Goal: Task Accomplishment & Management: Manage account settings

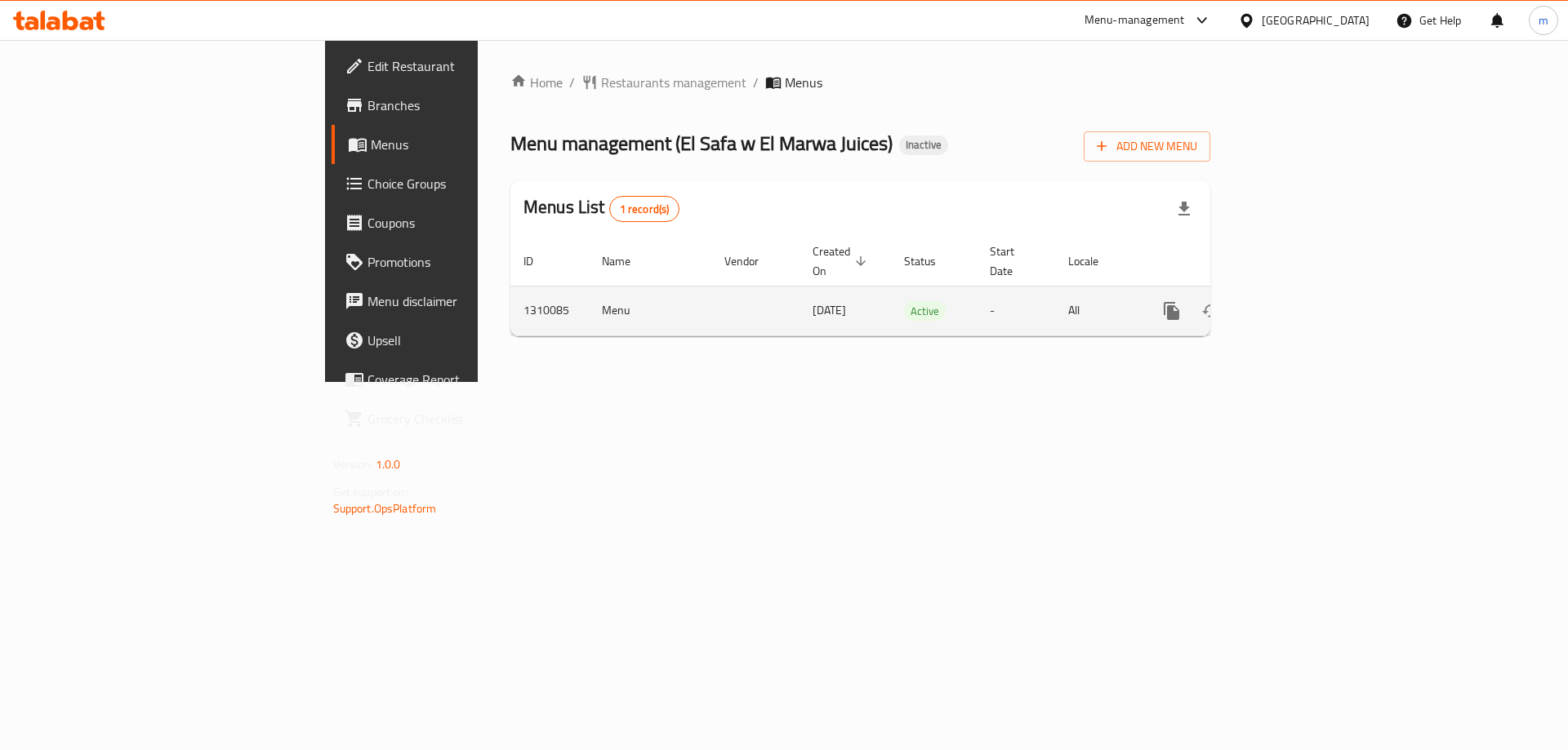
click at [1309, 304] on link "enhanced table" at bounding box center [1289, 310] width 39 height 39
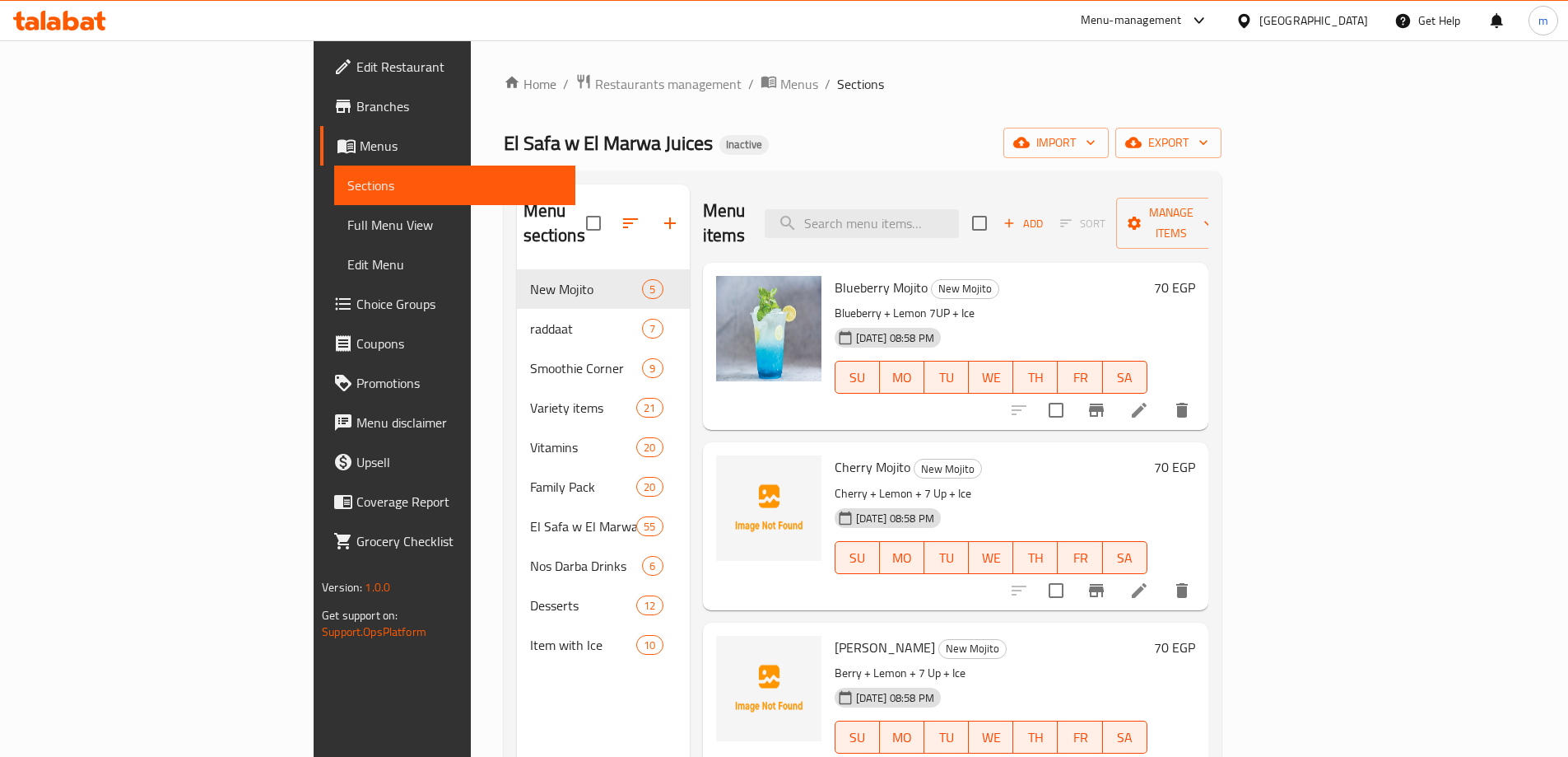
click at [348, 221] on span "Full Menu View" at bounding box center [455, 225] width 215 height 20
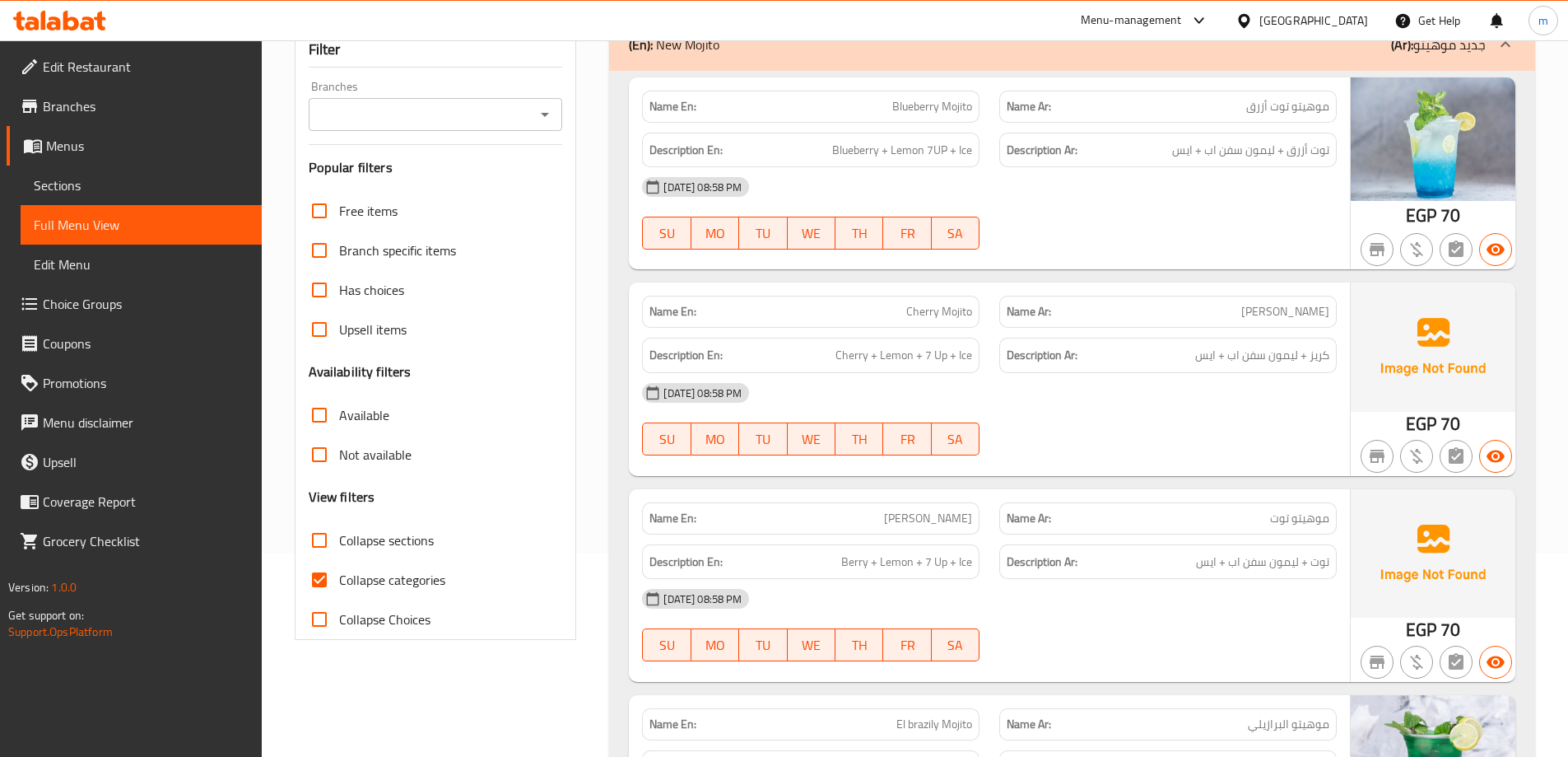
scroll to position [247, 0]
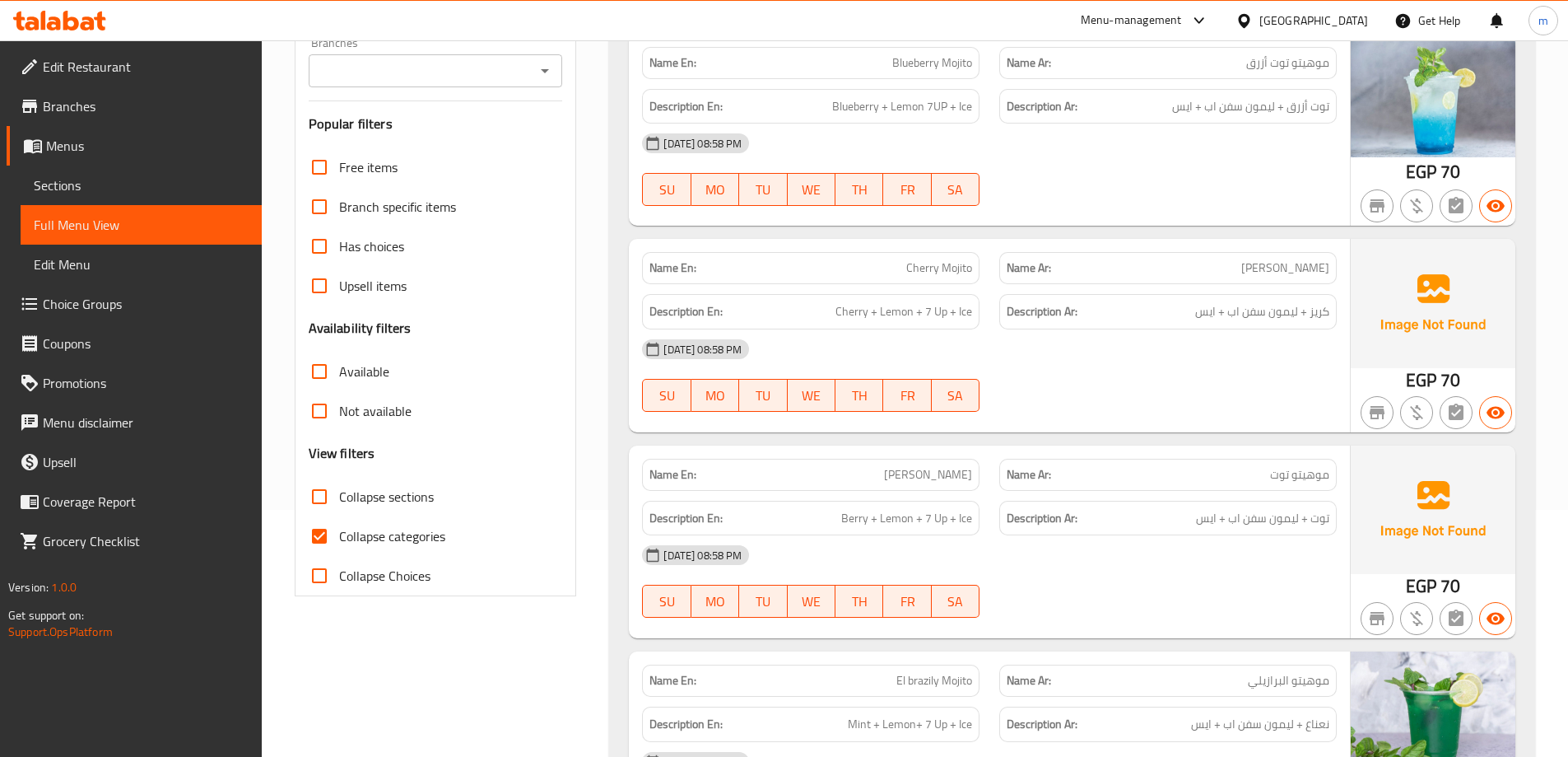
click at [395, 539] on span "Collapse categories" at bounding box center [392, 536] width 106 height 20
click at [339, 539] on input "Collapse categories" at bounding box center [319, 535] width 39 height 39
checkbox input "false"
click at [1247, 157] on div "[DATE] 08:58 PM" at bounding box center [989, 143] width 714 height 39
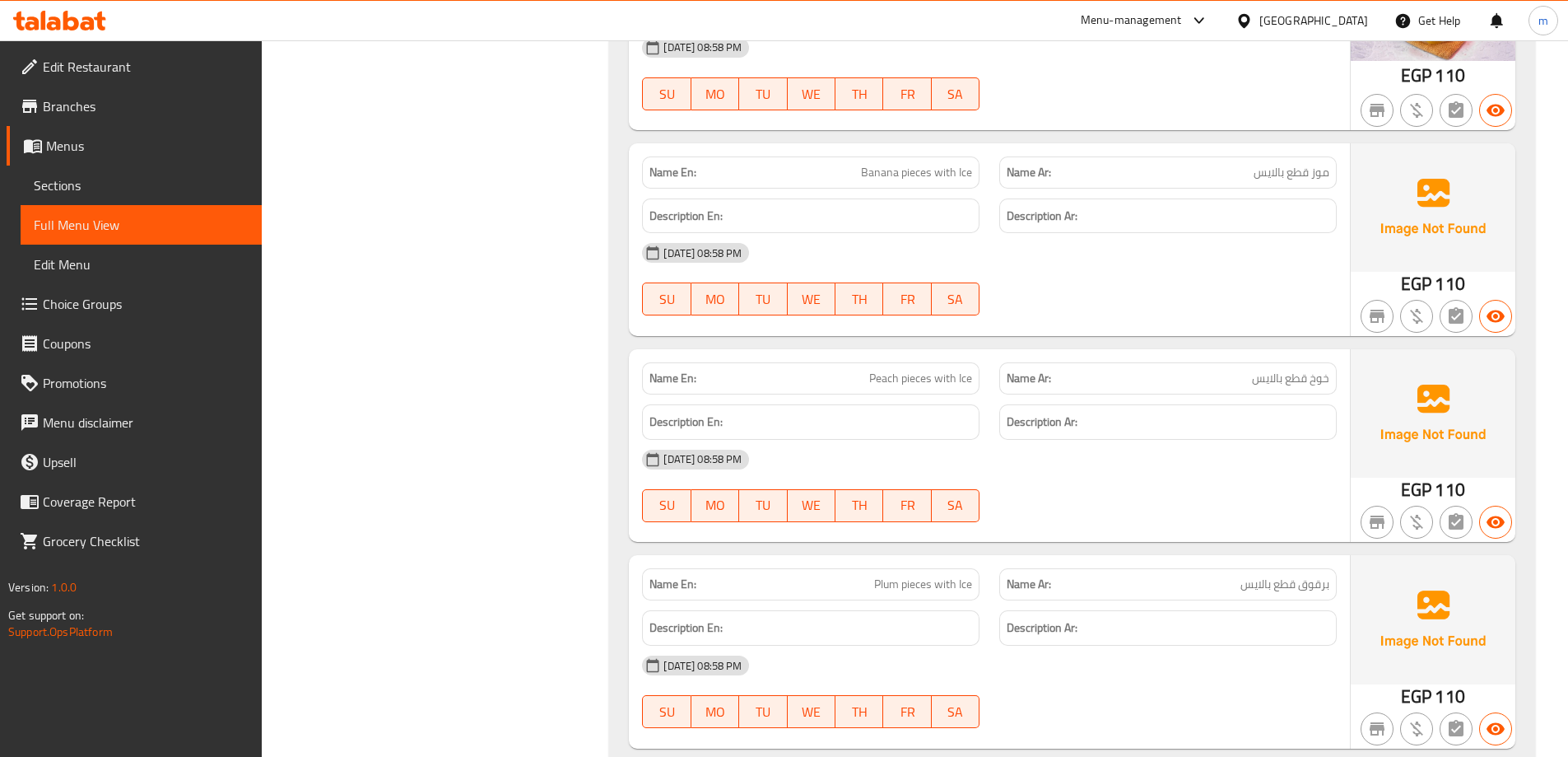
scroll to position [37171, 0]
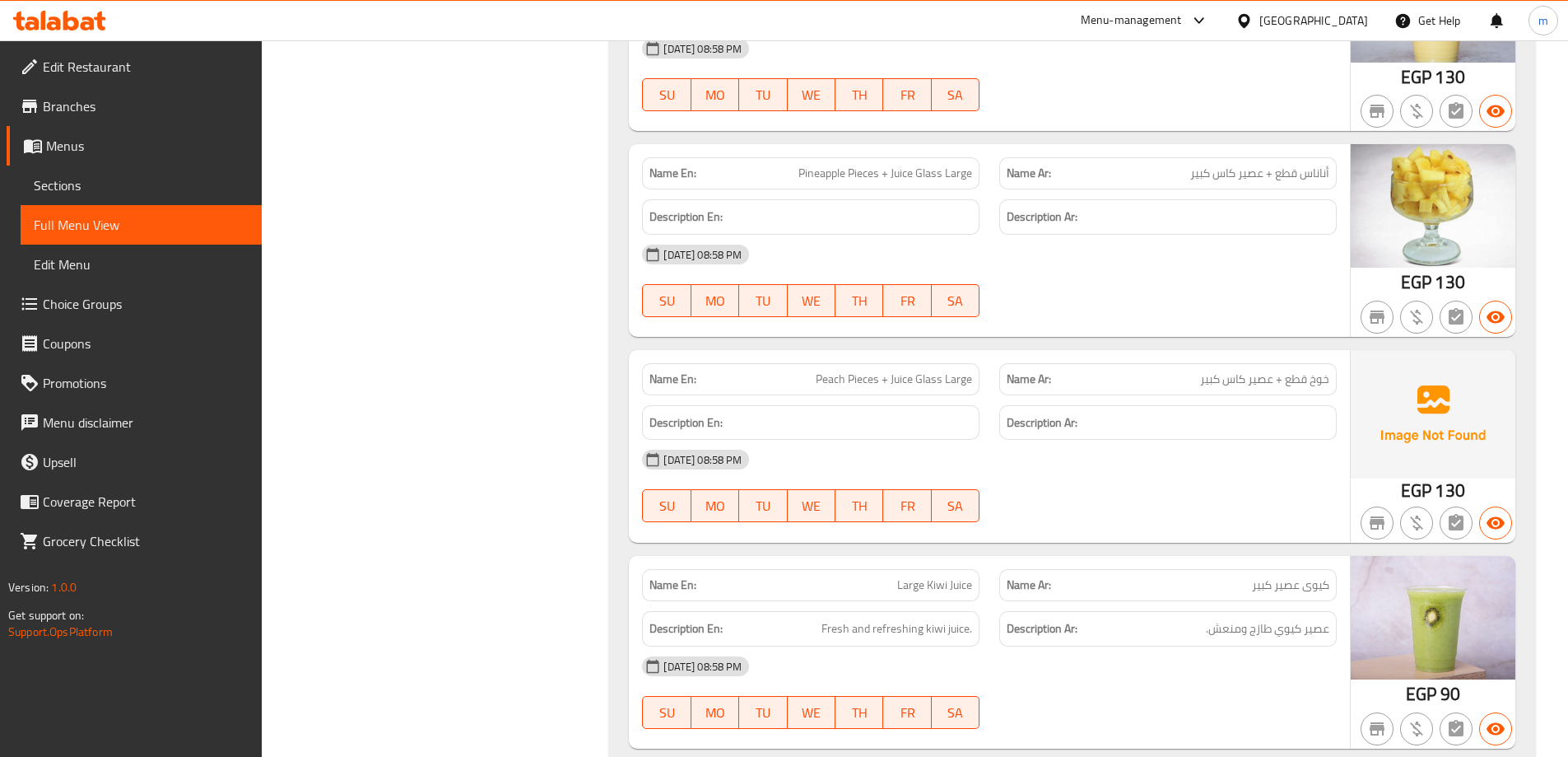
click at [1251, 424] on h6 "Description Ar:" at bounding box center [1168, 423] width 323 height 20
click at [1205, 268] on div "[DATE] 08:58 PM" at bounding box center [989, 254] width 714 height 39
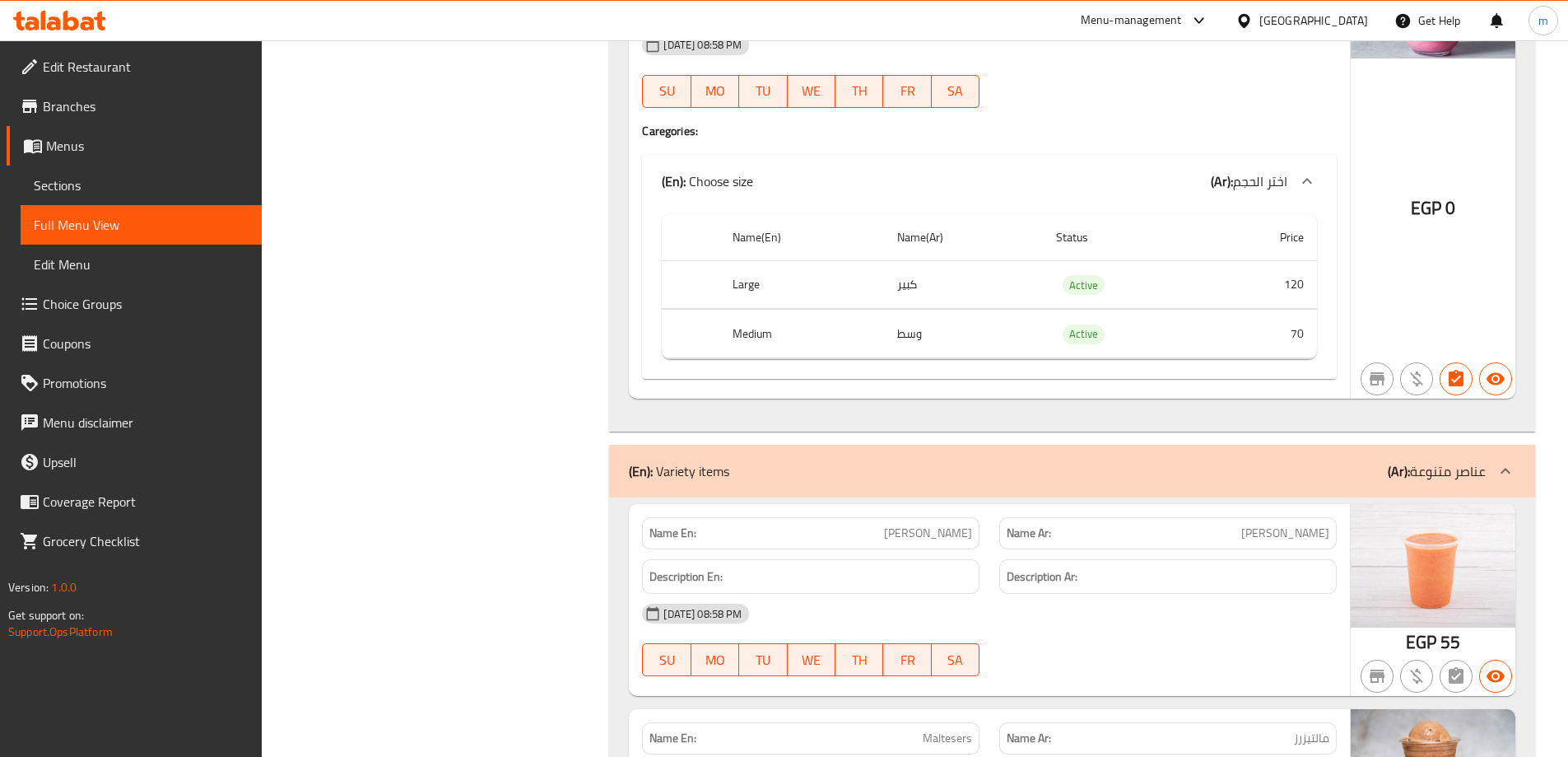
scroll to position [8530, 0]
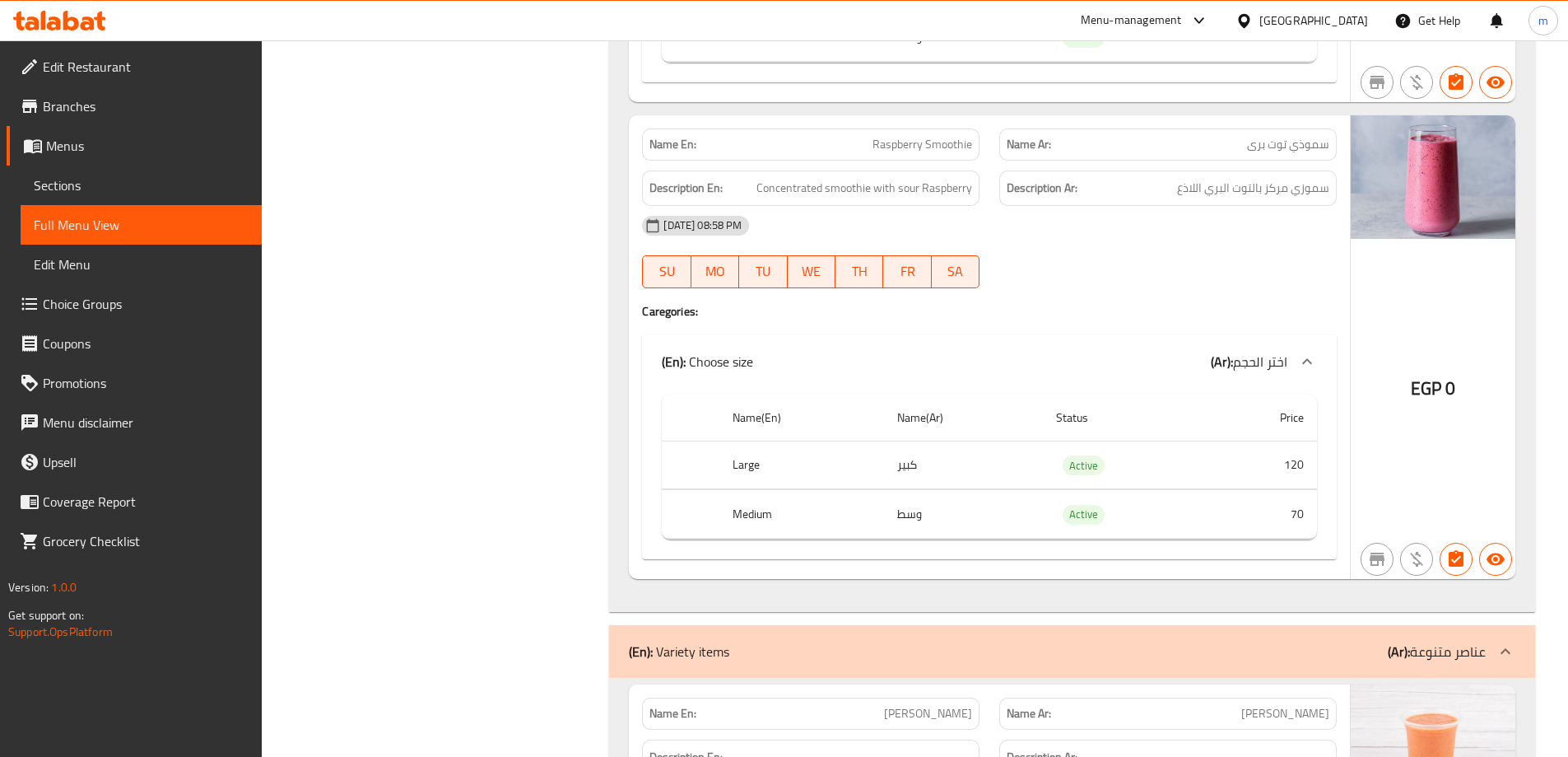
click at [117, 183] on span "Sections" at bounding box center [141, 186] width 215 height 20
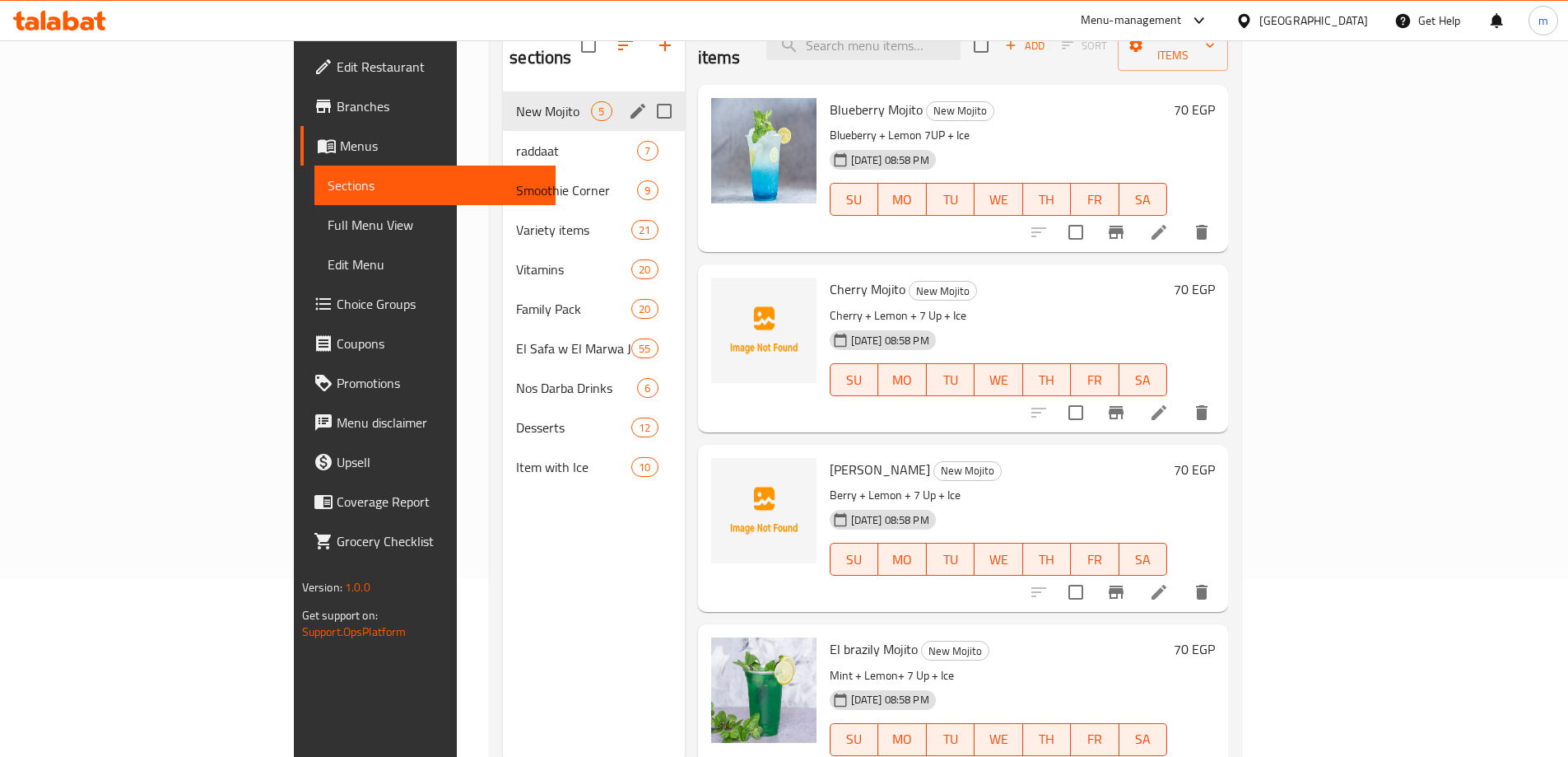
scroll to position [148, 0]
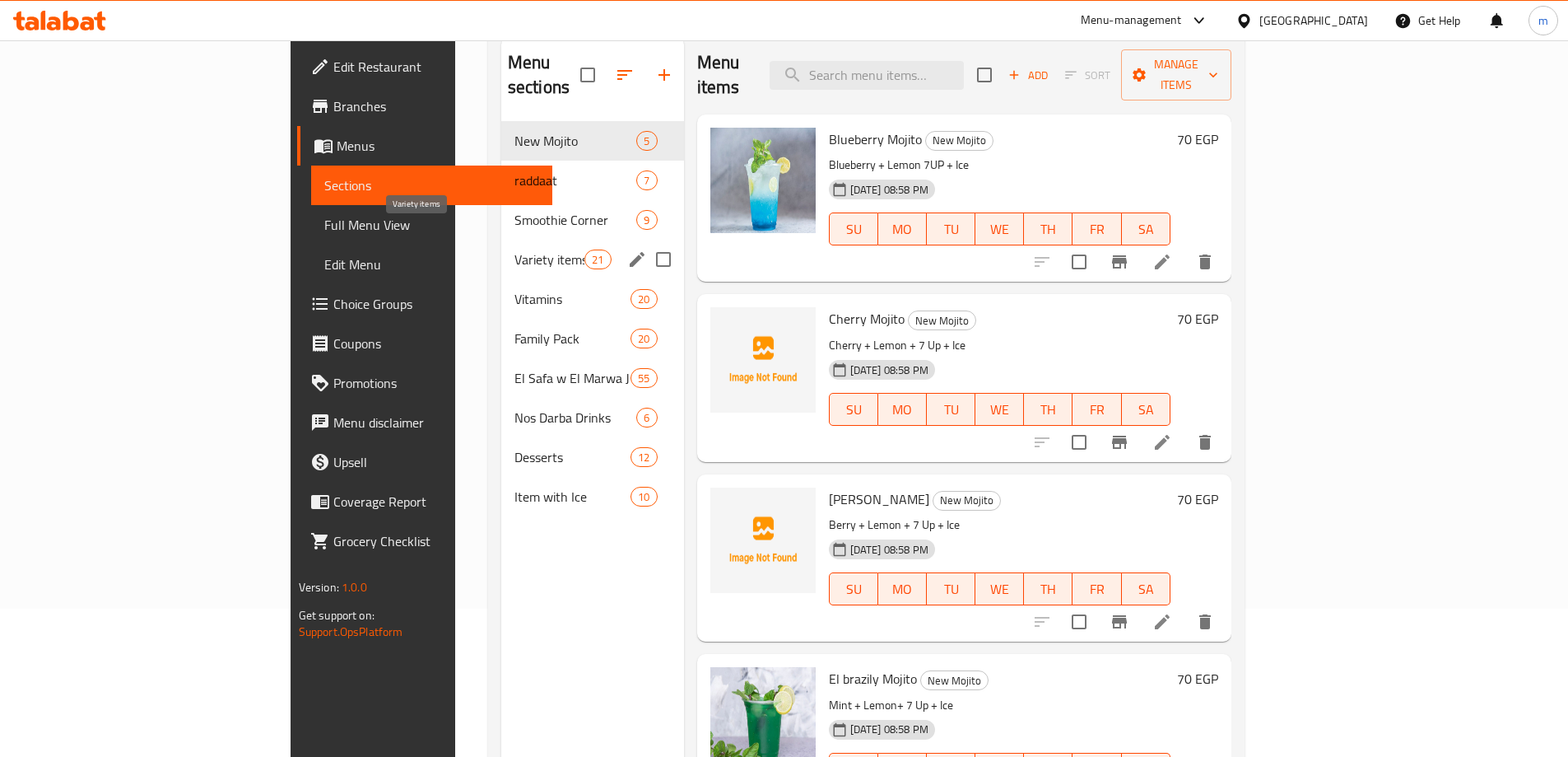
click at [514, 250] on span "Variety items" at bounding box center [549, 260] width 70 height 20
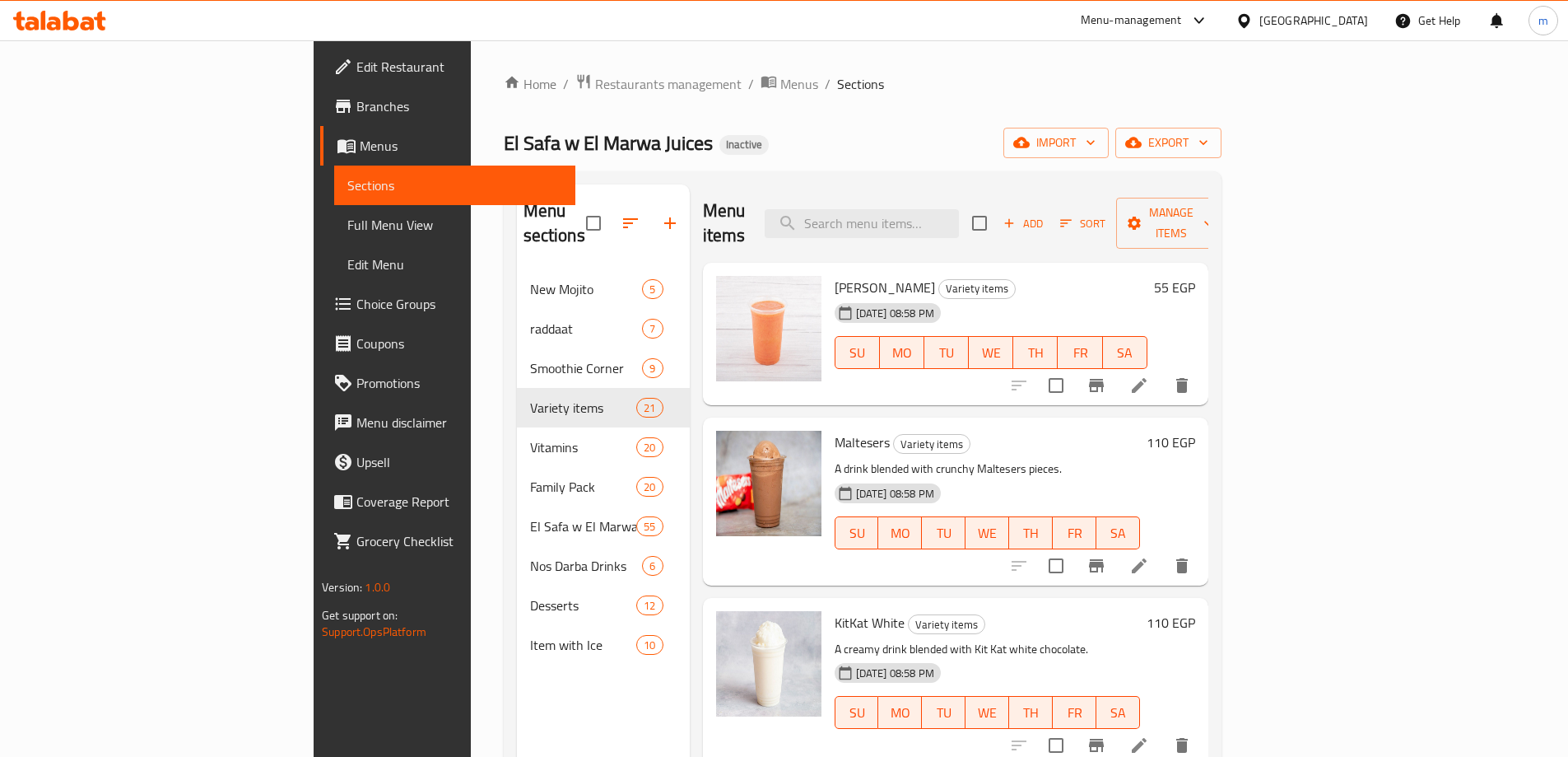
click at [348, 233] on span "Full Menu View" at bounding box center [455, 225] width 215 height 20
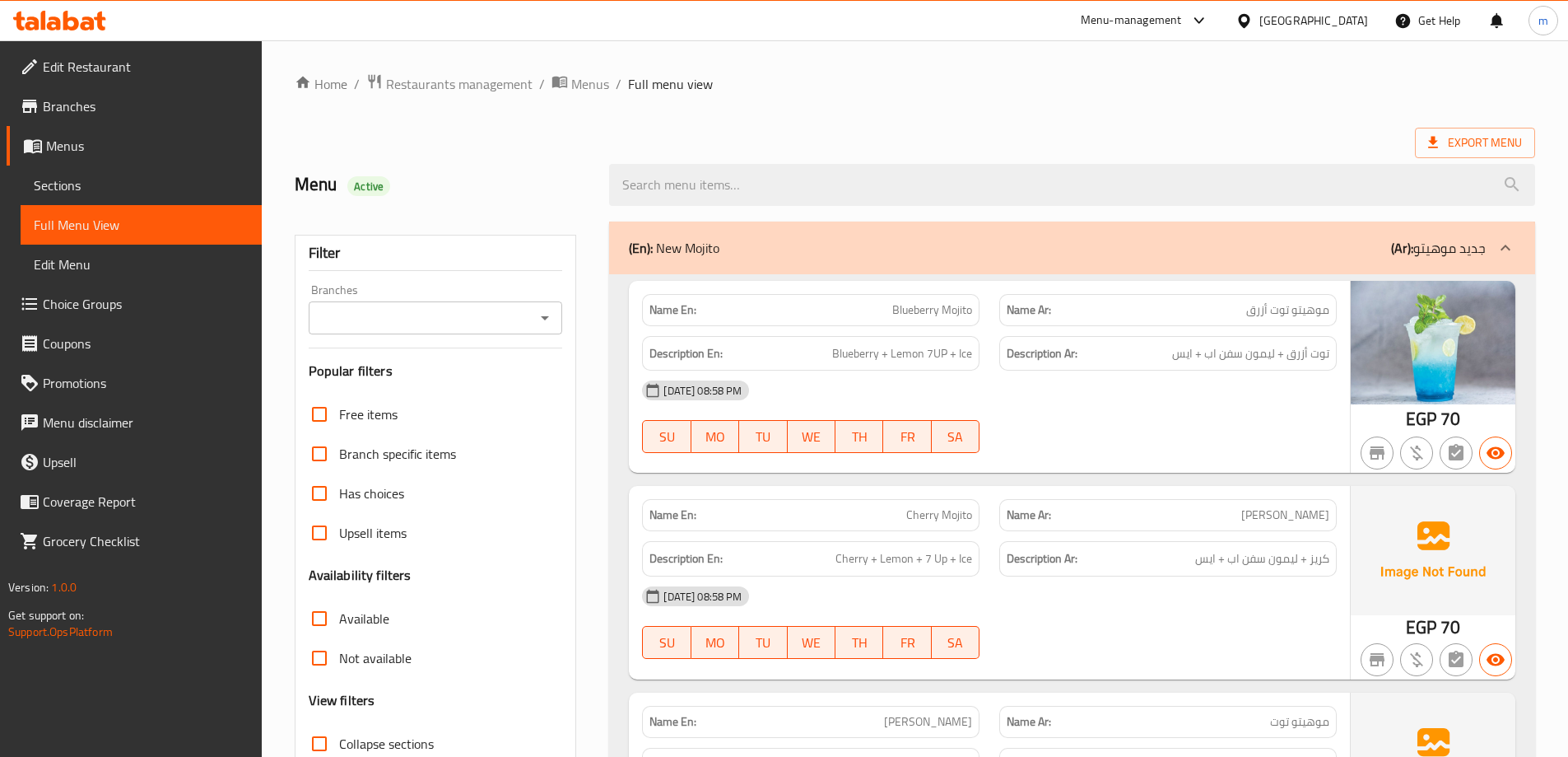
click at [1064, 151] on div "Menu Active" at bounding box center [915, 185] width 1261 height 73
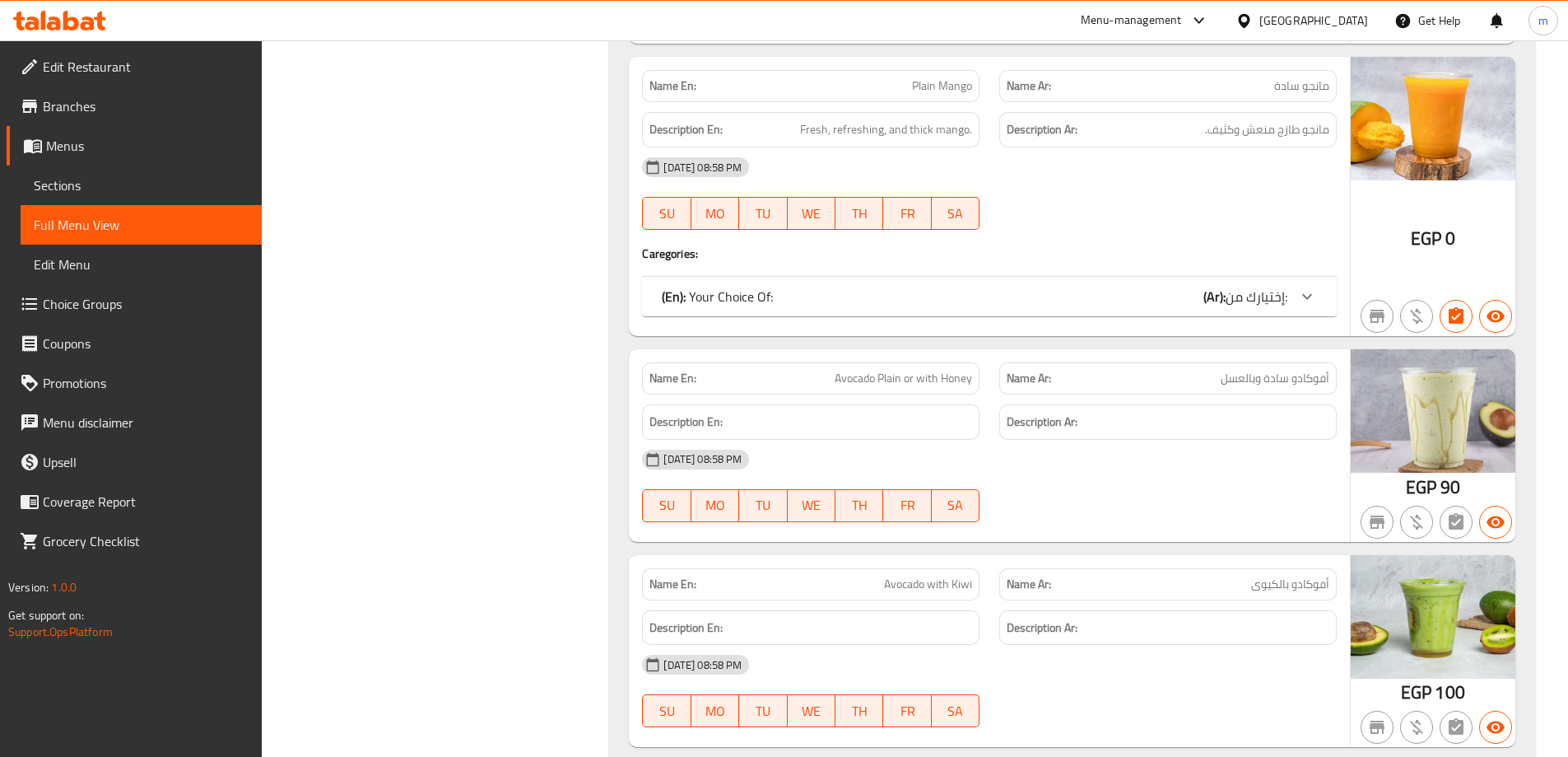
scroll to position [32481, 0]
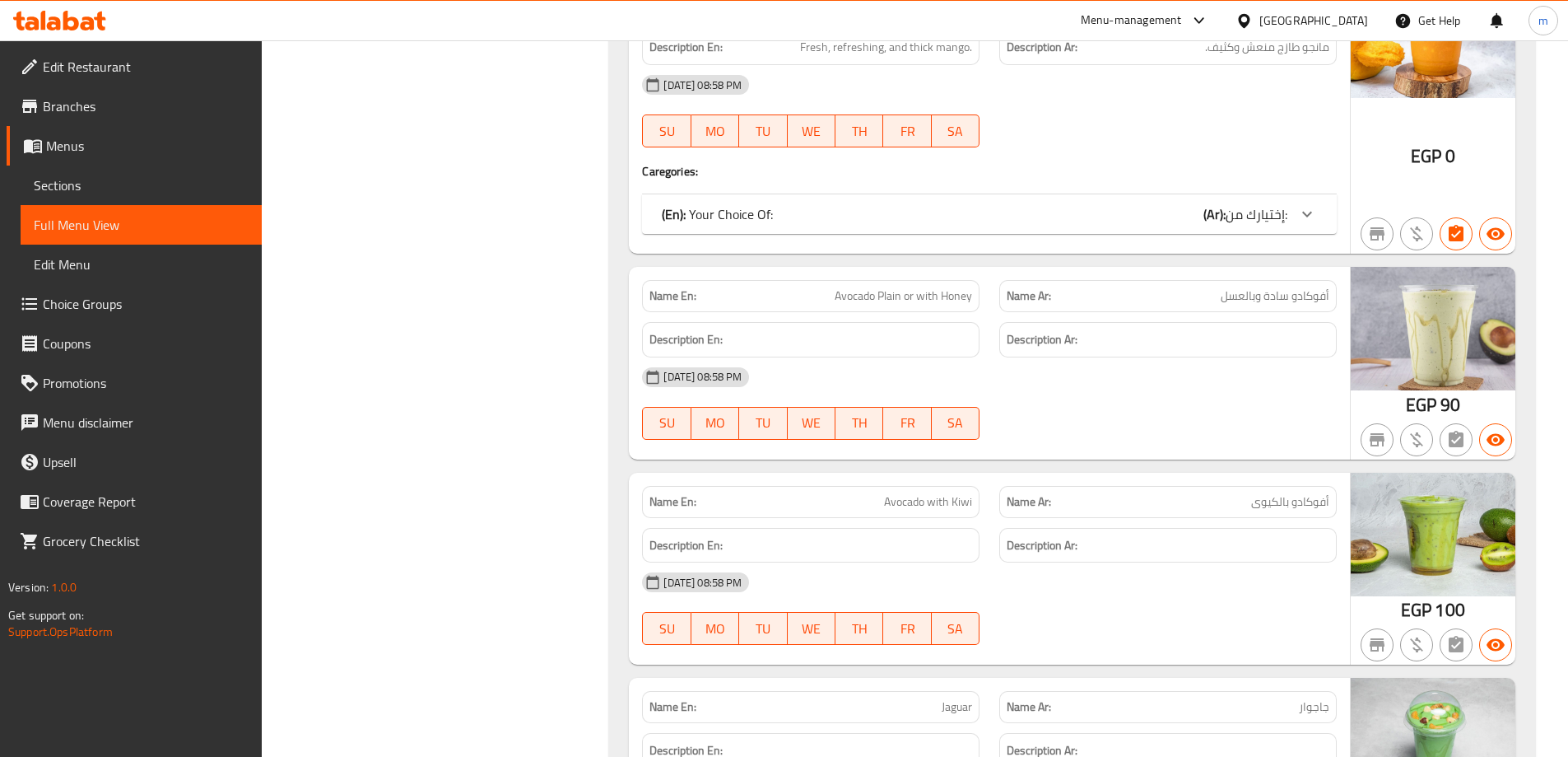
click at [1265, 290] on span "أفوكادو سادة وبالعسل" at bounding box center [1275, 296] width 109 height 17
click at [957, 305] on span "Avocado Plain or with Honey" at bounding box center [904, 296] width 137 height 17
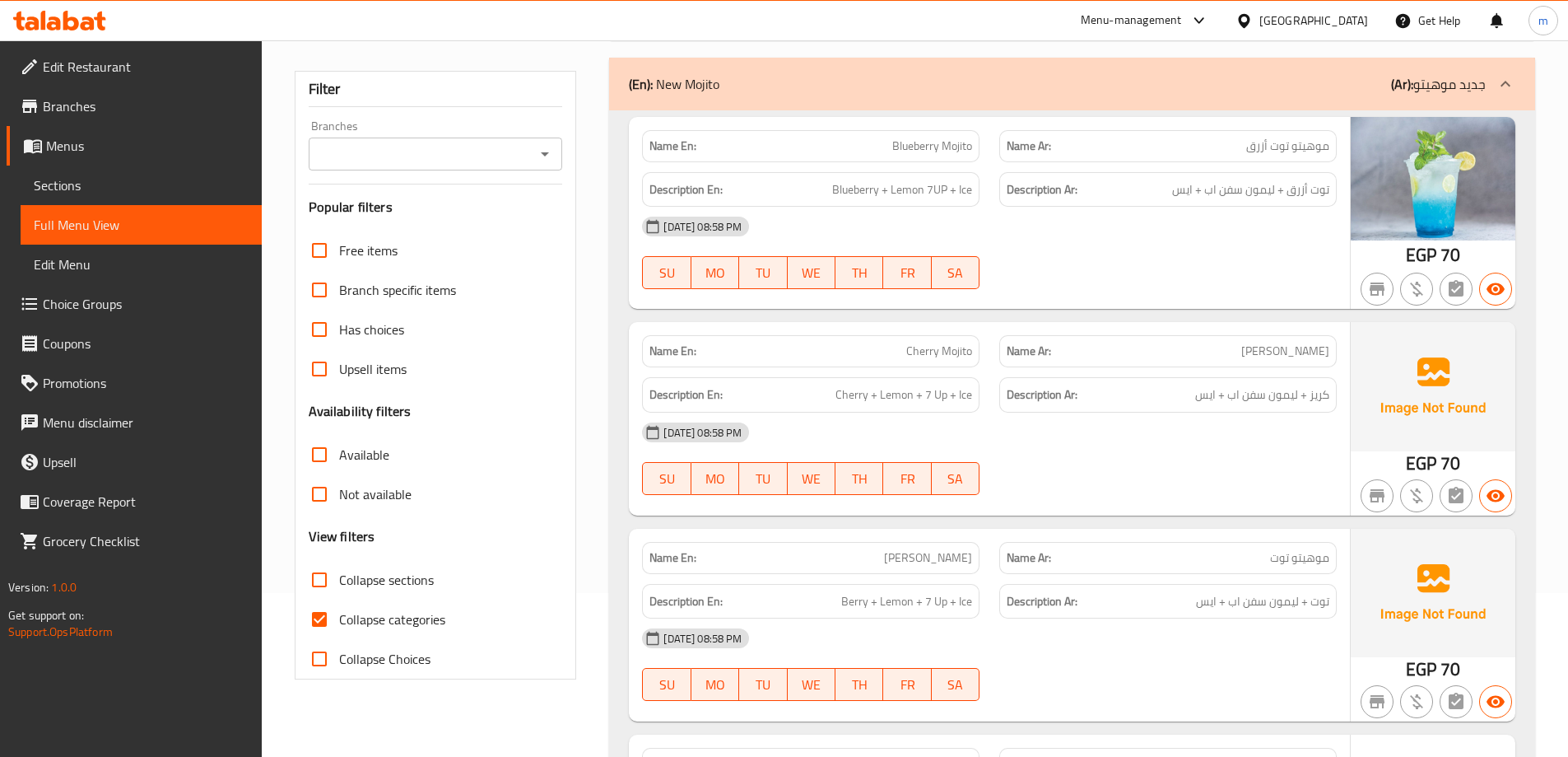
scroll to position [165, 0]
click at [114, 172] on link "Sections" at bounding box center [141, 185] width 242 height 39
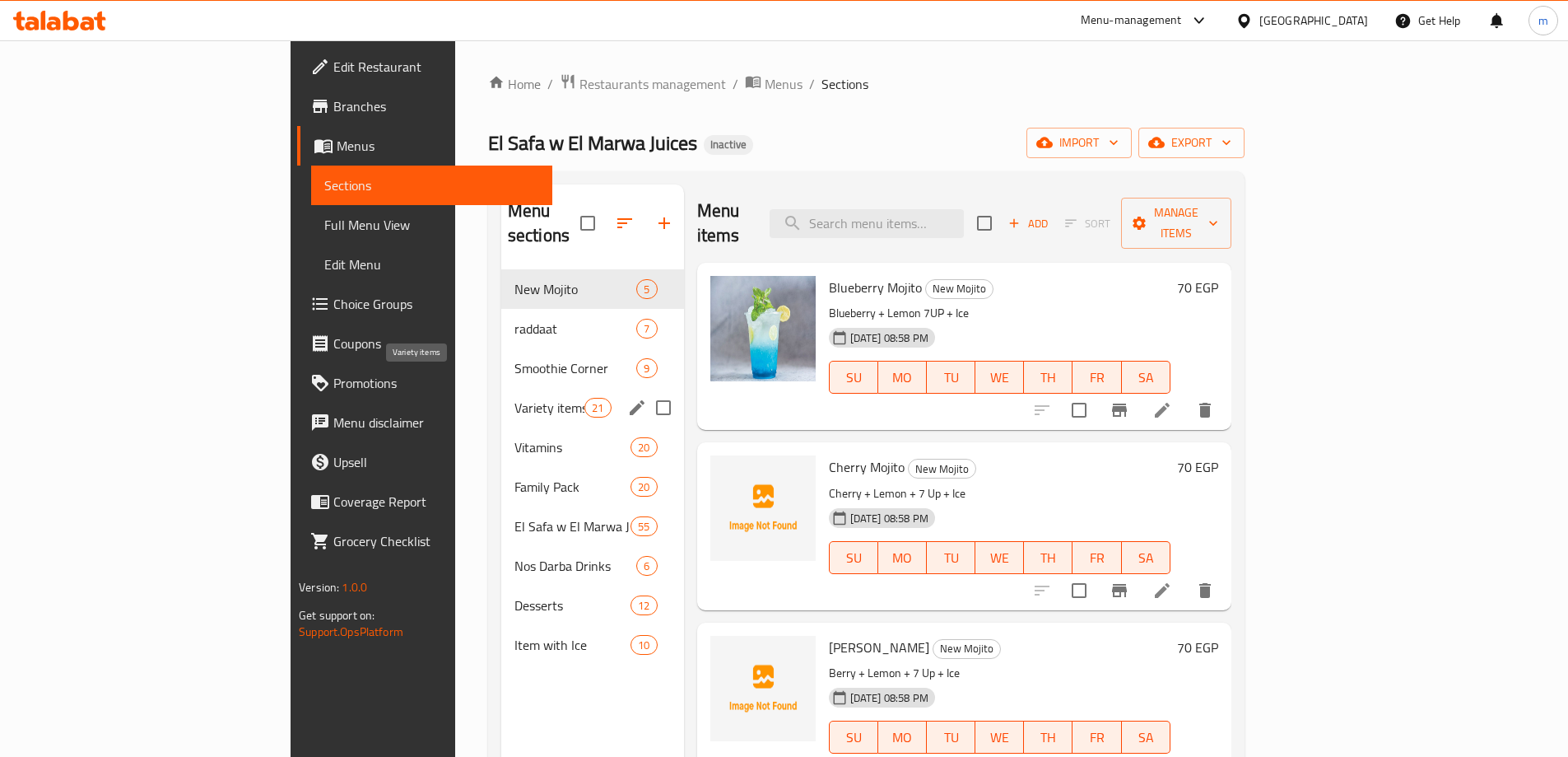
click at [514, 398] on span "Variety items" at bounding box center [549, 408] width 70 height 20
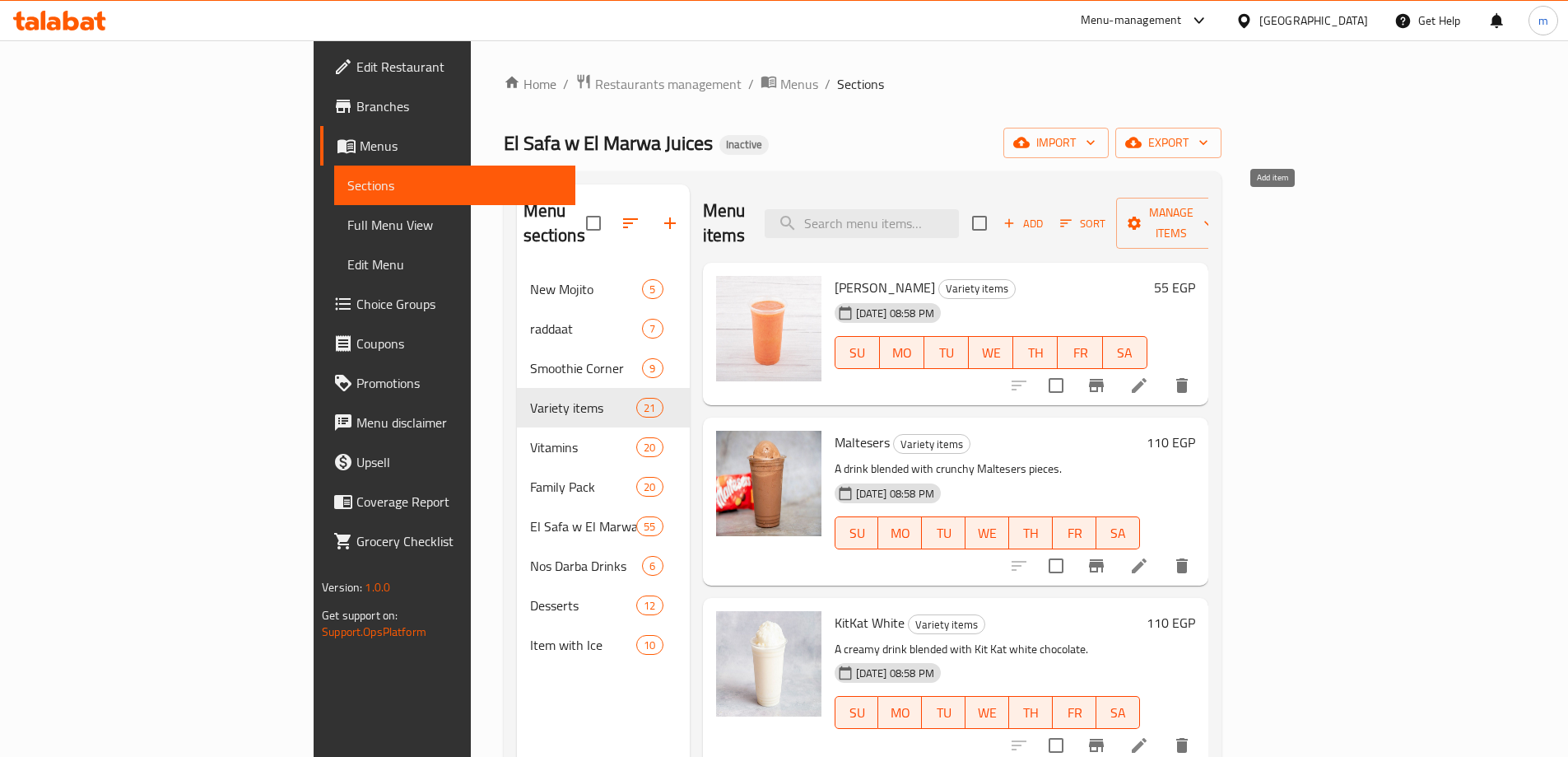
click at [1046, 214] on span "Add" at bounding box center [1023, 223] width 45 height 19
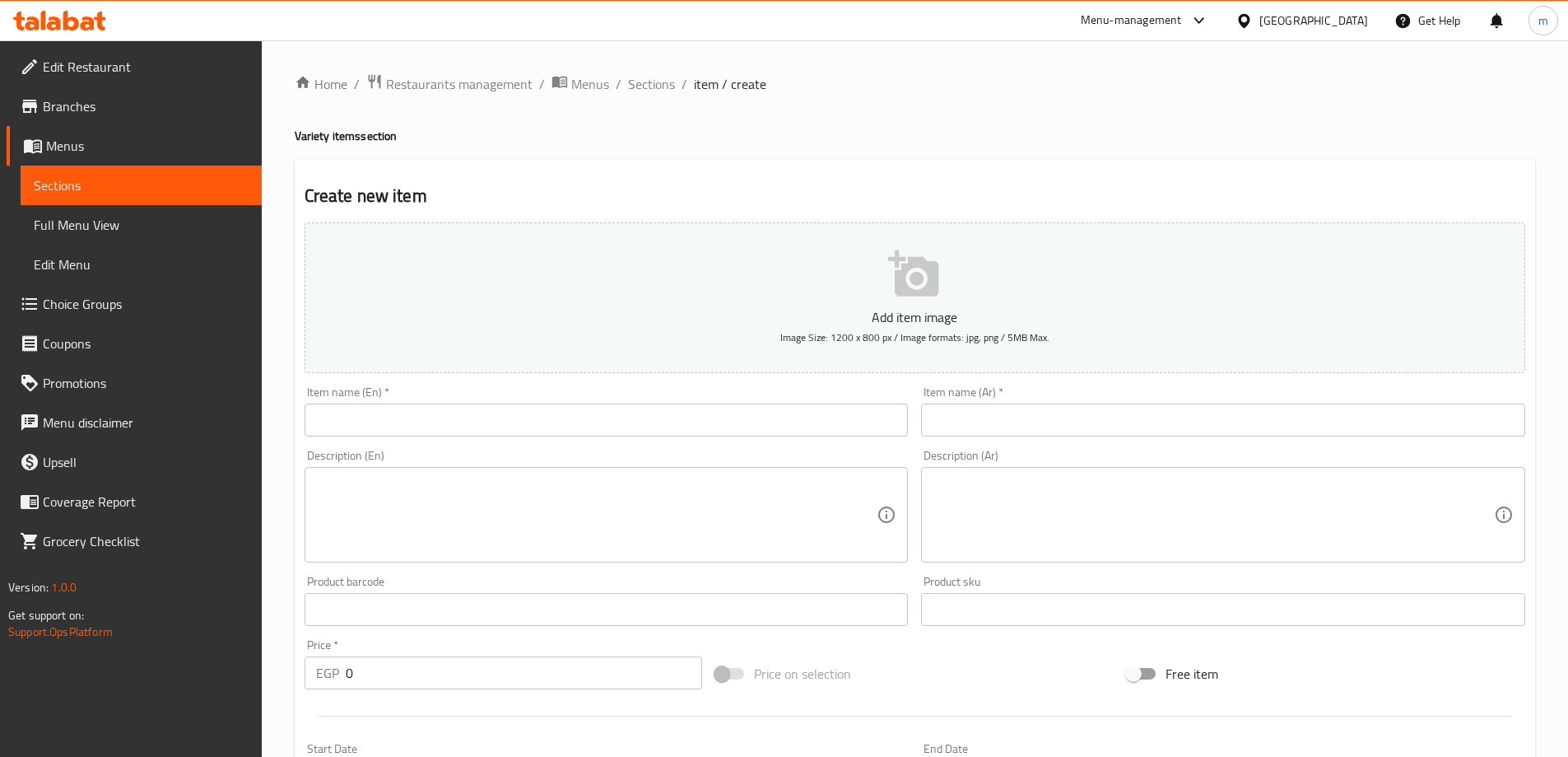
click at [590, 434] on input "text" at bounding box center [607, 420] width 605 height 33
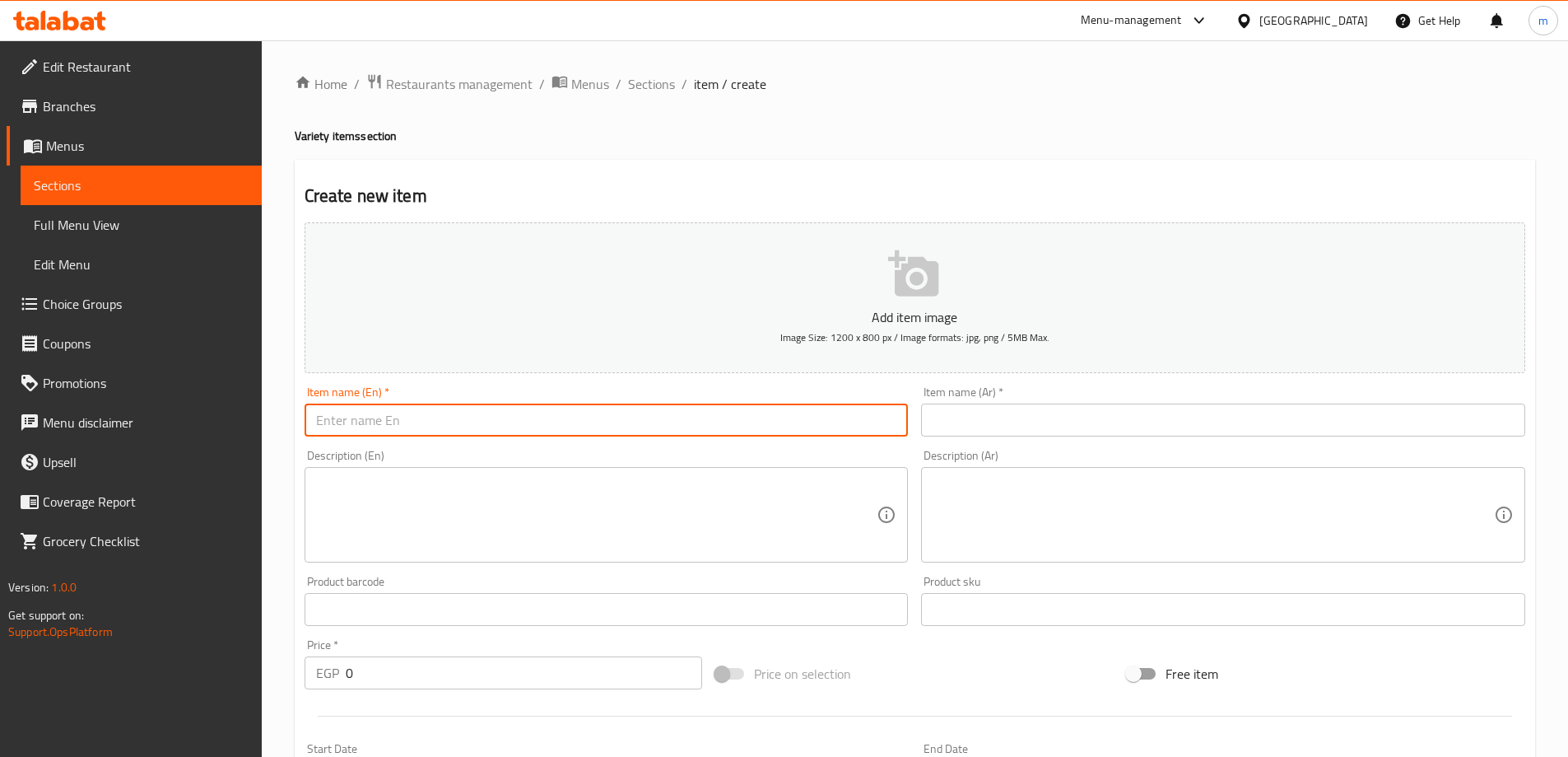
paste input "Cocktail Cup"
type input "Cocktail Cup"
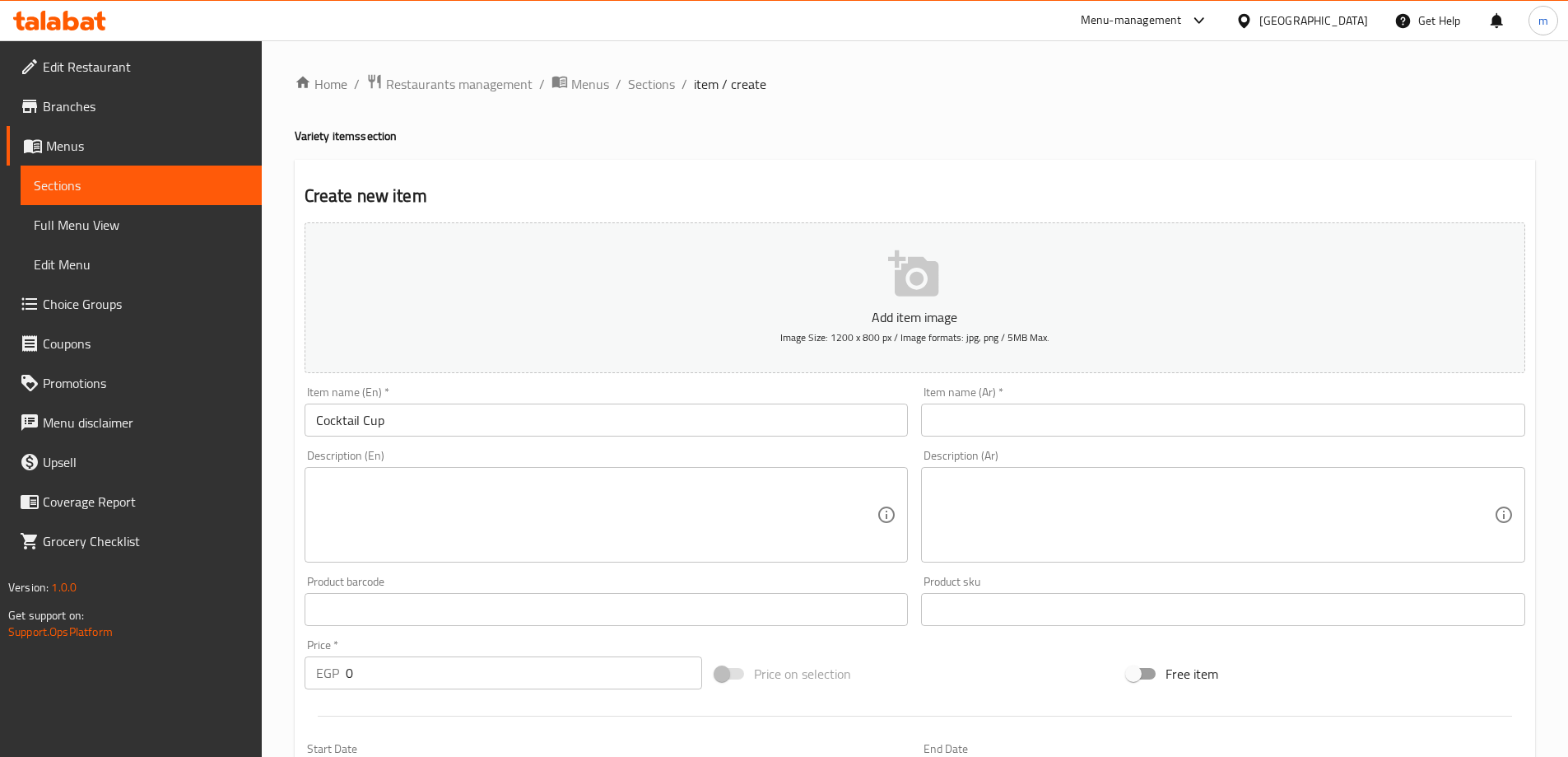
click at [1255, 419] on input "text" at bounding box center [1223, 420] width 605 height 33
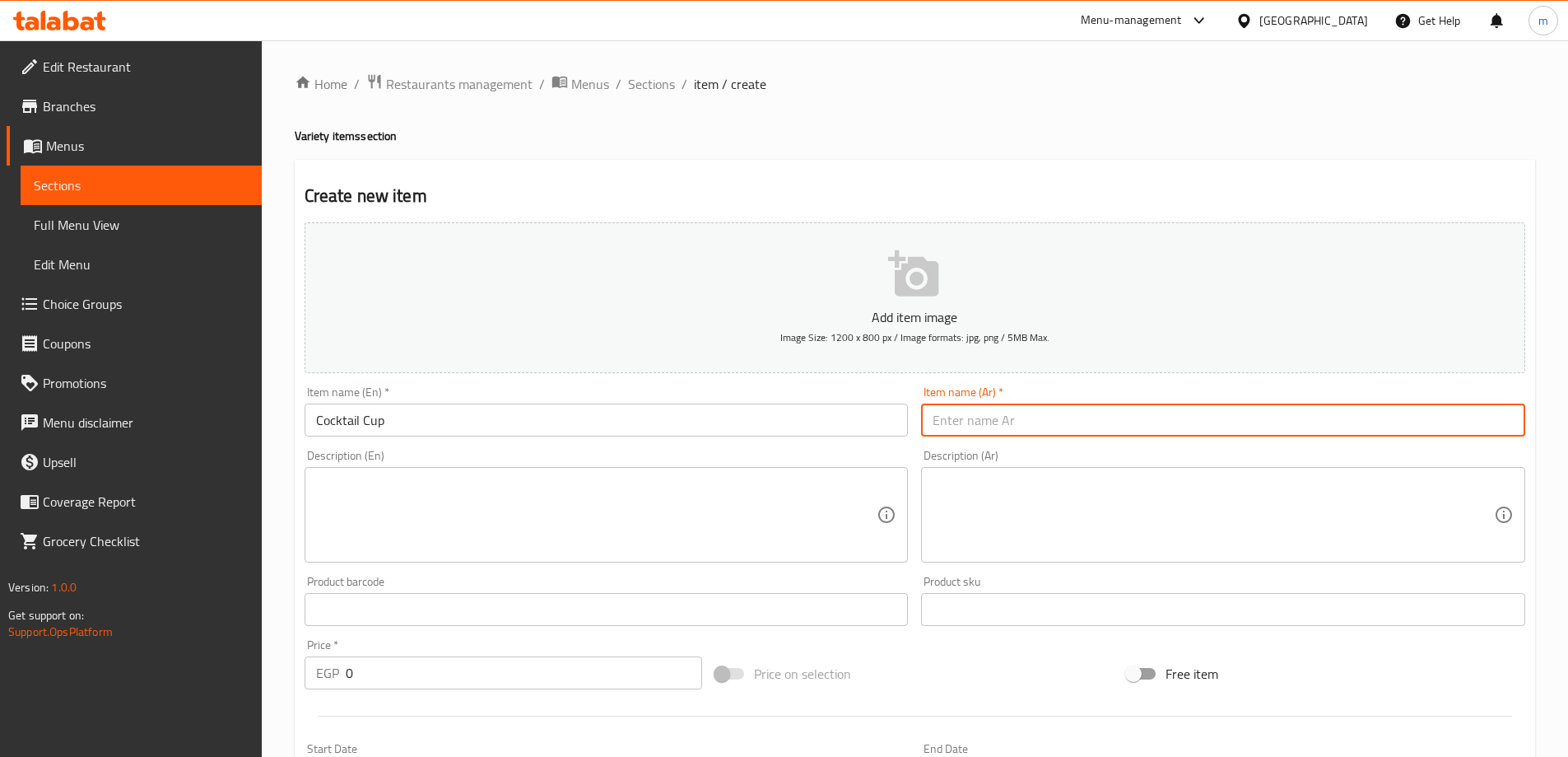
paste input "كوكتيل كوب"
type input "كوكتيل كوب"
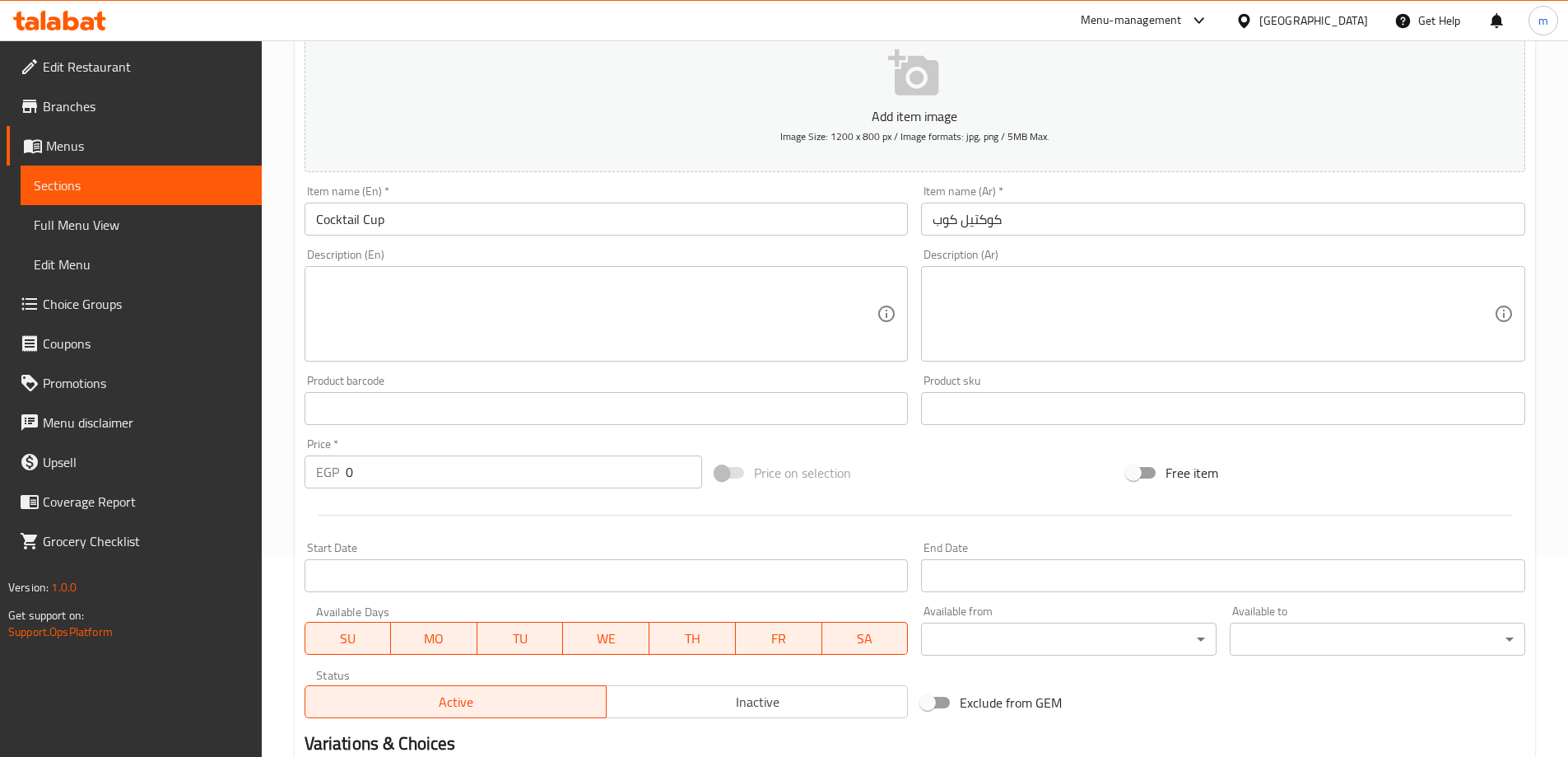
scroll to position [247, 0]
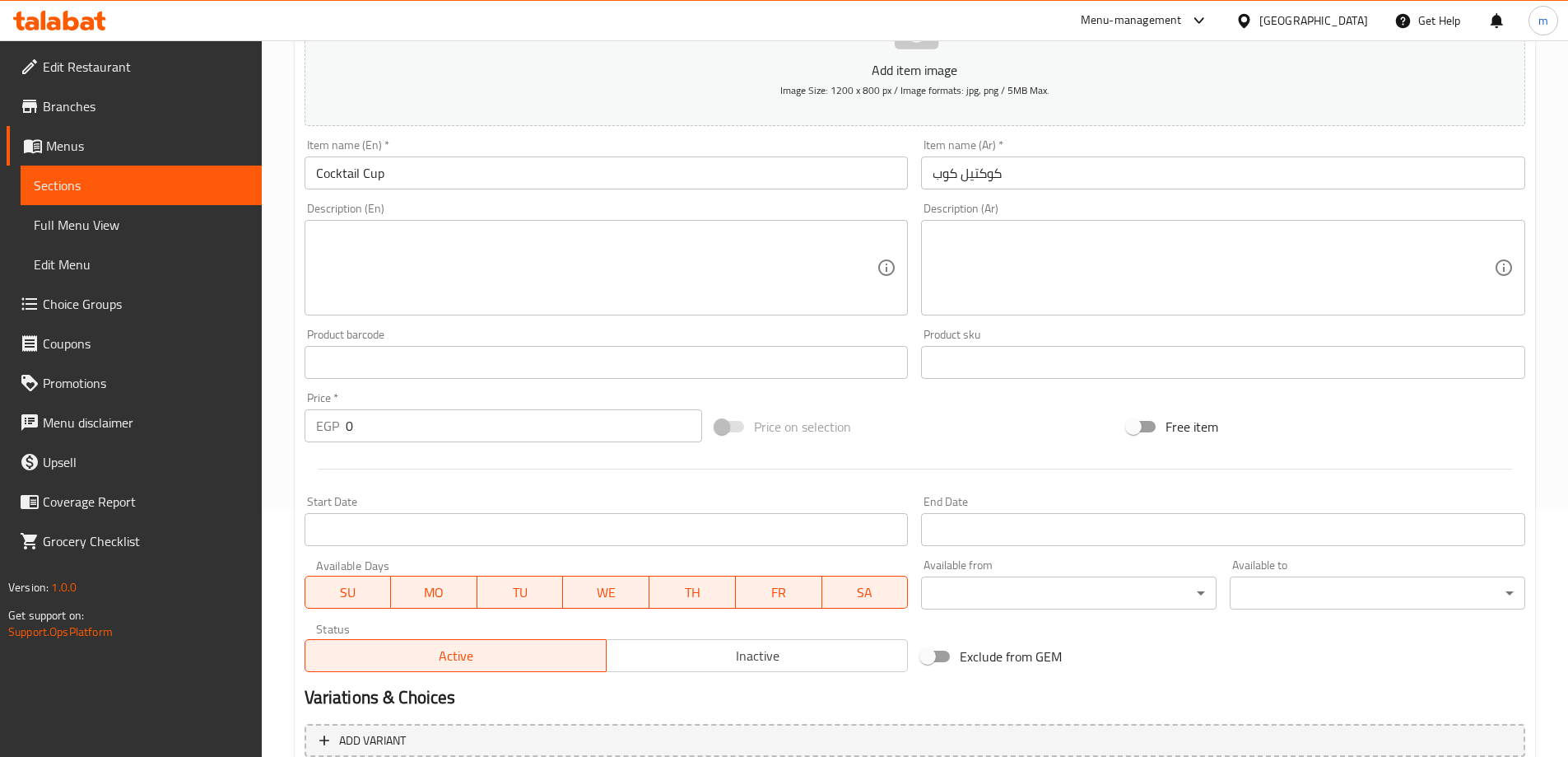
click at [432, 435] on input "0" at bounding box center [524, 426] width 358 height 33
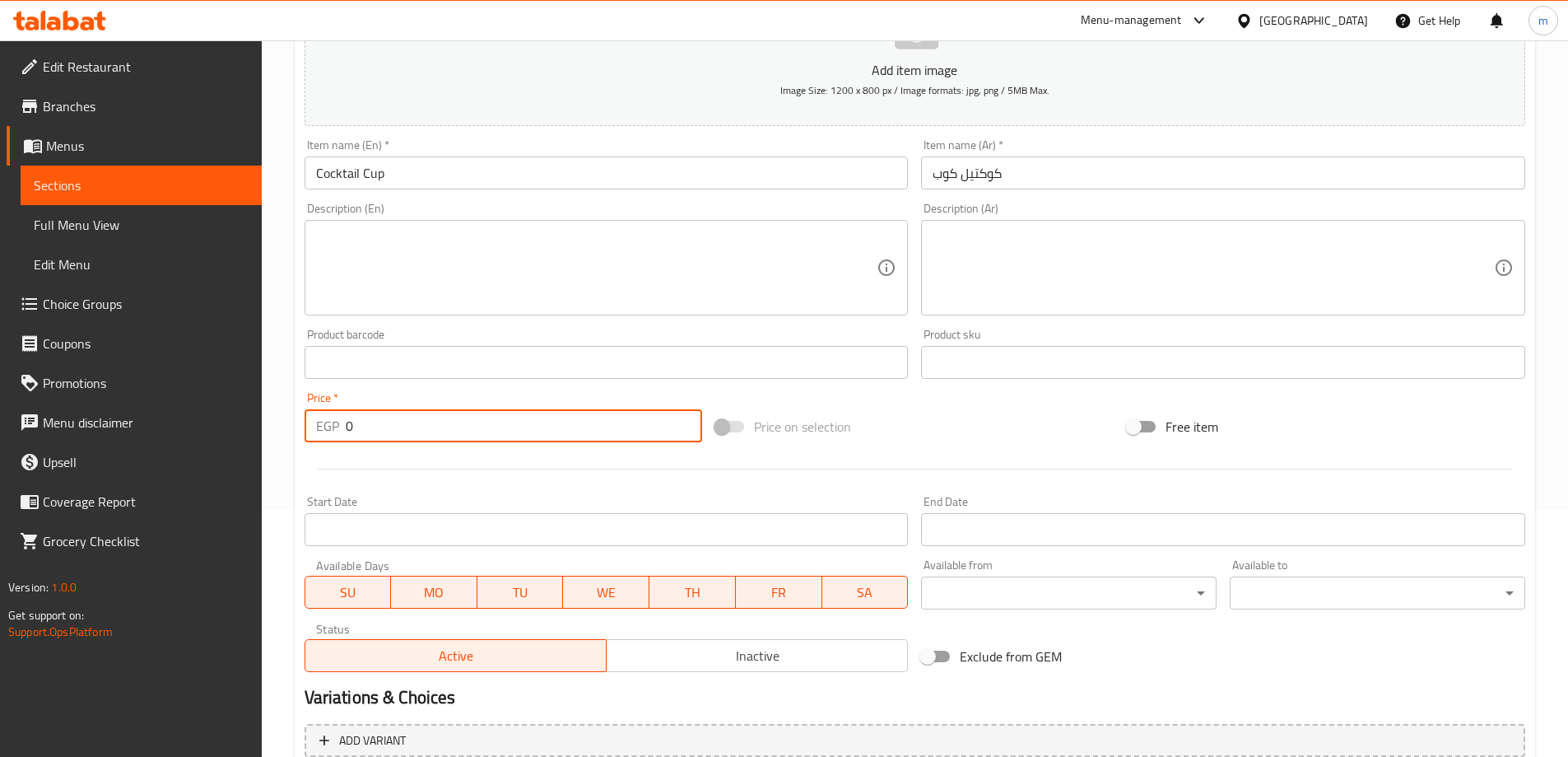
click at [432, 435] on input "0" at bounding box center [524, 426] width 358 height 33
paste input "35"
type input "35"
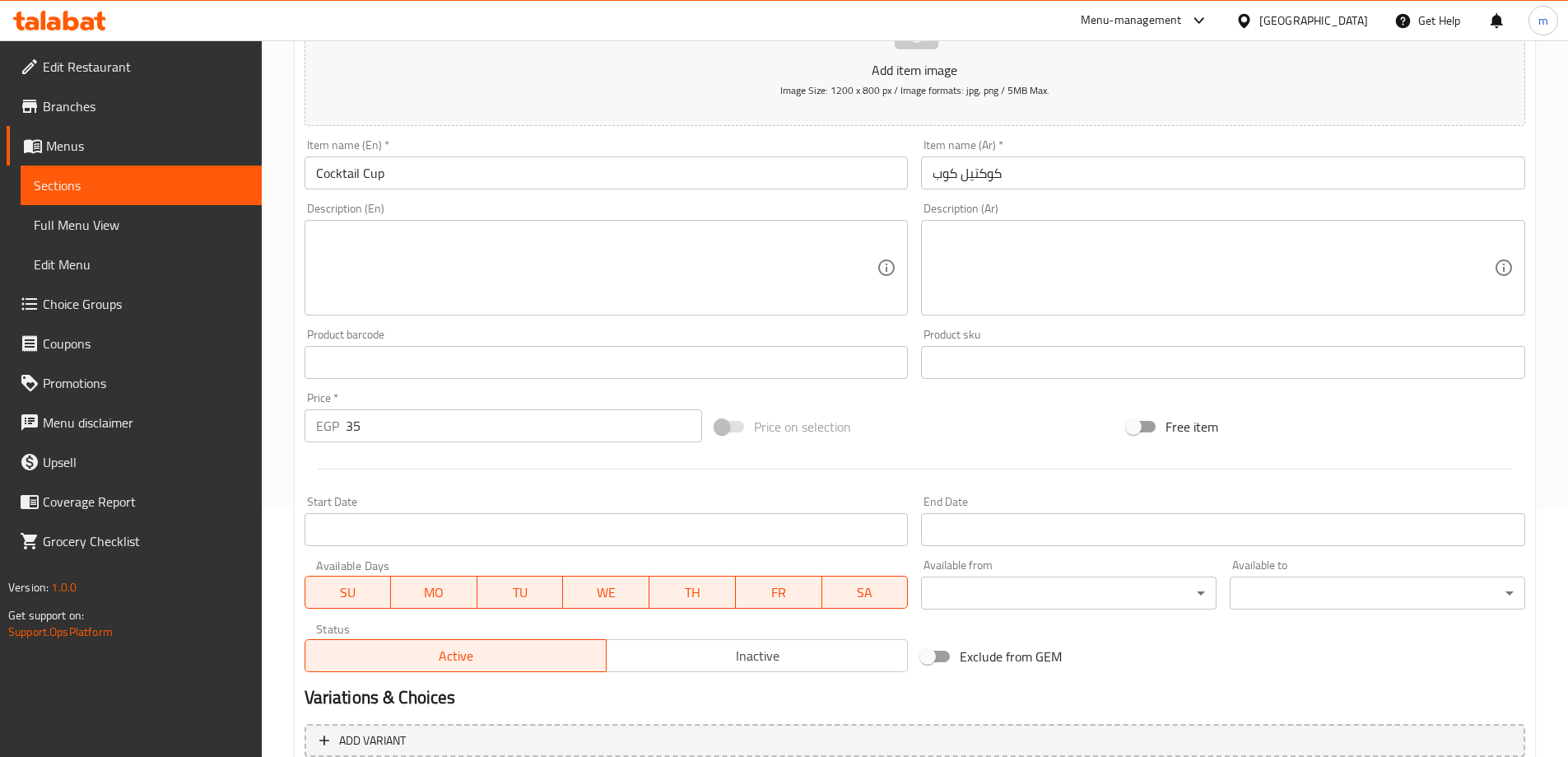
click at [1011, 170] on input "كوكتيل كوب" at bounding box center [1223, 173] width 605 height 33
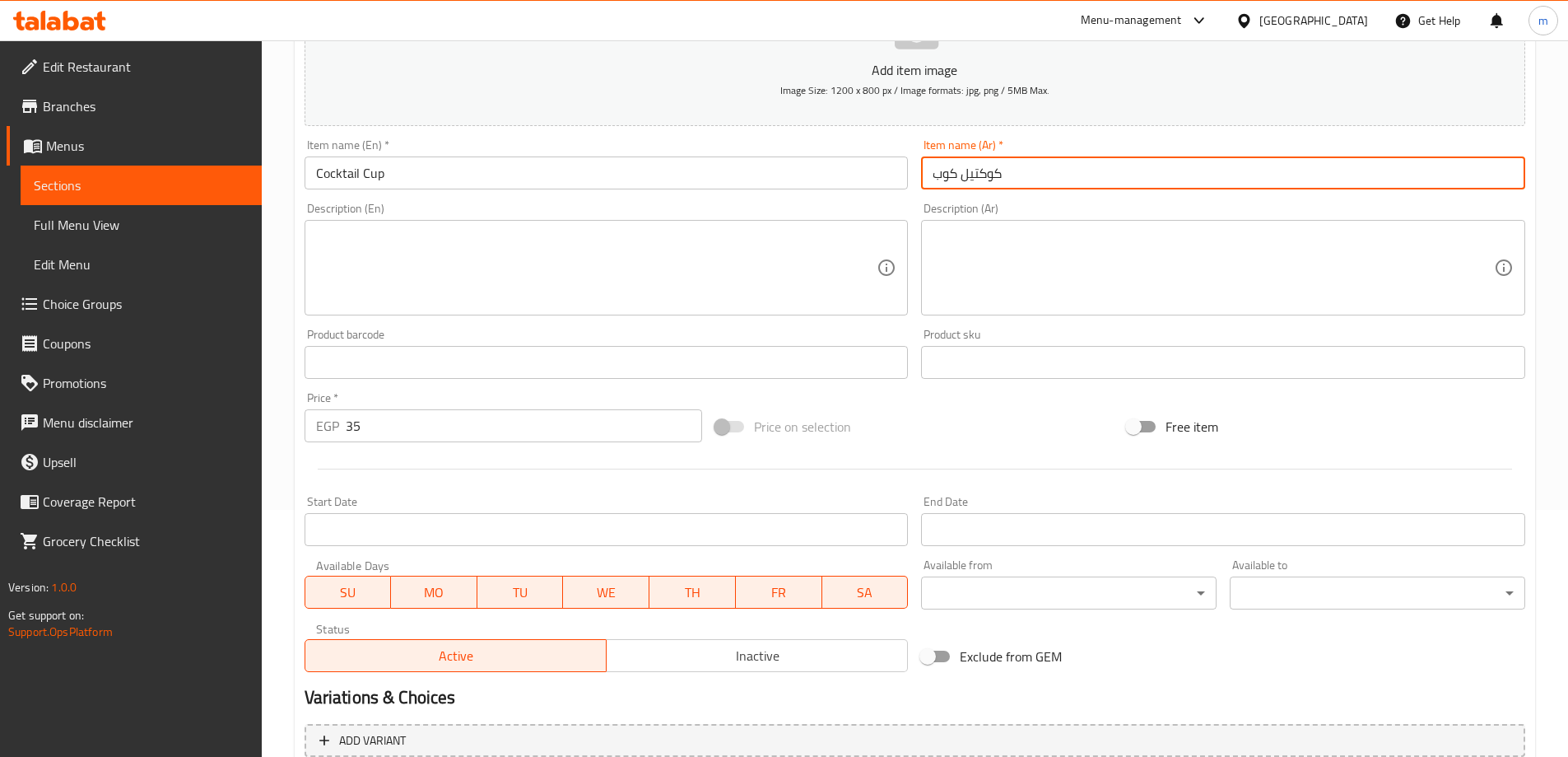
click at [1011, 170] on input "كوكتيل كوب" at bounding box center [1223, 173] width 605 height 33
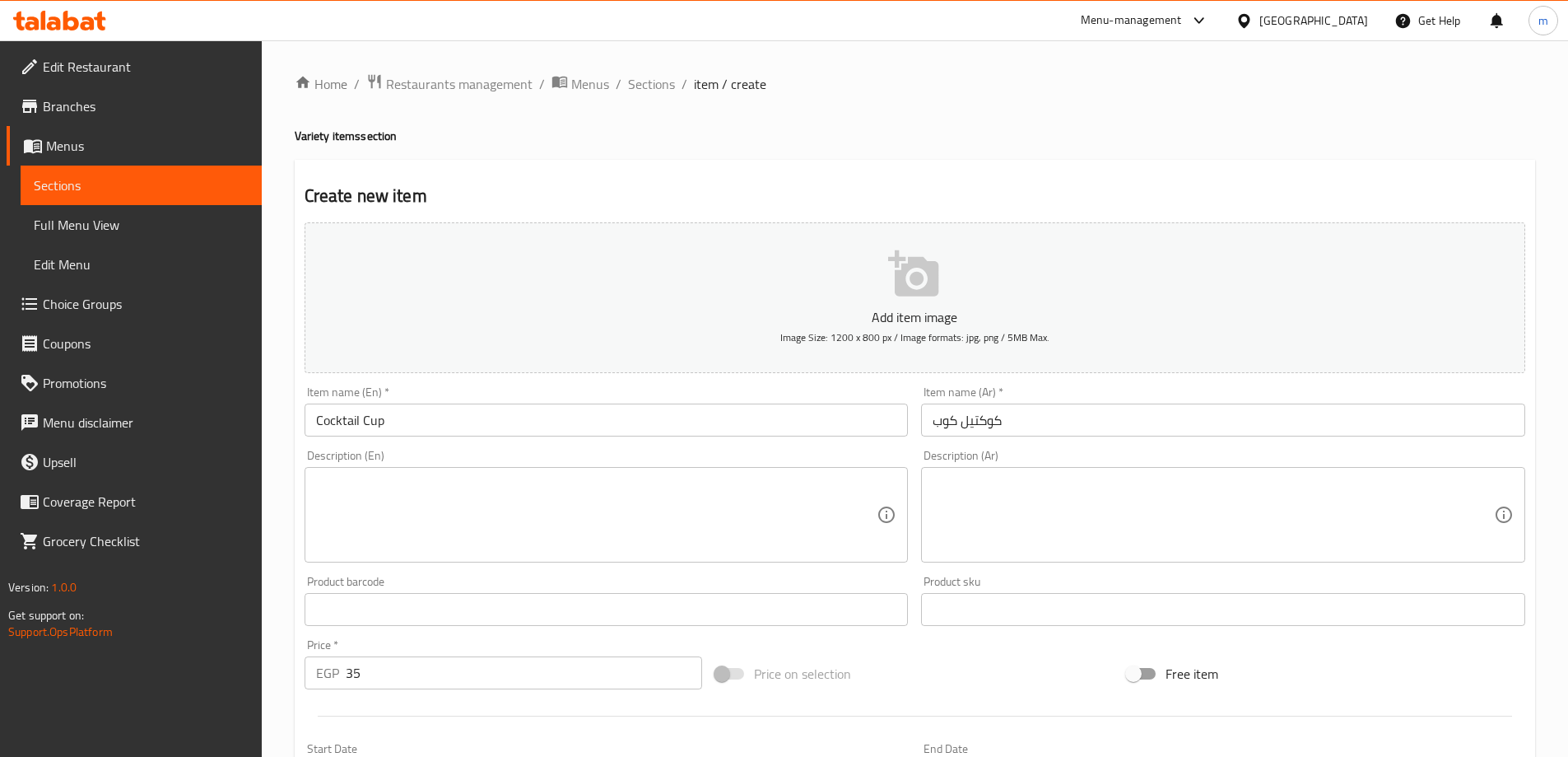
scroll to position [407, 0]
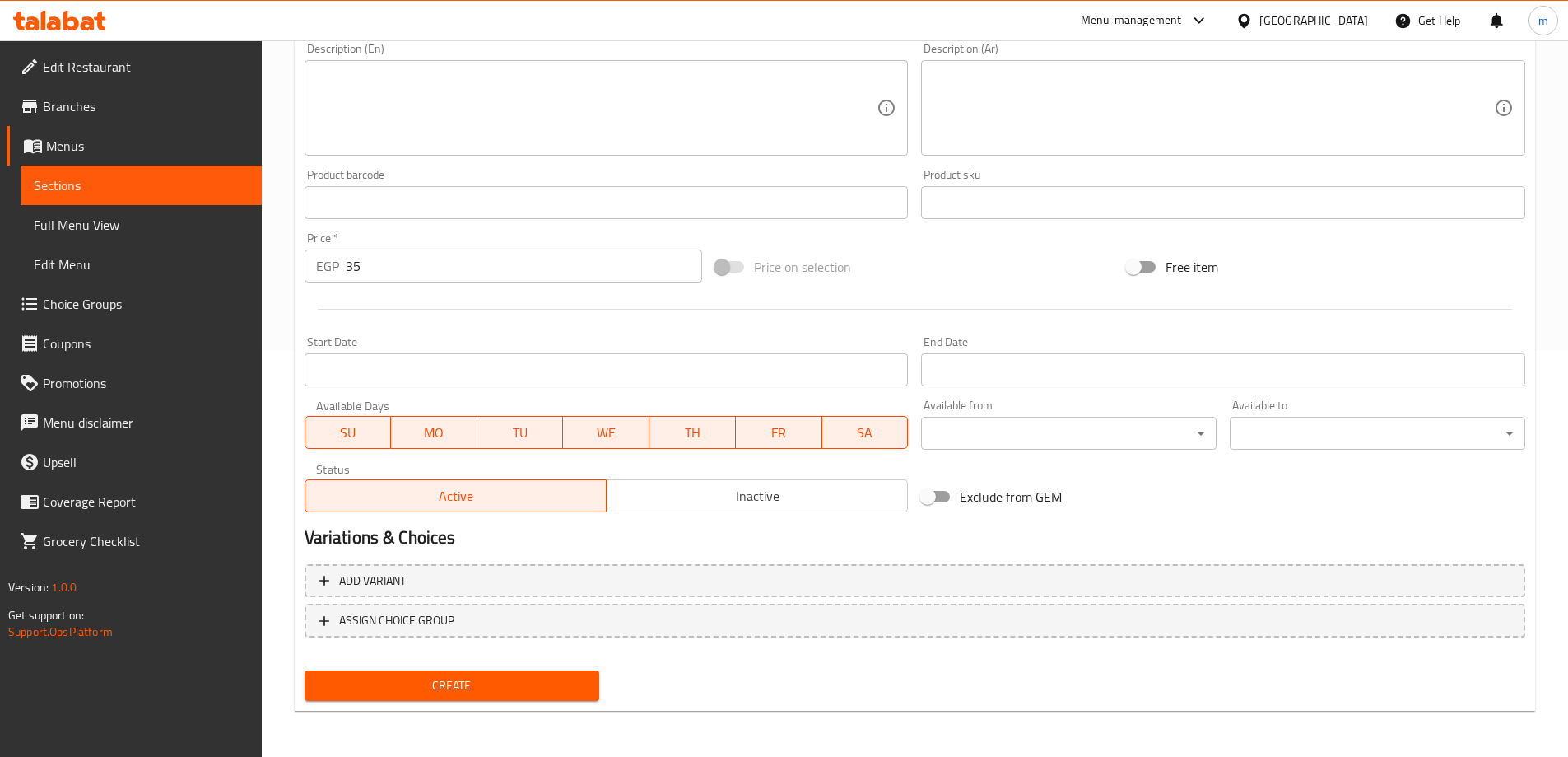
click at [503, 676] on span "Create" at bounding box center [452, 686] width 269 height 20
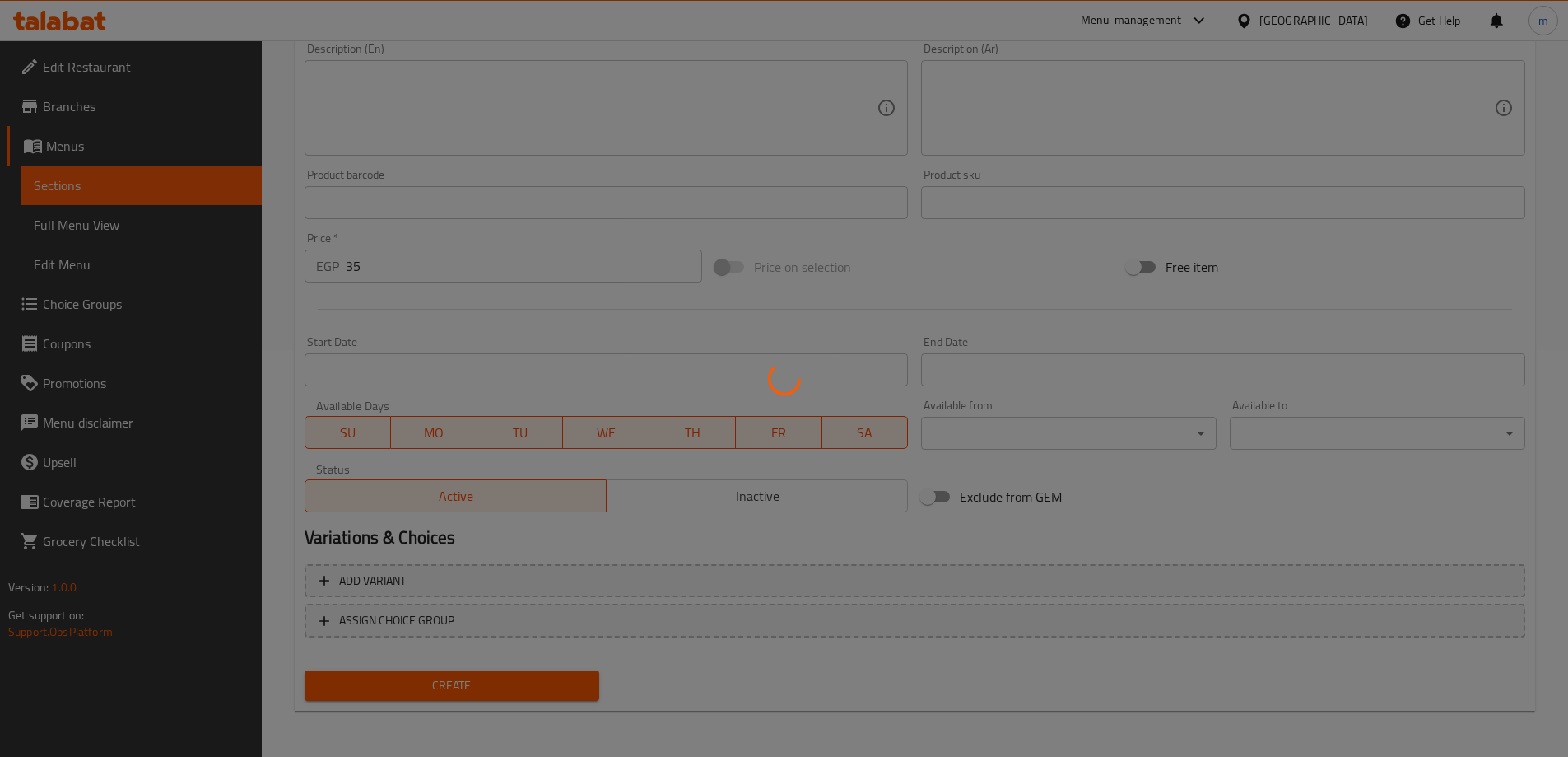
type input "0"
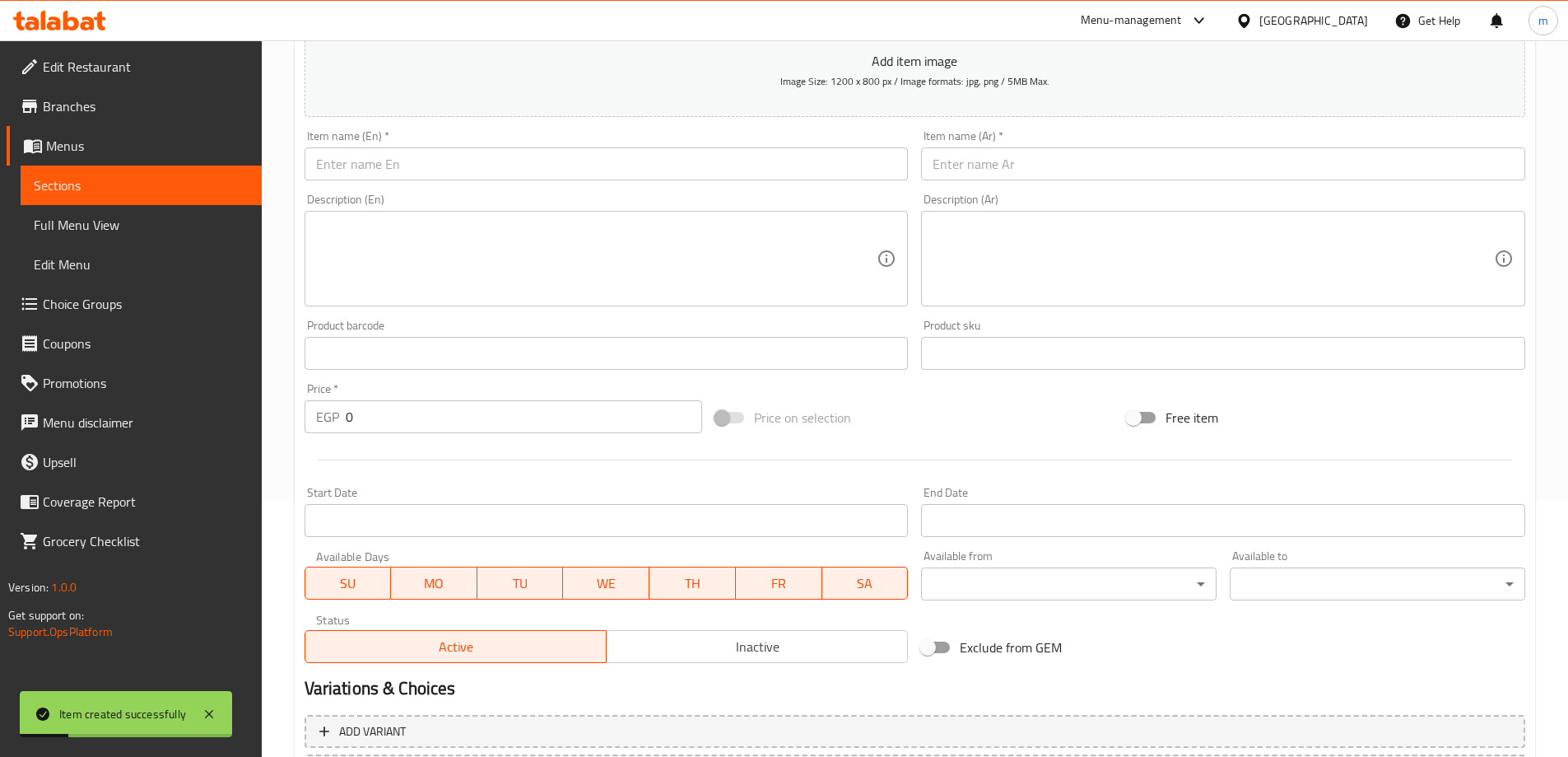
scroll to position [0, 0]
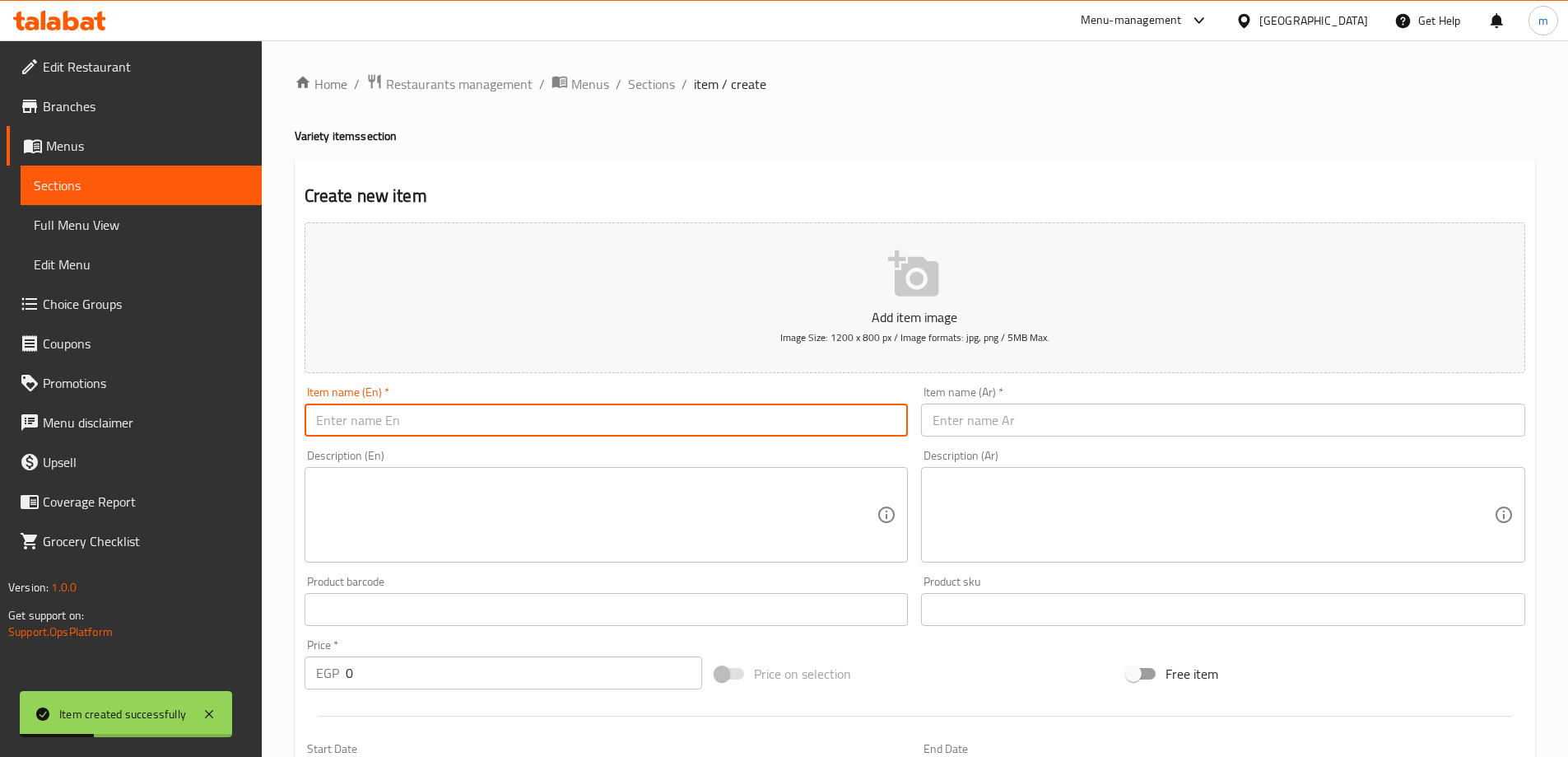
click at [526, 423] on input "text" at bounding box center [607, 420] width 605 height 33
paste input "Ice Mixed Cup"
type input "Ice Mixed Cup"
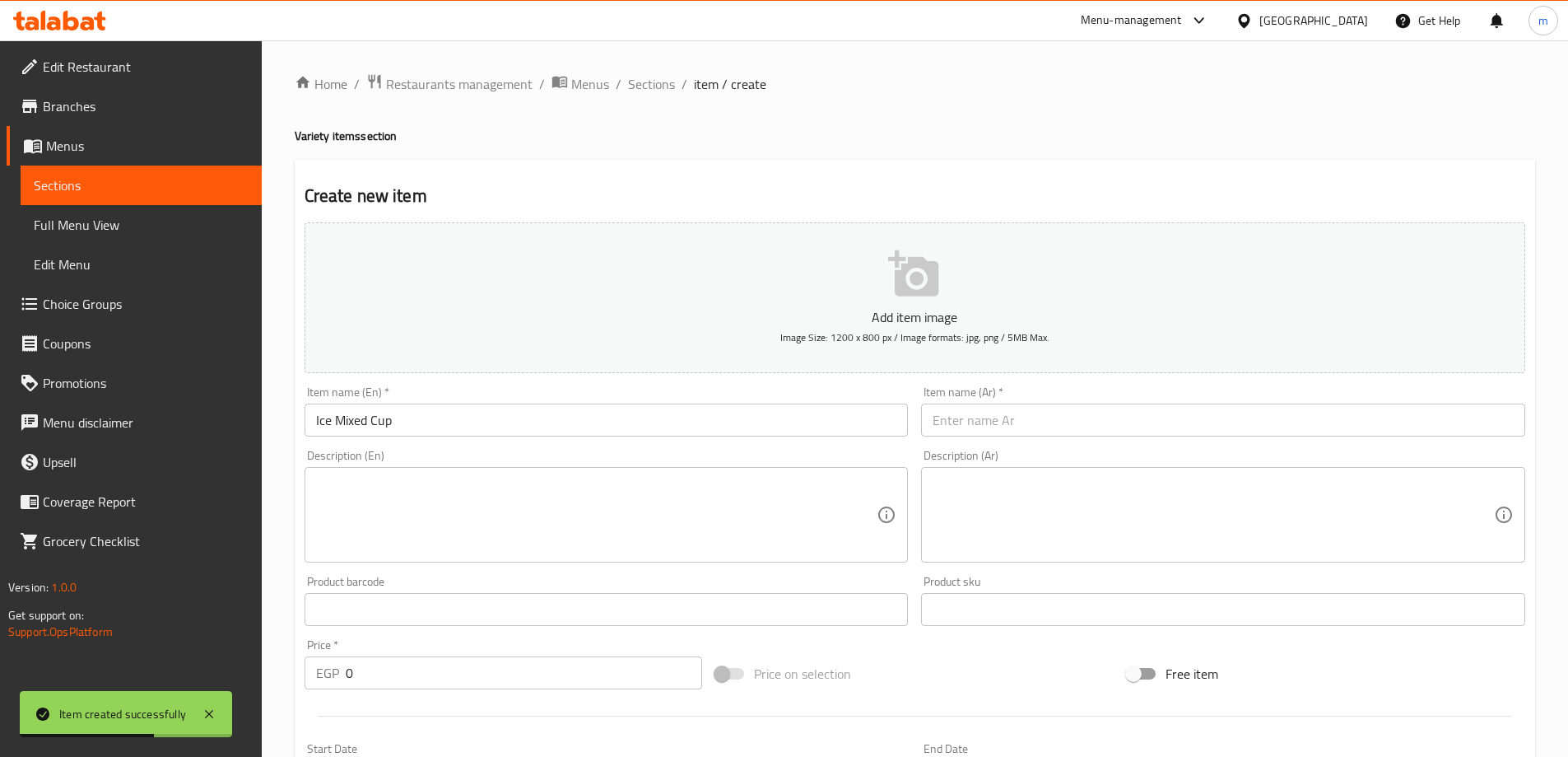
click at [1181, 418] on input "text" at bounding box center [1223, 420] width 605 height 33
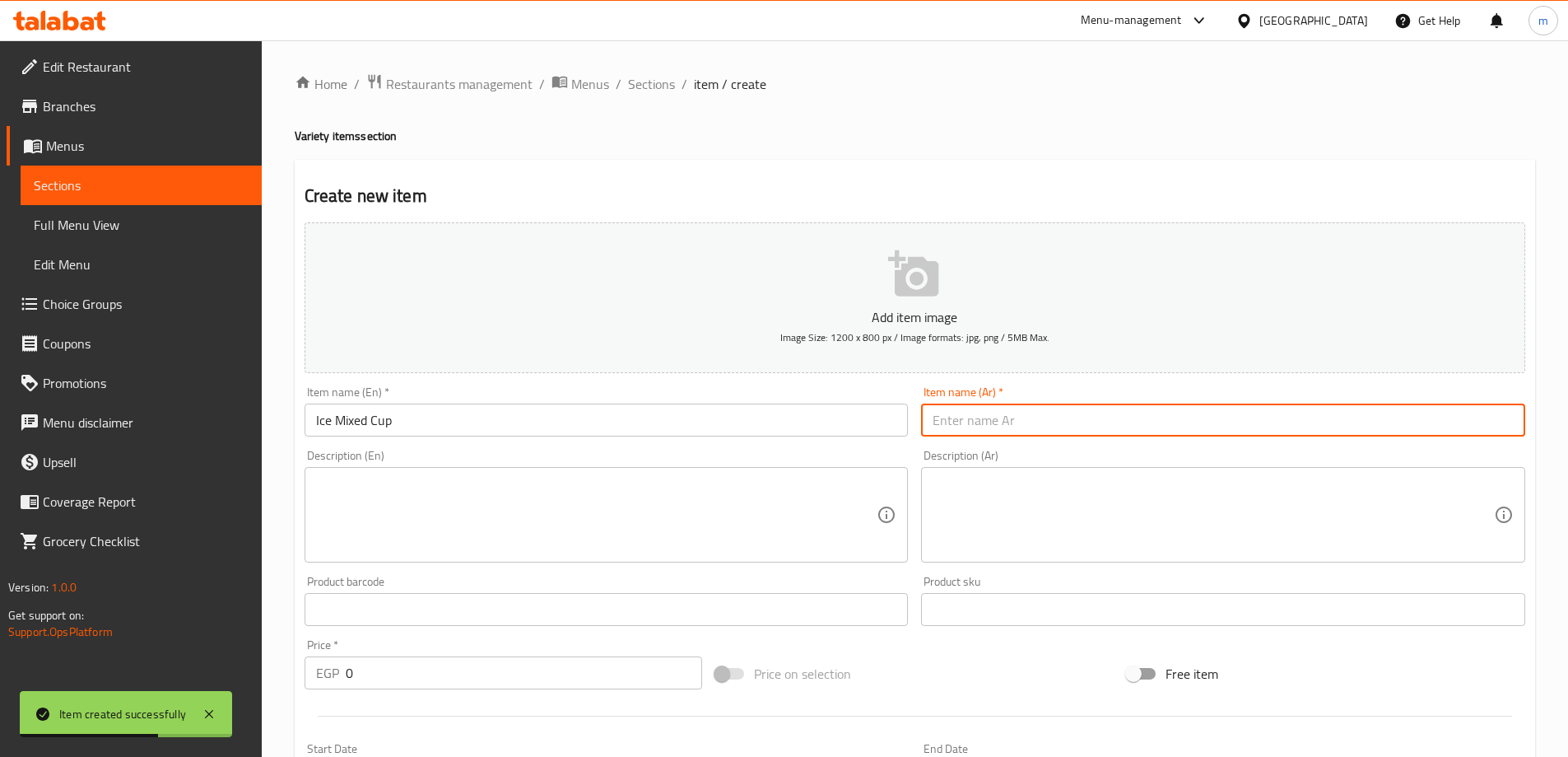
paste input "أيس مشكل كوب"
type input "أيس مشكل كوب"
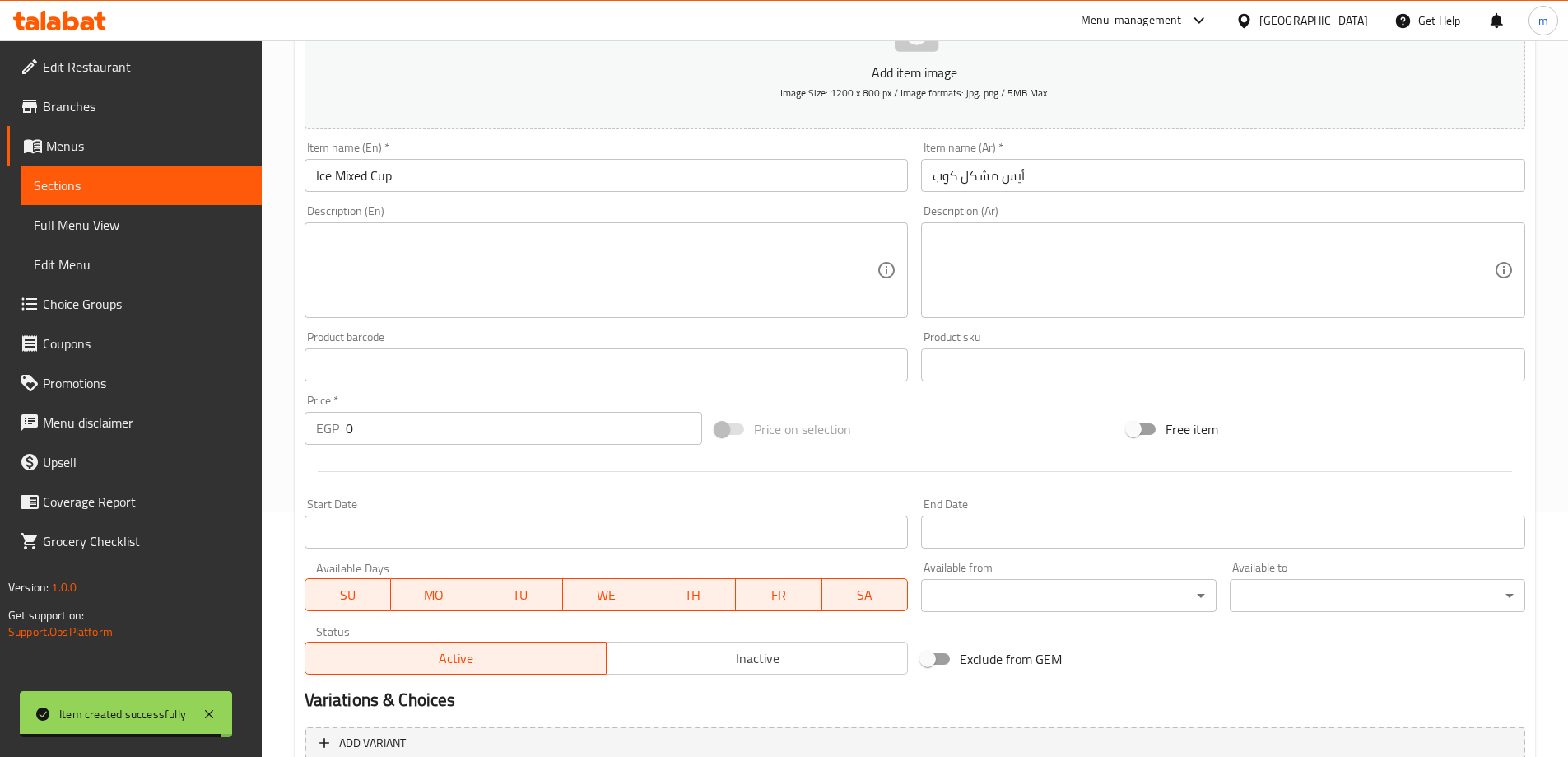
scroll to position [247, 0]
click at [516, 429] on input "0" at bounding box center [524, 426] width 358 height 33
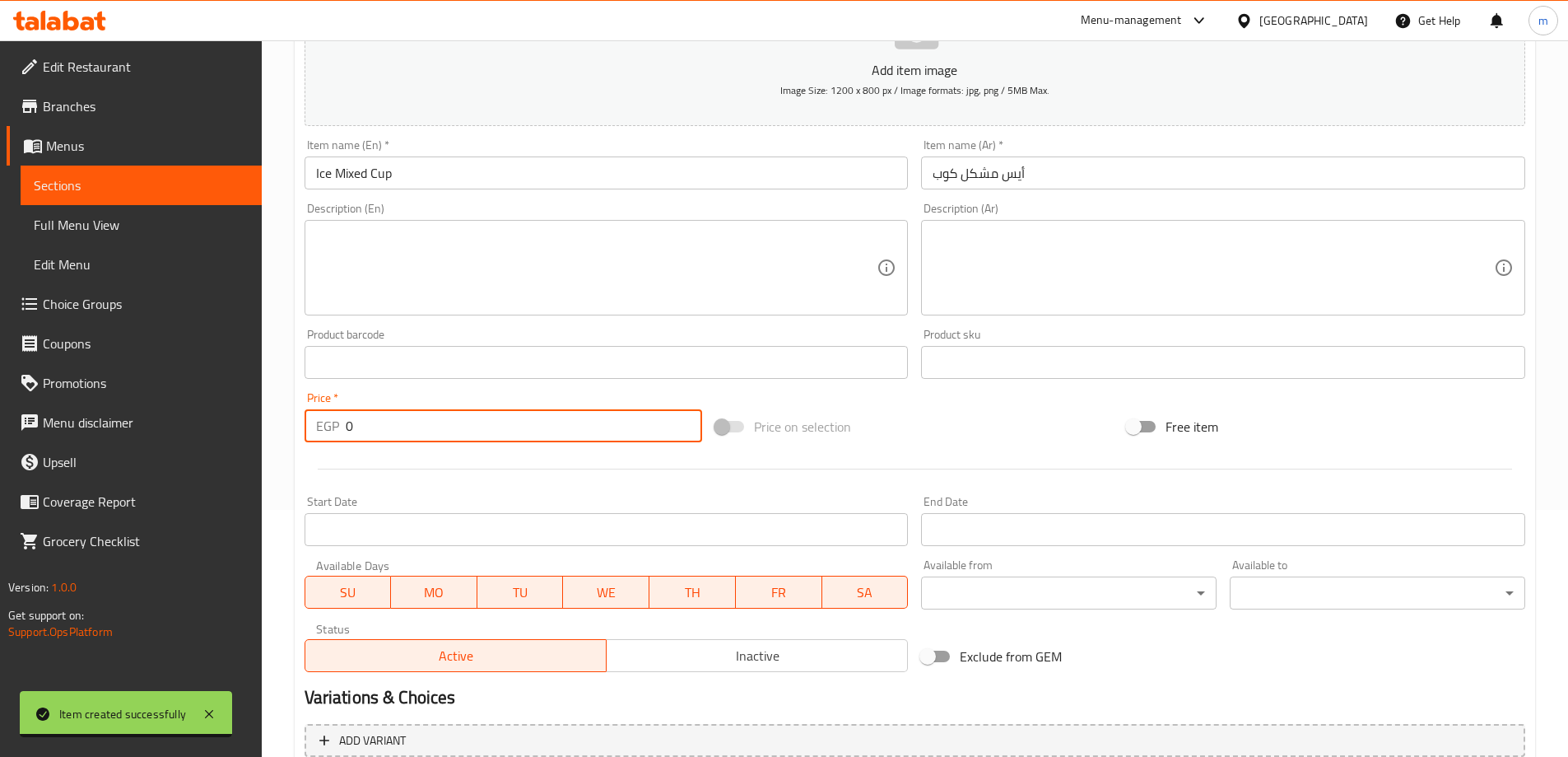
click at [516, 429] on input "0" at bounding box center [524, 426] width 358 height 33
paste input "35"
type input "35"
click at [680, 174] on input "Ice Mixed Cup" at bounding box center [607, 173] width 605 height 33
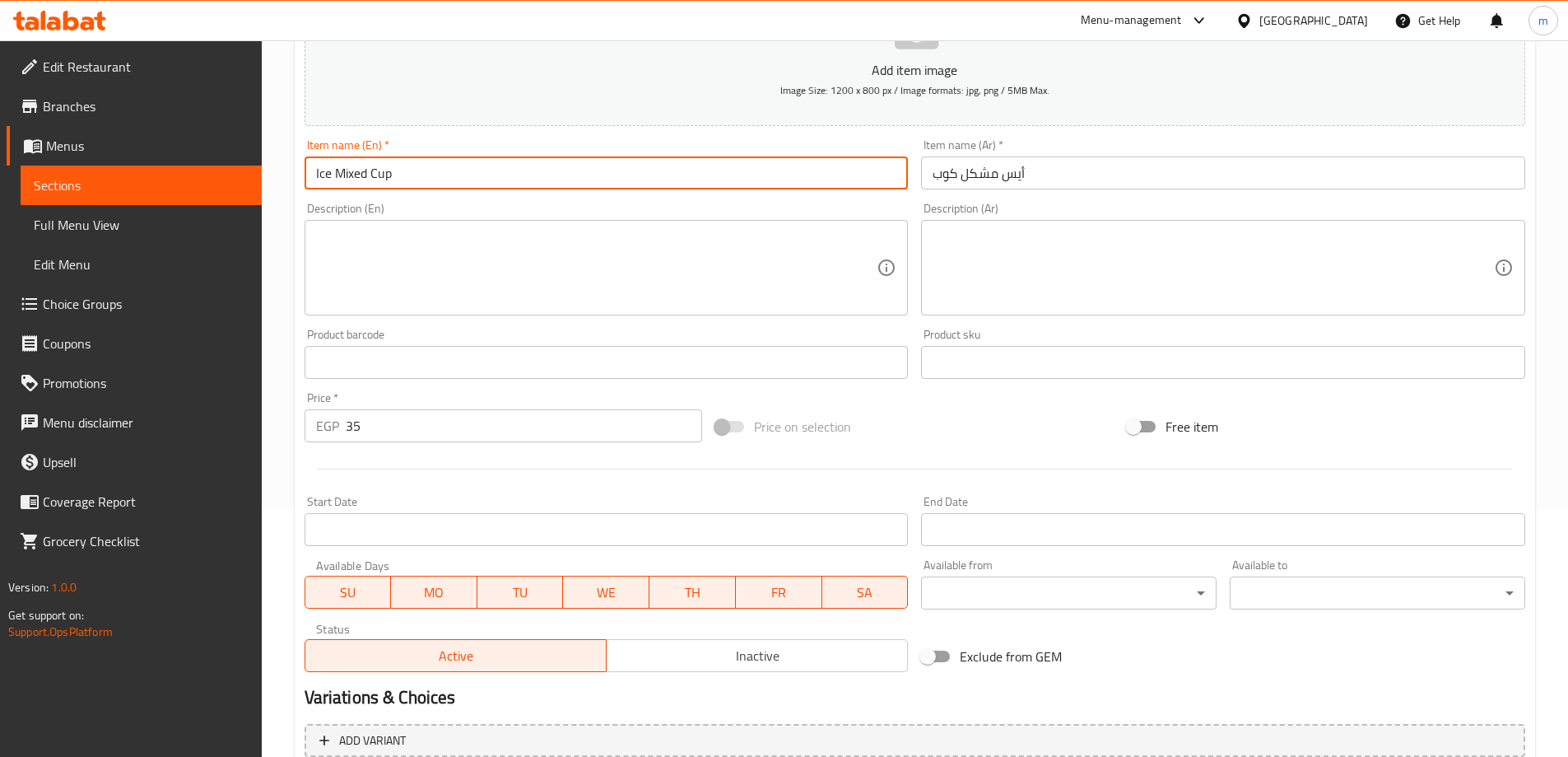
click at [1033, 171] on input "أيس مشكل كوب" at bounding box center [1223, 173] width 605 height 33
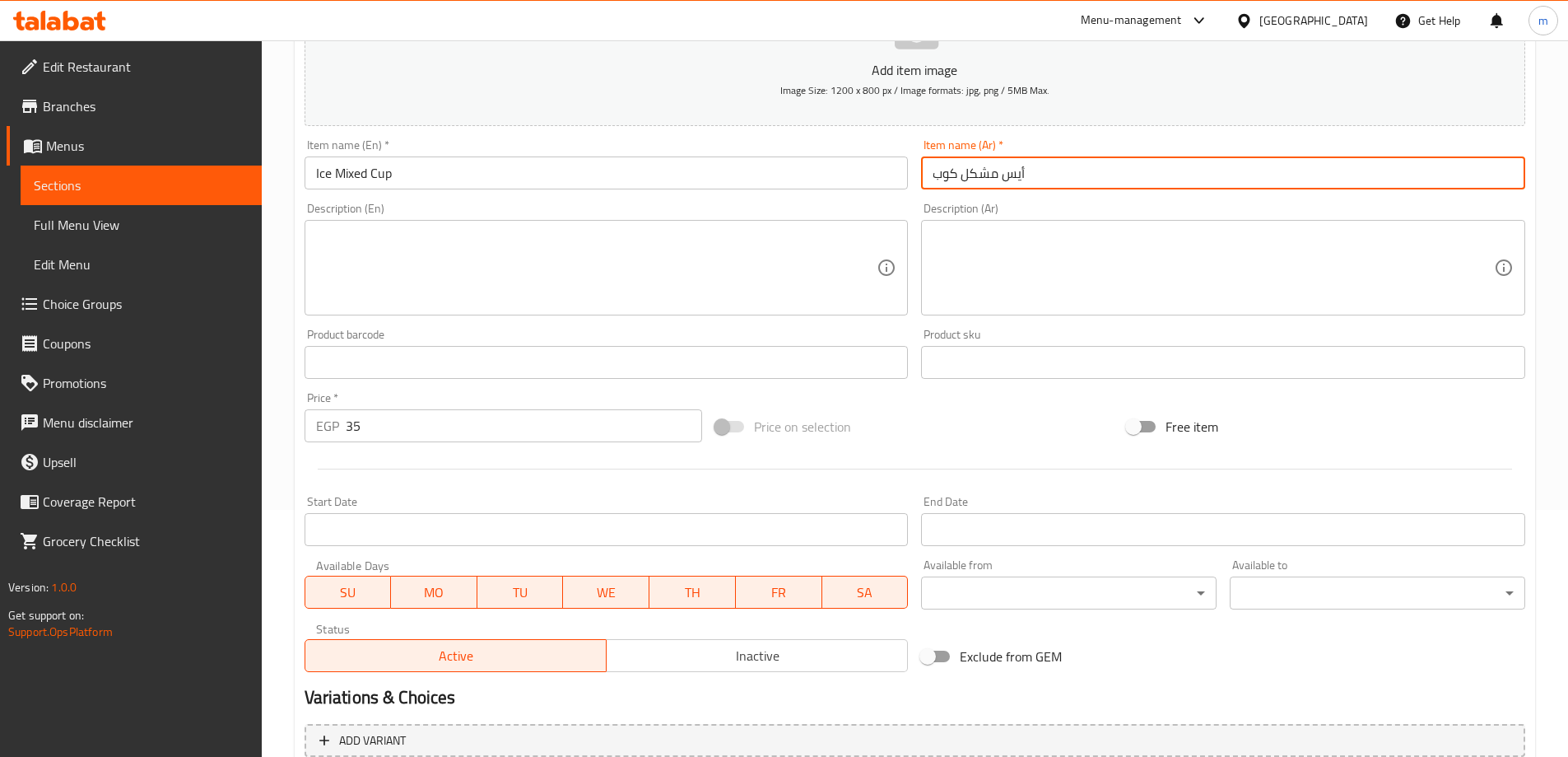
click at [1033, 171] on input "أيس مشكل كوب" at bounding box center [1223, 173] width 605 height 33
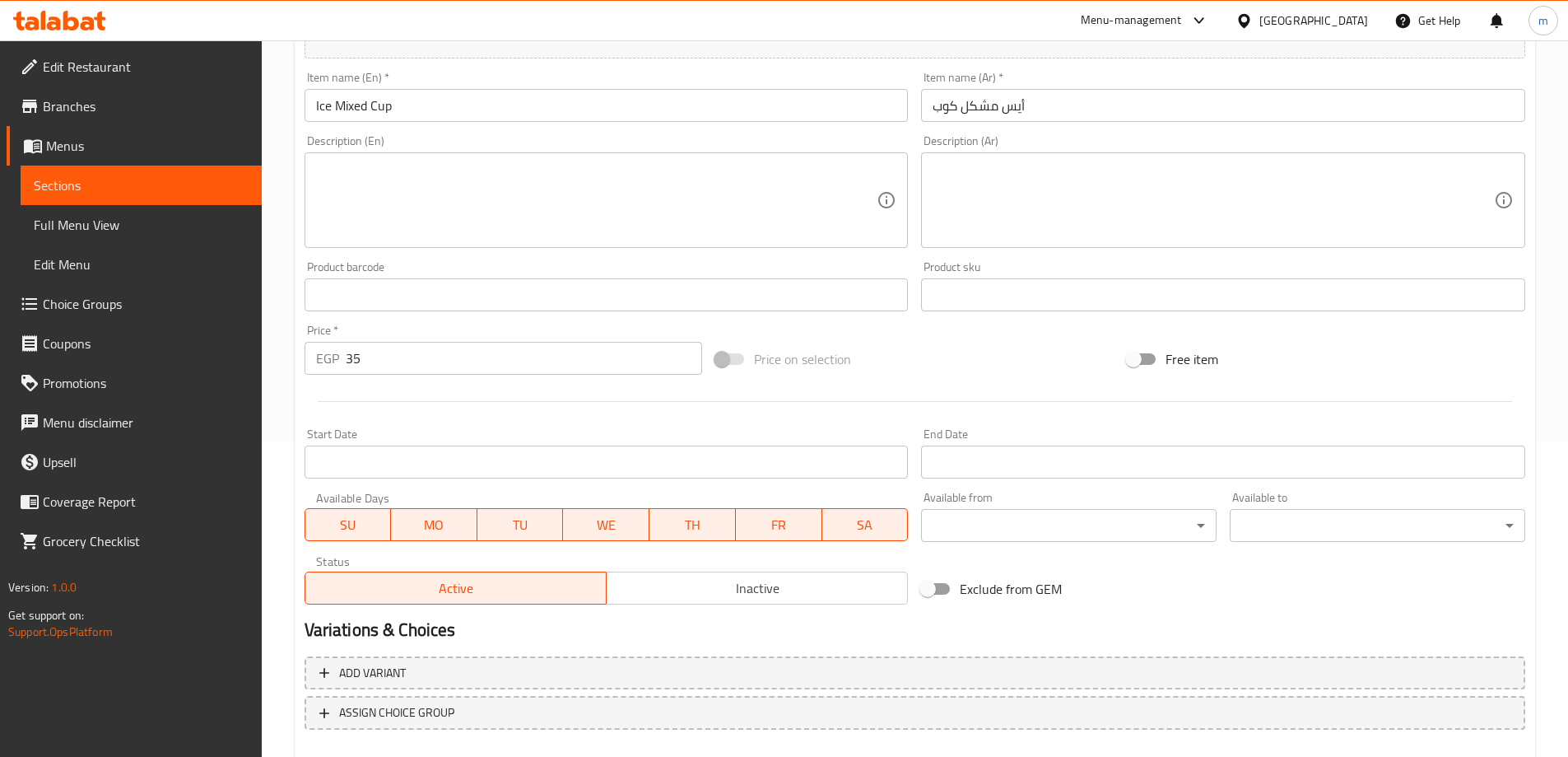
scroll to position [407, 0]
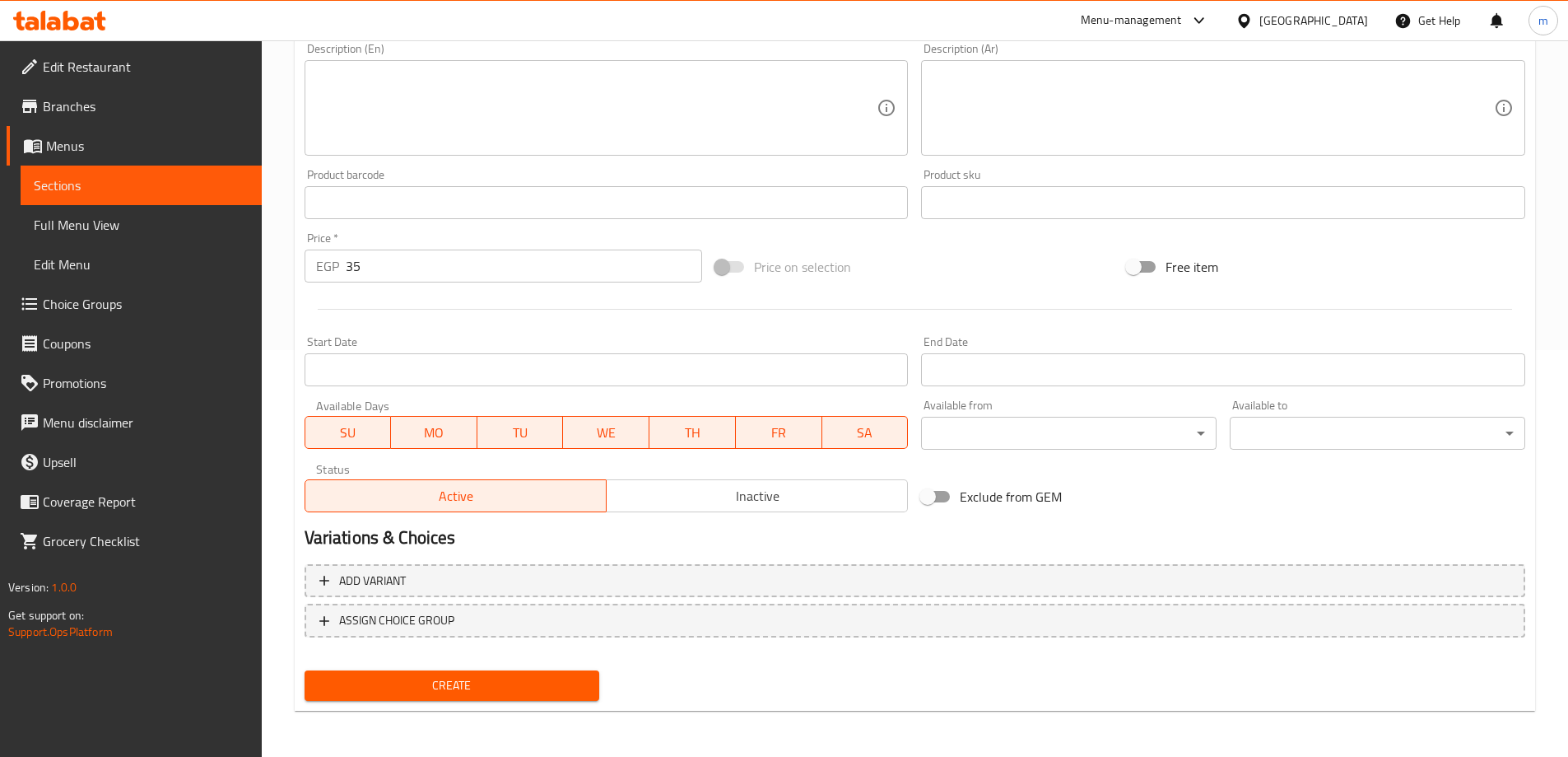
click at [436, 688] on span "Create" at bounding box center [452, 686] width 269 height 20
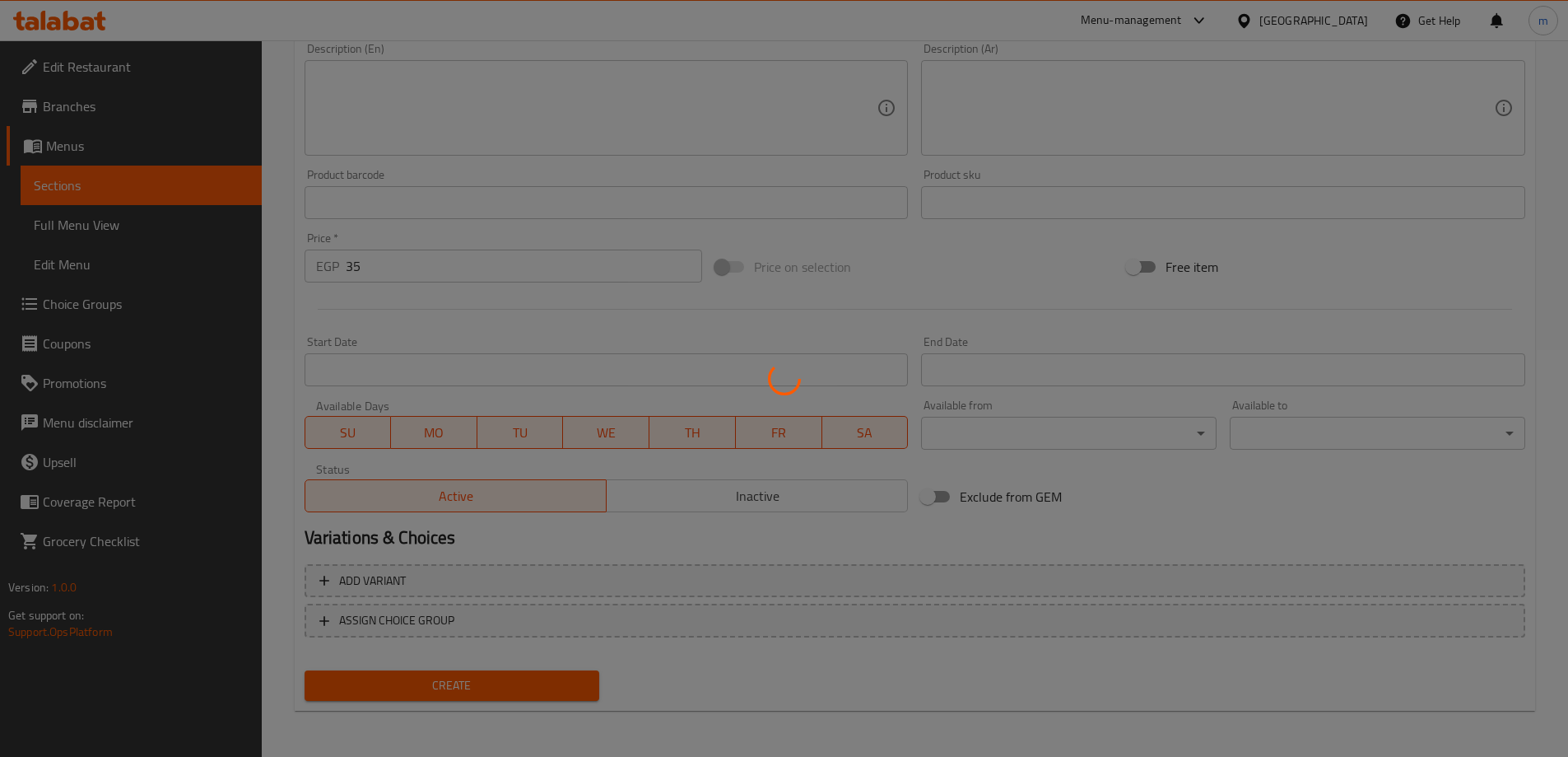
type input "0"
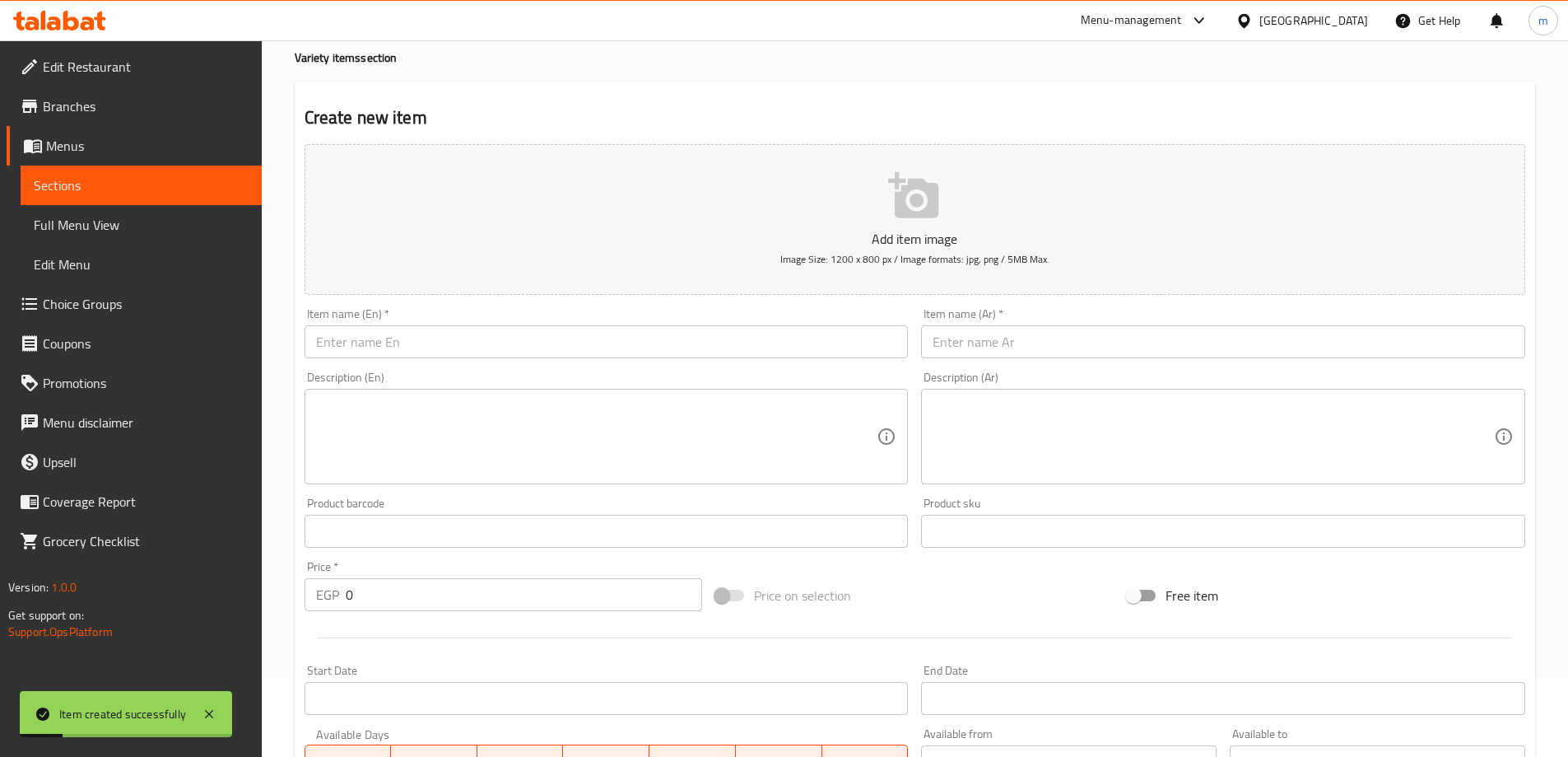
scroll to position [0, 0]
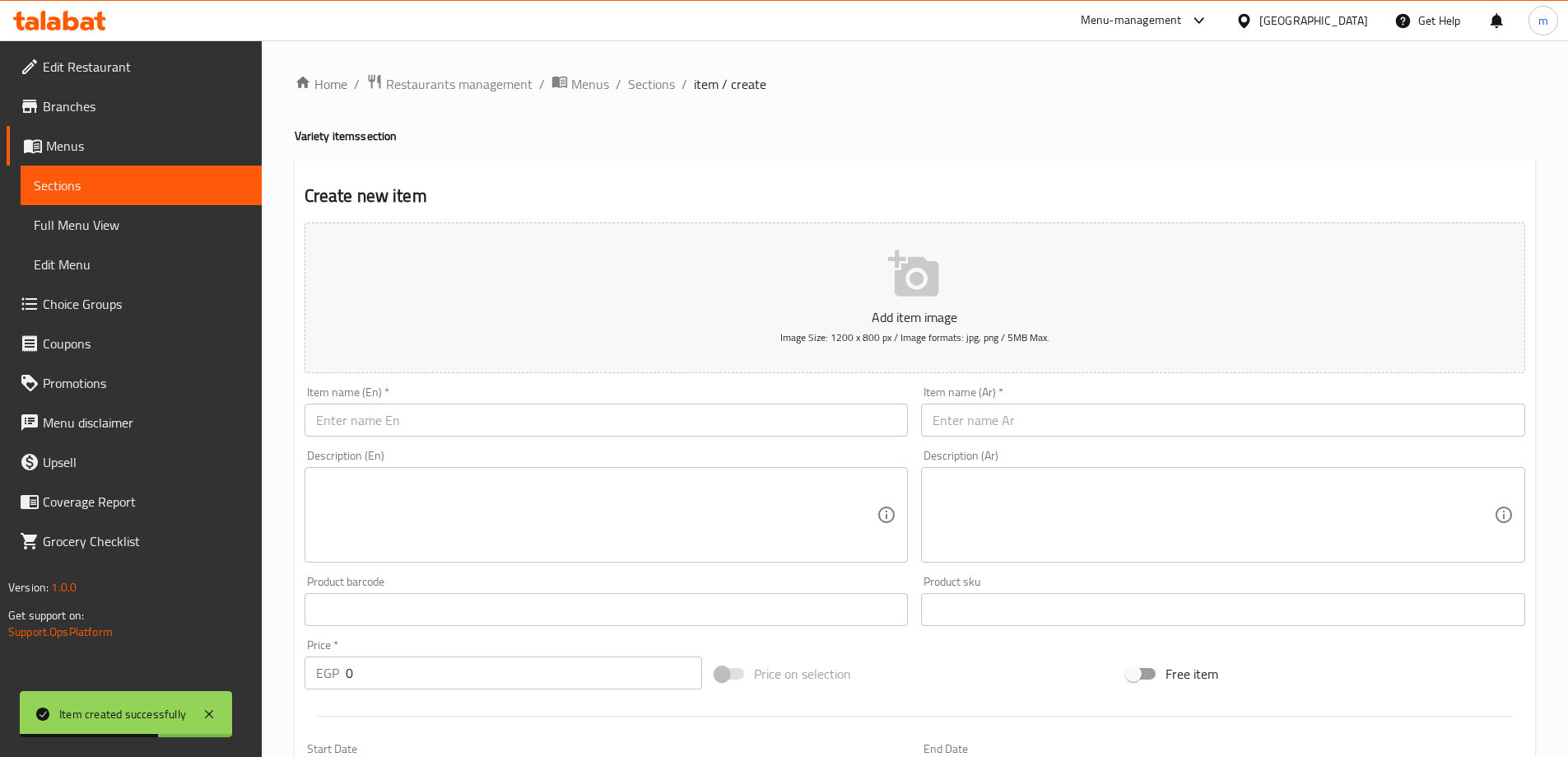
click at [649, 415] on input "text" at bounding box center [607, 420] width 605 height 33
paste input "Ice Mix"
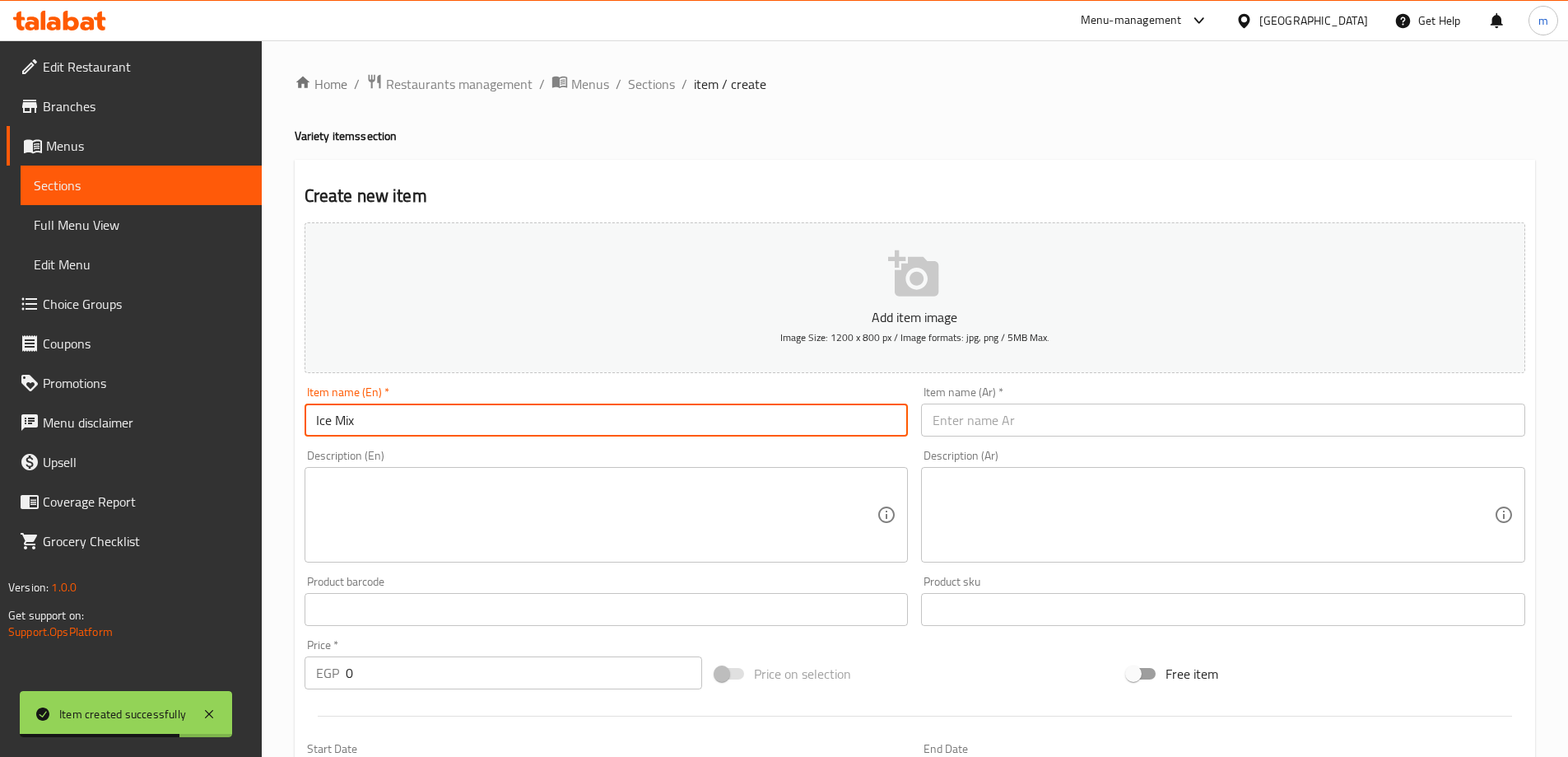
type input "Ice Mix"
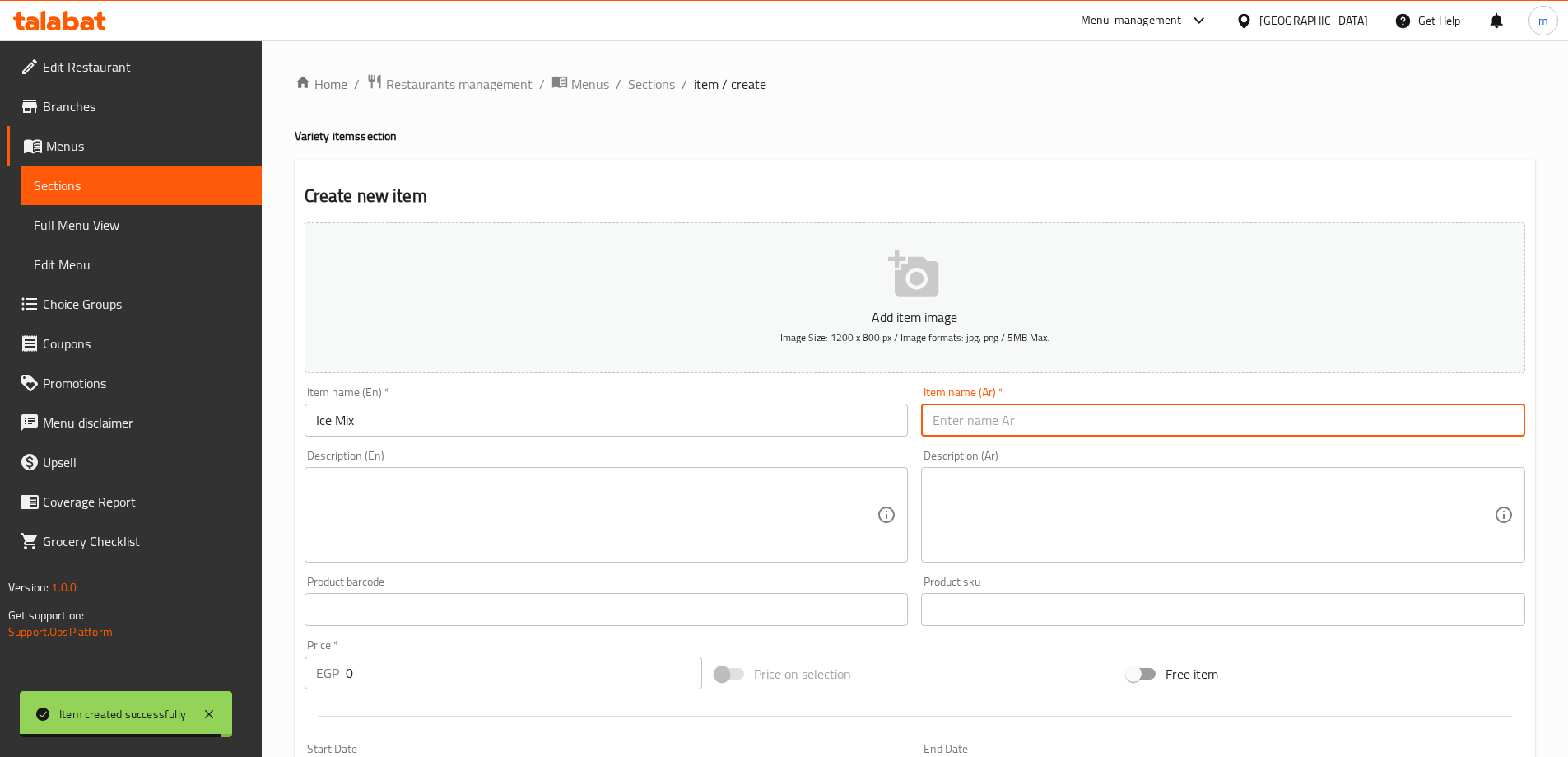
drag, startPoint x: 977, startPoint y: 414, endPoint x: 920, endPoint y: 416, distance: 57.0
click at [977, 414] on input "text" at bounding box center [1223, 420] width 605 height 33
paste input "ايس مشكل"
type input "ايس مشكل"
click at [695, 414] on input "Ice Mix" at bounding box center [607, 420] width 605 height 33
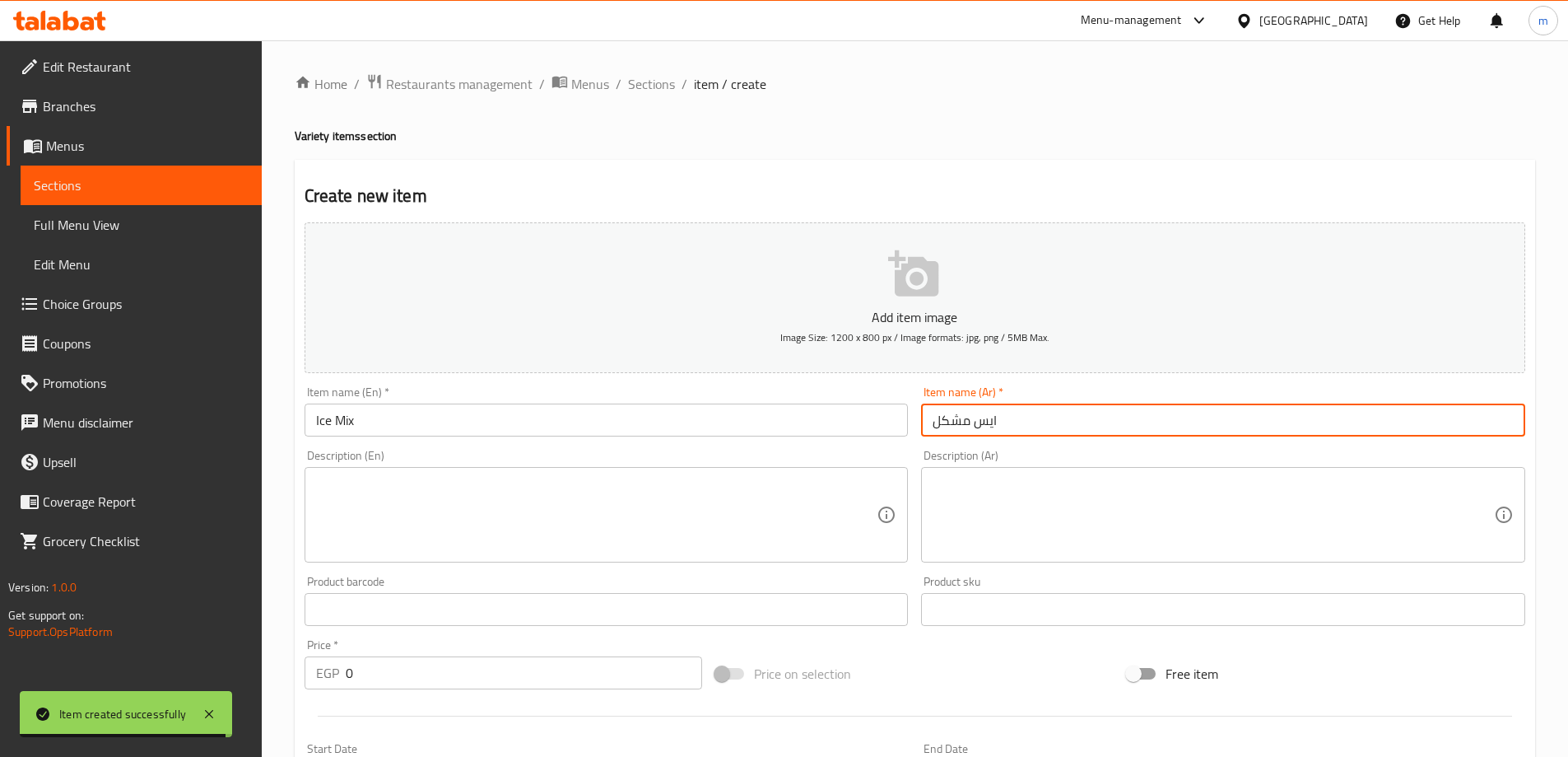
click at [695, 414] on input "Ice Mix" at bounding box center [607, 420] width 605 height 33
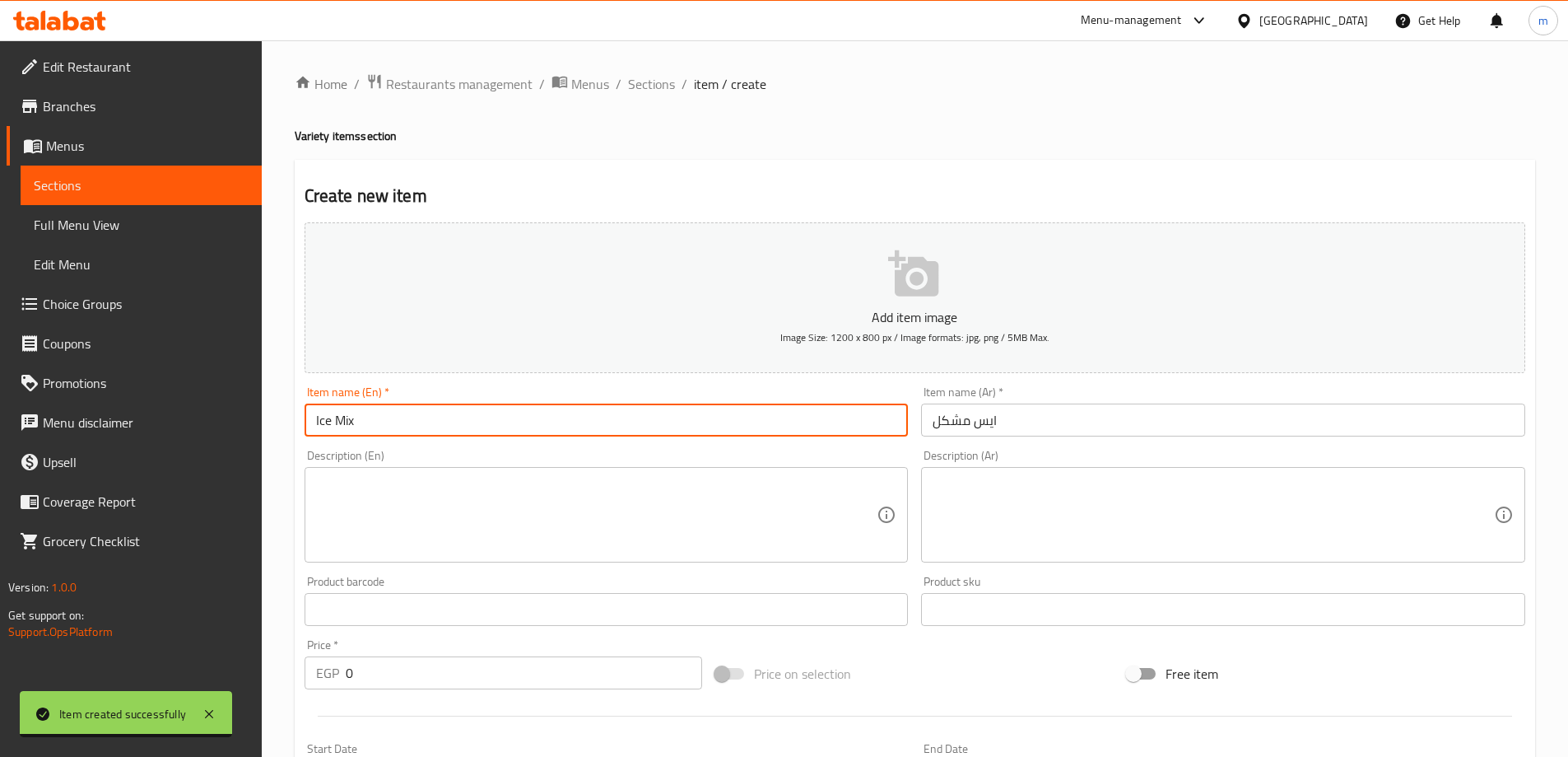
click at [695, 414] on input "Ice Mix" at bounding box center [607, 420] width 605 height 33
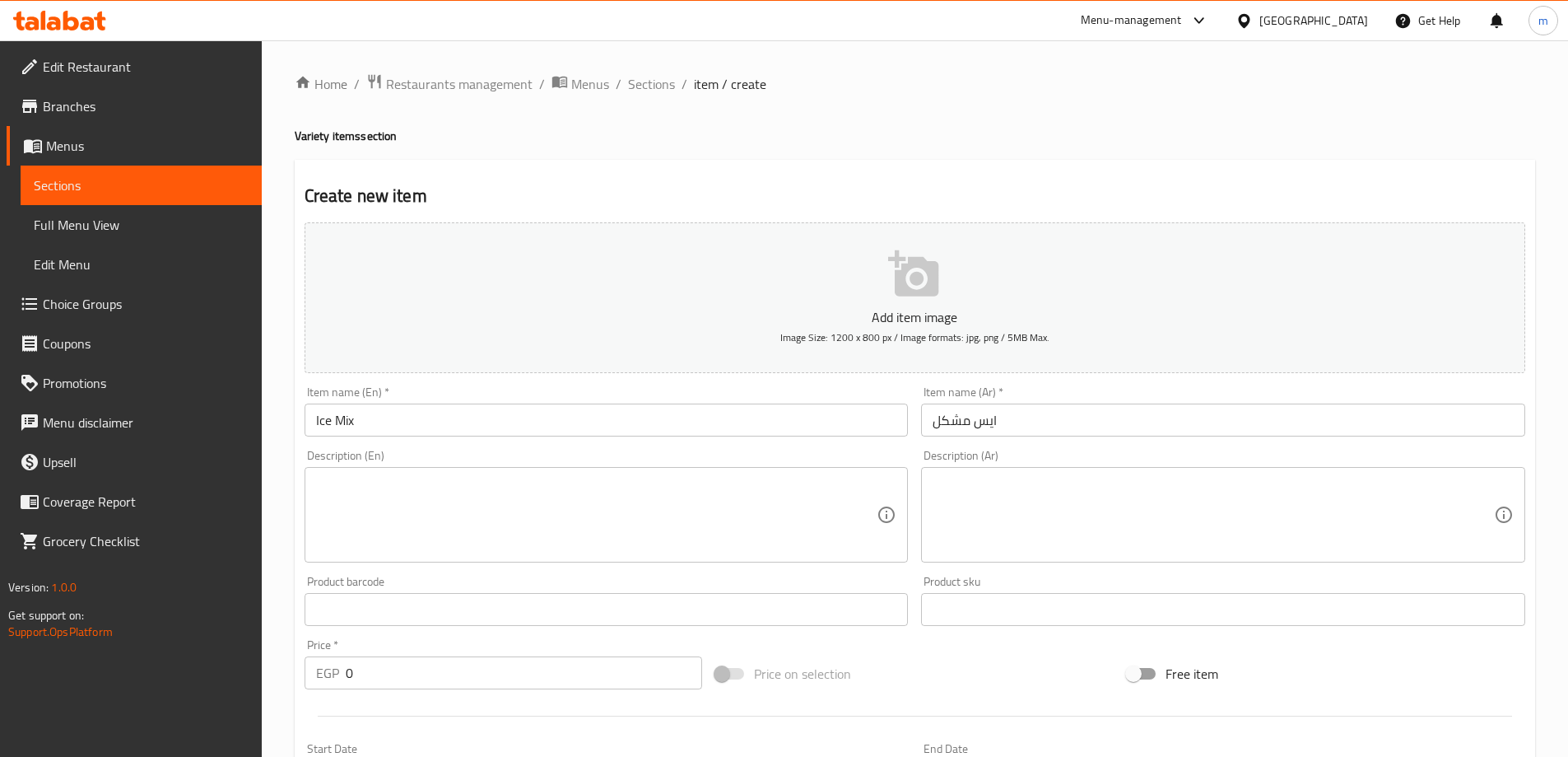
click at [1115, 395] on div "Item name (Ar)   * ايس مشكل Item name (Ar) *" at bounding box center [1223, 411] width 605 height 50
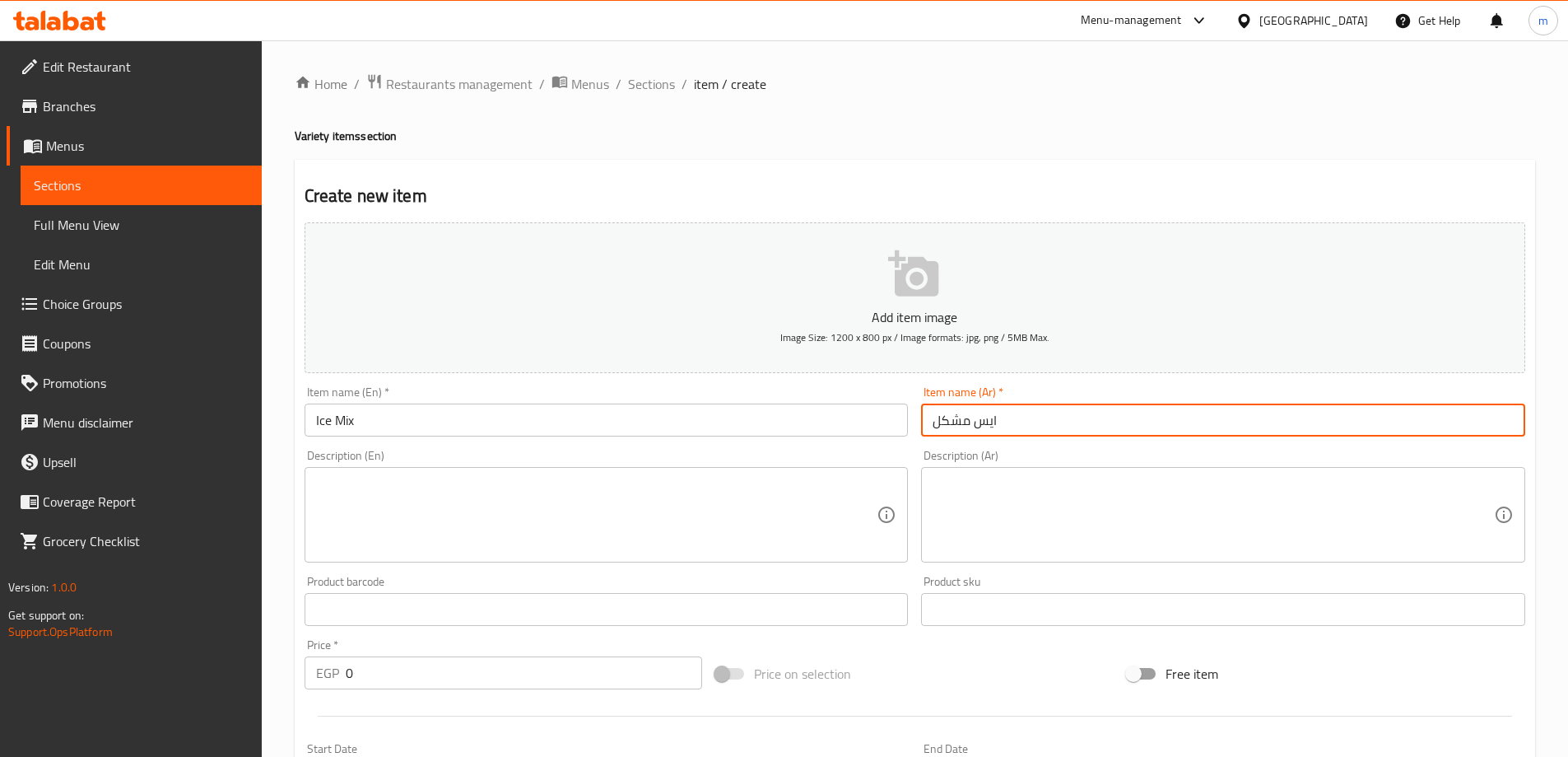
click at [1093, 415] on input "ايس مشكل" at bounding box center [1223, 420] width 605 height 33
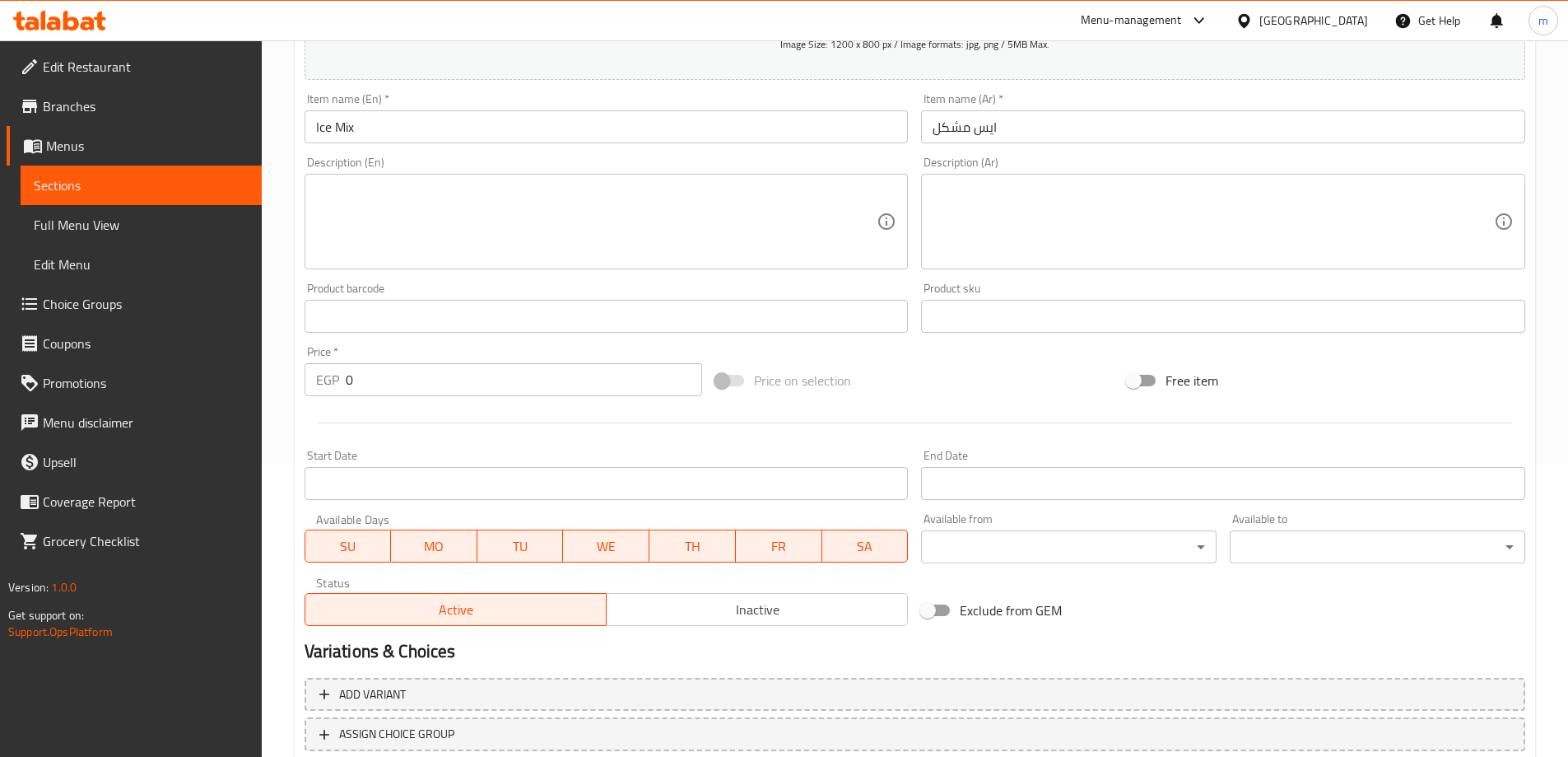
scroll to position [407, 0]
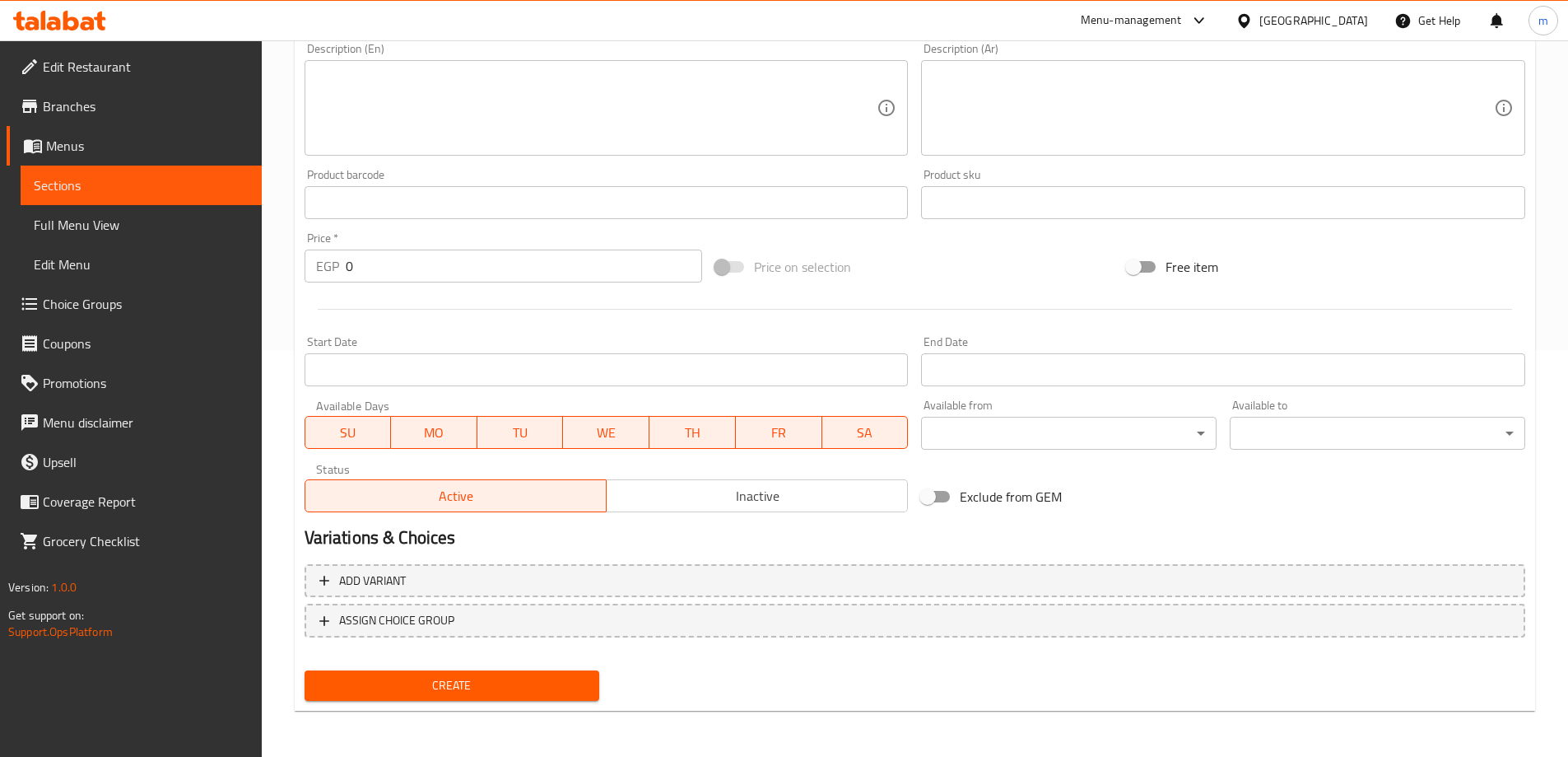
click at [393, 260] on input "0" at bounding box center [524, 266] width 358 height 33
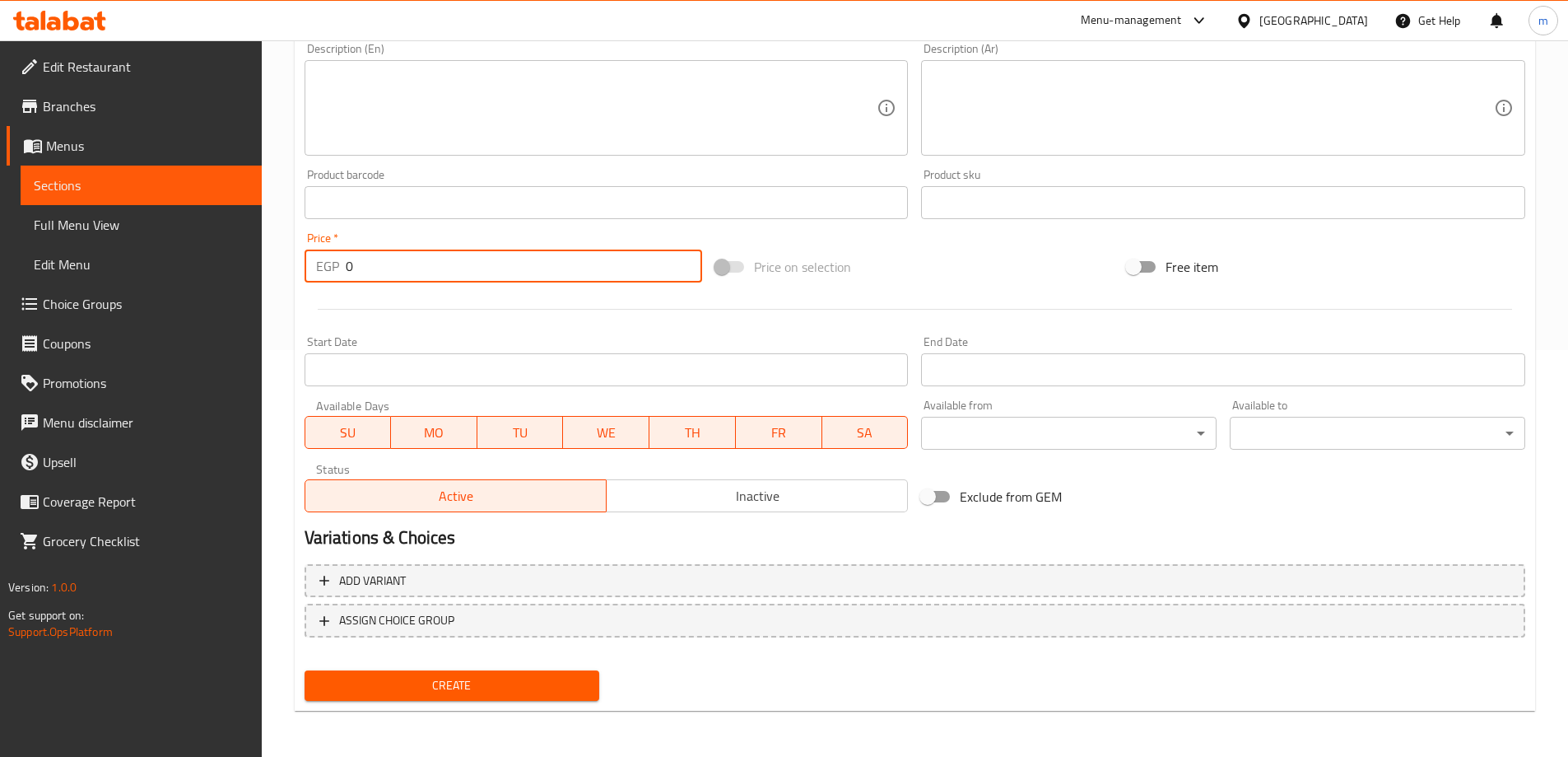
click at [393, 260] on input "0" at bounding box center [524, 266] width 358 height 33
paste input "7"
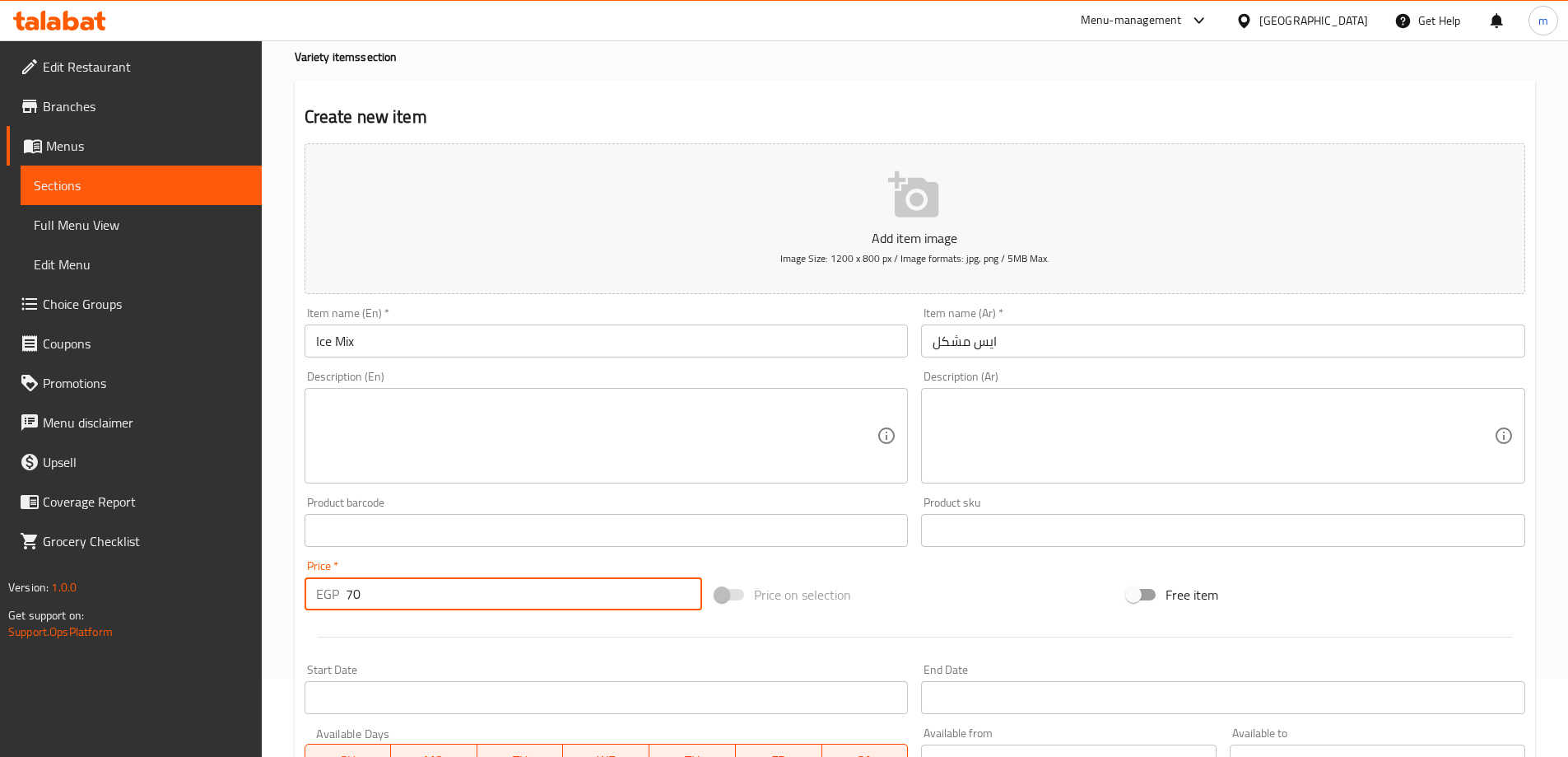
scroll to position [78, 0]
type input "70"
click at [349, 346] on input "Ice Mix" at bounding box center [607, 342] width 605 height 33
click at [347, 346] on input "Ice Mix" at bounding box center [607, 342] width 605 height 33
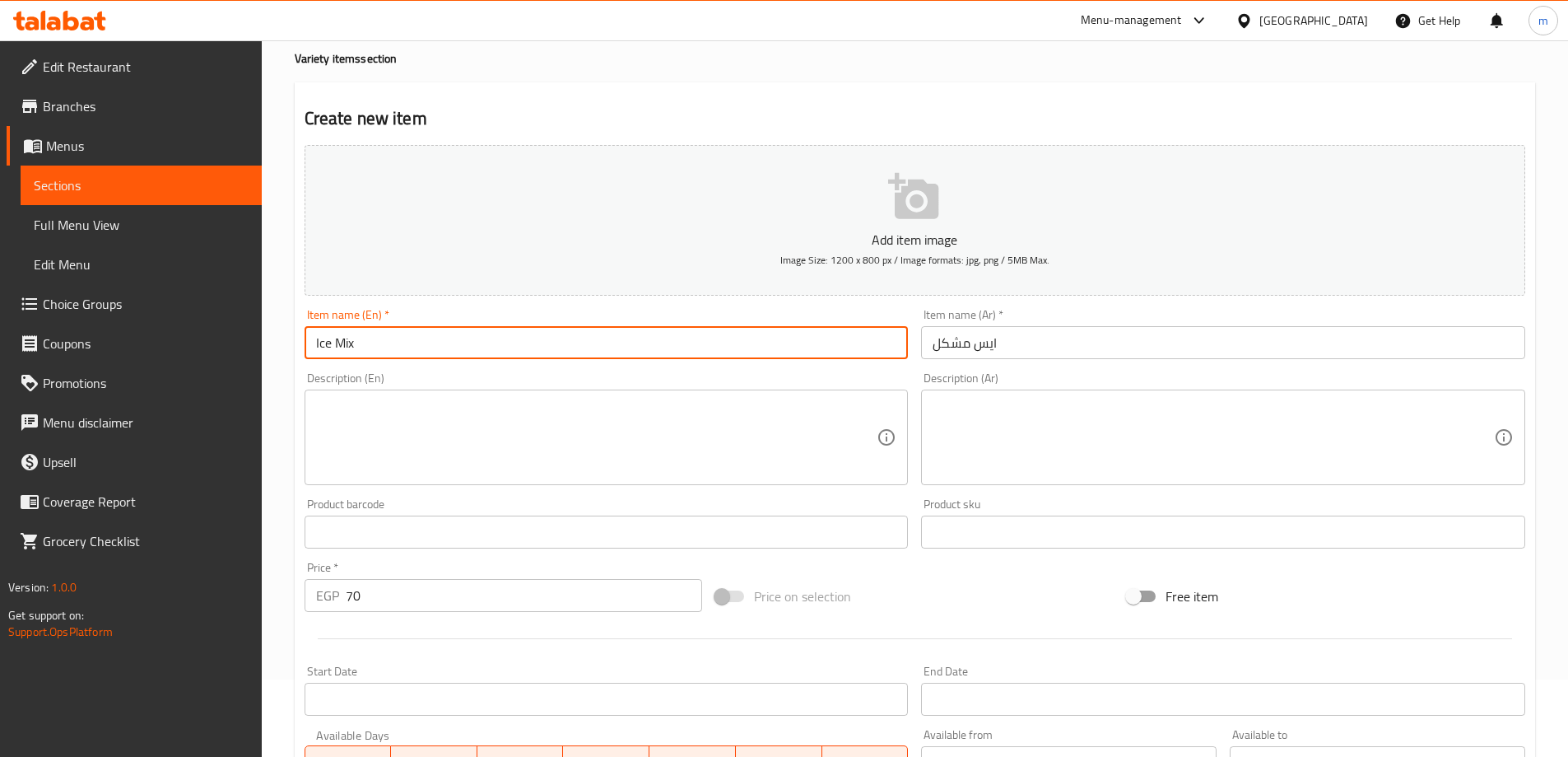
click at [347, 346] on input "Ice Mix" at bounding box center [607, 342] width 605 height 33
click at [317, 345] on input "Ice" at bounding box center [607, 342] width 605 height 33
paste input "Mix"
click at [404, 348] on input "Mixed Ice" at bounding box center [607, 342] width 605 height 33
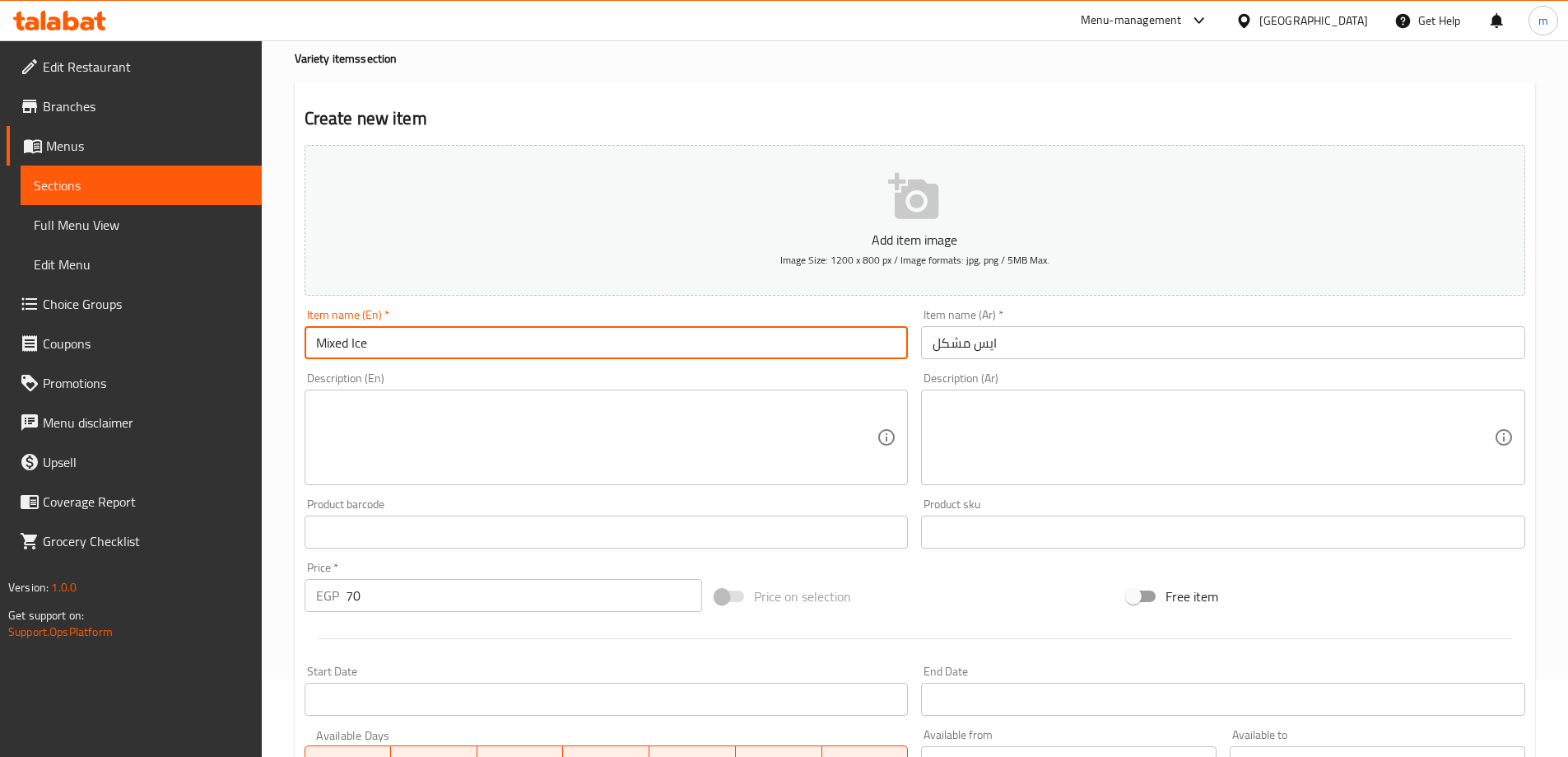
click at [404, 348] on input "Mixed Ice" at bounding box center [607, 342] width 605 height 33
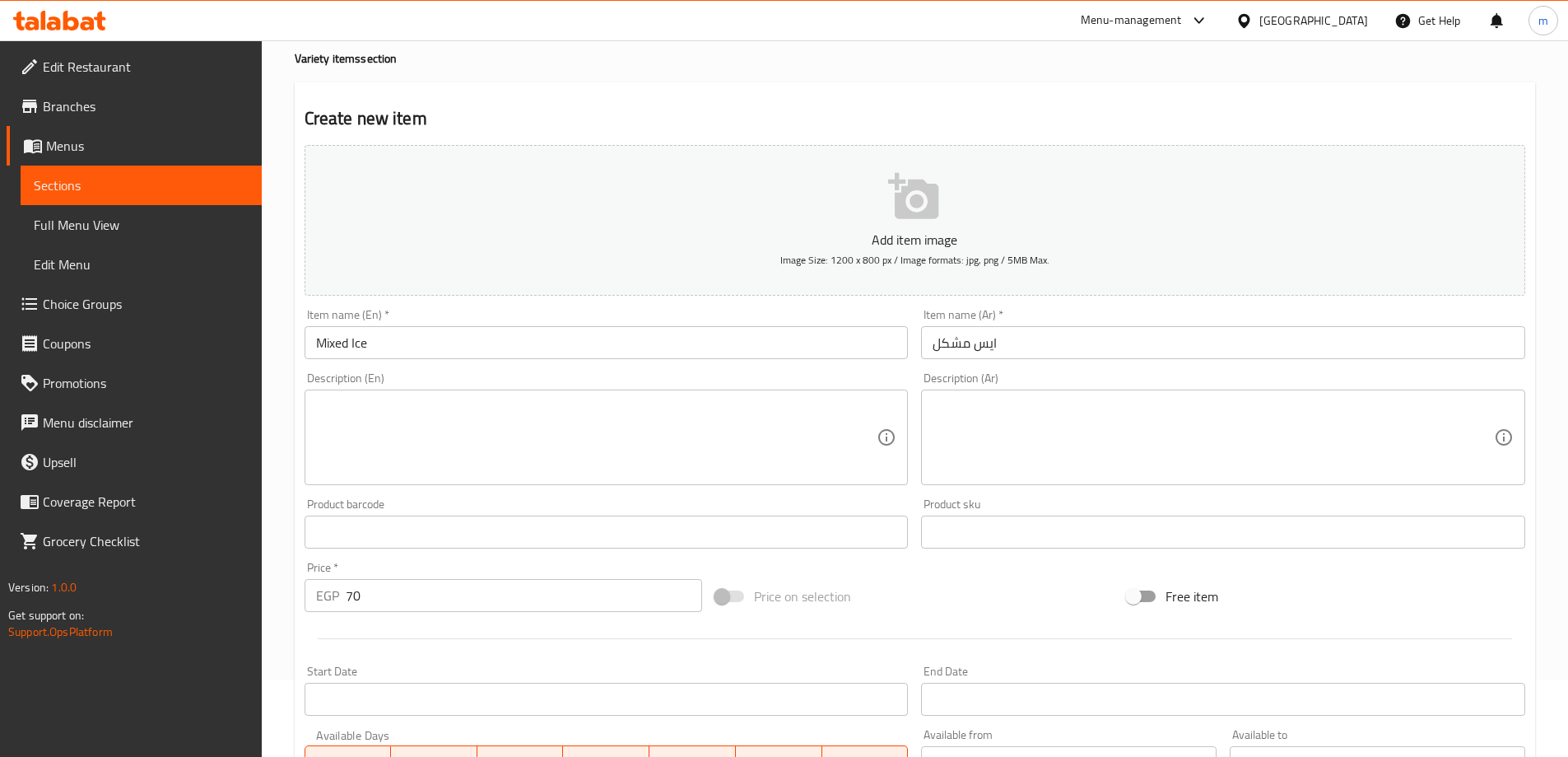
click at [530, 341] on input "Mixed Ice" at bounding box center [607, 342] width 605 height 33
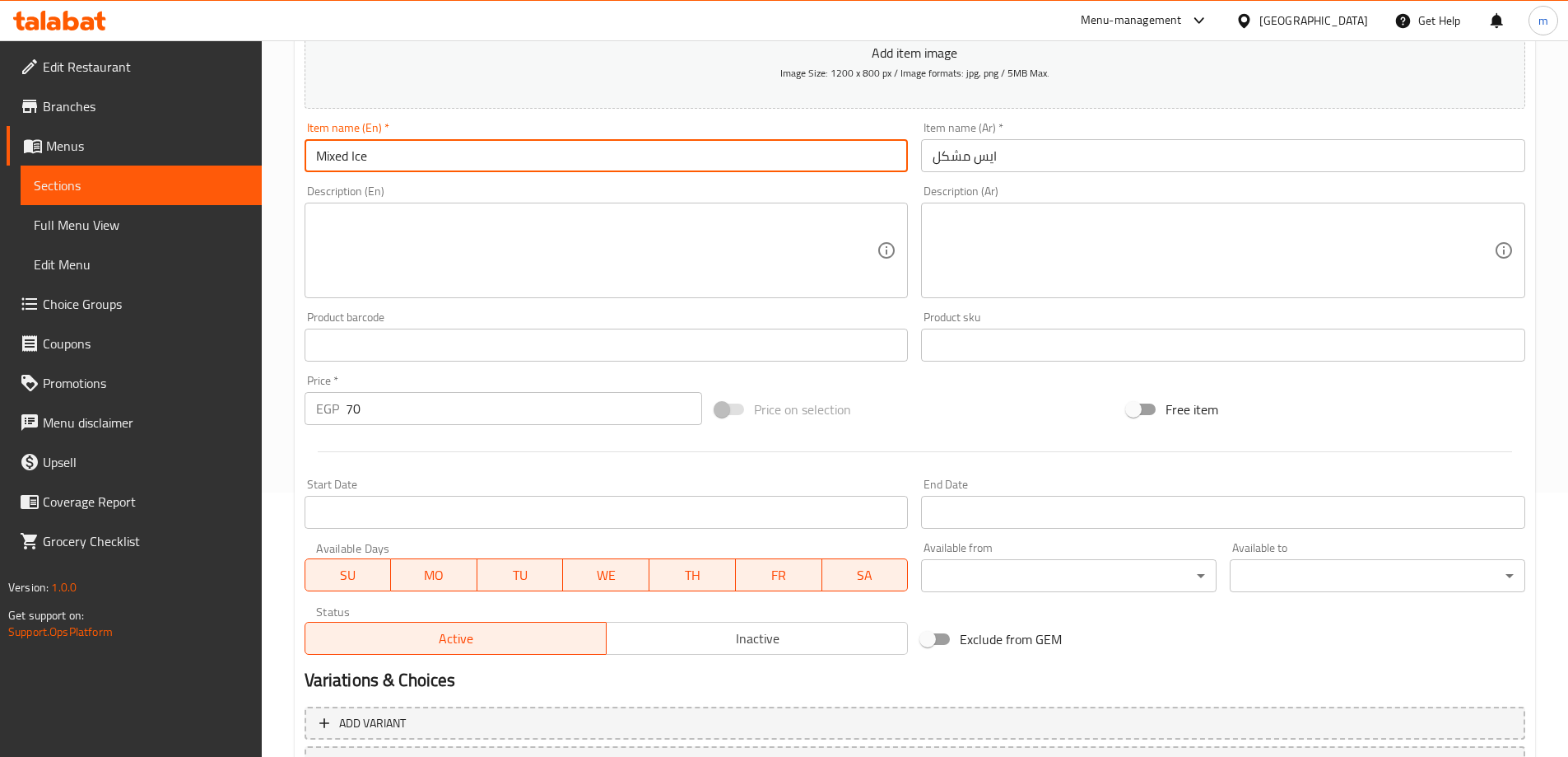
scroll to position [407, 0]
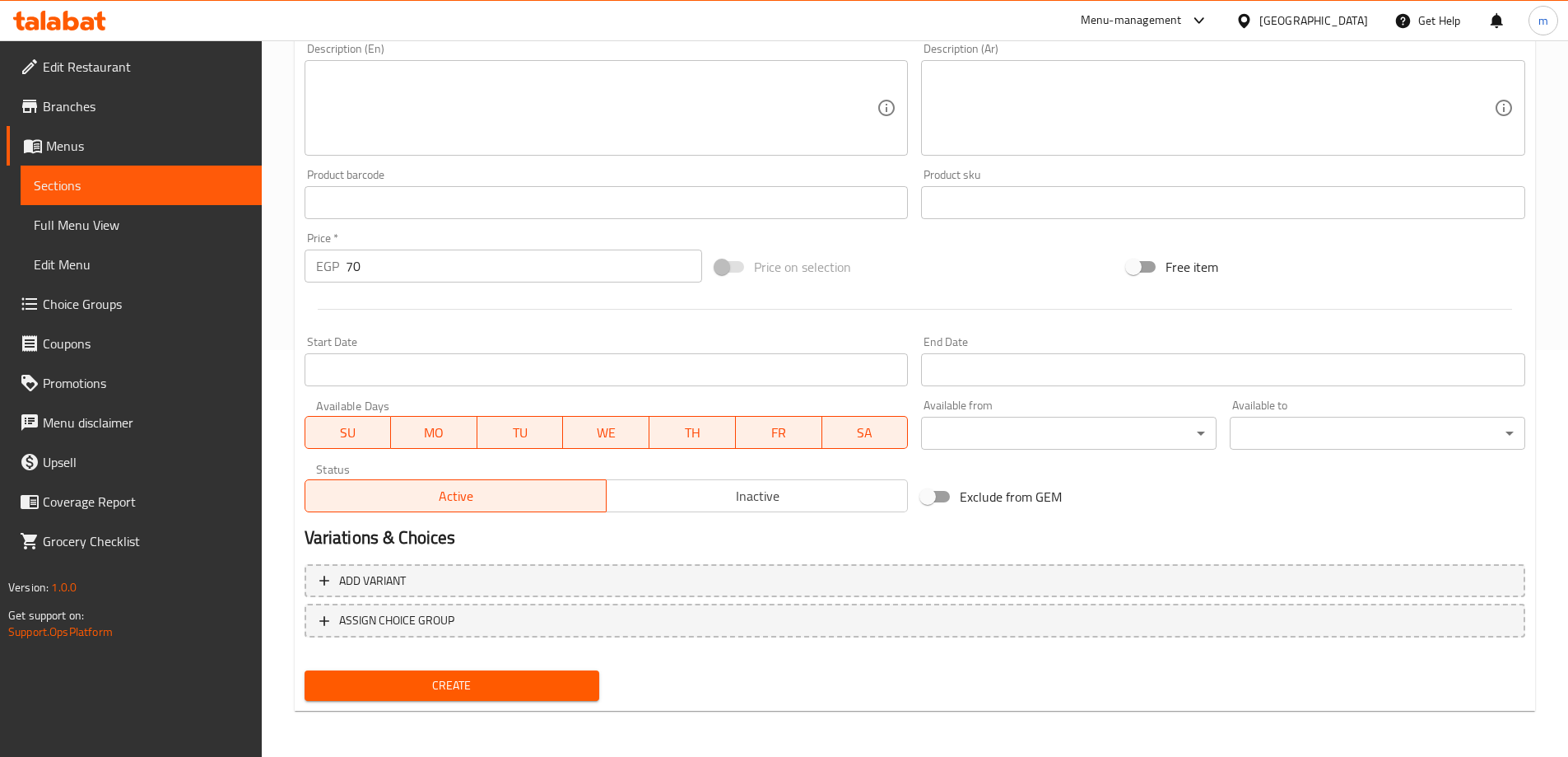
type input "Mixed Ice"
click at [498, 672] on button "Create" at bounding box center [452, 686] width 295 height 30
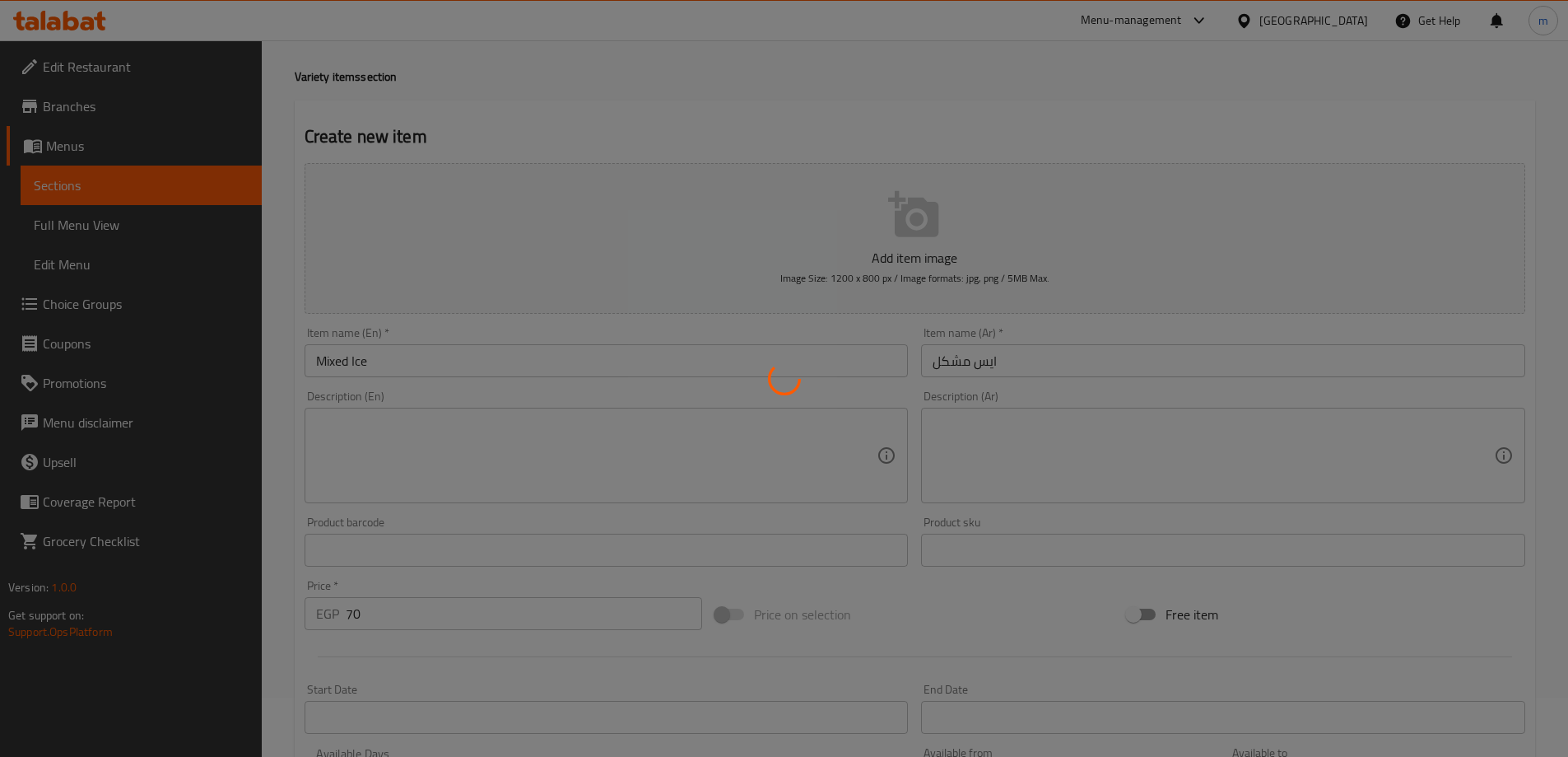
scroll to position [0, 0]
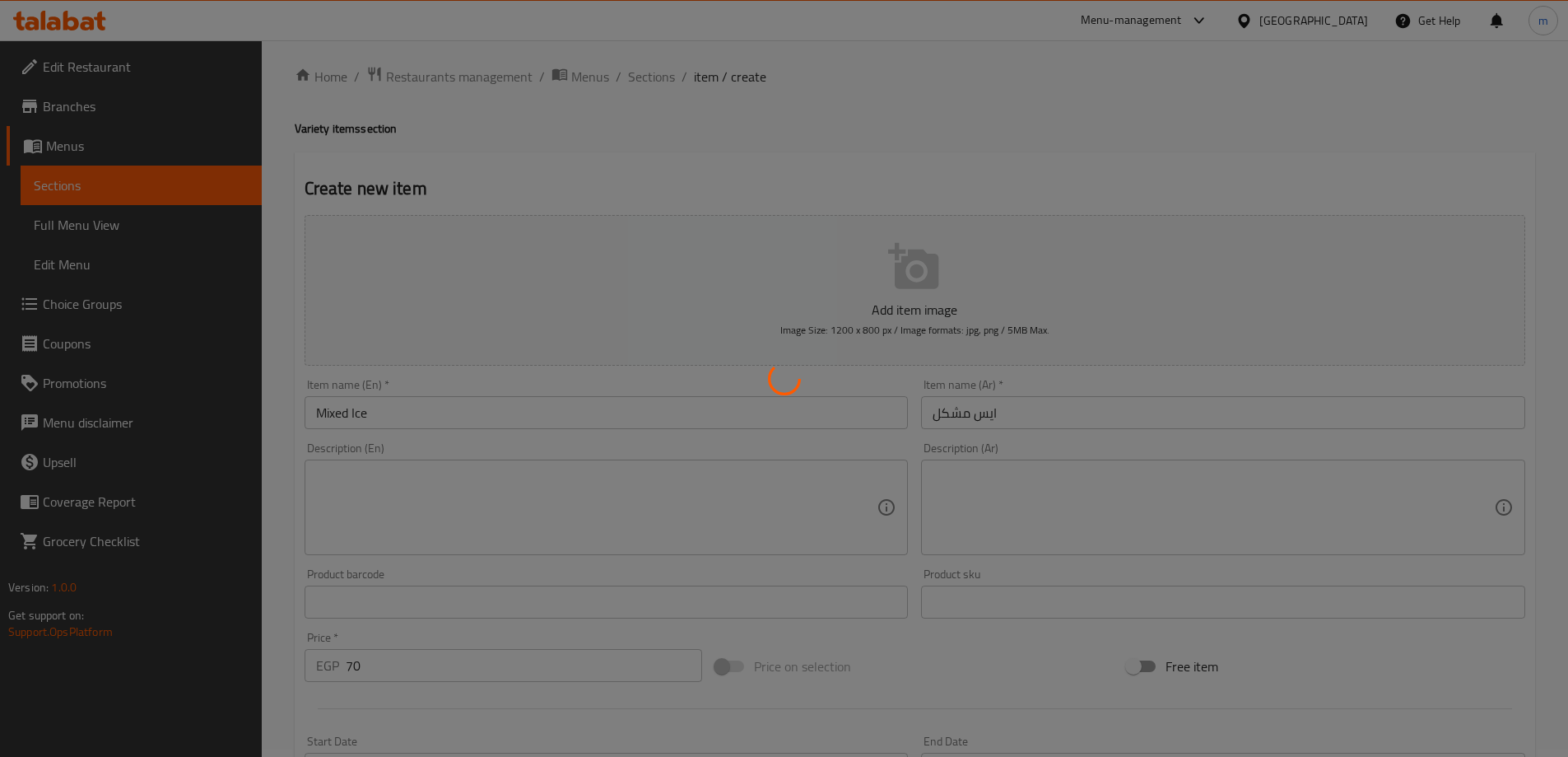
type input "0"
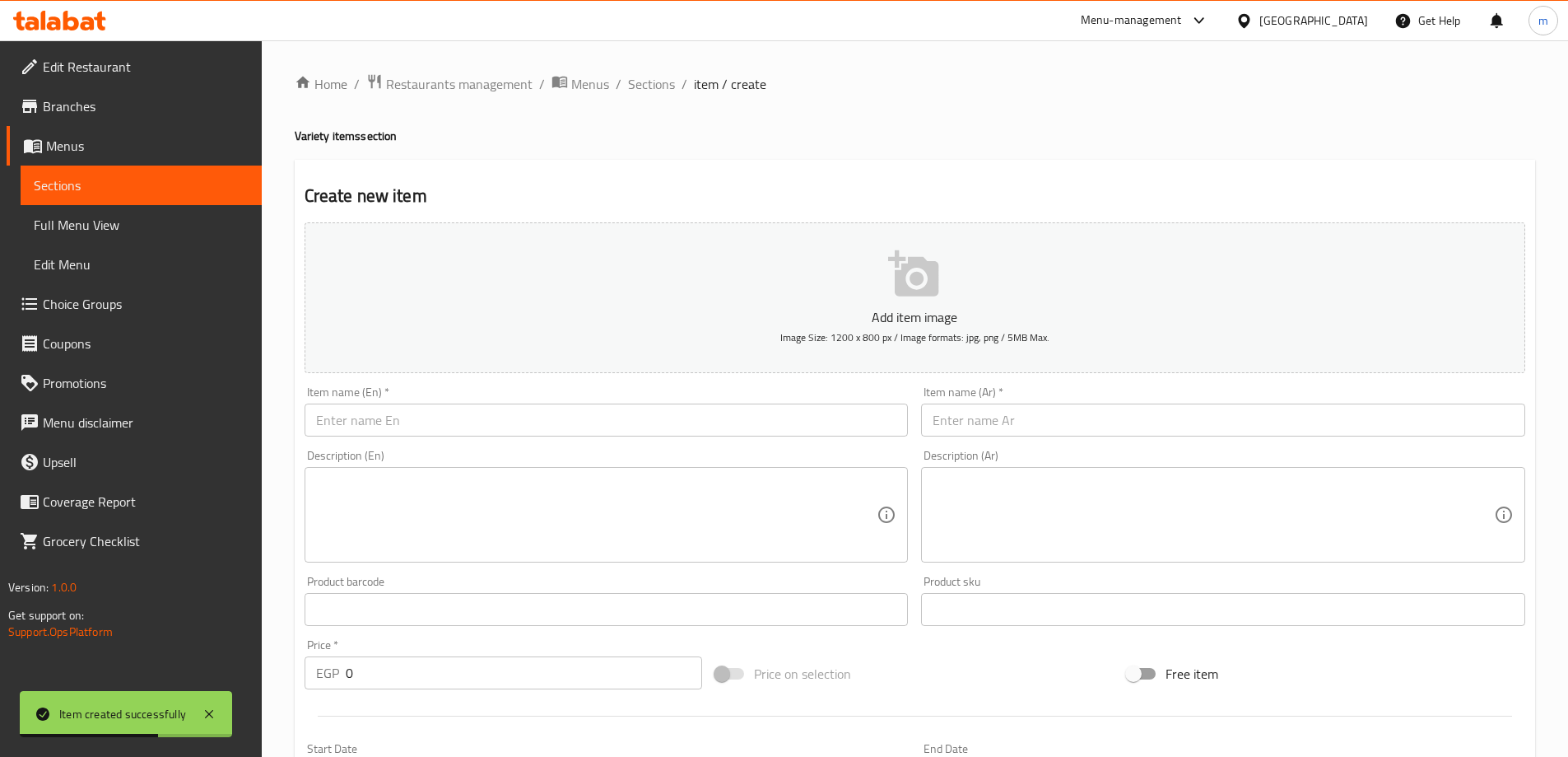
click at [646, 446] on div "Description (En) Description (En)" at bounding box center [607, 506] width 618 height 126
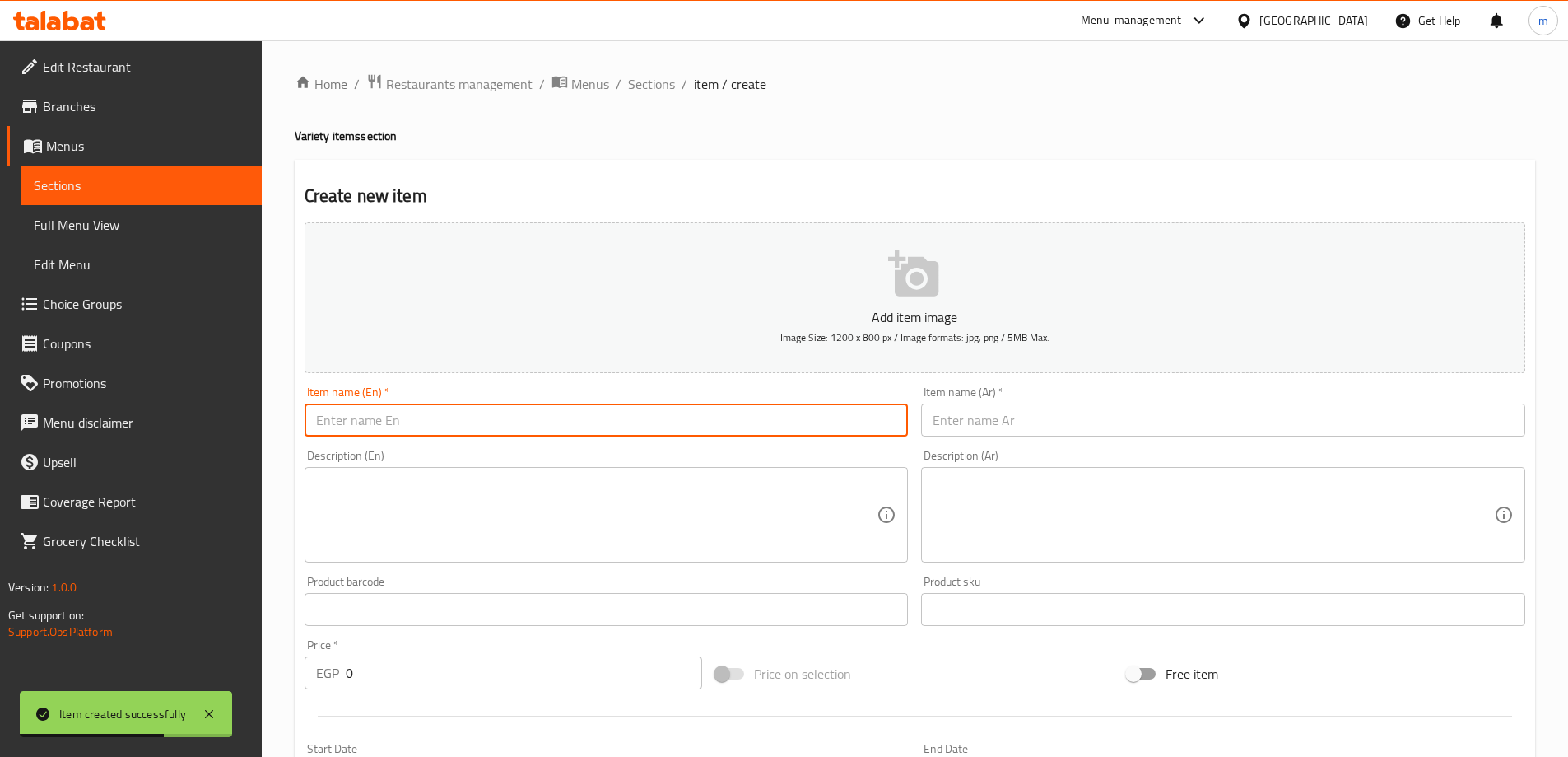
click at [624, 430] on input "text" at bounding box center [607, 420] width 605 height 33
paste input "Kasafa"
type input "Kasafa"
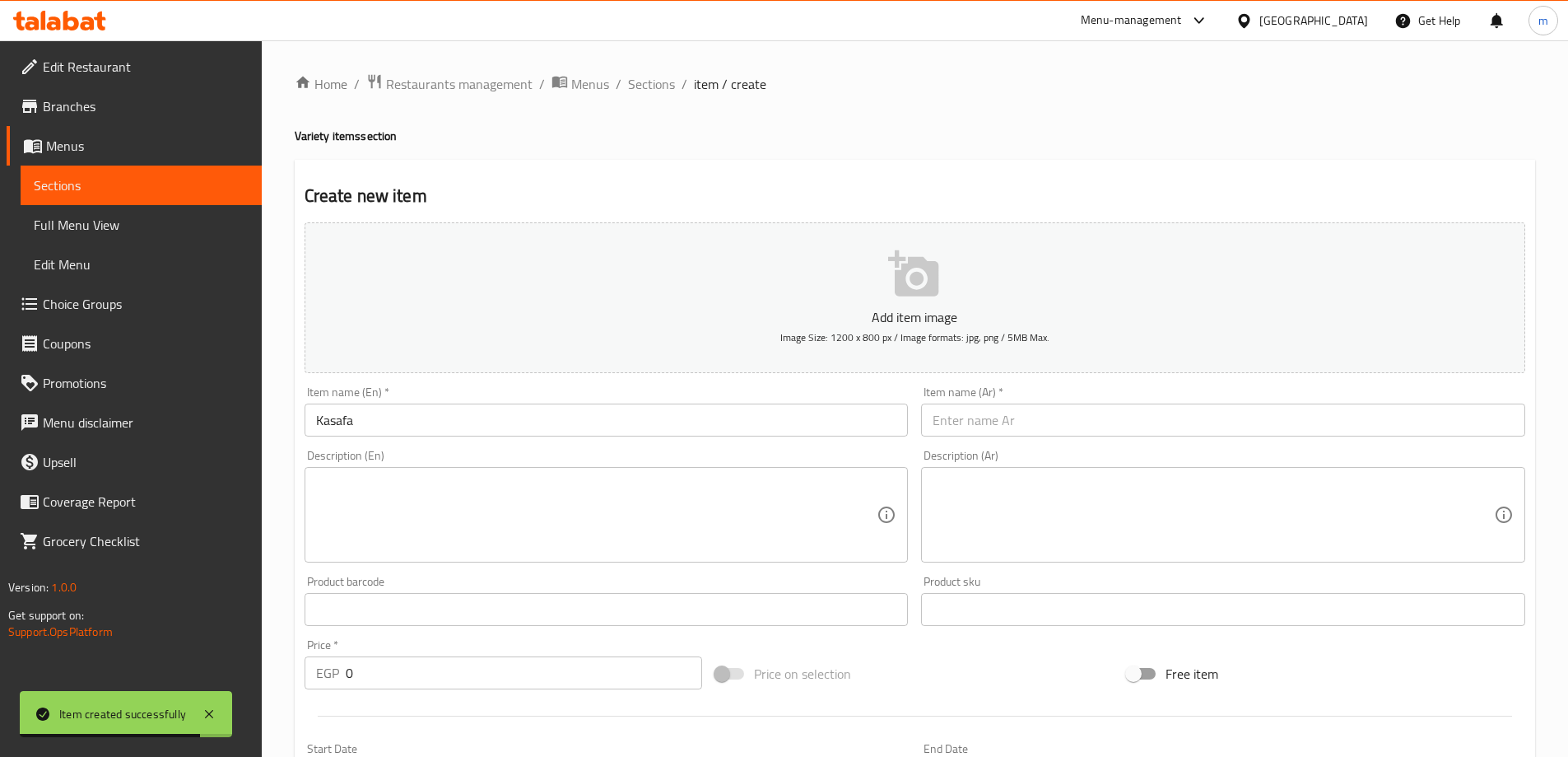
click at [1098, 417] on input "text" at bounding box center [1223, 420] width 605 height 33
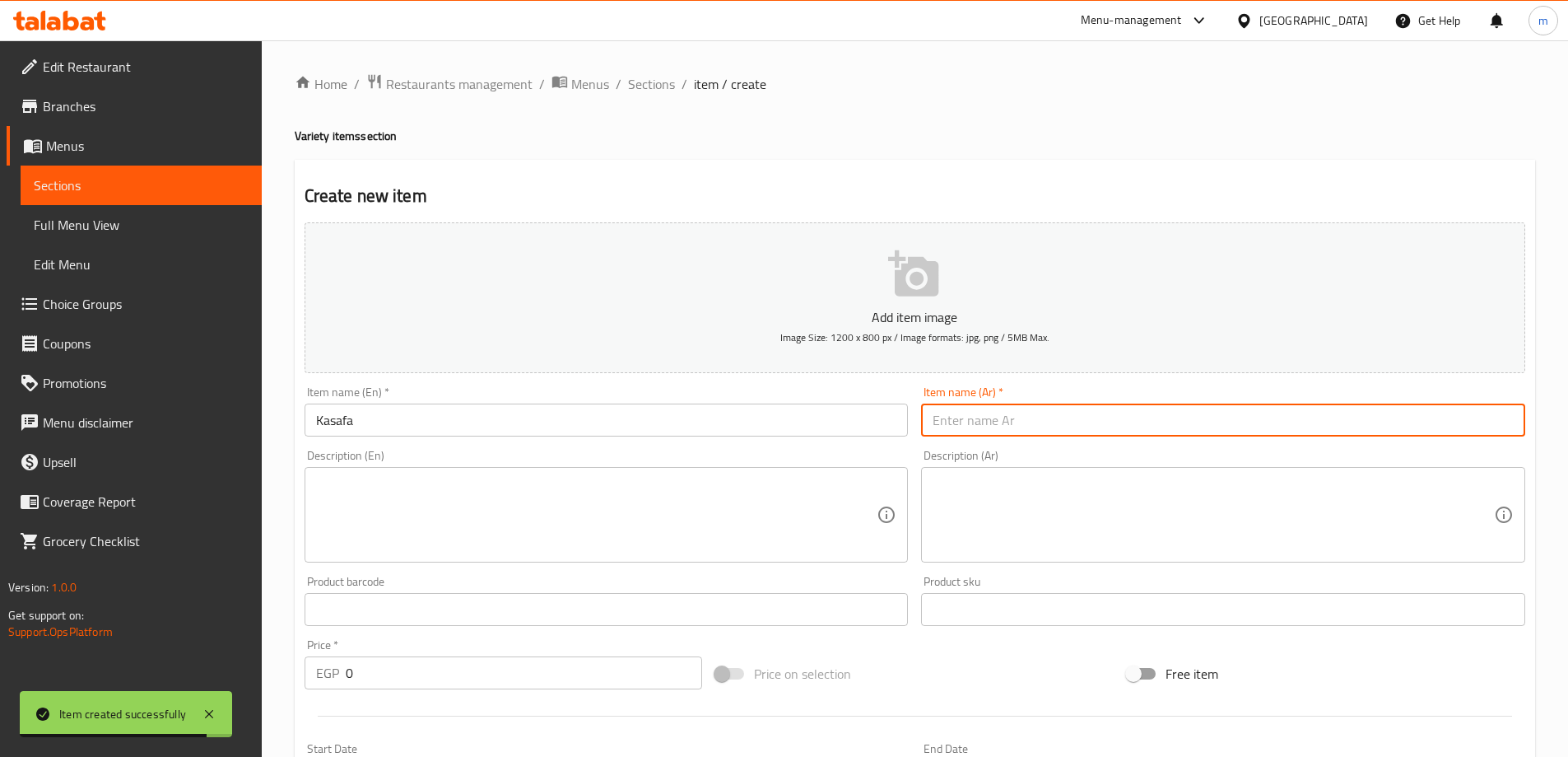
paste input "كثافة"
type input "كثافة"
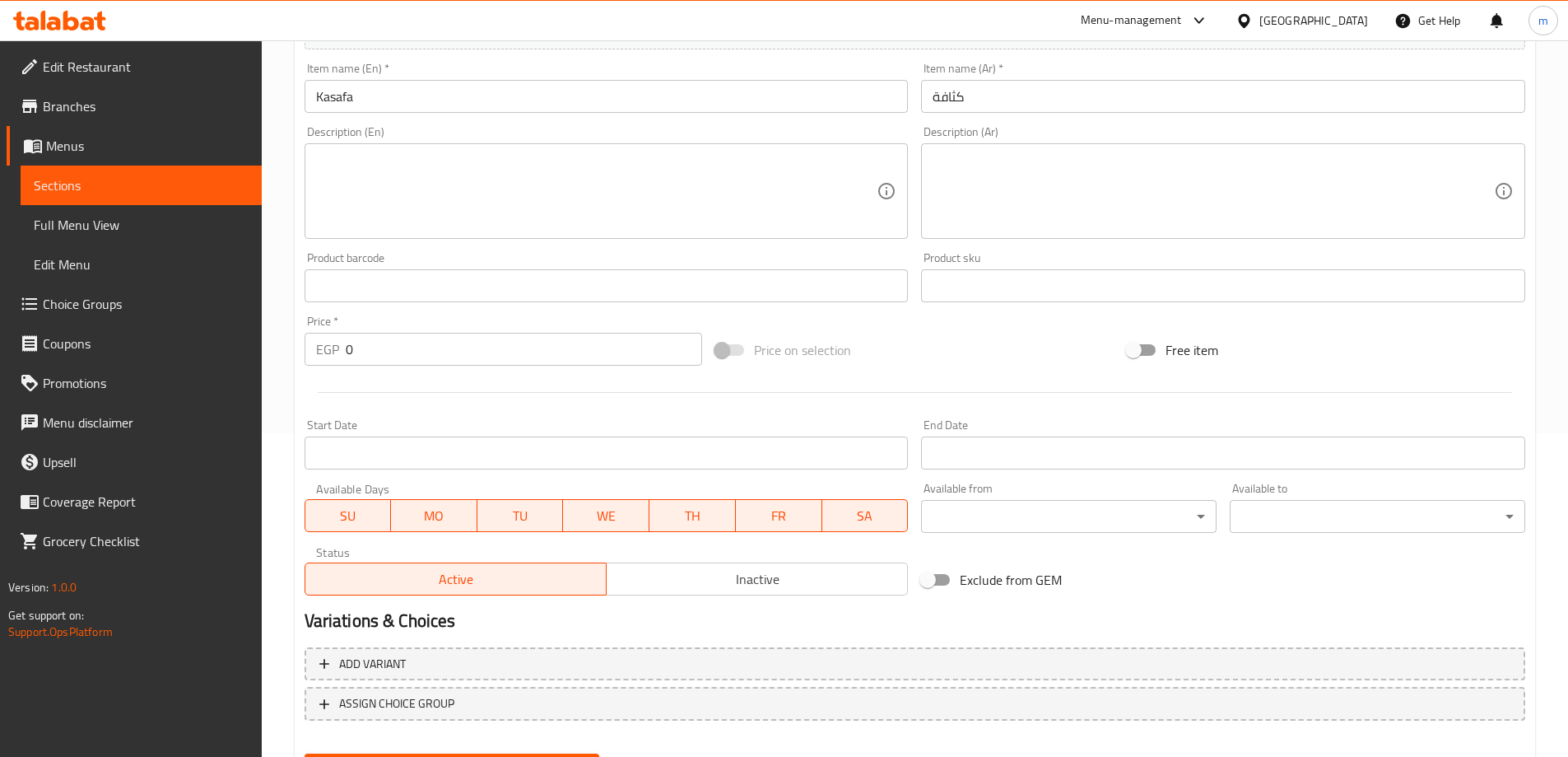
scroll to position [330, 0]
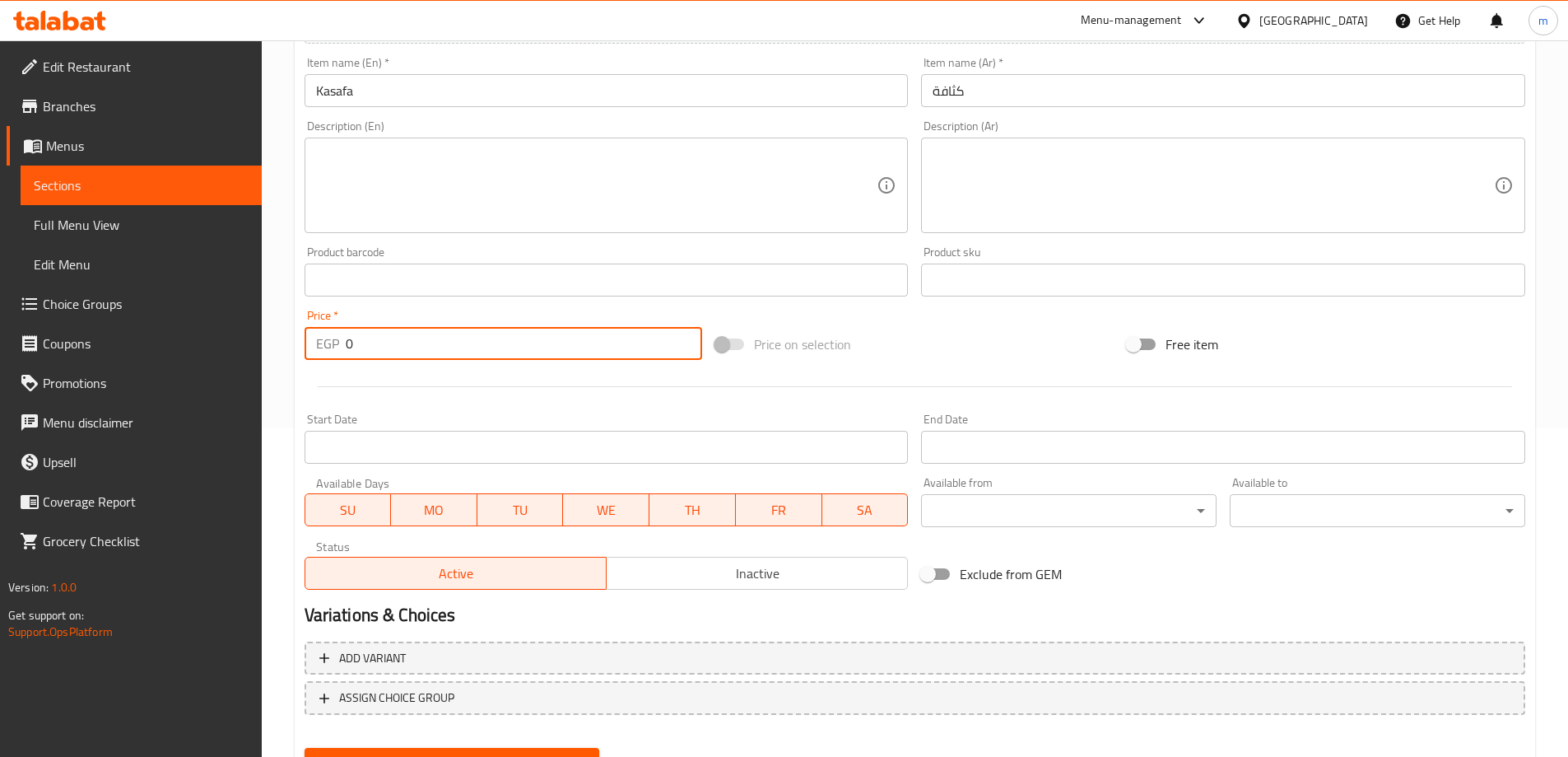
click at [441, 346] on input "0" at bounding box center [524, 343] width 358 height 33
click at [436, 339] on input "0" at bounding box center [524, 343] width 358 height 33
click at [436, 338] on input "0" at bounding box center [524, 343] width 358 height 33
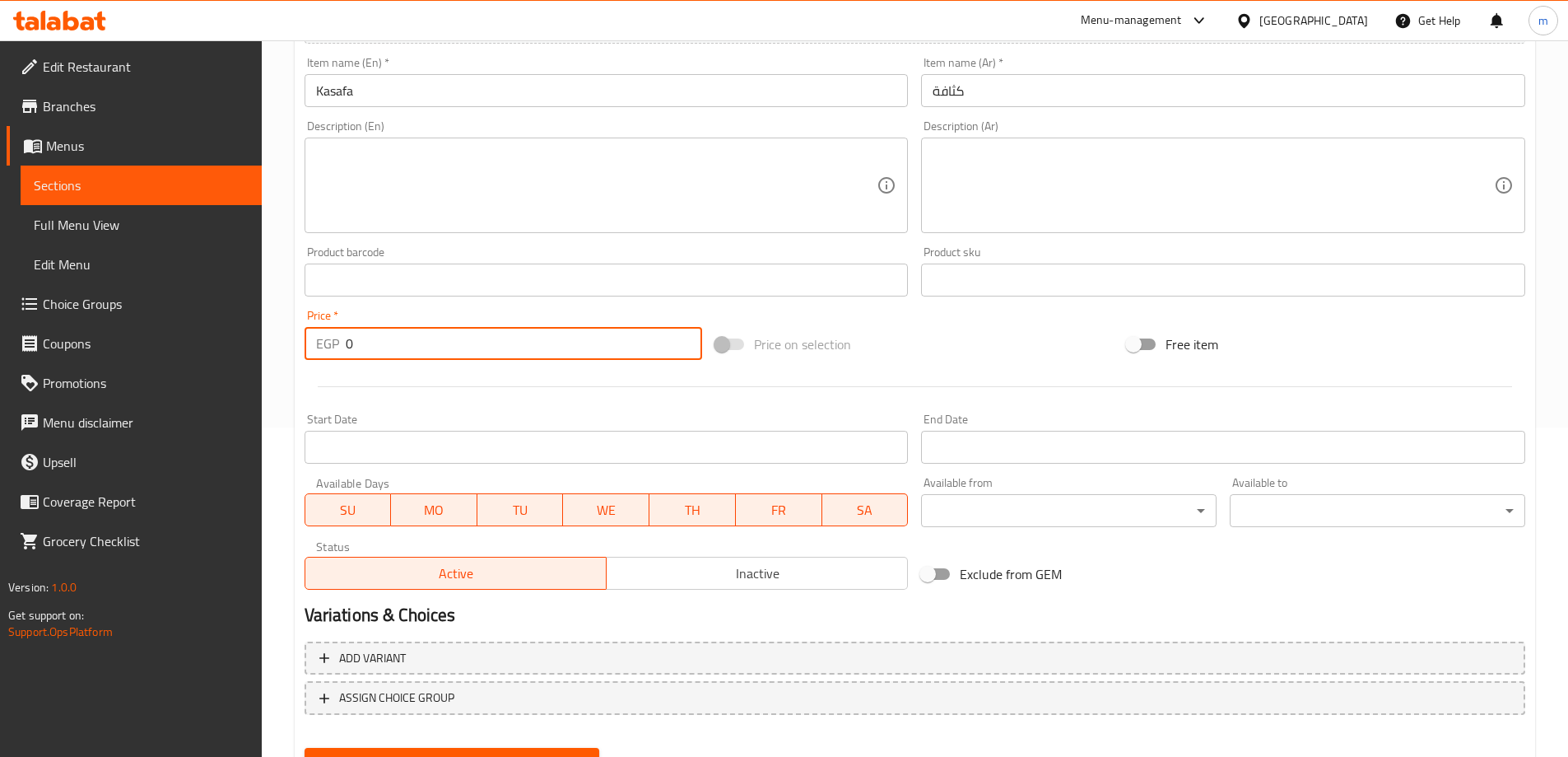
paste input "6"
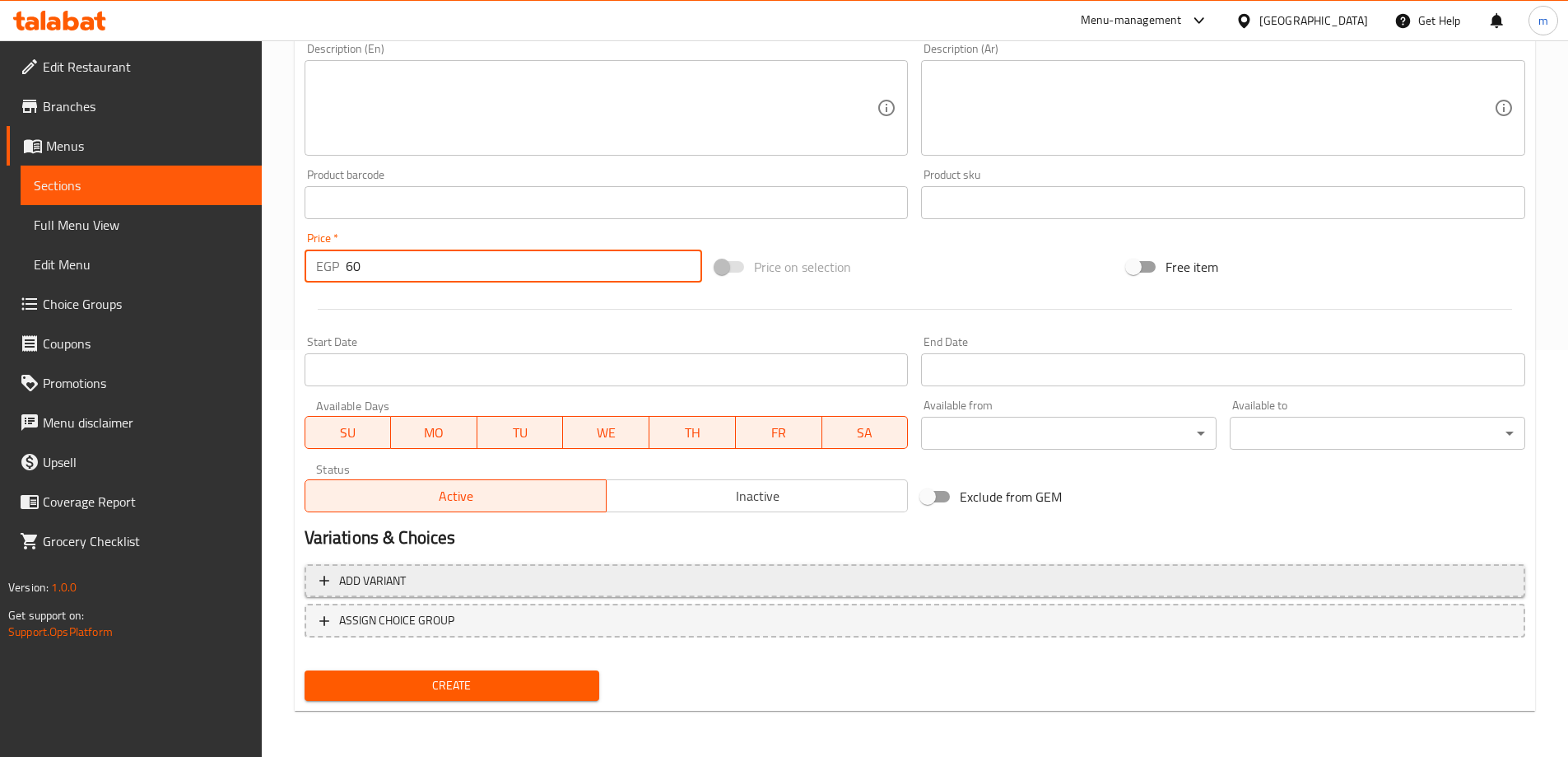
type input "60"
click at [458, 586] on span "Add variant" at bounding box center [915, 581] width 1191 height 20
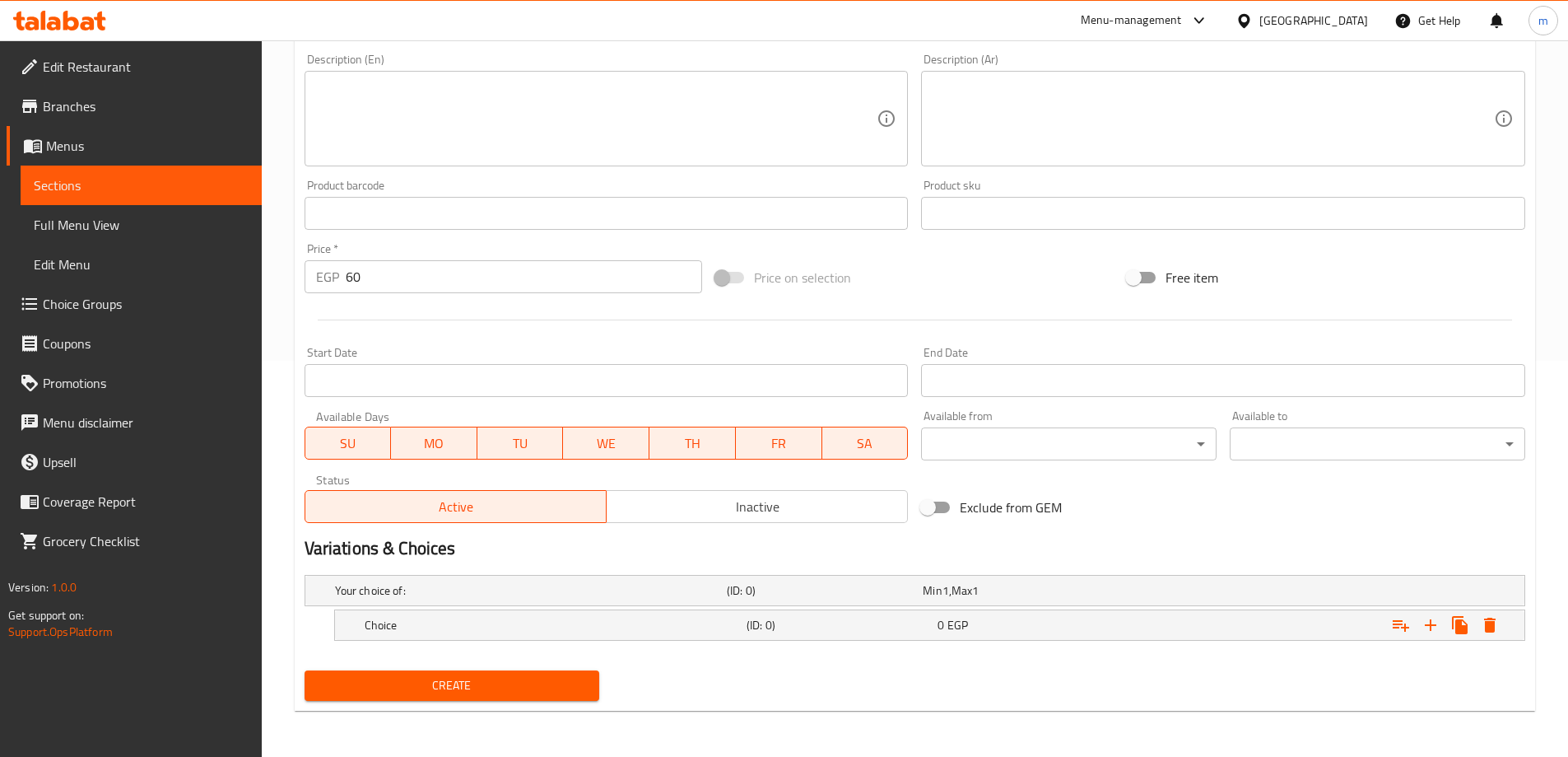
scroll to position [396, 0]
click at [754, 636] on div "(ID: 0)" at bounding box center [839, 624] width 191 height 23
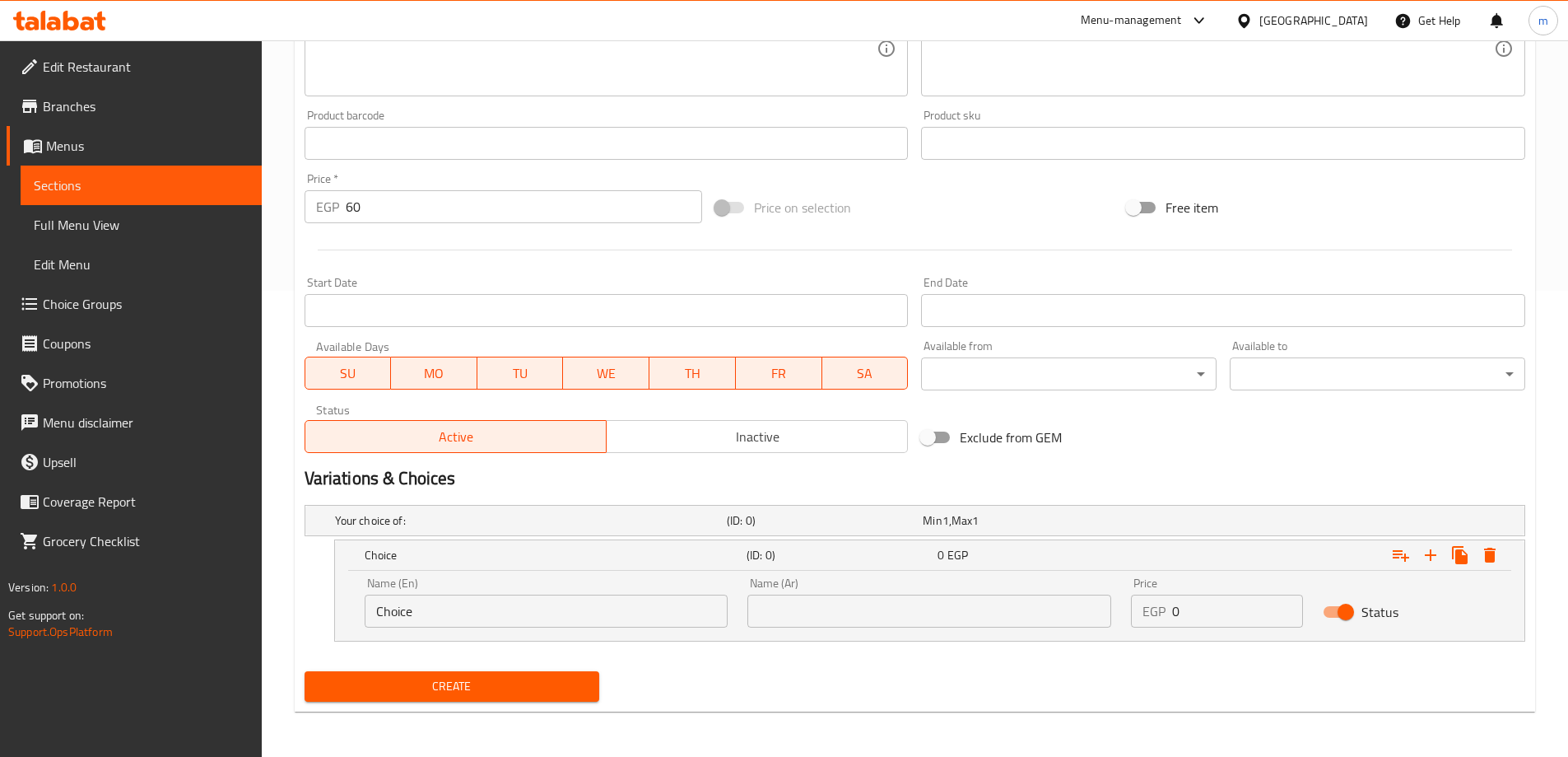
scroll to position [467, 0]
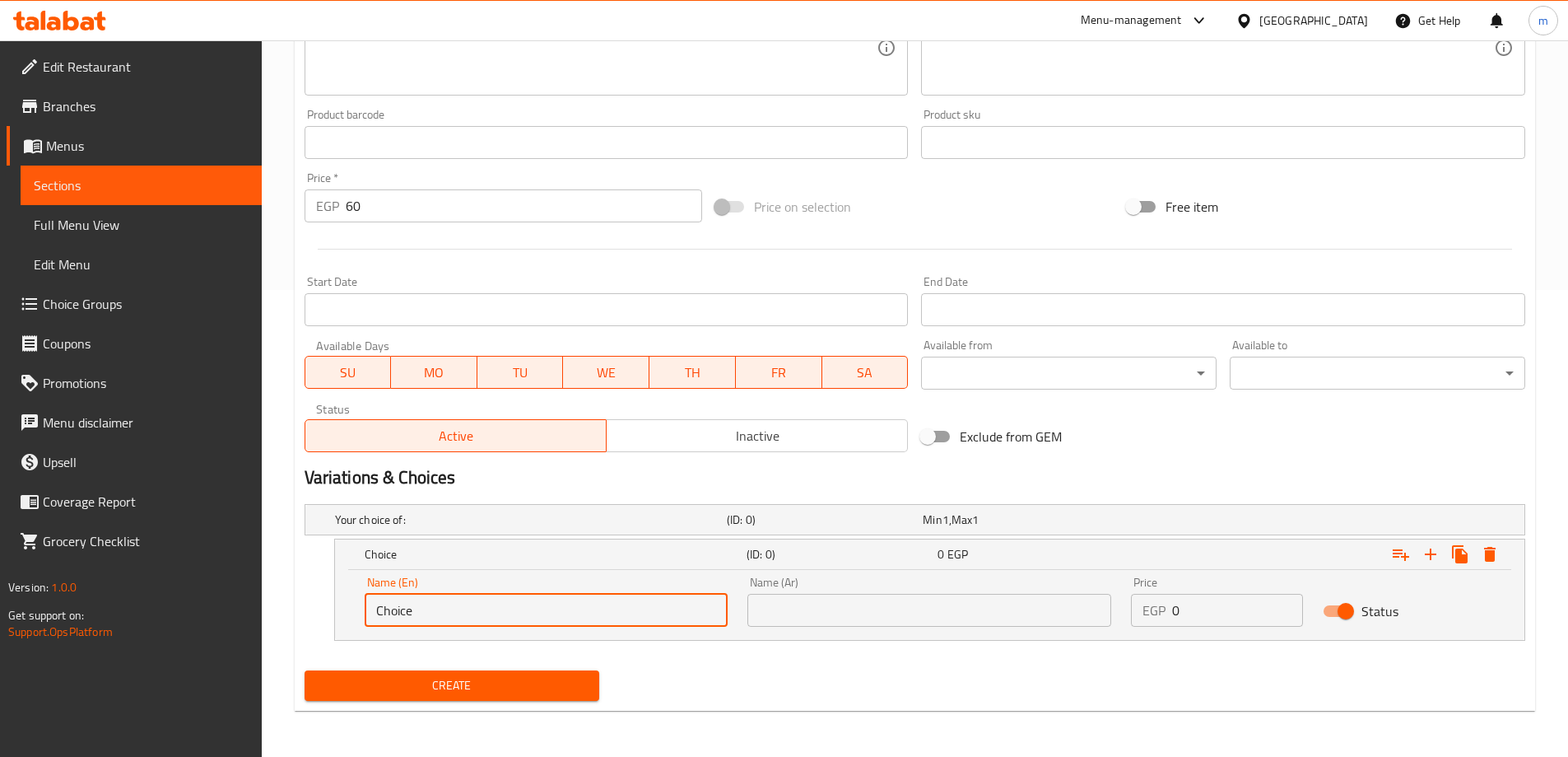
click at [473, 600] on input "Choice" at bounding box center [547, 611] width 364 height 33
paste input "yellow"
click at [468, 609] on input "yellow" at bounding box center [547, 611] width 364 height 33
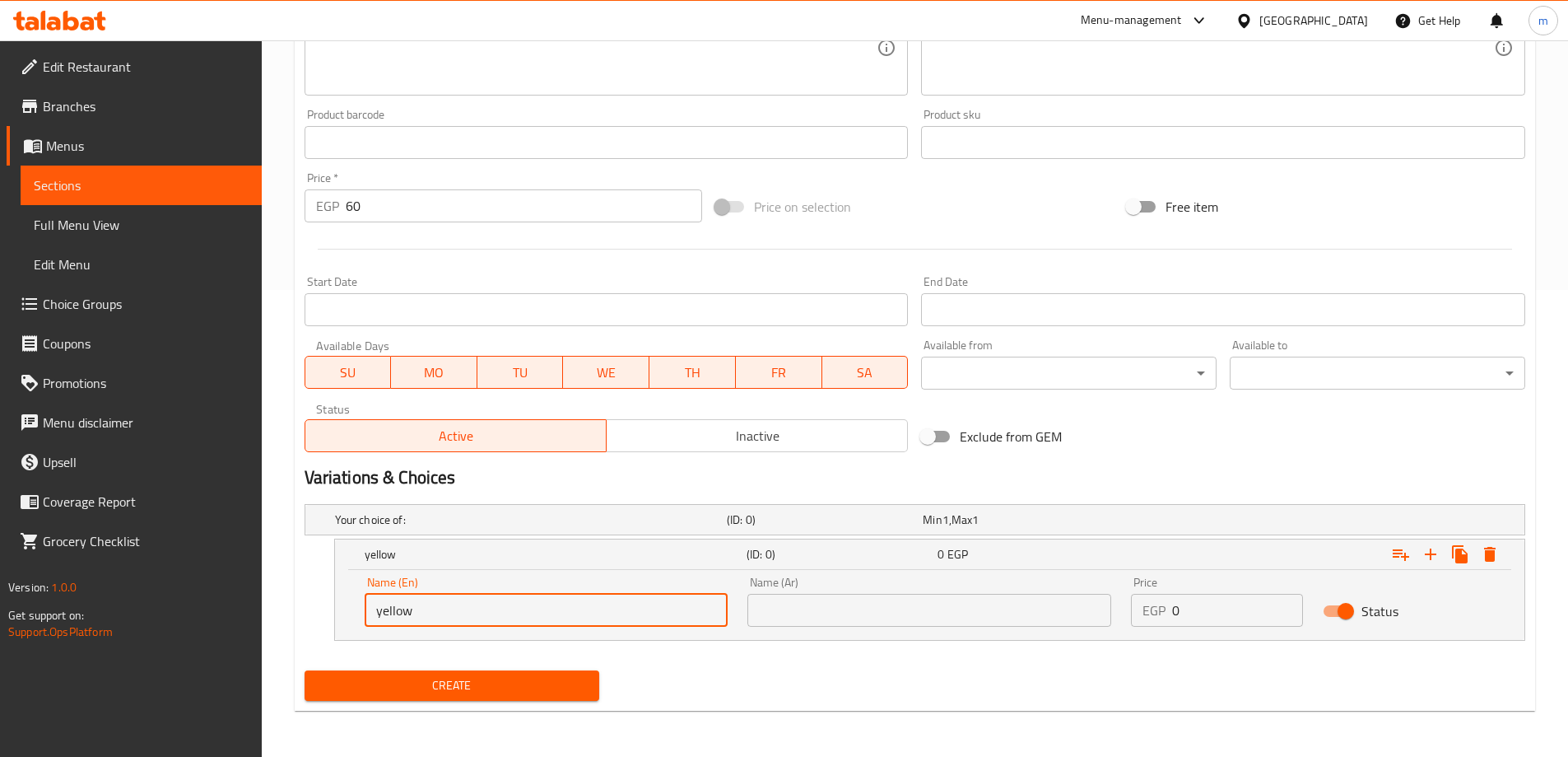
click at [468, 609] on input "yellow" at bounding box center [547, 611] width 364 height 33
type input "Yellow"
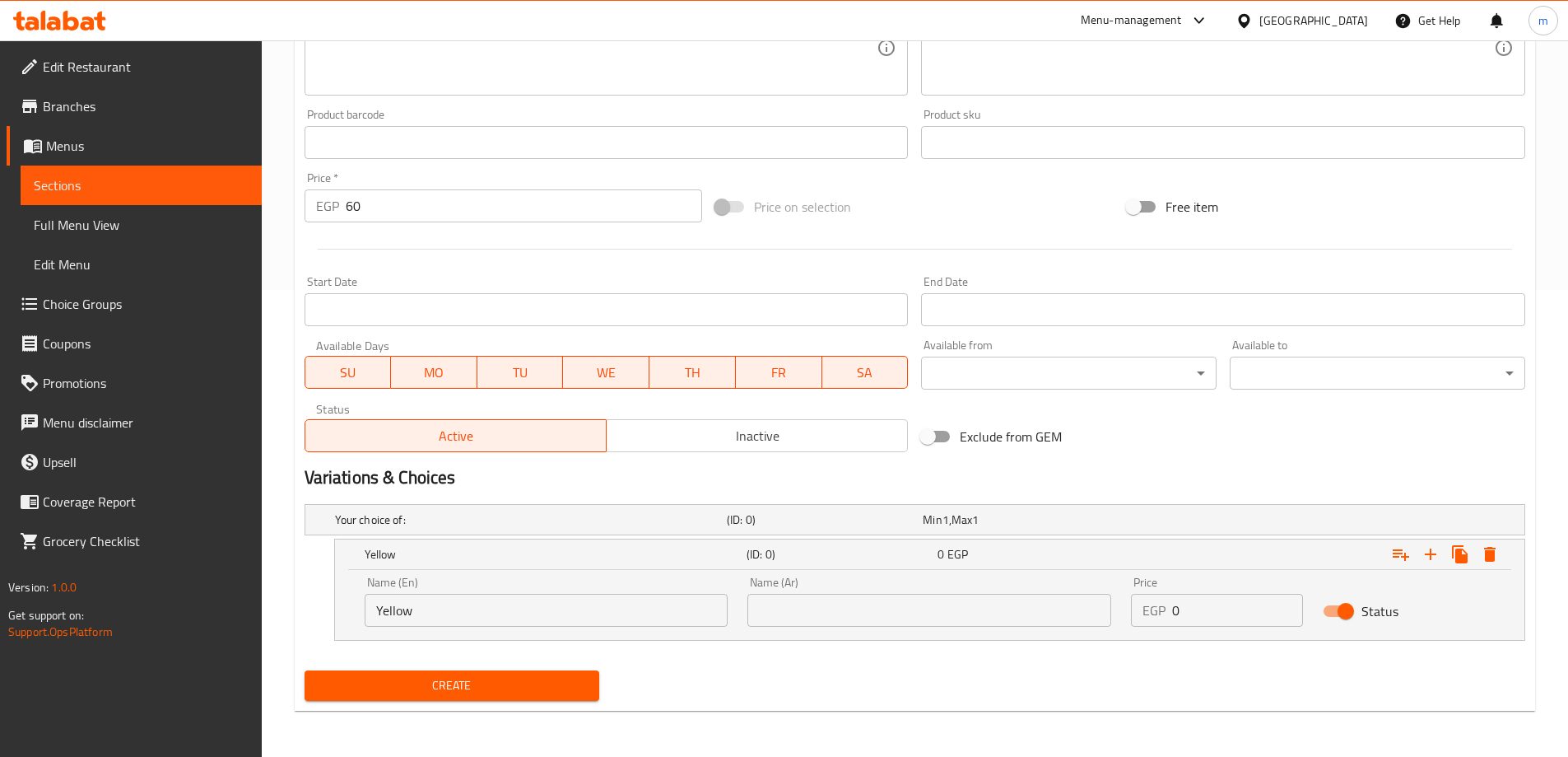
click at [1013, 610] on input "text" at bounding box center [929, 611] width 364 height 33
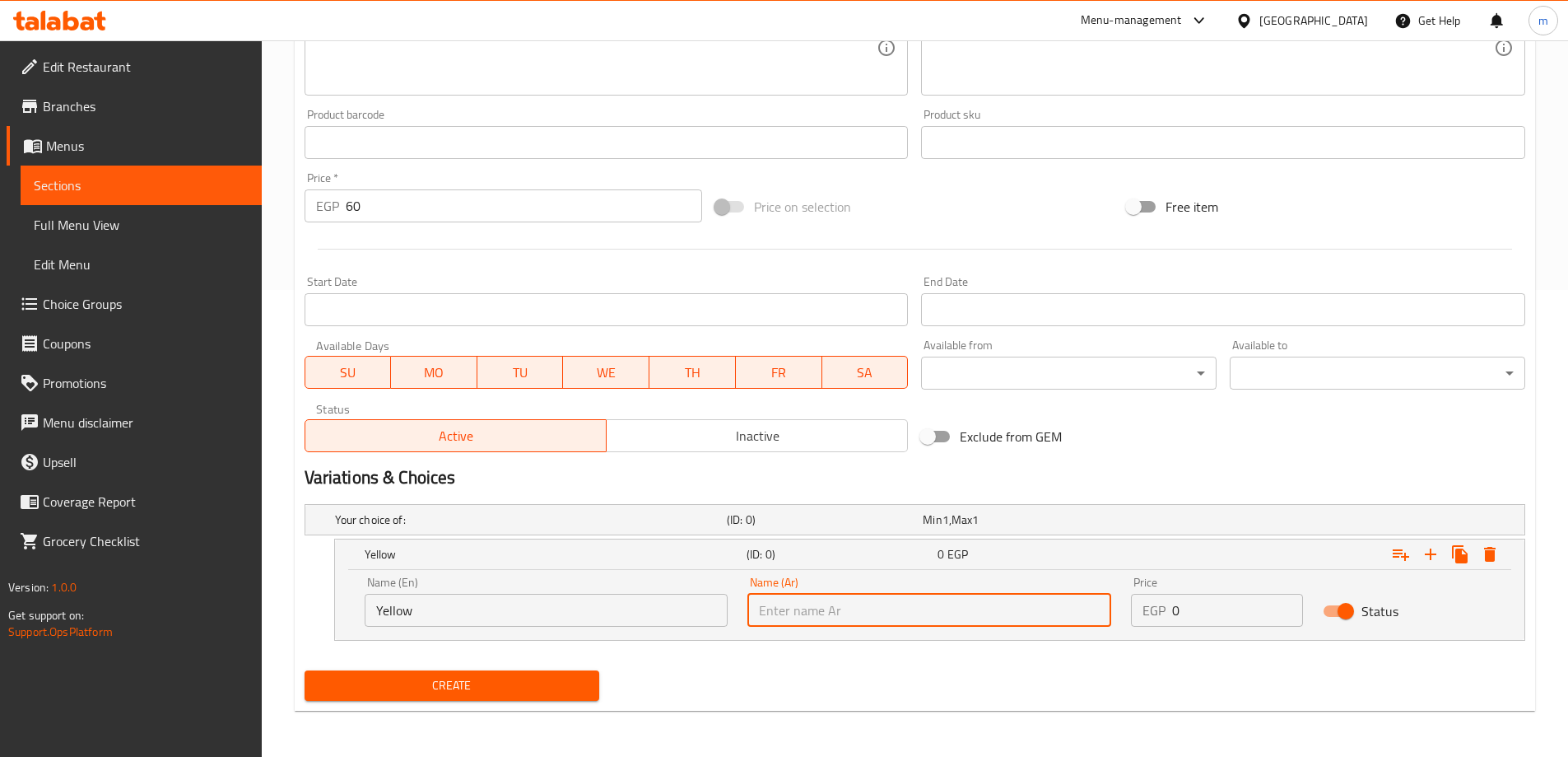
paste input "صفراء"
type input "صفراء"
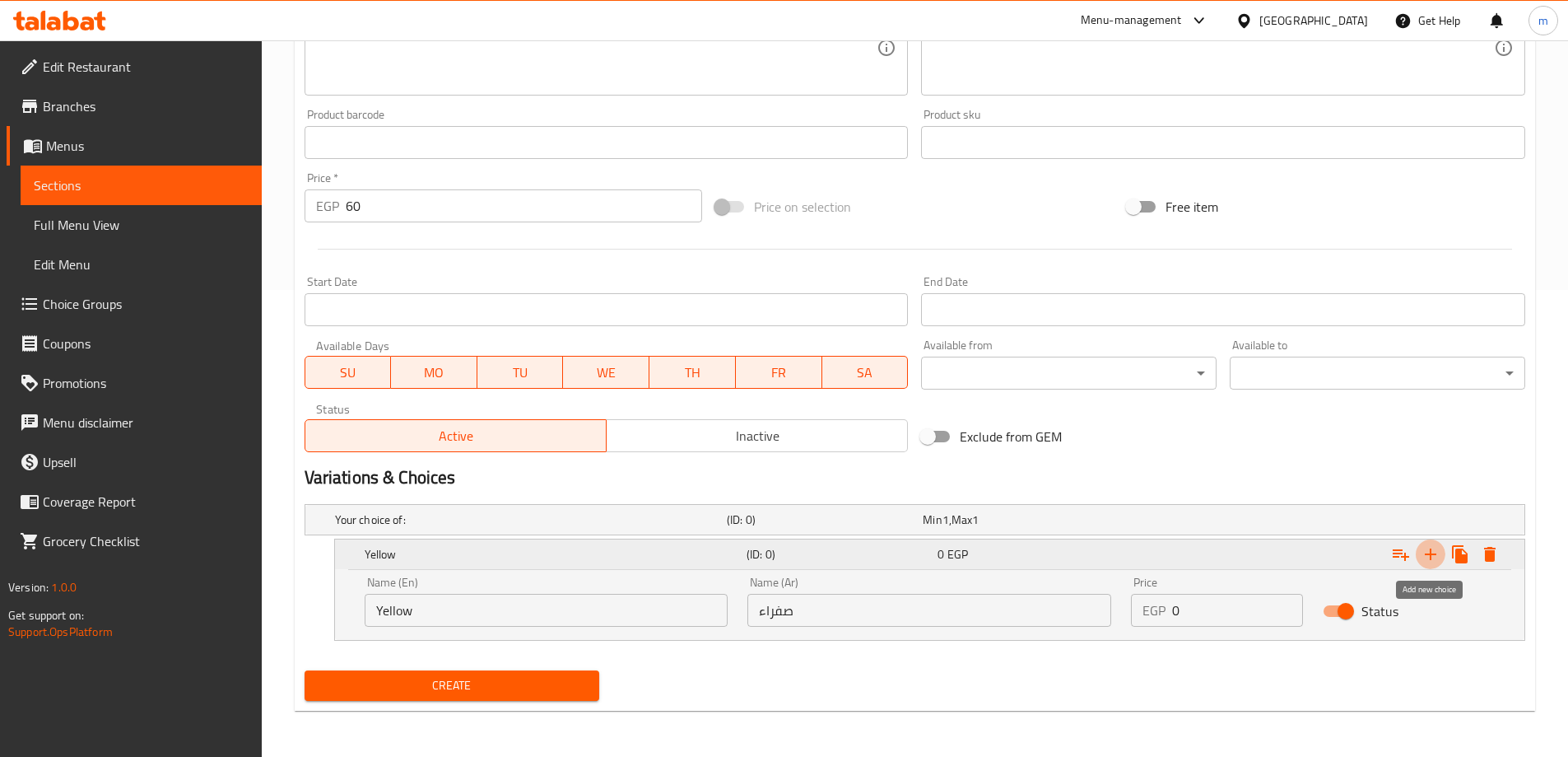
click at [1435, 559] on icon "Expand" at bounding box center [1431, 555] width 20 height 20
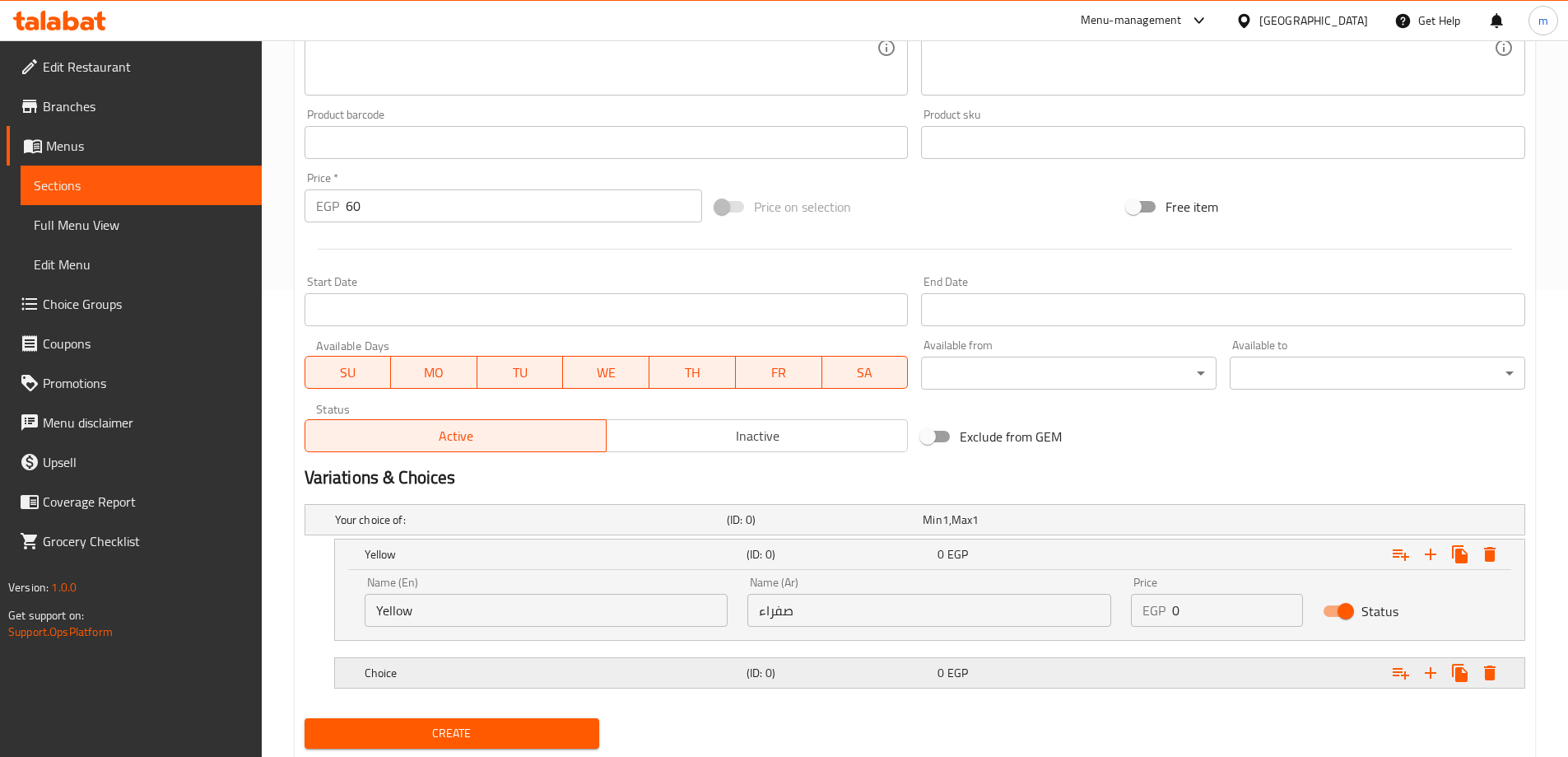
click at [534, 667] on h5 "Choice" at bounding box center [553, 673] width 375 height 16
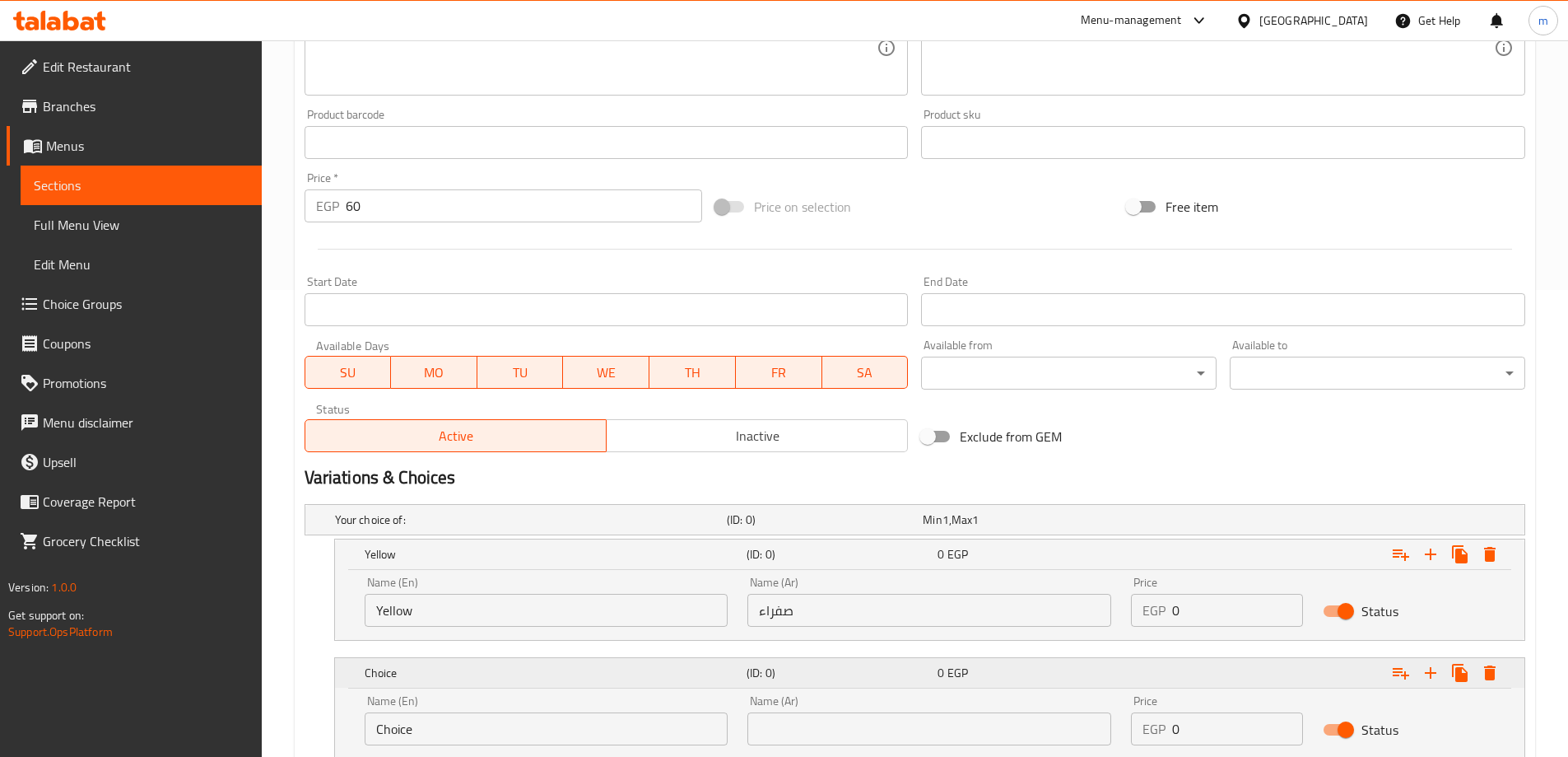
scroll to position [583, 0]
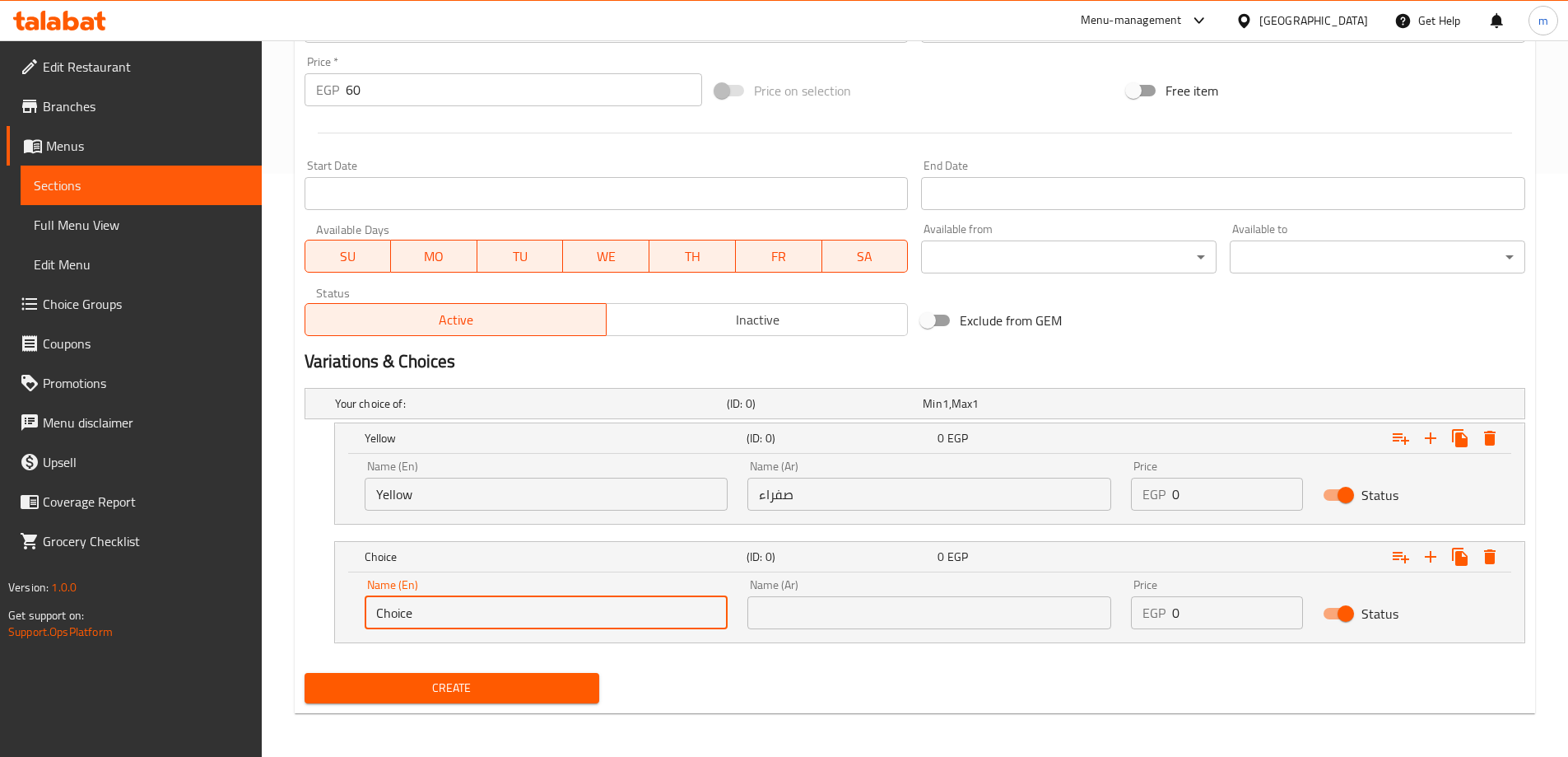
click at [493, 624] on input "Choice" at bounding box center [547, 613] width 364 height 33
paste input "red"
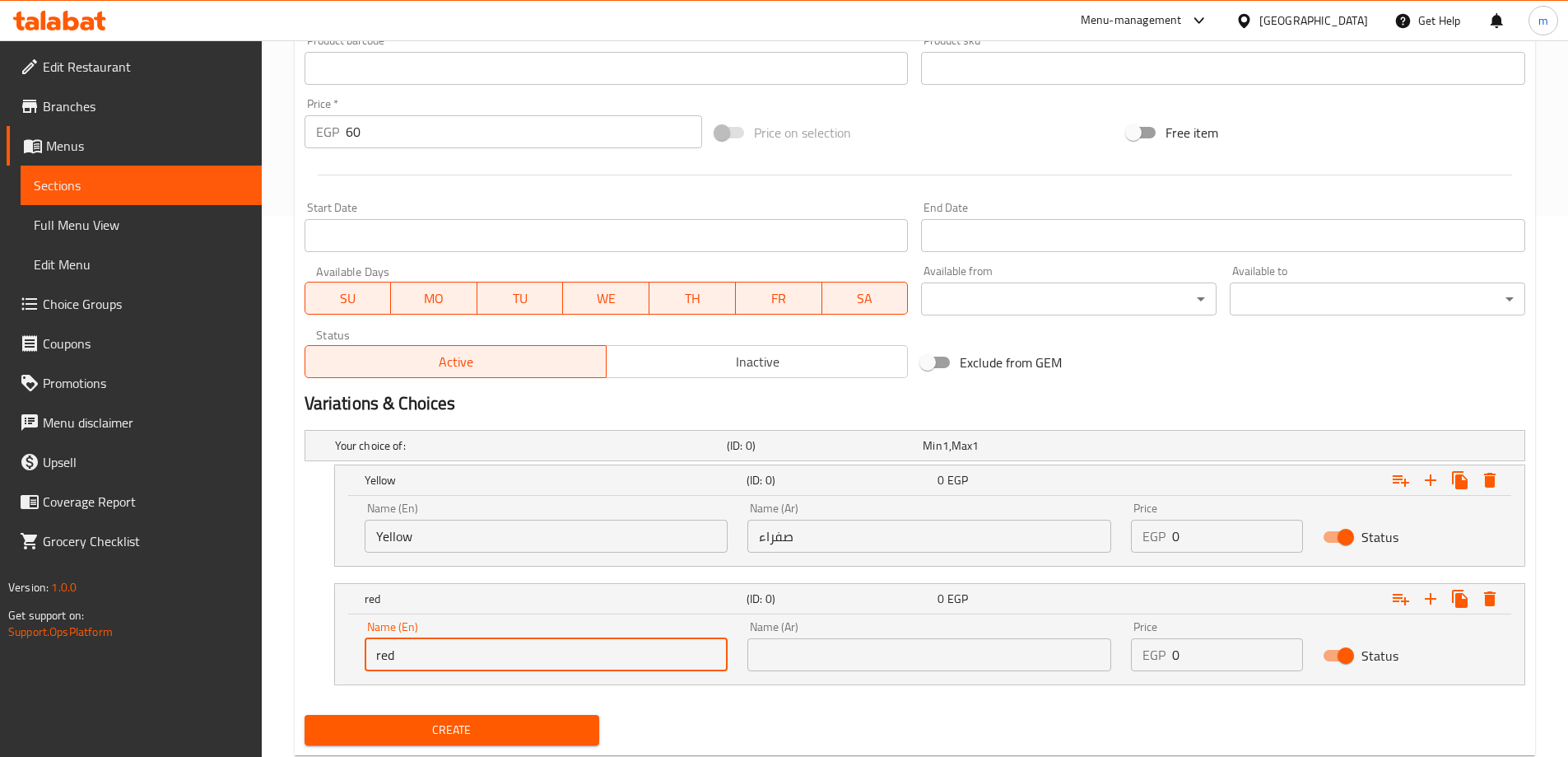
scroll to position [501, 0]
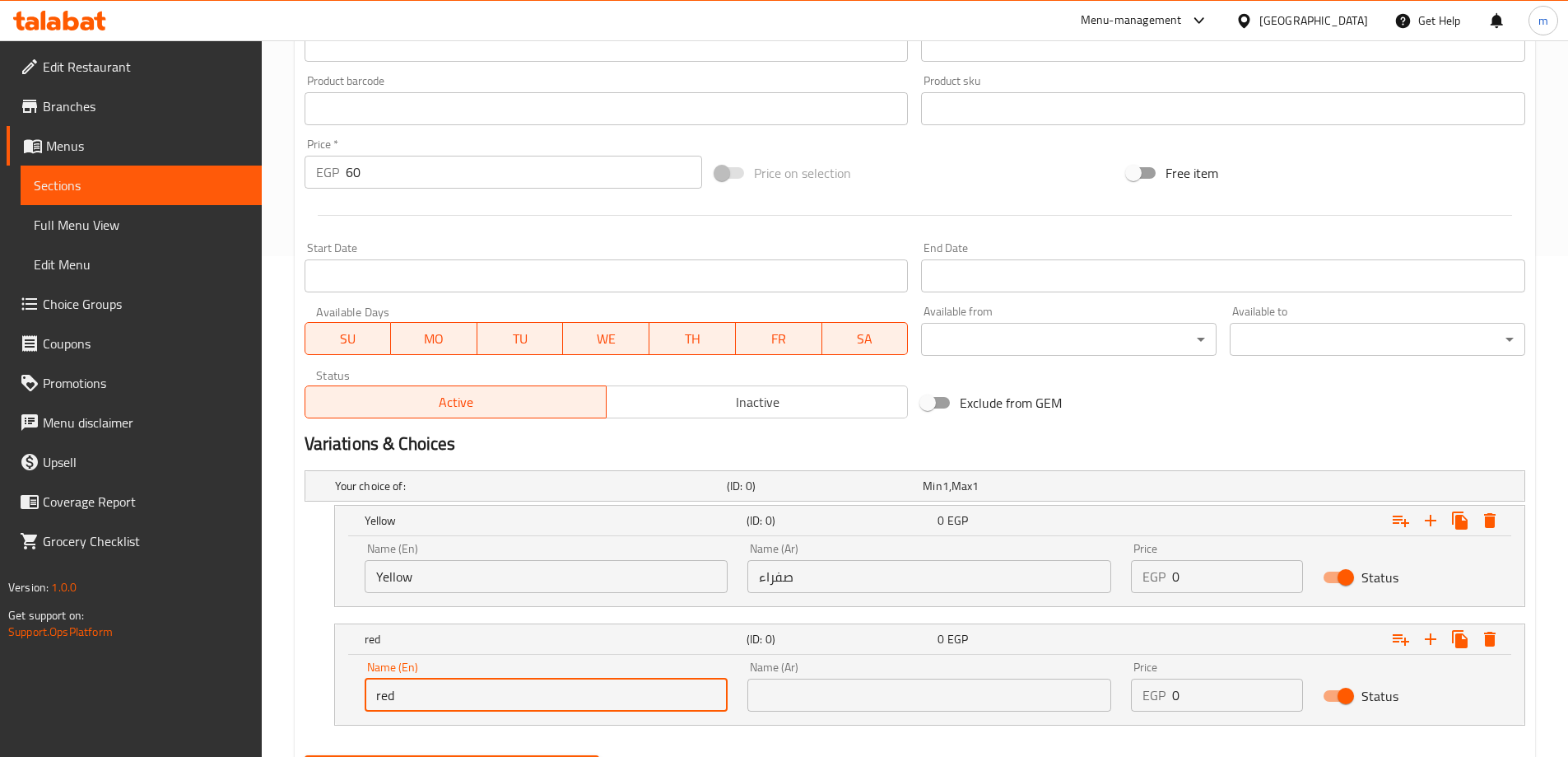
drag, startPoint x: 493, startPoint y: 624, endPoint x: 424, endPoint y: 694, distance: 98.3
click at [424, 694] on input "red" at bounding box center [547, 696] width 364 height 33
type input "Red"
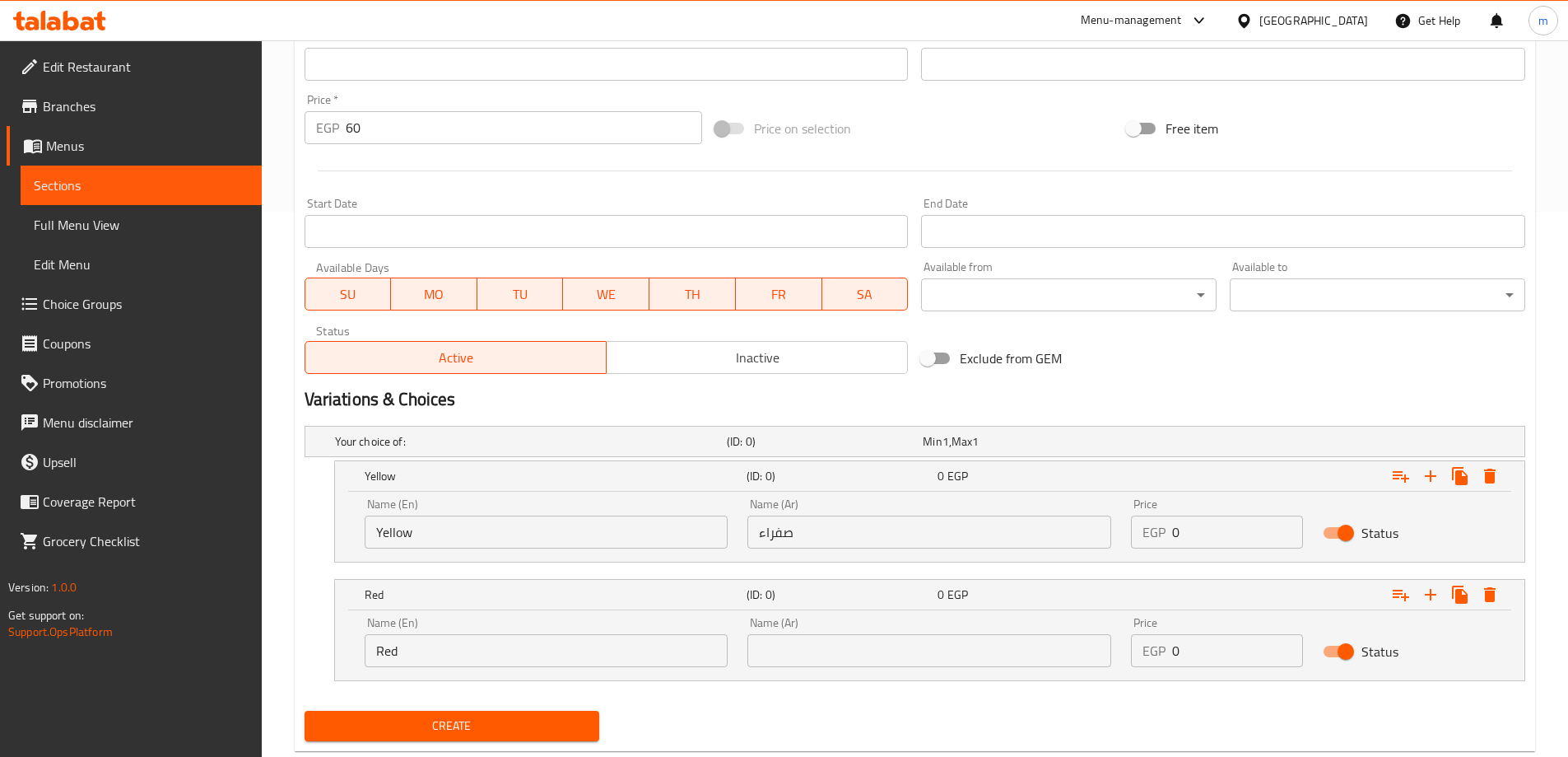
scroll to position [586, 0]
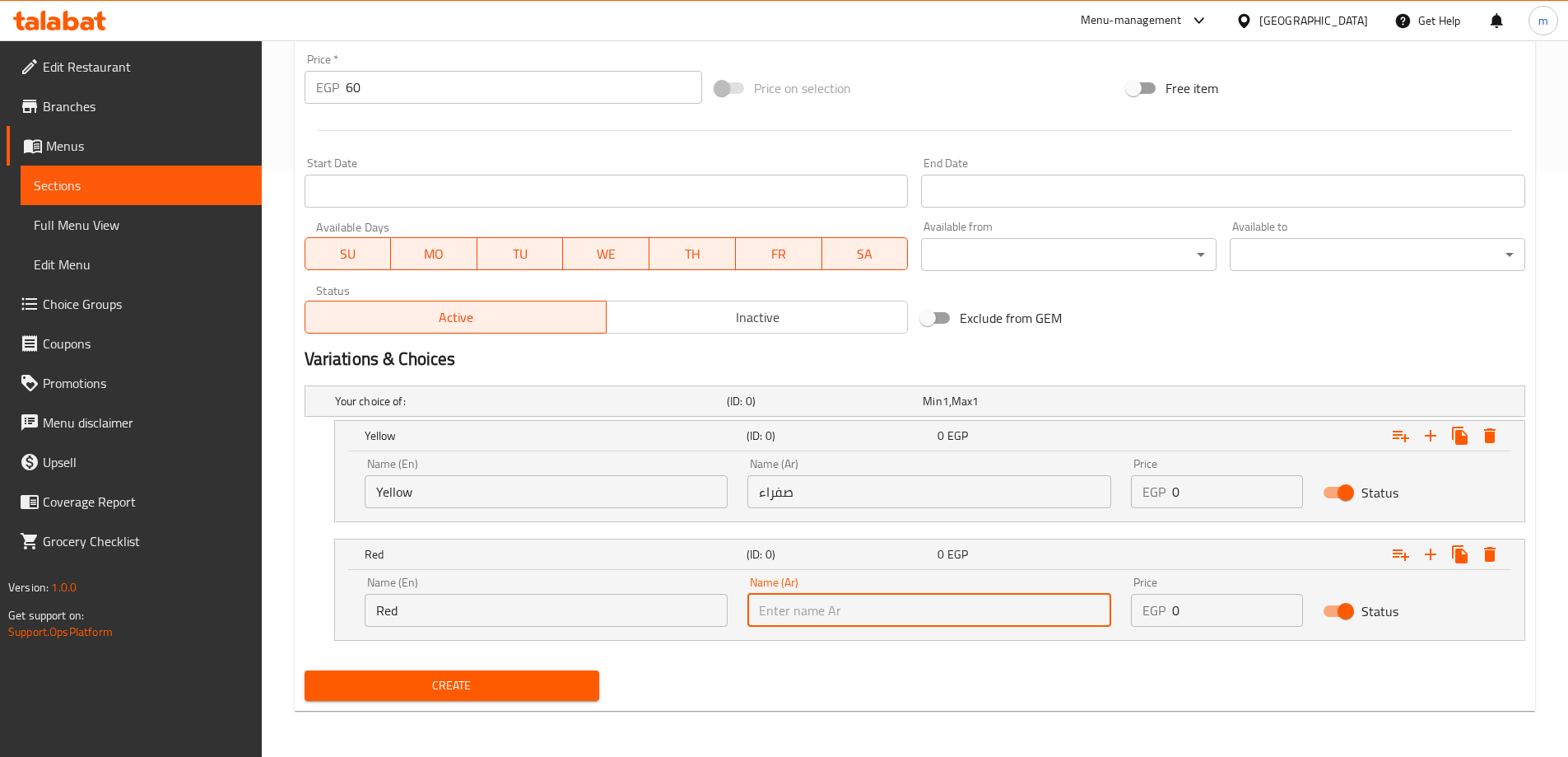
click at [917, 613] on input "text" at bounding box center [929, 611] width 364 height 33
paste input "حمراء"
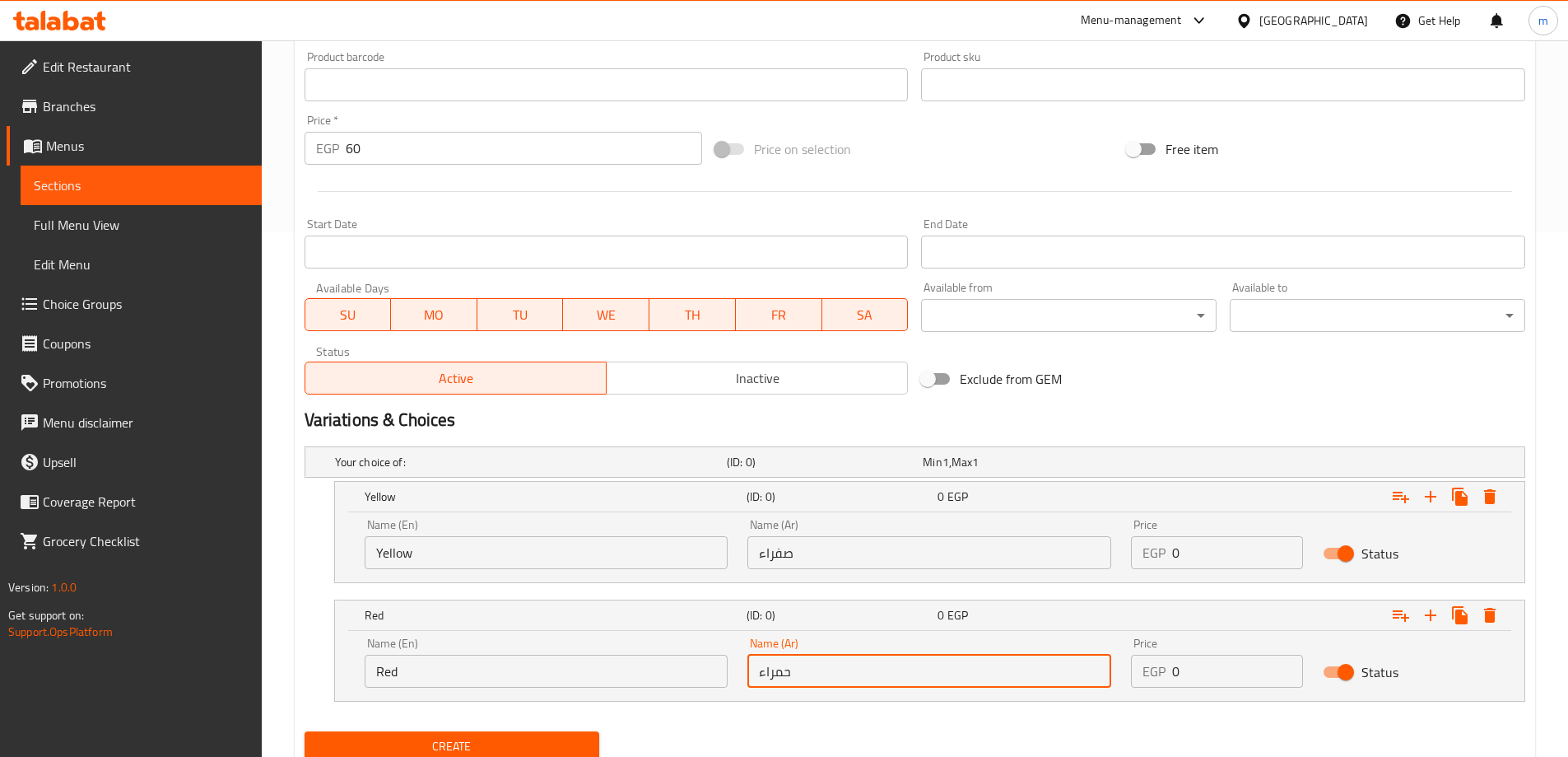
scroll to position [421, 0]
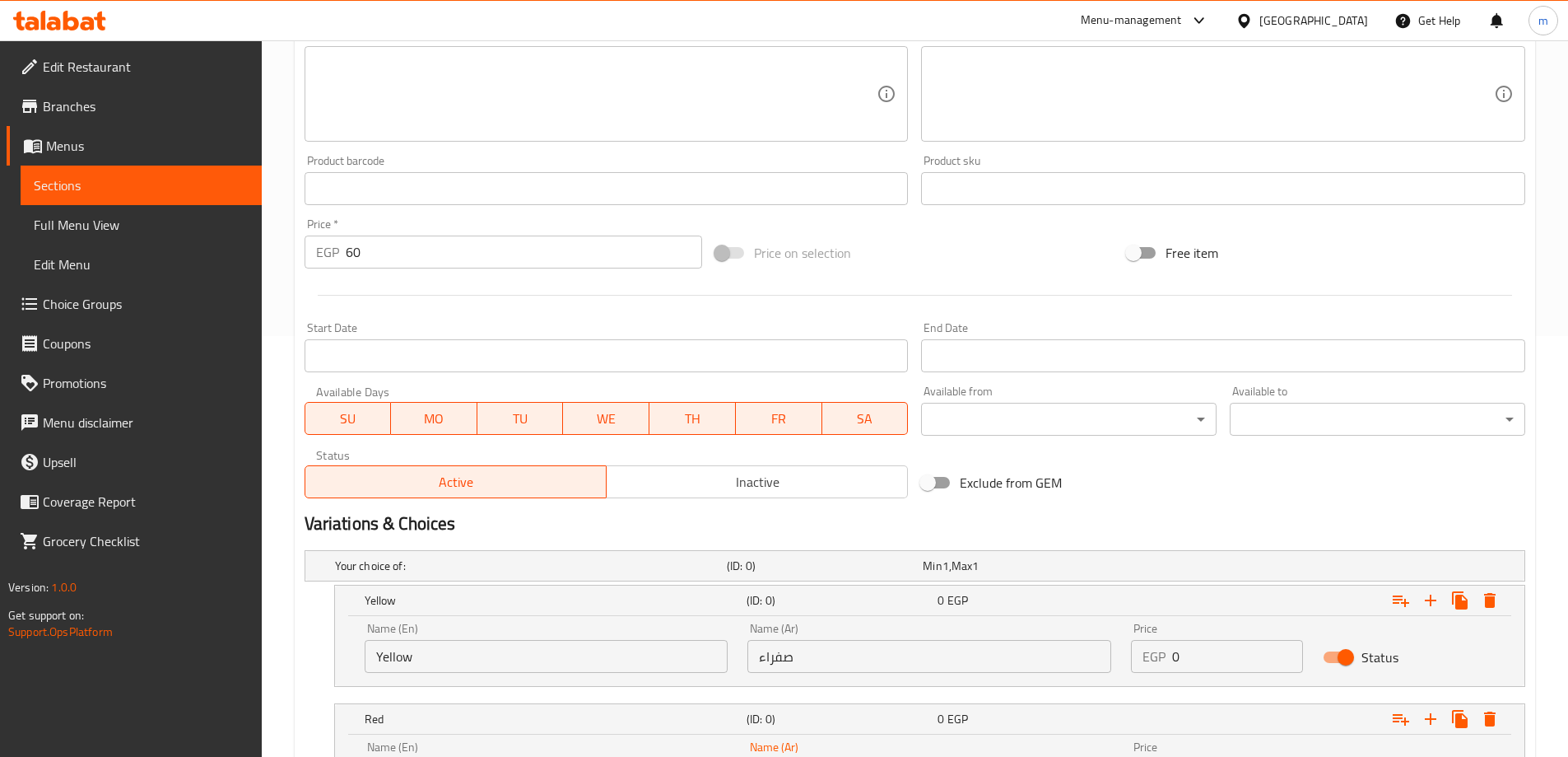
type input "حمراء"
click at [401, 251] on input "60" at bounding box center [524, 252] width 358 height 33
type input "60"
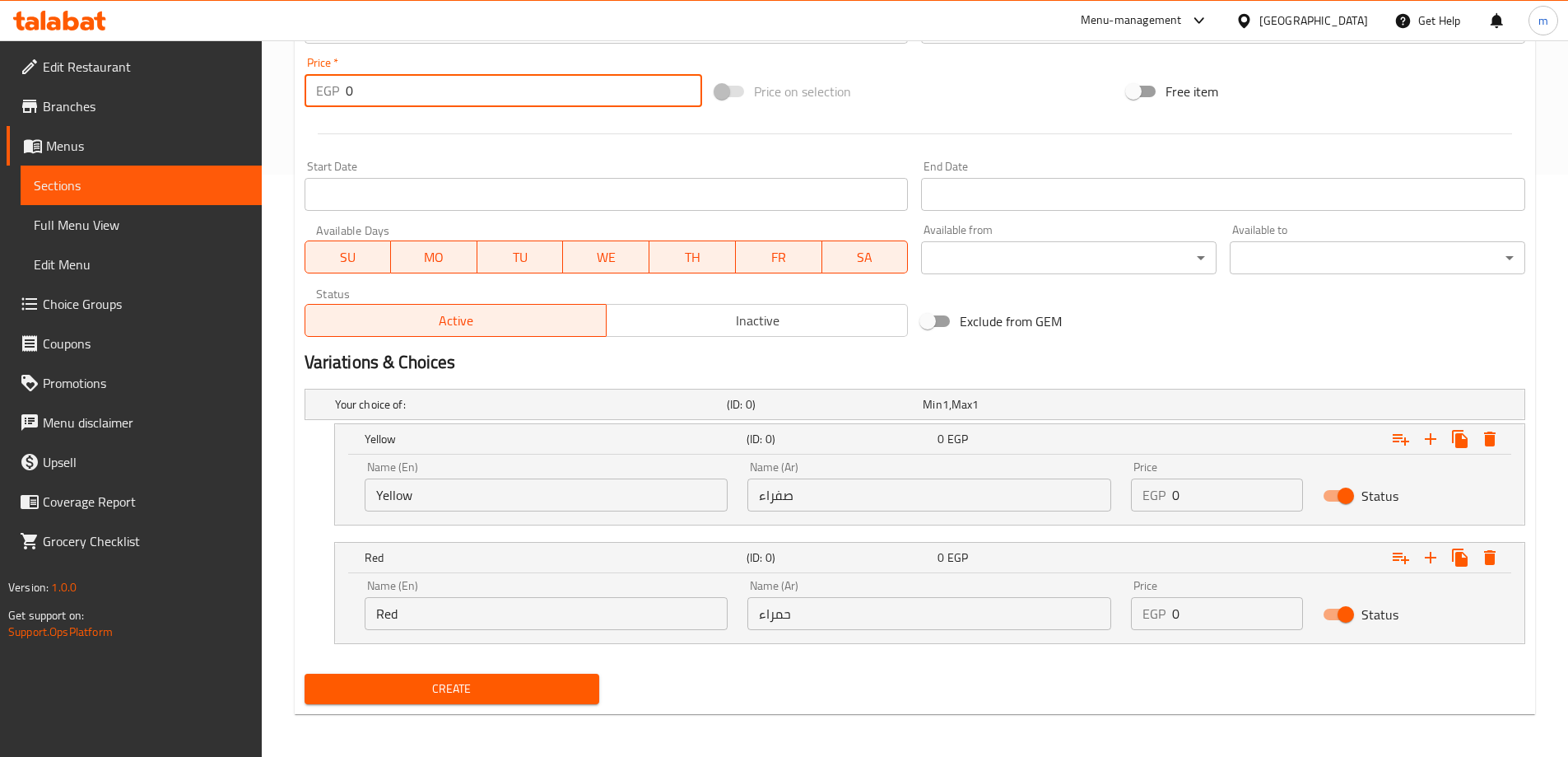
scroll to position [586, 0]
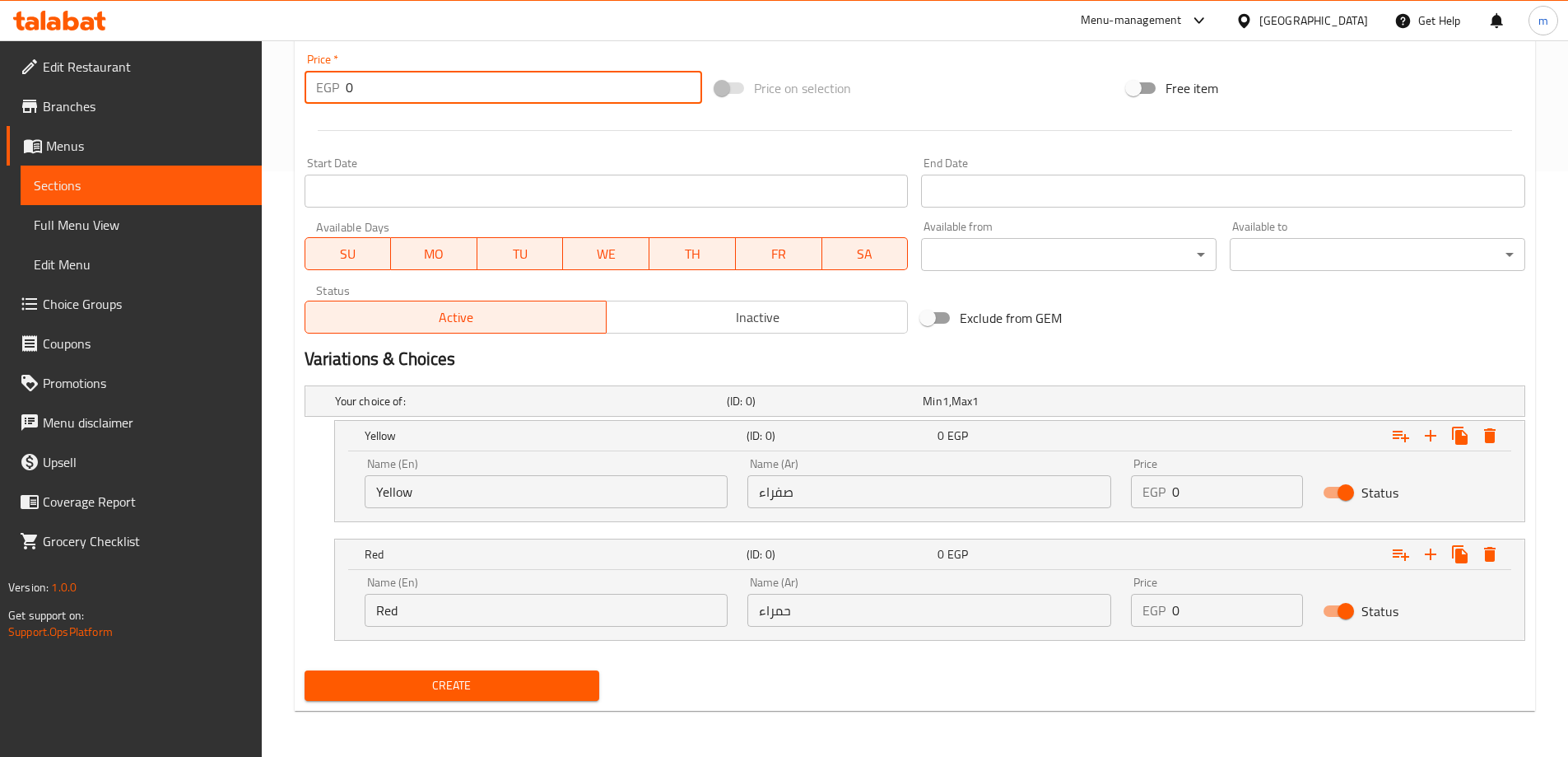
type input "0"
click at [1196, 505] on input "0" at bounding box center [1238, 492] width 131 height 33
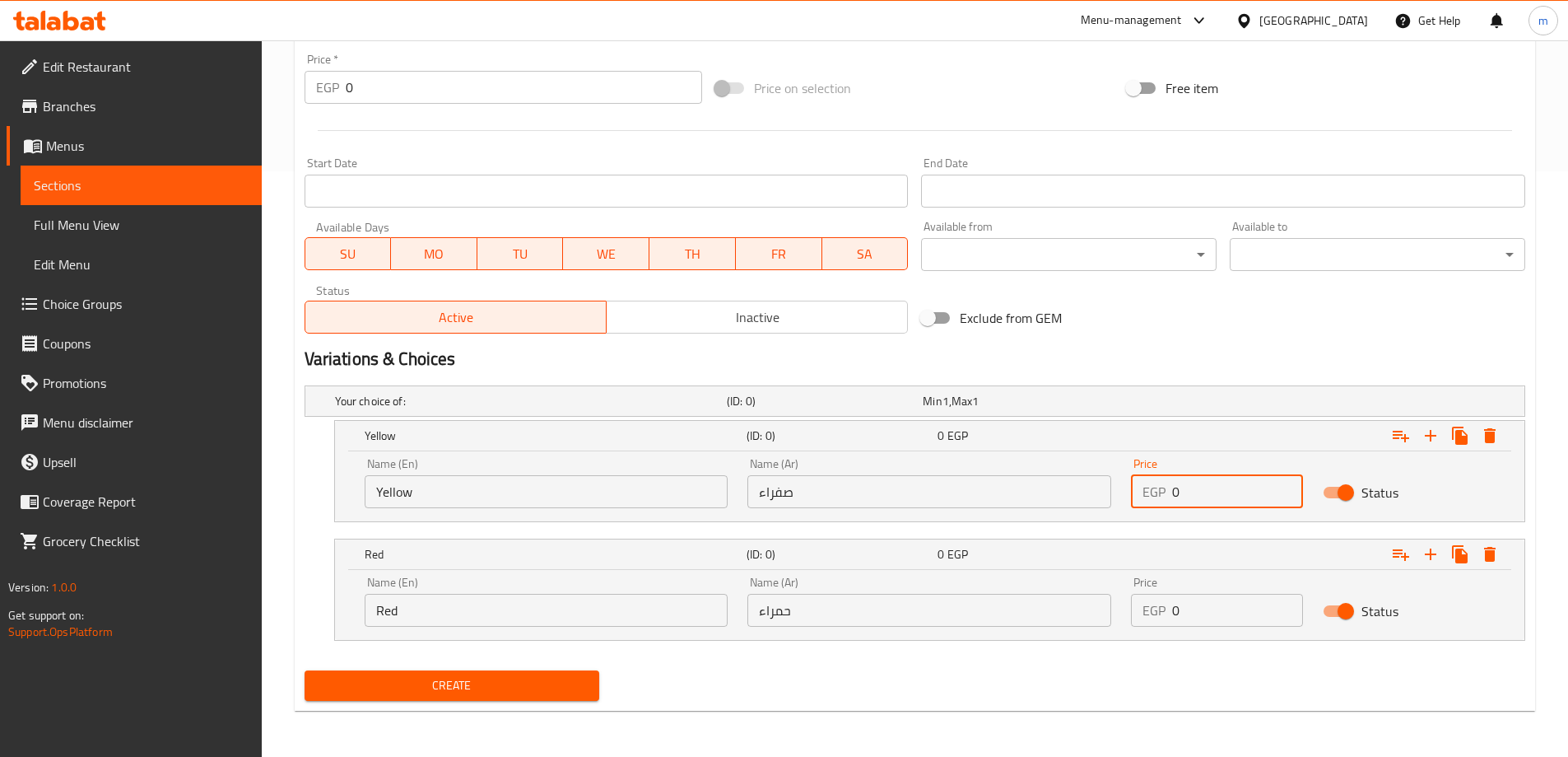
paste input "60"
click at [1196, 505] on input "060" at bounding box center [1238, 492] width 131 height 33
paste input "number"
type input "60"
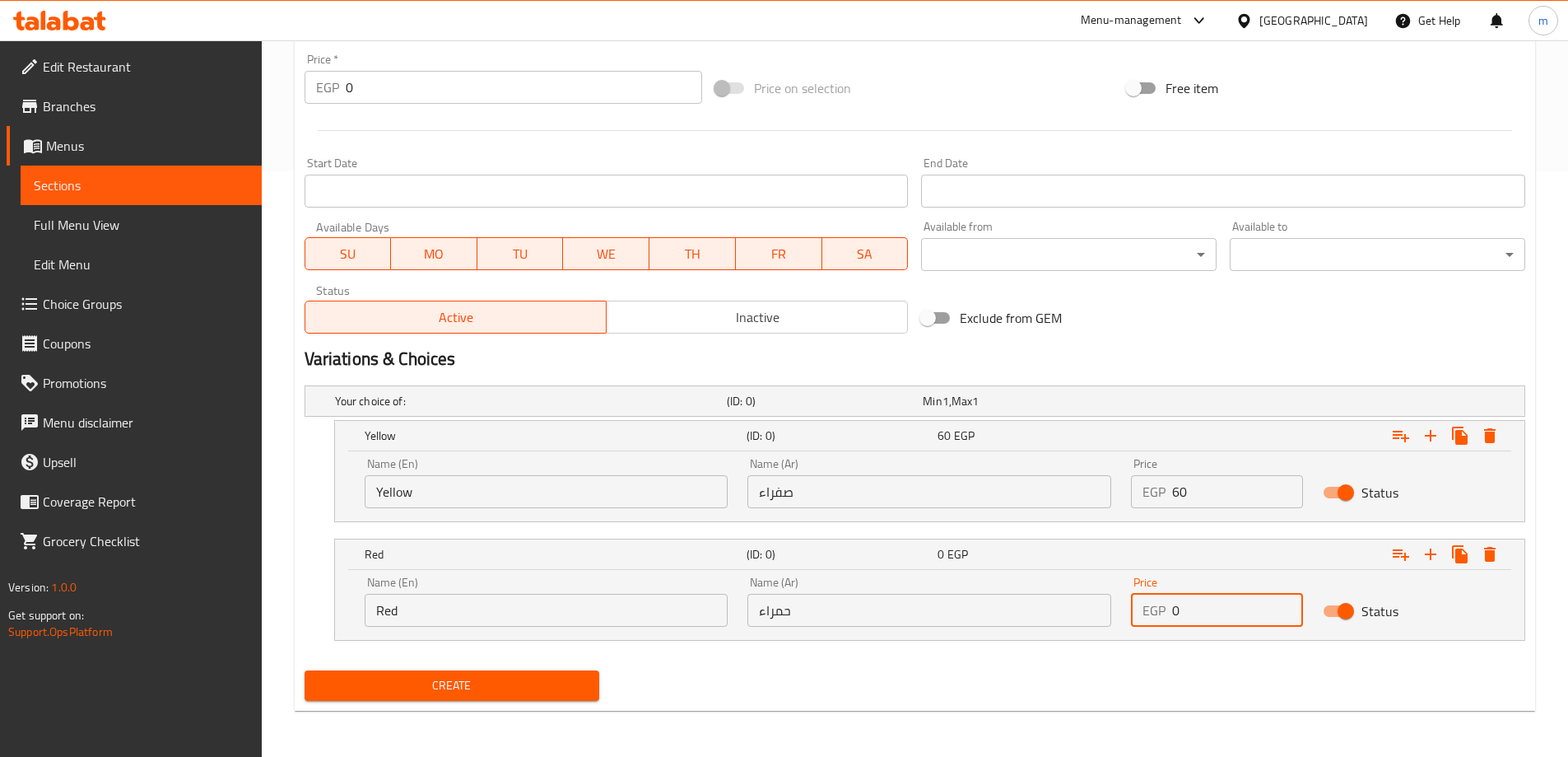
click at [1221, 607] on input "0" at bounding box center [1238, 611] width 131 height 33
paste input "6"
type input "60"
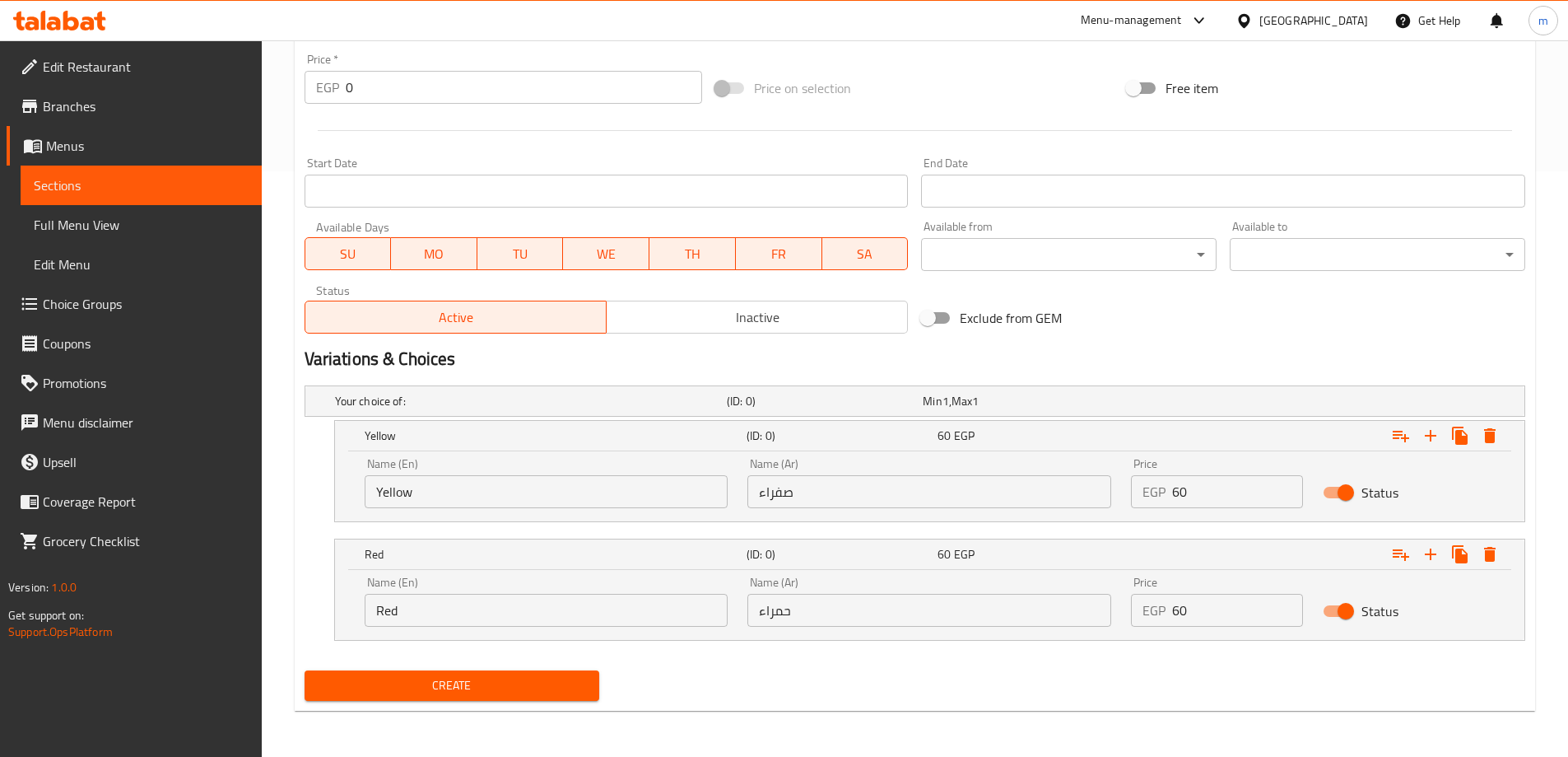
click at [475, 679] on span "Create" at bounding box center [452, 686] width 269 height 20
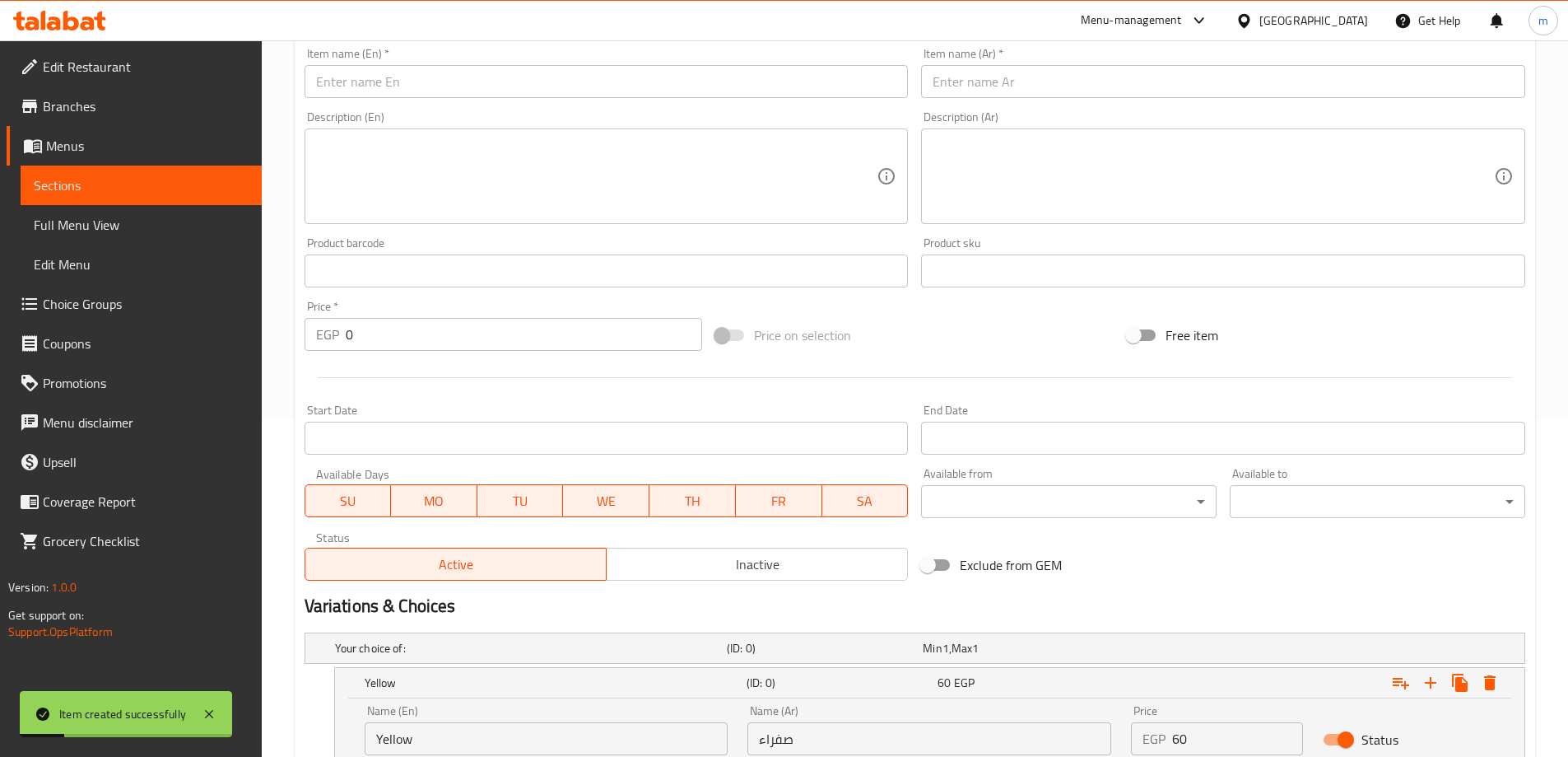
scroll to position [174, 0]
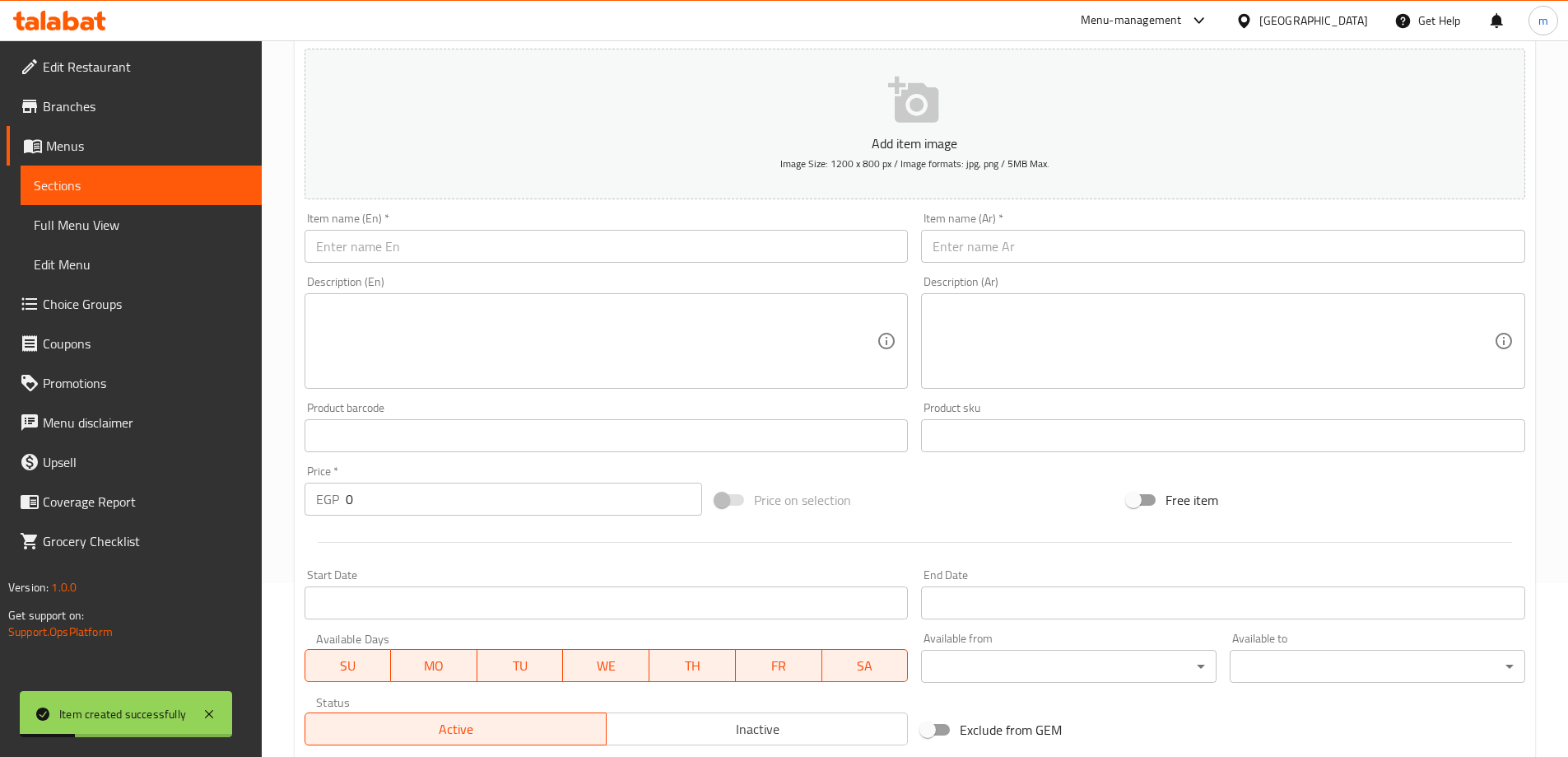
click at [522, 256] on input "text" at bounding box center [607, 246] width 605 height 33
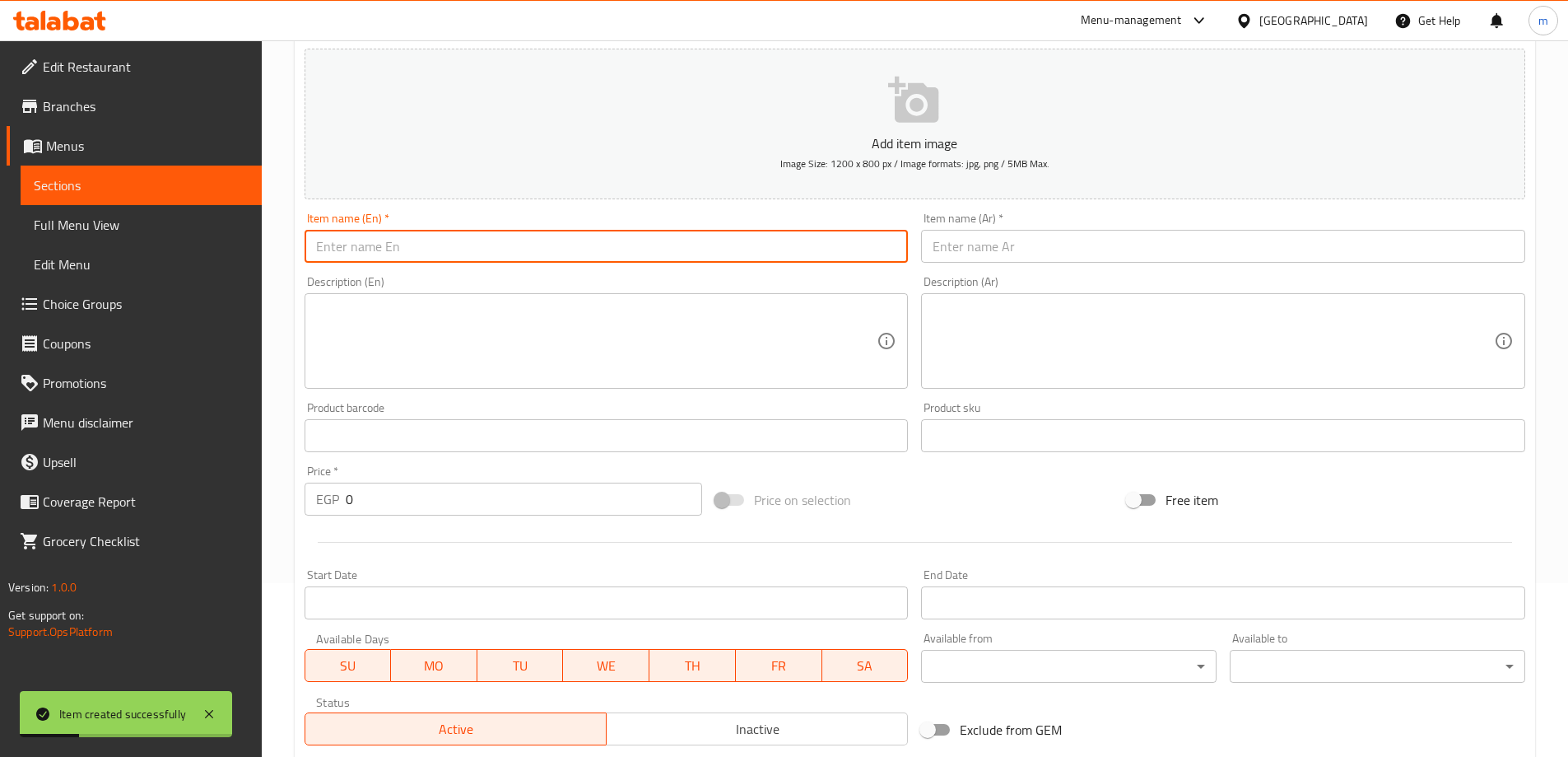
paste input "Borio with Ice"
type input "Borio with Ice"
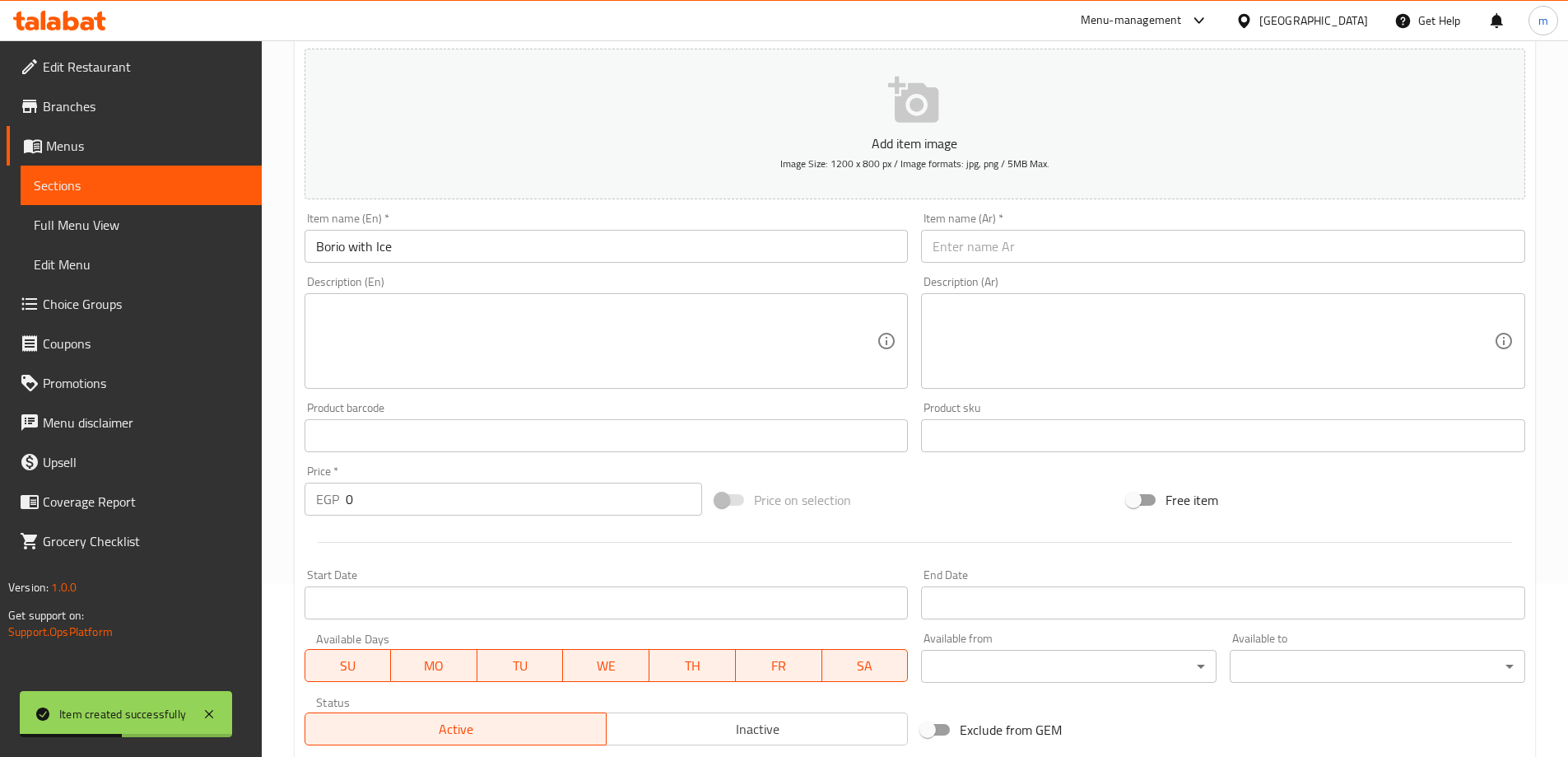
click at [1162, 234] on input "text" at bounding box center [1223, 246] width 605 height 33
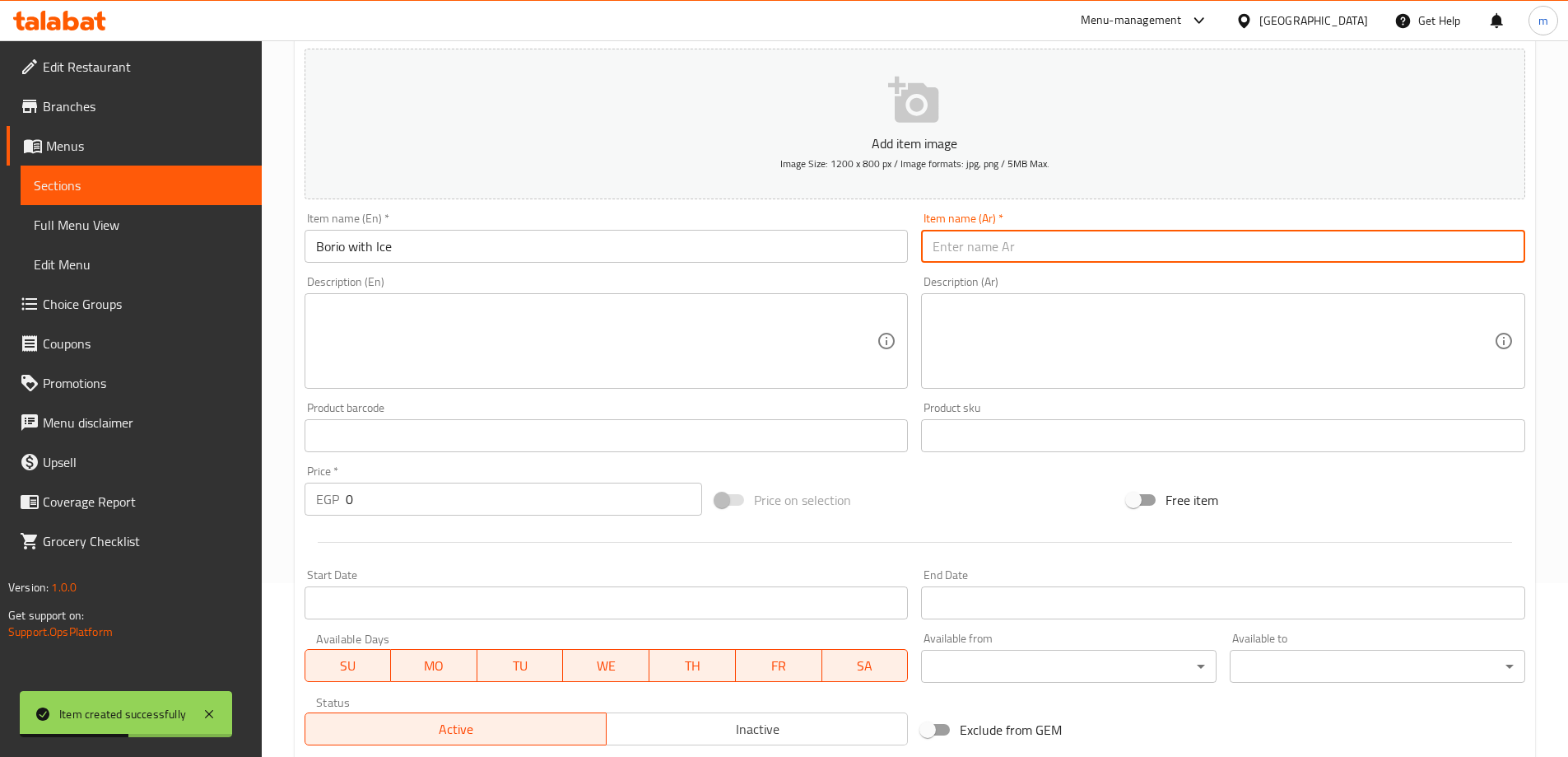
paste input "بوريو بالأيس"
type input "بوريو بالأيس"
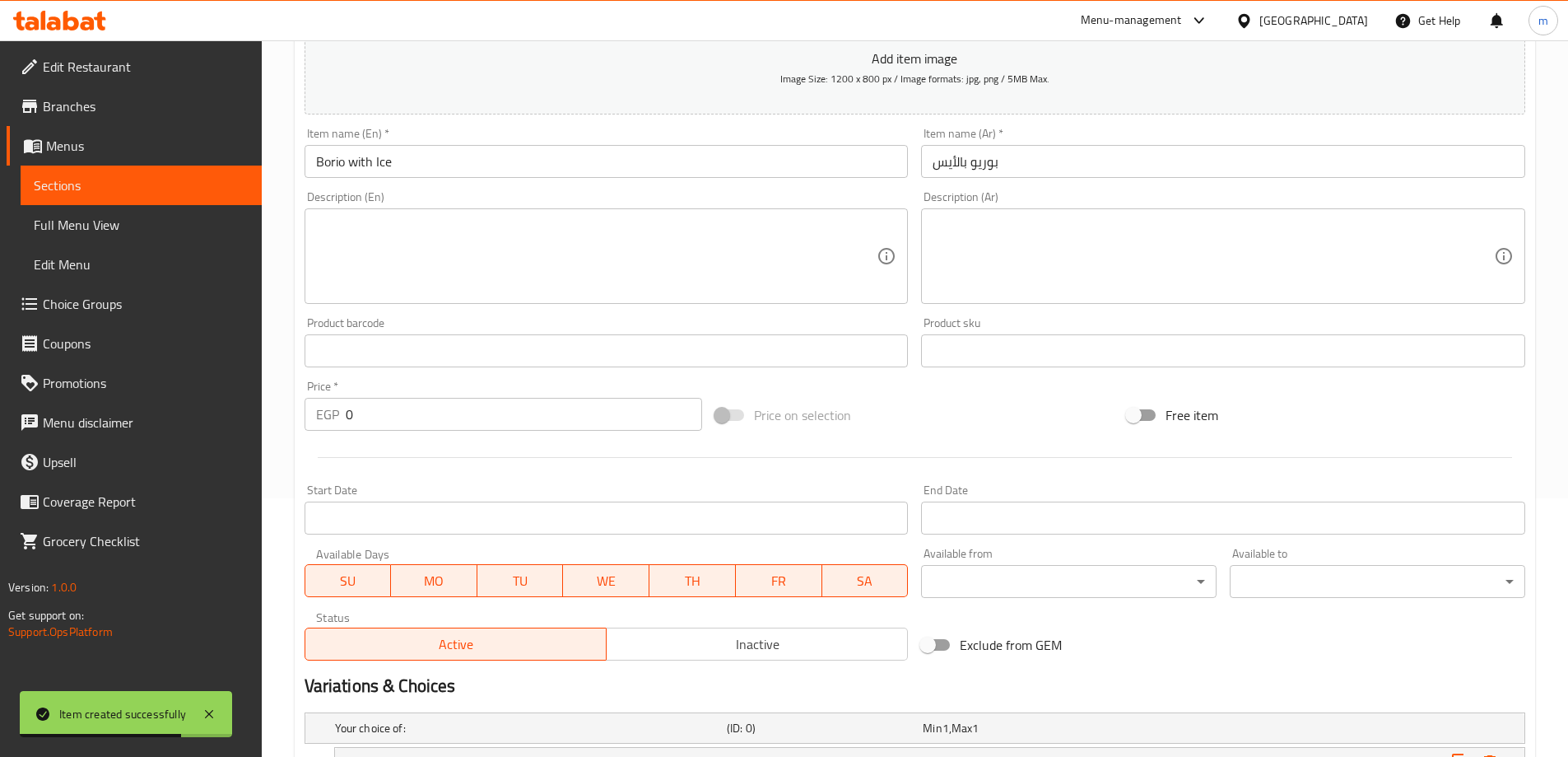
scroll to position [339, 0]
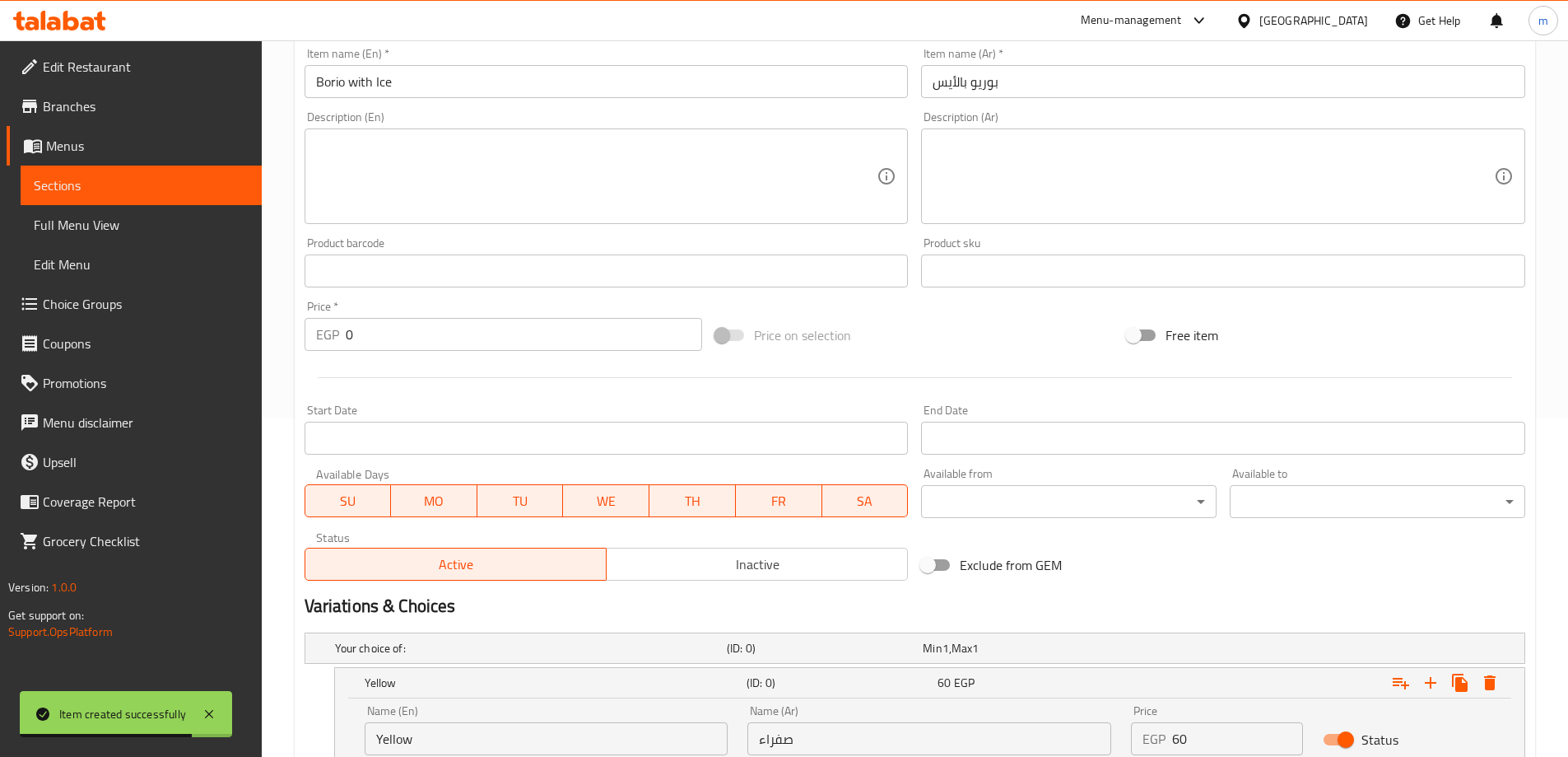
click at [416, 337] on input "0" at bounding box center [524, 334] width 358 height 33
paste input "7"
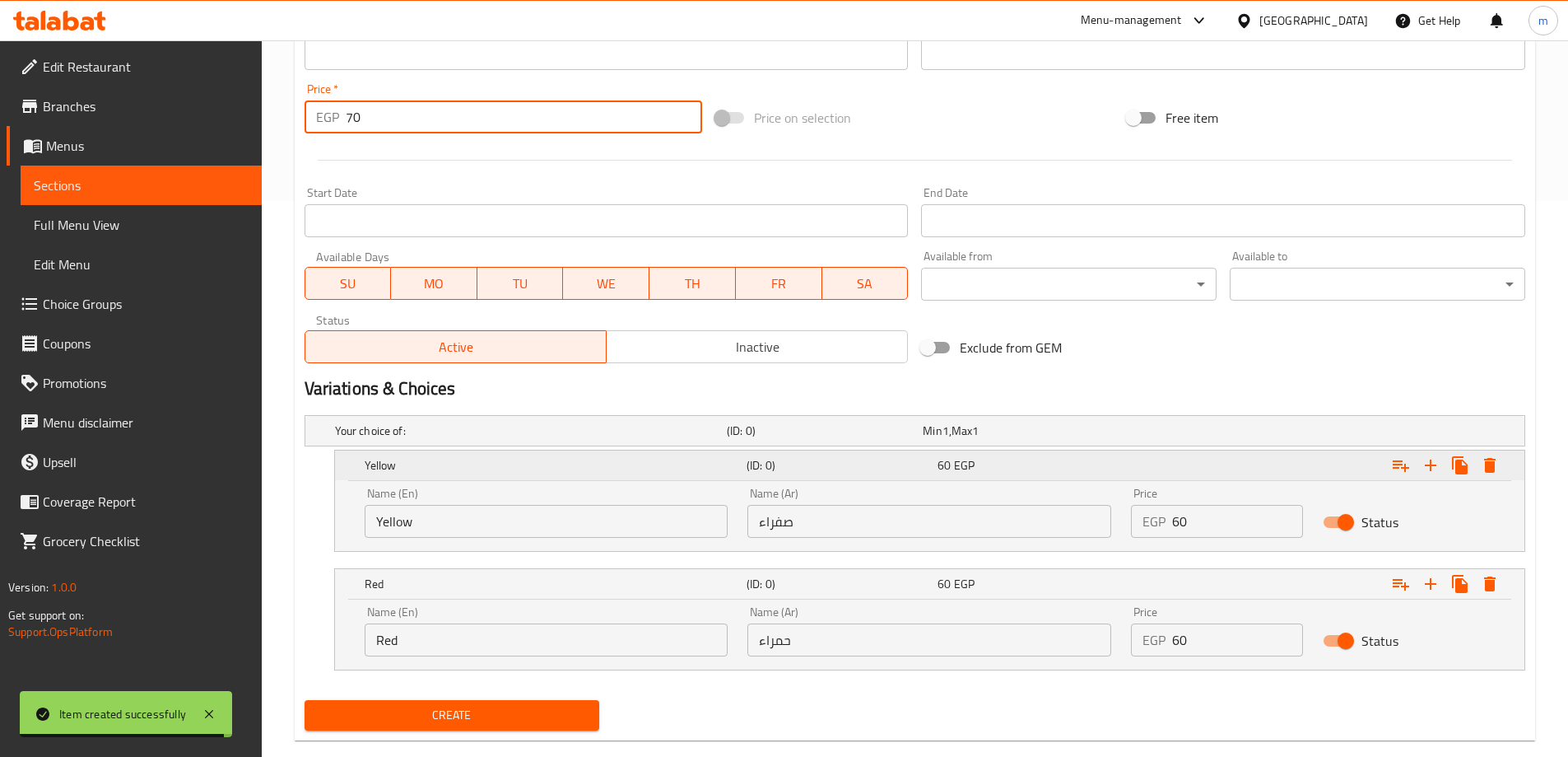
scroll to position [586, 0]
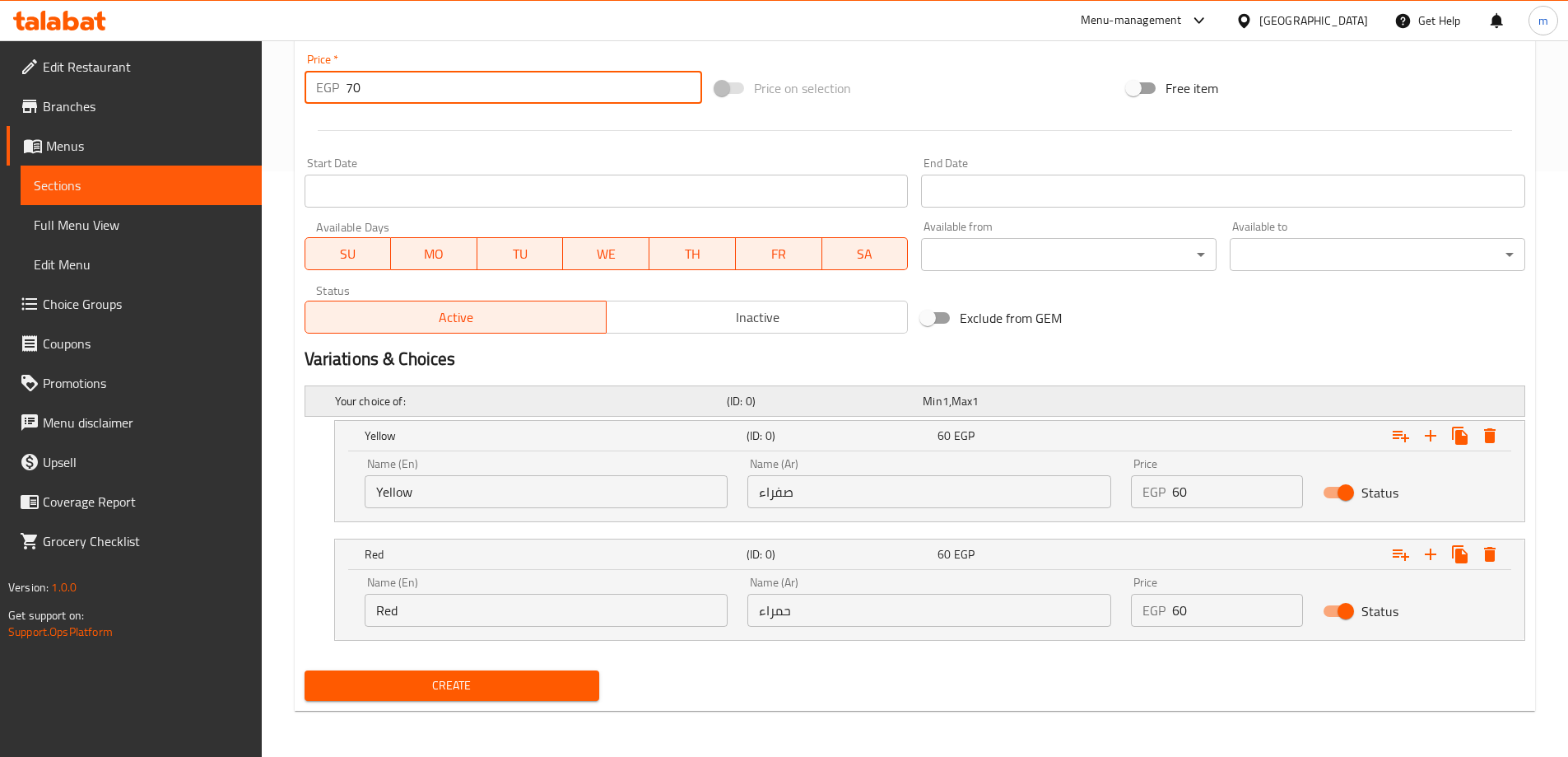
type input "70"
click at [456, 409] on div "Your choice of:" at bounding box center [528, 401] width 392 height 23
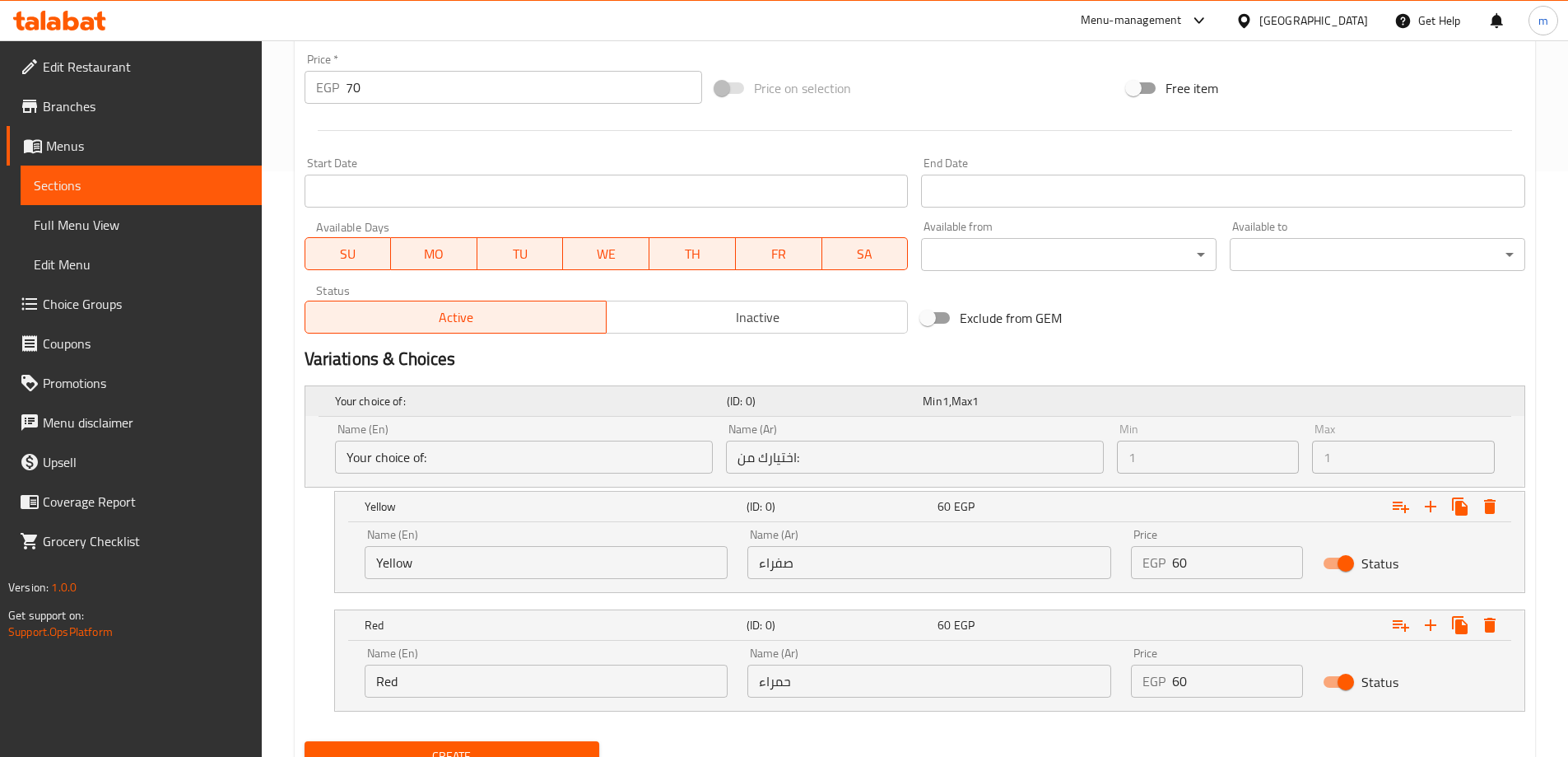
click at [418, 412] on div "Your choice of:" at bounding box center [528, 401] width 392 height 23
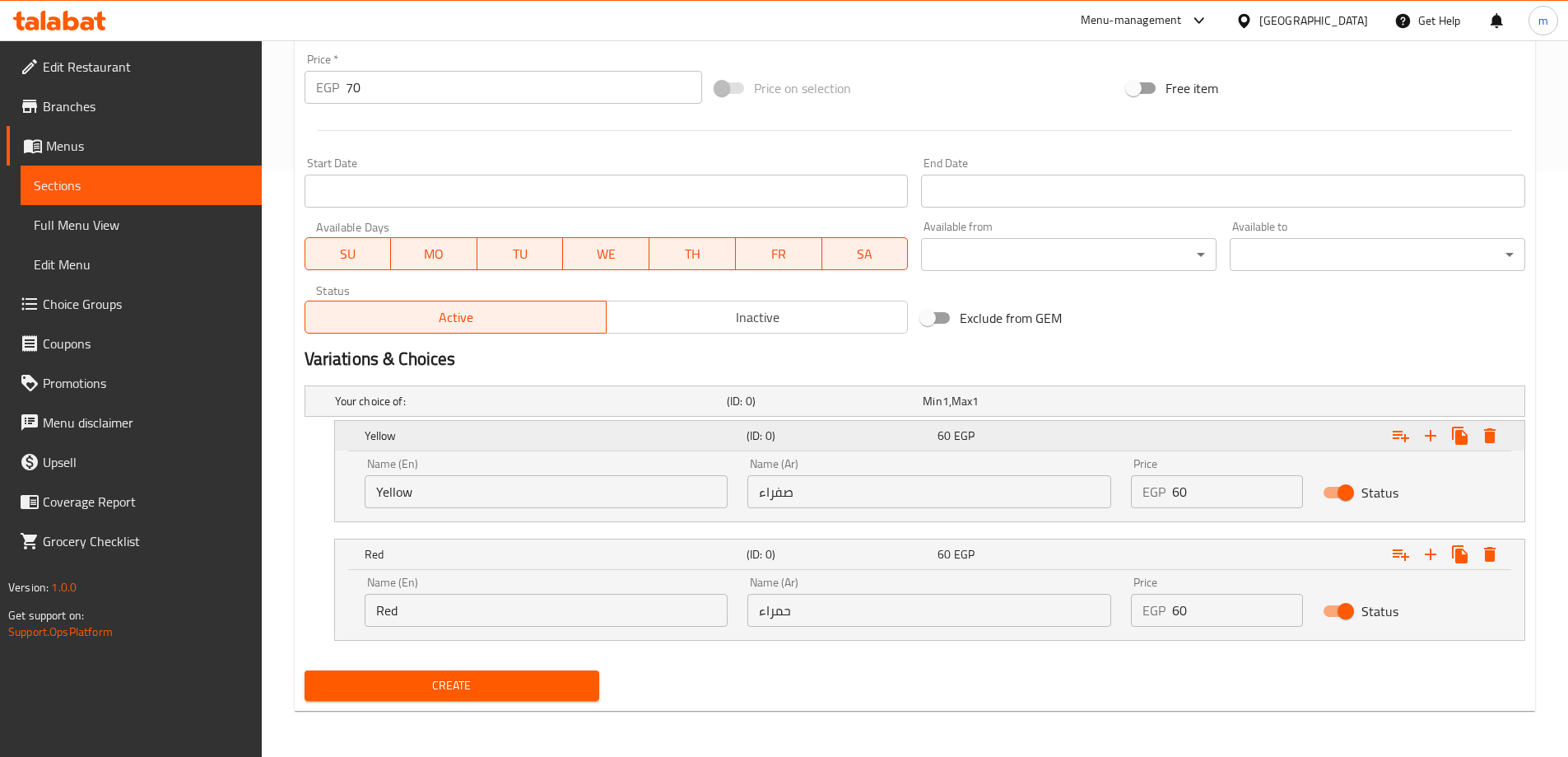
click at [423, 435] on h5 "Yellow" at bounding box center [553, 436] width 375 height 16
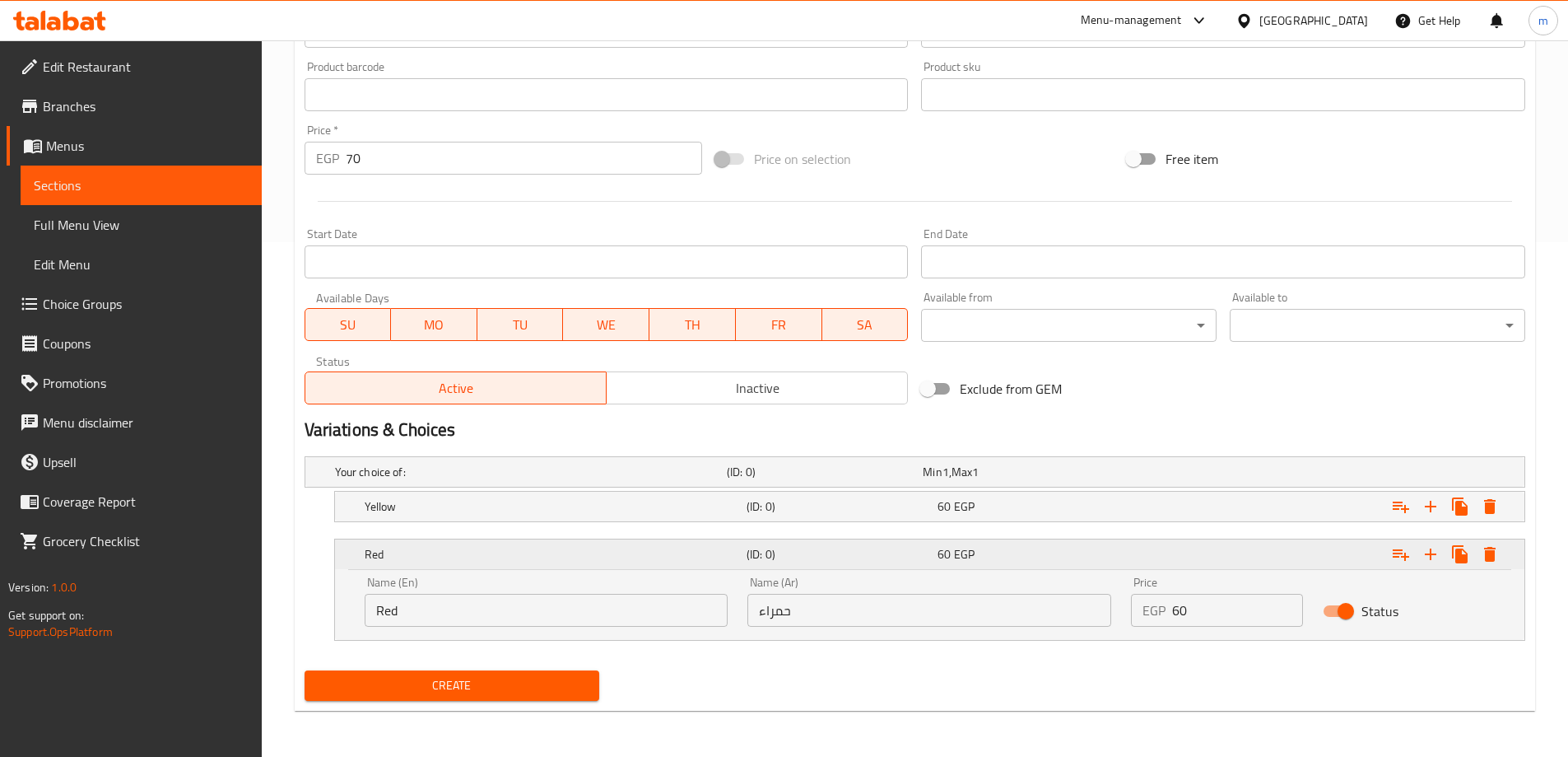
click at [436, 546] on h5 "Red" at bounding box center [553, 555] width 375 height 16
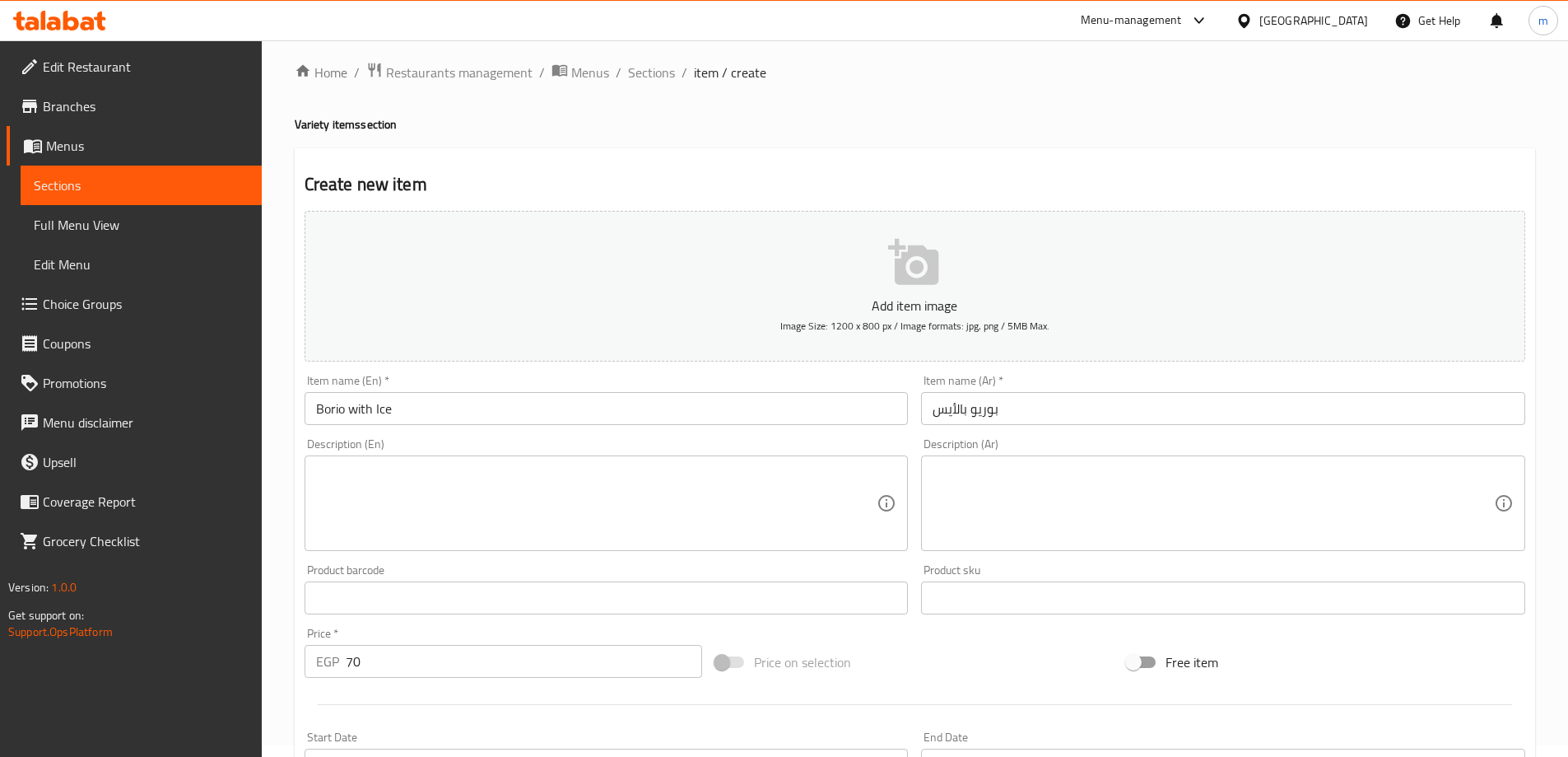
scroll to position [0, 0]
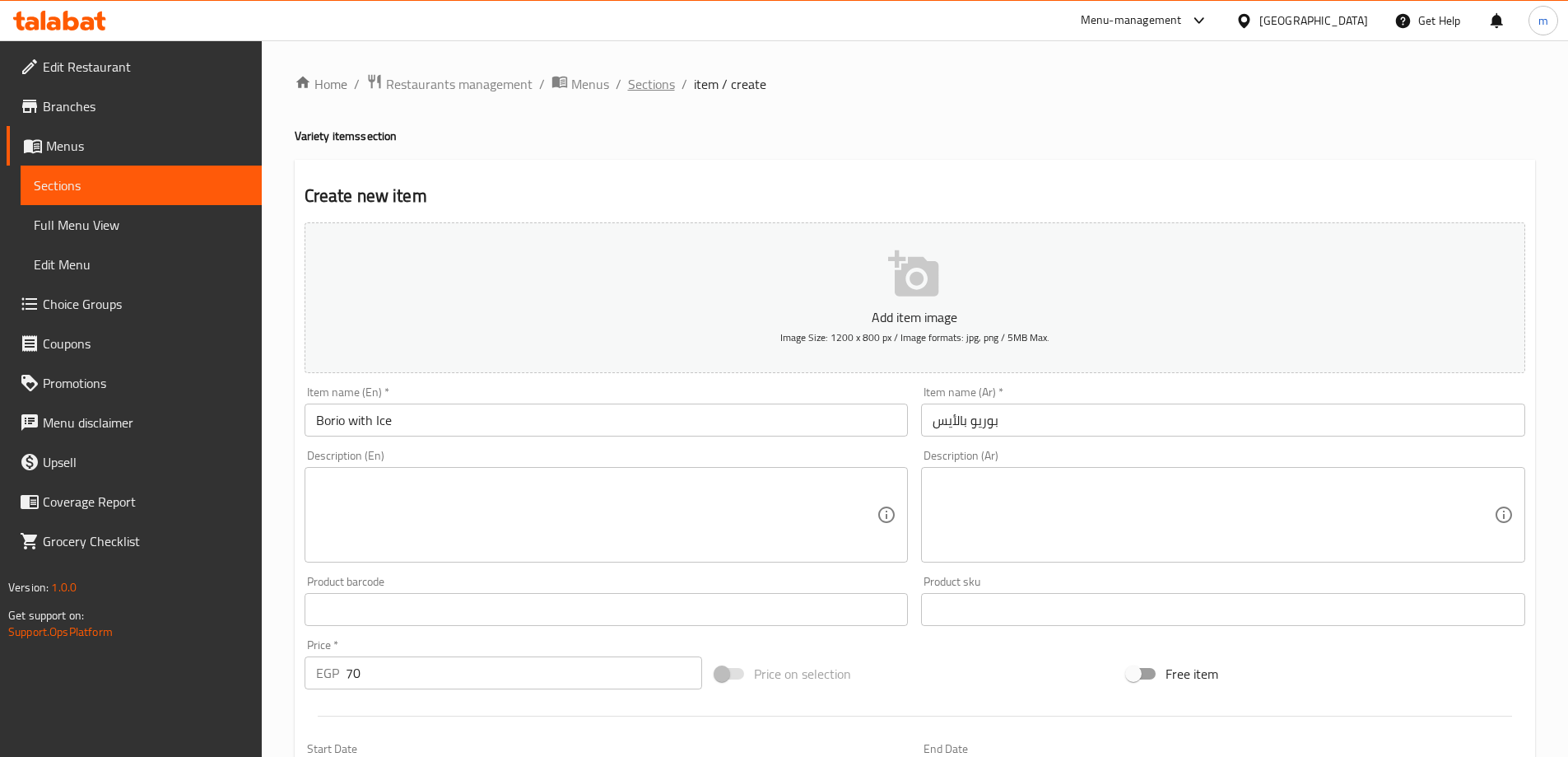
click at [663, 94] on span "Sections" at bounding box center [651, 84] width 47 height 20
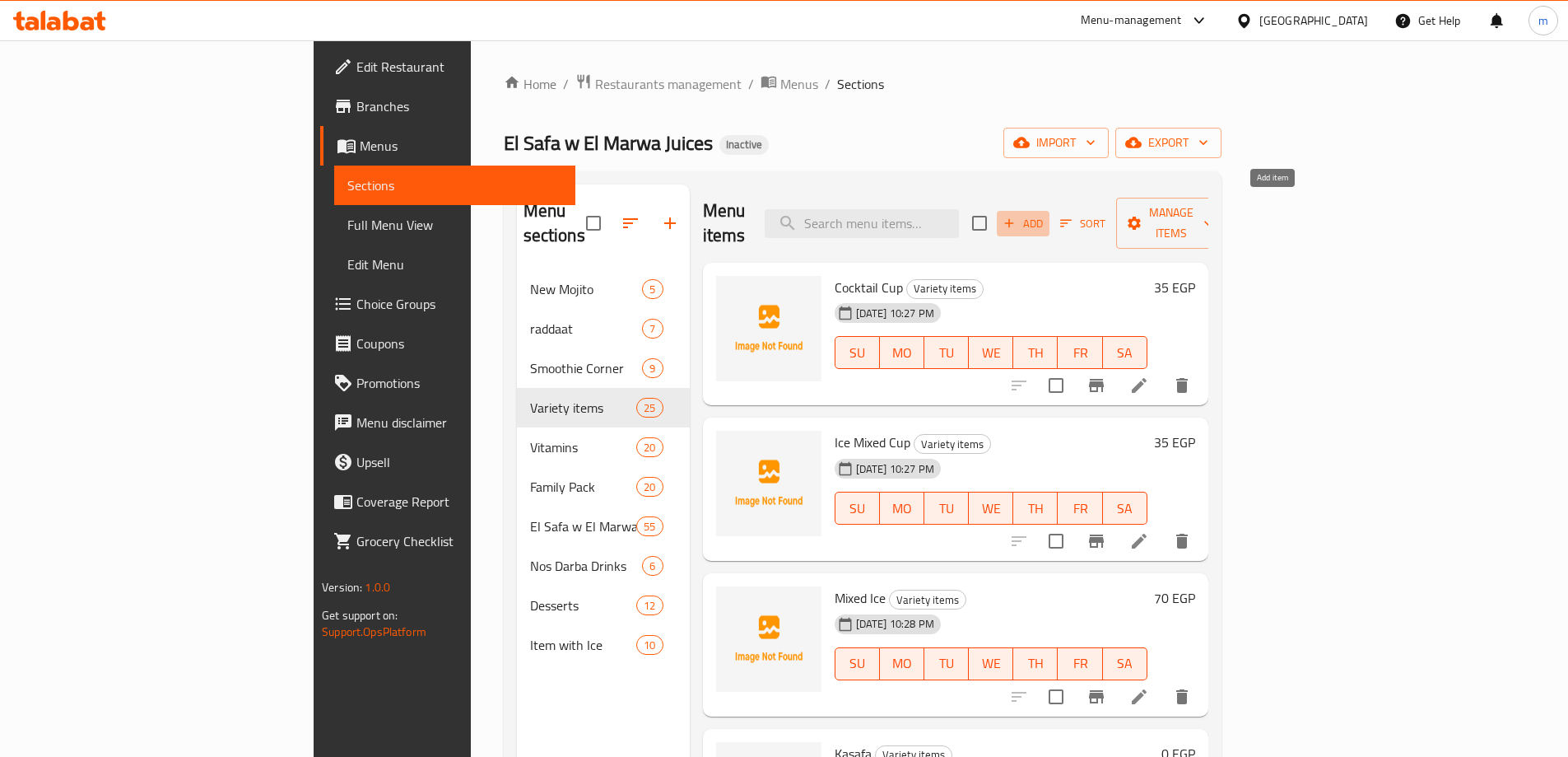
click at [1046, 214] on span "Add" at bounding box center [1023, 223] width 45 height 19
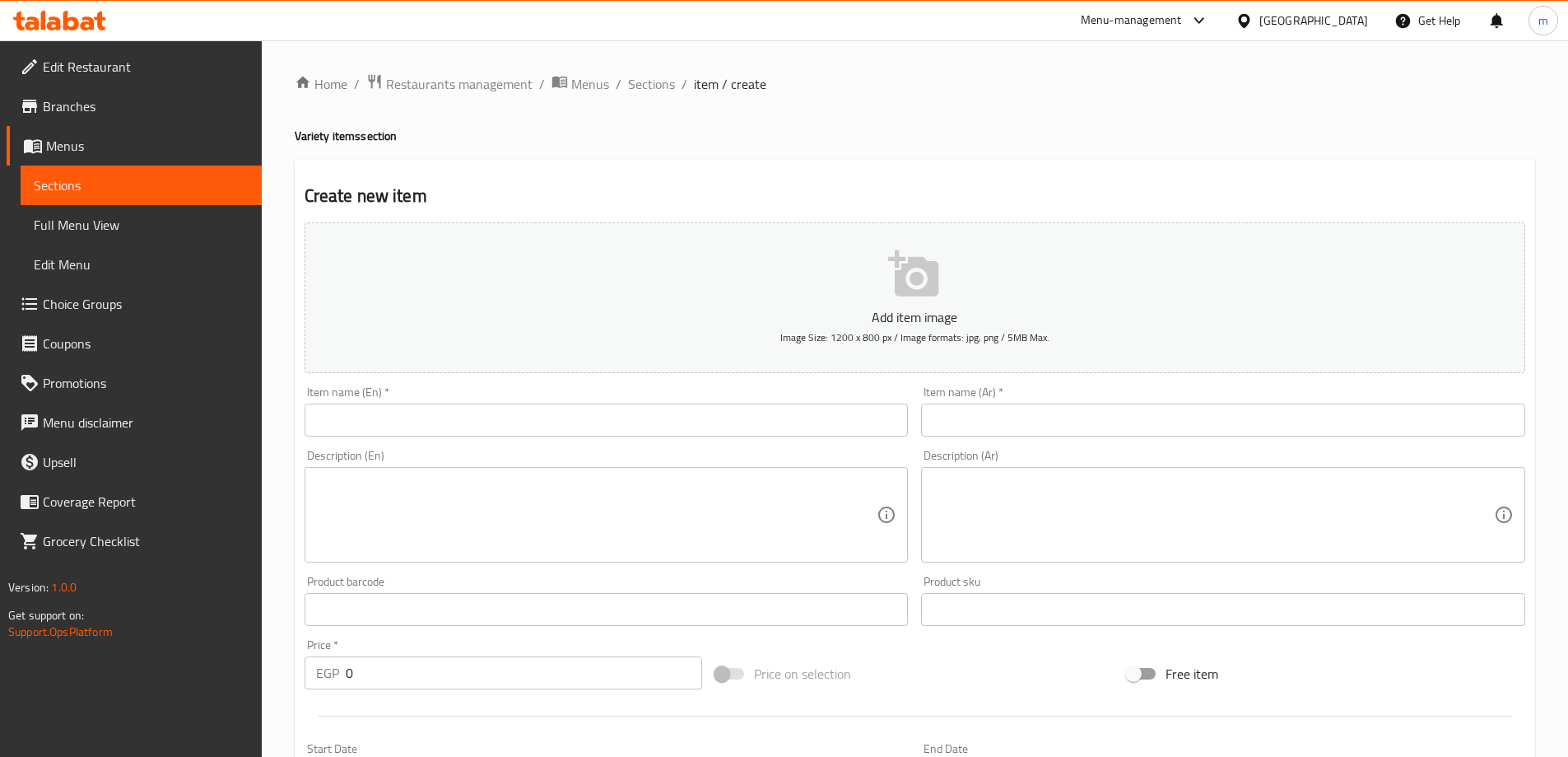
click at [650, 398] on div "Item name (En)   * Item name (En) *" at bounding box center [607, 411] width 605 height 50
click at [637, 413] on input "text" at bounding box center [607, 420] width 605 height 33
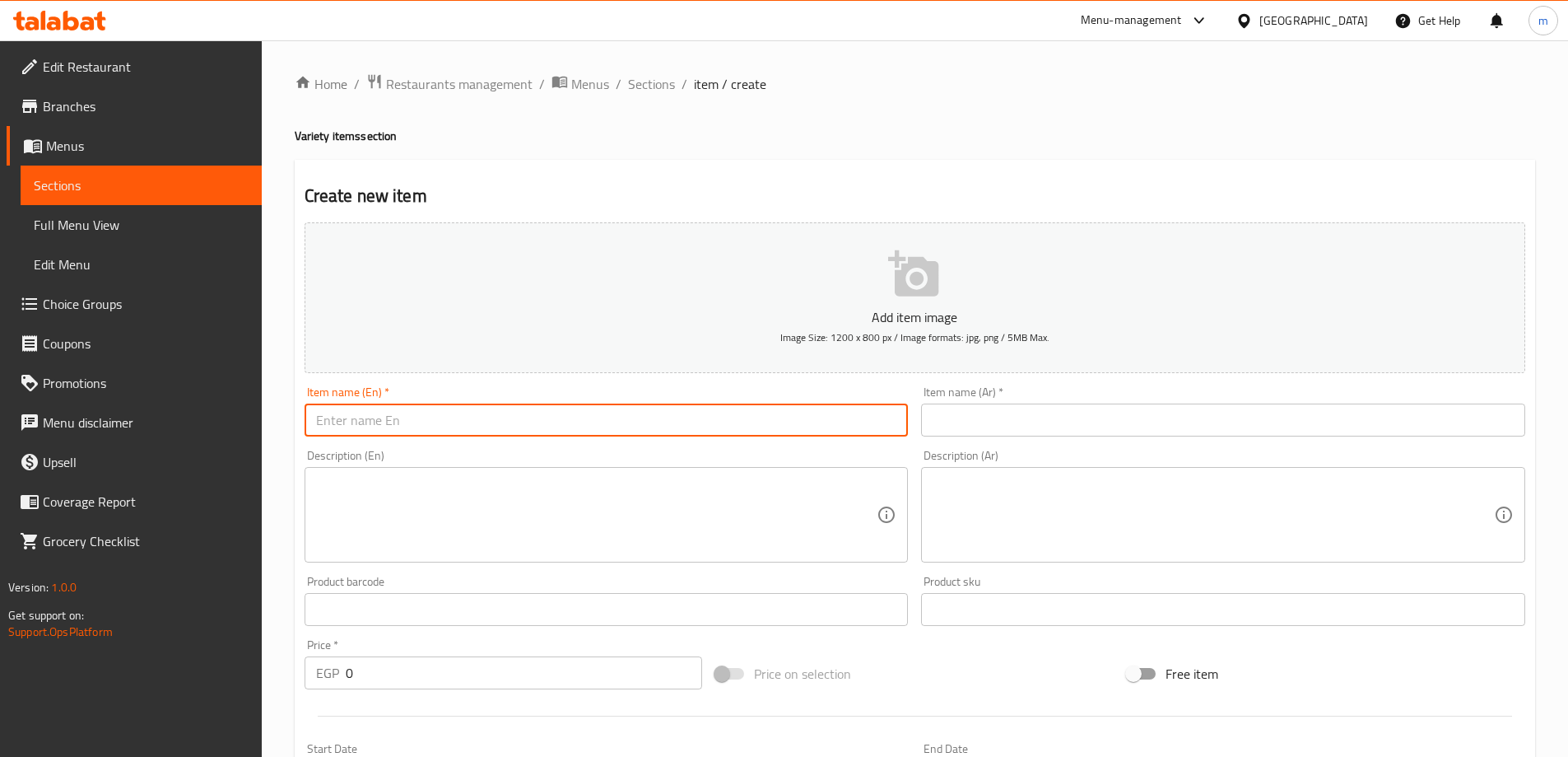
paste input "Borio with Ice"
type input "Borio with Ice"
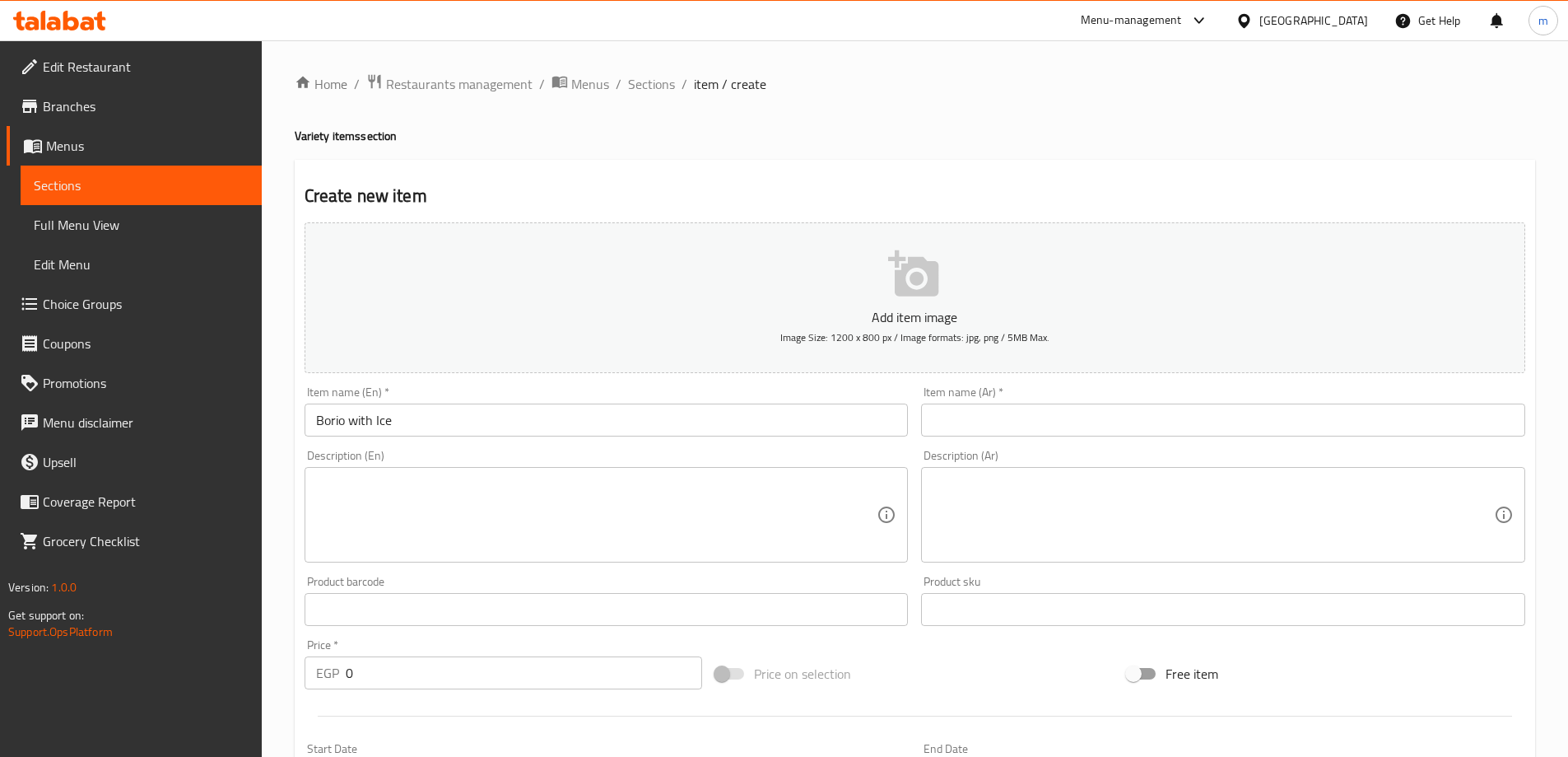
click at [1079, 419] on input "text" at bounding box center [1223, 420] width 605 height 33
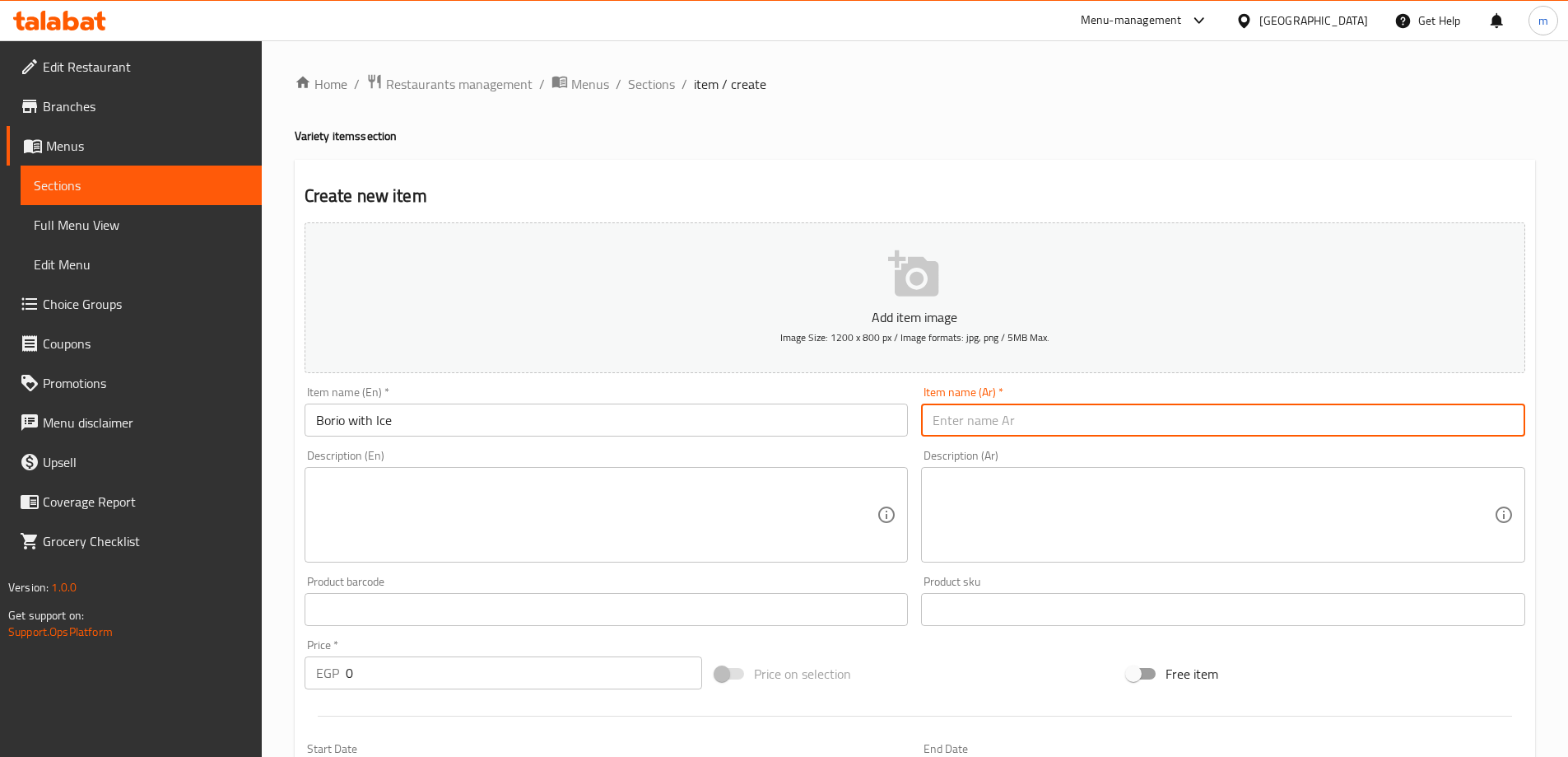
paste input "بوريو بالأيس"
type input "بوريو بالأيس"
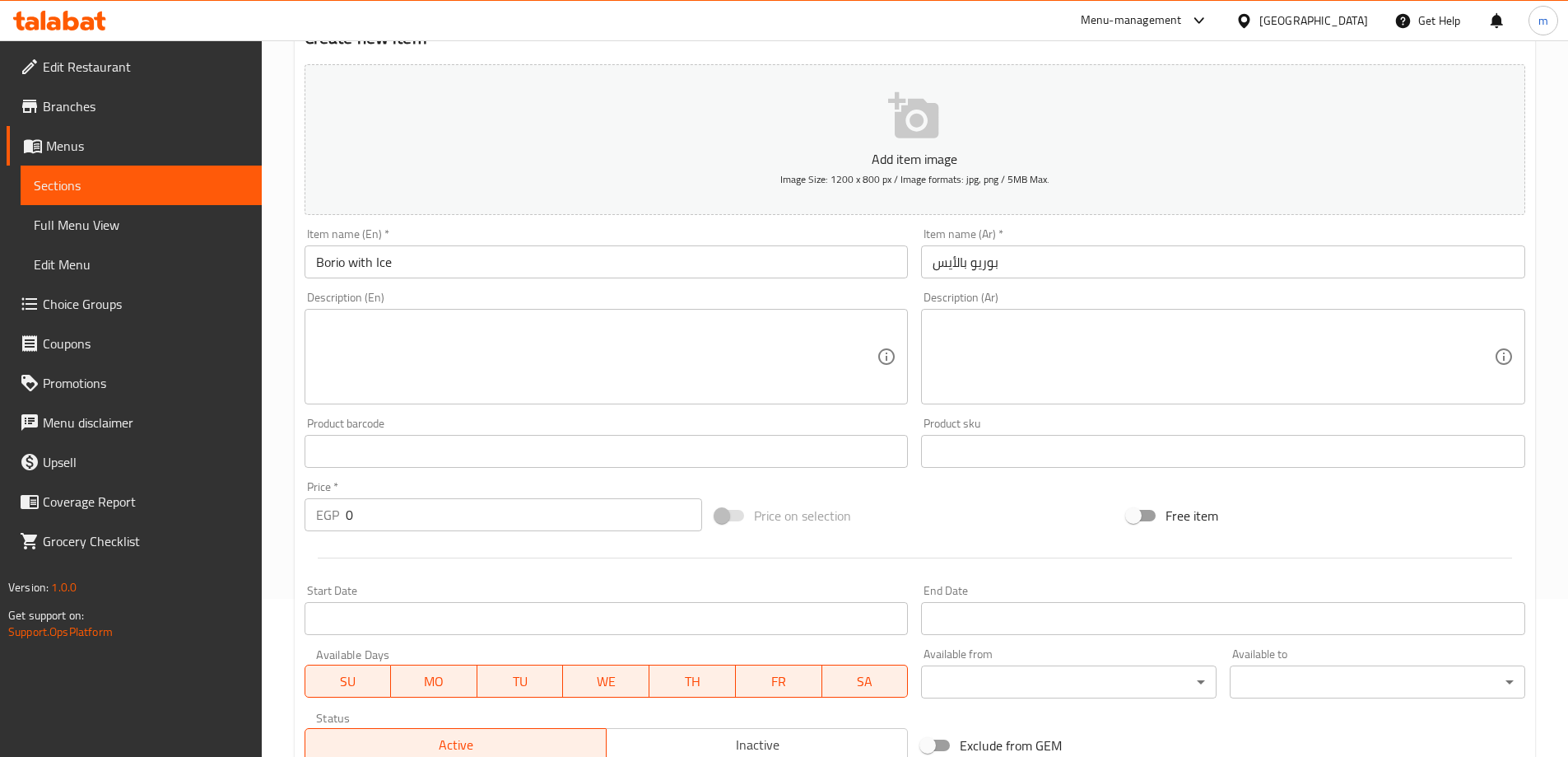
scroll to position [247, 0]
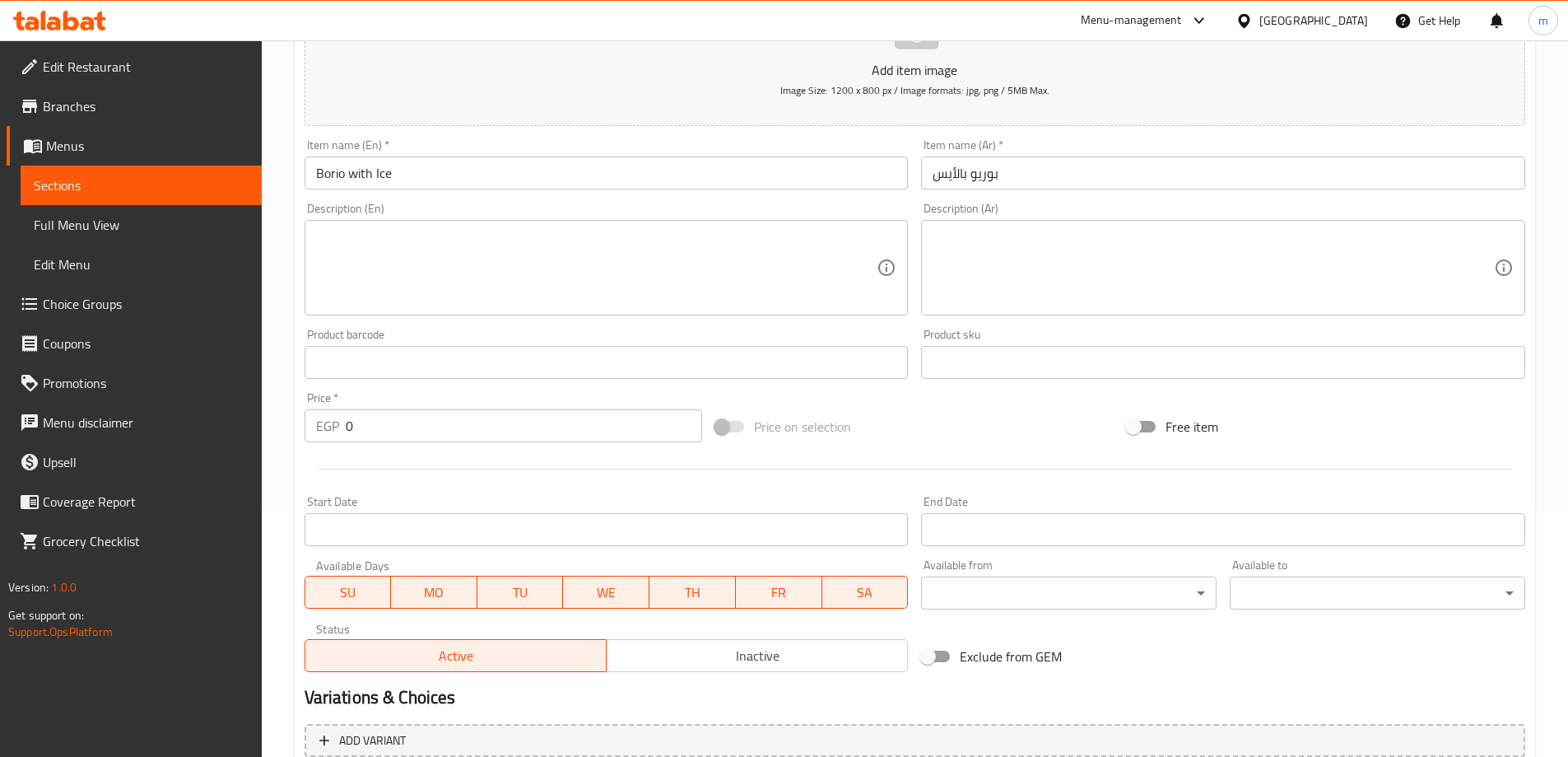
click at [633, 420] on input "0" at bounding box center [524, 426] width 358 height 33
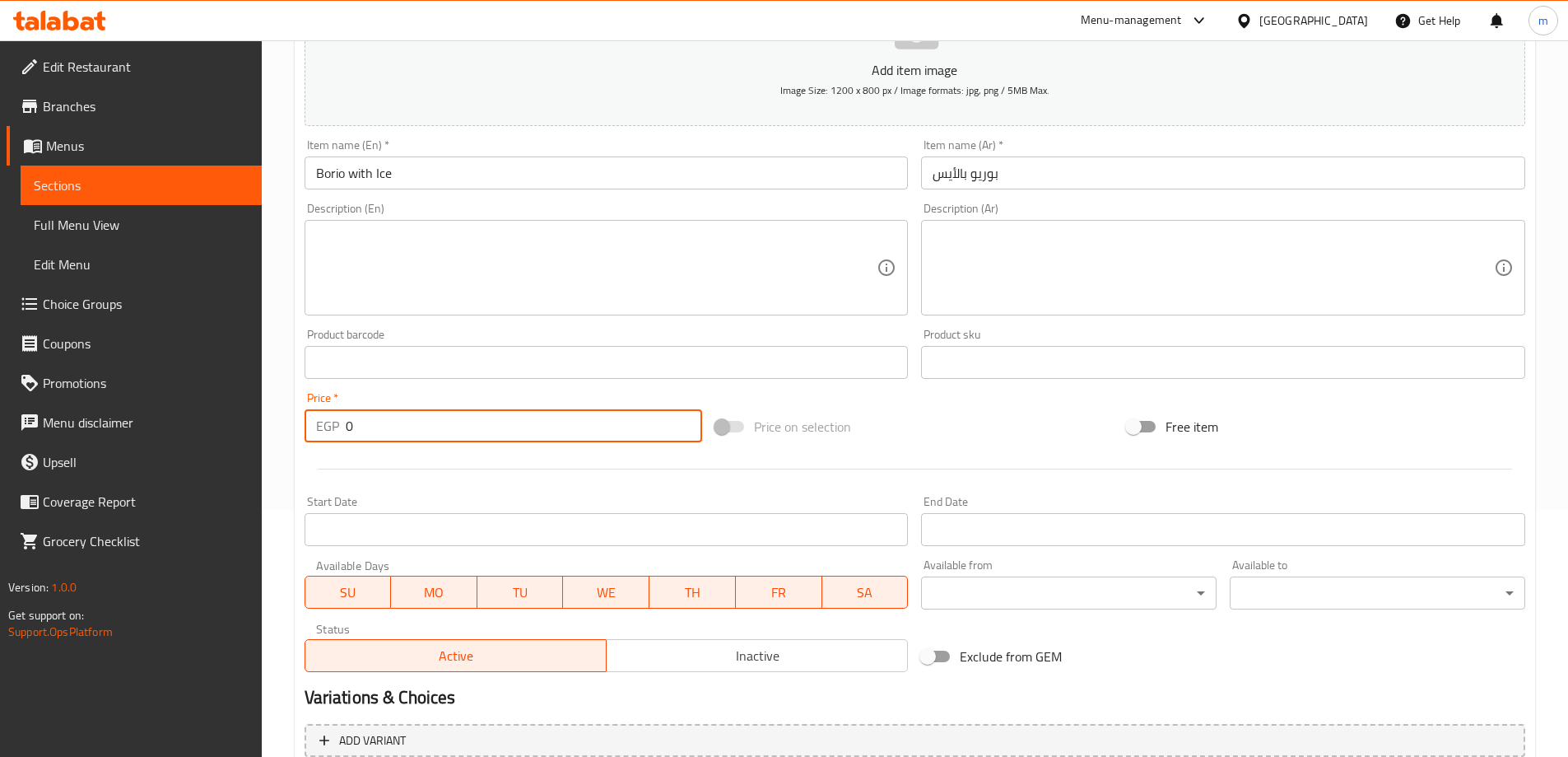
click at [633, 420] on input "0" at bounding box center [524, 426] width 358 height 33
paste input "7"
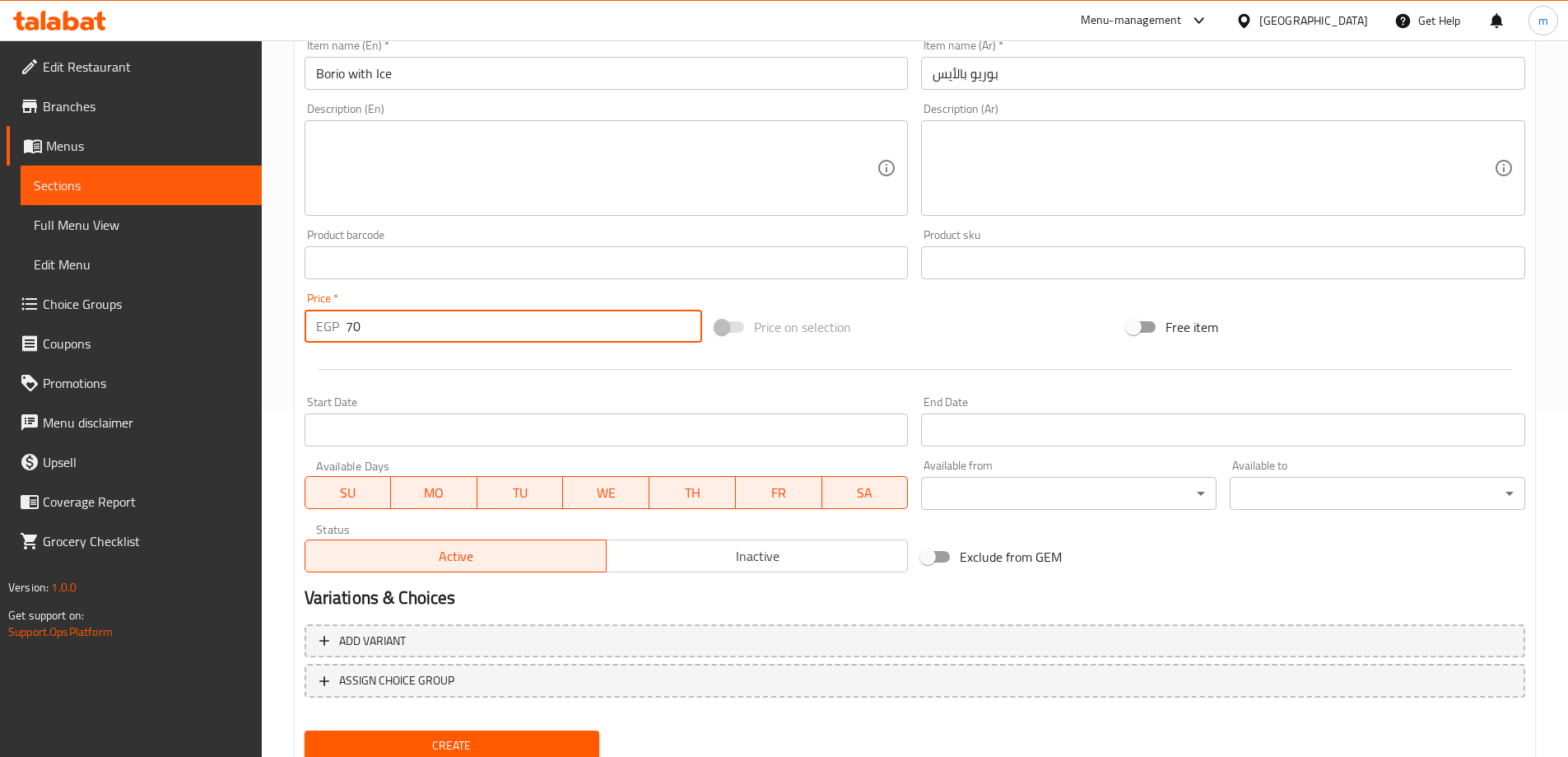
scroll to position [407, 0]
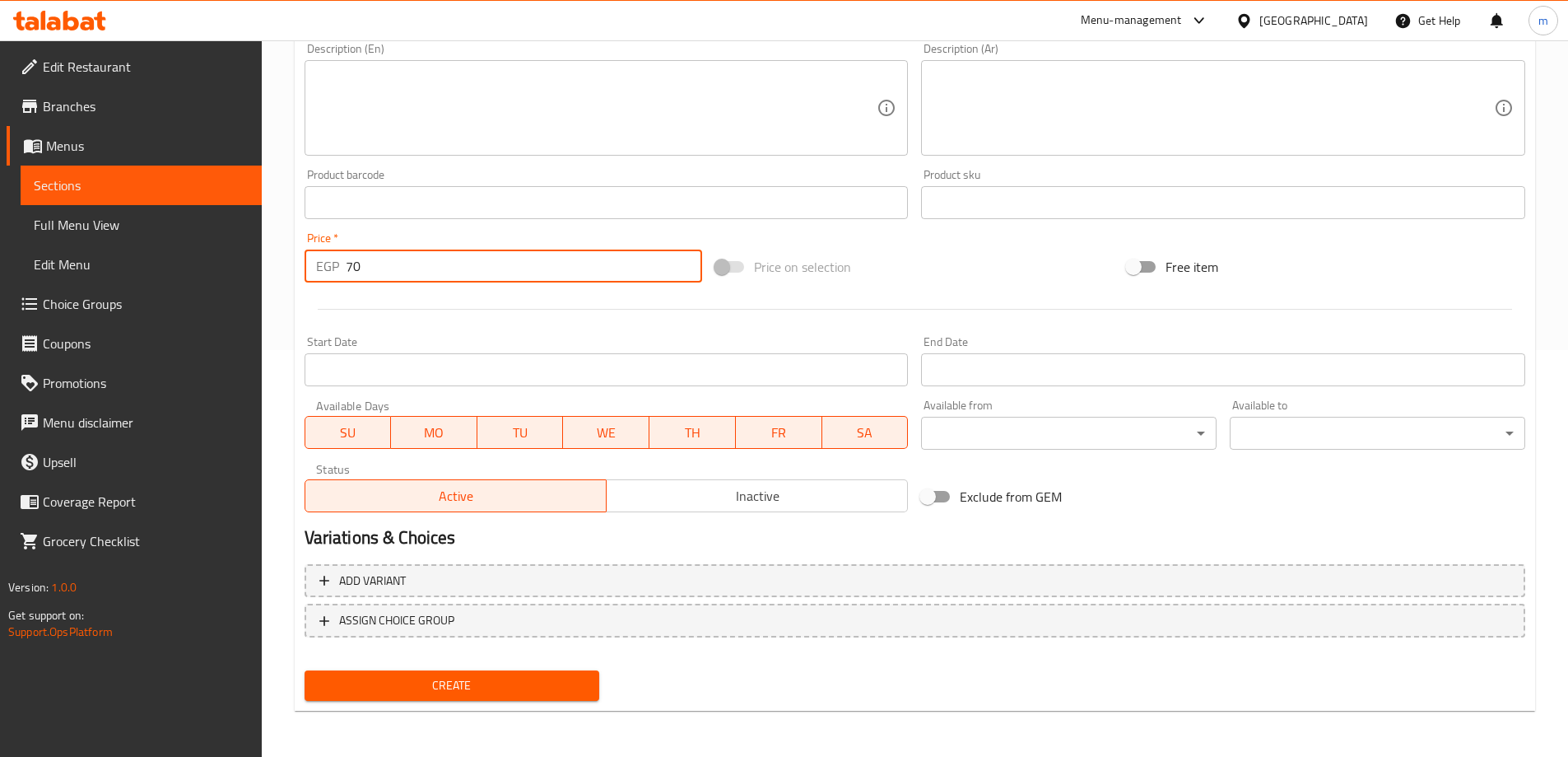
type input "70"
click at [478, 679] on span "Create" at bounding box center [452, 686] width 269 height 20
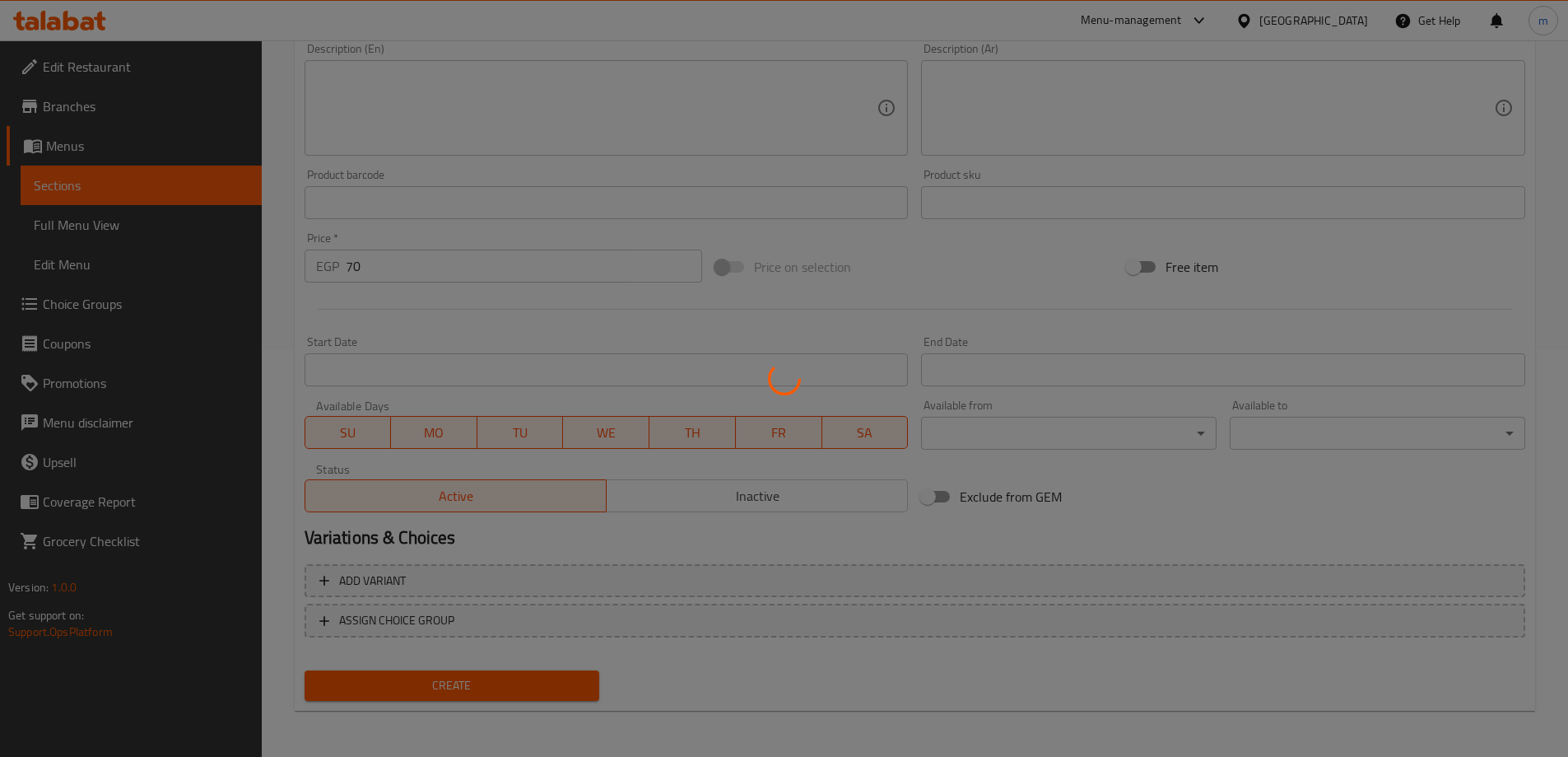
type input "0"
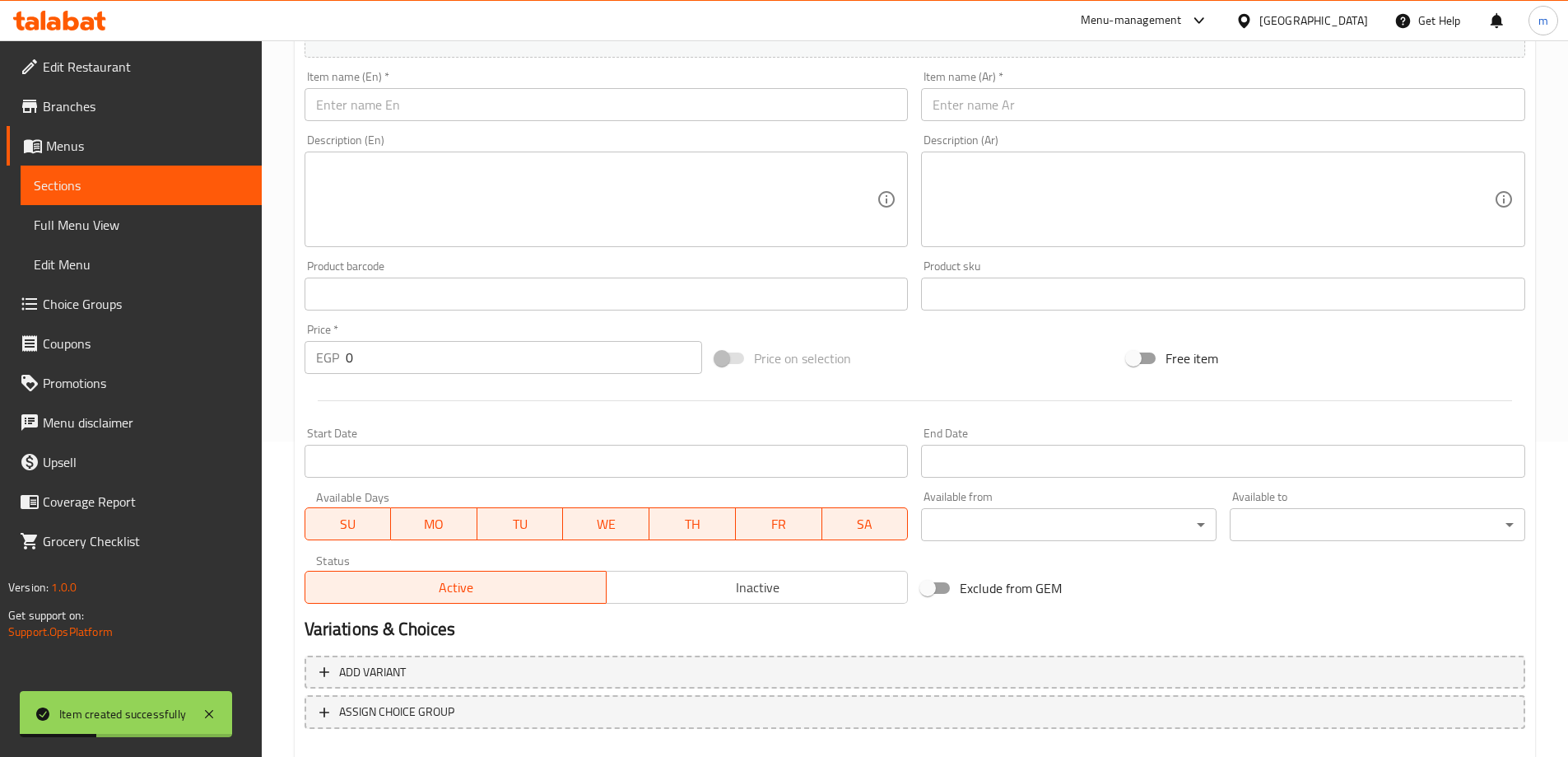
scroll to position [243, 0]
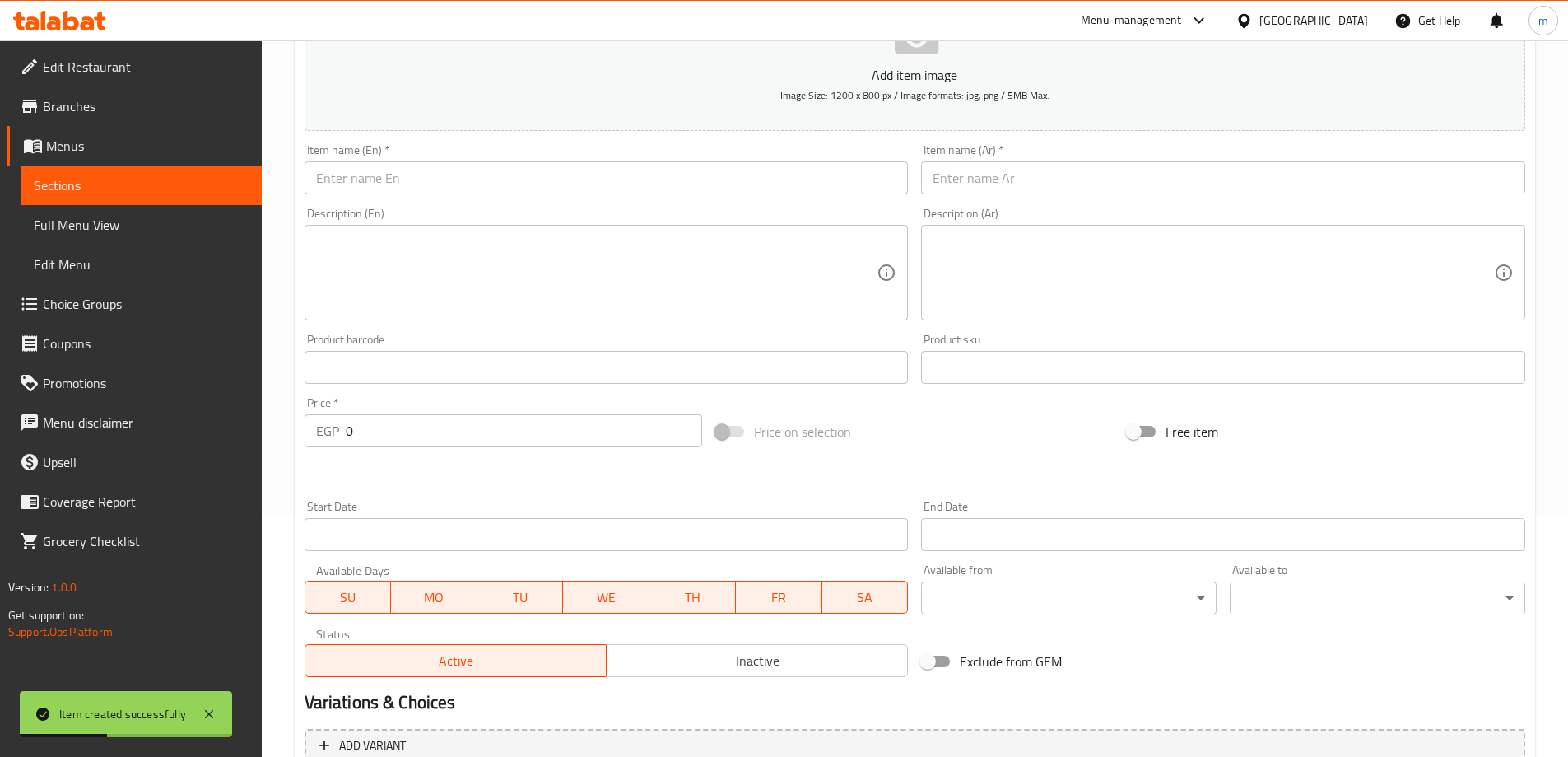
click at [487, 166] on input "text" at bounding box center [607, 178] width 605 height 33
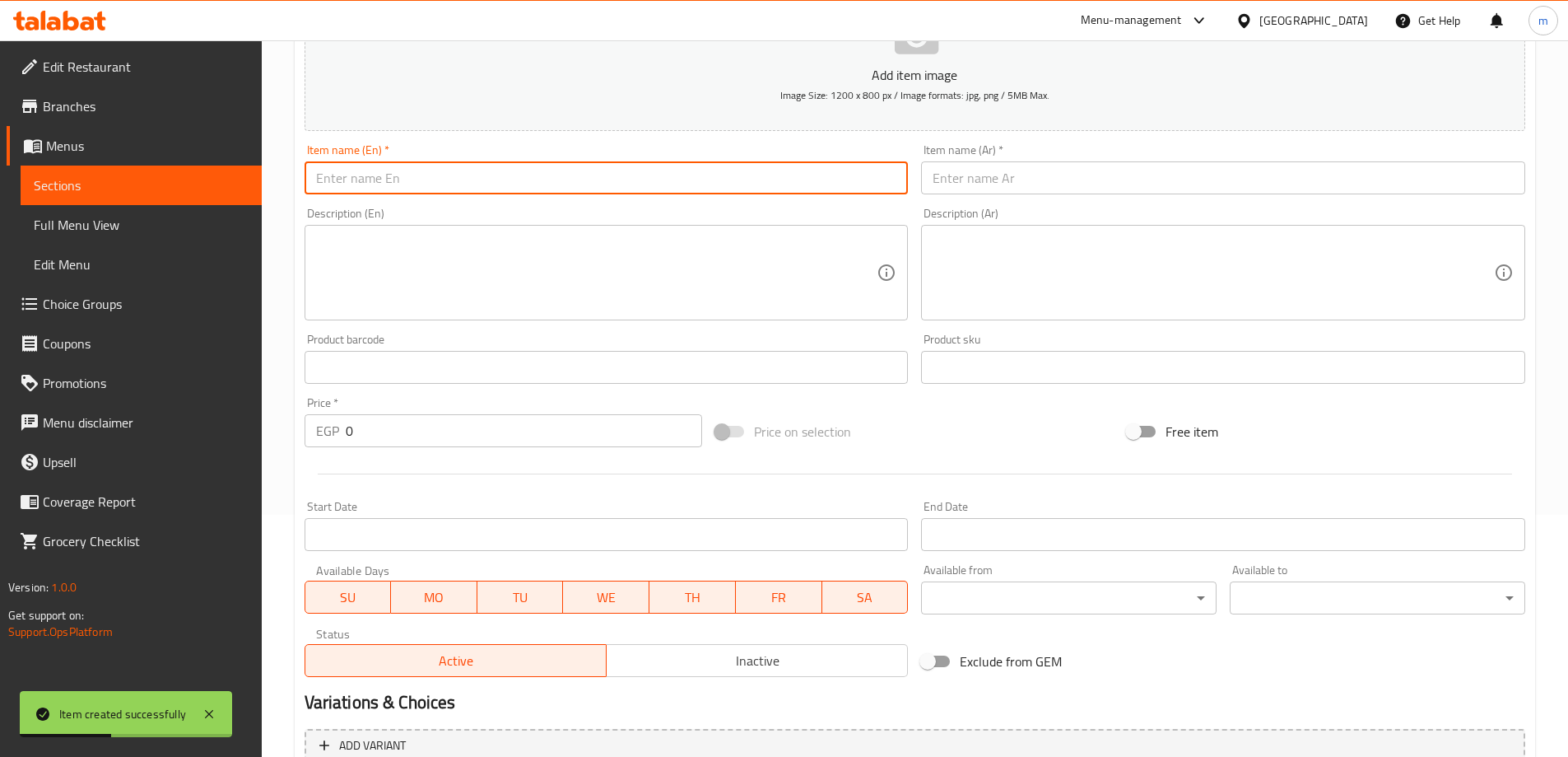
click at [487, 166] on input "text" at bounding box center [607, 178] width 605 height 33
paste input "Cocktail Pieces"
type input "Cocktail Pieces"
click at [1032, 173] on input "text" at bounding box center [1223, 178] width 605 height 33
paste input "كوكتيل قطع"
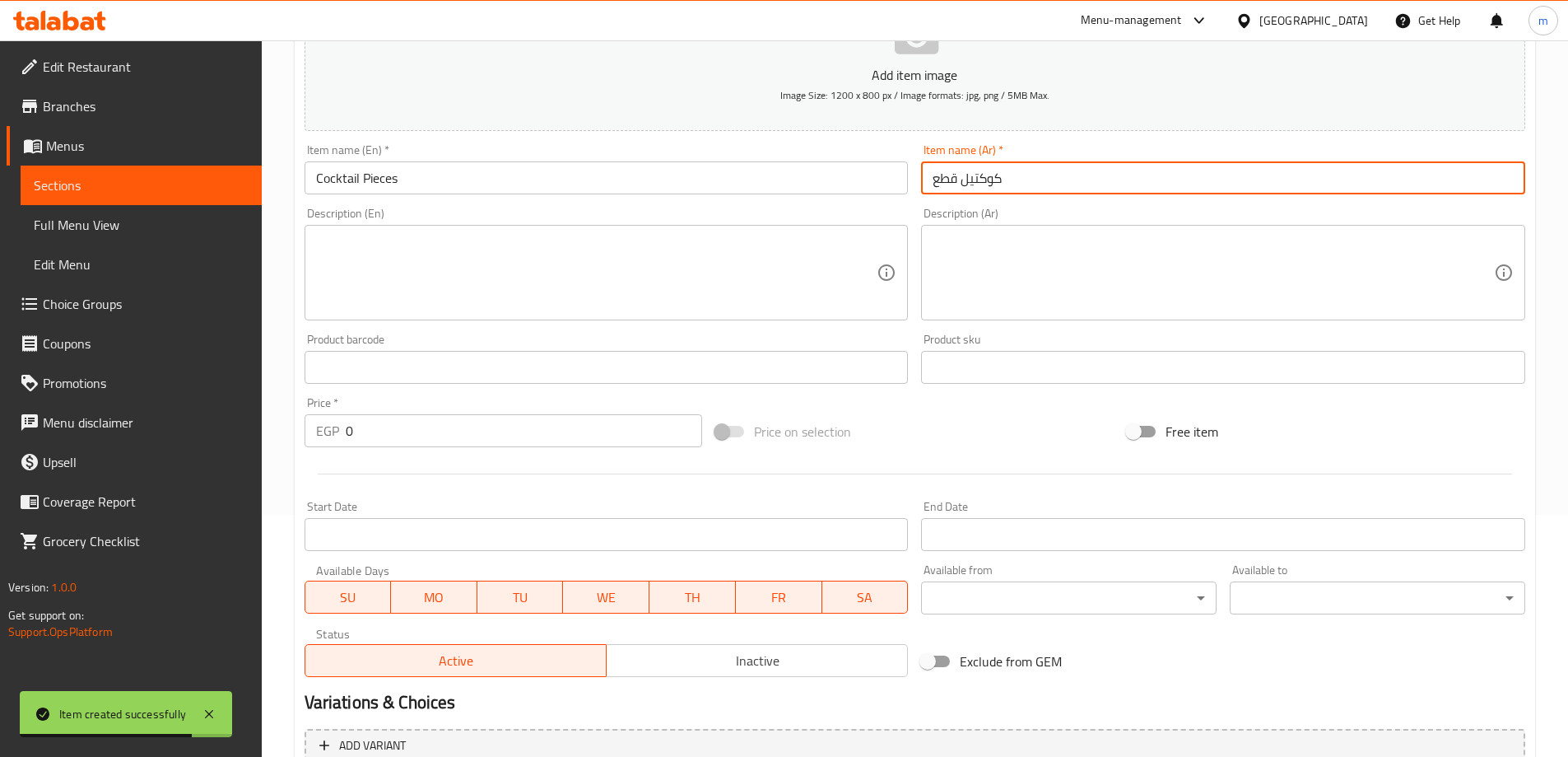
type input "كوكتيل قطع"
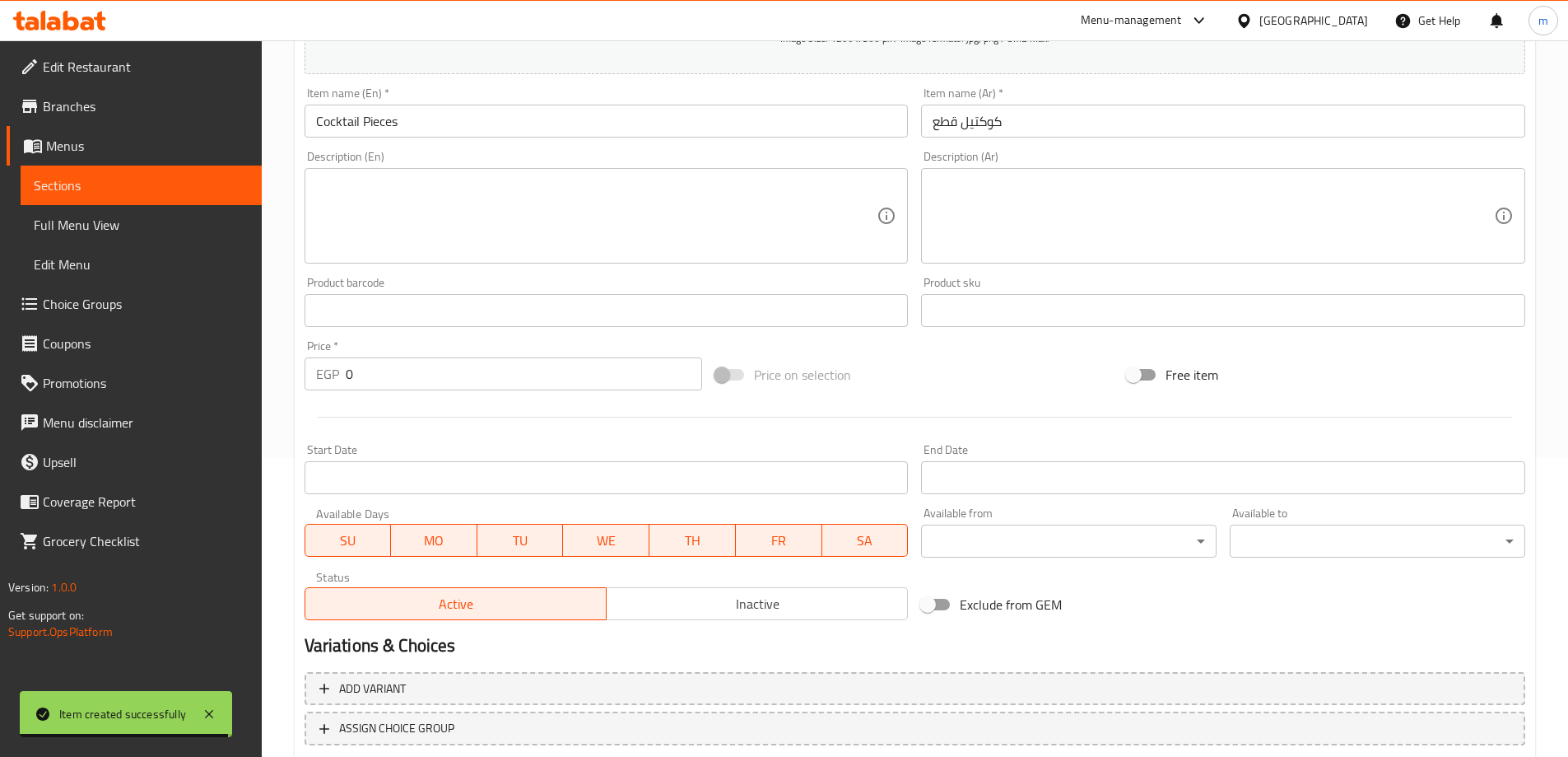
scroll to position [325, 0]
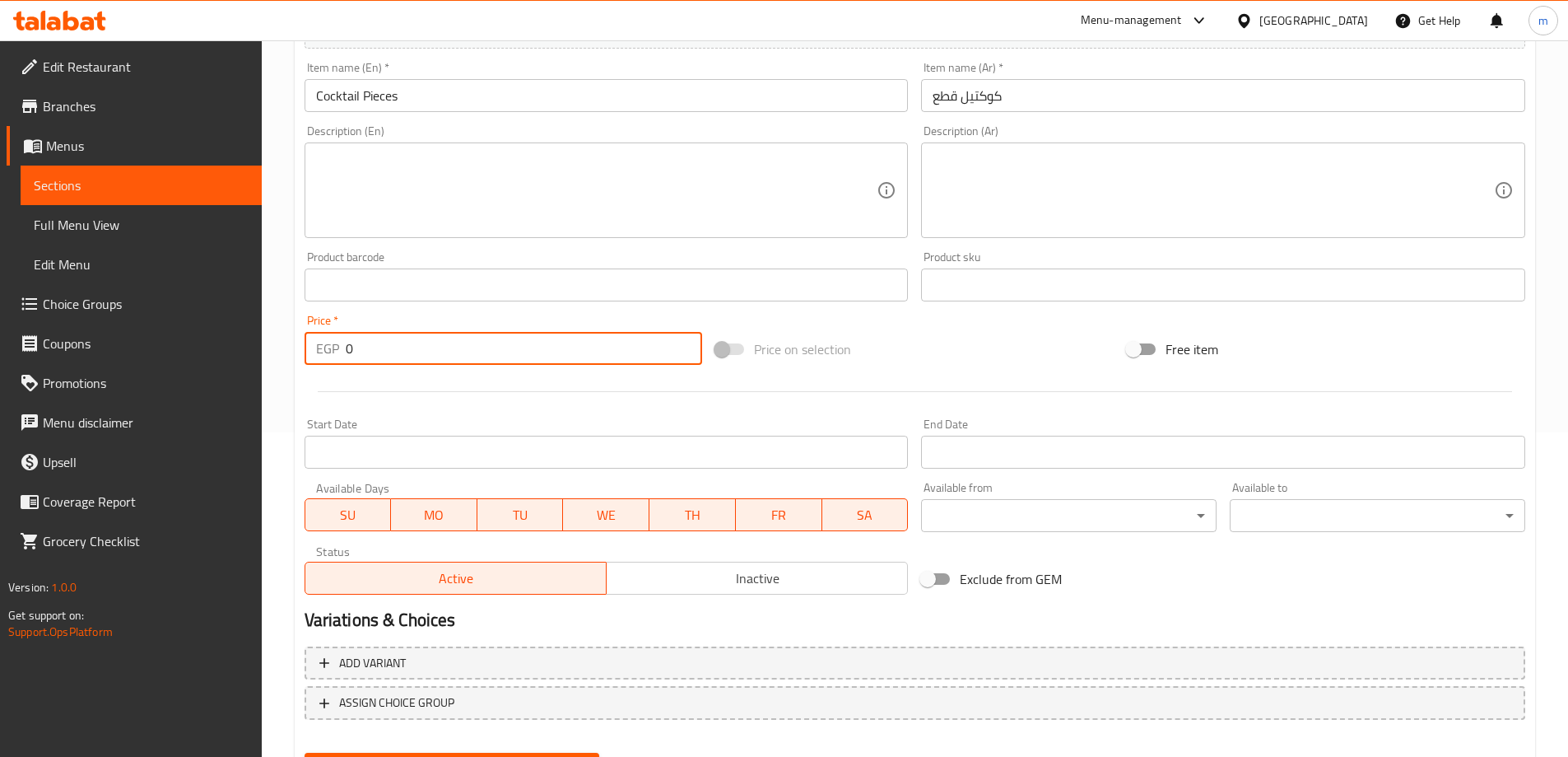
click at [485, 351] on input "0" at bounding box center [524, 349] width 358 height 33
paste input "6"
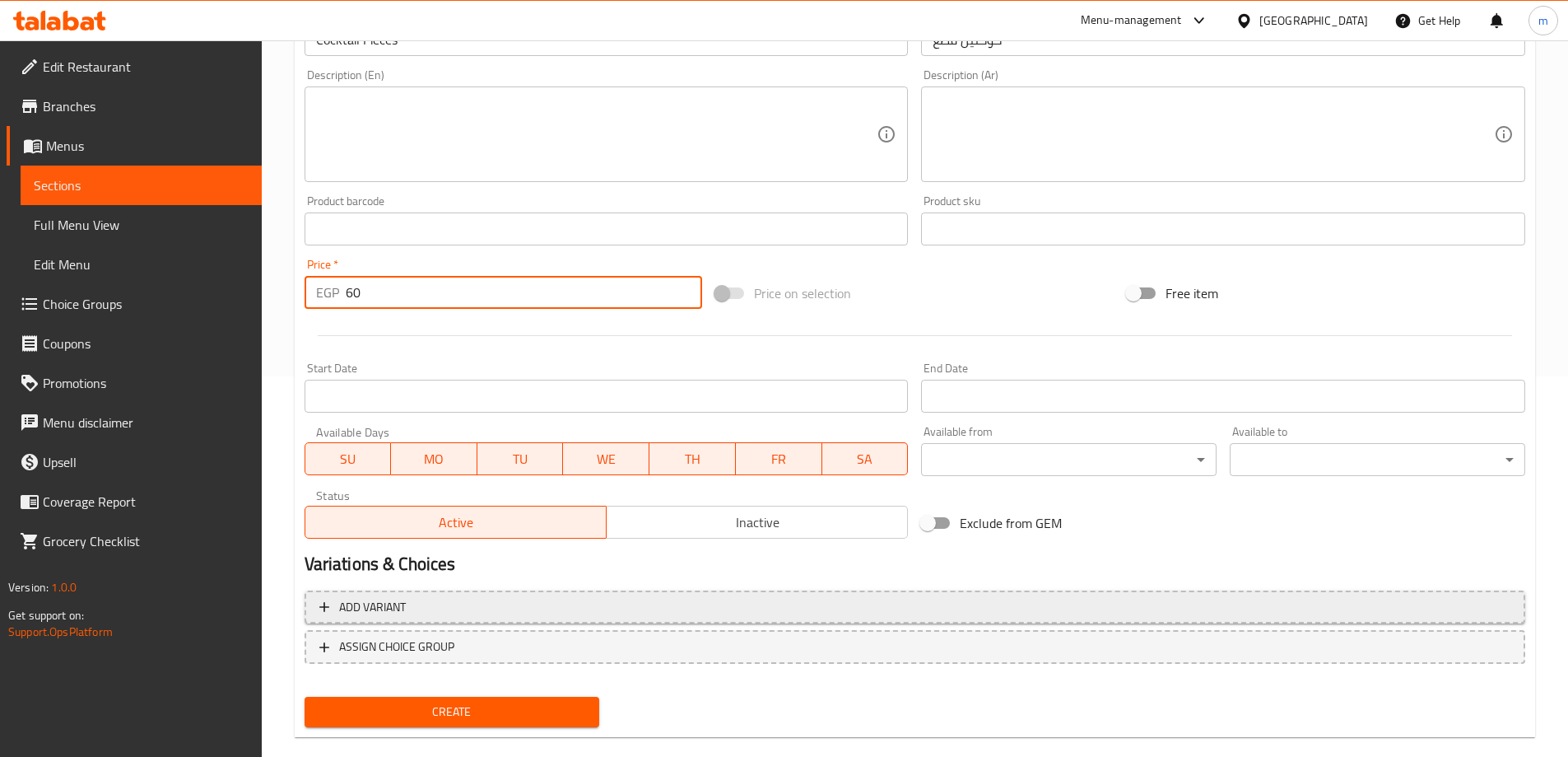
scroll to position [407, 0]
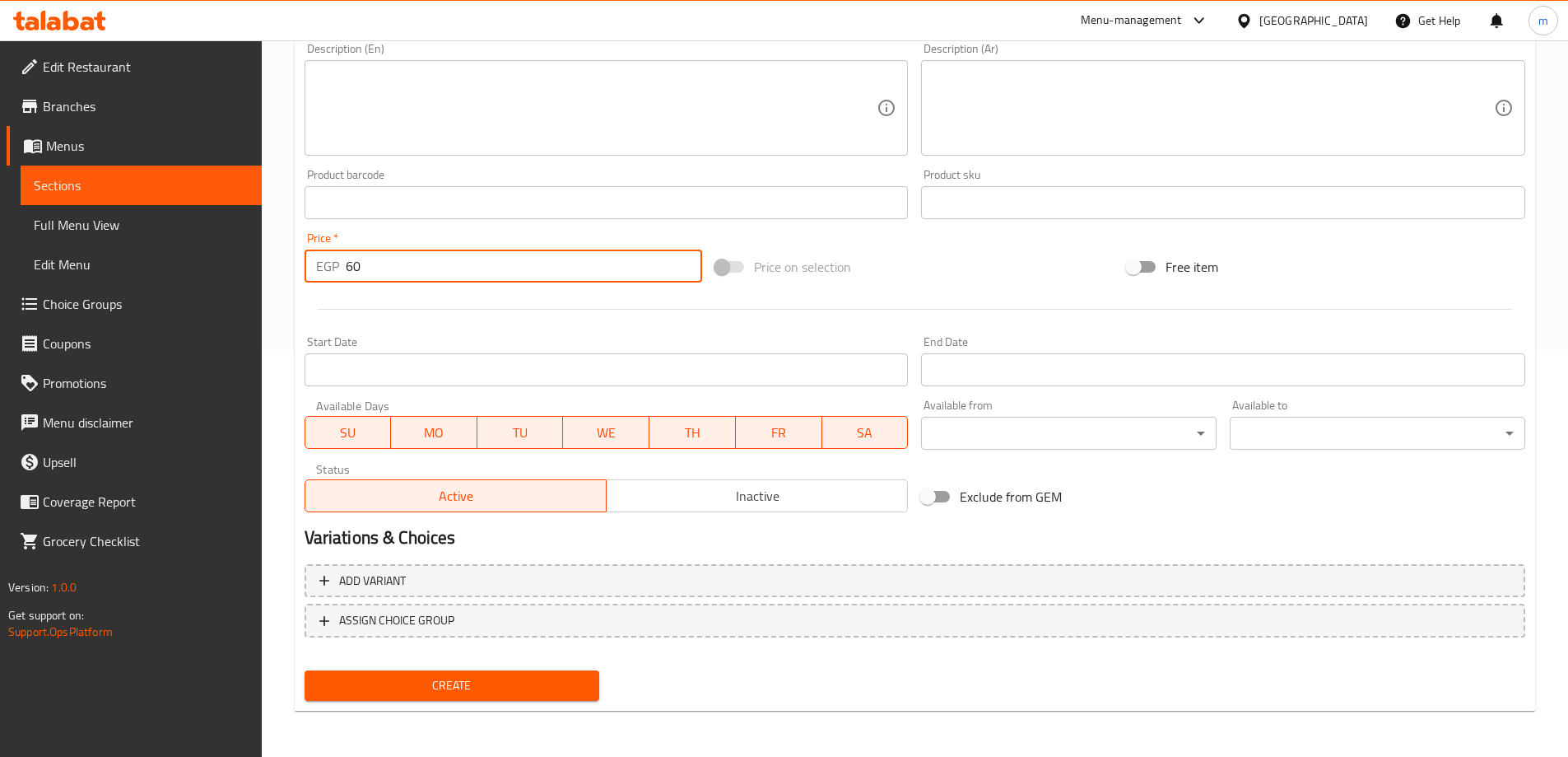
type input "60"
click at [518, 687] on span "Create" at bounding box center [452, 686] width 269 height 20
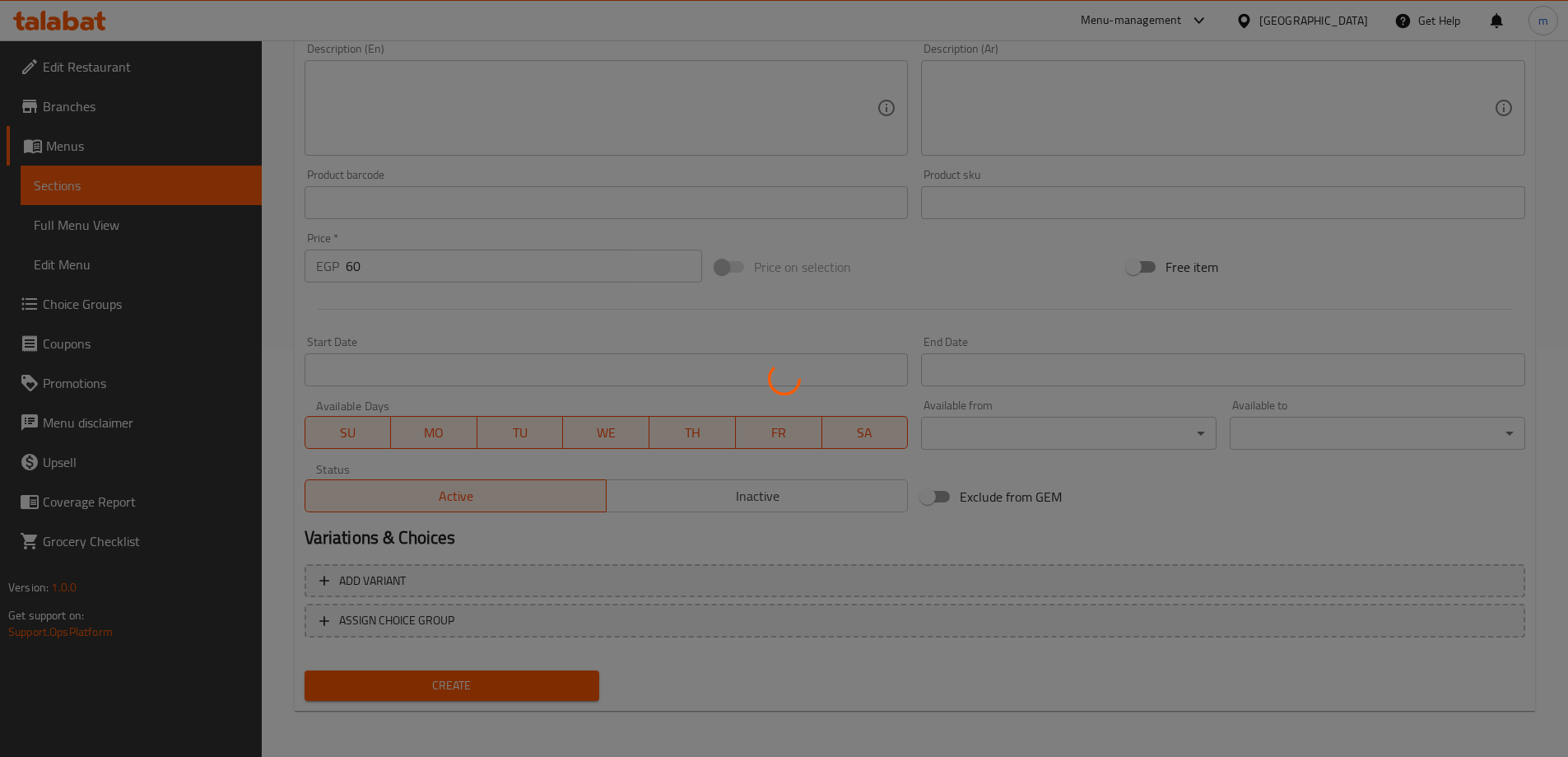
type input "0"
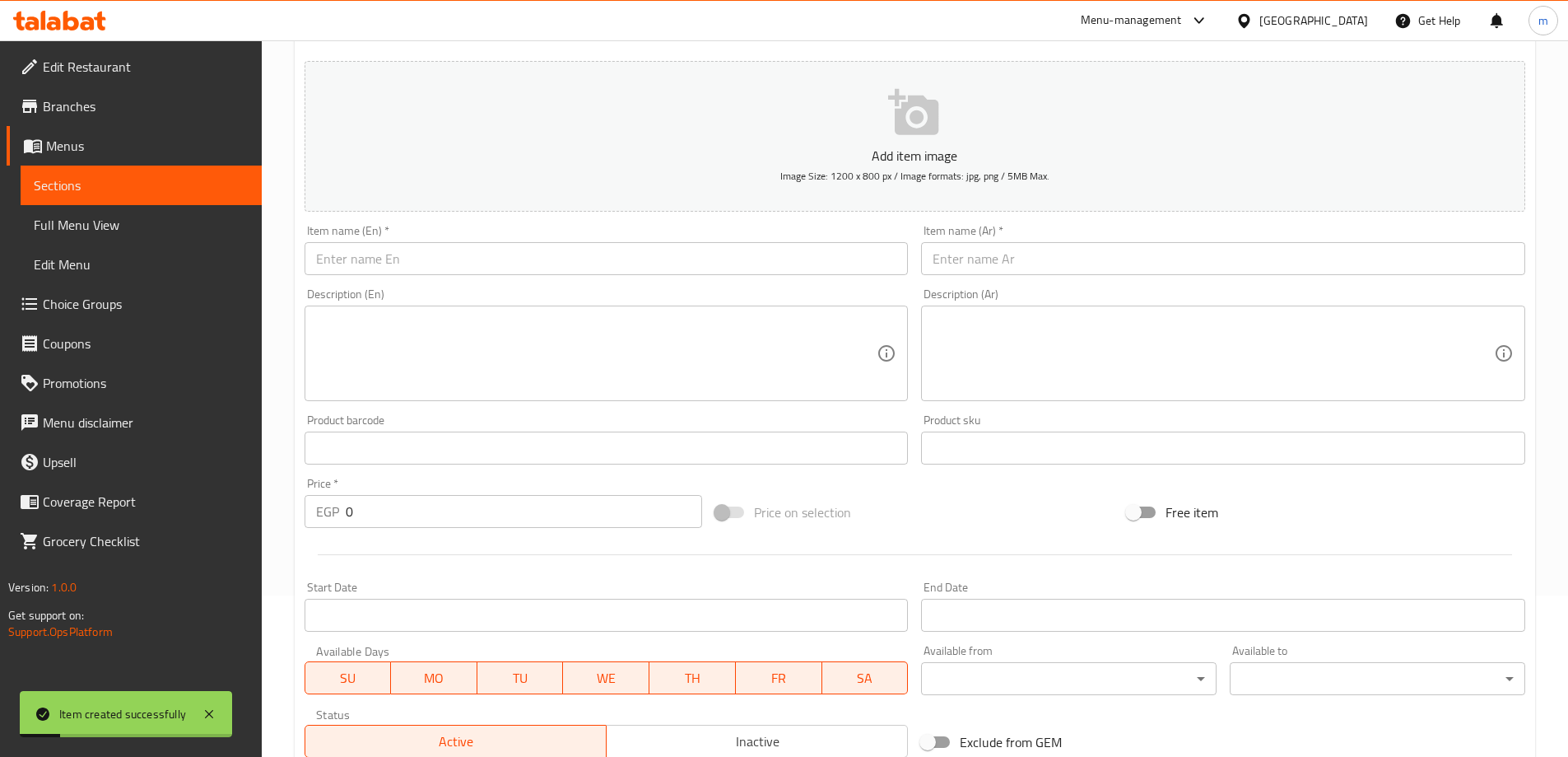
scroll to position [160, 0]
click at [583, 277] on div "Item name (En)   * Item name (En) *" at bounding box center [607, 251] width 618 height 63
click at [578, 275] on input "text" at bounding box center [607, 260] width 605 height 33
paste input "Layered Cocktail"
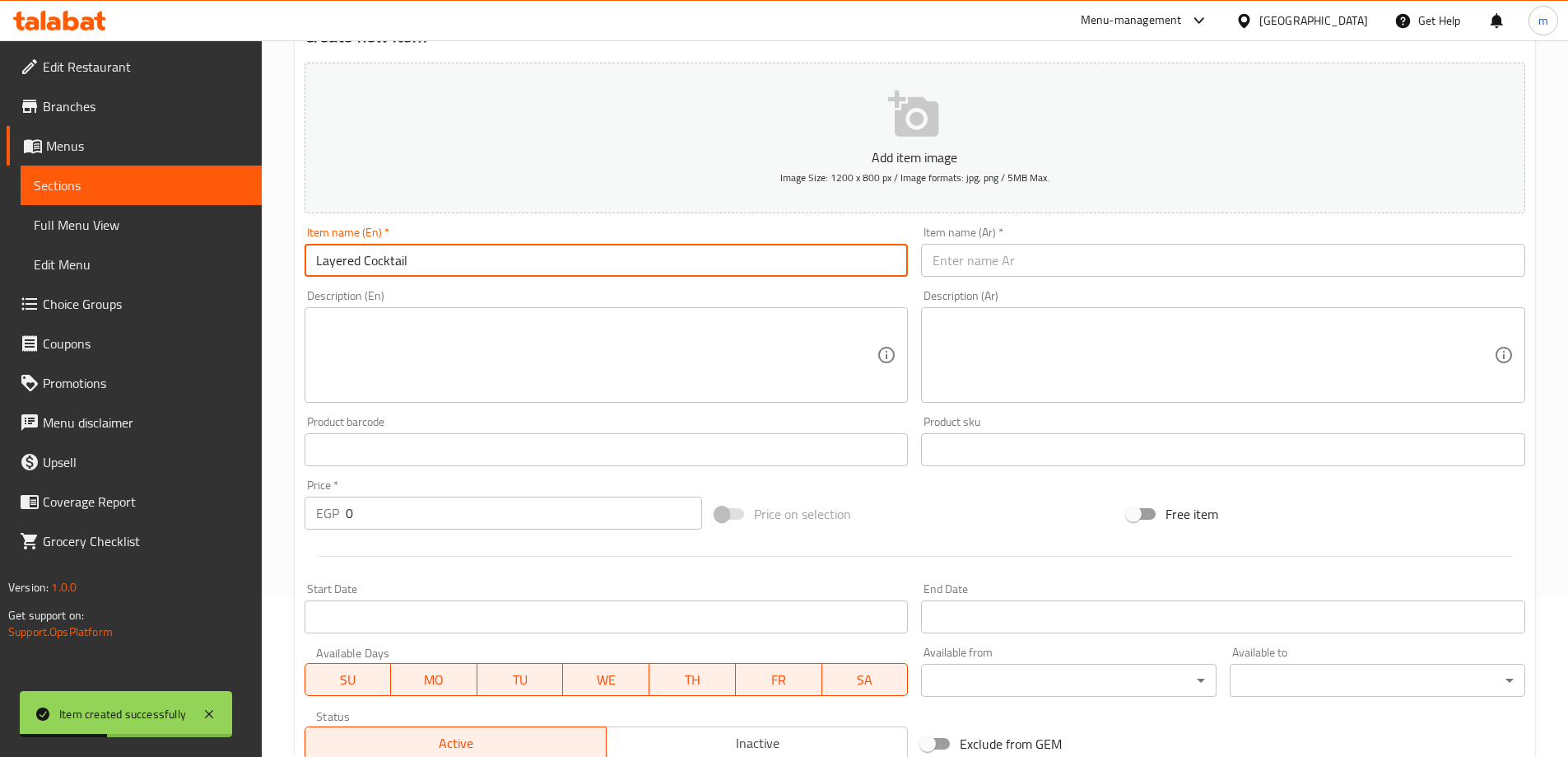
type input "Layered Cocktail"
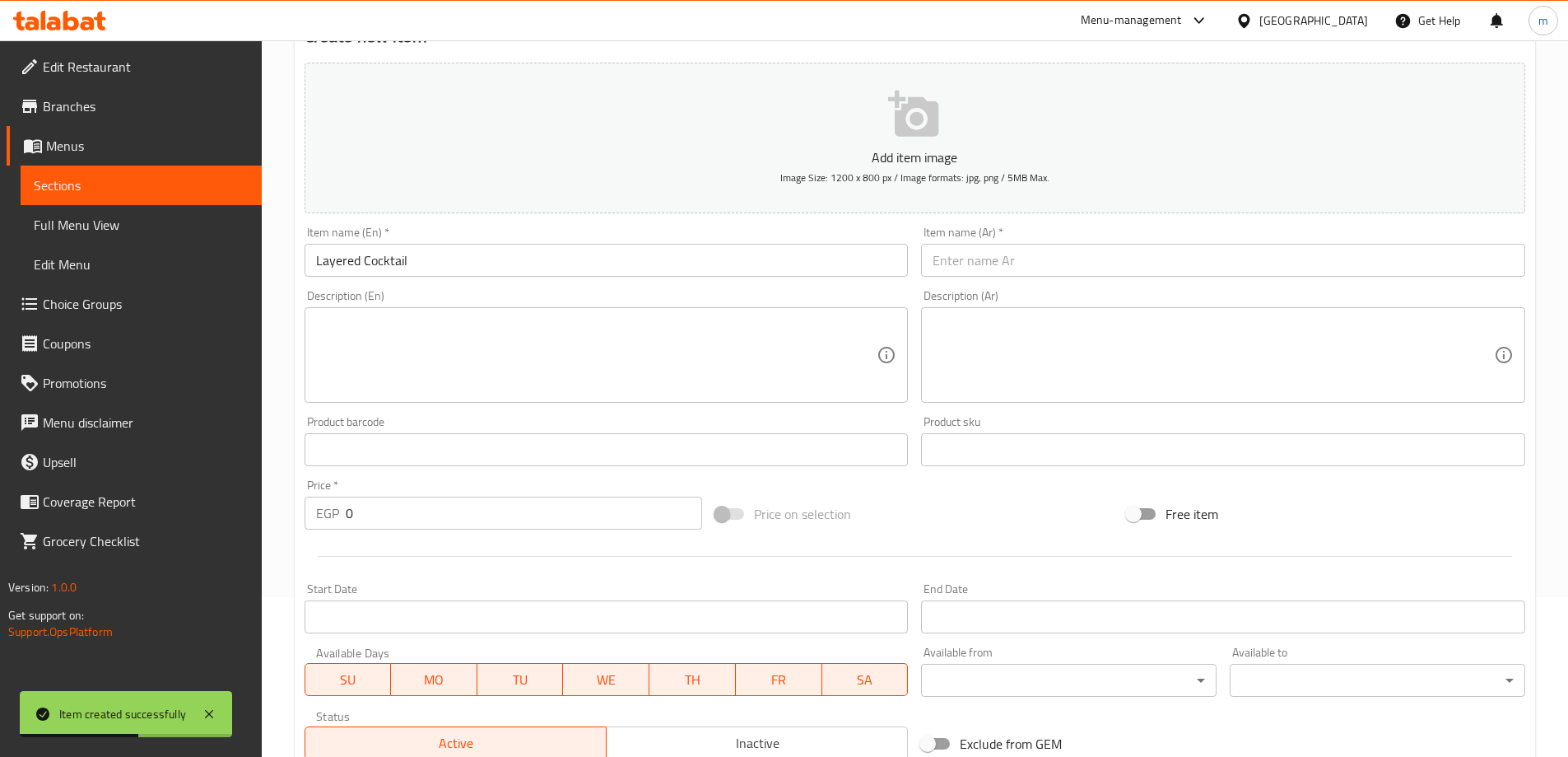
click at [1243, 261] on input "text" at bounding box center [1223, 260] width 605 height 33
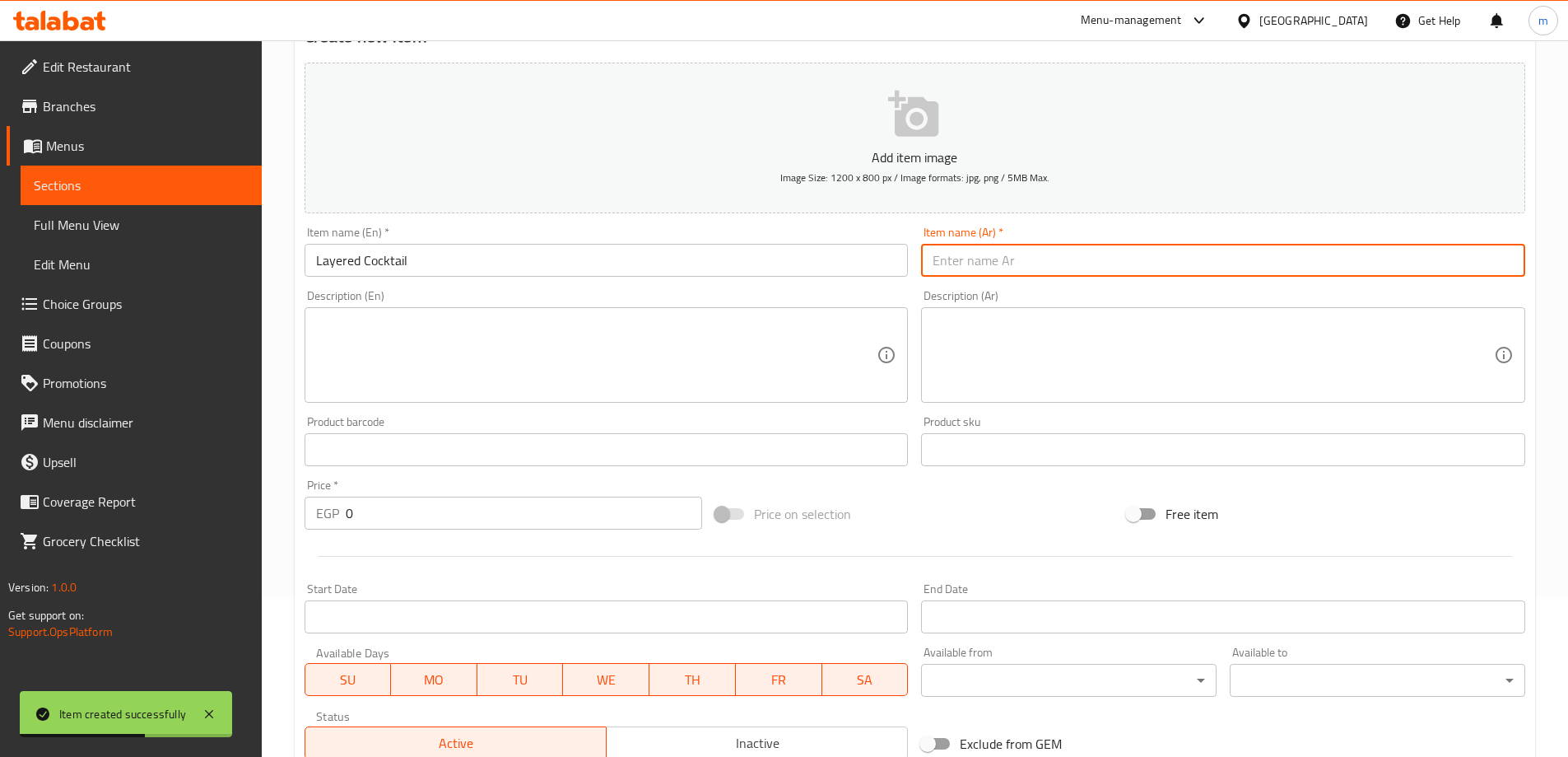
paste input "كوكتيل طبقات"
type input "كوكتيل طبقات"
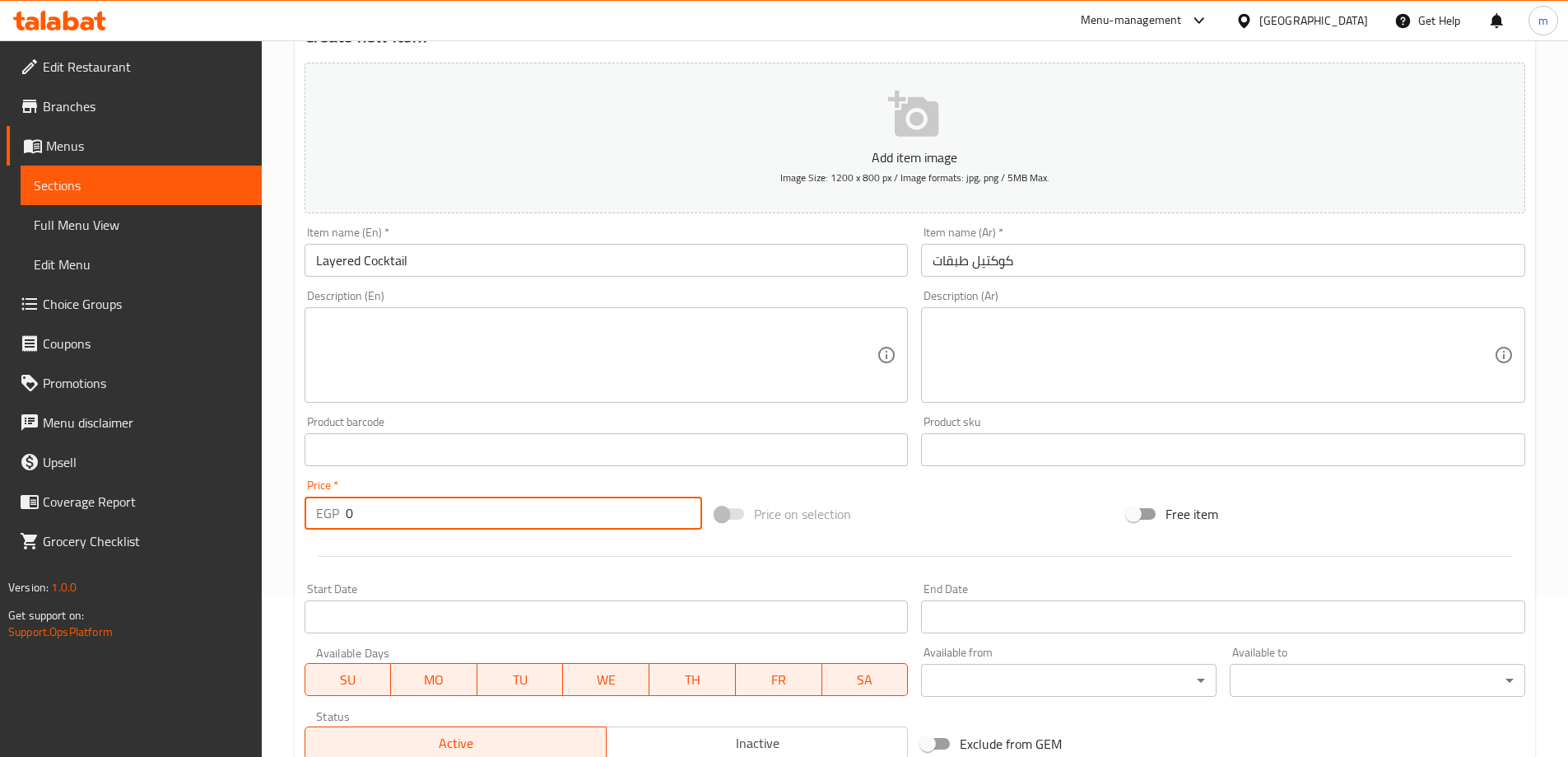
click at [524, 506] on input "0" at bounding box center [524, 514] width 358 height 33
paste input "6"
type input "60"
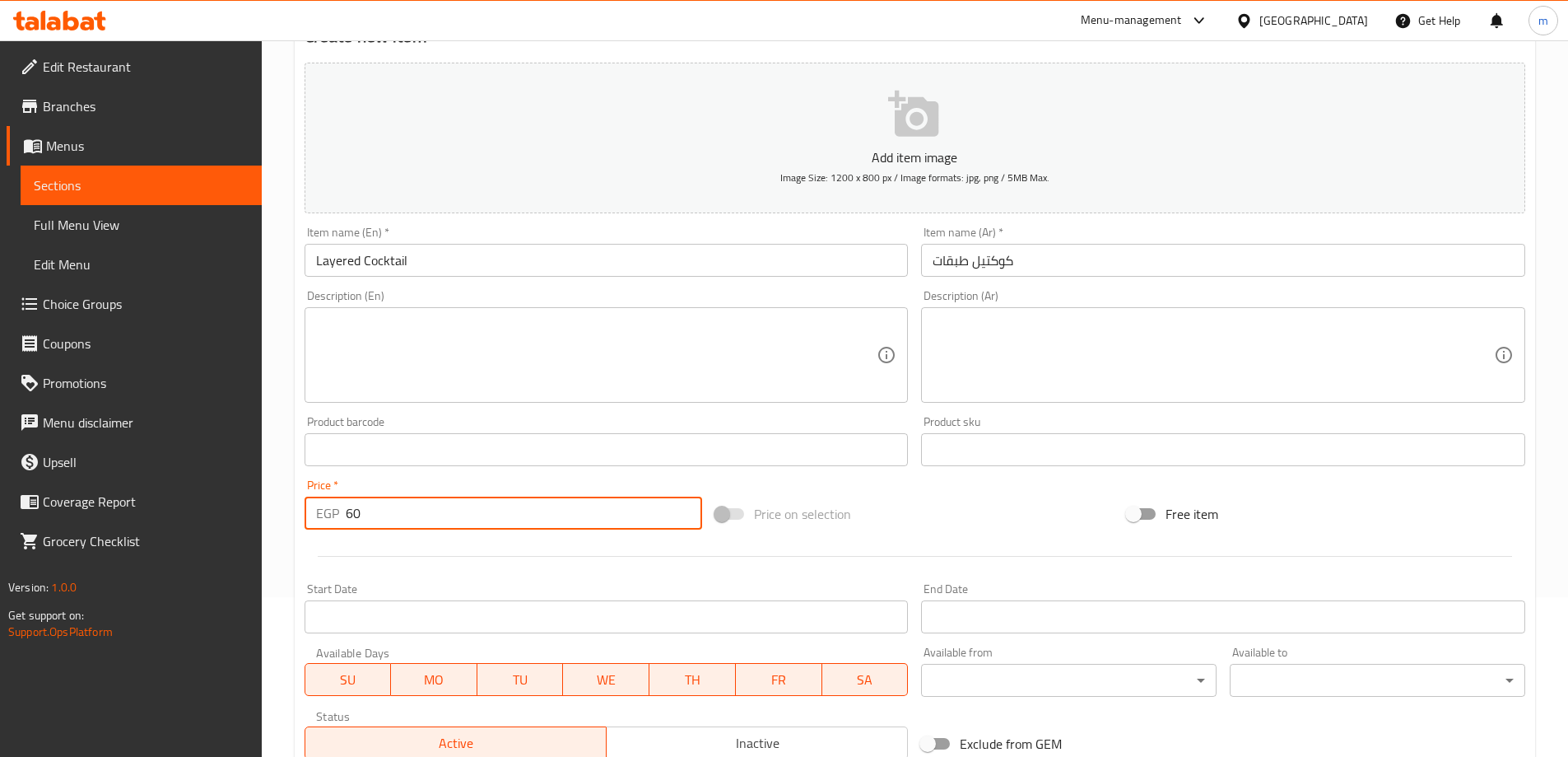
click at [554, 279] on div "Item name (En)   * Layered Cocktail Item name (En) *" at bounding box center [607, 251] width 618 height 63
click at [553, 279] on div "Item name (En)   * Layered Cocktail Item name (En) *" at bounding box center [607, 251] width 618 height 63
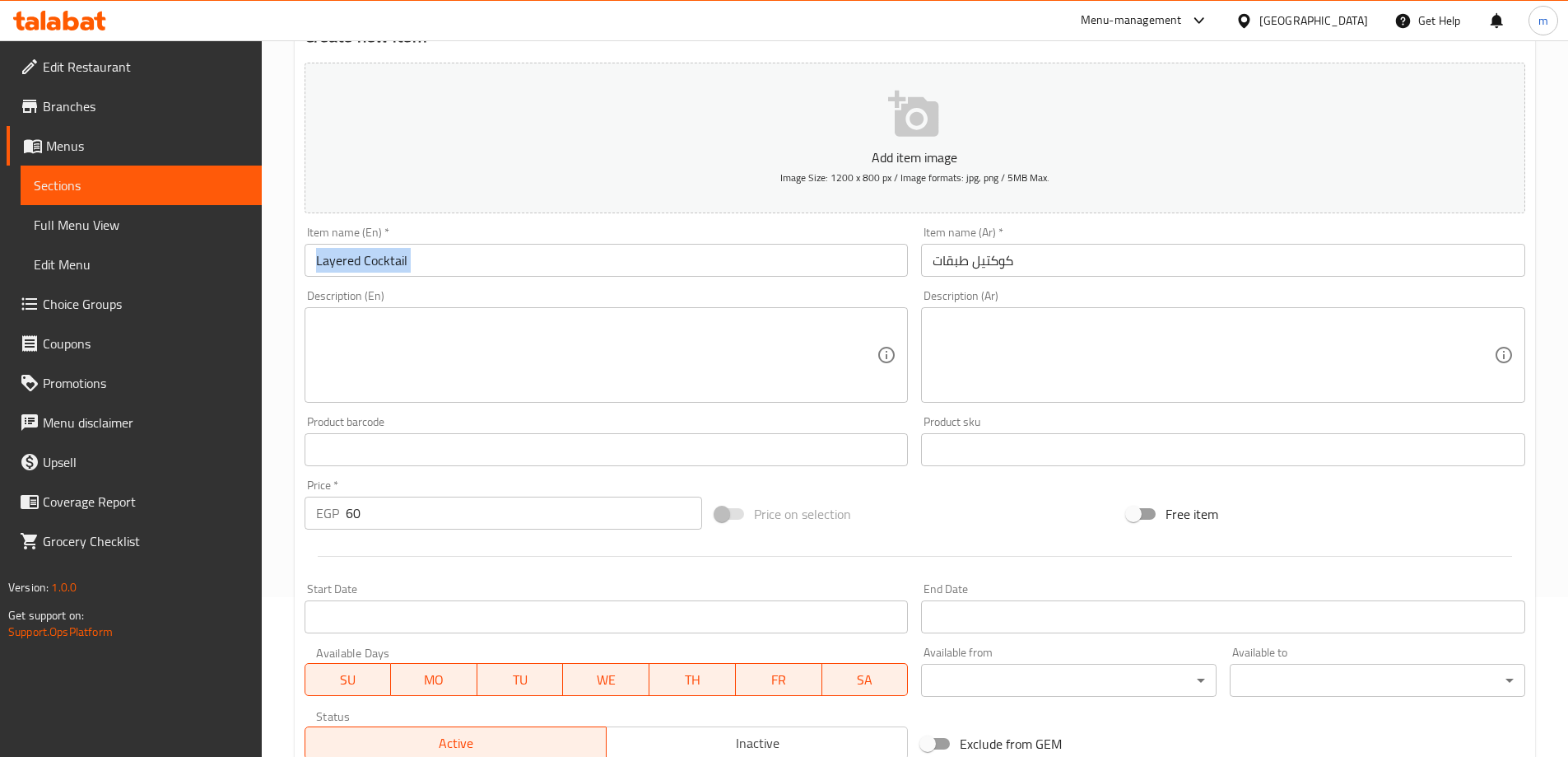
click at [546, 271] on input "Layered Cocktail" at bounding box center [607, 260] width 605 height 33
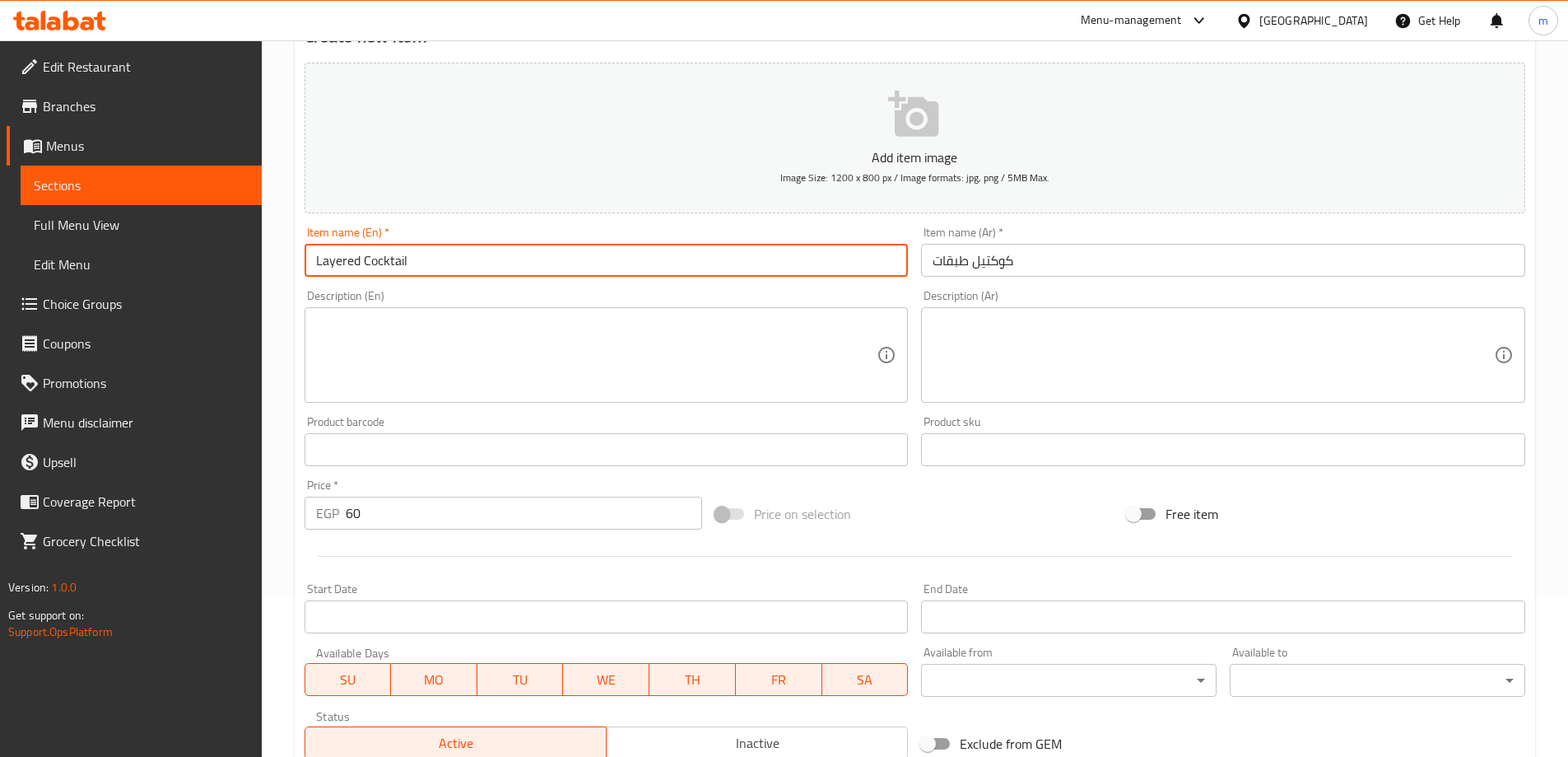
click at [546, 271] on input "Layered Cocktail" at bounding box center [607, 260] width 605 height 33
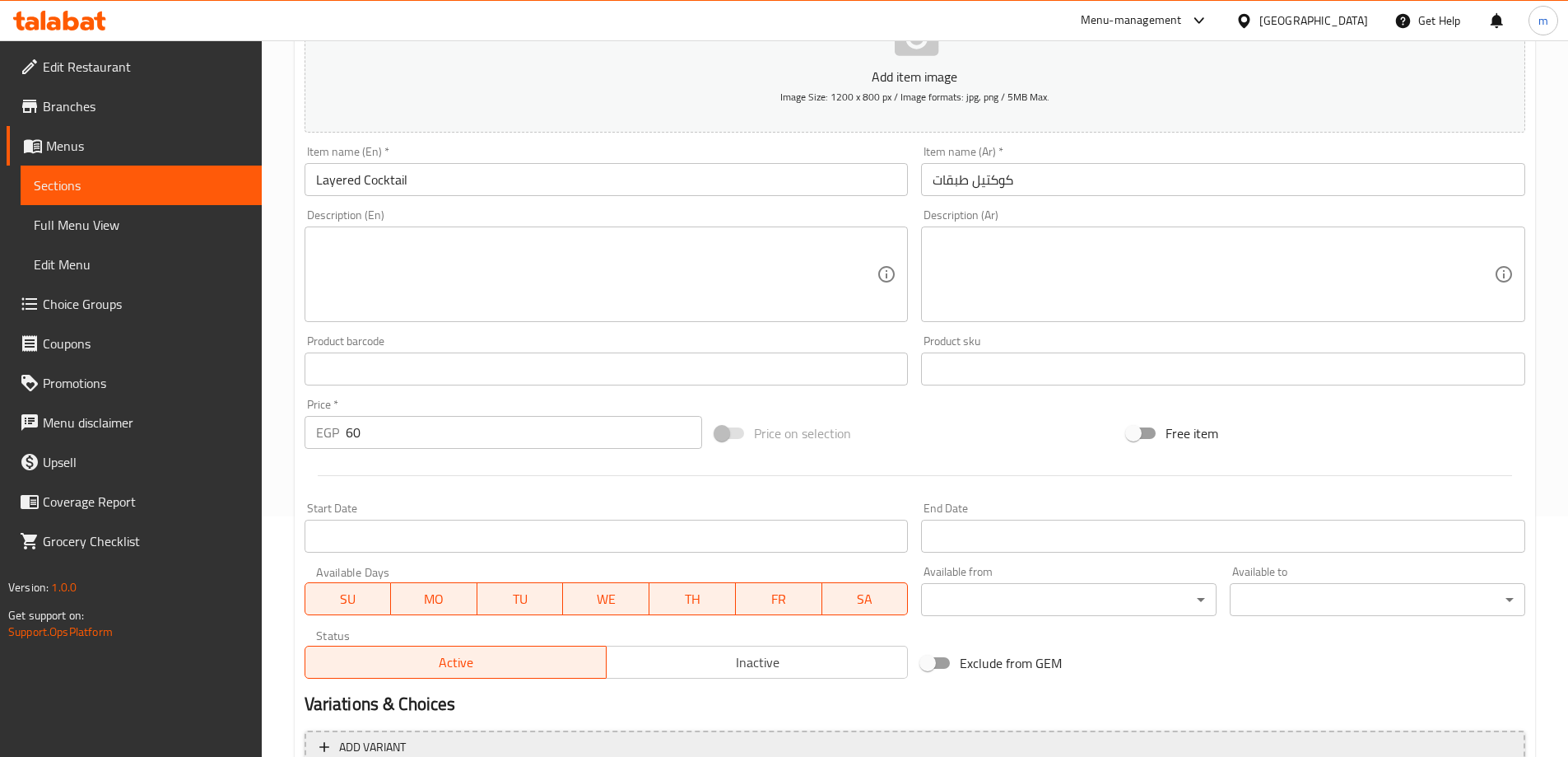
scroll to position [407, 0]
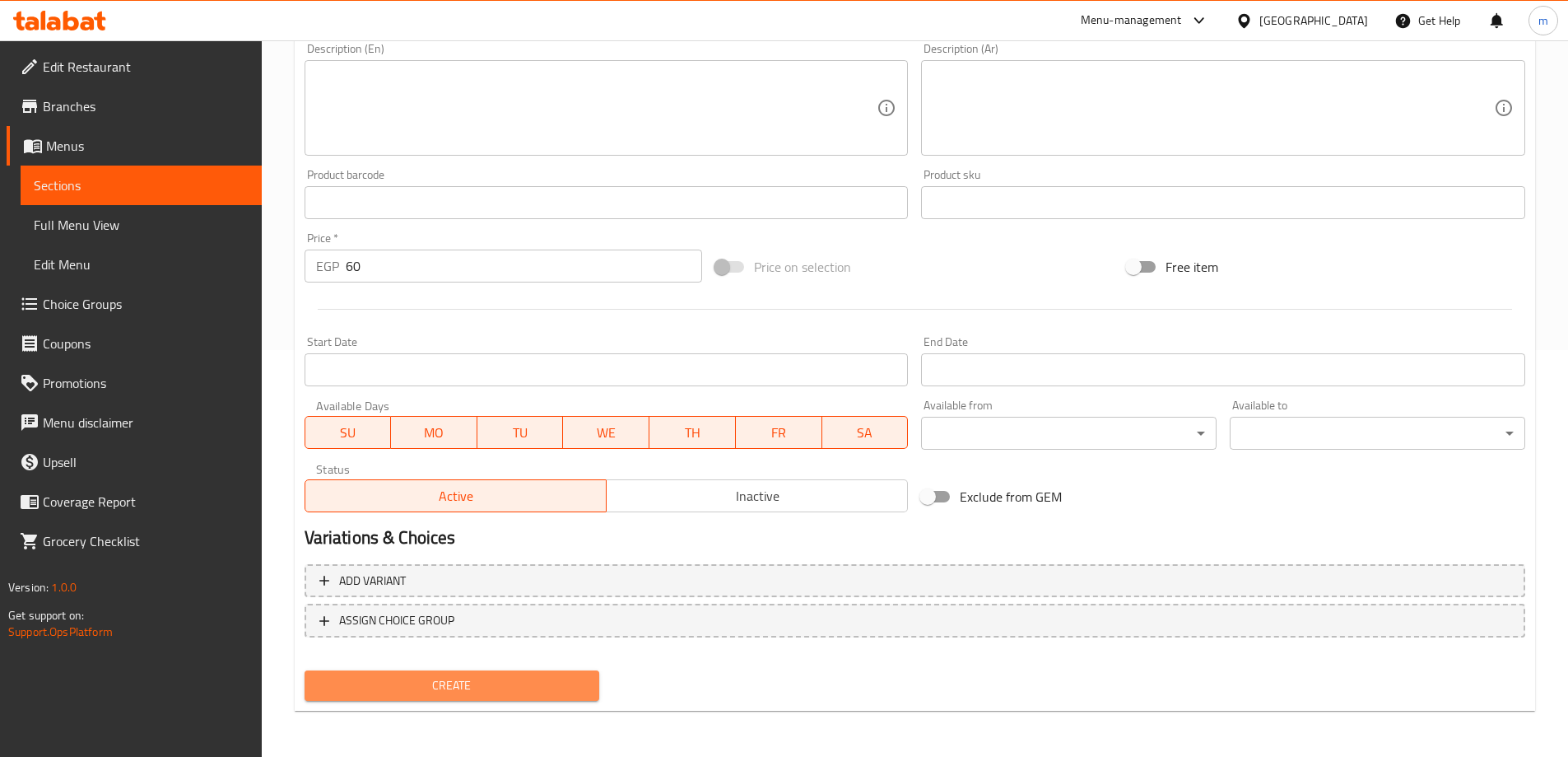
click at [445, 671] on button "Create" at bounding box center [452, 686] width 295 height 30
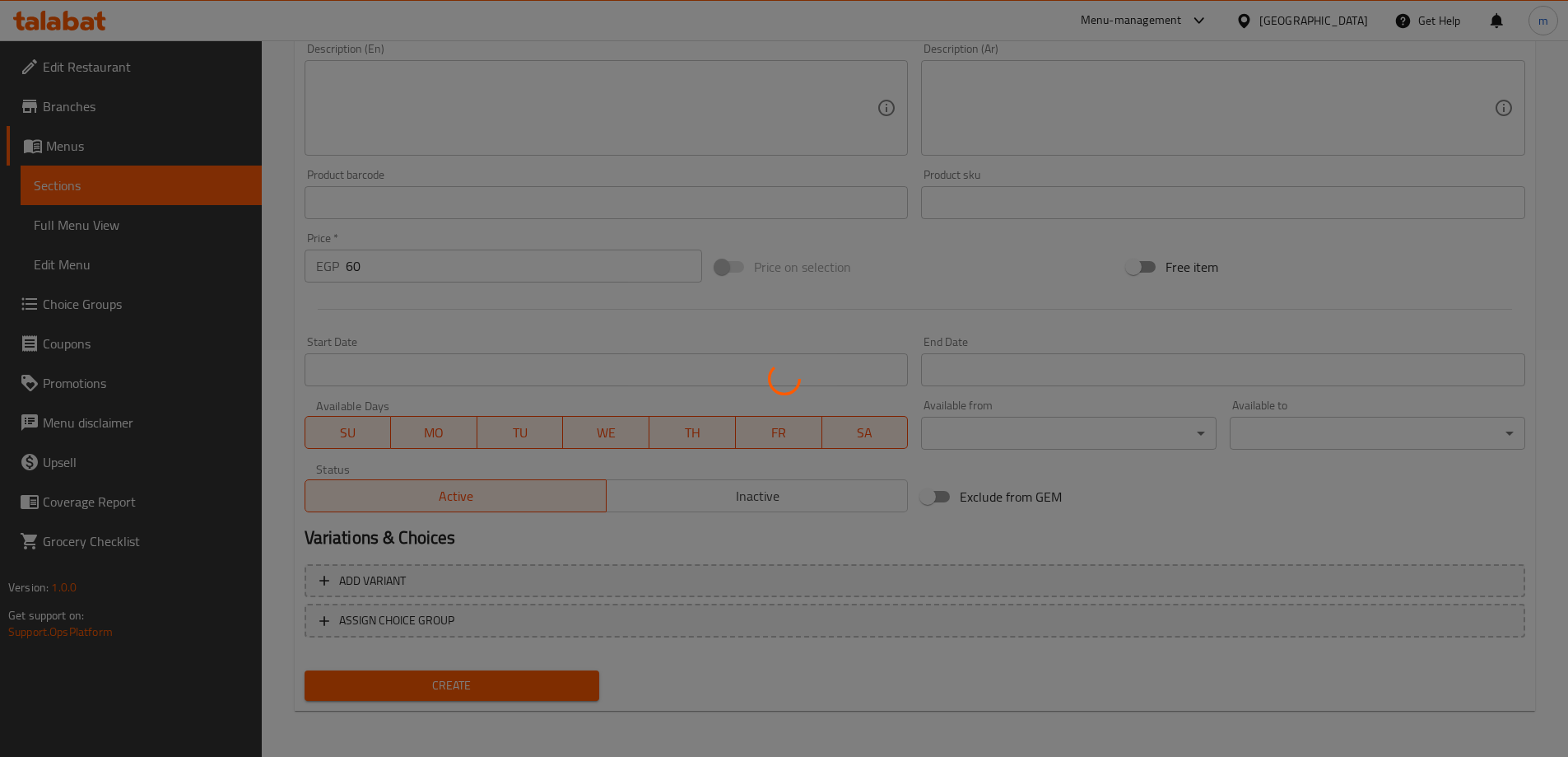
type input "0"
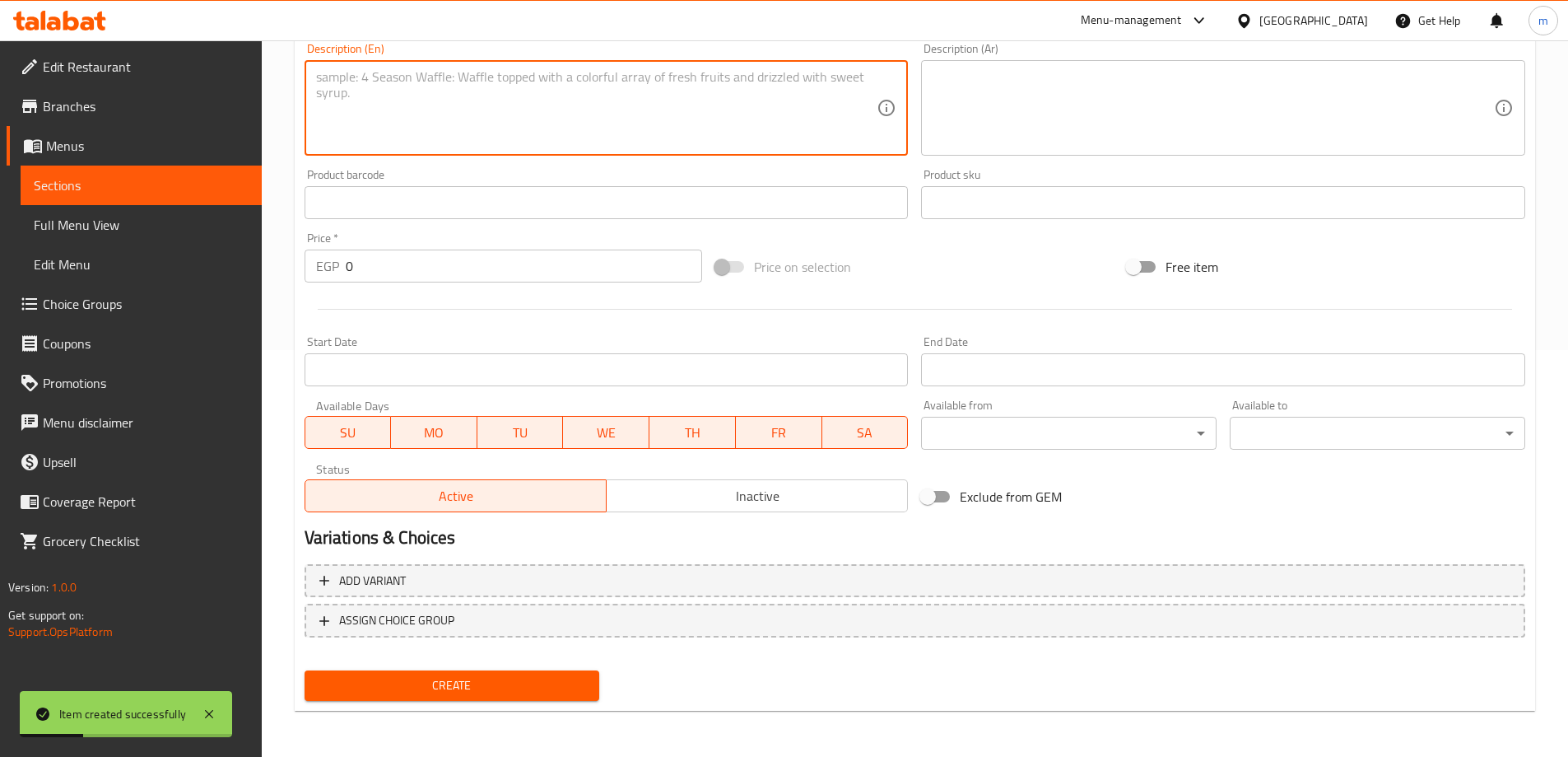
click at [728, 111] on textarea at bounding box center [597, 108] width 562 height 78
paste textarea "[MEDICAL_DATA]"
type textarea "[MEDICAL_DATA]"
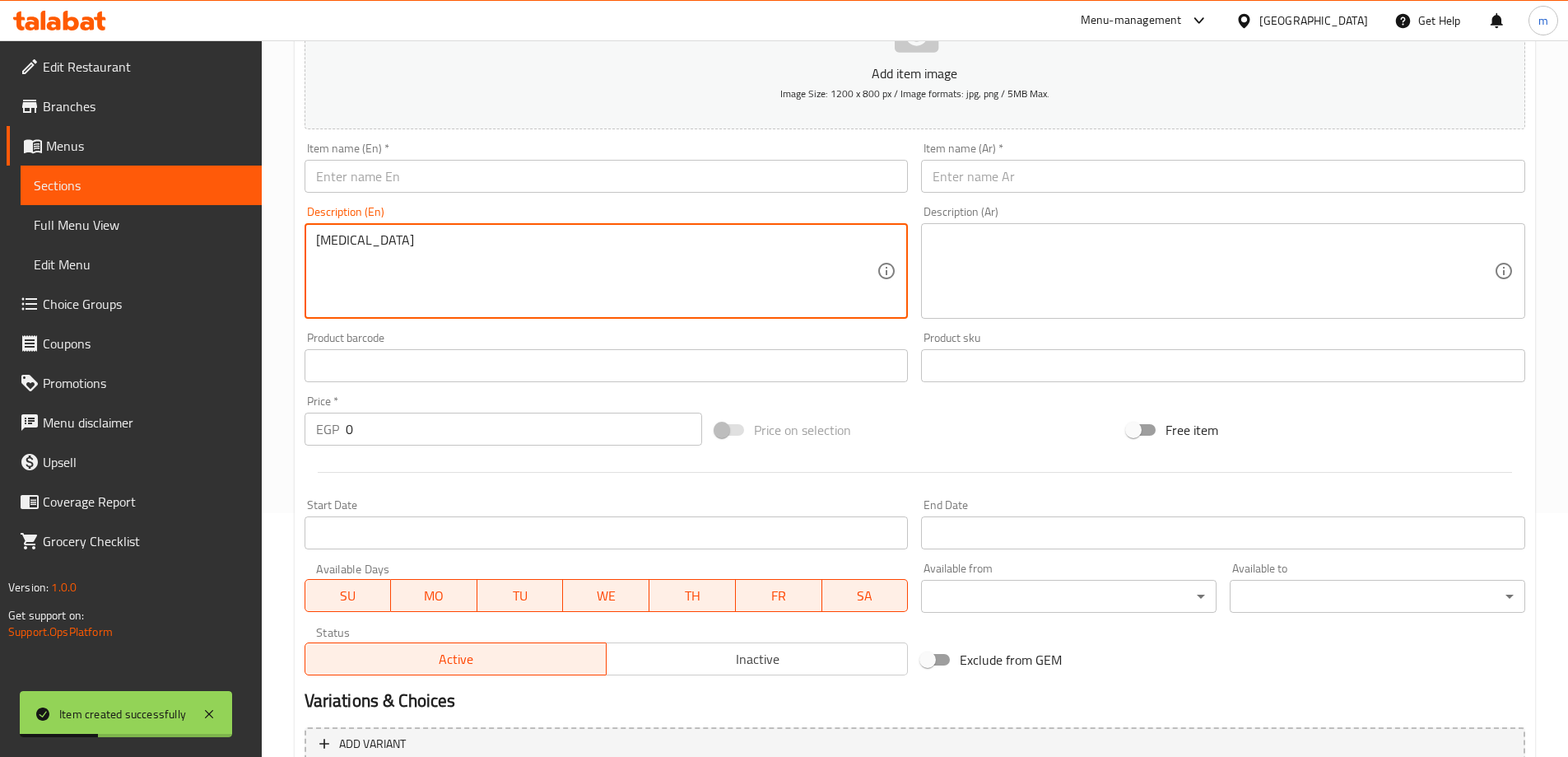
scroll to position [243, 0]
click at [458, 170] on input "text" at bounding box center [607, 178] width 605 height 33
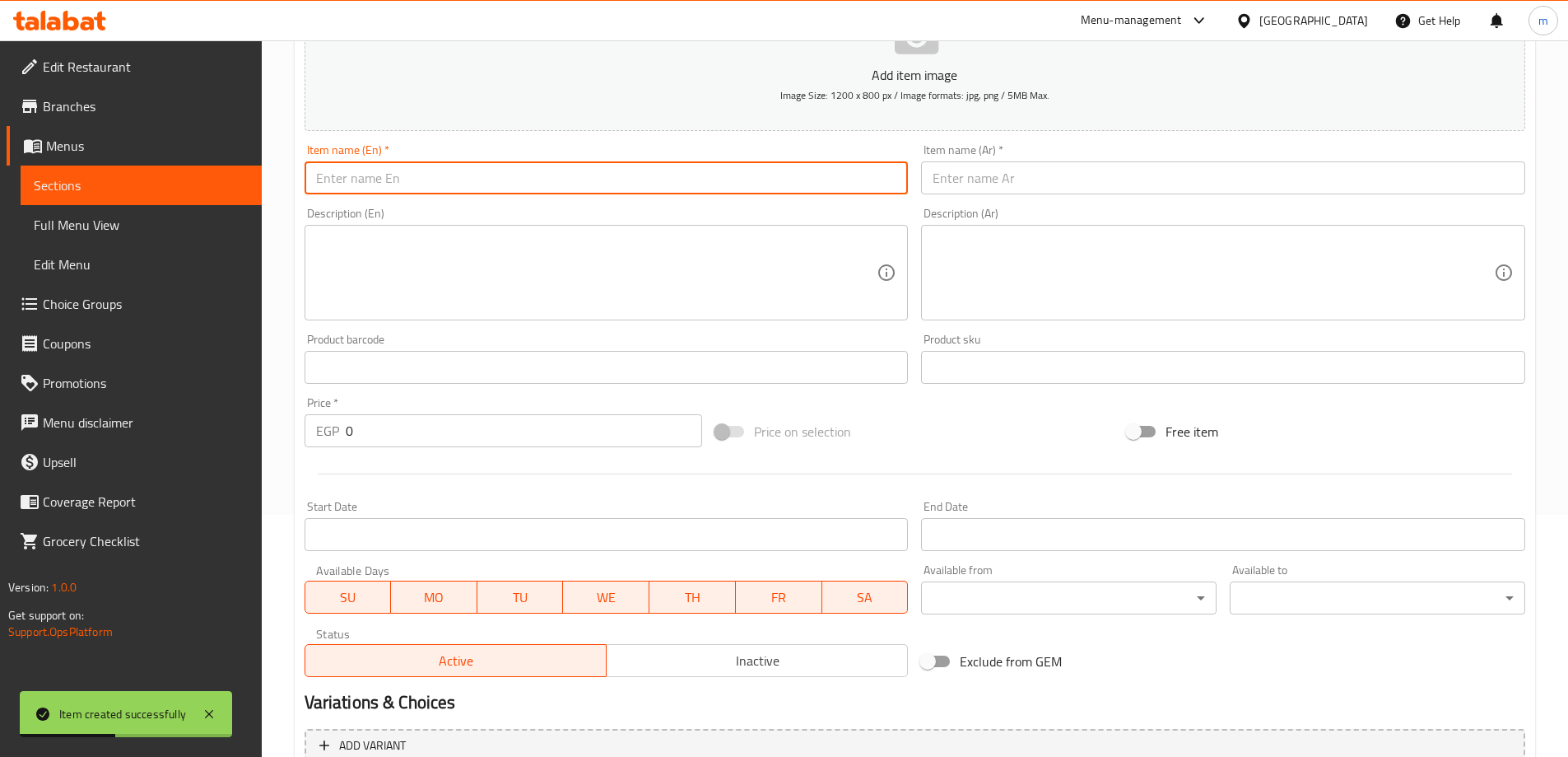
paste input "[MEDICAL_DATA]"
type input "[MEDICAL_DATA]"
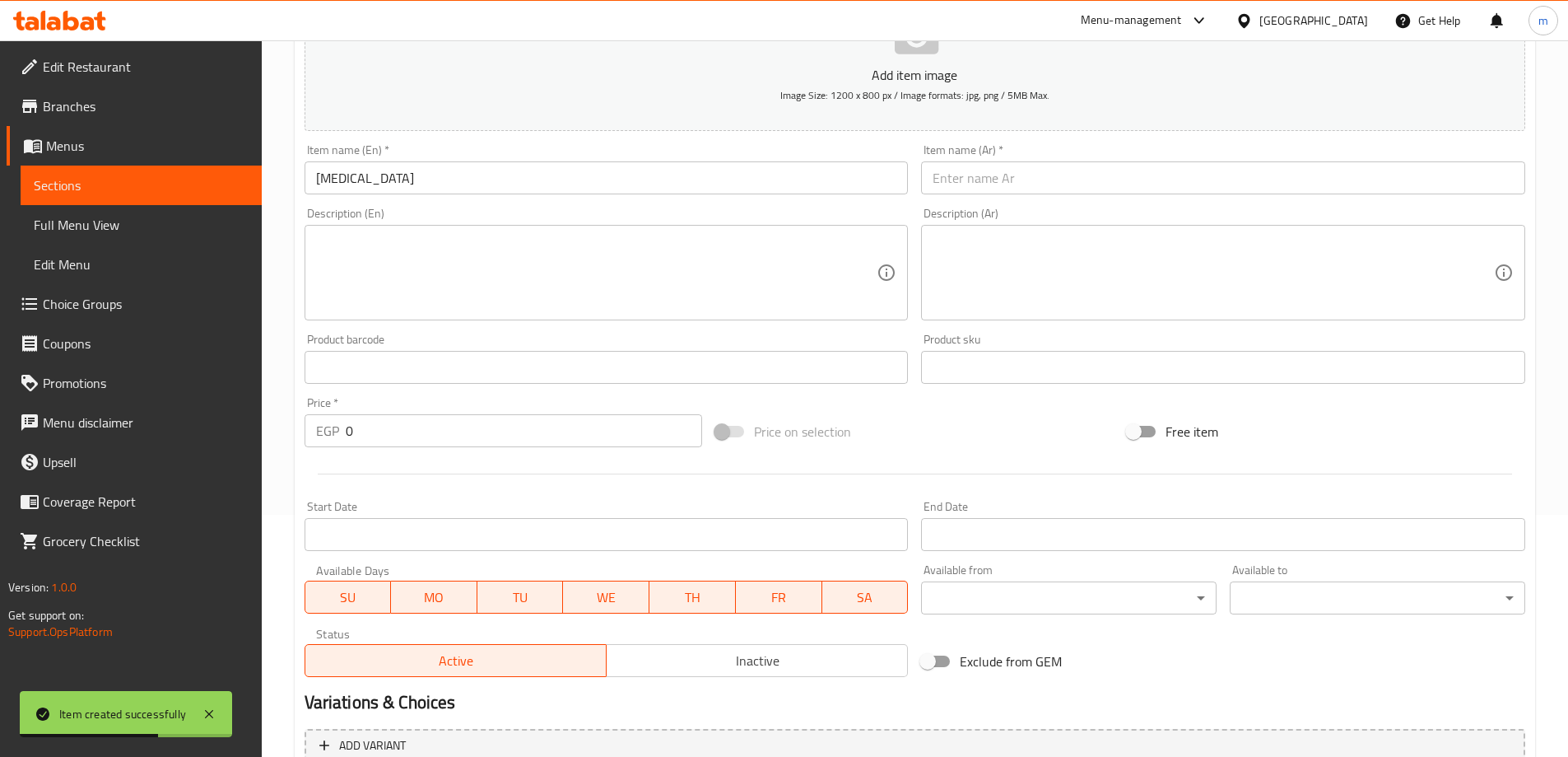
click at [1209, 167] on input "text" at bounding box center [1223, 178] width 605 height 33
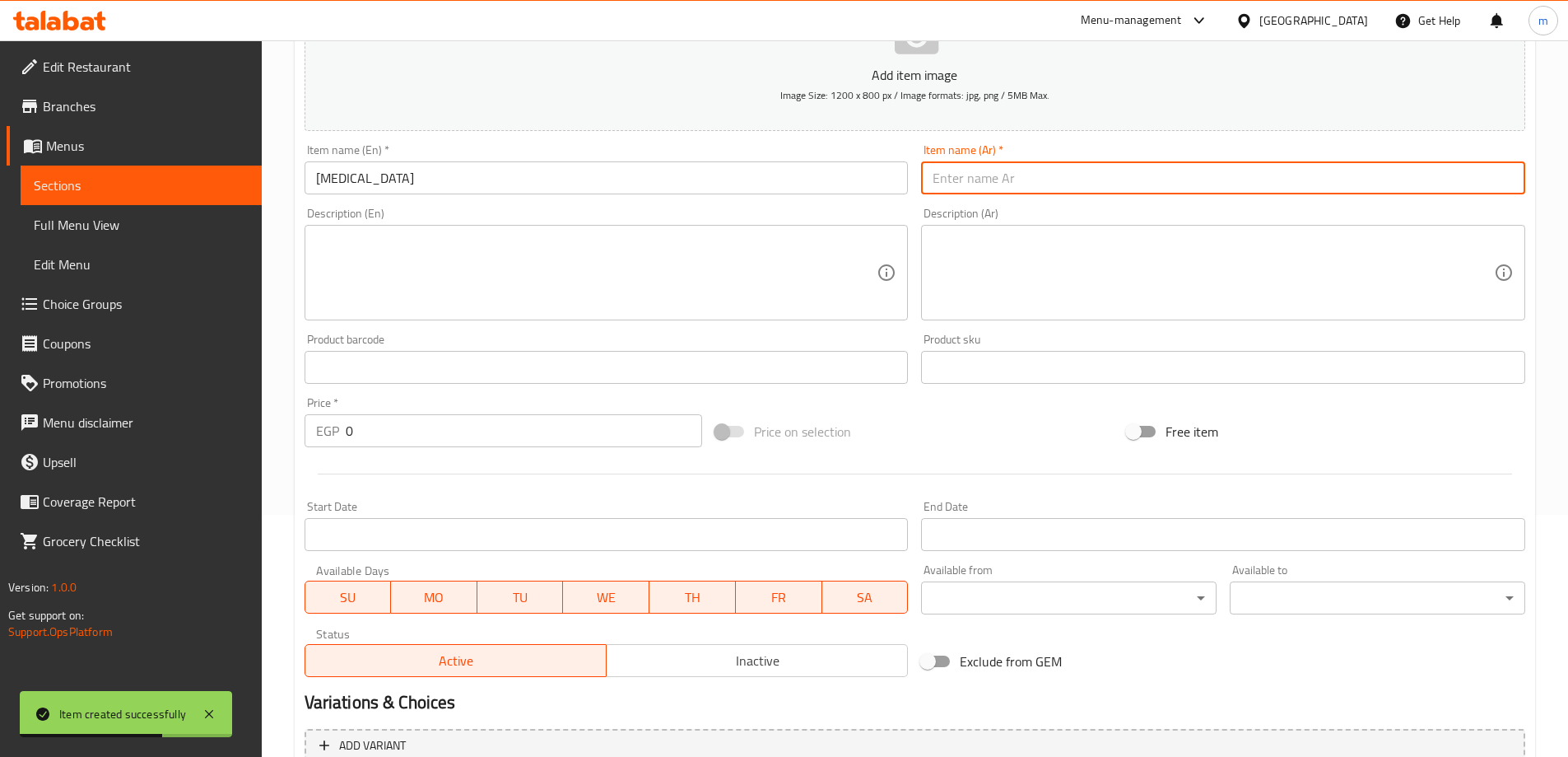
paste input "فياجرا"
type input "فياجرا"
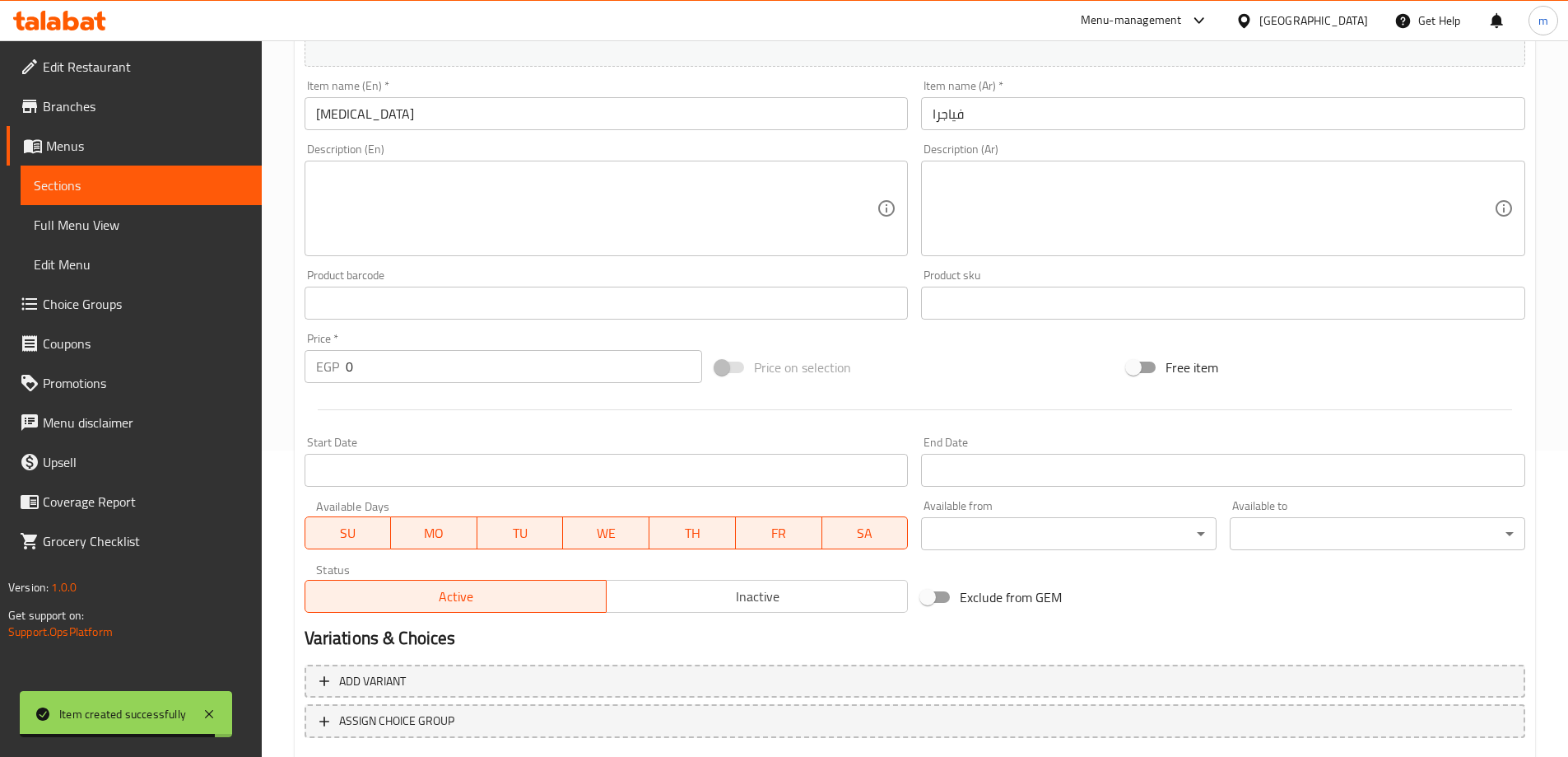
scroll to position [407, 0]
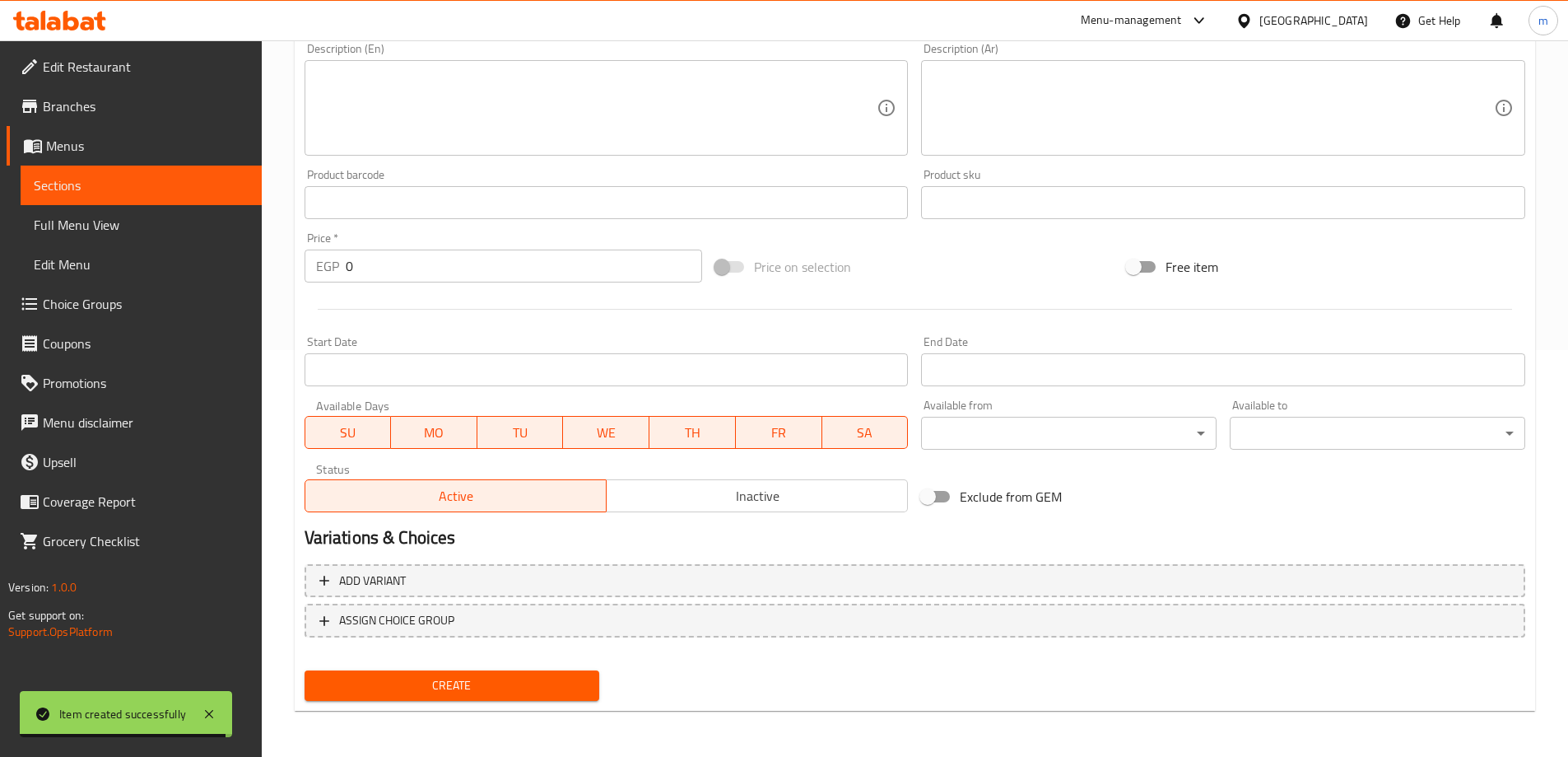
click at [481, 258] on input "0" at bounding box center [524, 266] width 358 height 33
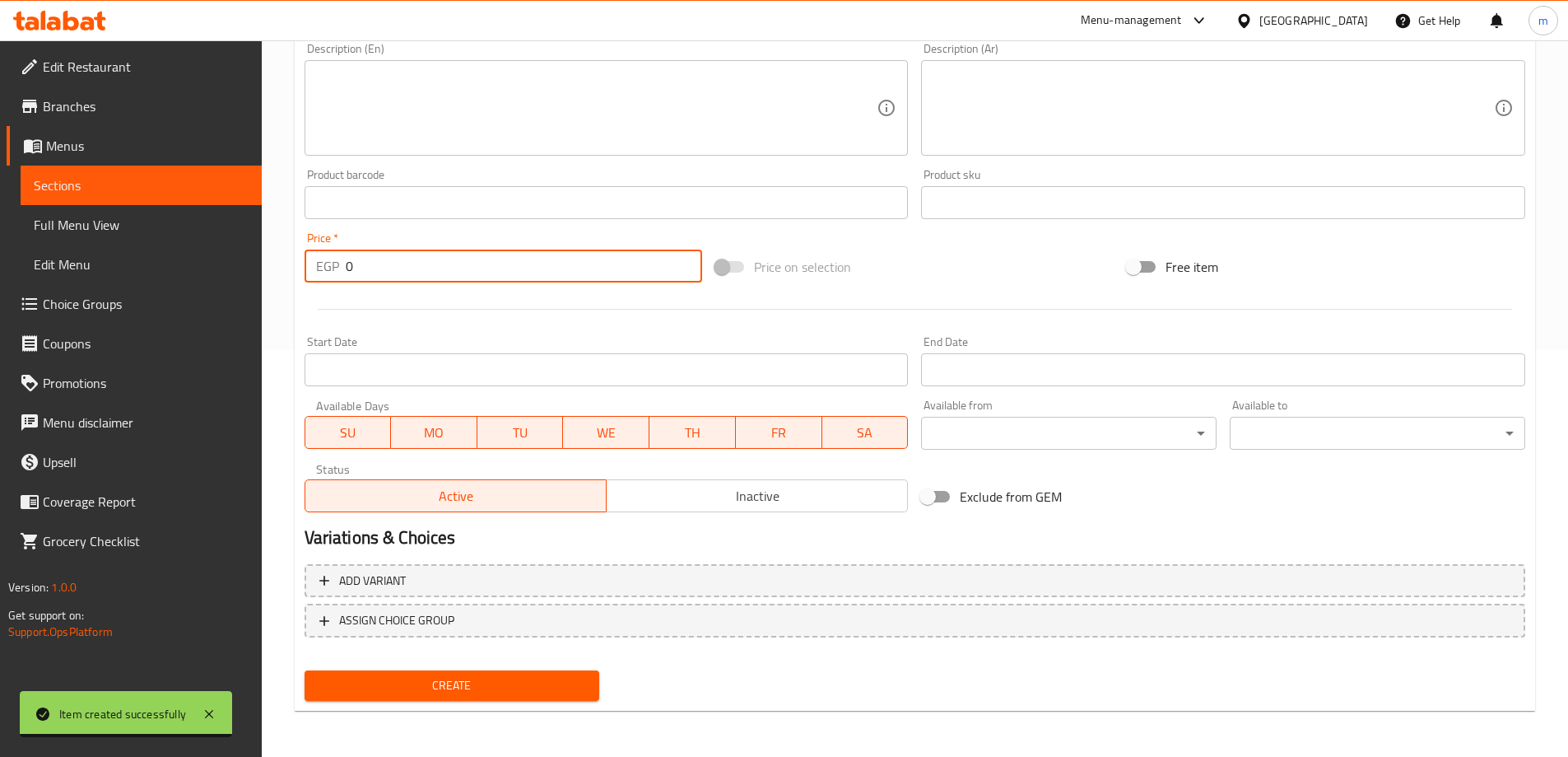
click at [481, 258] on input "0" at bounding box center [524, 266] width 358 height 33
paste input "8"
type input "80"
click at [504, 668] on div "Create" at bounding box center [452, 686] width 308 height 44
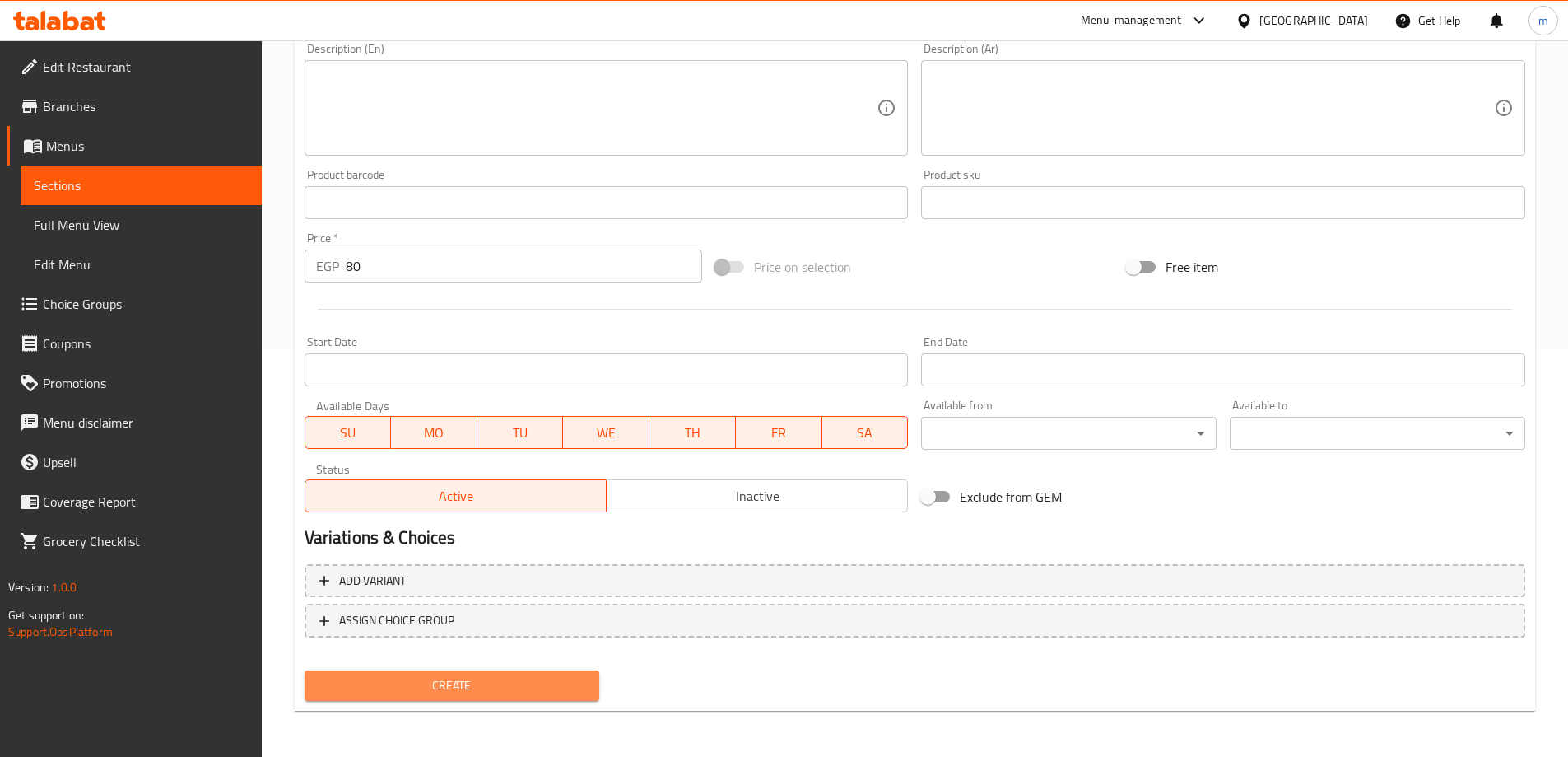
click at [498, 677] on span "Create" at bounding box center [452, 686] width 269 height 20
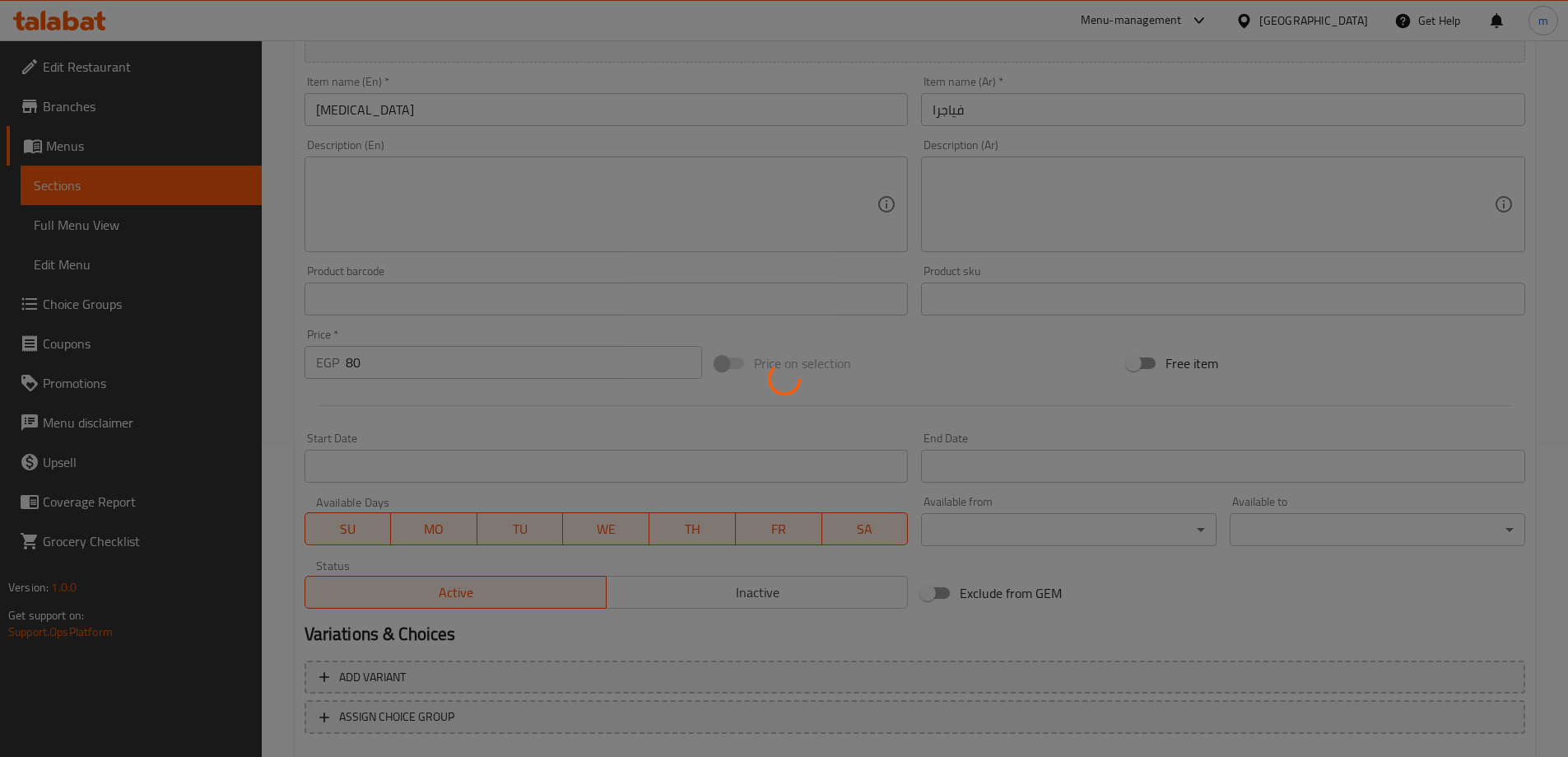
scroll to position [60, 0]
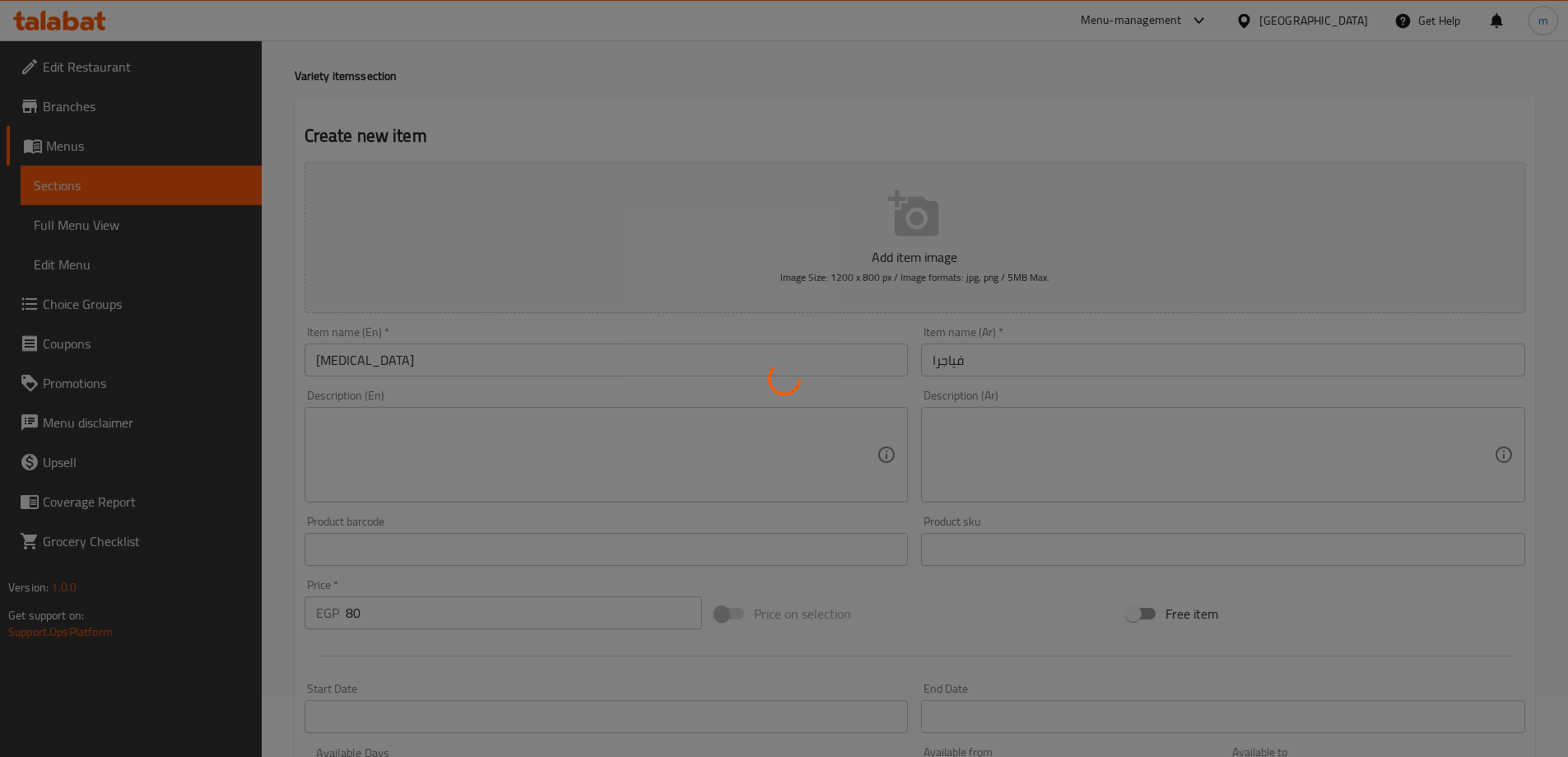
type input "0"
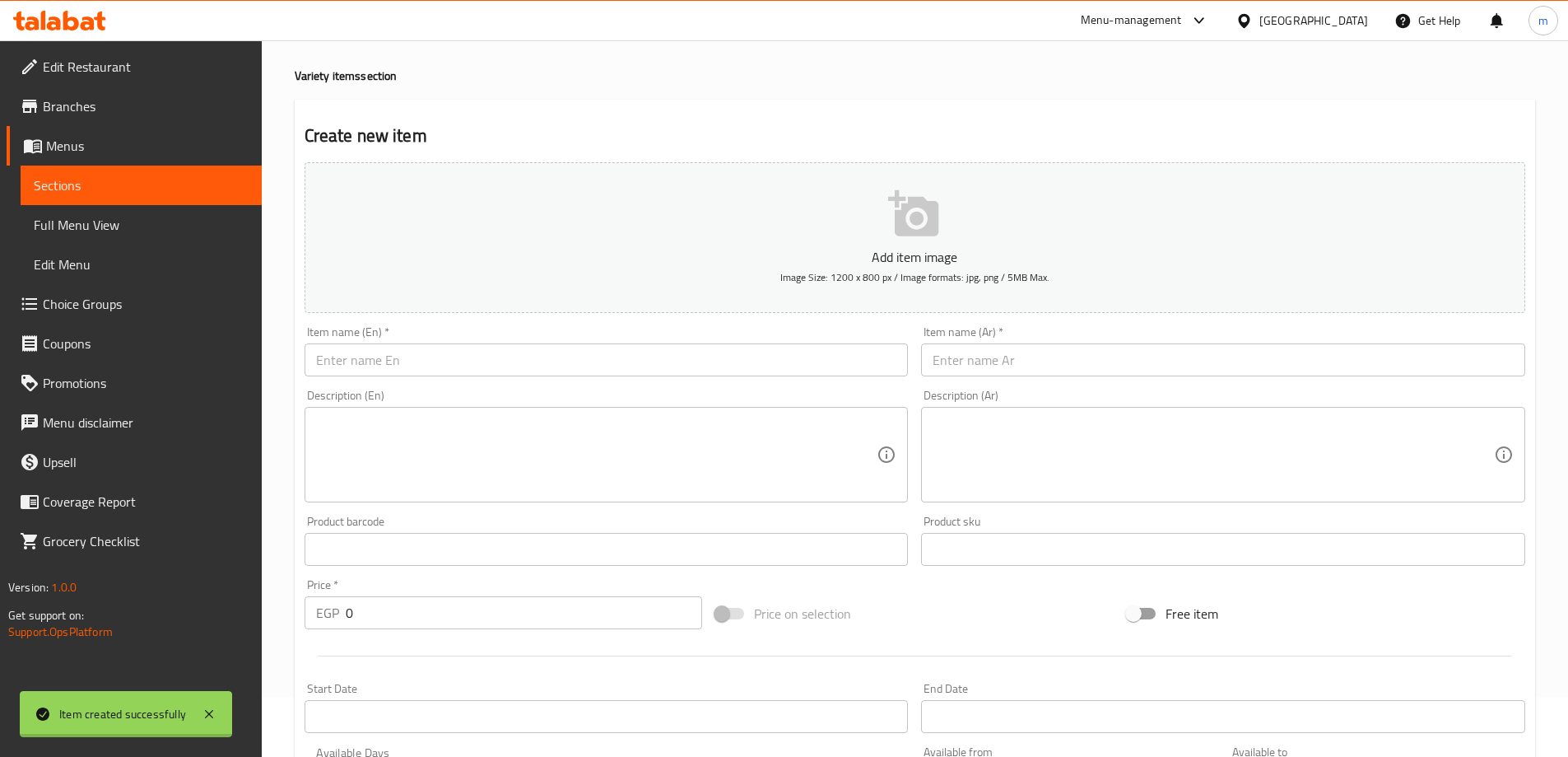
scroll to position [0, 0]
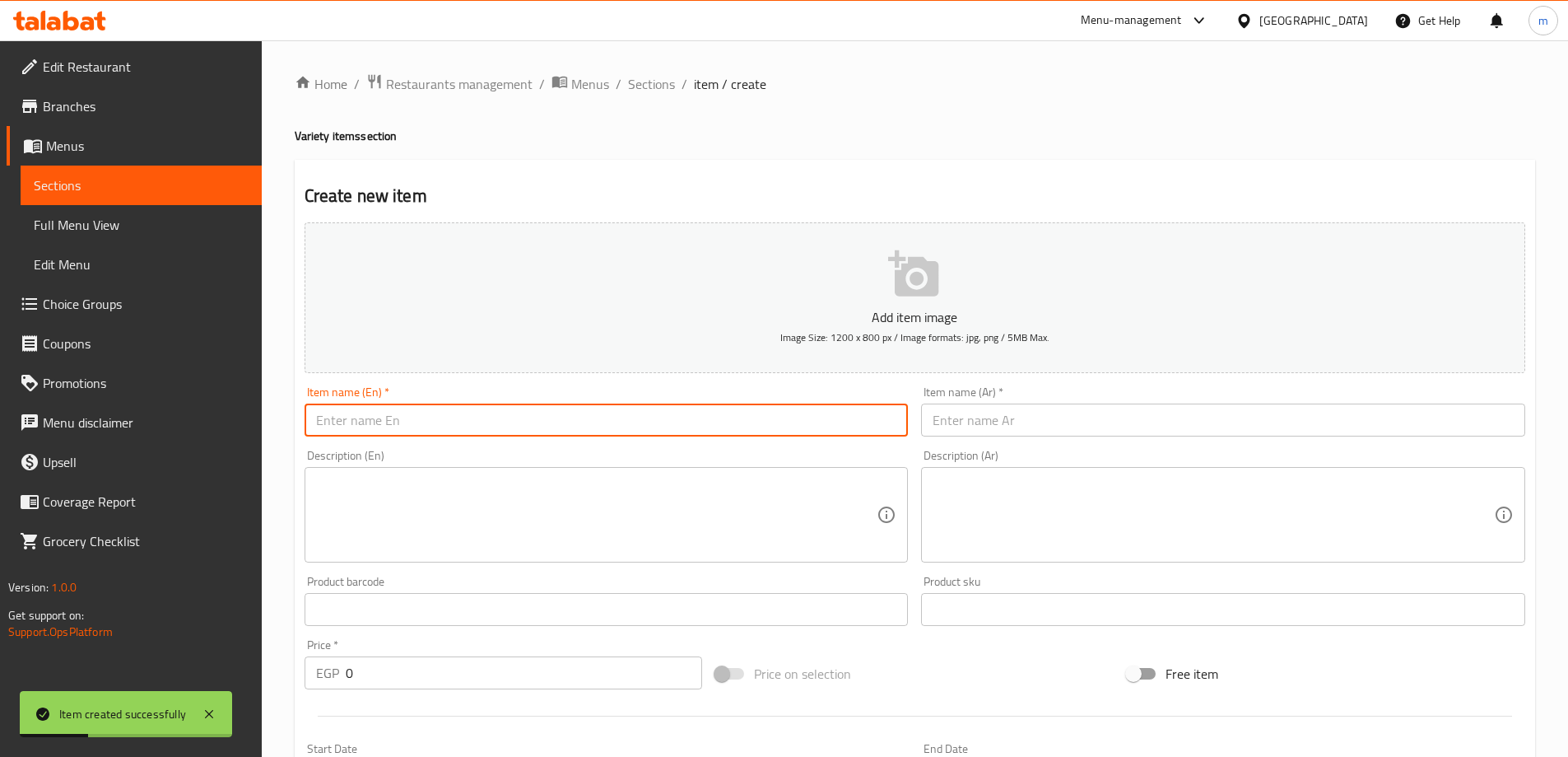
click at [591, 412] on input "text" at bounding box center [607, 420] width 605 height 33
paste input "Plain Arugula"
type input "Plain Arugula"
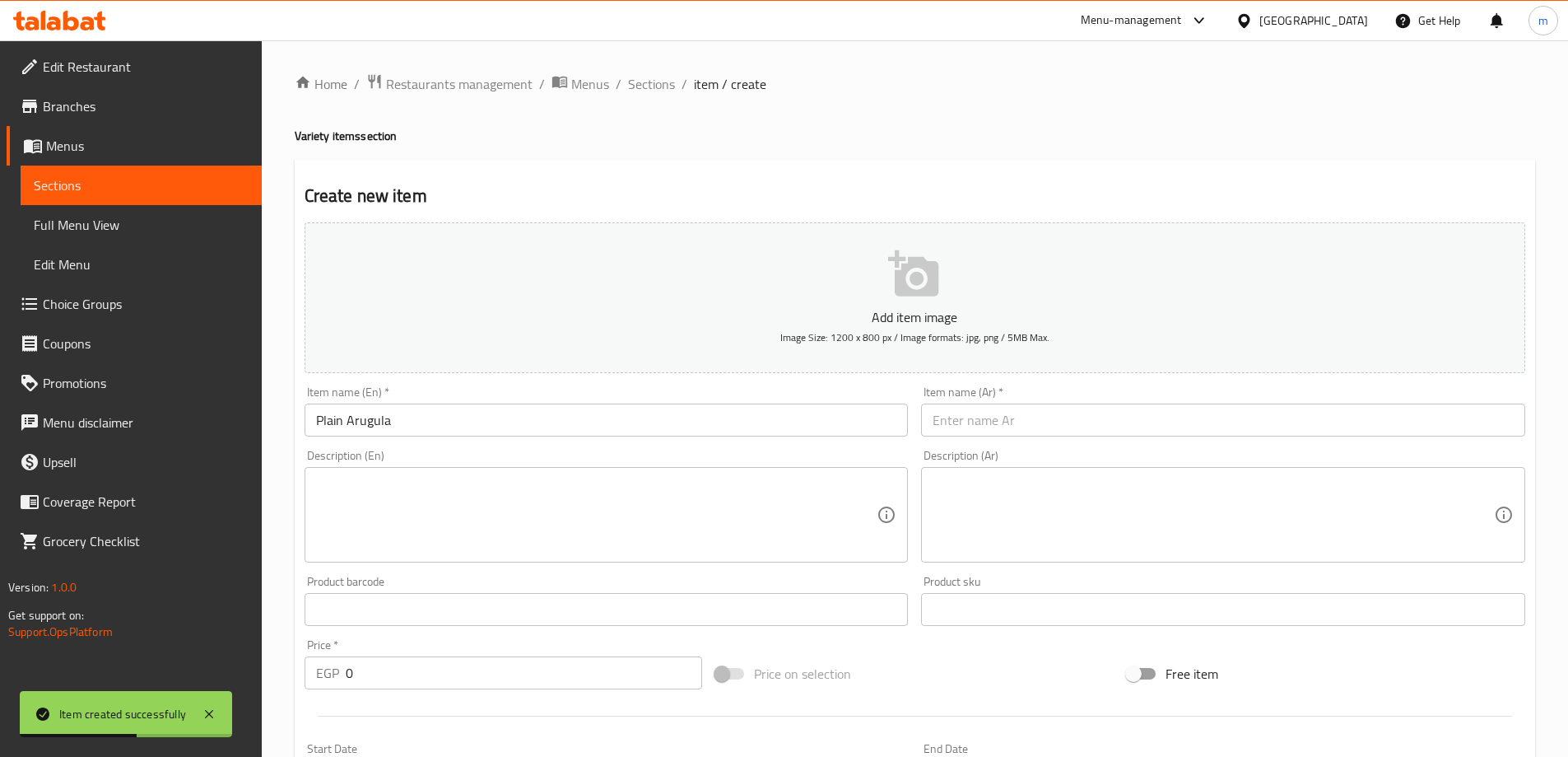
click at [1104, 416] on input "text" at bounding box center [1223, 420] width 605 height 33
paste input "[PERSON_NAME]"
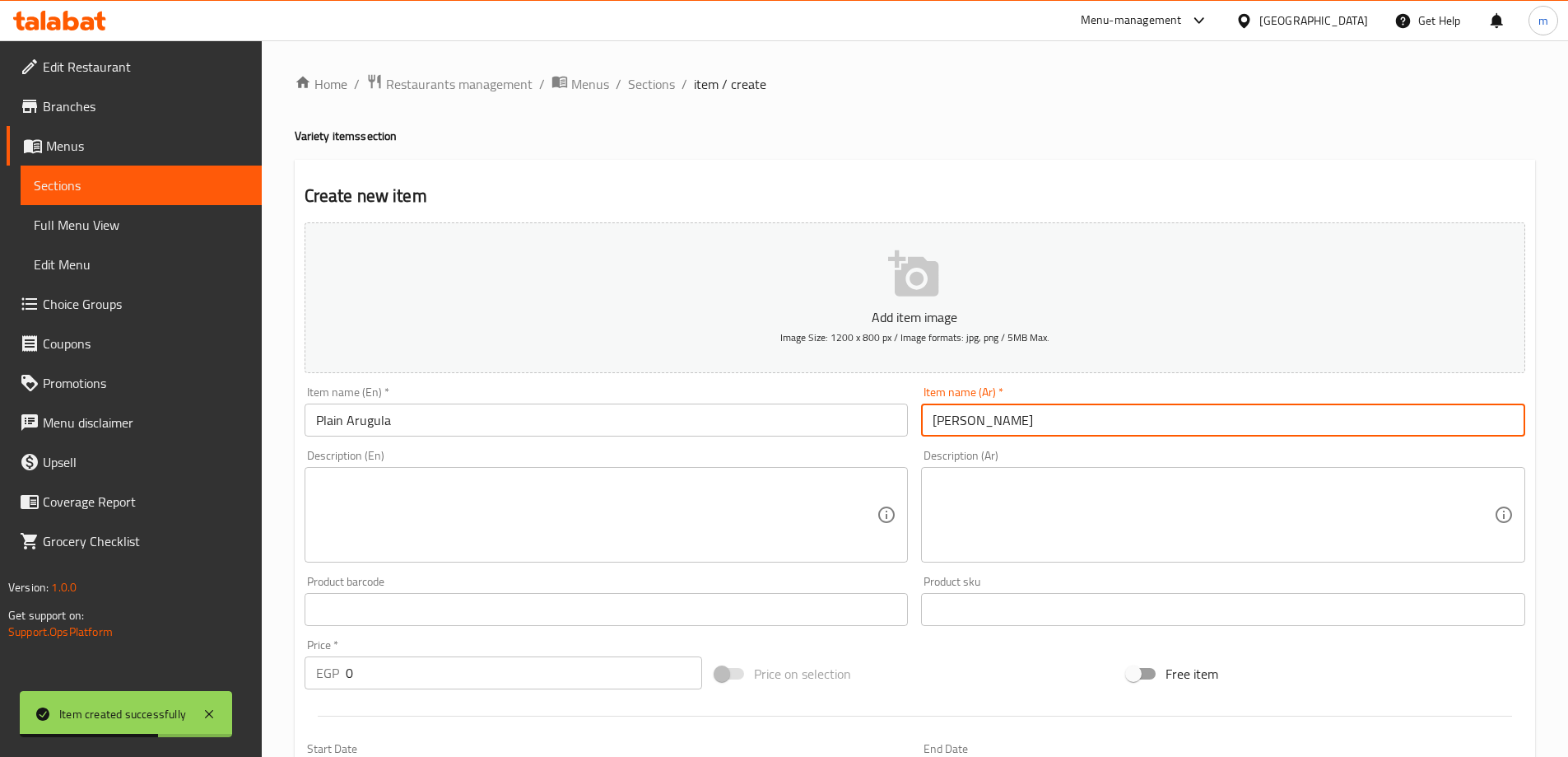
type input "[PERSON_NAME]"
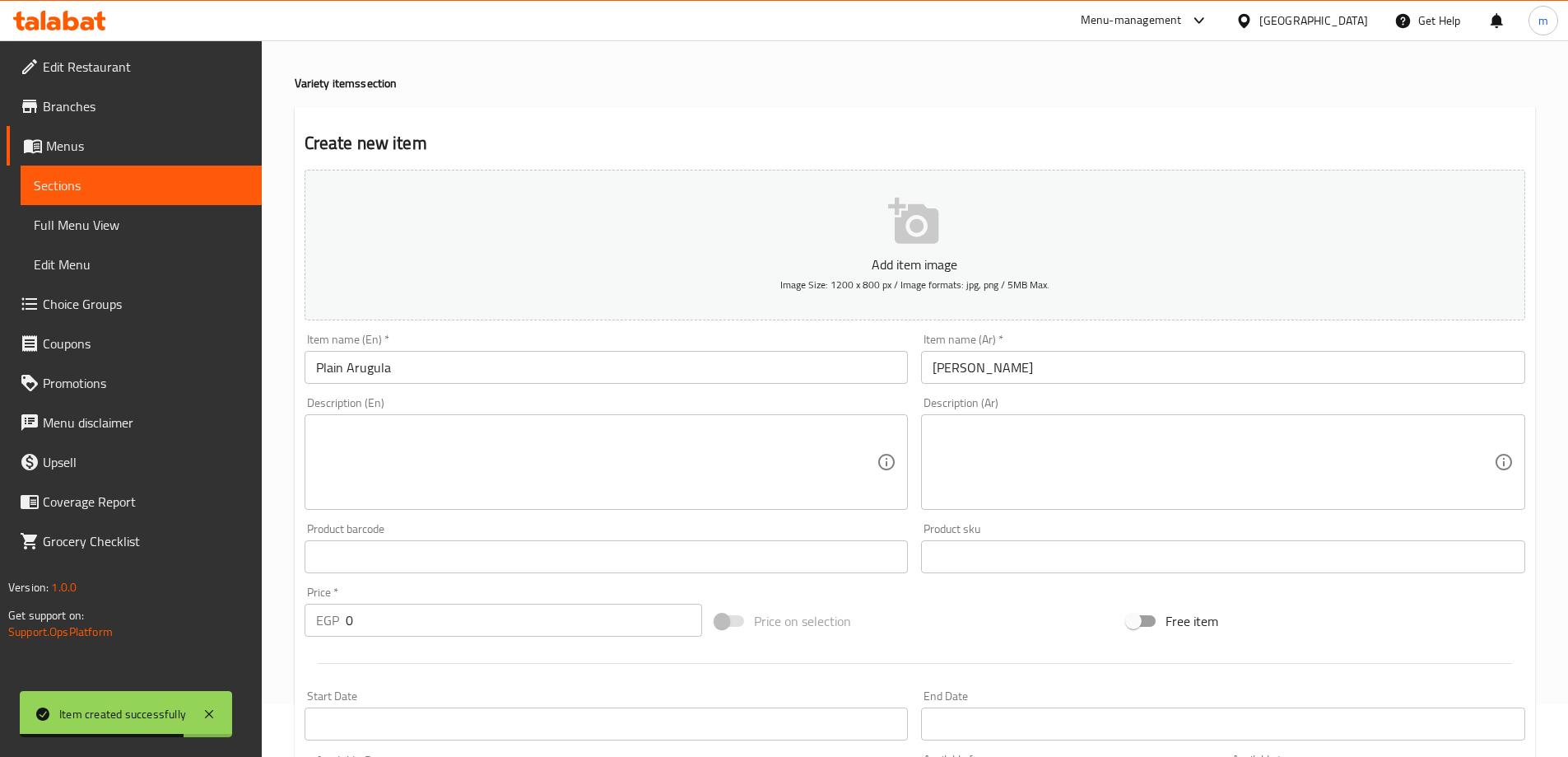
scroll to position [82, 0]
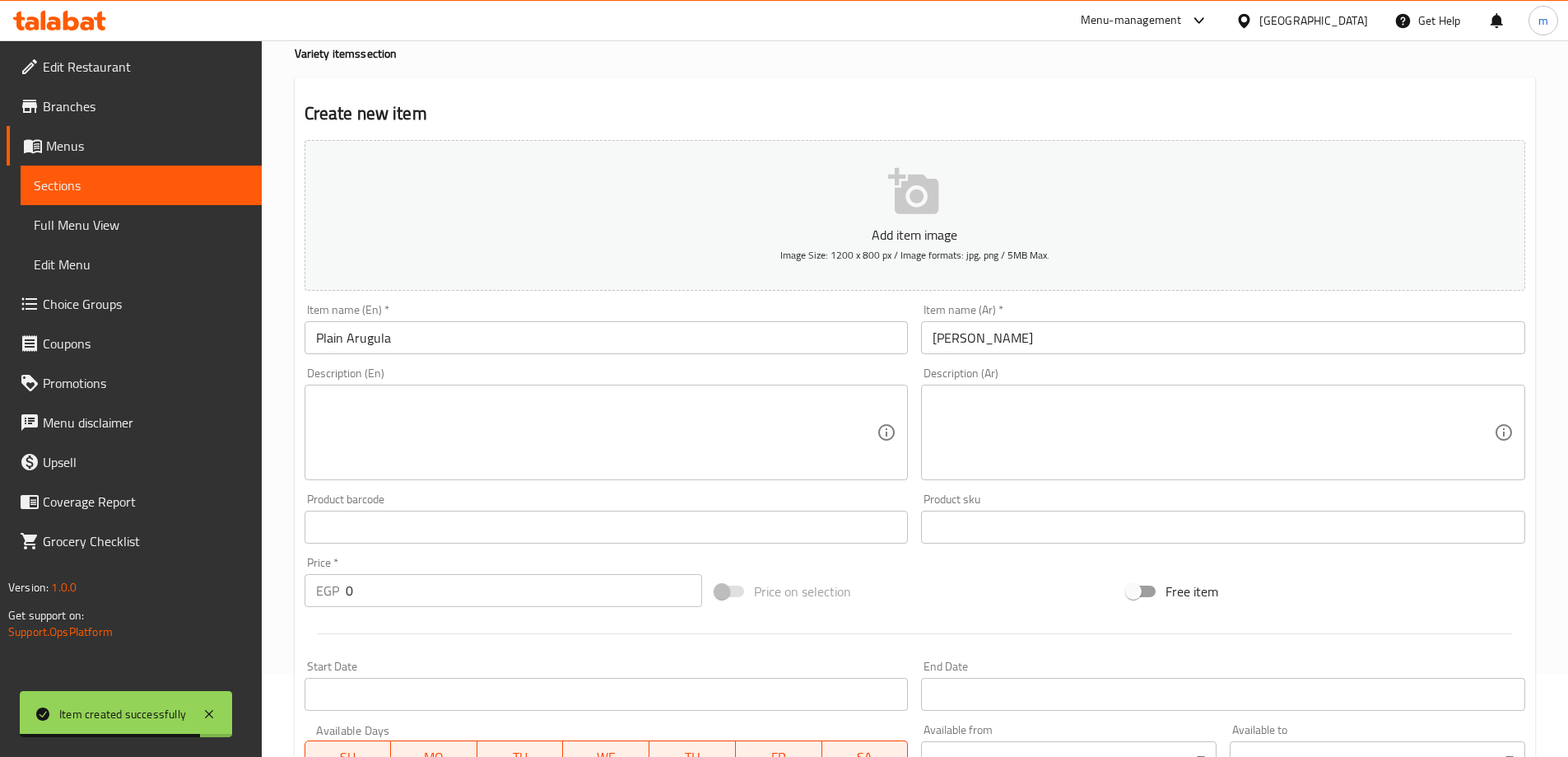
click at [393, 588] on input "0" at bounding box center [524, 590] width 358 height 33
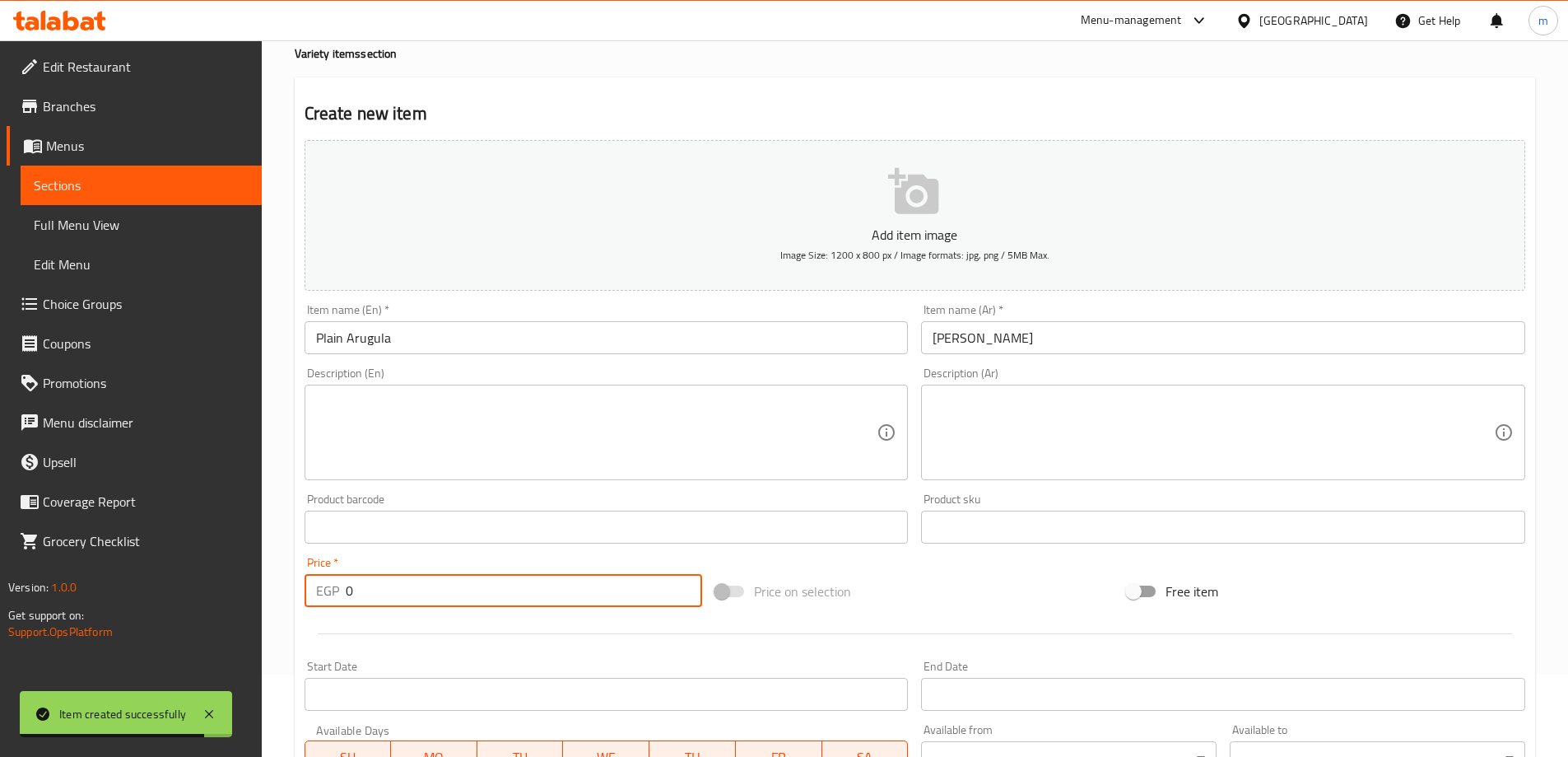
click at [393, 588] on input "0" at bounding box center [524, 590] width 358 height 33
paste input "35"
type input "35"
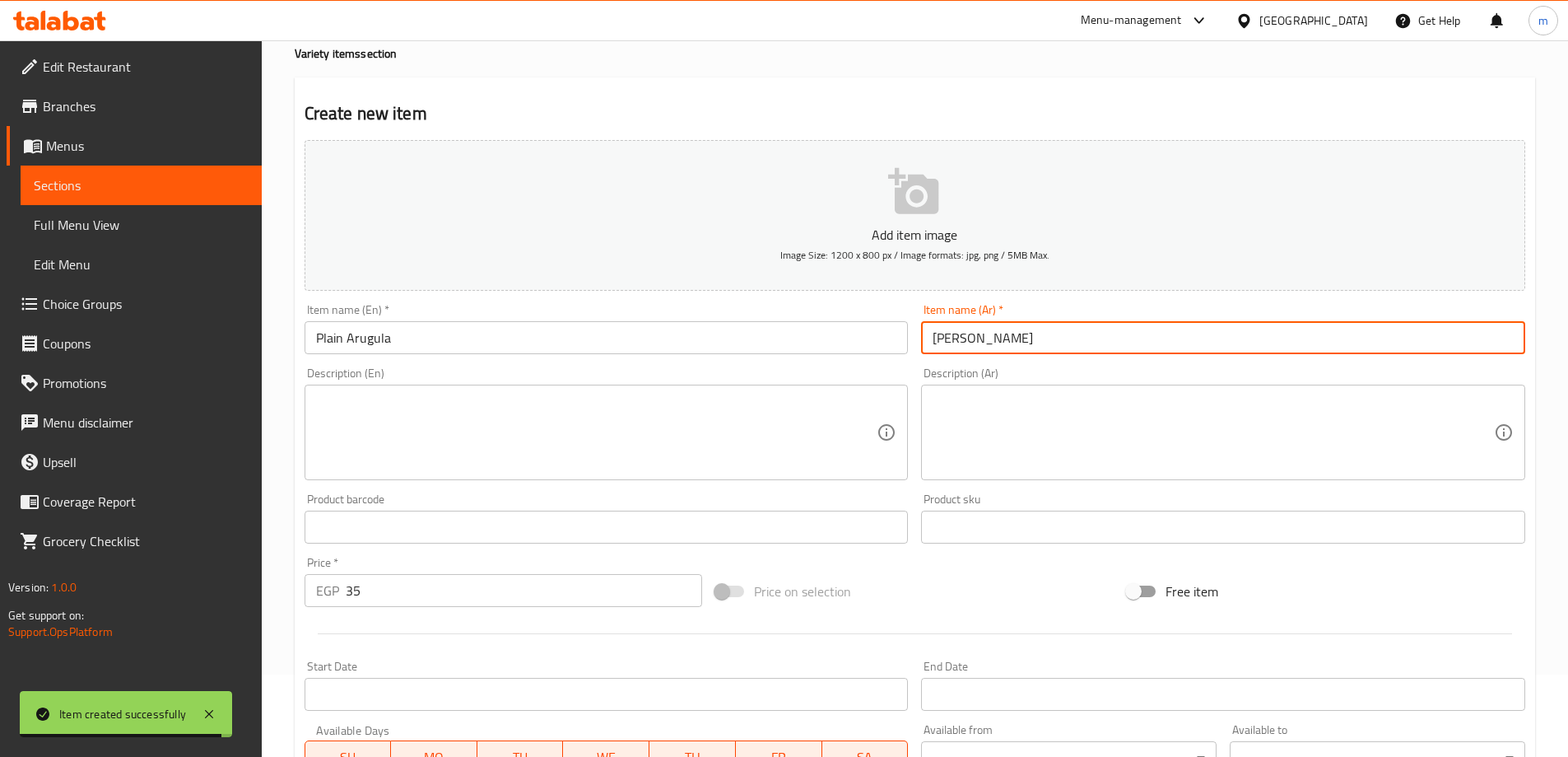
click at [1005, 325] on input "[PERSON_NAME]" at bounding box center [1223, 338] width 605 height 33
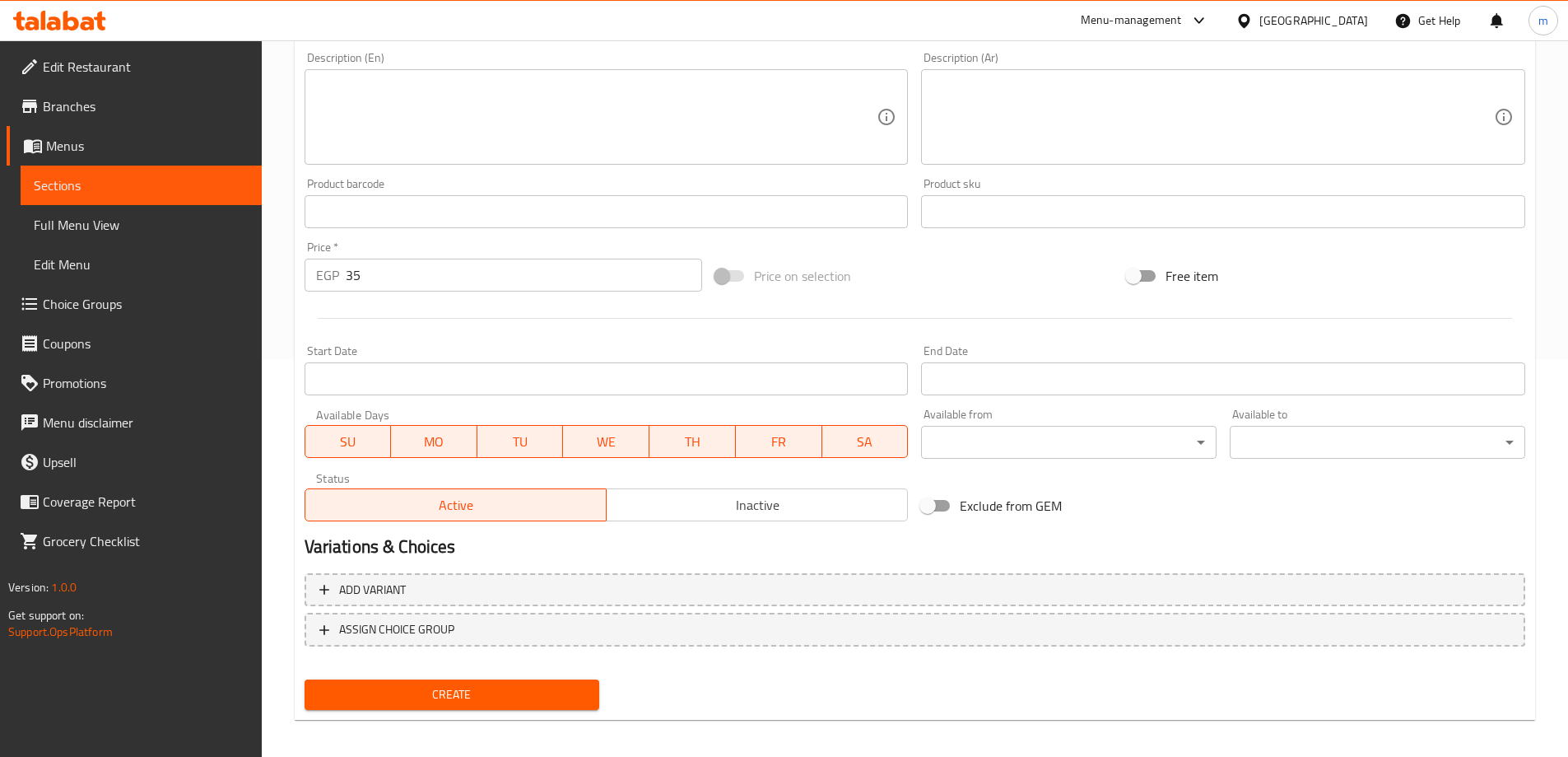
scroll to position [407, 0]
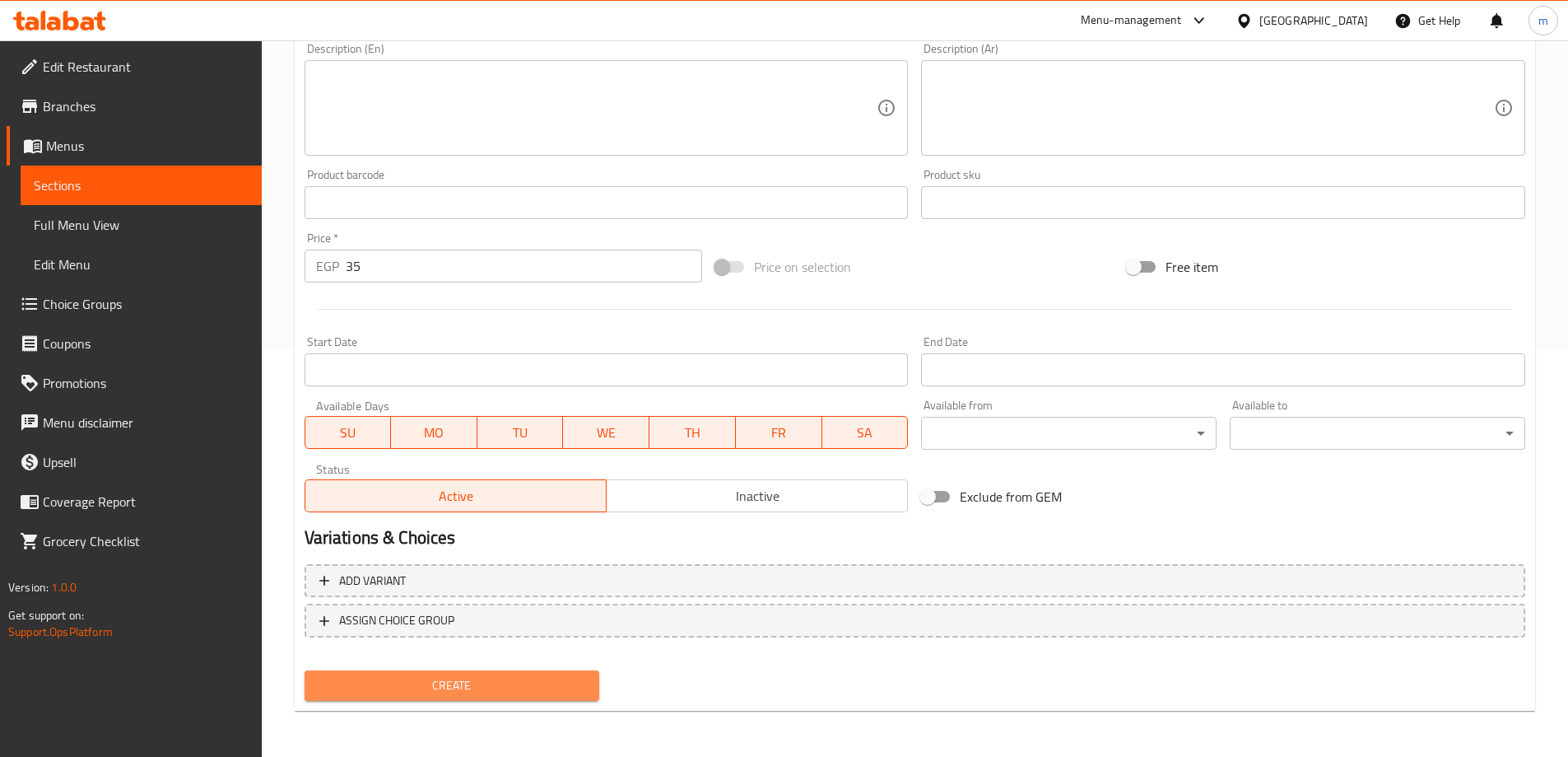
click at [401, 686] on span "Create" at bounding box center [452, 686] width 269 height 20
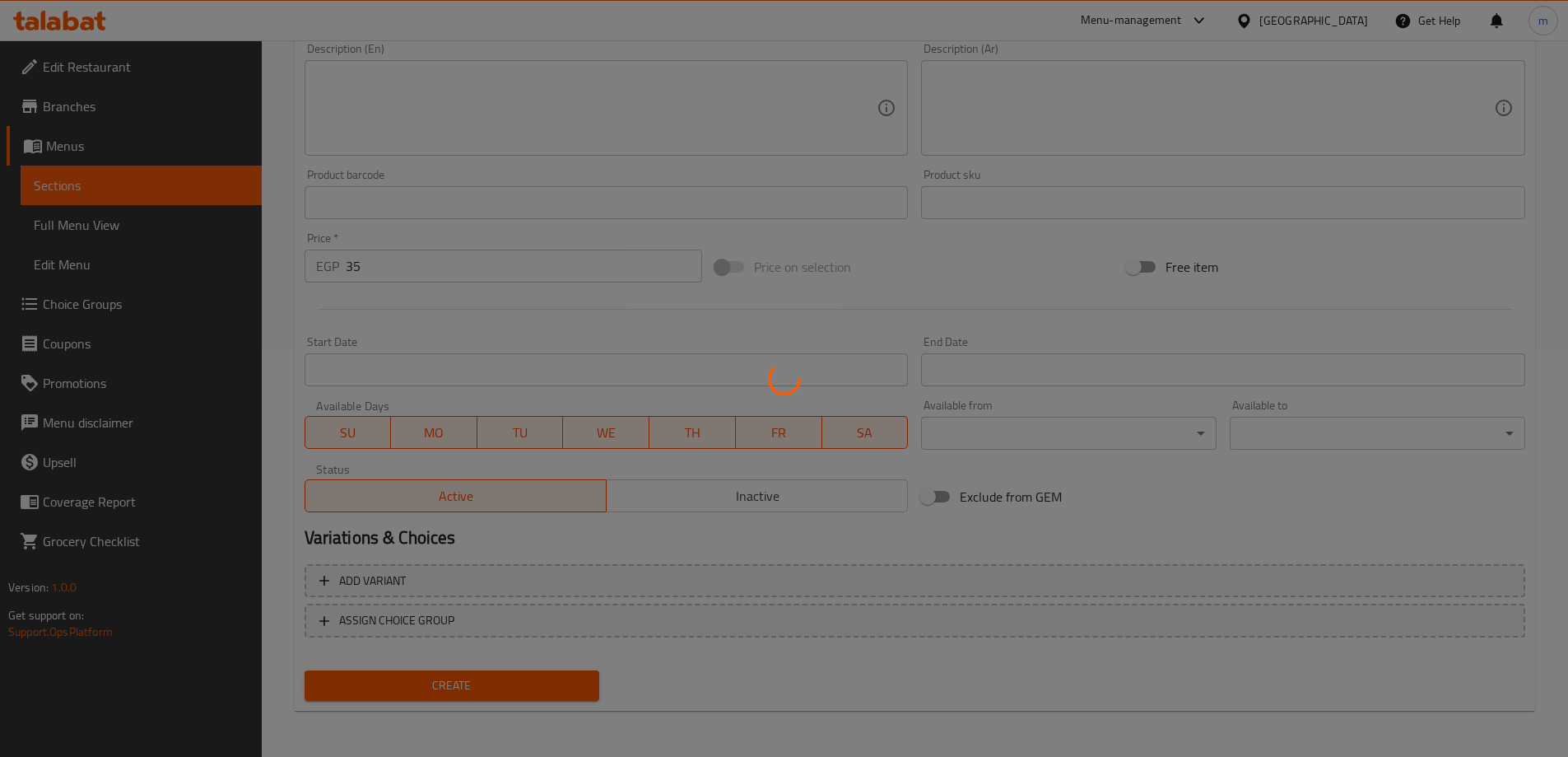
type input "0"
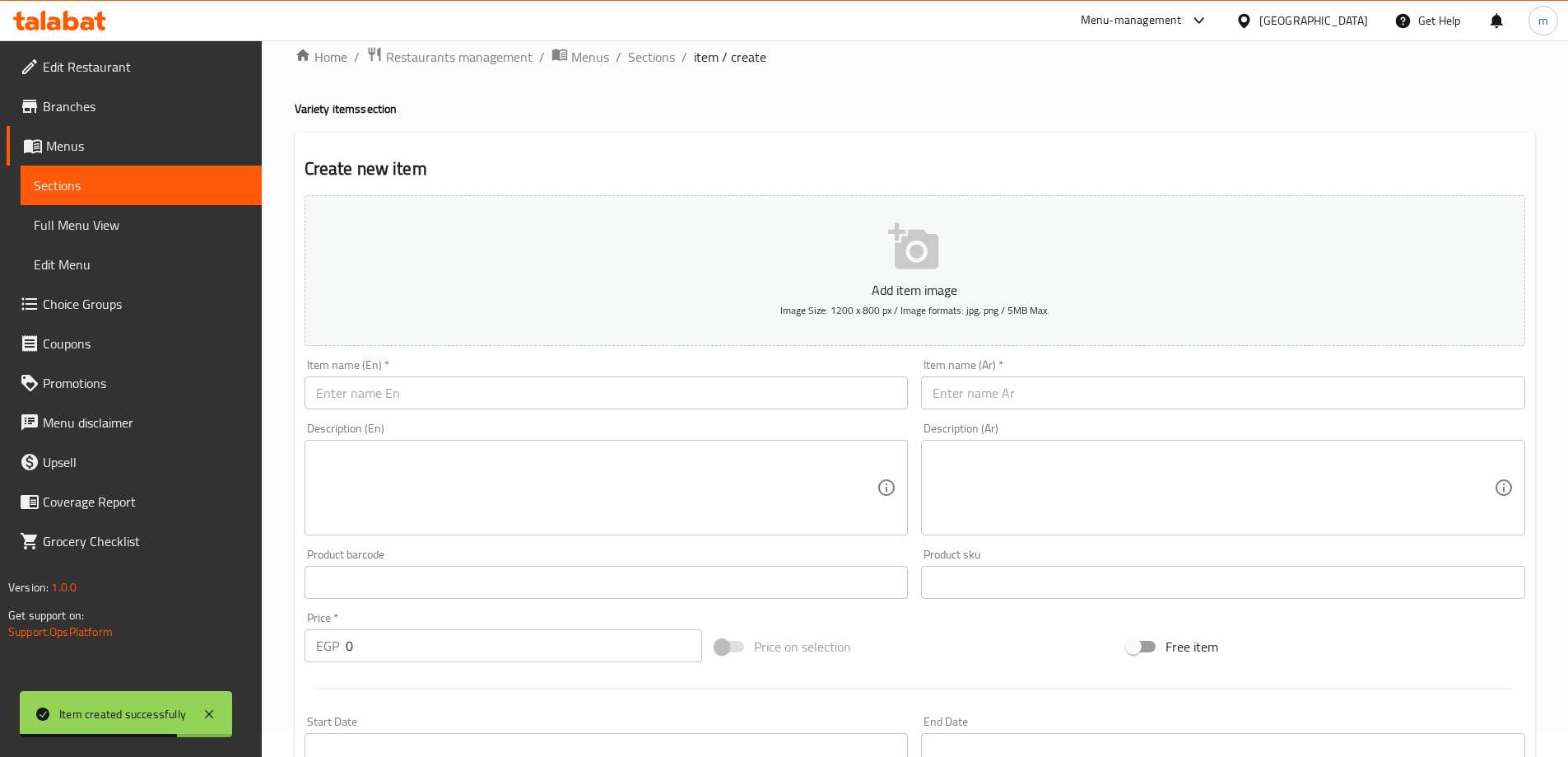
scroll to position [0, 0]
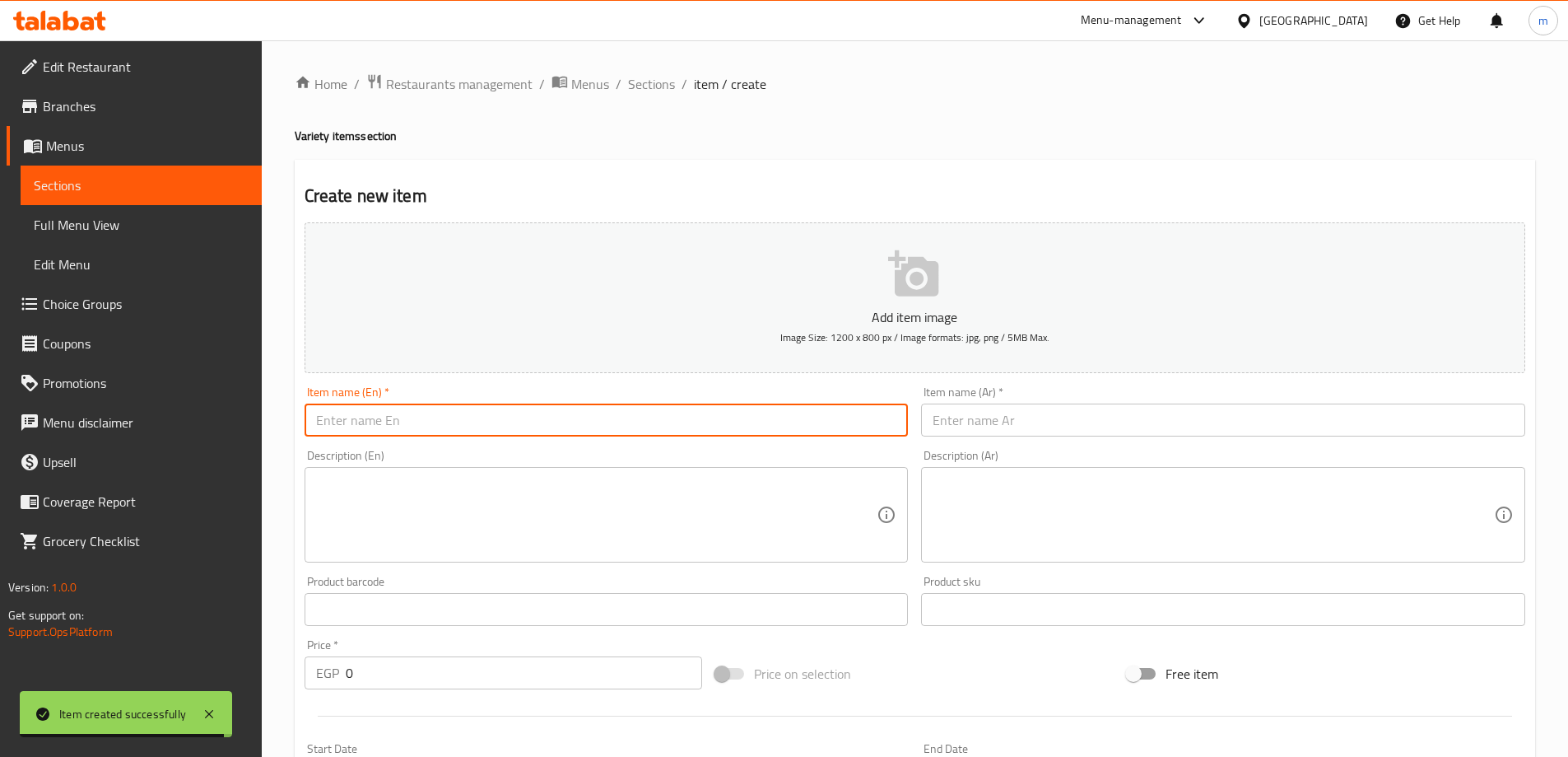
click at [481, 427] on input "text" at bounding box center [607, 420] width 605 height 33
paste input "Lemon with Mint"
type input "Lemon with Mint"
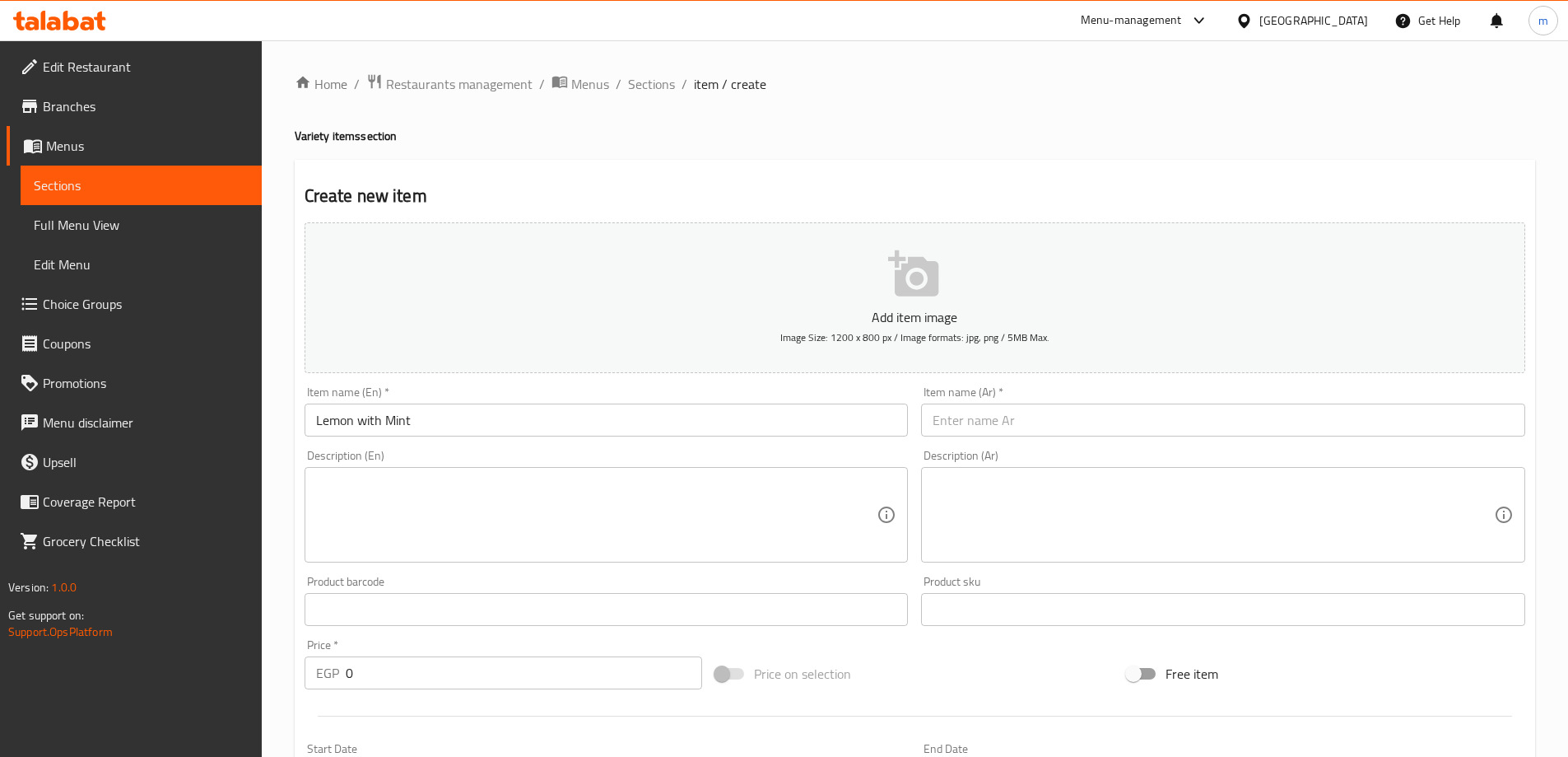
click at [1215, 416] on input "text" at bounding box center [1223, 420] width 605 height 33
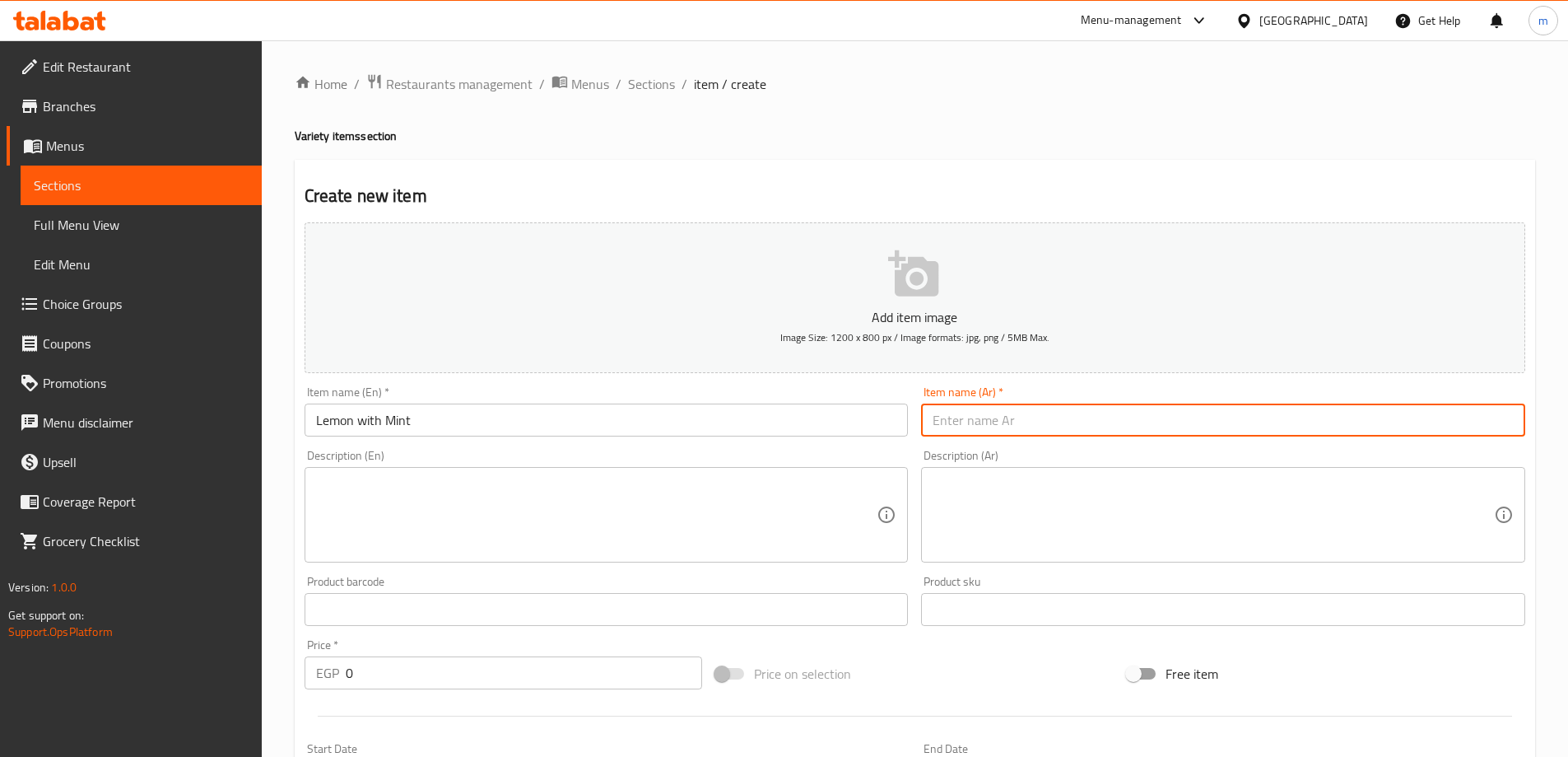
paste input "ليمون بالنعاع"
type input "ليمون بالنعاع"
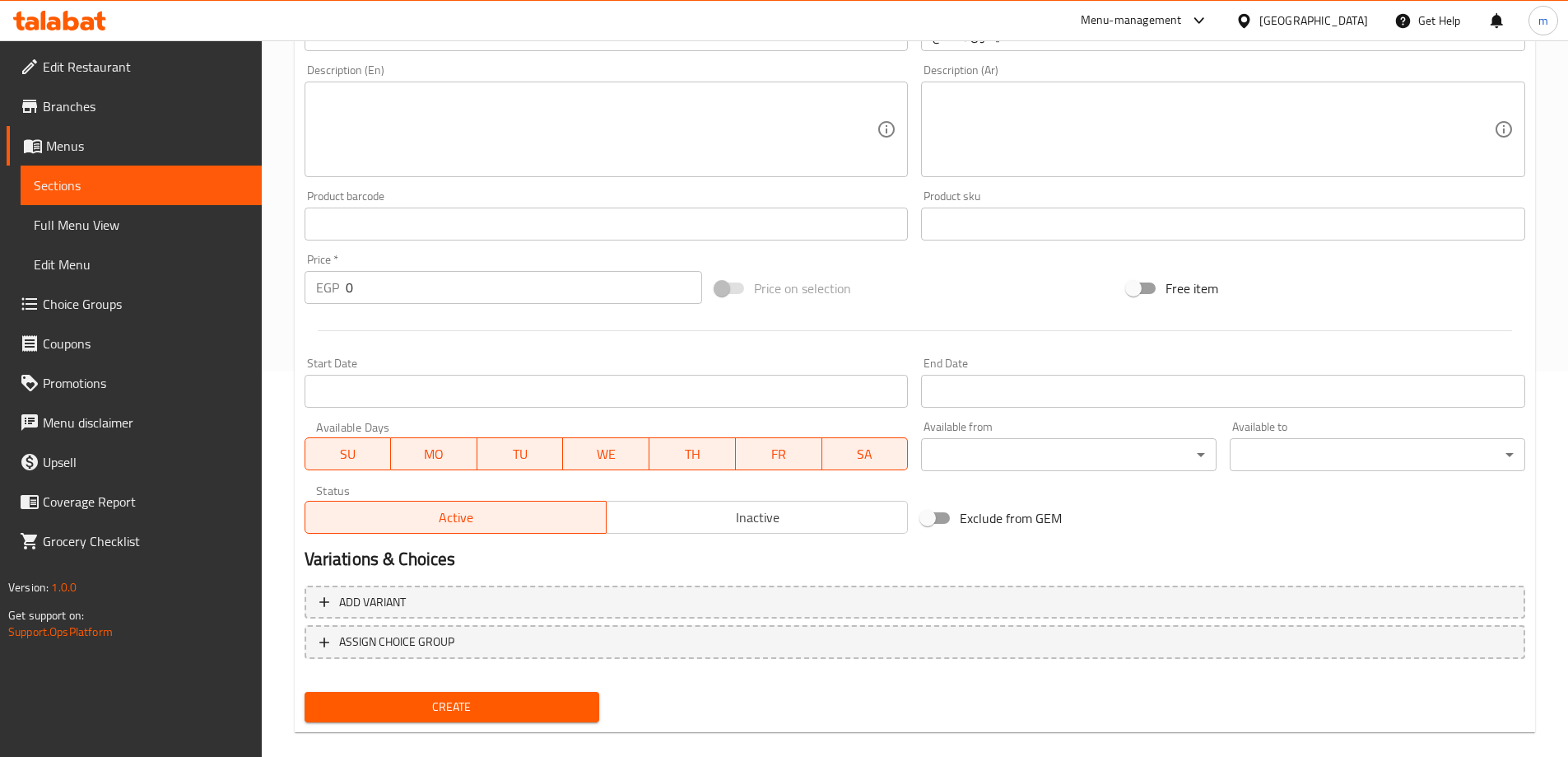
scroll to position [407, 0]
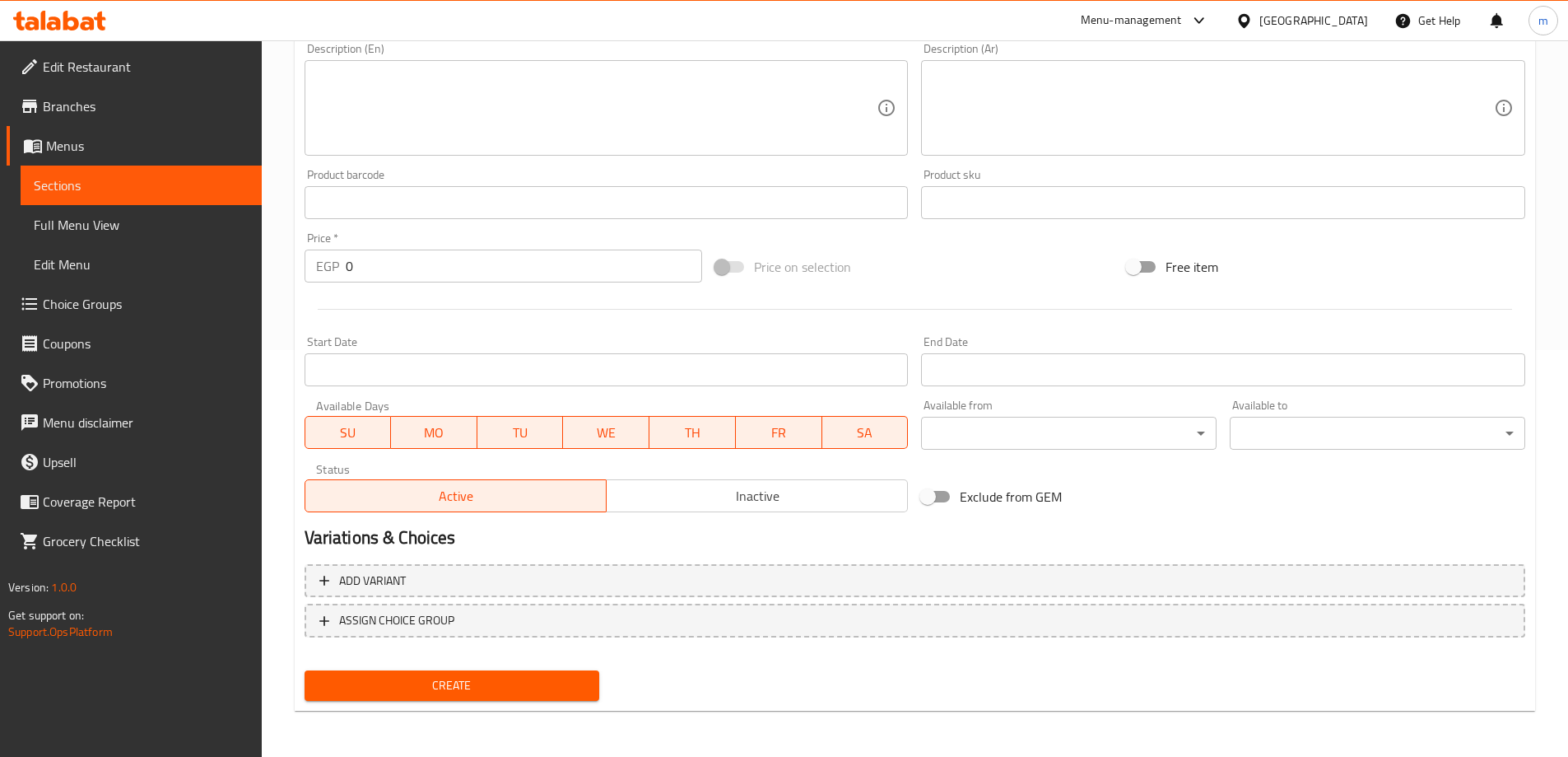
click at [474, 272] on input "0" at bounding box center [524, 266] width 358 height 33
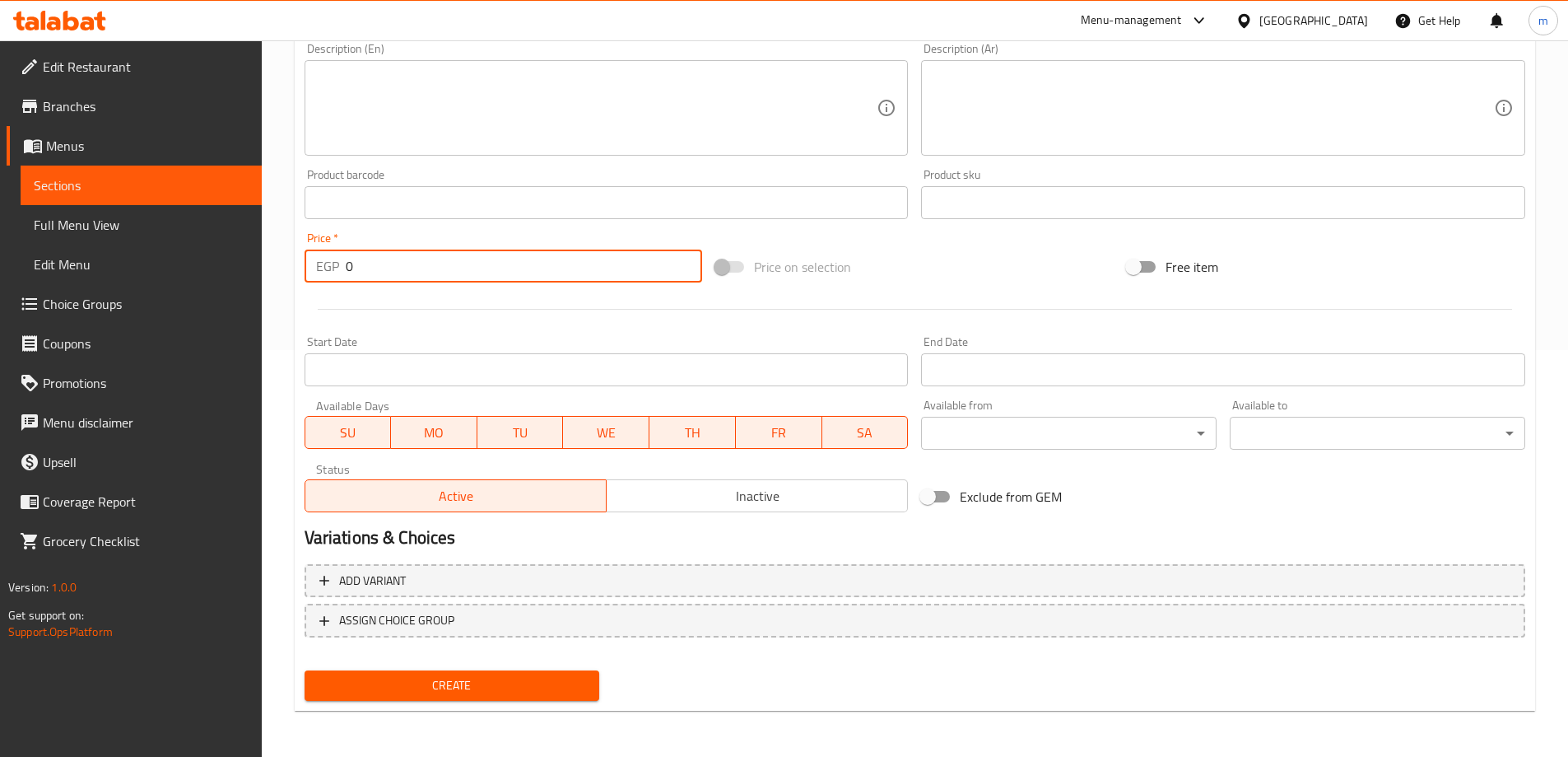
click at [474, 272] on input "0" at bounding box center [524, 266] width 358 height 33
paste input "35"
type input "35"
click at [471, 671] on button "Create" at bounding box center [452, 686] width 295 height 30
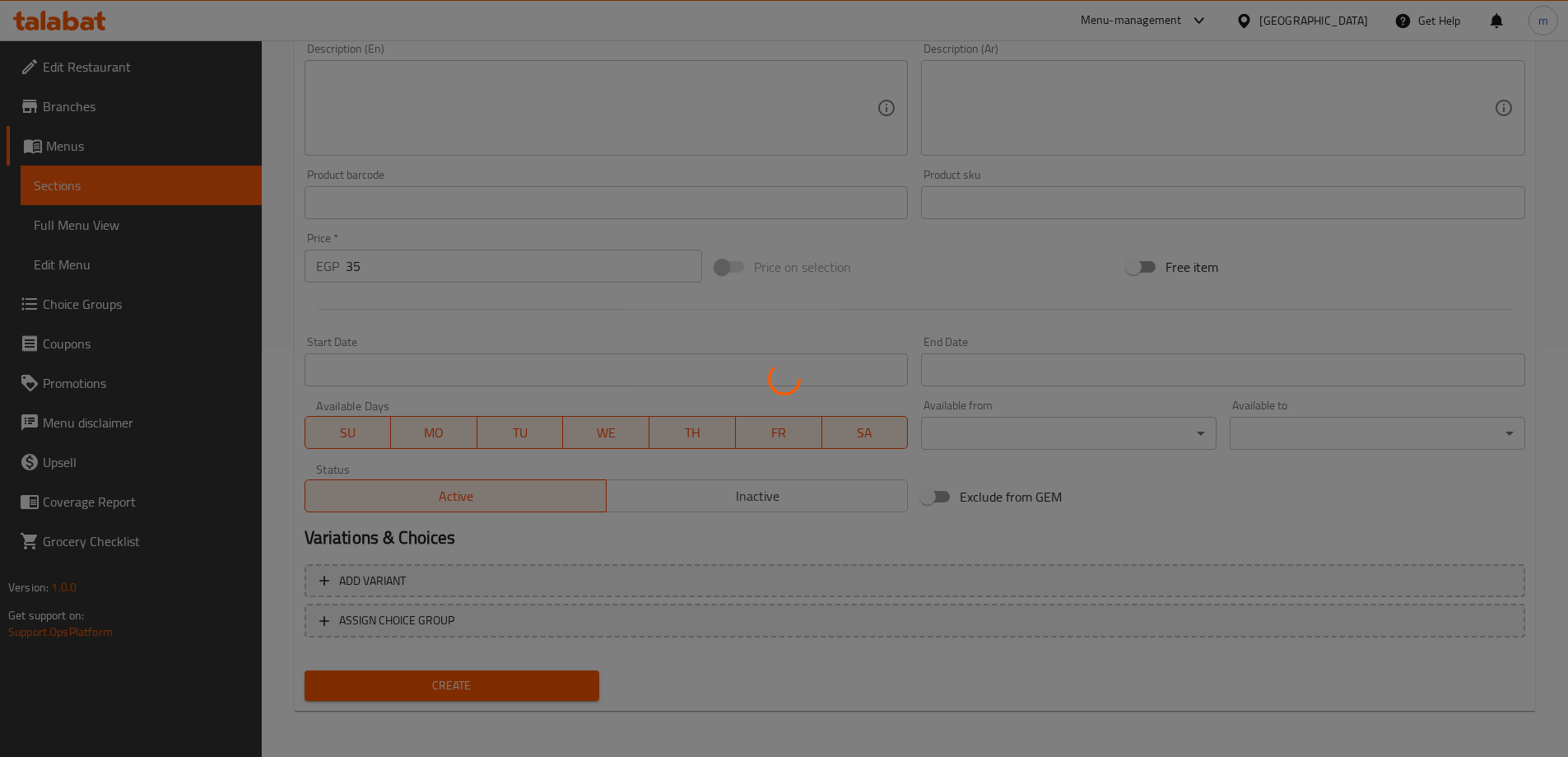
type input "0"
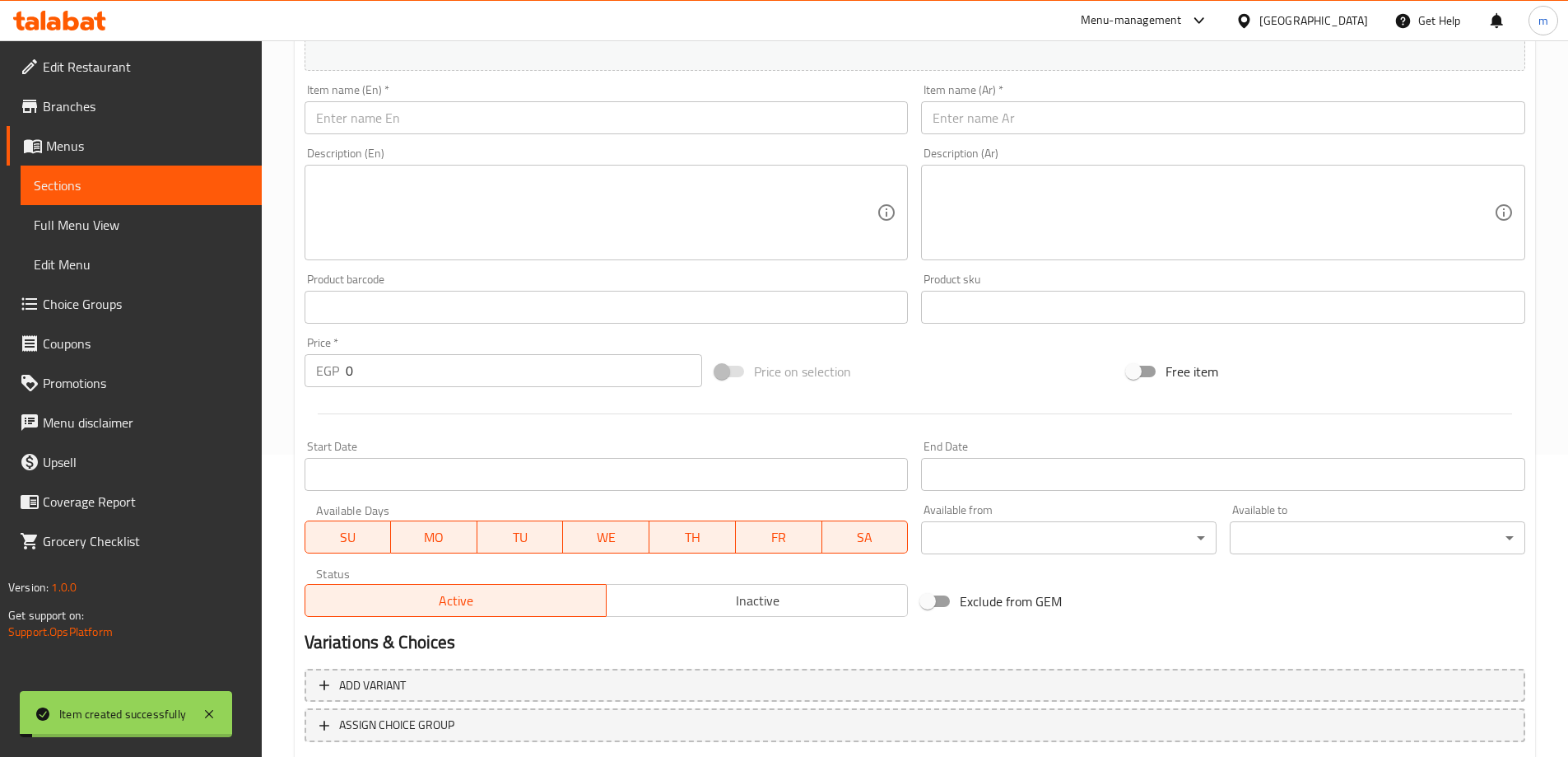
scroll to position [0, 0]
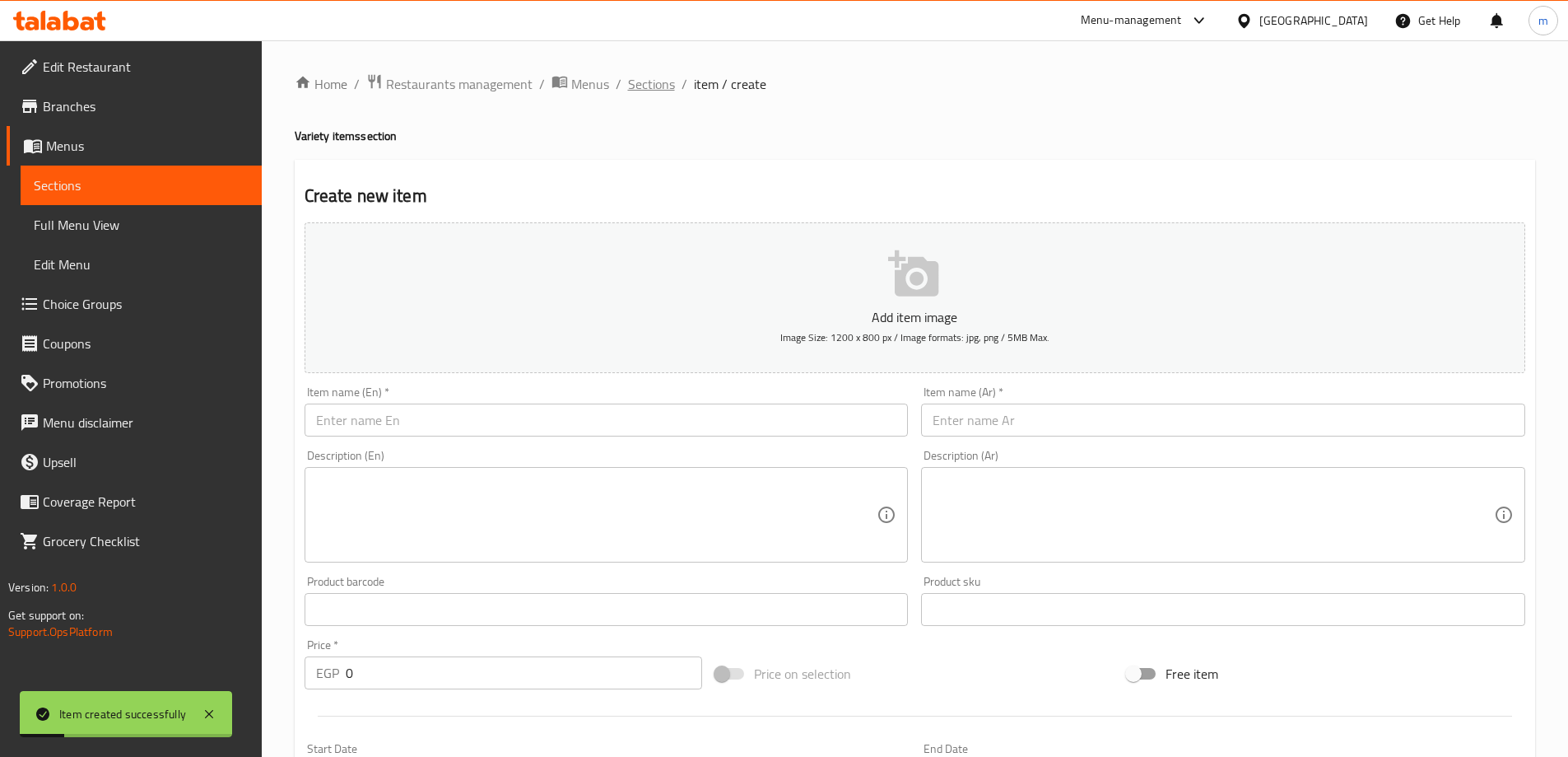
click at [647, 93] on span "Sections" at bounding box center [651, 84] width 47 height 20
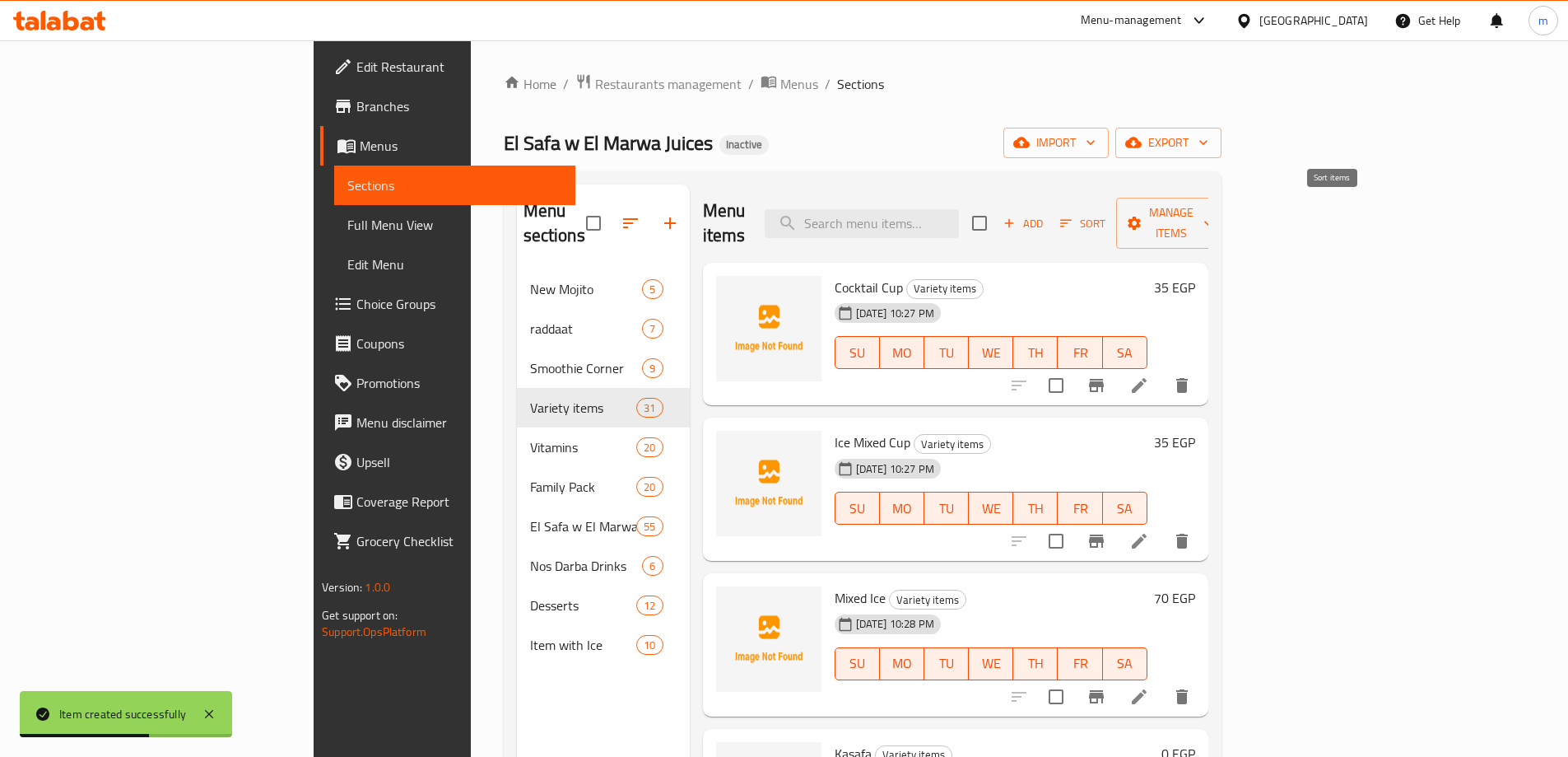
click at [1106, 214] on span "Sort" at bounding box center [1082, 223] width 45 height 19
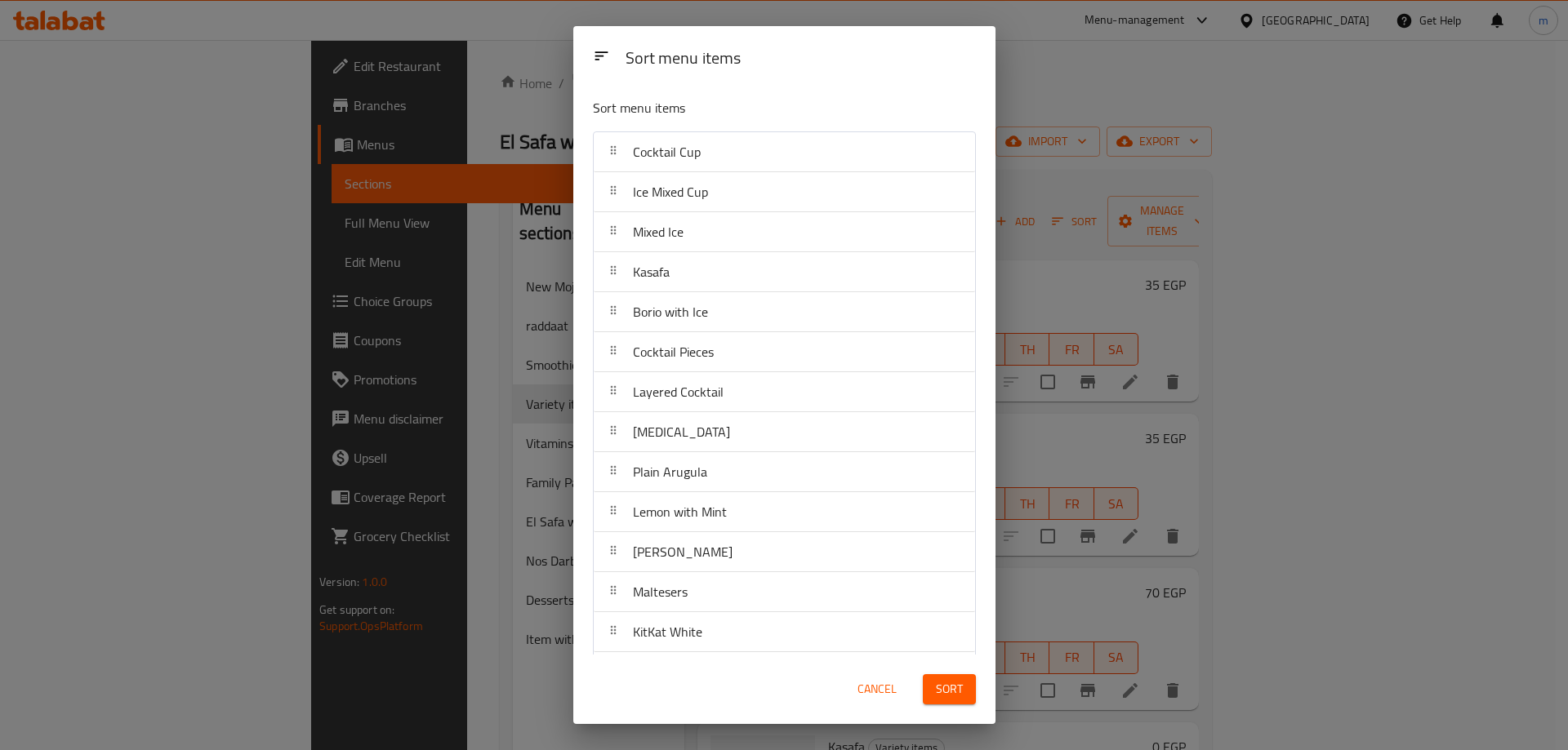
click at [1135, 167] on div "Sort menu items Sort menu items Cocktail Cup Ice Mixed Cup Mixed Ice Kasafa [PE…" at bounding box center [784, 375] width 1568 height 750
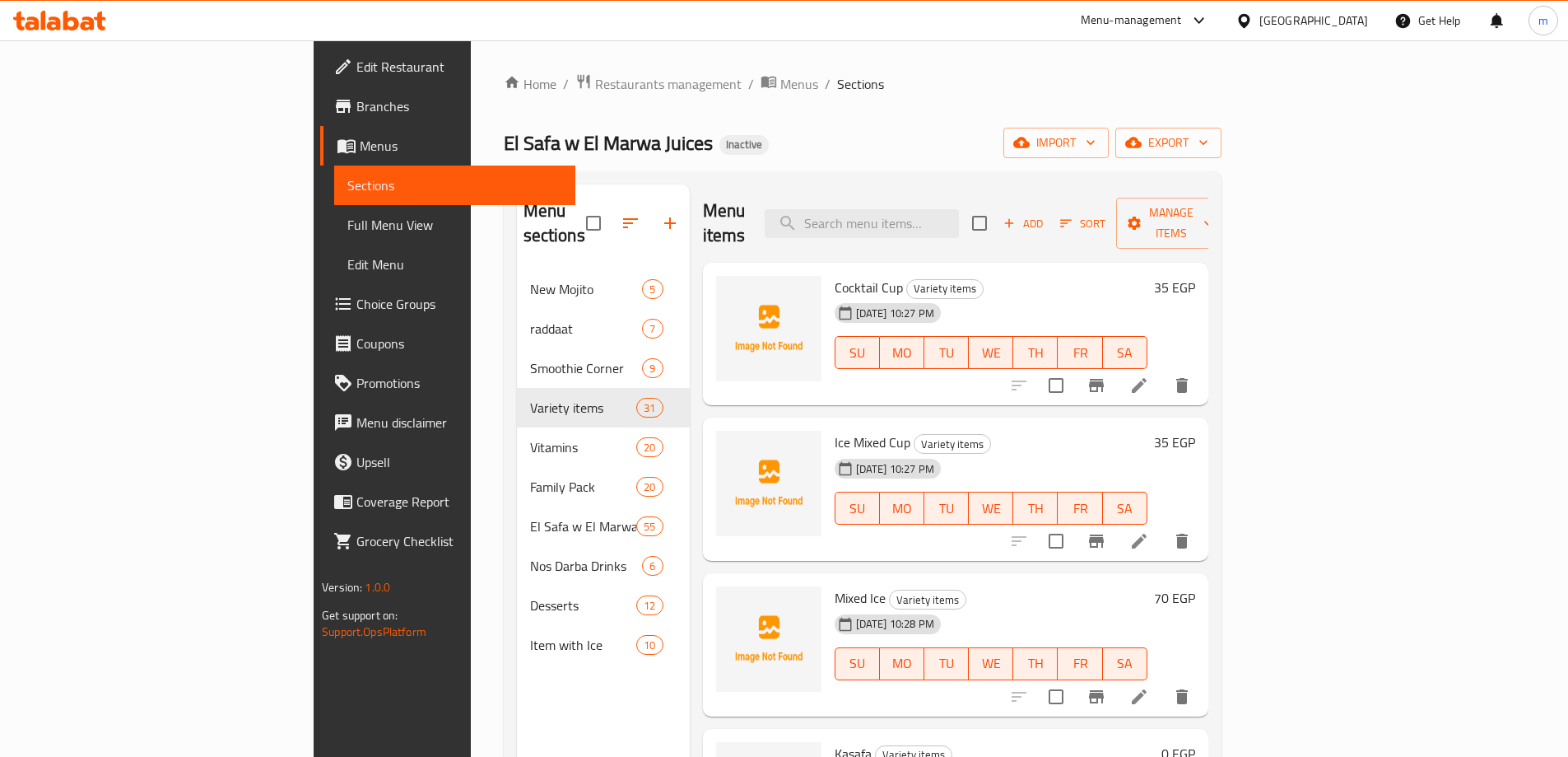
scroll to position [82, 0]
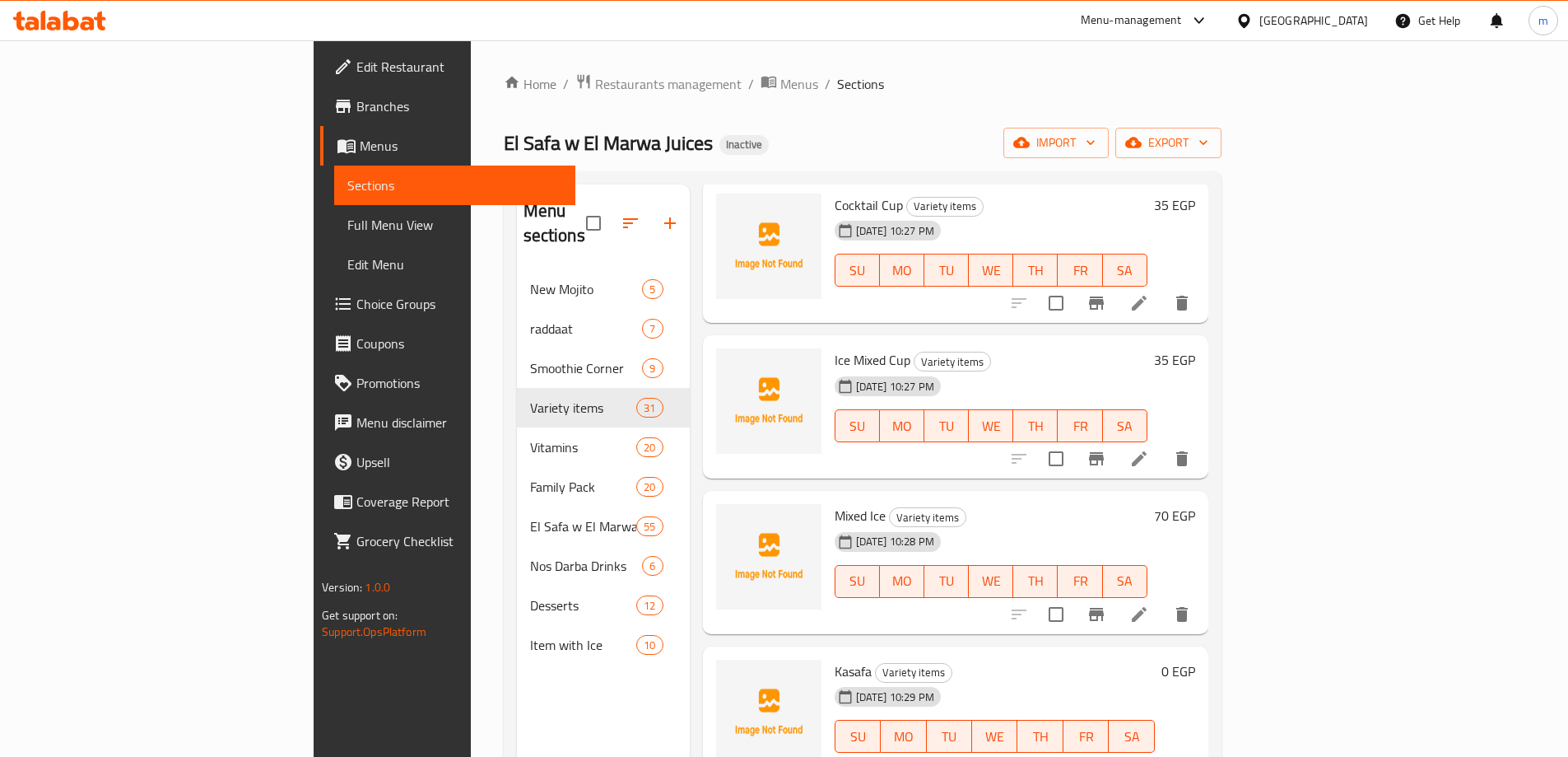
click at [1149, 449] on icon at bounding box center [1140, 459] width 20 height 20
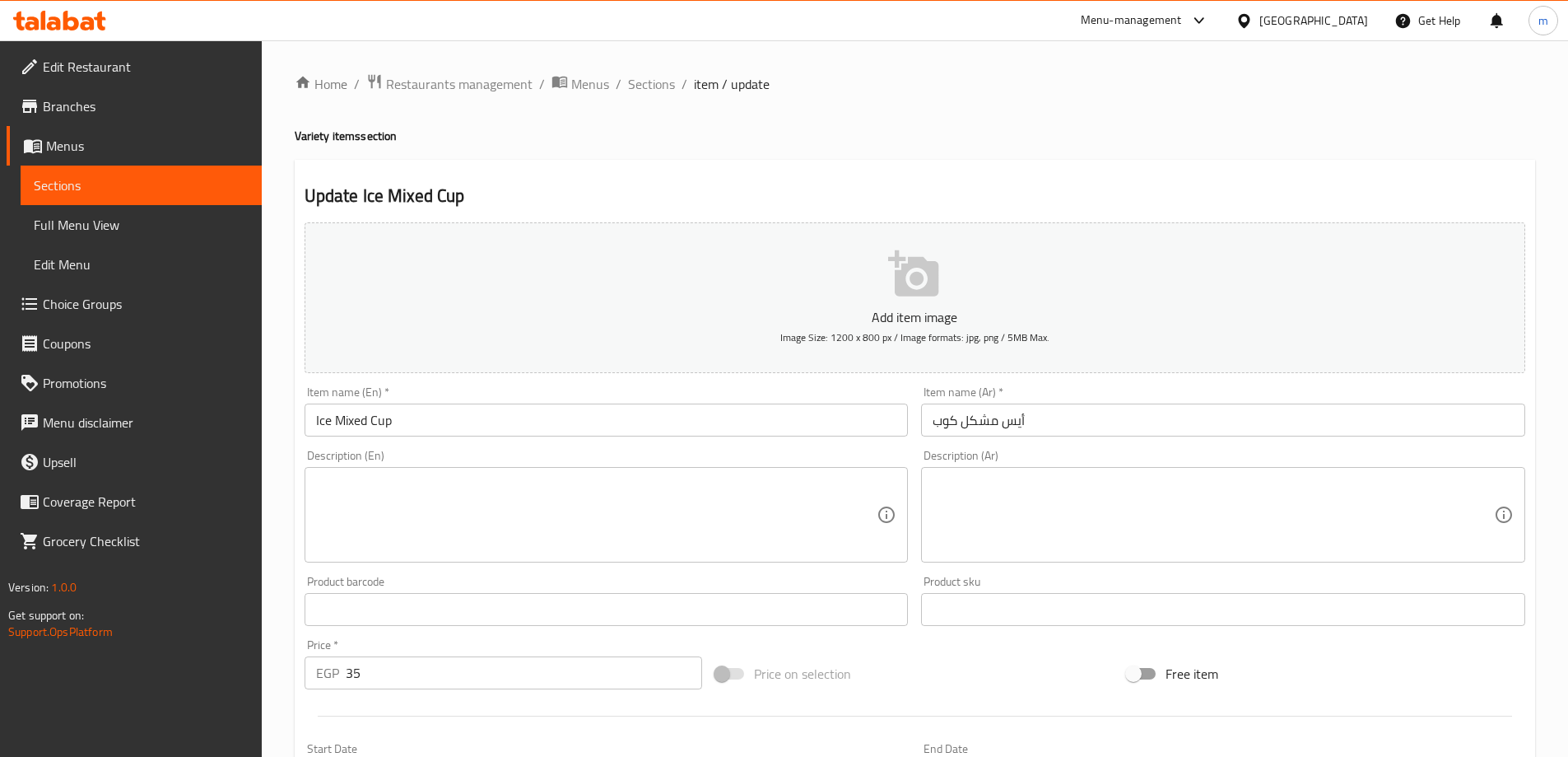
click at [361, 426] on input "Ice Mixed Cup" at bounding box center [607, 420] width 605 height 33
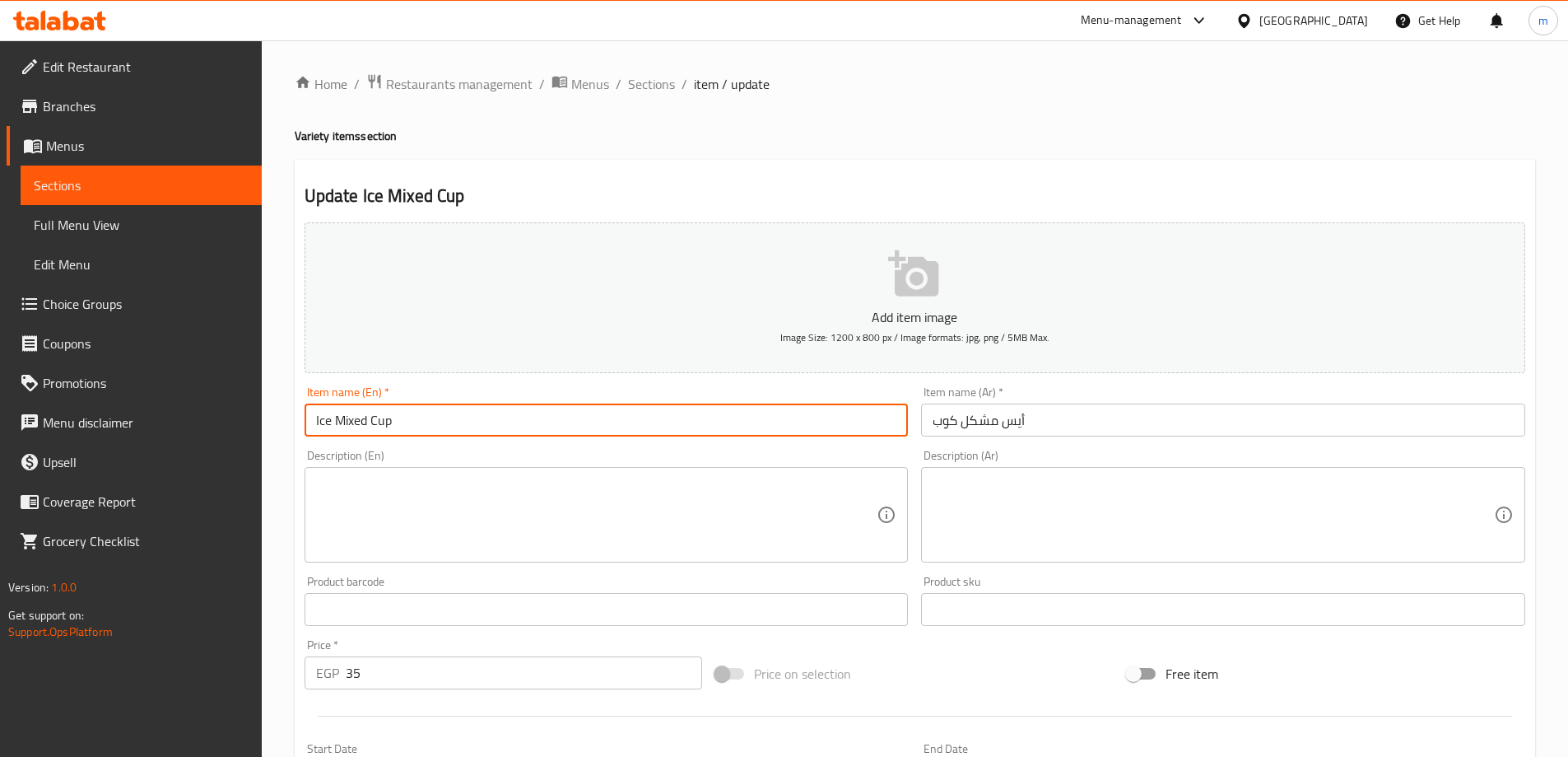
click at [361, 426] on input "Ice Mixed Cup" at bounding box center [607, 420] width 605 height 33
click at [312, 424] on input "Ice Cup" at bounding box center [607, 420] width 605 height 33
paste input "Mixed"
click at [414, 424] on input "Mixed Ice Cup" at bounding box center [607, 420] width 605 height 33
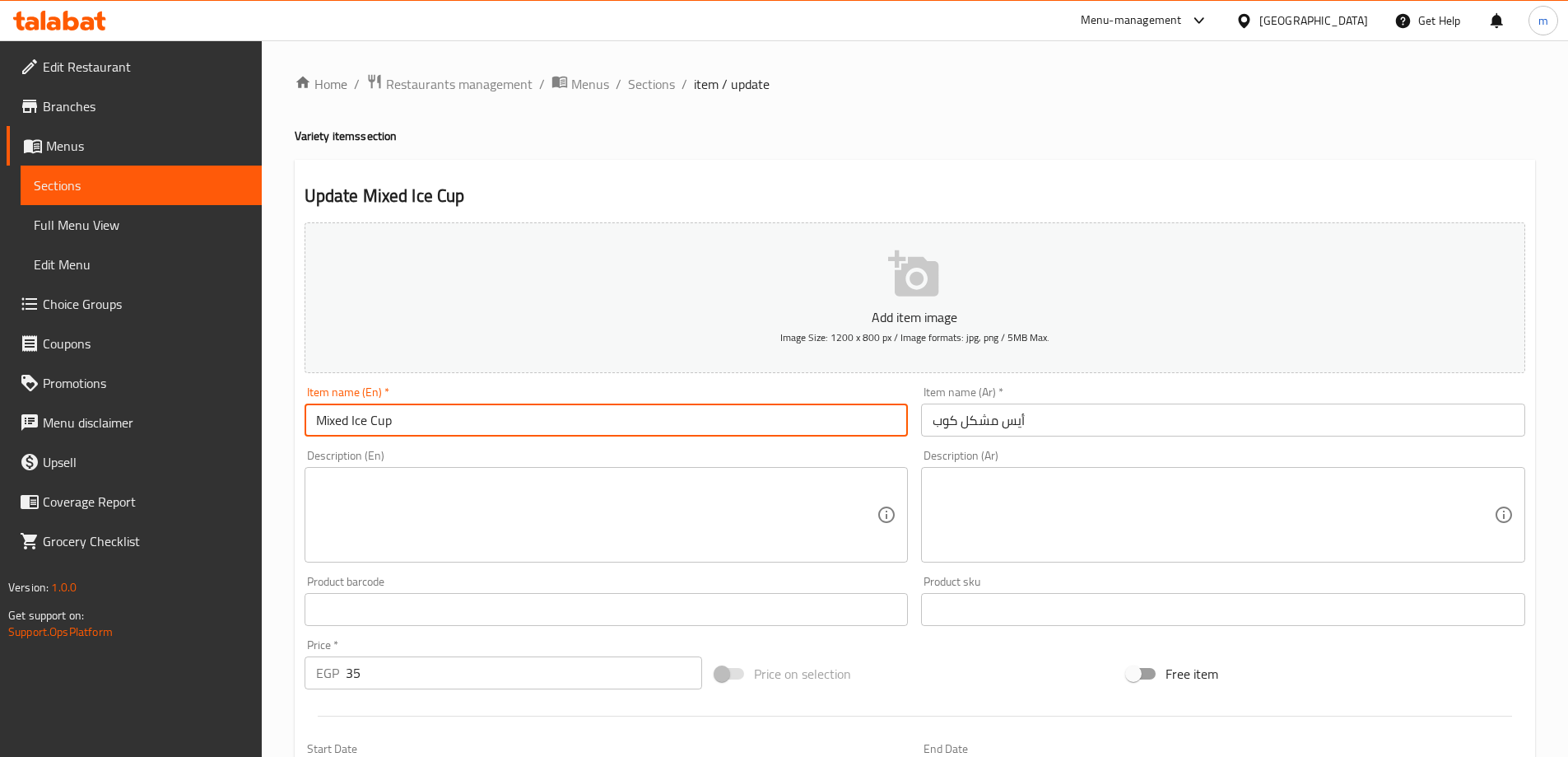
click at [414, 424] on input "Mixed Ice Cup" at bounding box center [607, 420] width 605 height 33
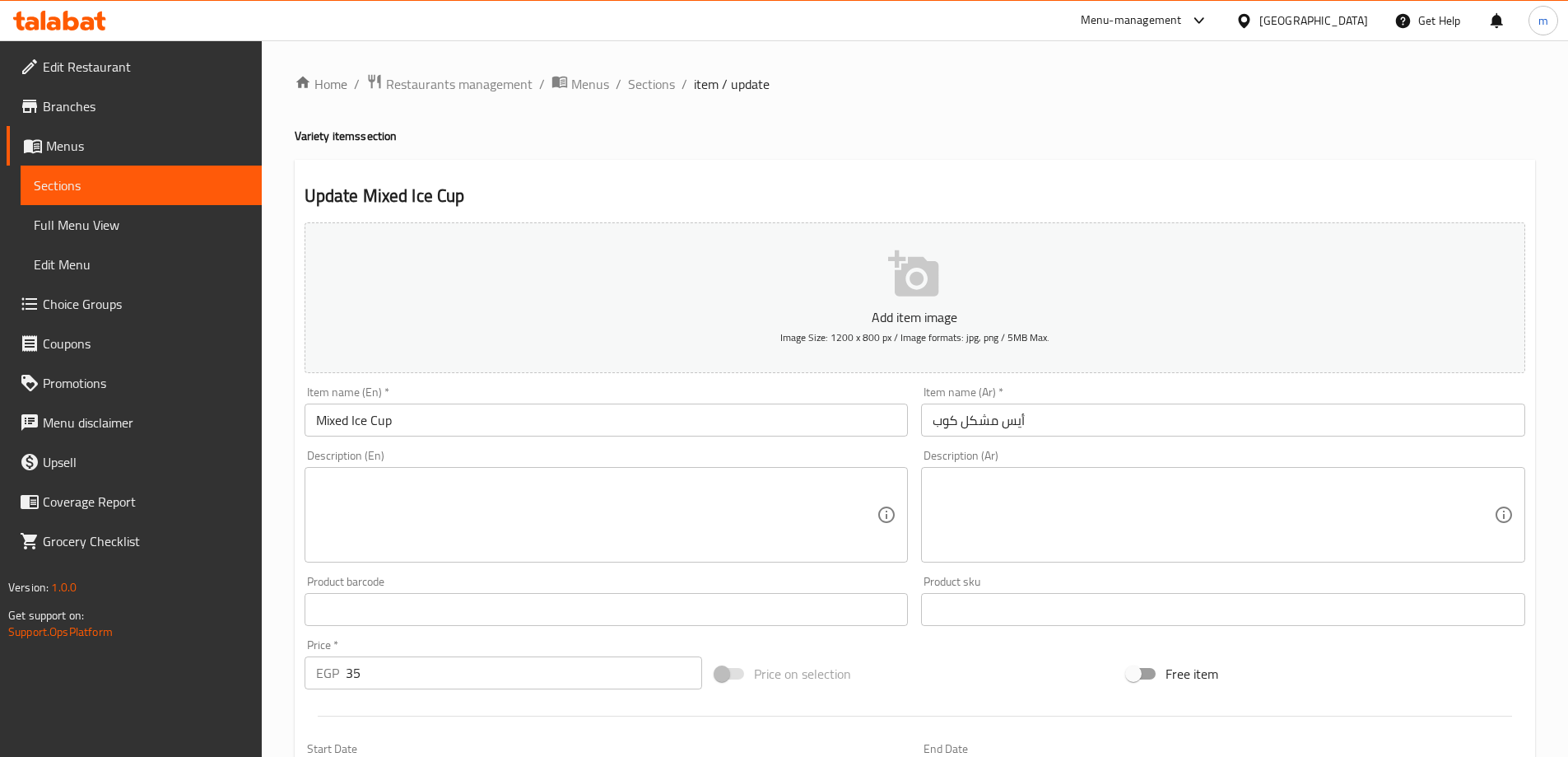
click at [515, 422] on input "Mixed Ice Cup" at bounding box center [607, 420] width 605 height 33
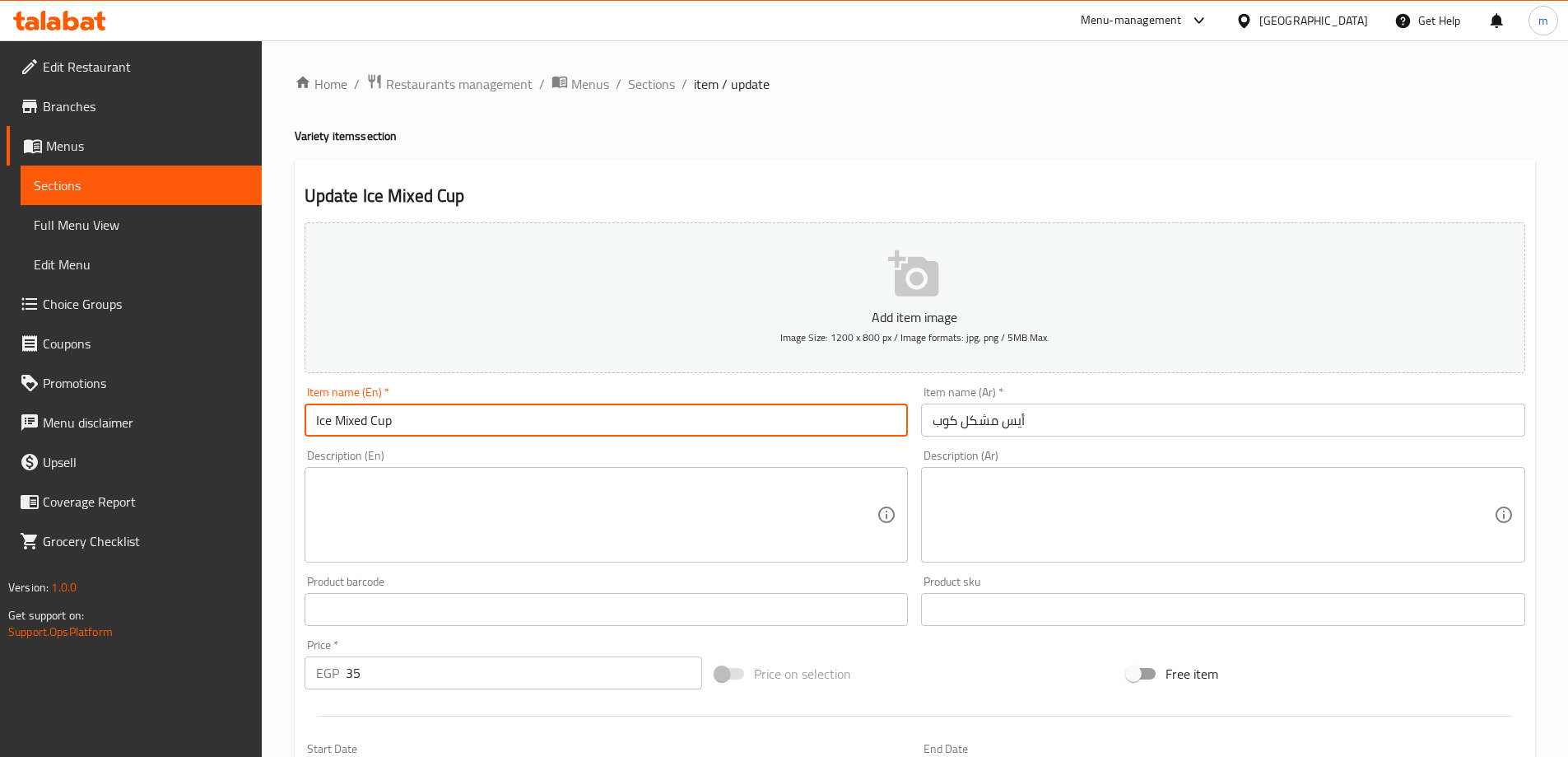
click at [517, 415] on input "Ice Mixed Cup" at bounding box center [607, 420] width 605 height 33
type input "Ice Mixed Cup"
click at [657, 86] on span "Sections" at bounding box center [651, 84] width 47 height 20
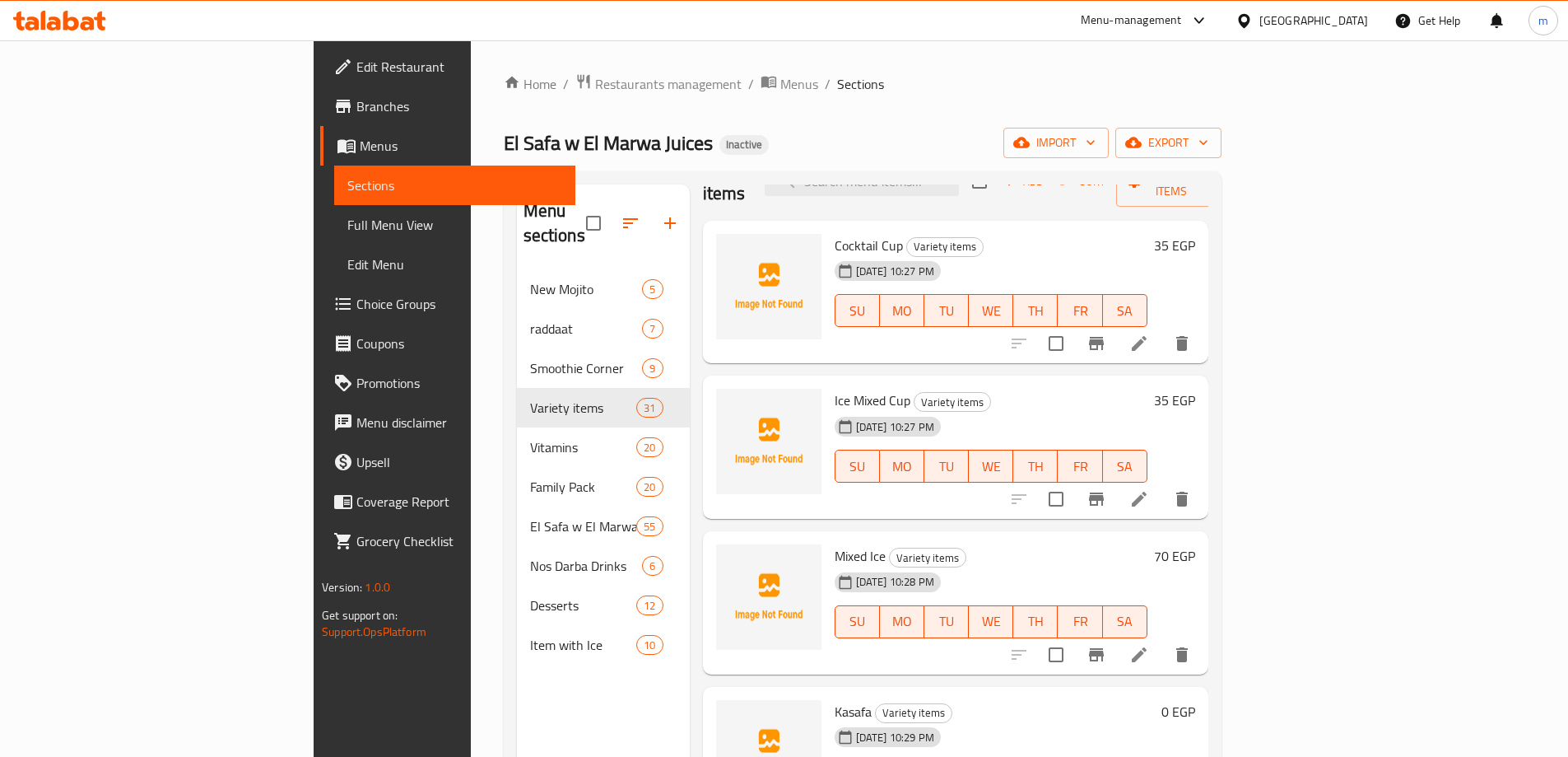
scroll to position [82, 0]
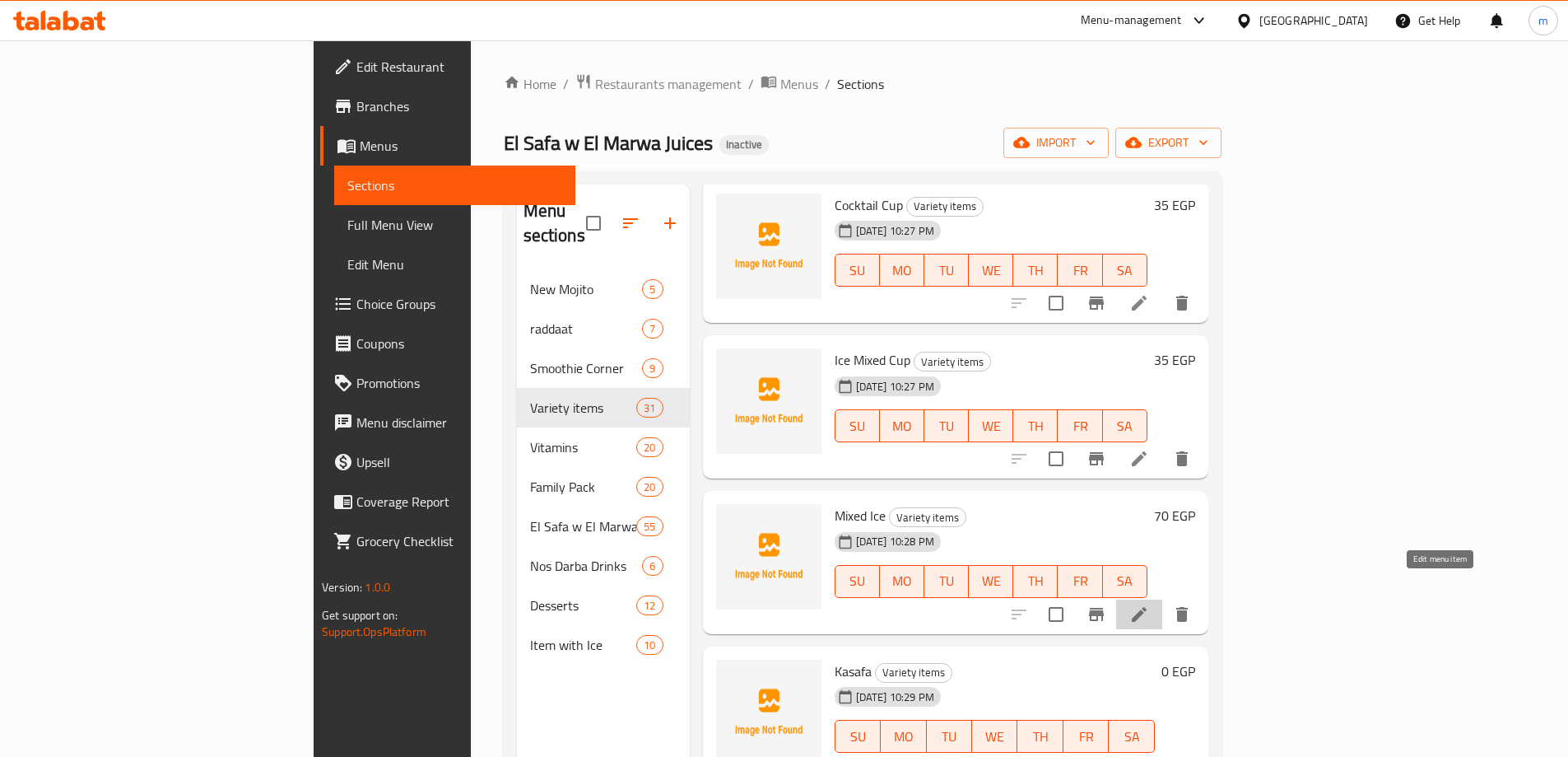
click at [1149, 605] on icon at bounding box center [1140, 615] width 20 height 20
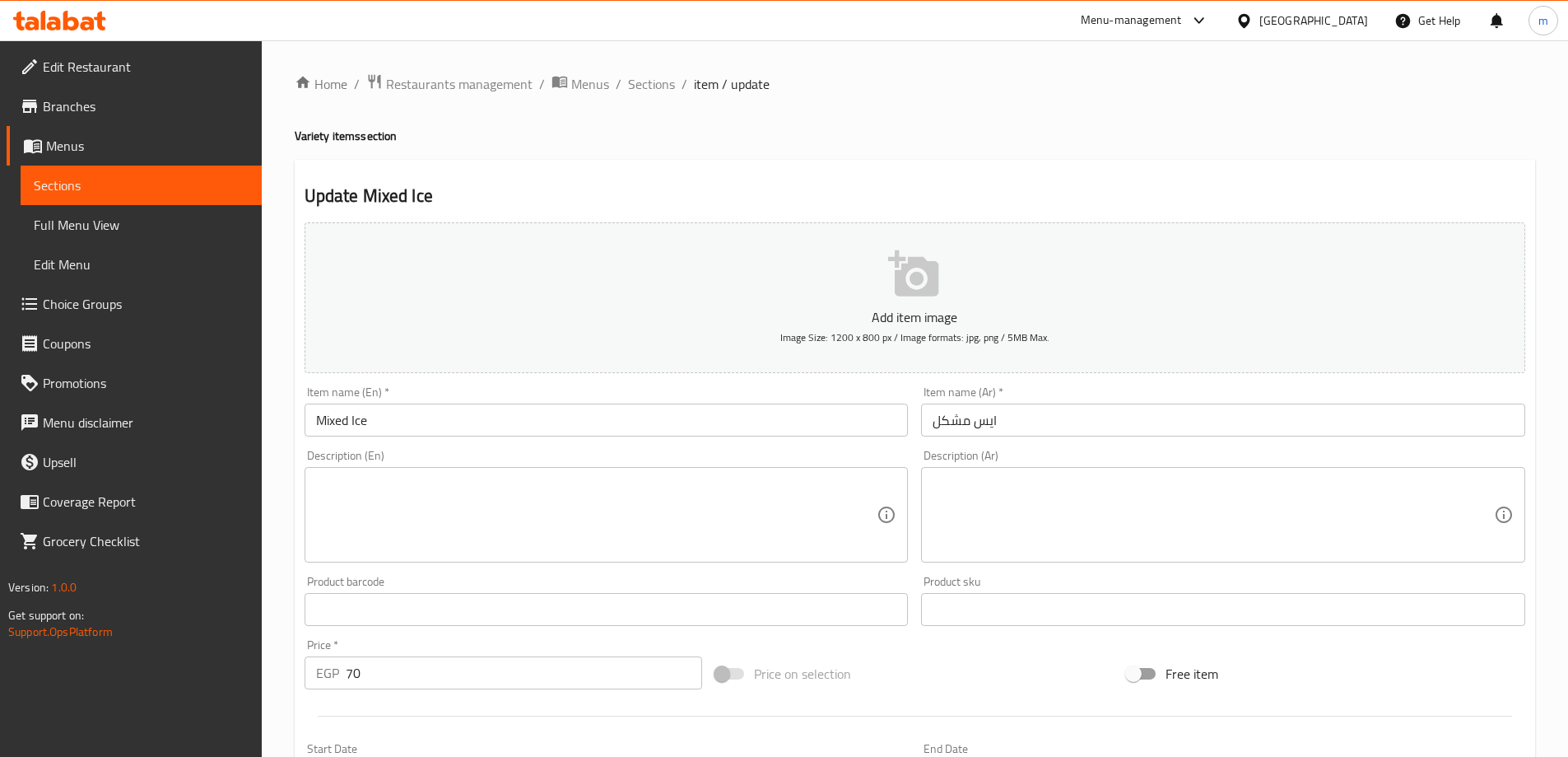
click at [446, 416] on input "Mixed Ice" at bounding box center [607, 420] width 605 height 33
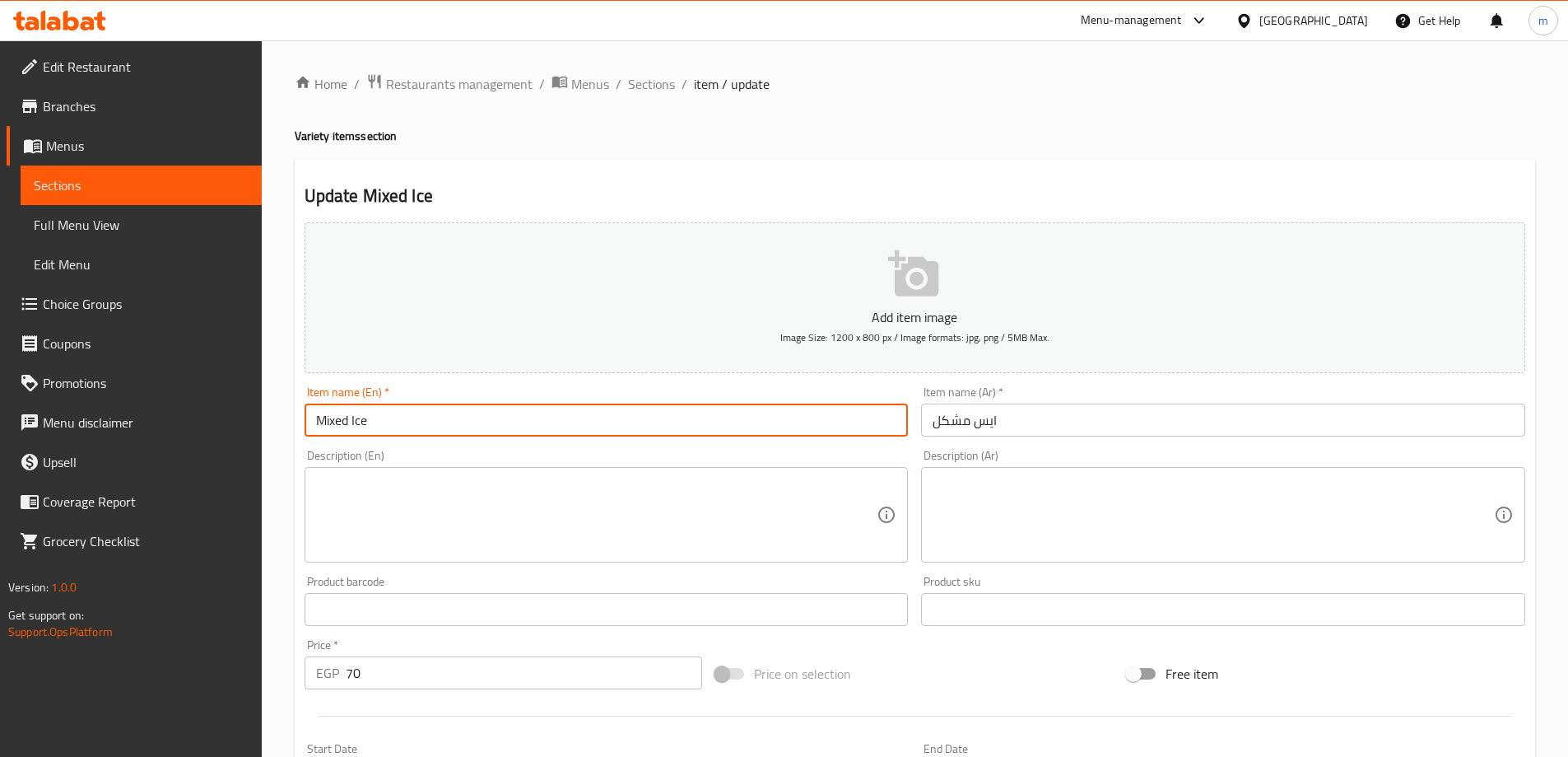
click at [335, 424] on input "Mixed Ice" at bounding box center [607, 420] width 605 height 33
click at [359, 419] on input "Ice" at bounding box center [607, 420] width 605 height 33
type input "Ice Mix"
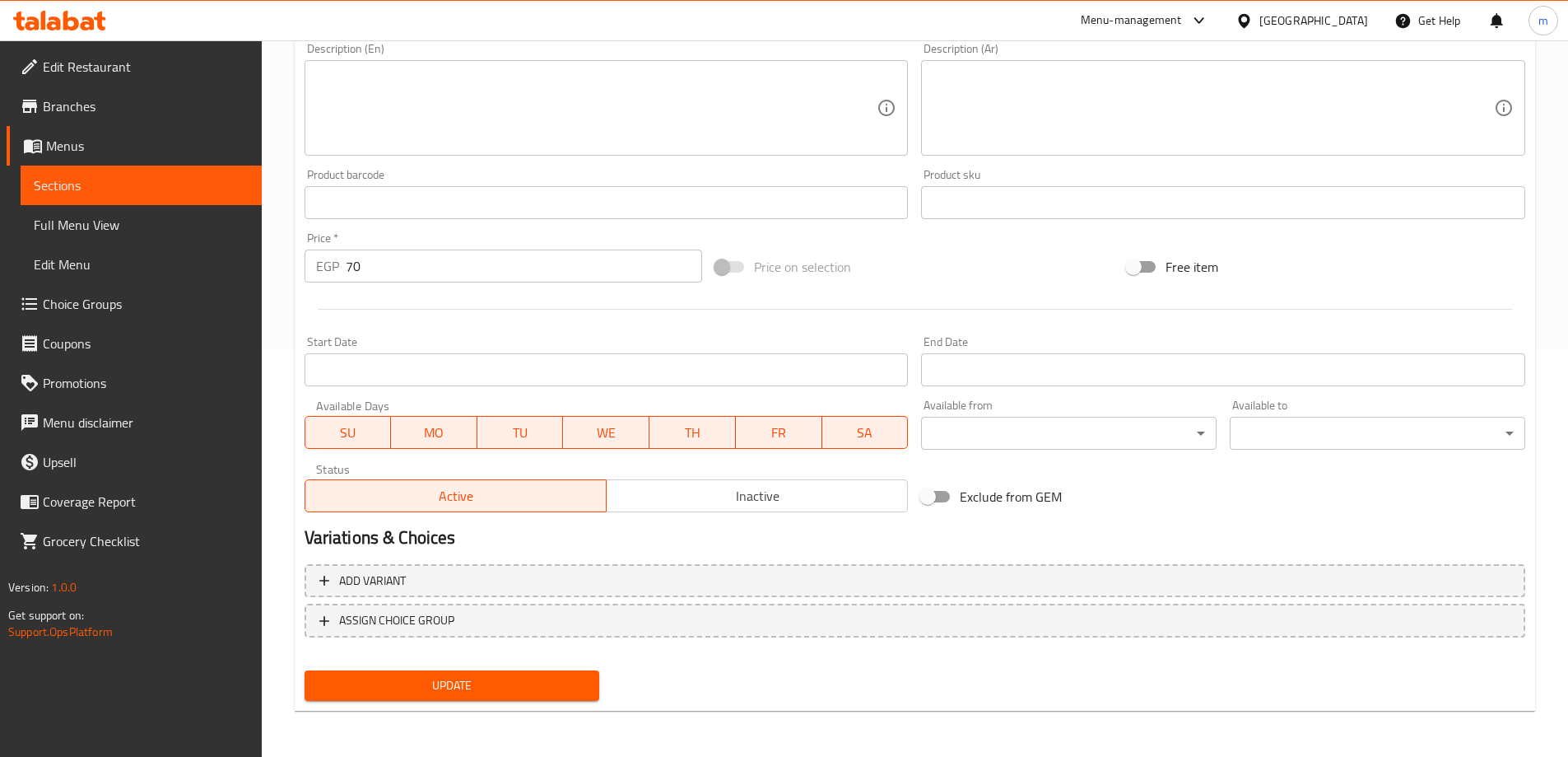
click at [443, 691] on span "Update" at bounding box center [452, 686] width 269 height 20
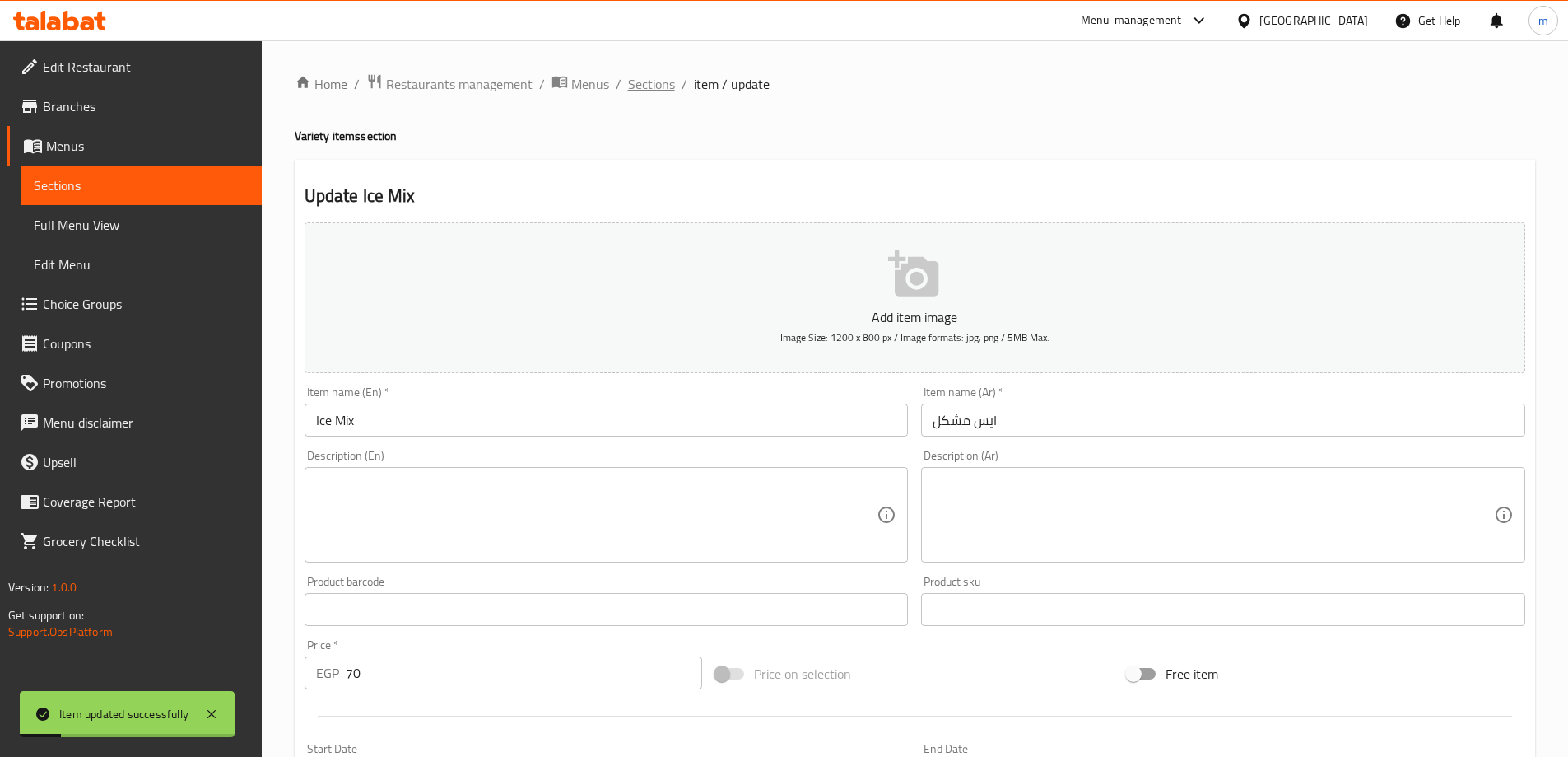
click at [650, 89] on span "Sections" at bounding box center [651, 84] width 47 height 20
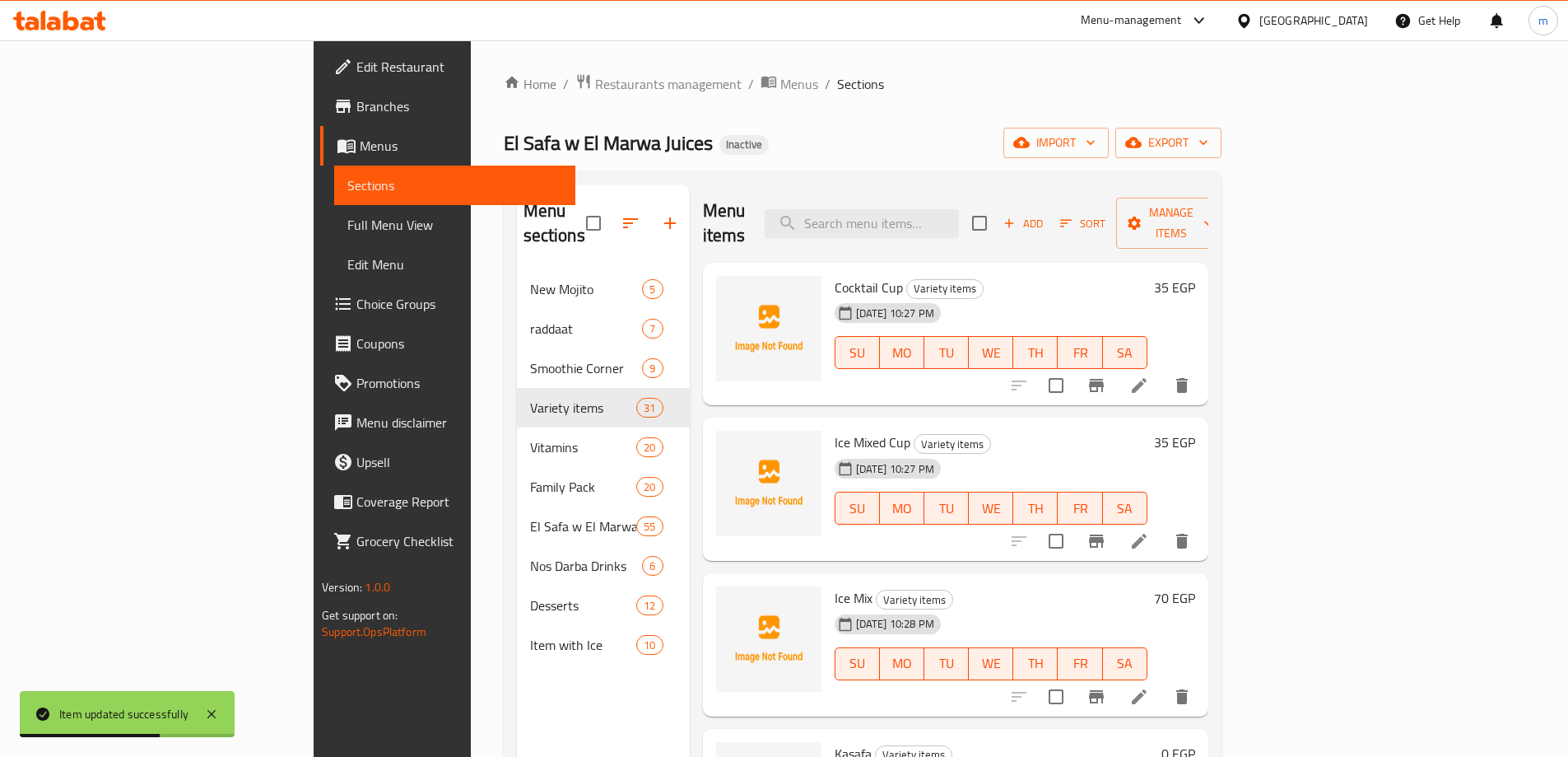
click at [334, 210] on link "Full Menu View" at bounding box center [455, 224] width 242 height 39
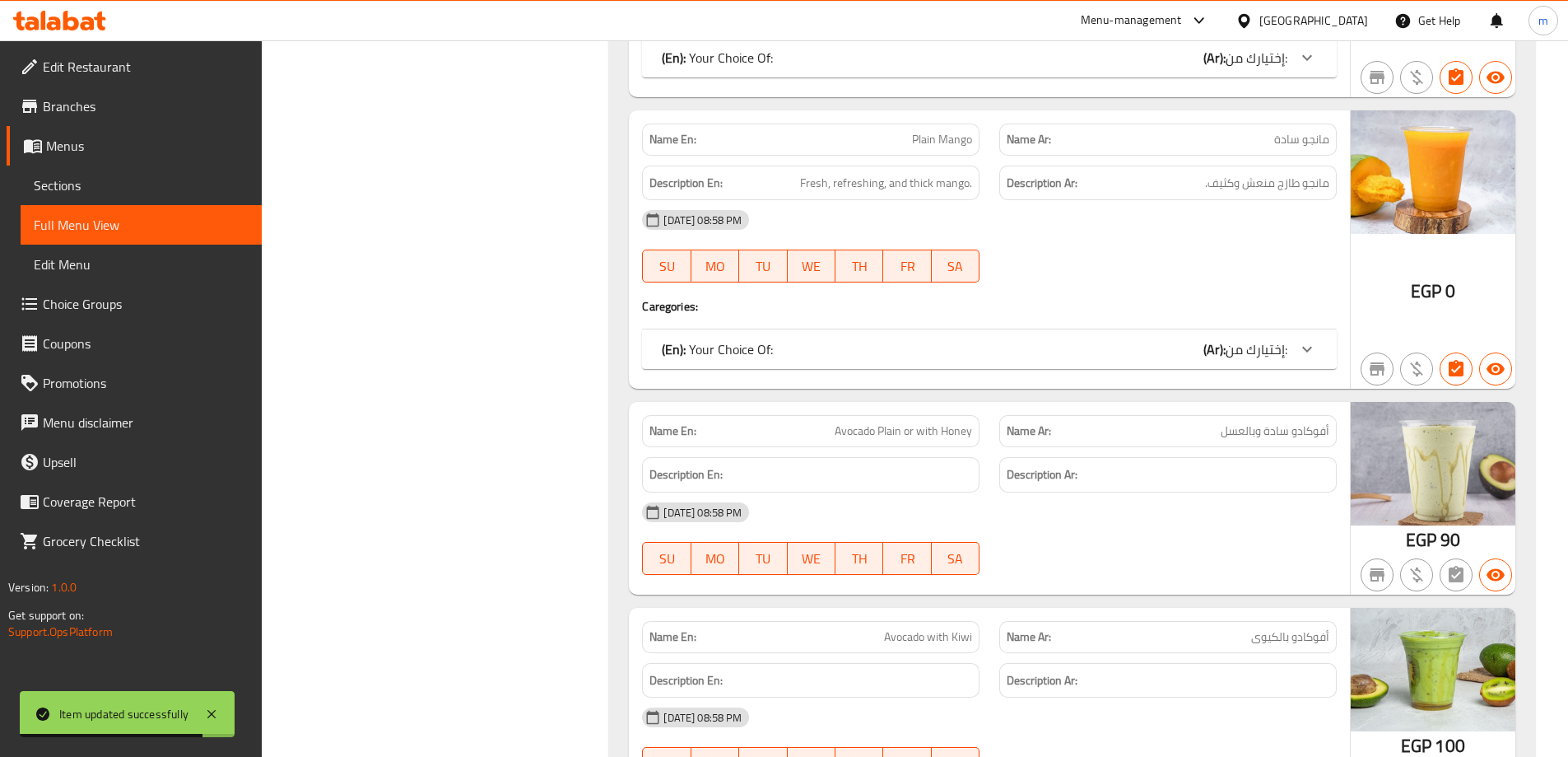
scroll to position [34459, 0]
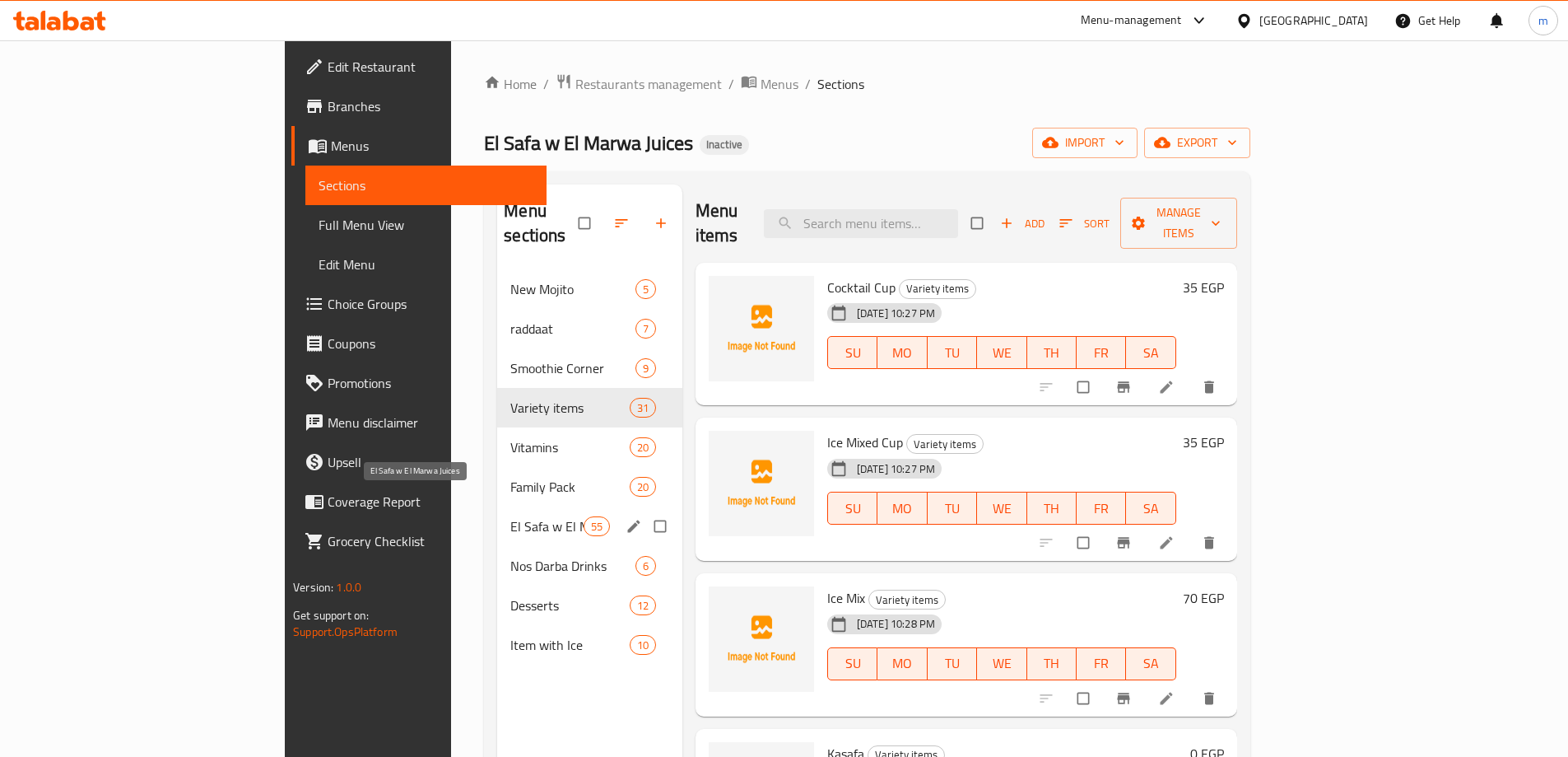
click at [510, 516] on span "El Safa w El Marwa Juices" at bounding box center [546, 526] width 72 height 20
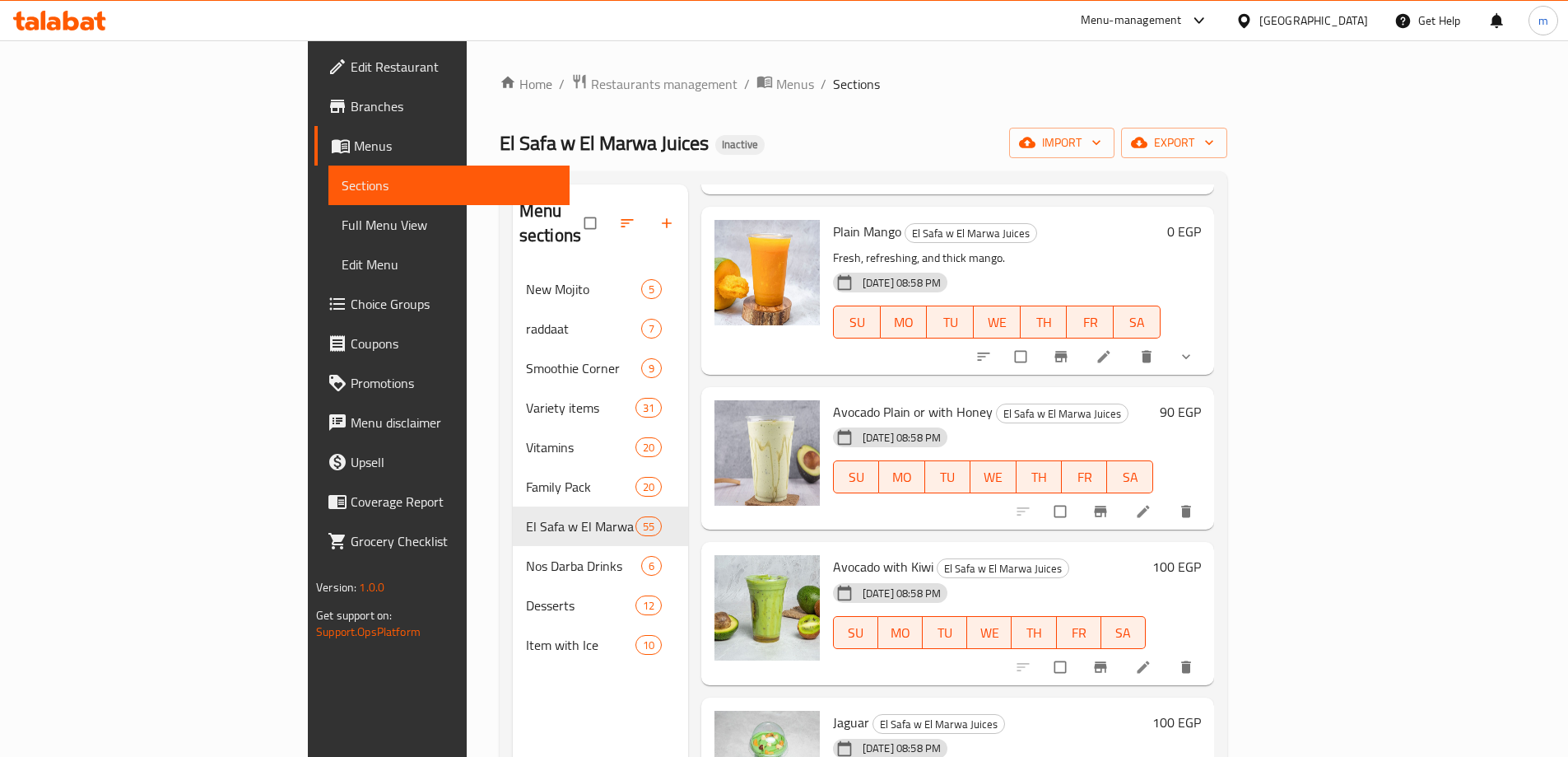
scroll to position [7512, 0]
click at [1152, 502] on icon at bounding box center [1144, 510] width 16 height 16
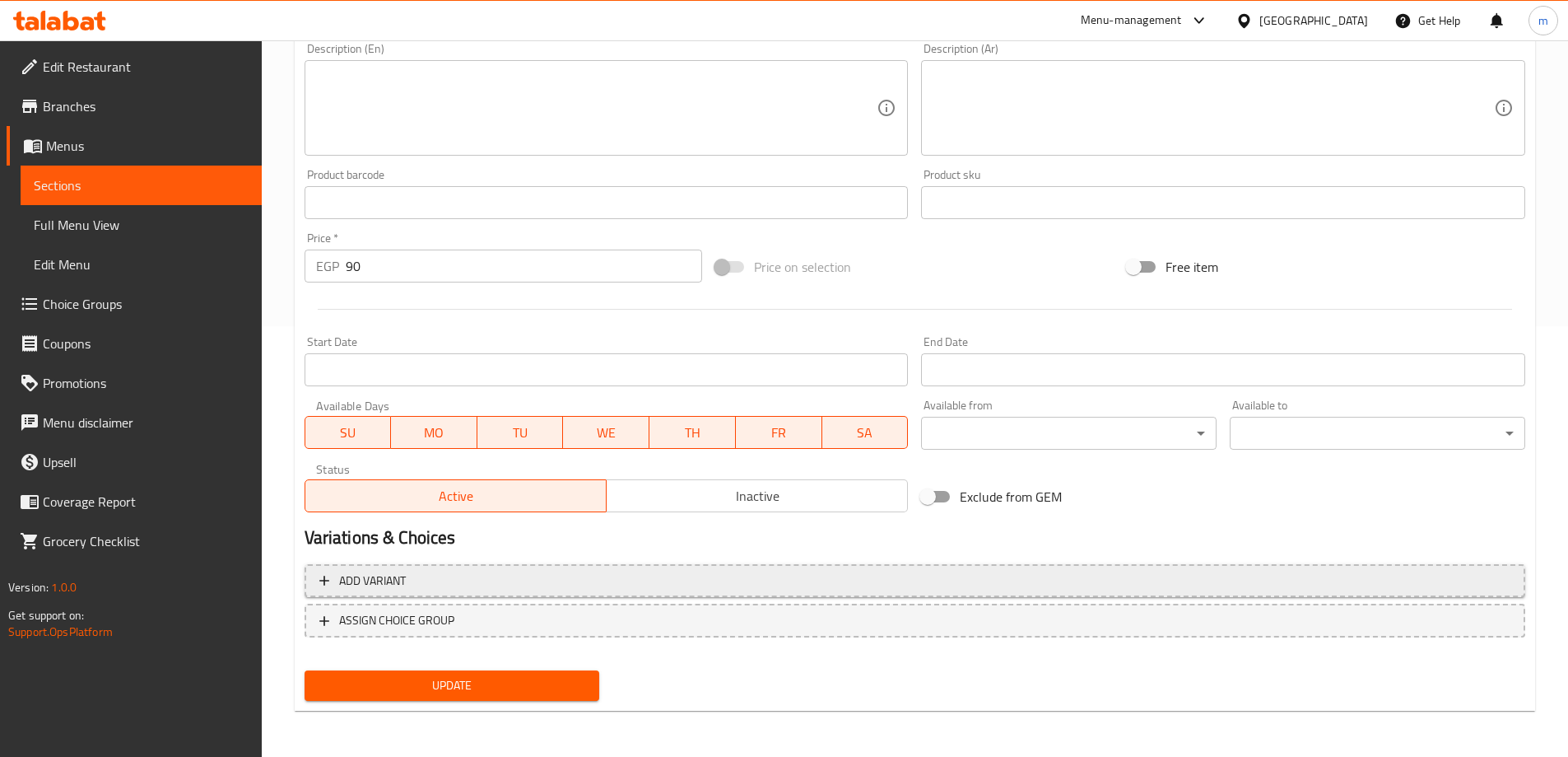
click at [465, 578] on span "Add variant" at bounding box center [915, 581] width 1191 height 20
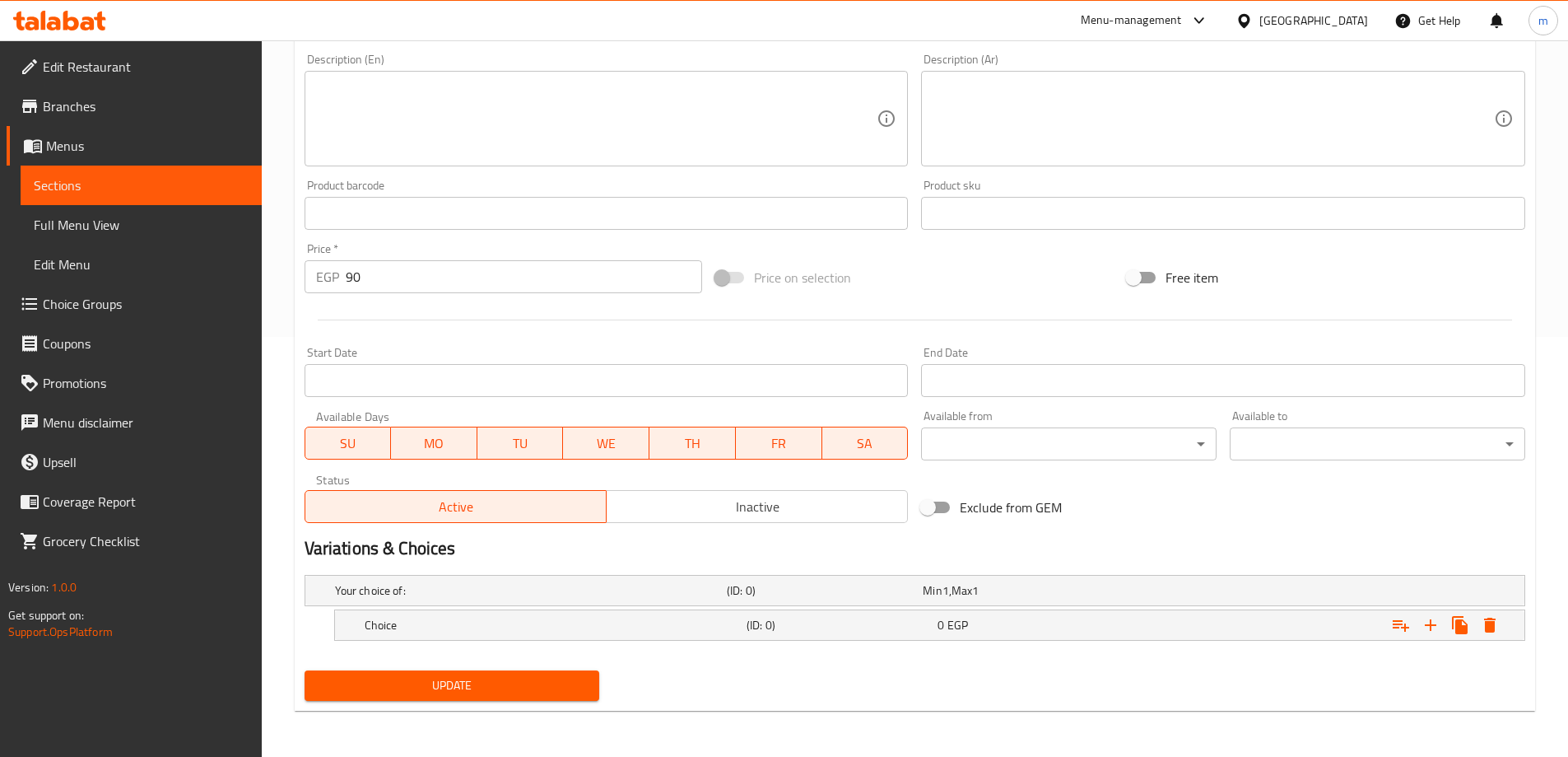
scroll to position [420, 0]
click at [555, 613] on div "Choice" at bounding box center [553, 624] width 382 height 23
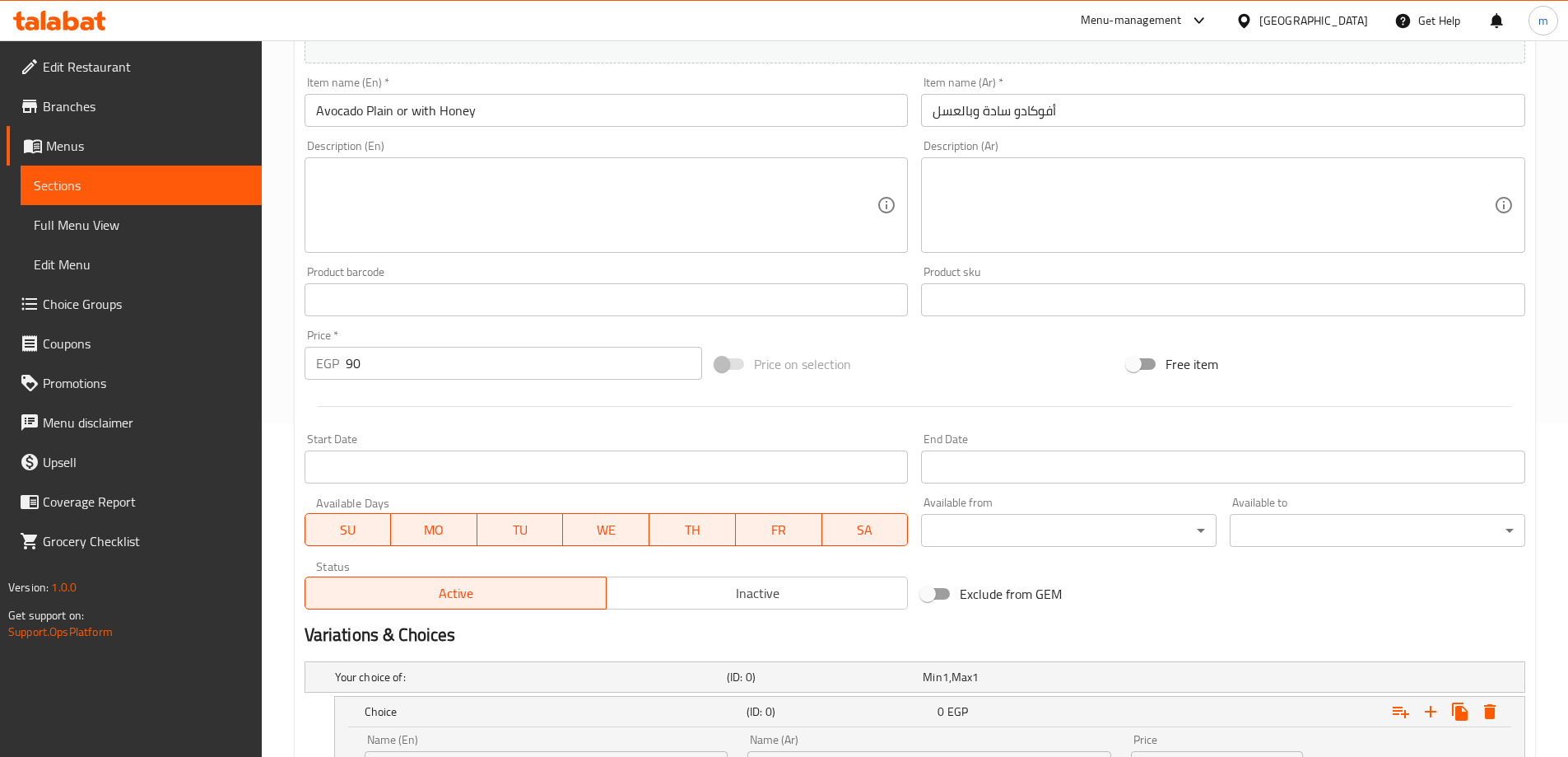
scroll to position [161, 0]
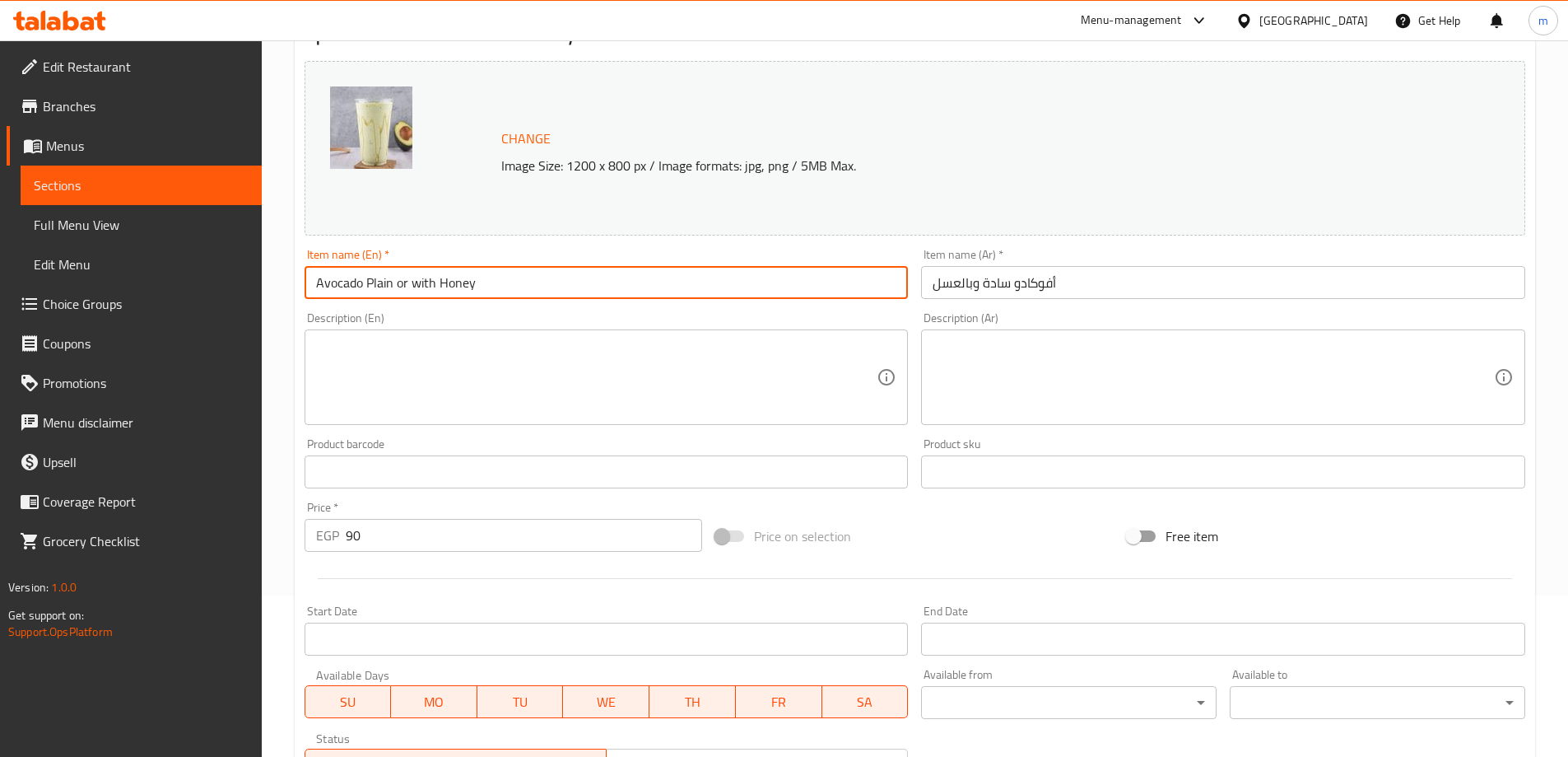
drag, startPoint x: 392, startPoint y: 280, endPoint x: 282, endPoint y: 282, distance: 110.0
click at [282, 282] on div "Home / Restaurants management / Menus / Sections / item / update El Safa w El M…" at bounding box center [915, 482] width 1306 height 1207
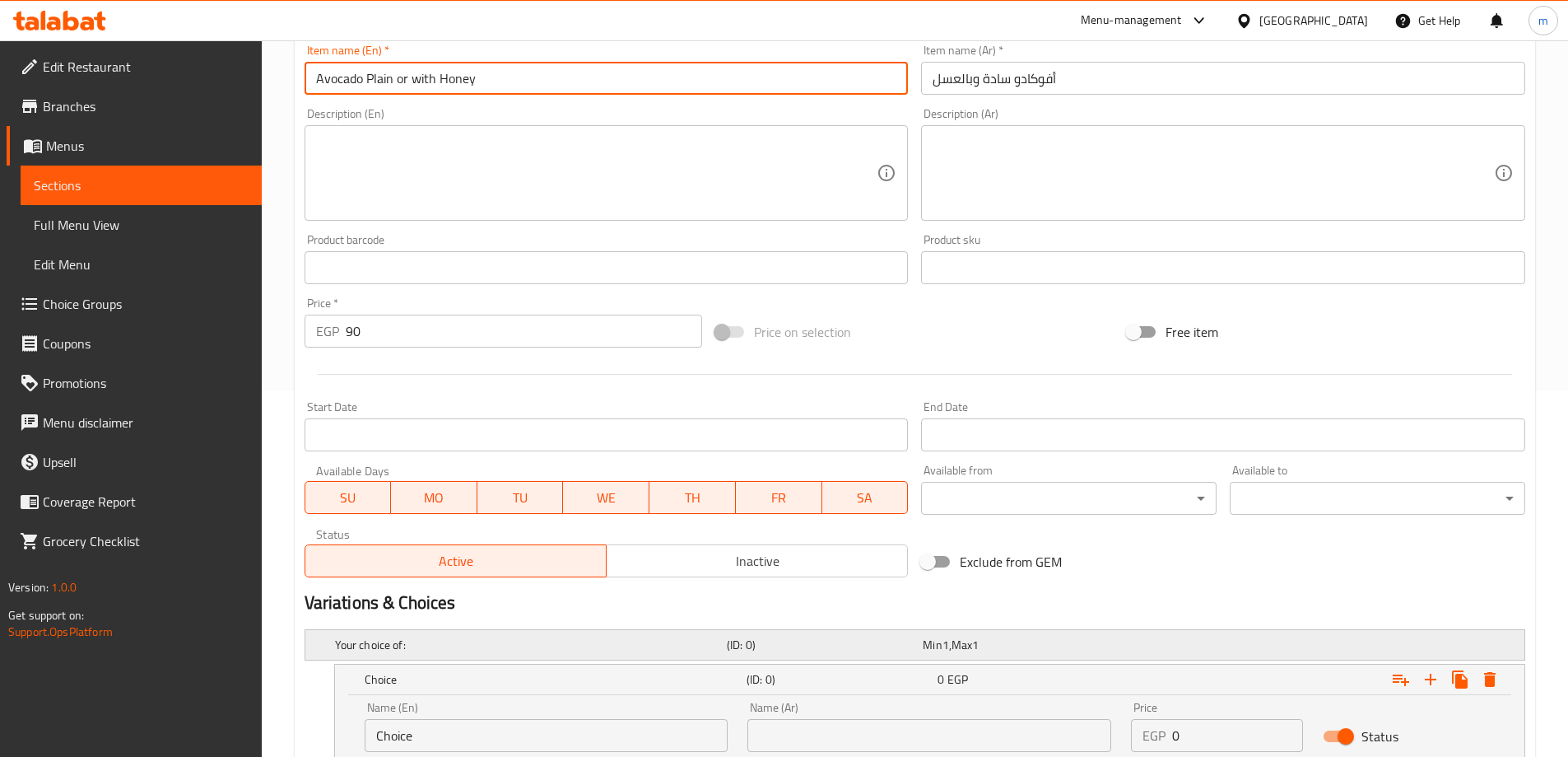
scroll to position [491, 0]
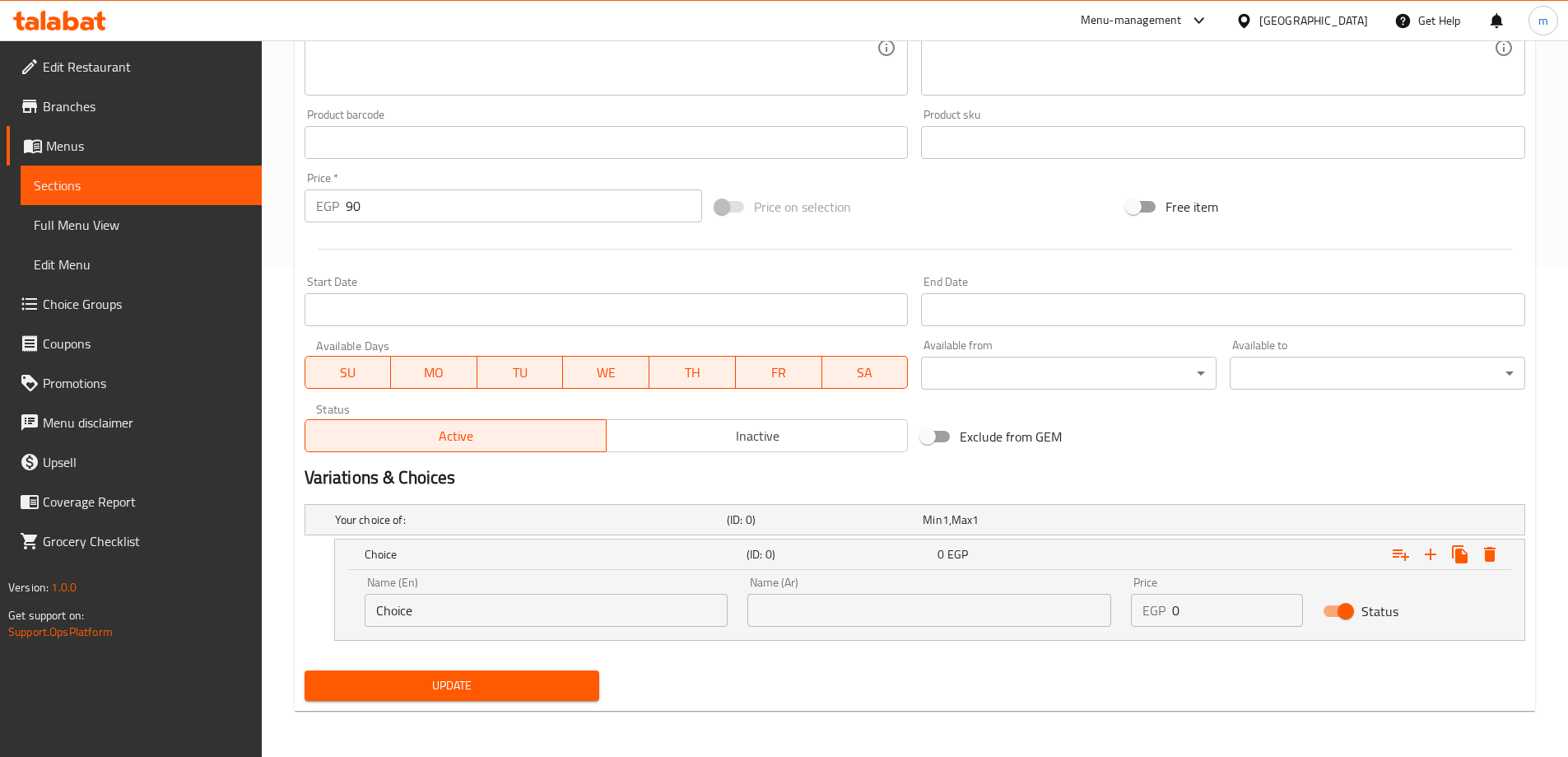
click at [445, 605] on input "Choice" at bounding box center [547, 611] width 364 height 33
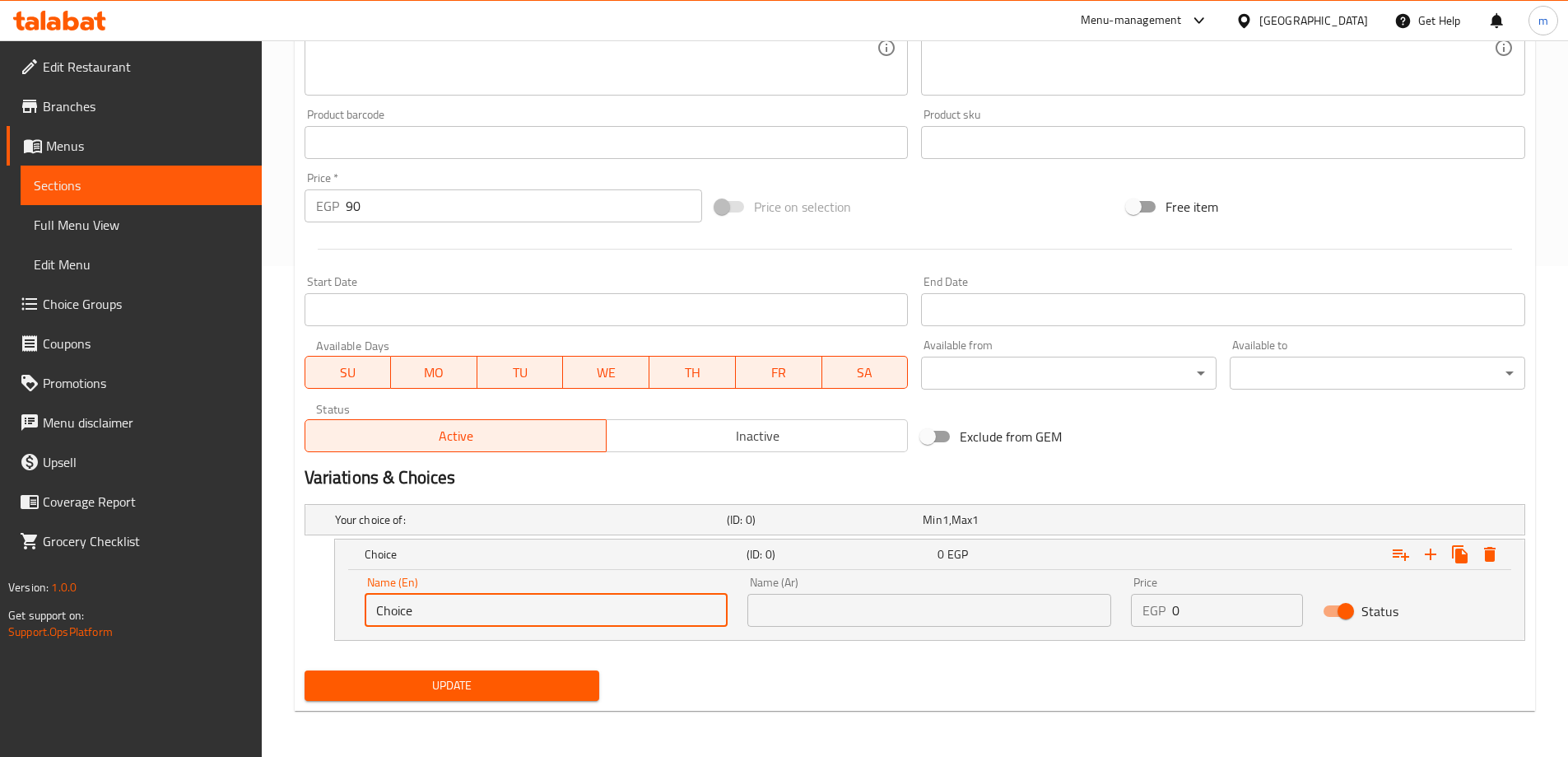
click at [445, 605] on input "Choice" at bounding box center [547, 611] width 364 height 33
paste input "Avocado Plain"
type input "Avocado Plain"
click at [1421, 558] on icon "Expand" at bounding box center [1431, 555] width 20 height 20
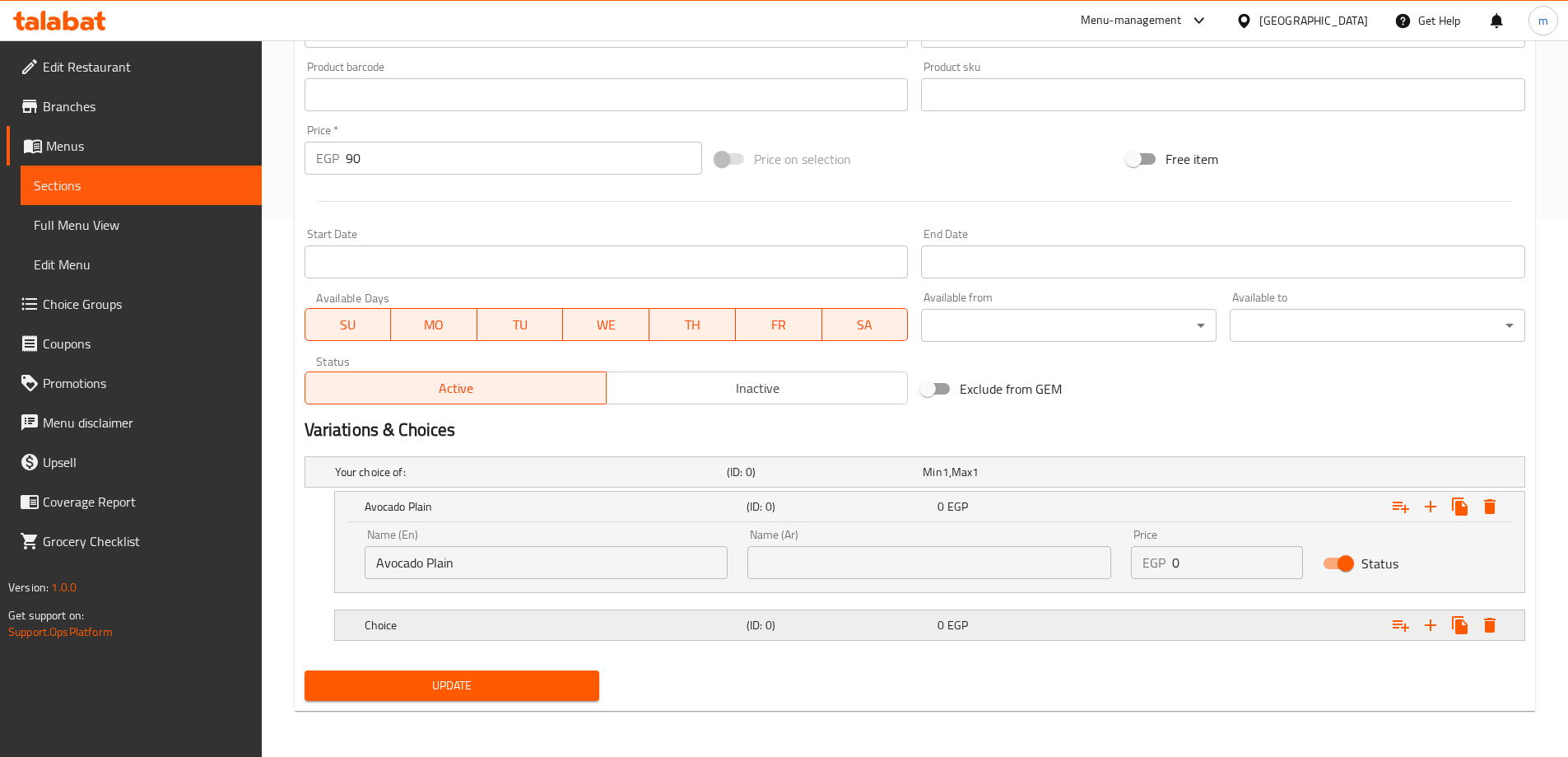
click at [572, 621] on h5 "Choice" at bounding box center [553, 625] width 375 height 16
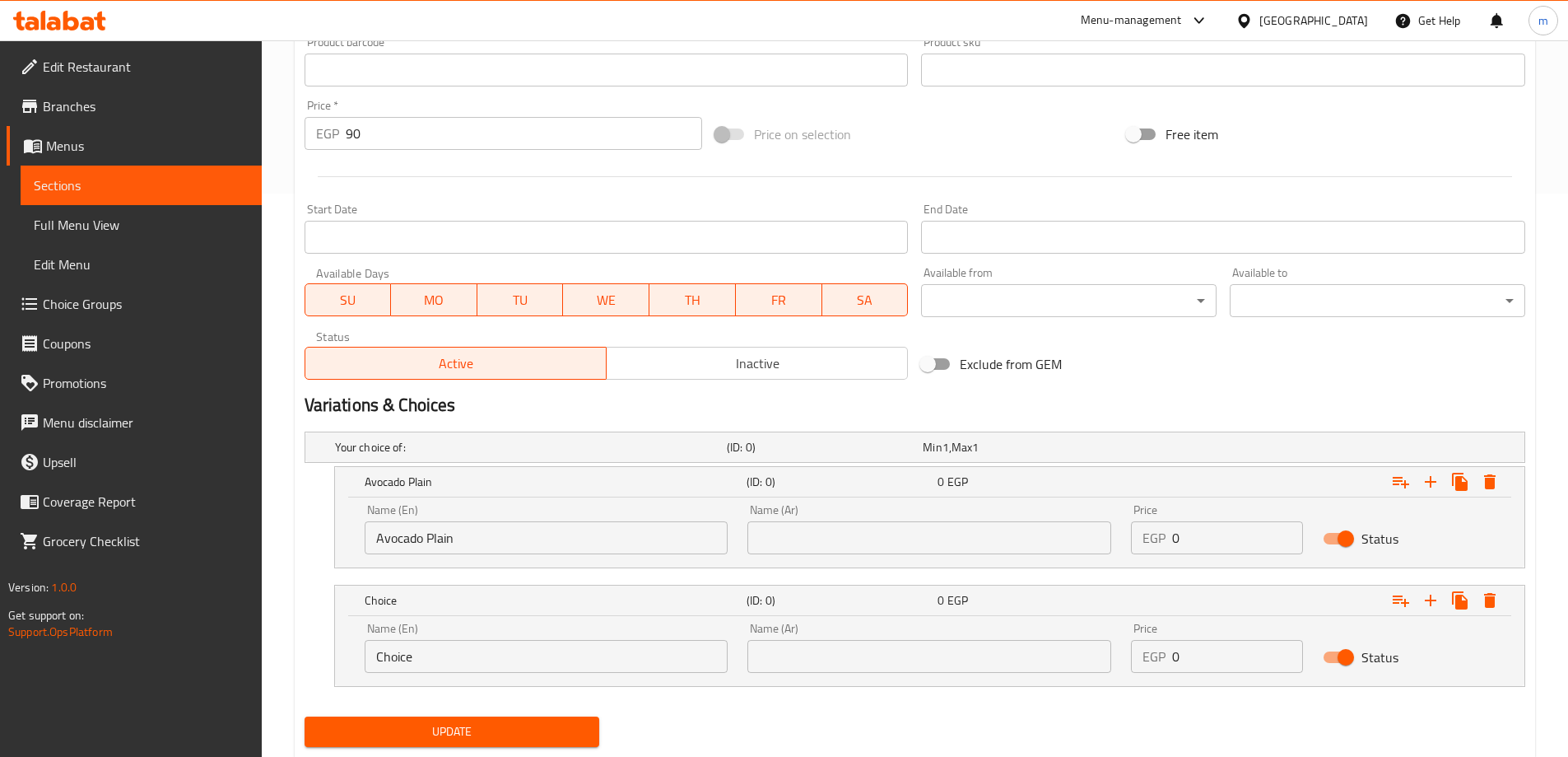
scroll to position [587, 0]
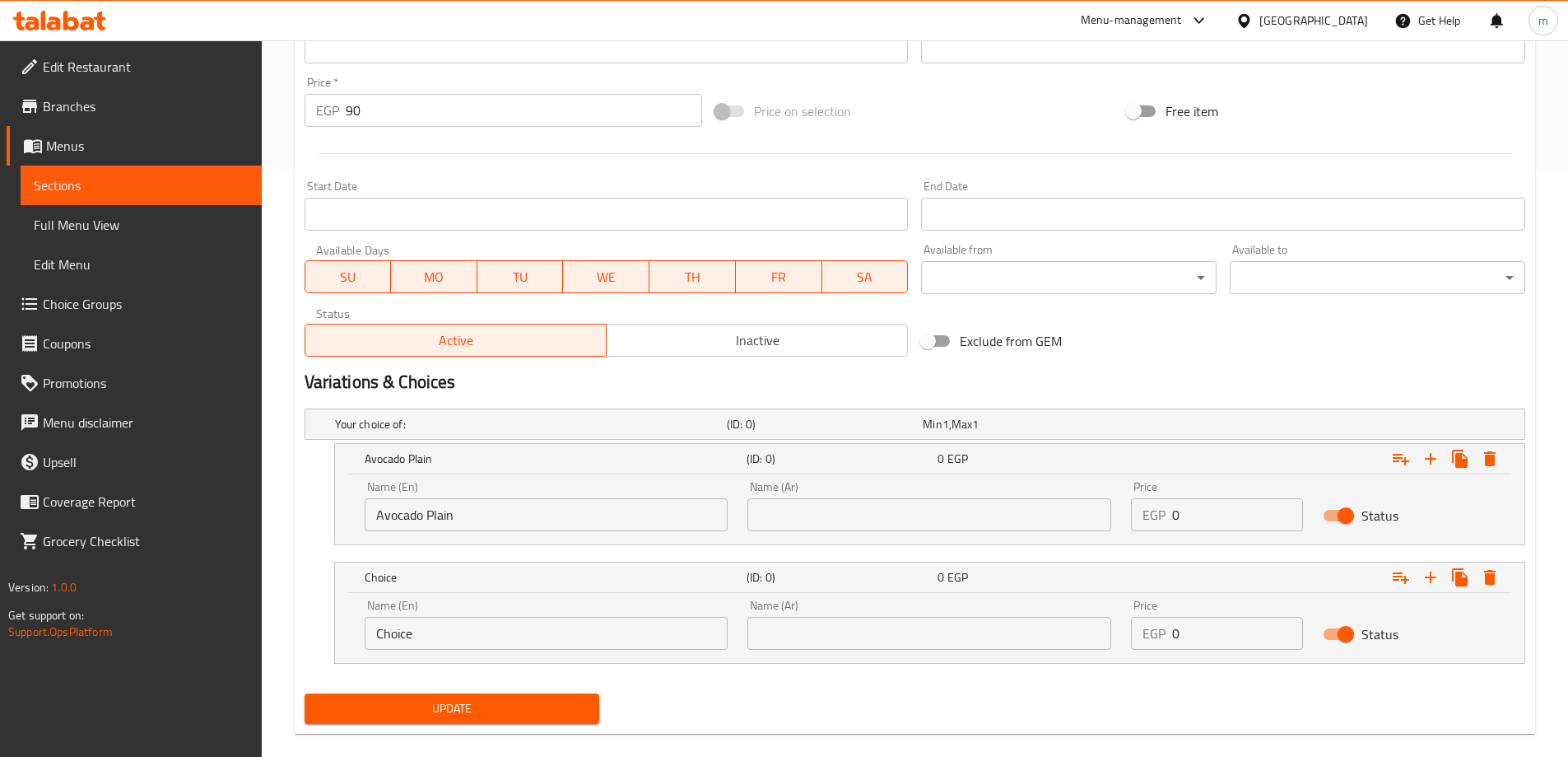
click at [471, 628] on input "Choice" at bounding box center [547, 633] width 364 height 33
paste input "Avocado Plain"
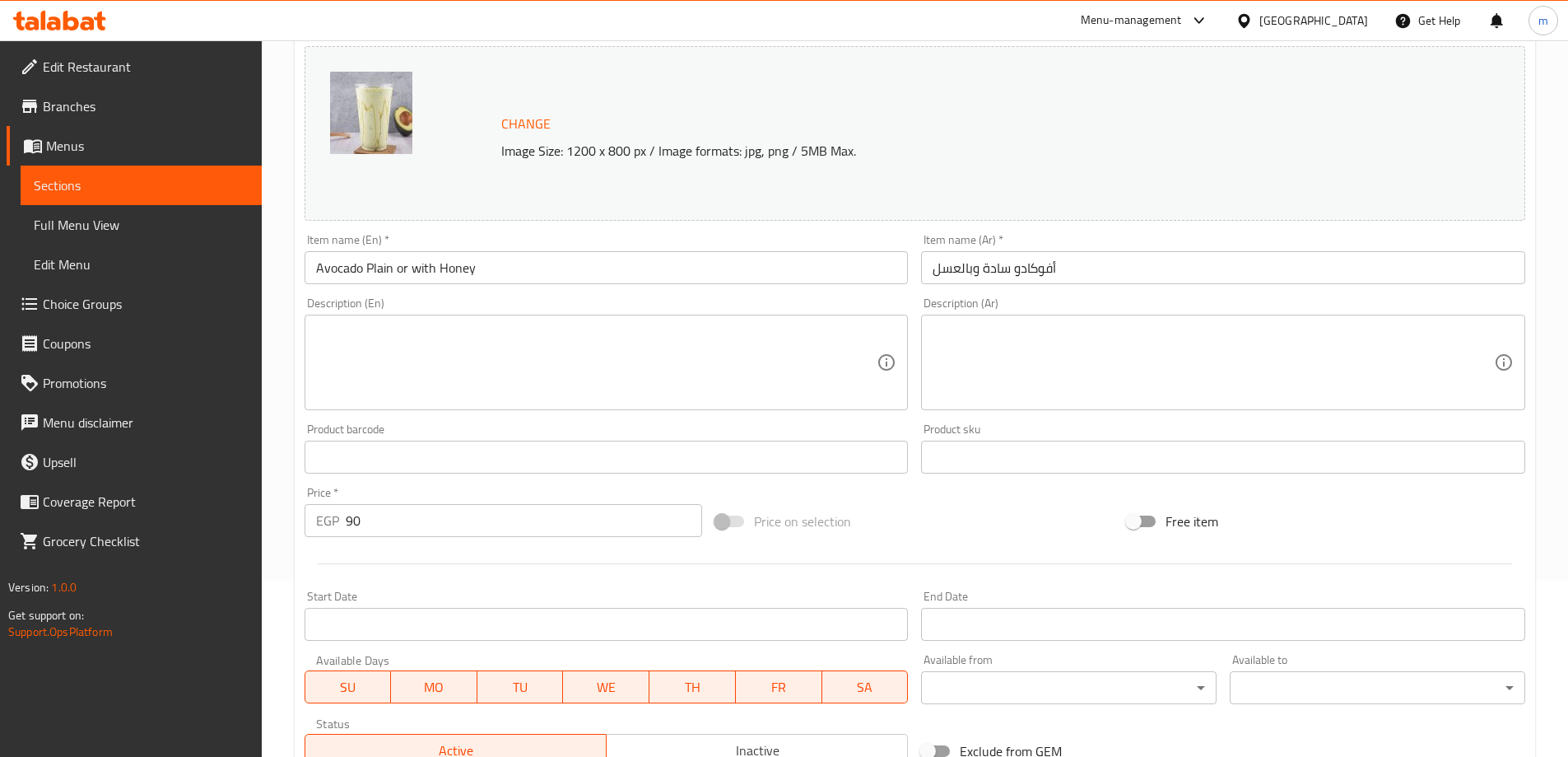
scroll to position [175, 0]
click at [443, 272] on input "Avocado Plain or with Honey" at bounding box center [607, 269] width 605 height 33
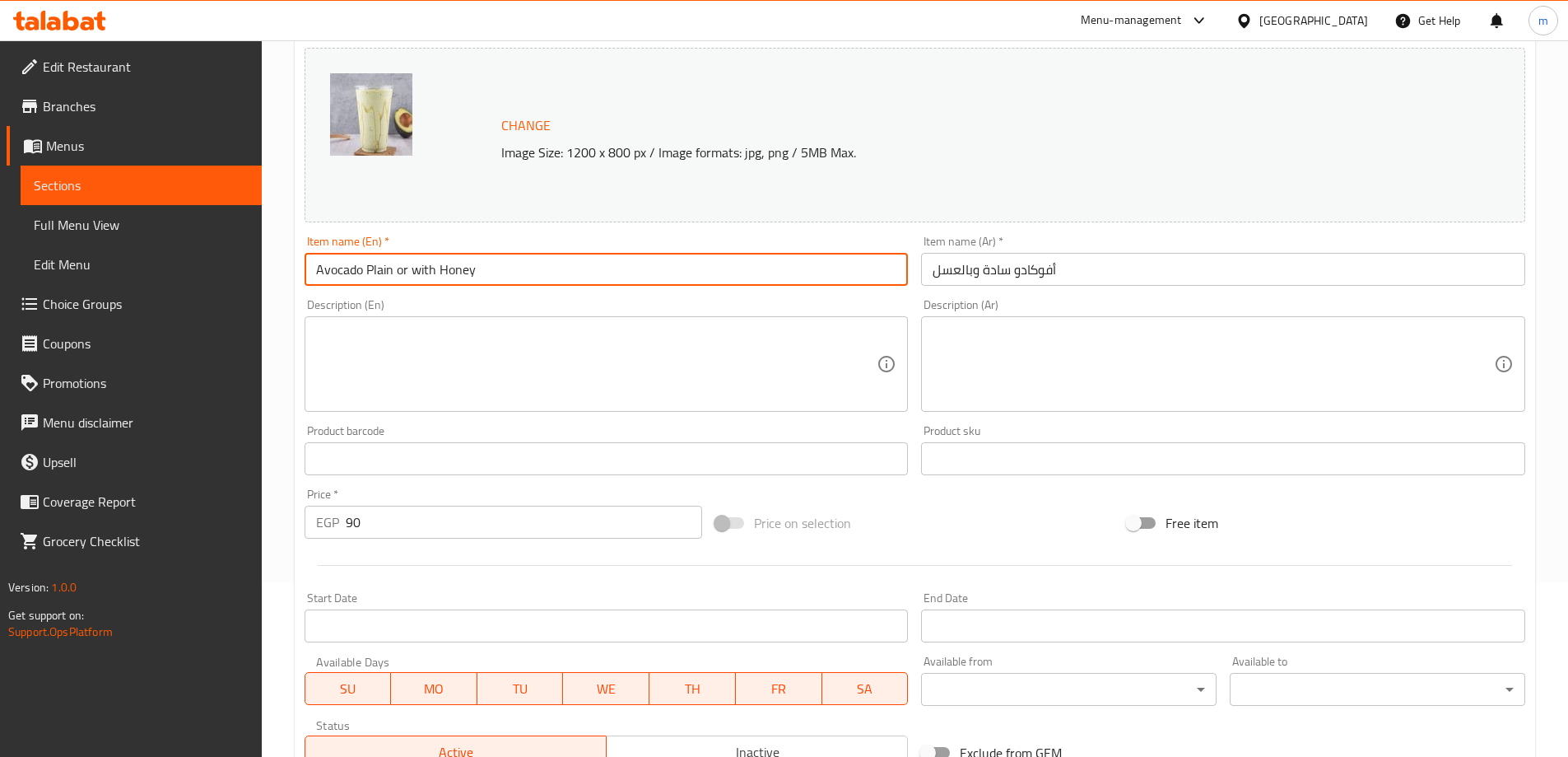
click at [443, 272] on input "Avocado Plain or with Honey" at bounding box center [607, 269] width 605 height 33
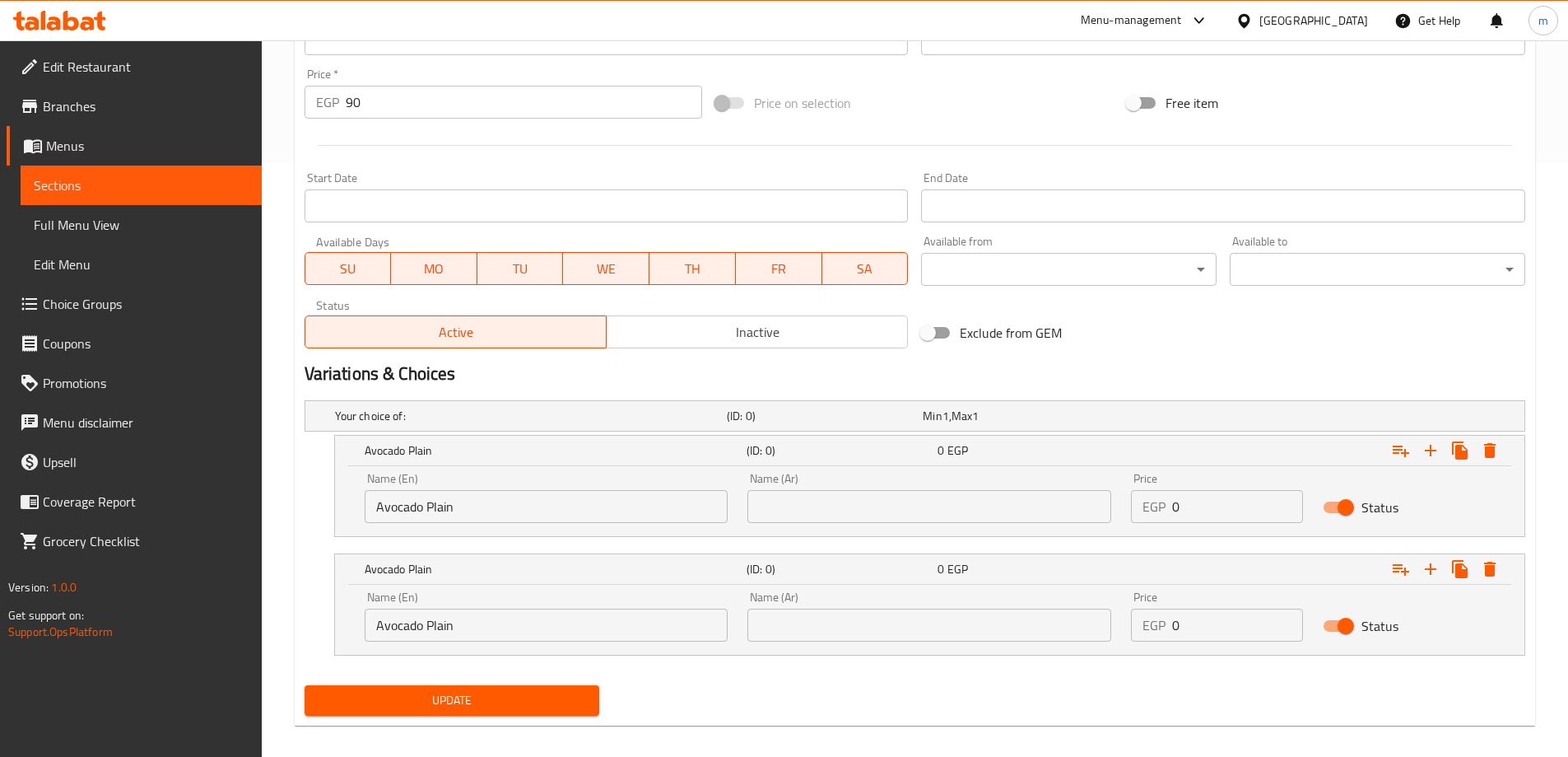
scroll to position [610, 0]
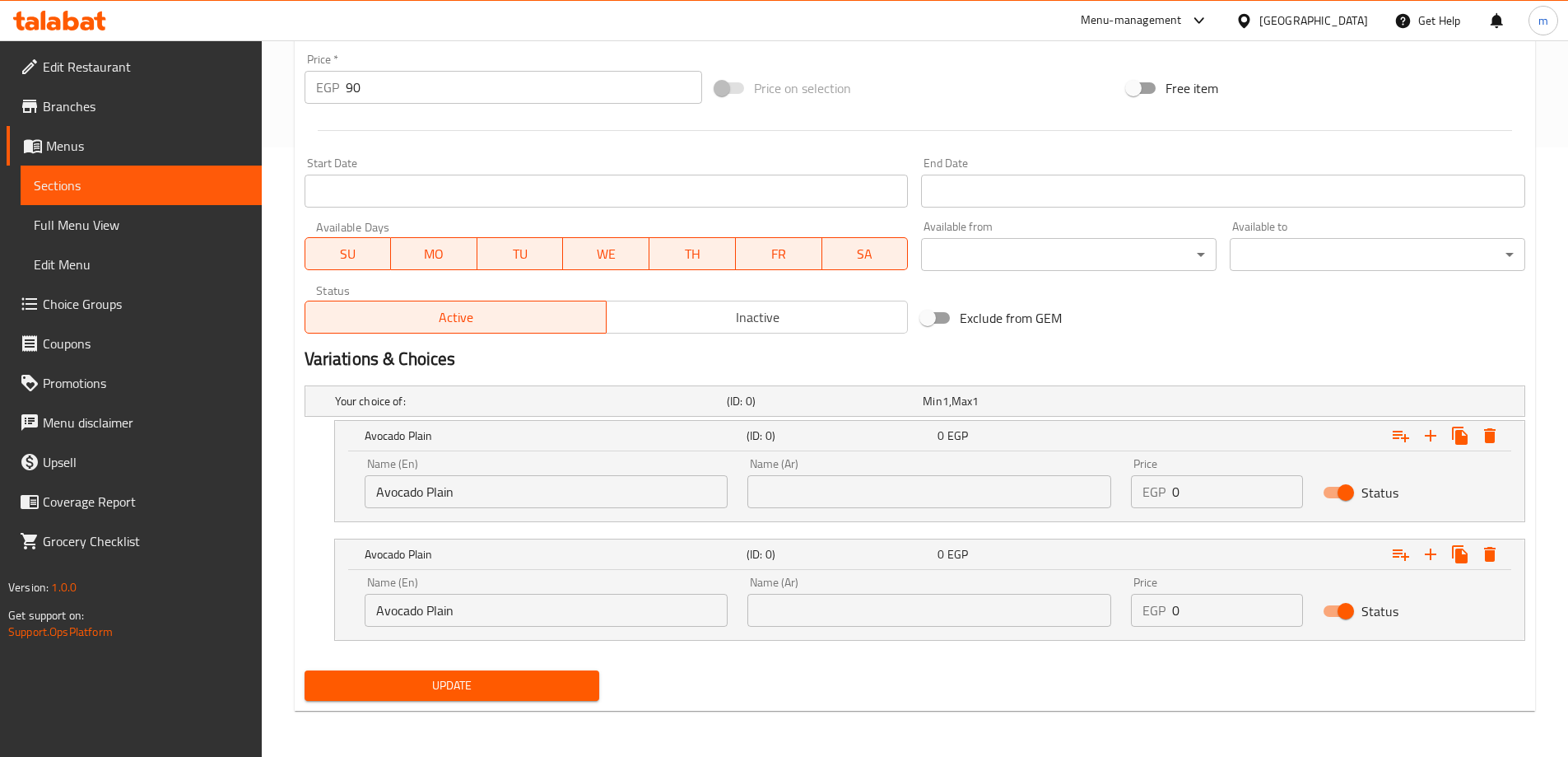
click at [438, 606] on input "Avocado Plain" at bounding box center [547, 611] width 364 height 33
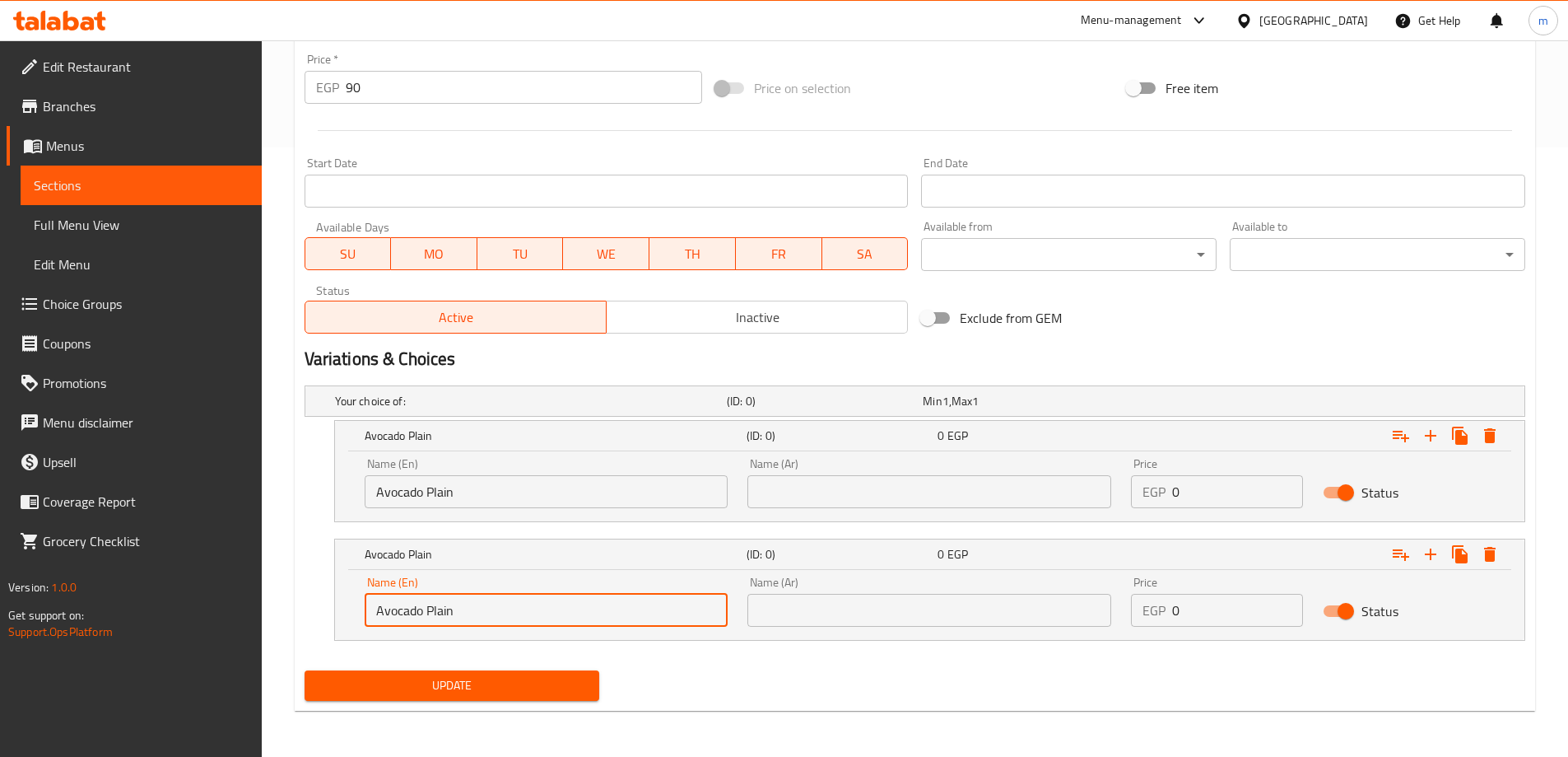
paste input "Honey"
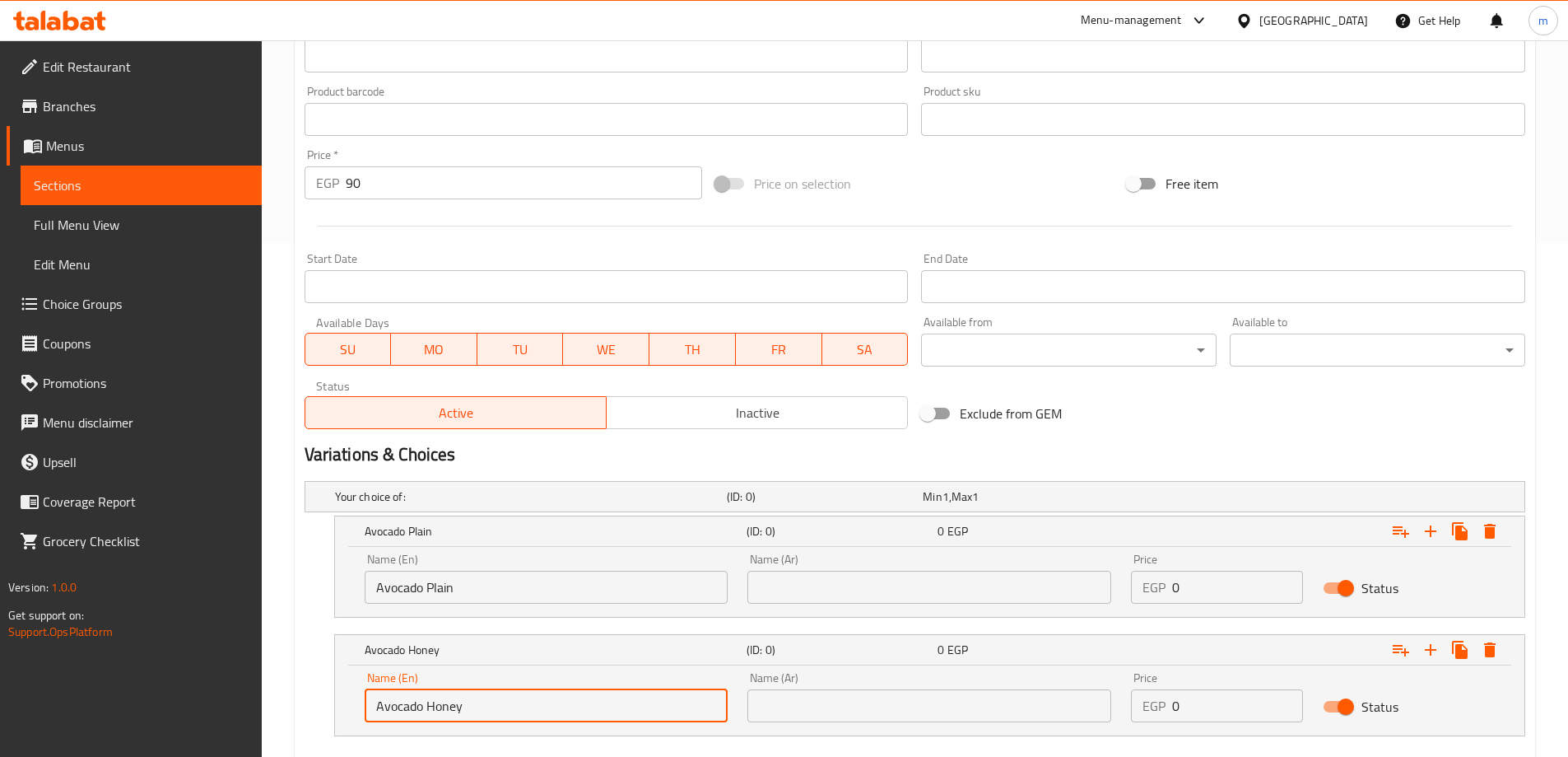
scroll to position [198, 0]
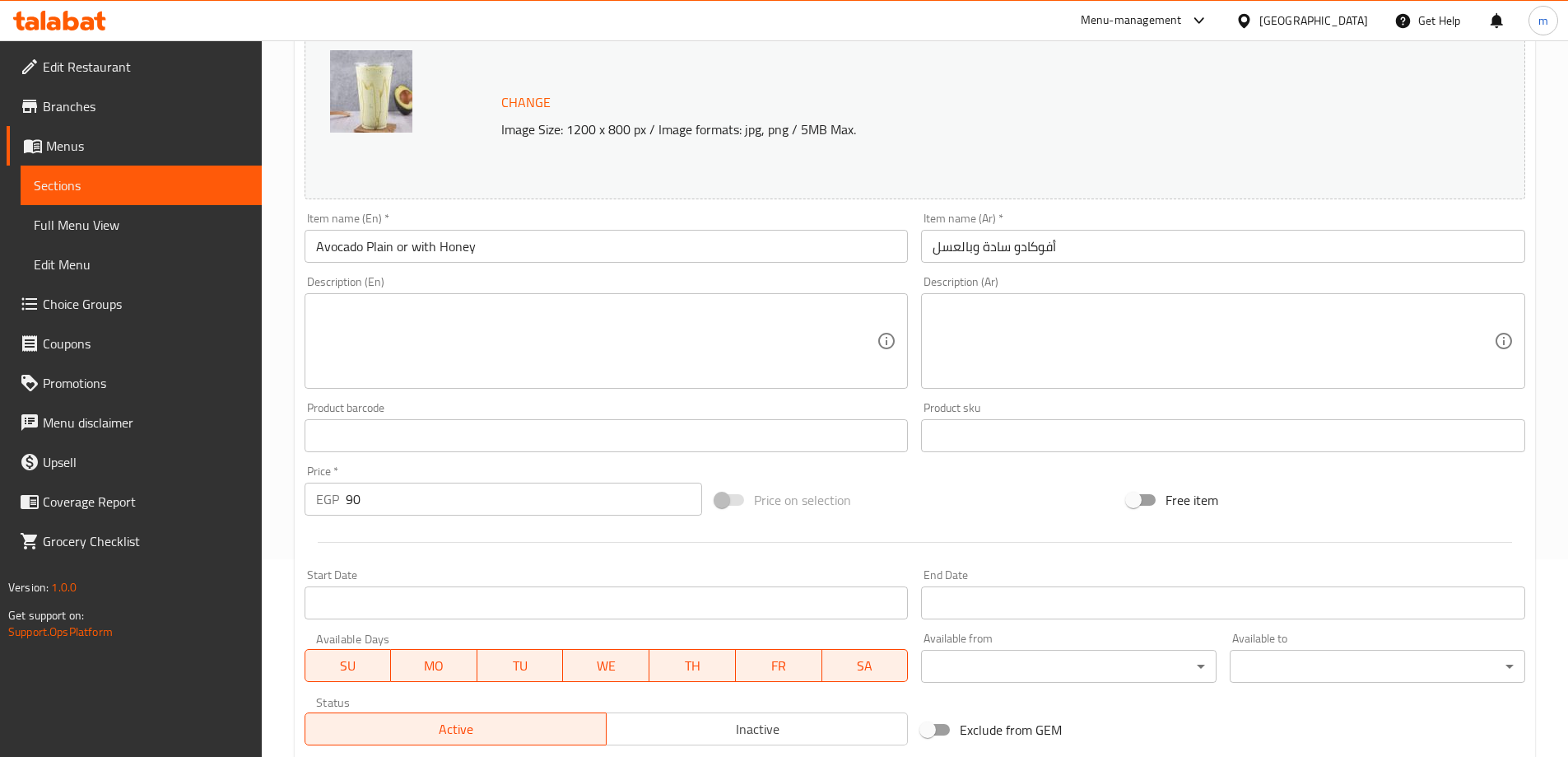
click at [416, 247] on input "Avocado Plain or with Honey" at bounding box center [607, 246] width 605 height 33
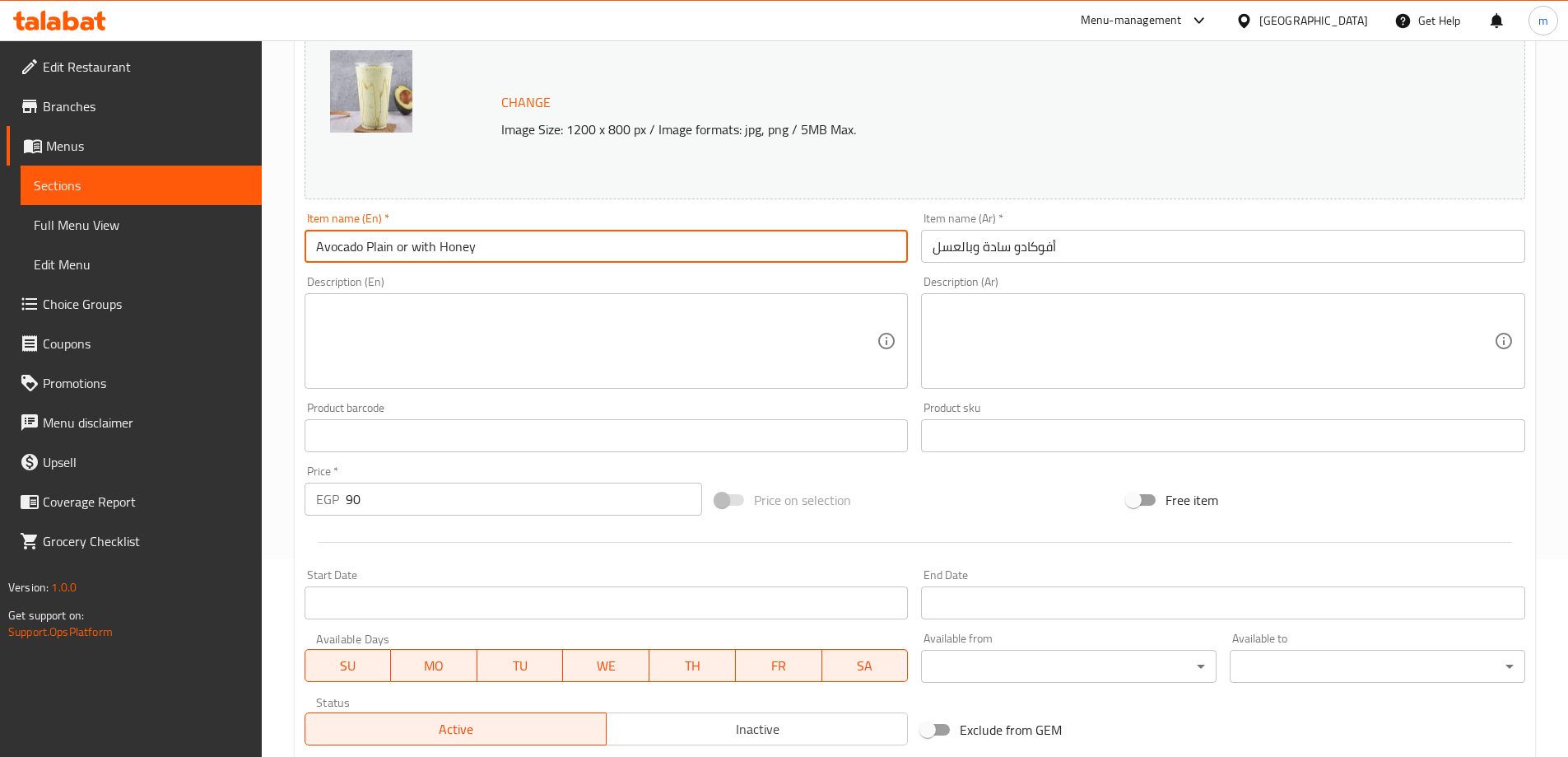
click at [416, 247] on input "Avocado Plain or with Honey" at bounding box center [607, 246] width 605 height 33
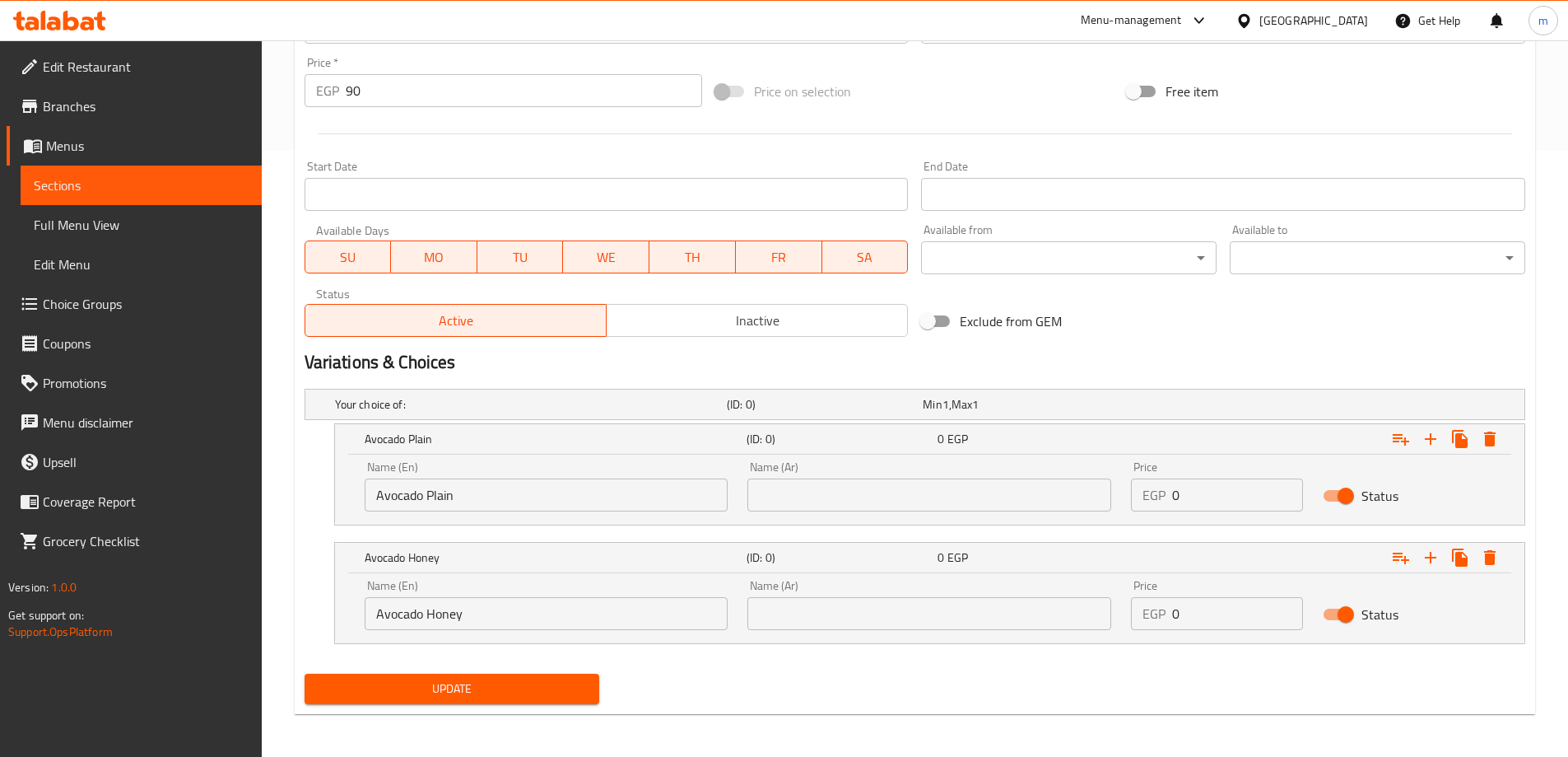
scroll to position [610, 0]
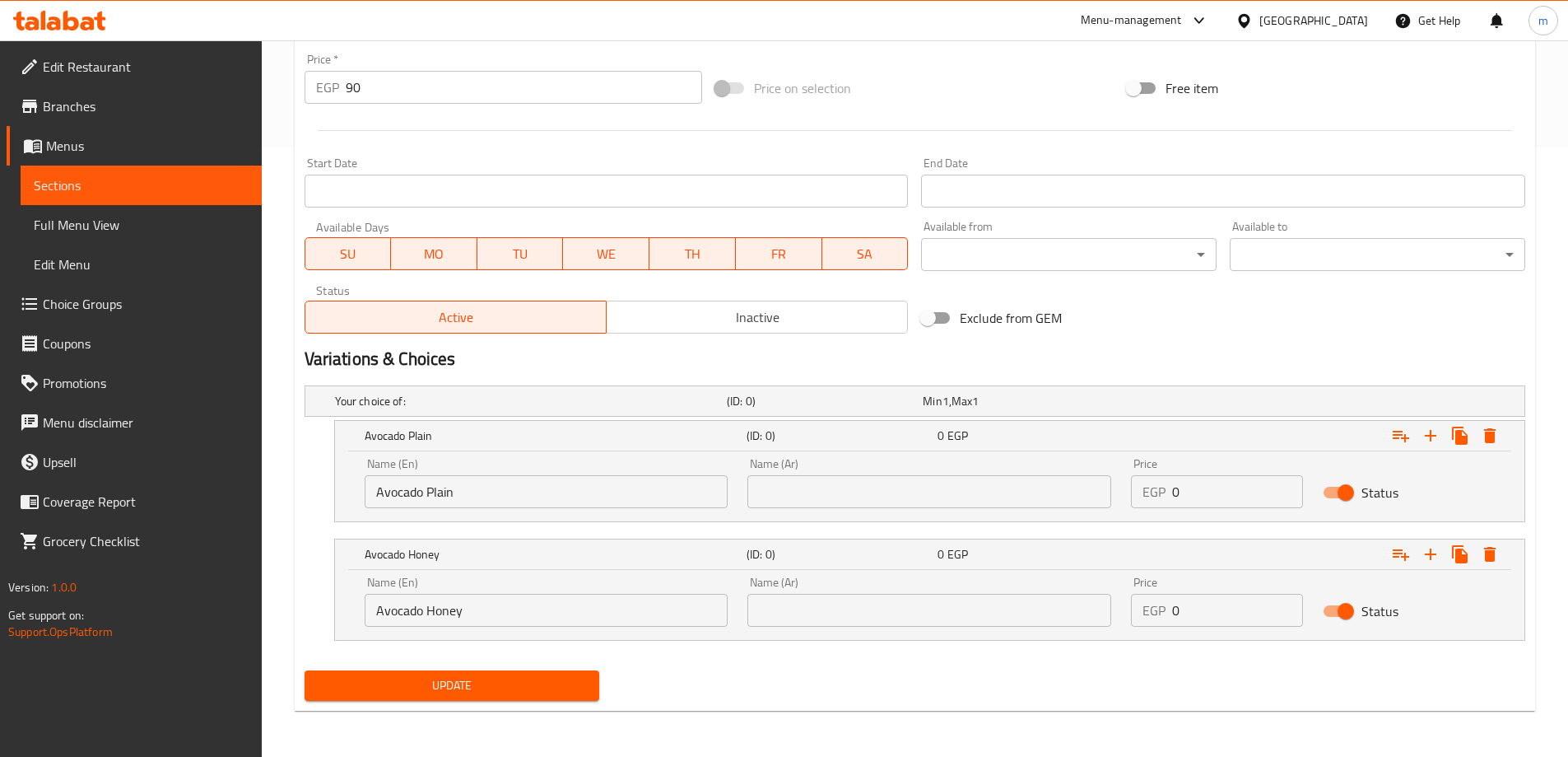
click at [422, 613] on input "Avocado Honey" at bounding box center [547, 611] width 364 height 33
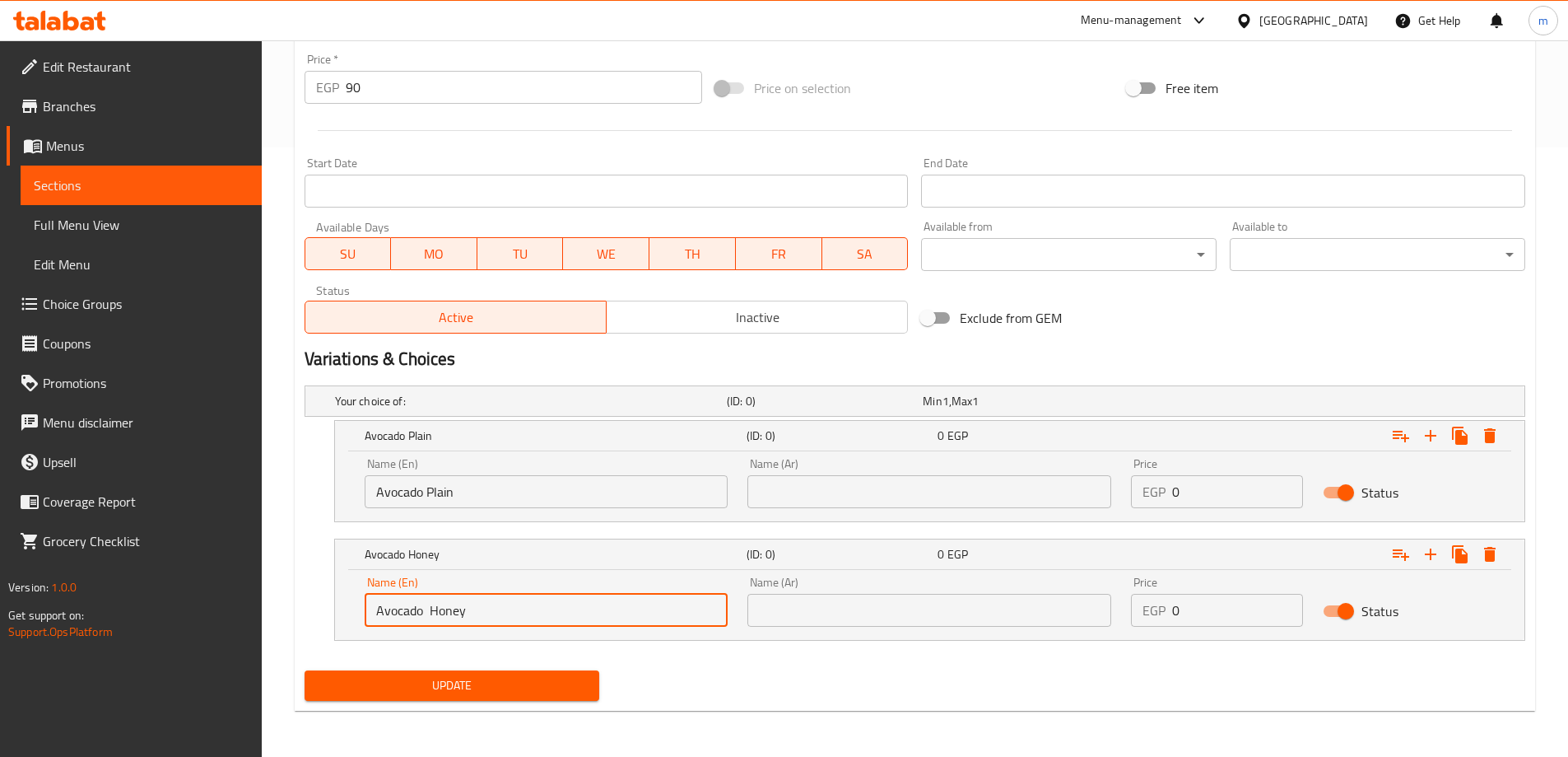
paste input "with"
click at [507, 611] on input "Avocado with Honey" at bounding box center [547, 611] width 364 height 33
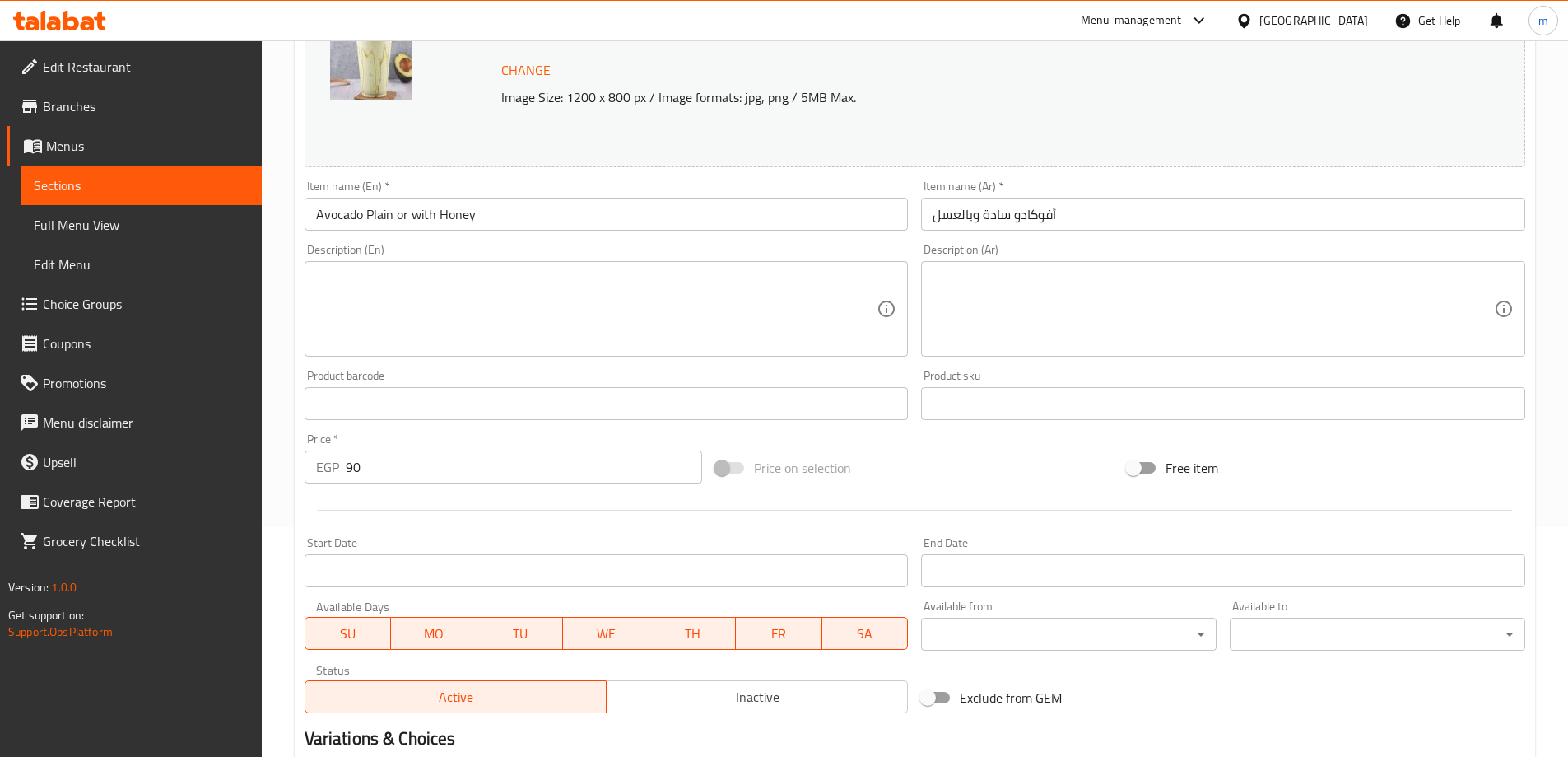
scroll to position [198, 0]
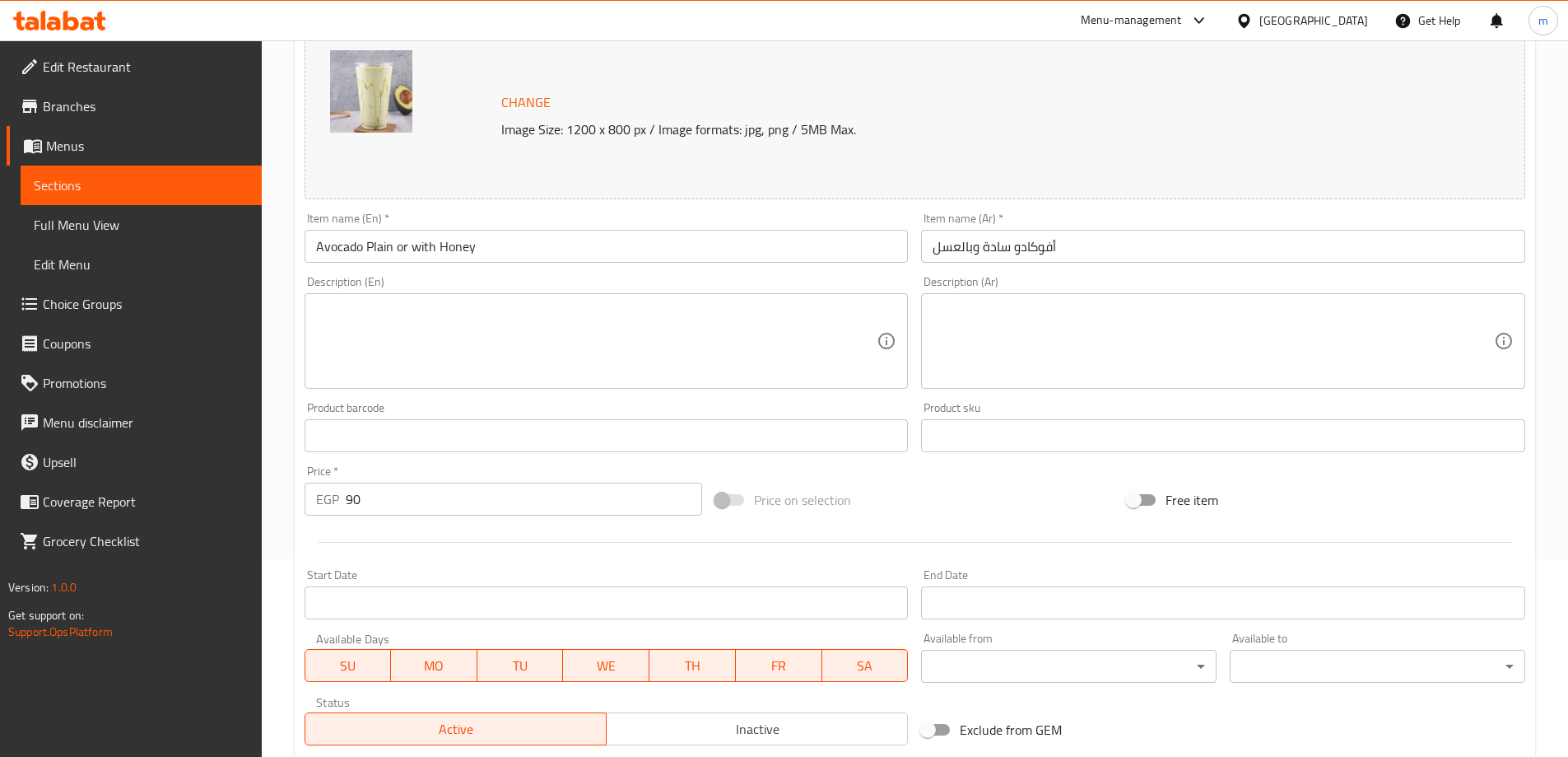
type input "Avocado with Honey"
click at [443, 505] on input "90" at bounding box center [524, 499] width 358 height 33
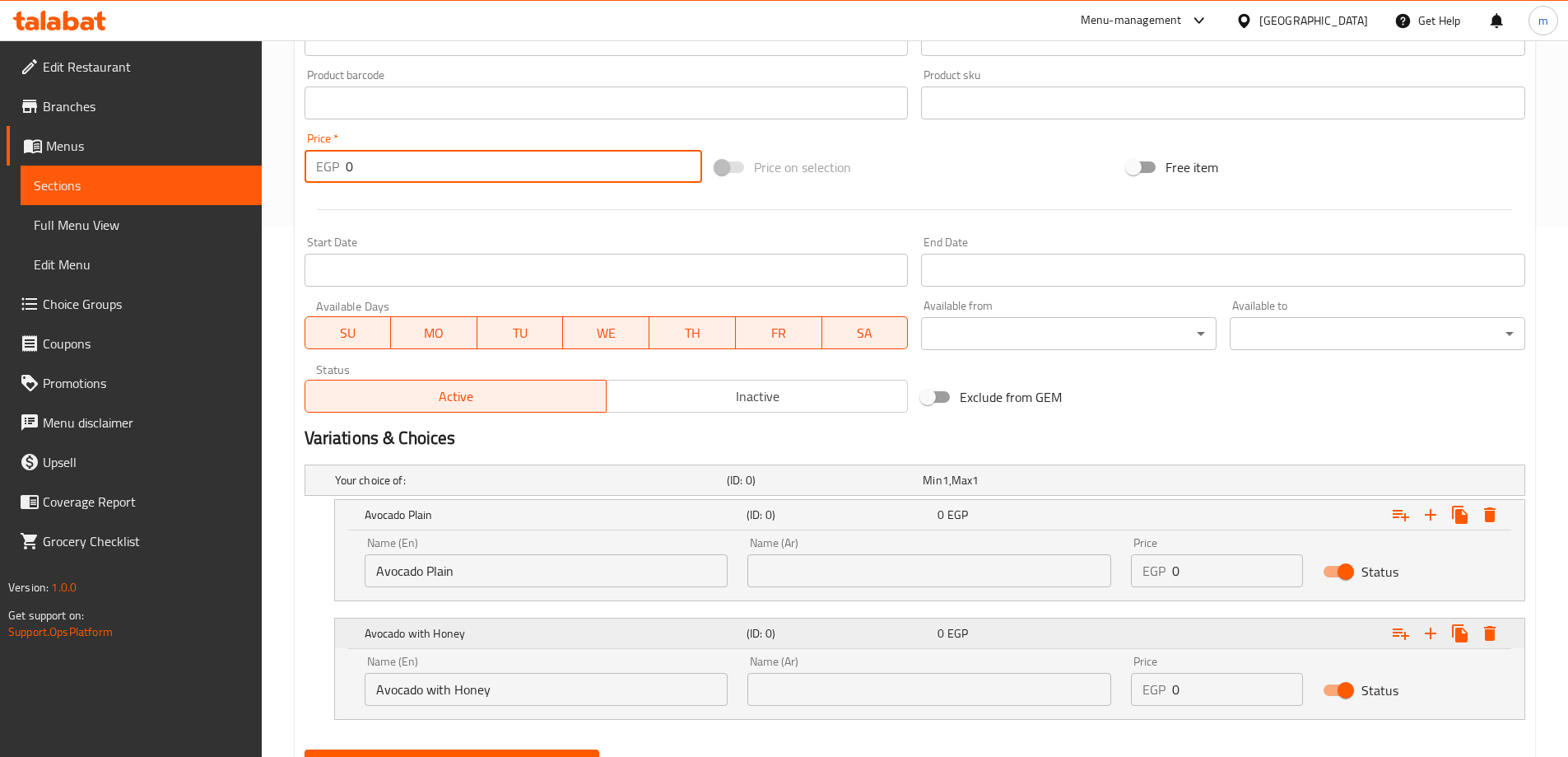
scroll to position [610, 0]
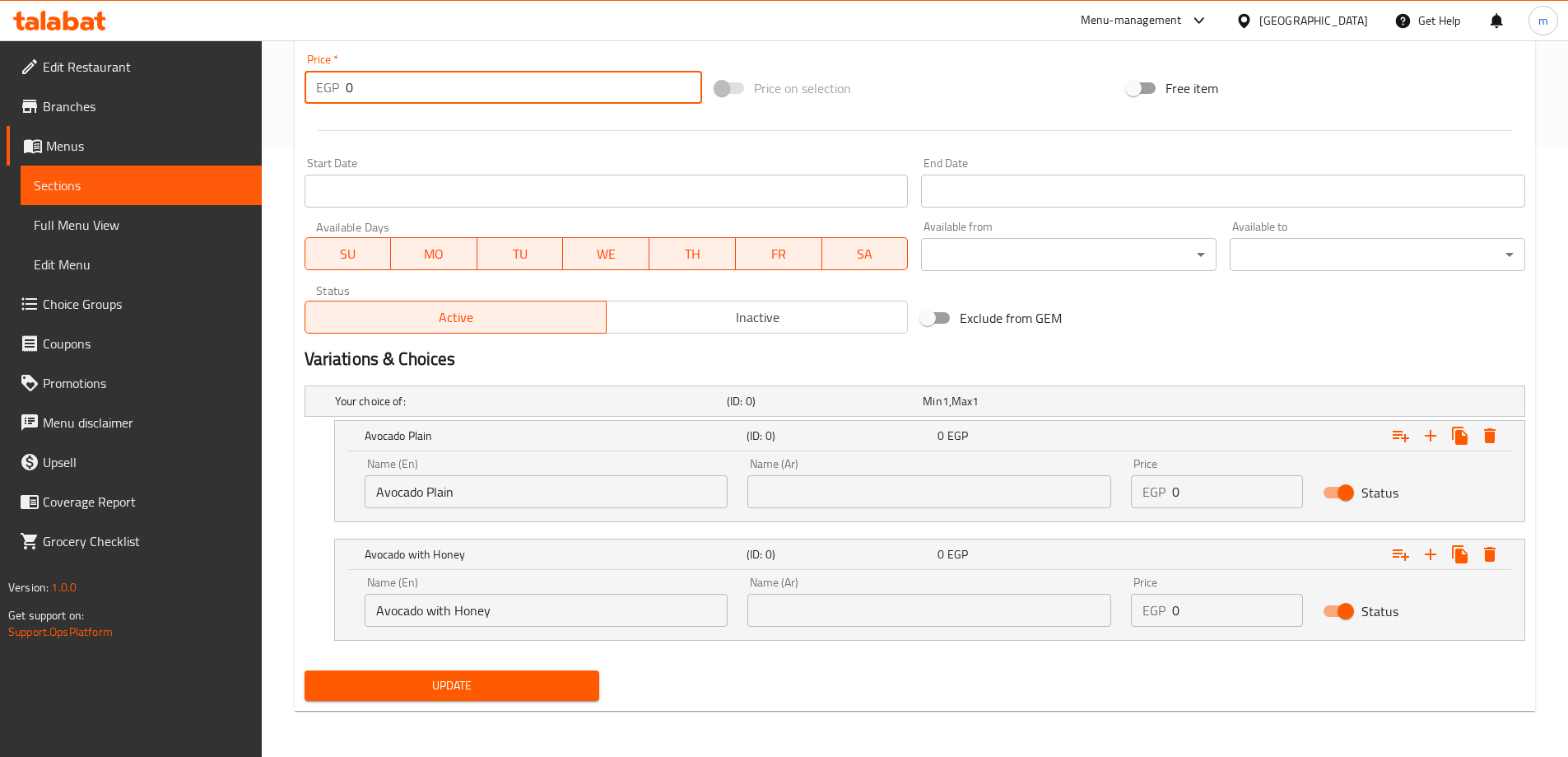
type input "0"
click at [1213, 492] on input "0" at bounding box center [1238, 492] width 131 height 33
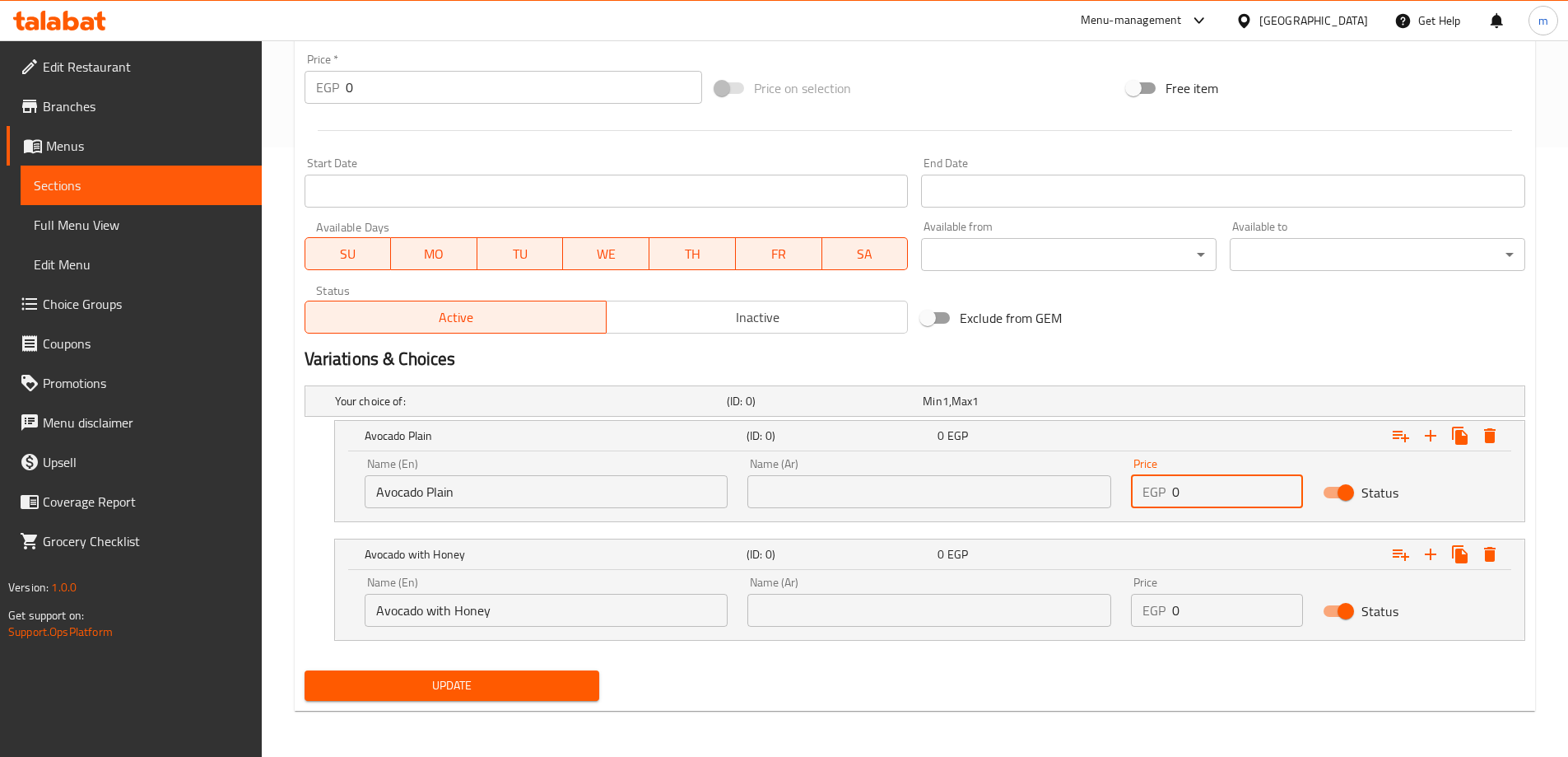
click at [1213, 492] on input "0" at bounding box center [1238, 492] width 131 height 33
paste input "90"
click at [1214, 502] on input "090" at bounding box center [1238, 492] width 131 height 33
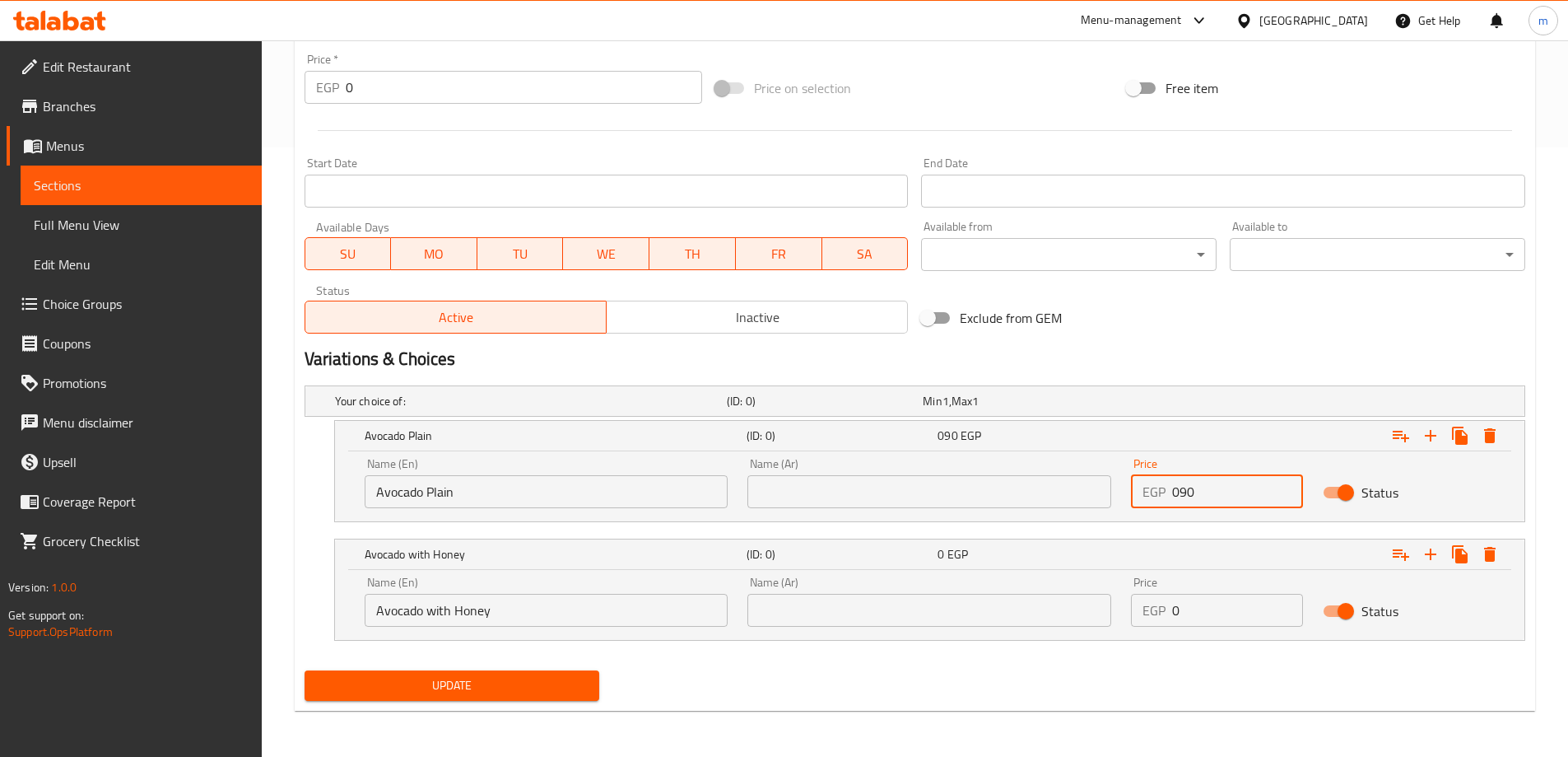
paste input "number"
type input "90"
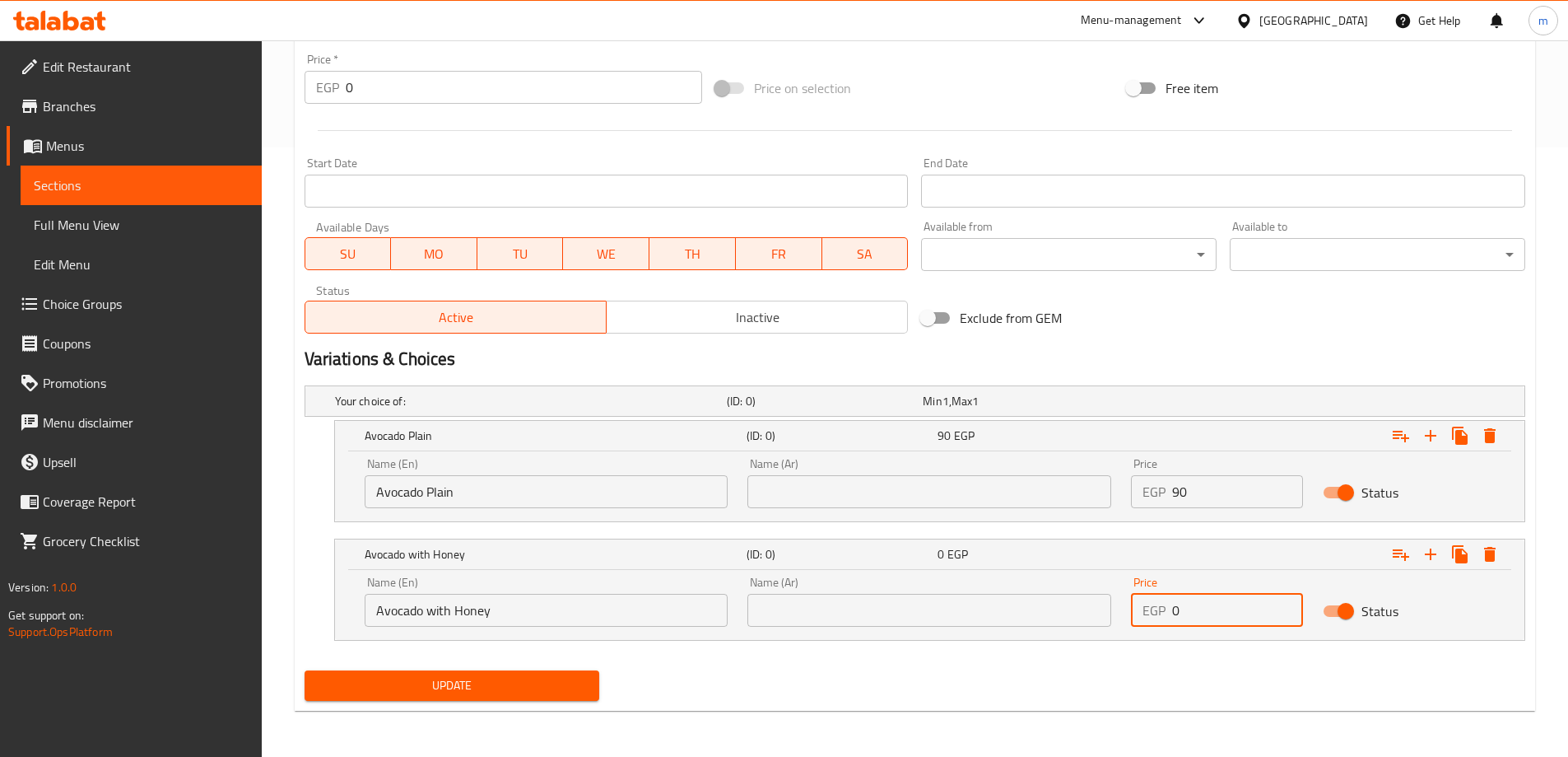
click at [1209, 623] on input "0" at bounding box center [1238, 611] width 131 height 33
paste input "9"
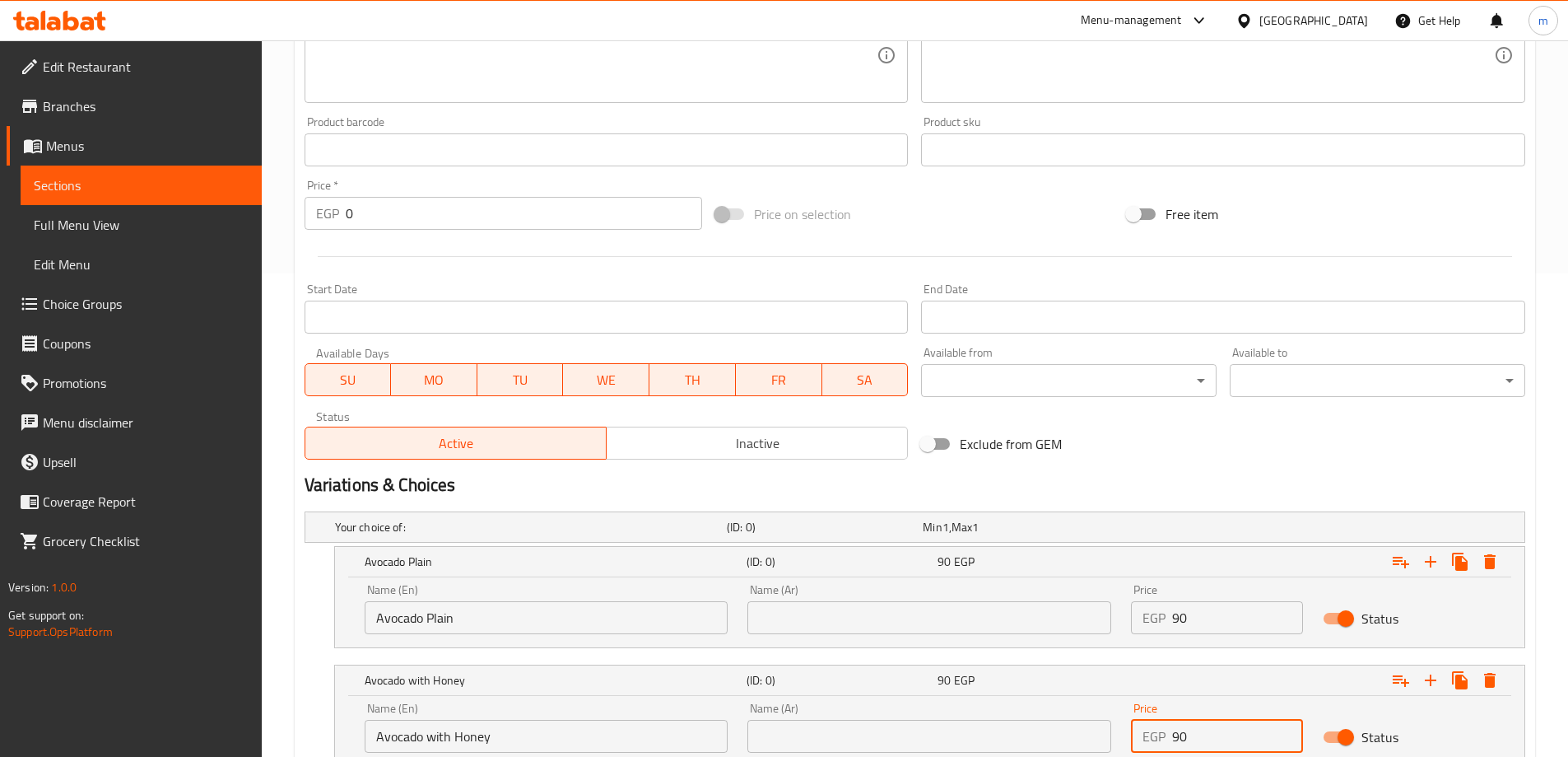
scroll to position [198, 0]
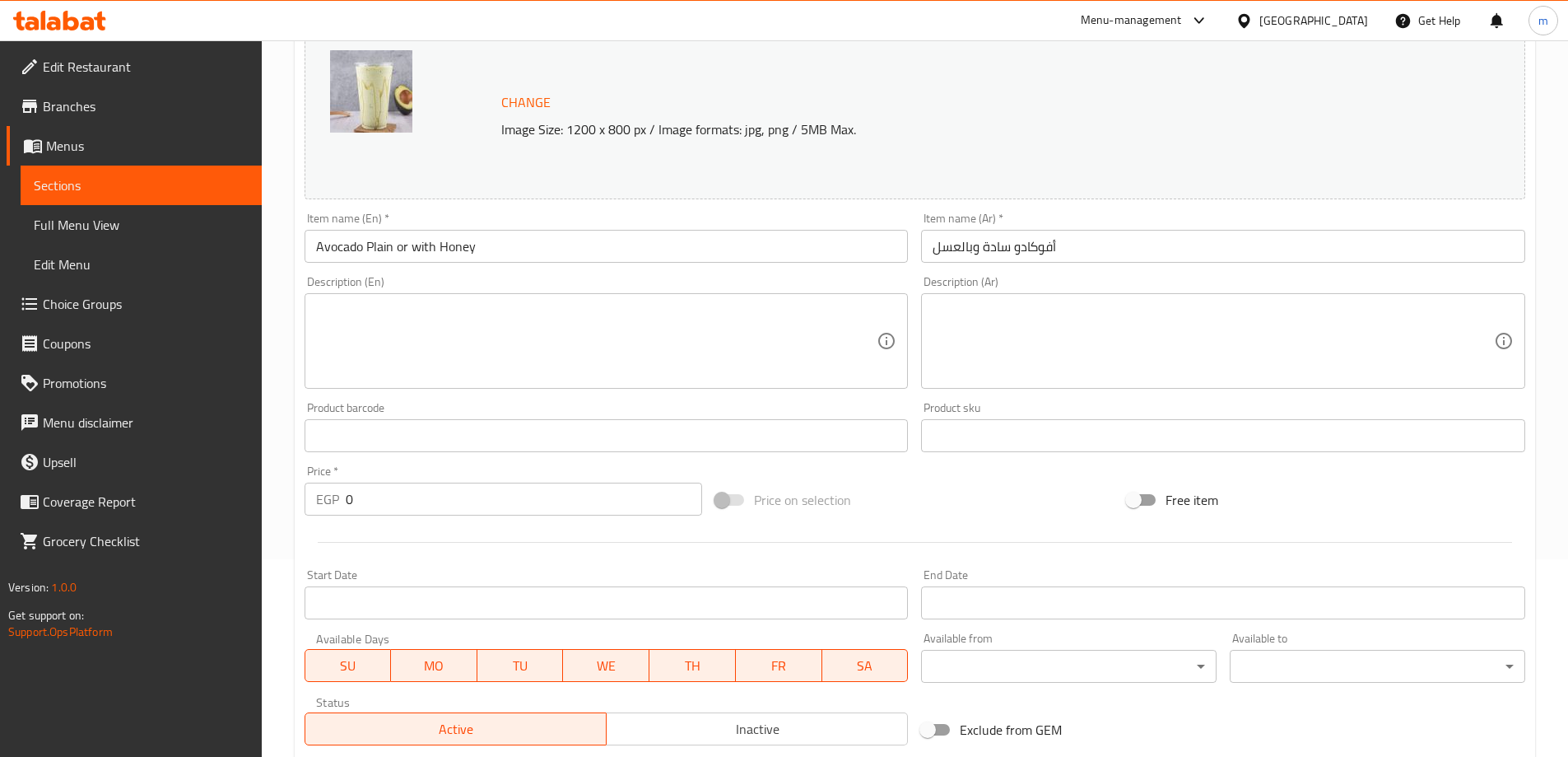
type input "90"
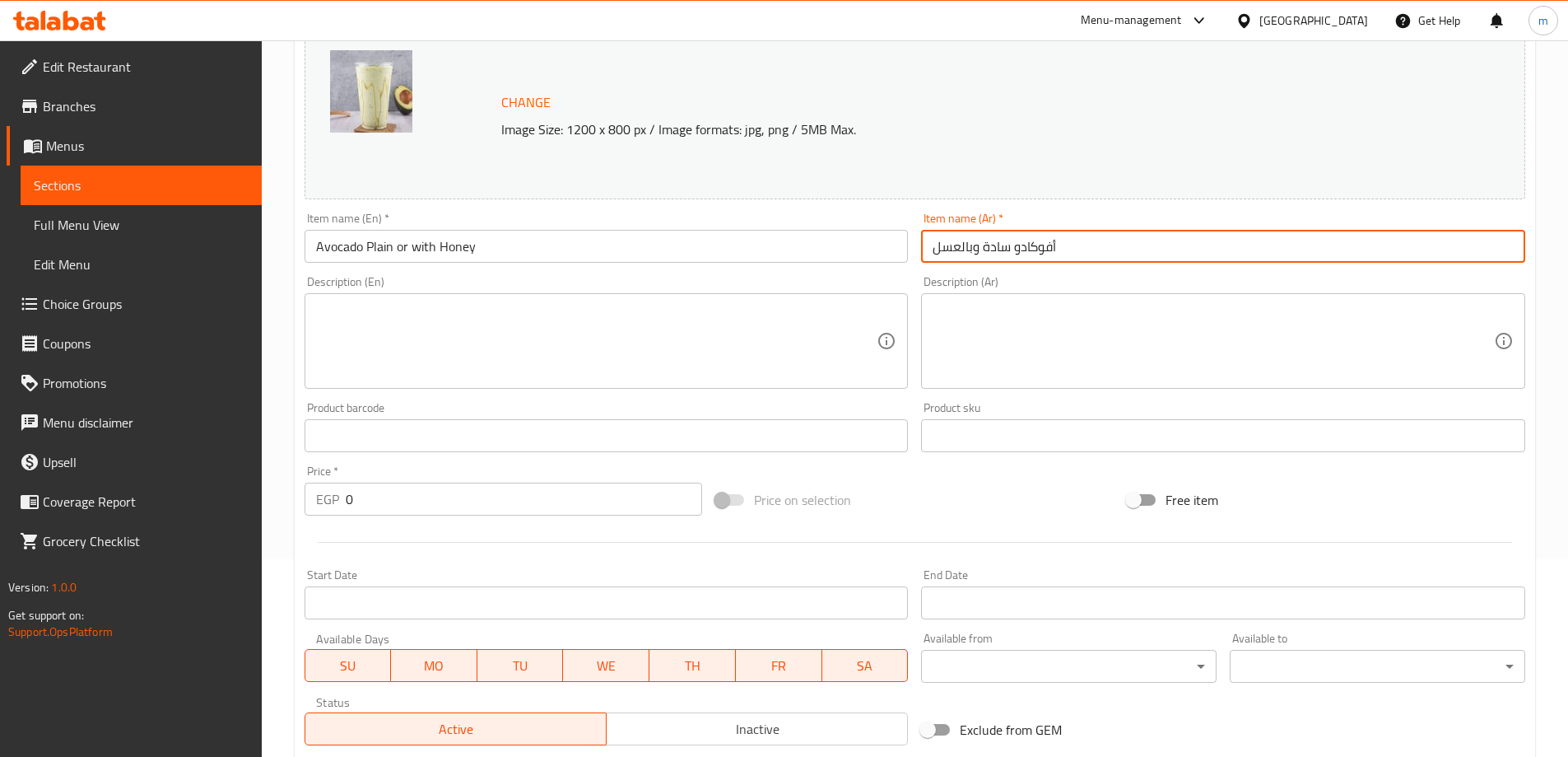
drag, startPoint x: 1069, startPoint y: 244, endPoint x: 983, endPoint y: 249, distance: 86.1
click at [983, 249] on input "أفوكادو سادة وبالعسل" at bounding box center [1223, 246] width 605 height 33
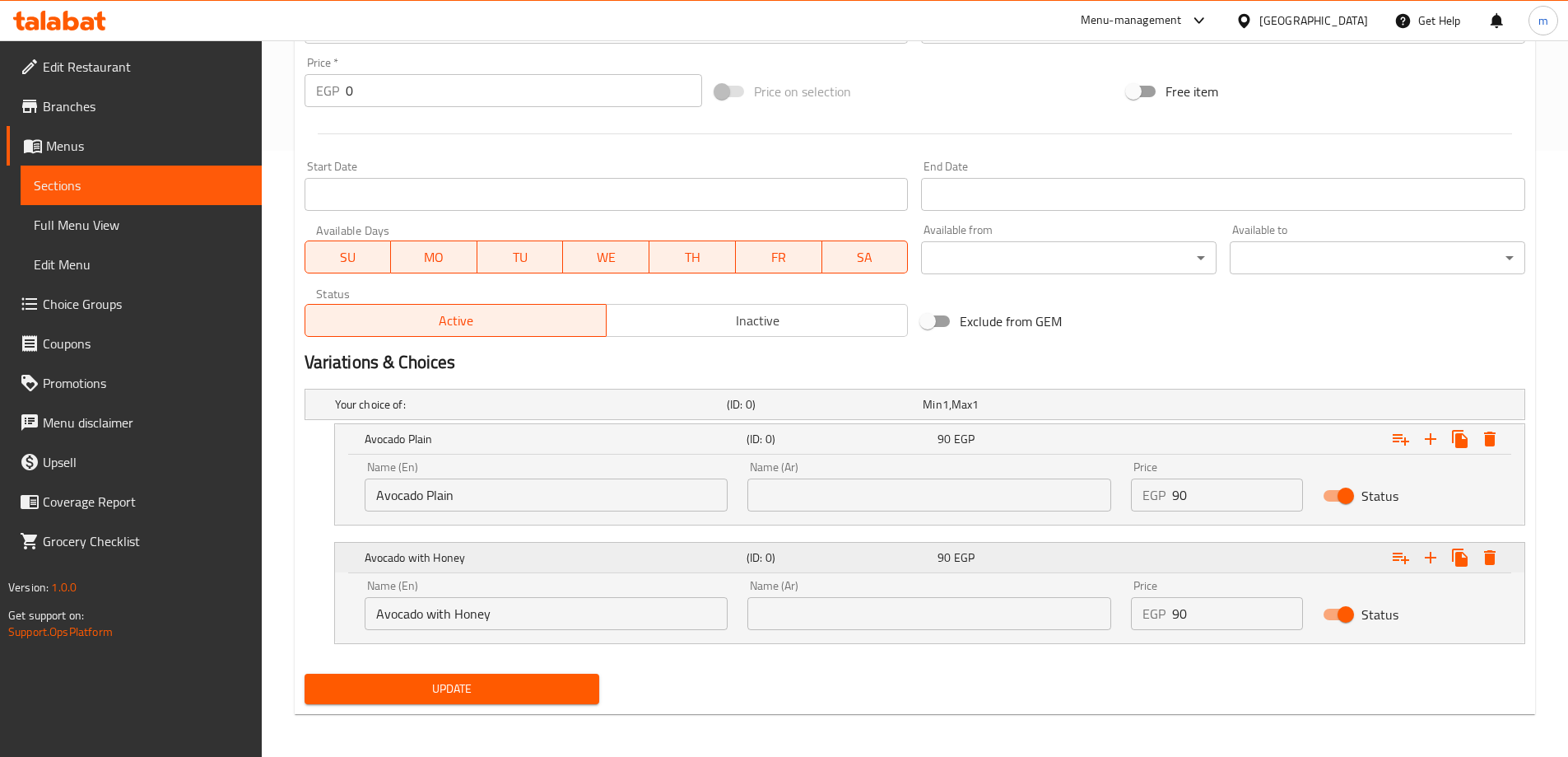
scroll to position [610, 0]
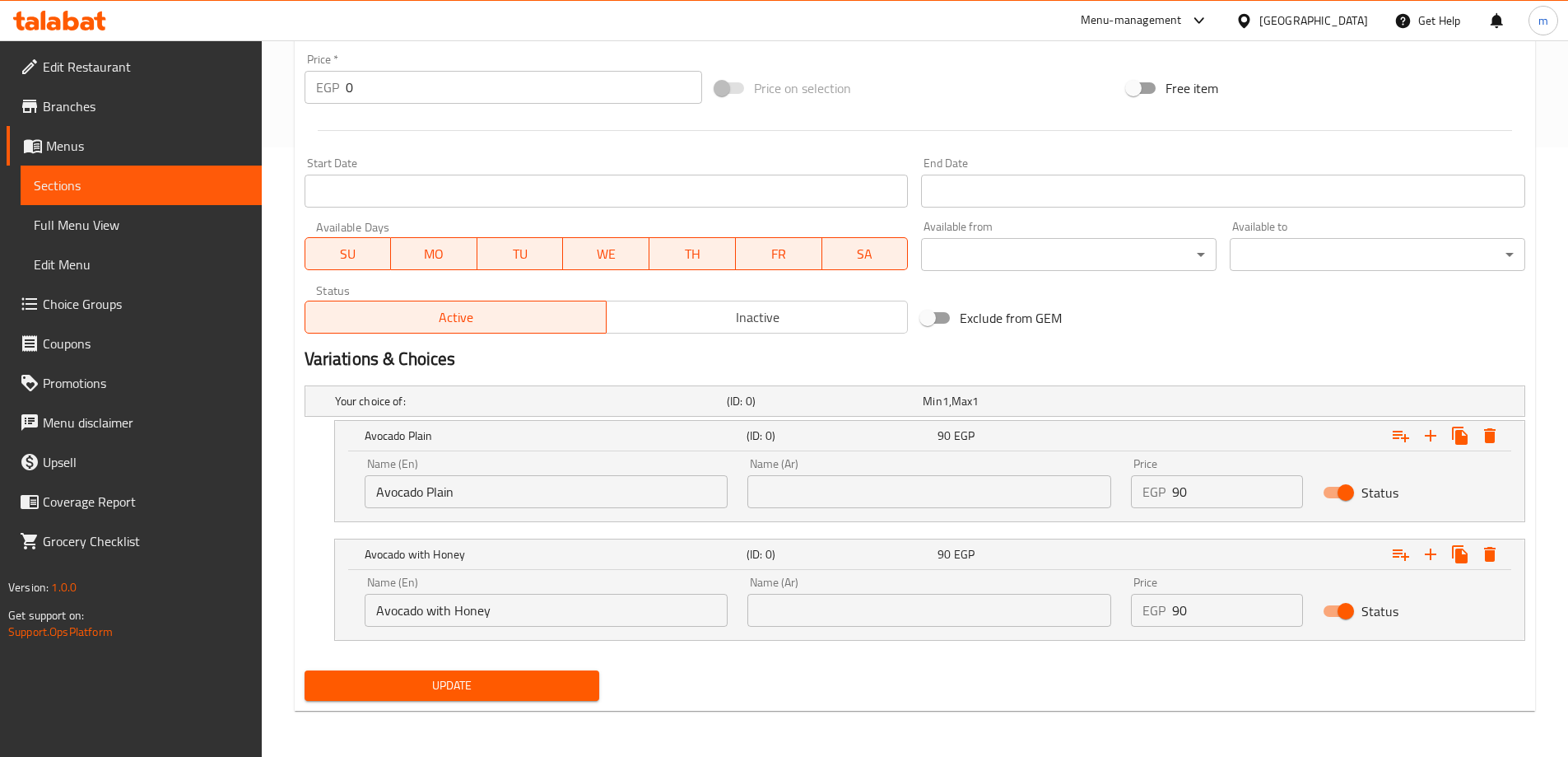
click at [886, 499] on input "text" at bounding box center [929, 492] width 364 height 33
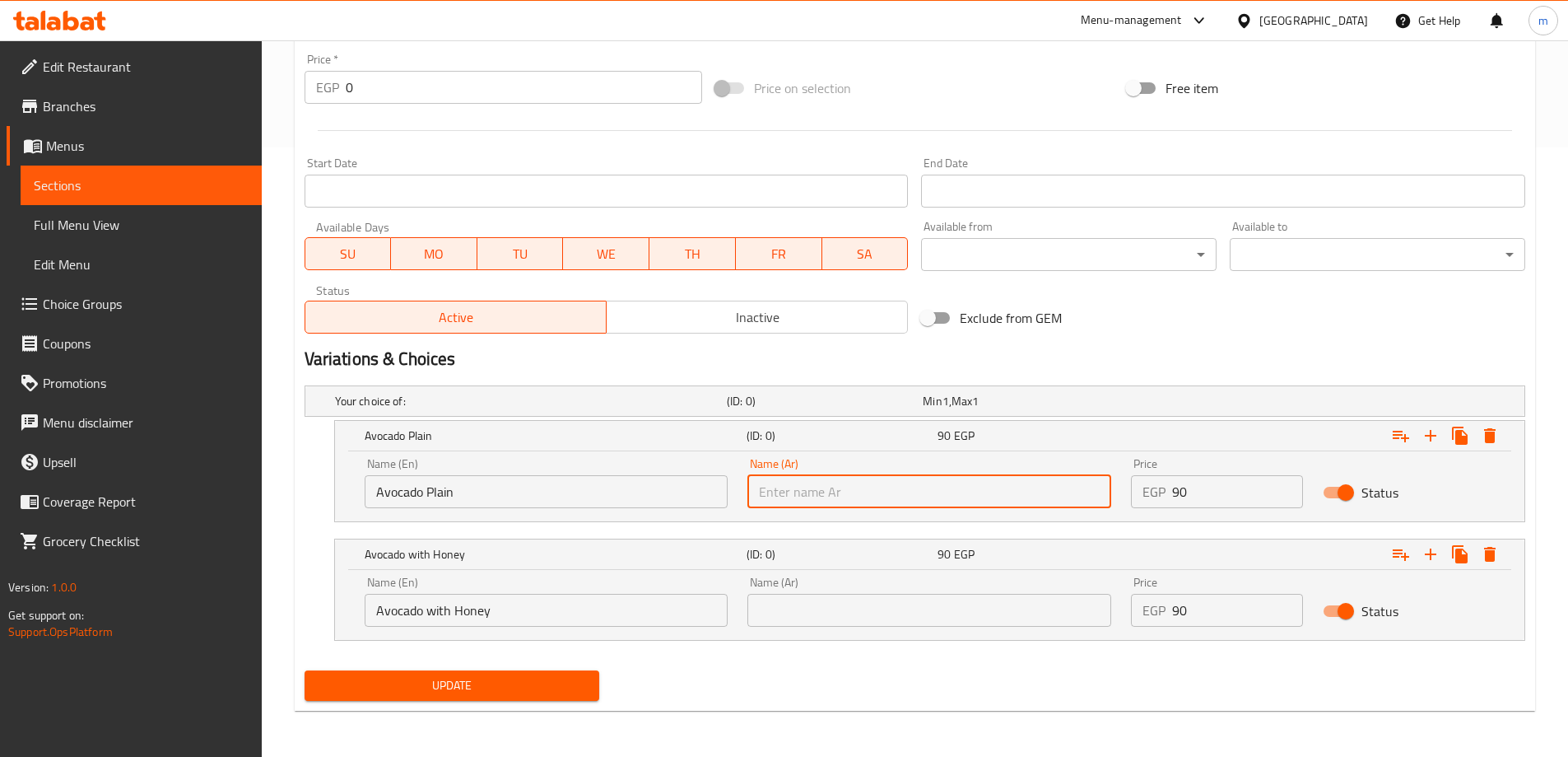
paste input "أفوكادو سادة"
type input "أفوكادو سادة"
click at [901, 605] on input "text" at bounding box center [929, 611] width 364 height 33
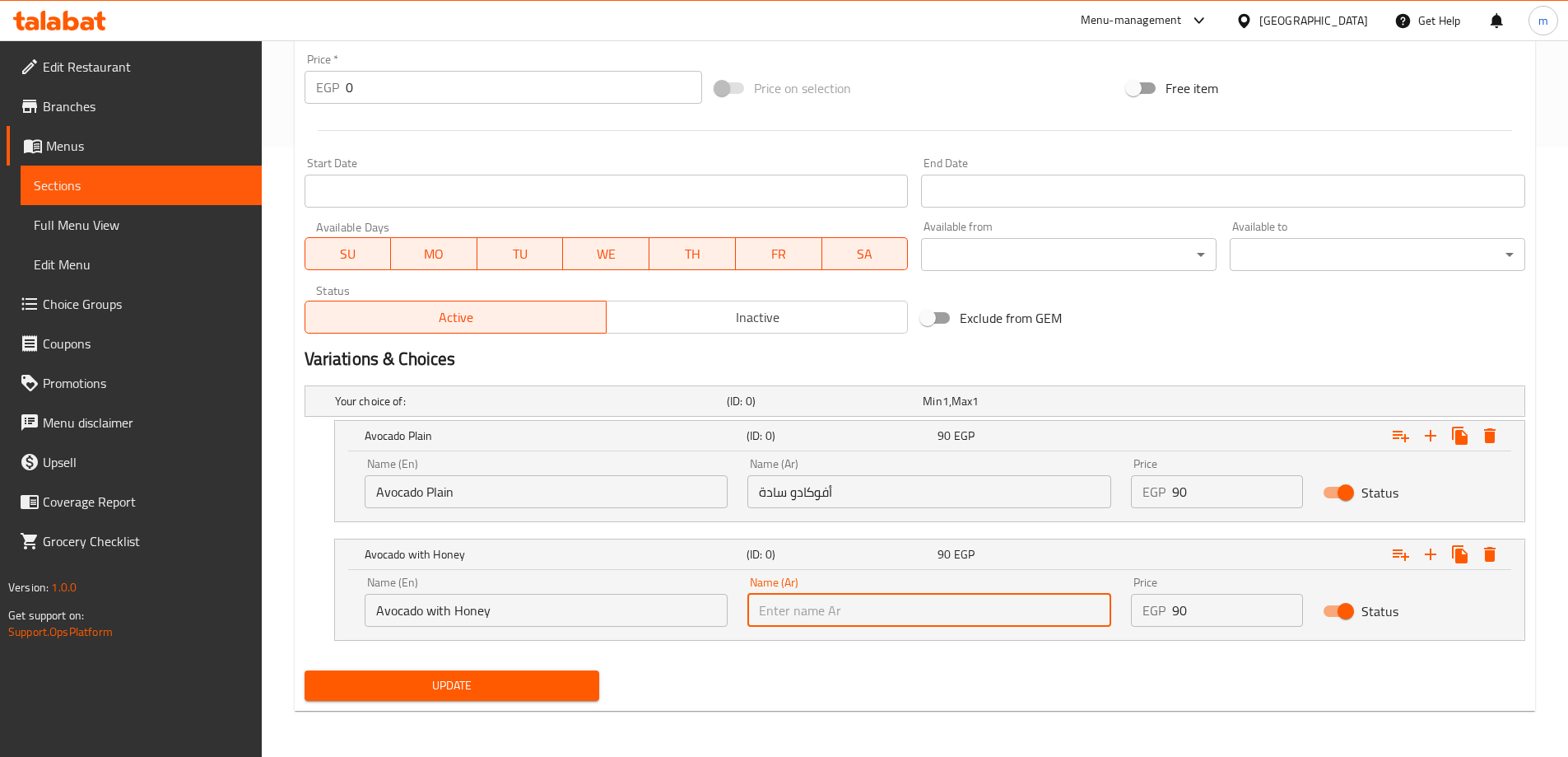
paste input "أفوكادو سادة"
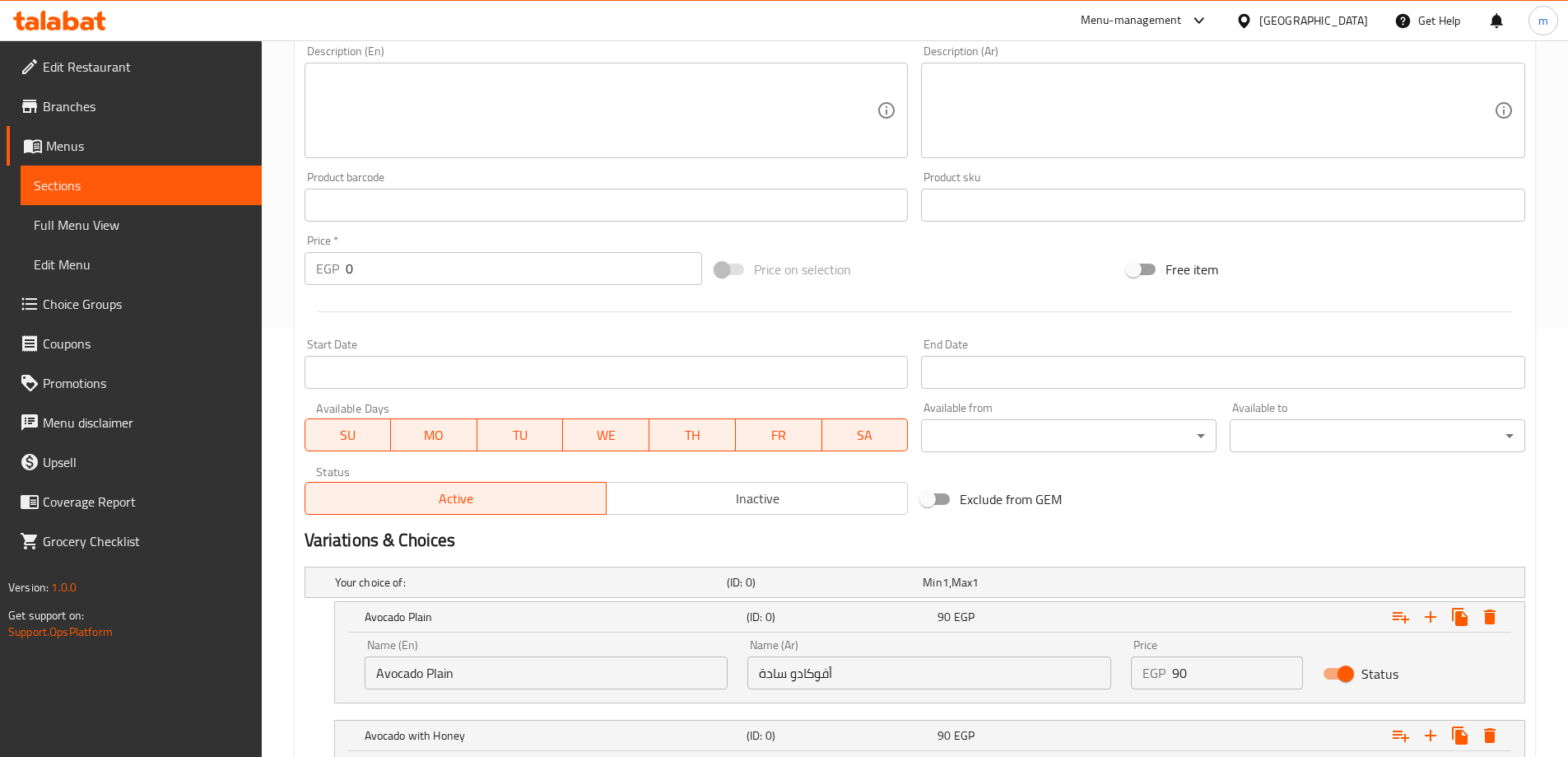
scroll to position [198, 0]
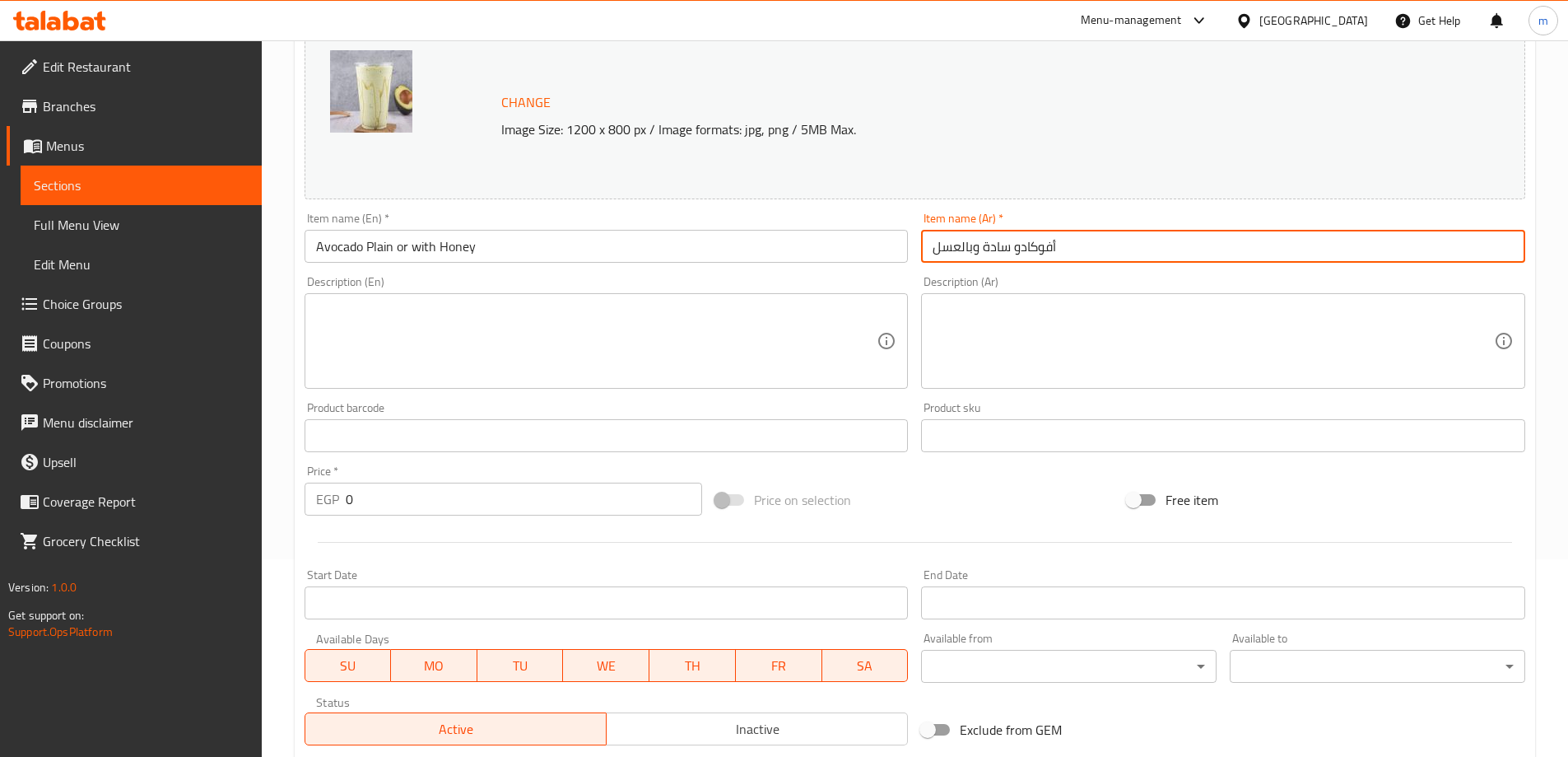
drag, startPoint x: 972, startPoint y: 247, endPoint x: 901, endPoint y: 251, distance: 71.1
click at [901, 251] on div "Change Image Size: 1200 x 800 px / Image formats: jpg, png / 5MB Max. Item name…" at bounding box center [915, 385] width 1234 height 734
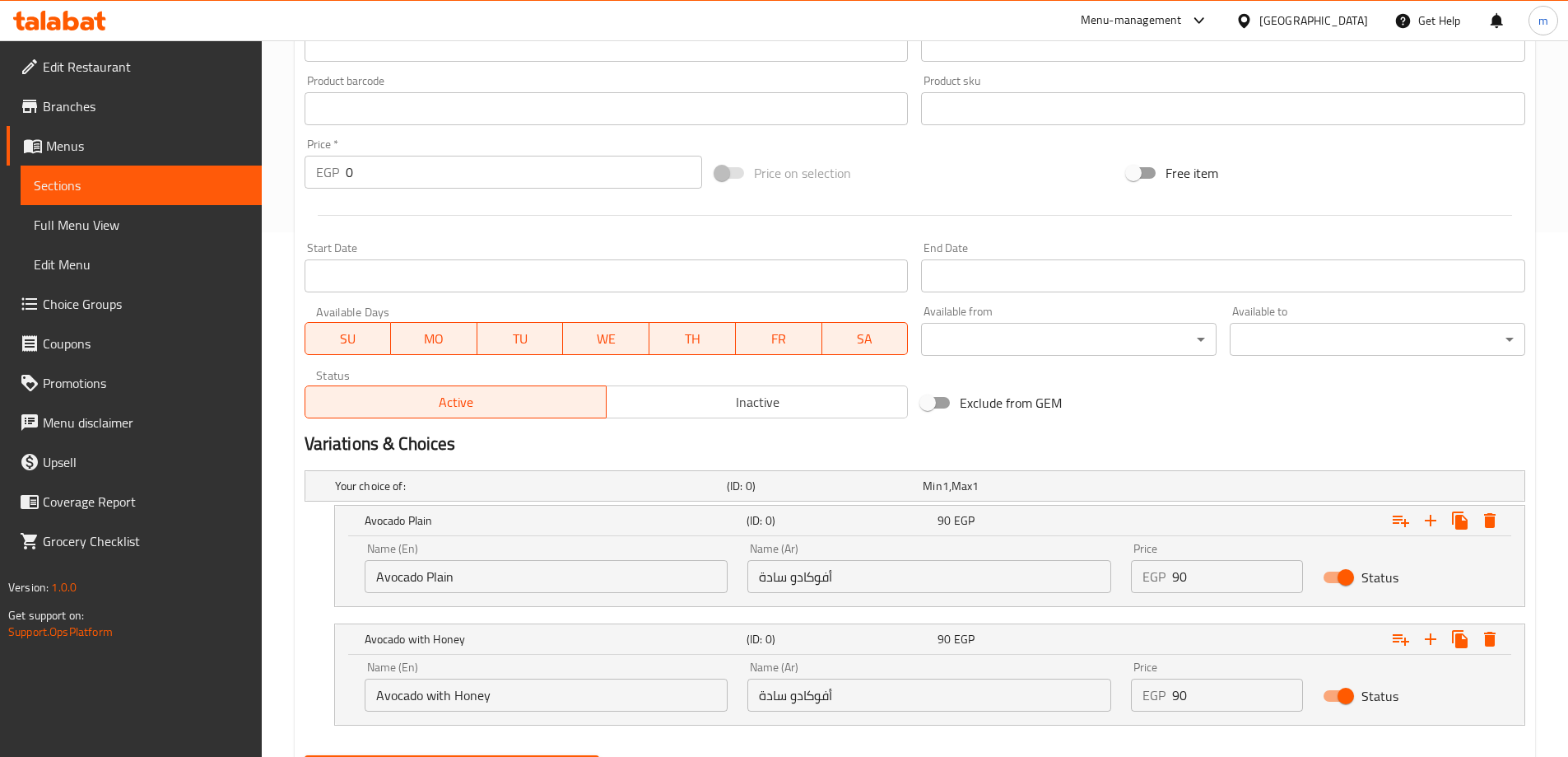
scroll to position [610, 0]
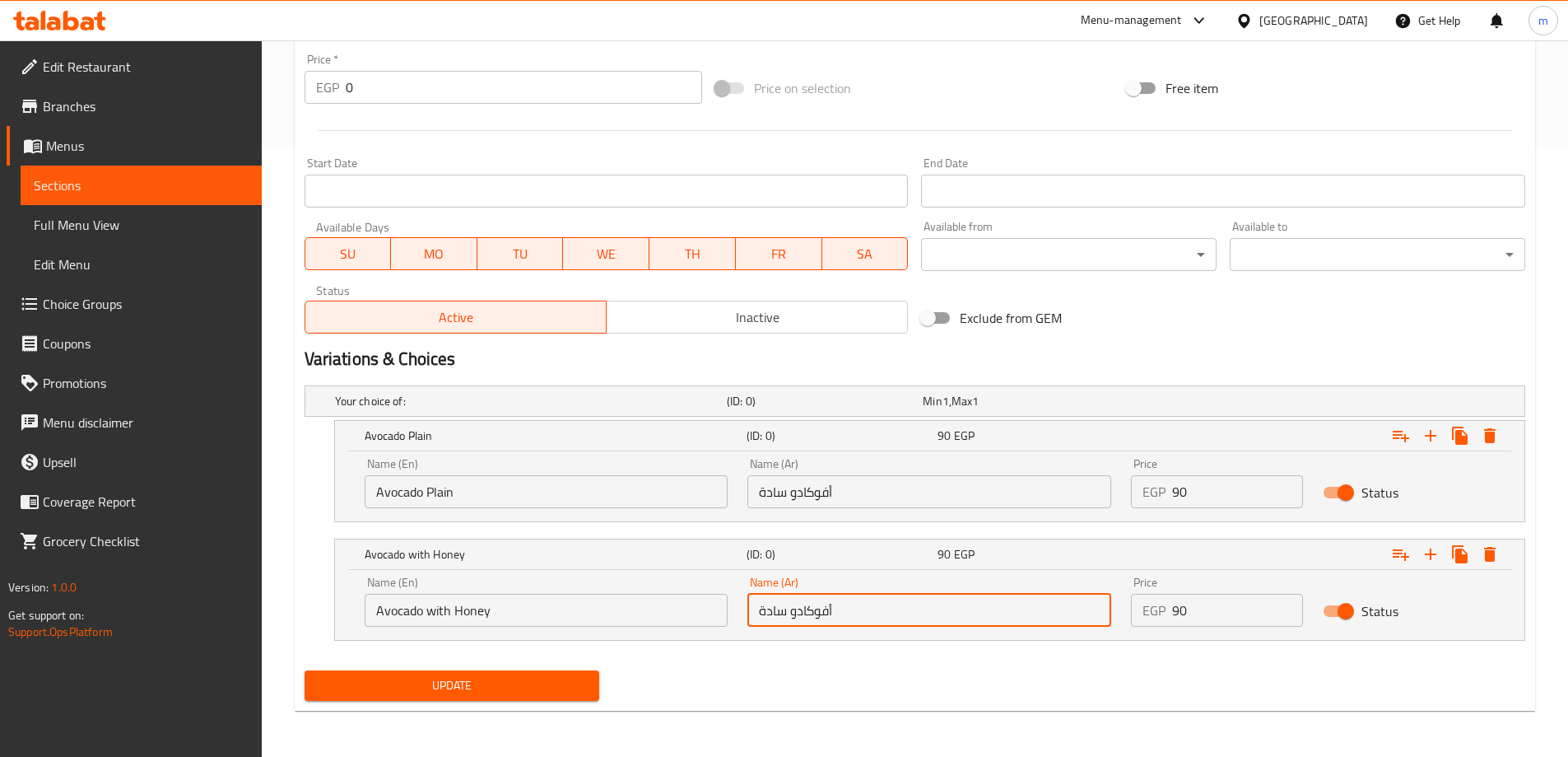
click at [771, 612] on input "أفوكادو سادة" at bounding box center [929, 611] width 364 height 33
paste input "العسل"
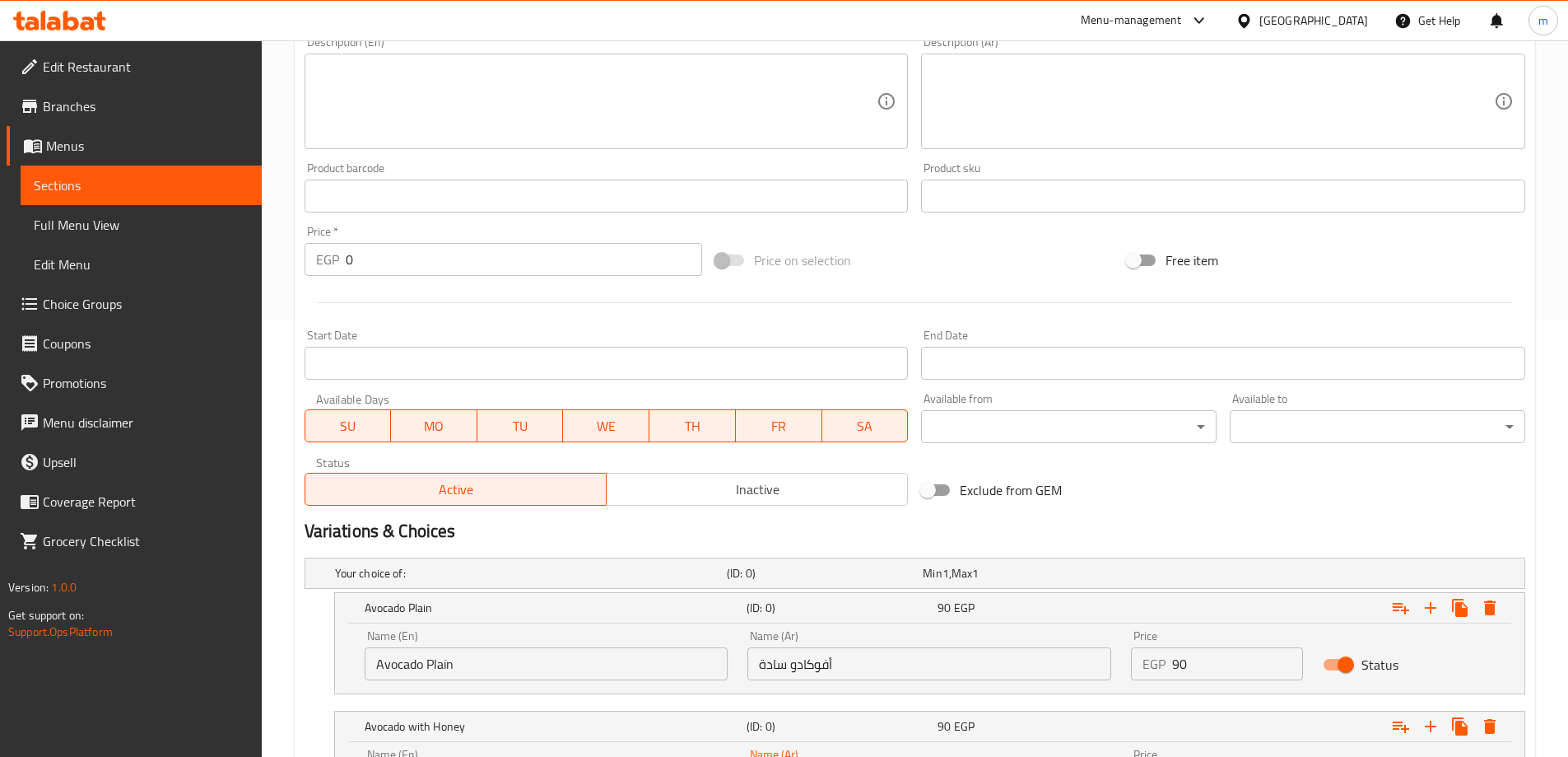
scroll to position [198, 0]
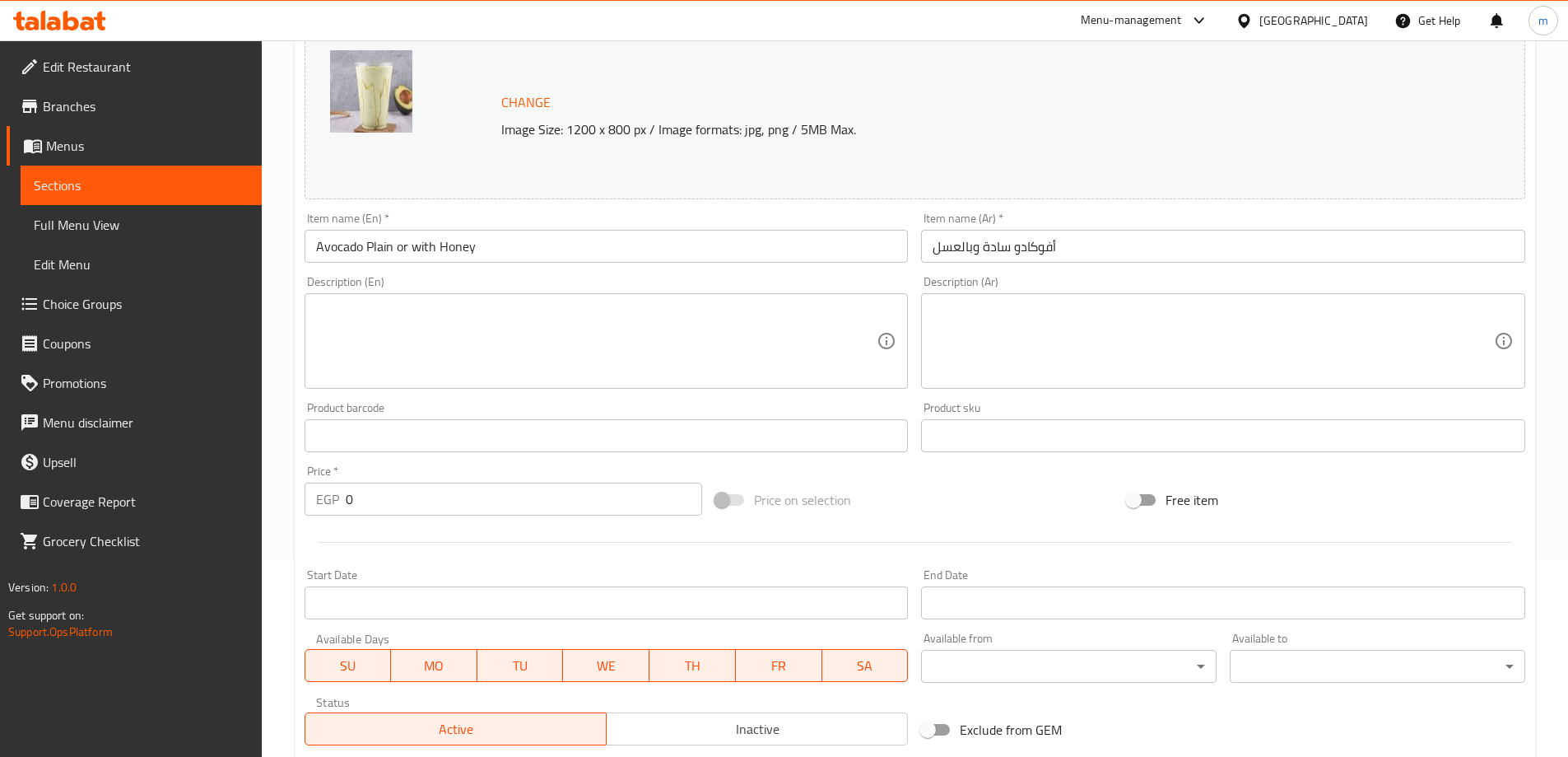
type input "أفوكادو بالعسل"
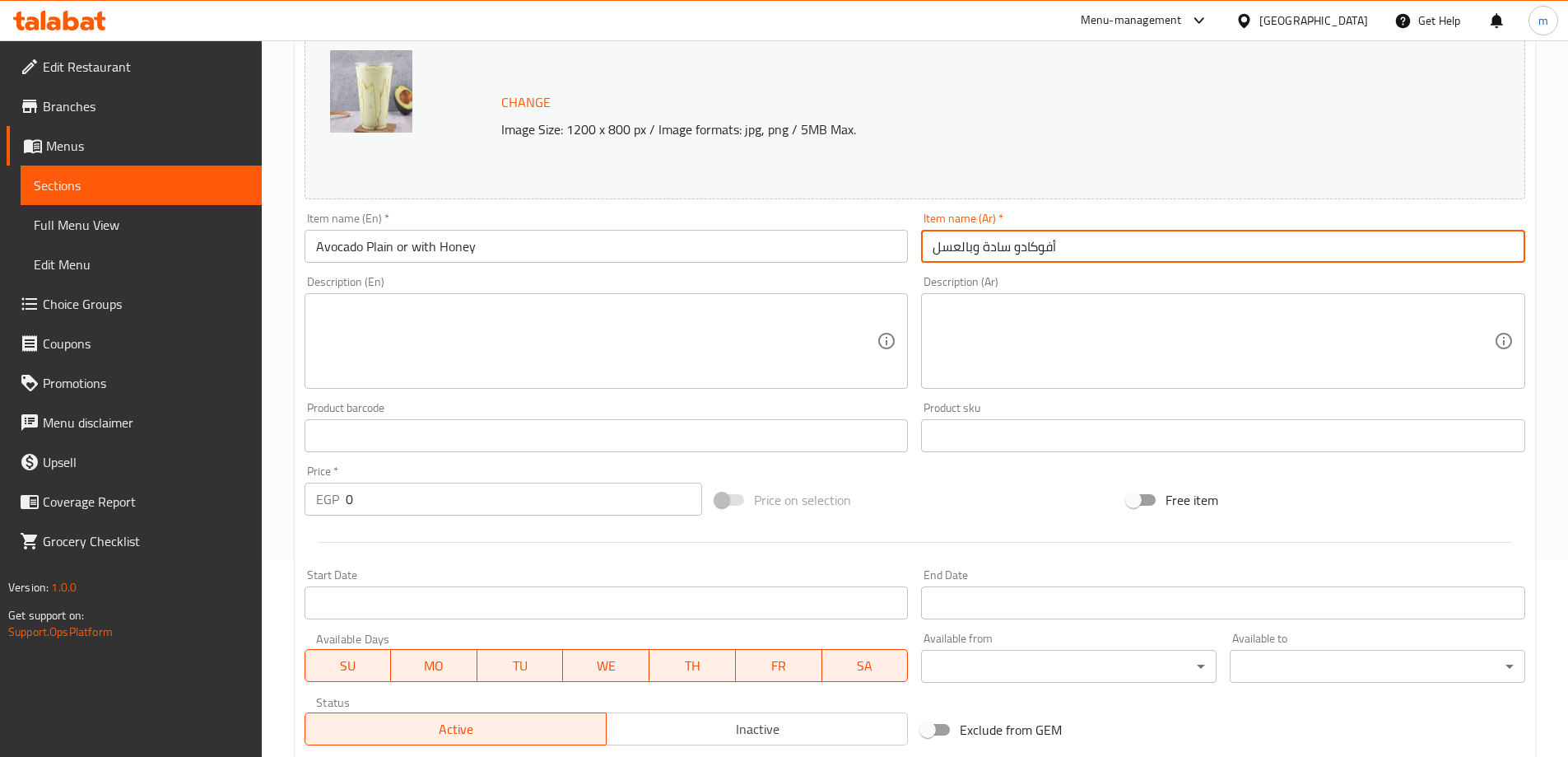
click at [975, 250] on input "أفوكادو سادة وبالعسل" at bounding box center [1223, 246] width 605 height 33
click at [982, 249] on input "أفوكادو سادة و بالعسل" at bounding box center [1223, 246] width 605 height 33
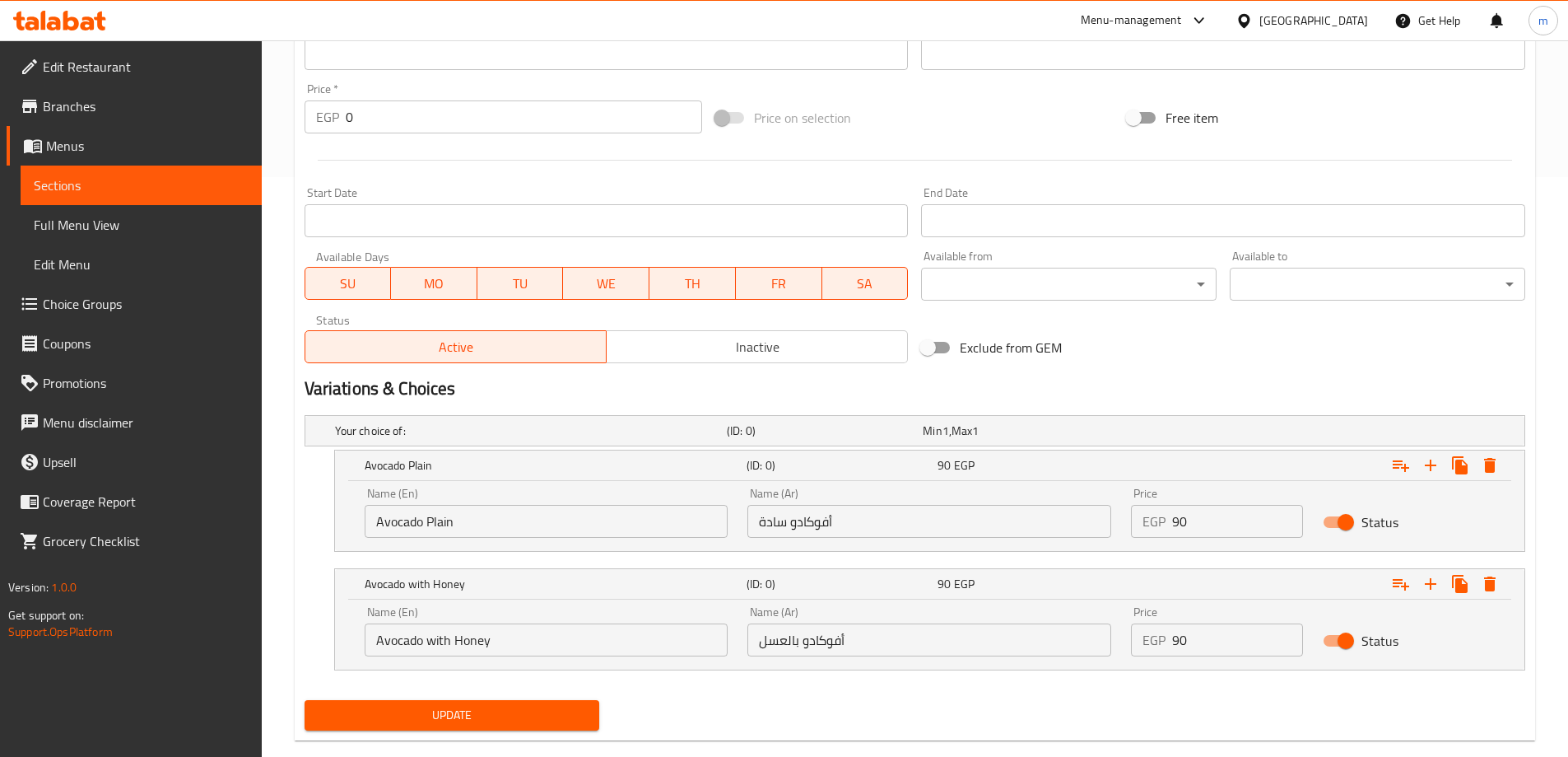
scroll to position [610, 0]
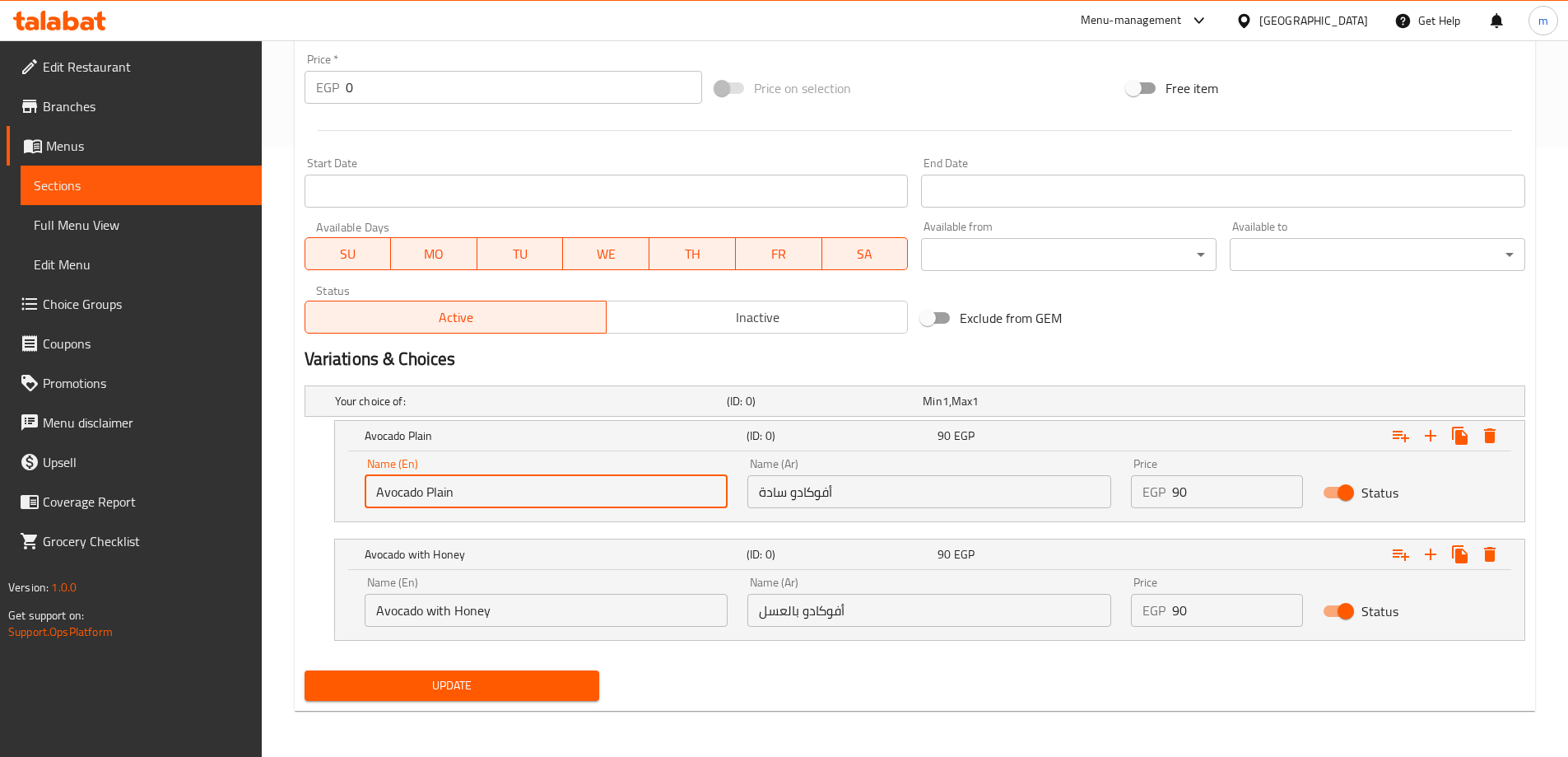
click at [489, 505] on input "Avocado Plain" at bounding box center [547, 492] width 364 height 33
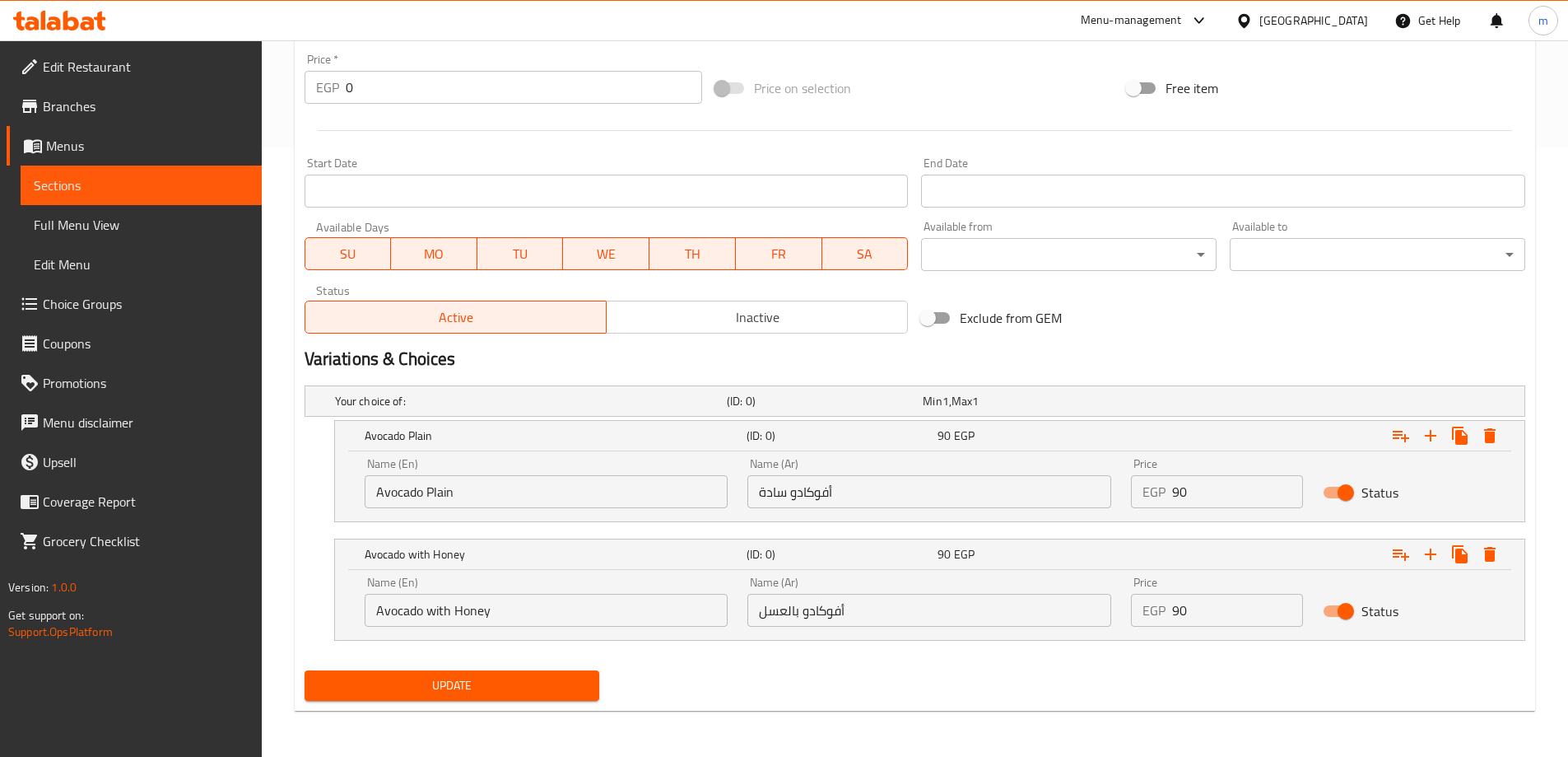
click at [469, 607] on input "Avocado with Honey" at bounding box center [547, 611] width 364 height 33
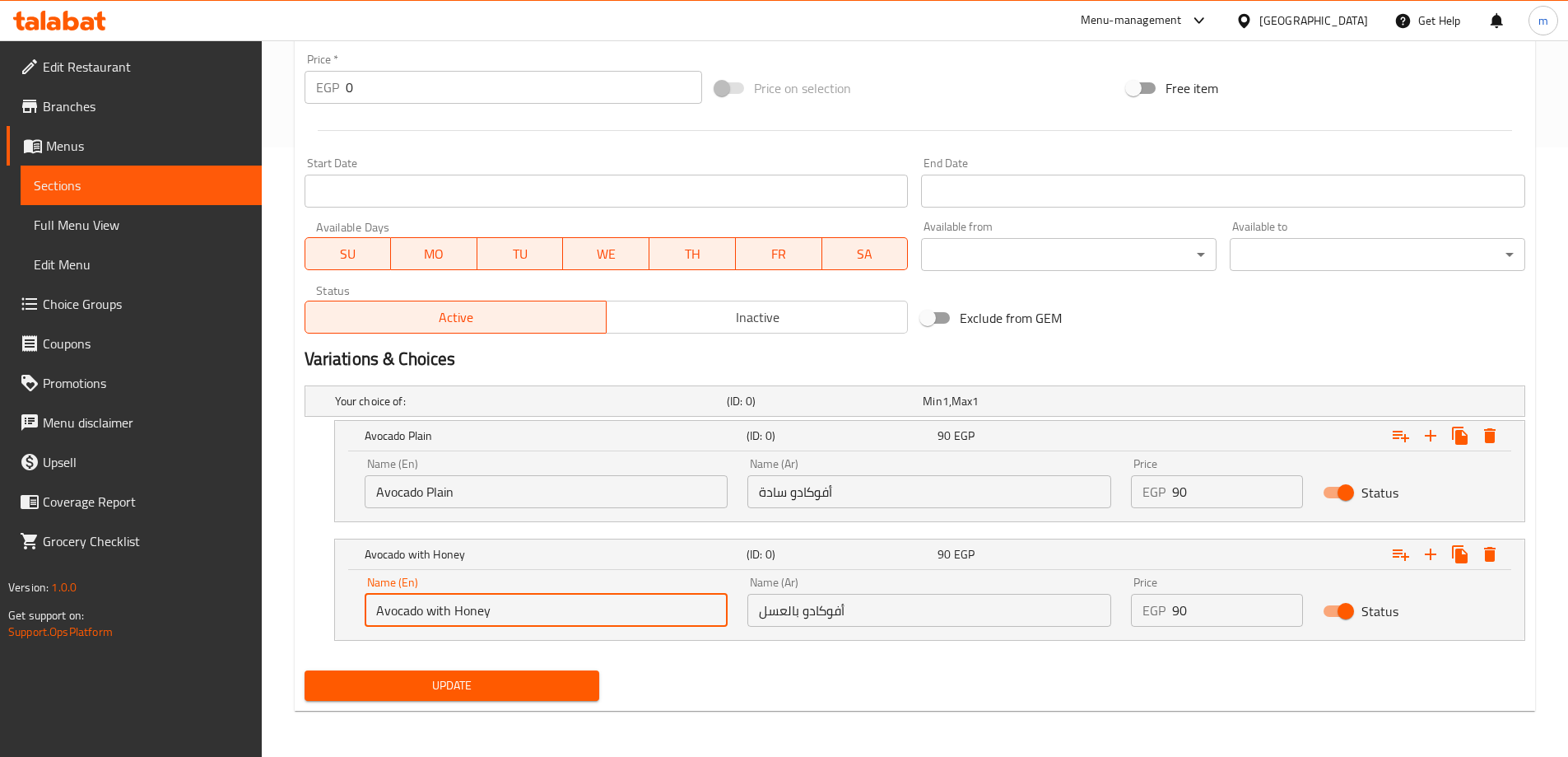
click at [469, 607] on input "Avocado with Honey" at bounding box center [547, 611] width 364 height 33
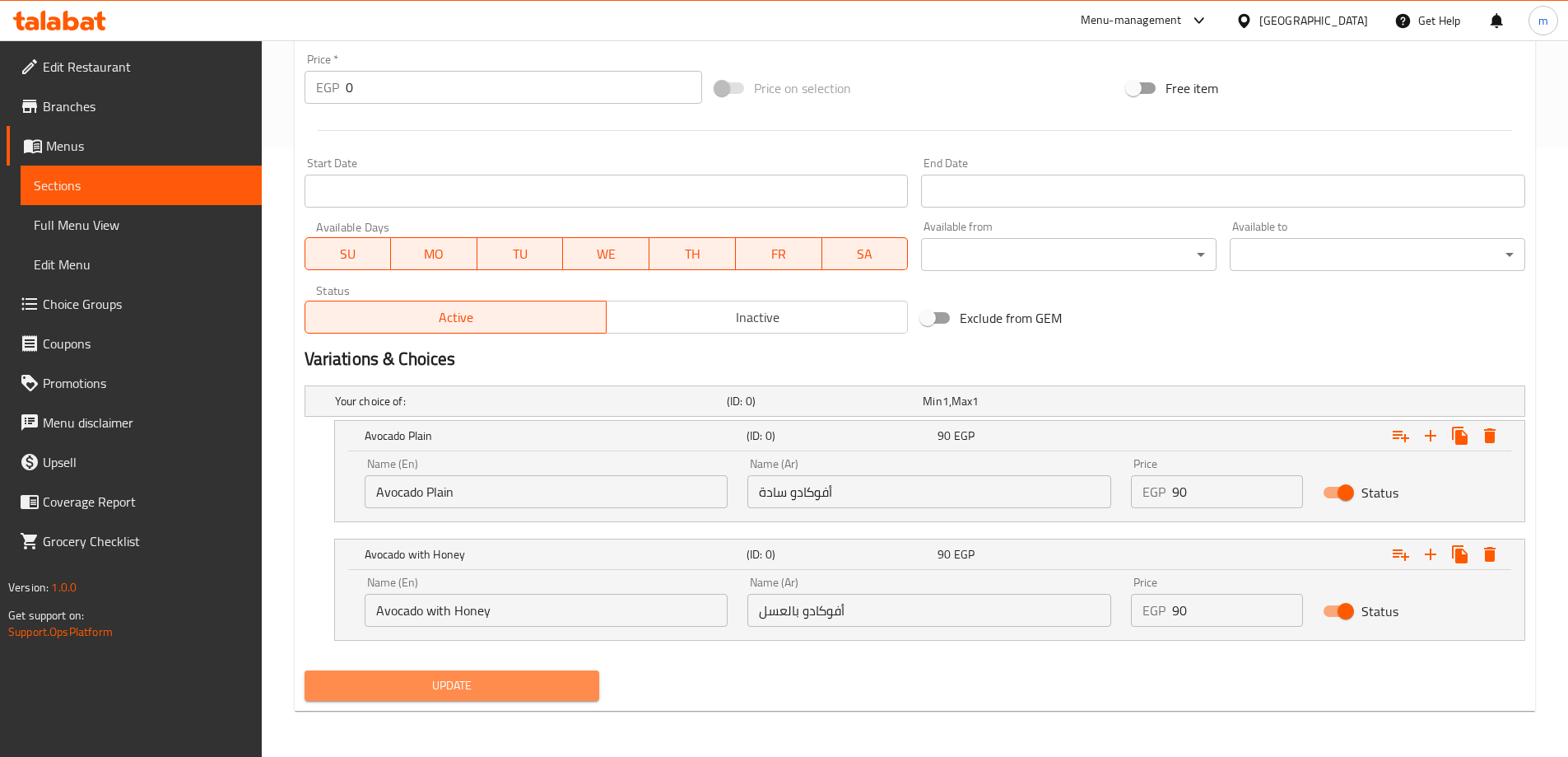
click at [479, 687] on span "Update" at bounding box center [452, 686] width 269 height 20
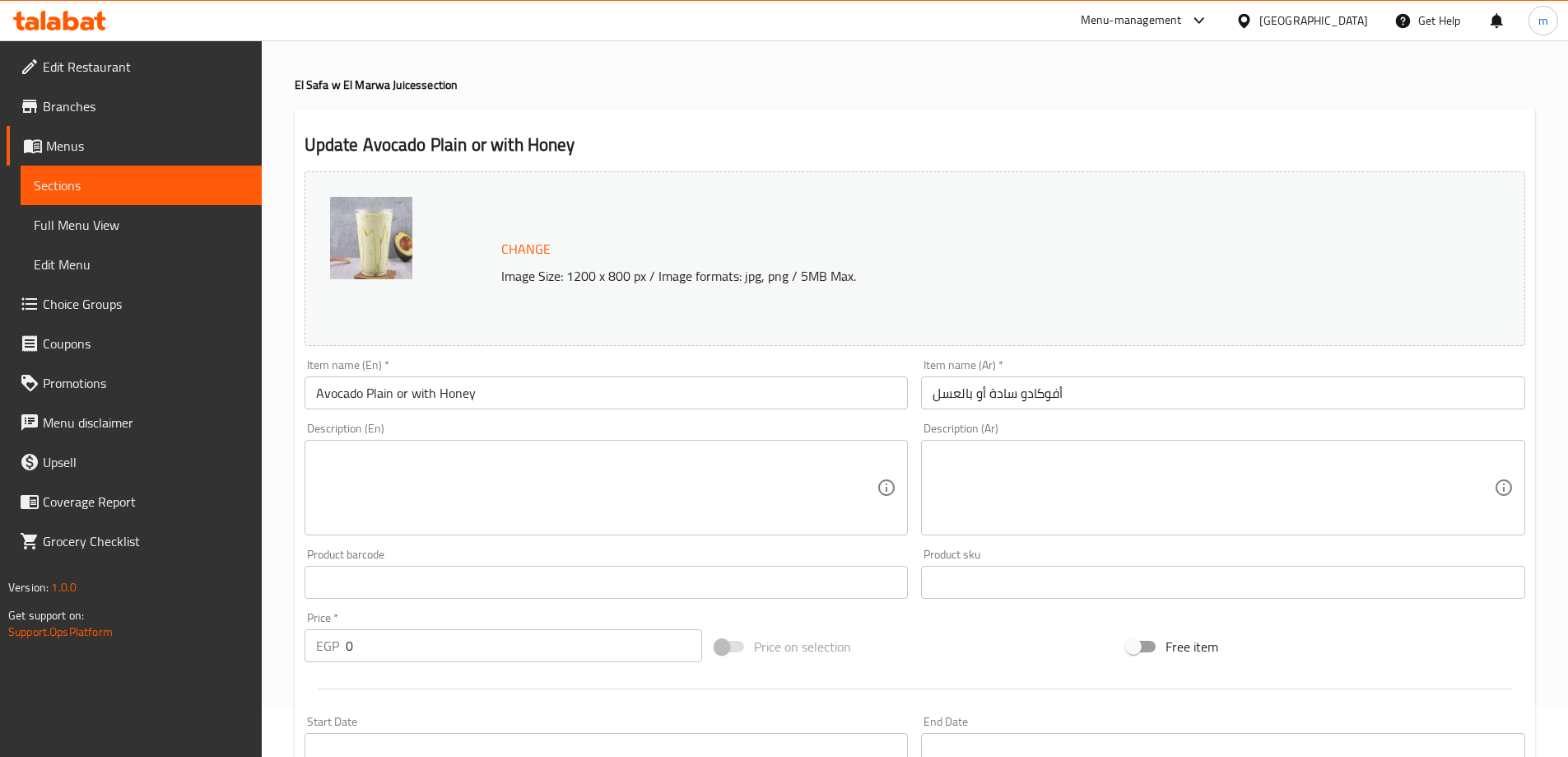
scroll to position [33, 0]
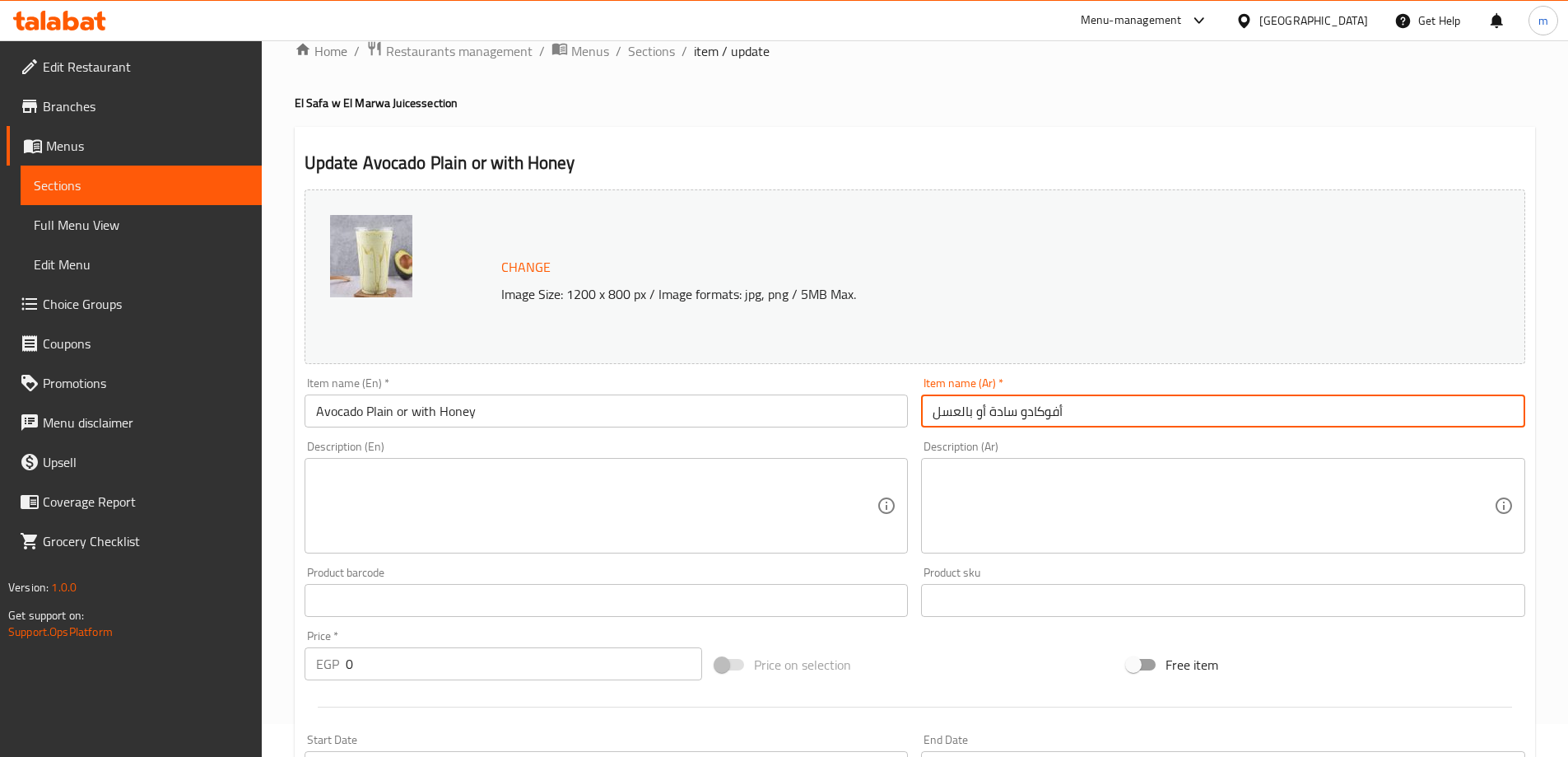
drag, startPoint x: 984, startPoint y: 401, endPoint x: 975, endPoint y: 406, distance: 10.3
click at [975, 406] on input "أفوكادو سادة أو بالعسل" at bounding box center [1223, 411] width 605 height 33
click at [983, 418] on input "أفوكادو سادة أو بالعسل" at bounding box center [1223, 411] width 605 height 33
drag, startPoint x: 983, startPoint y: 411, endPoint x: 971, endPoint y: 415, distance: 12.6
click at [971, 415] on input "أفوكادو سادة أو بالعسل" at bounding box center [1223, 411] width 605 height 33
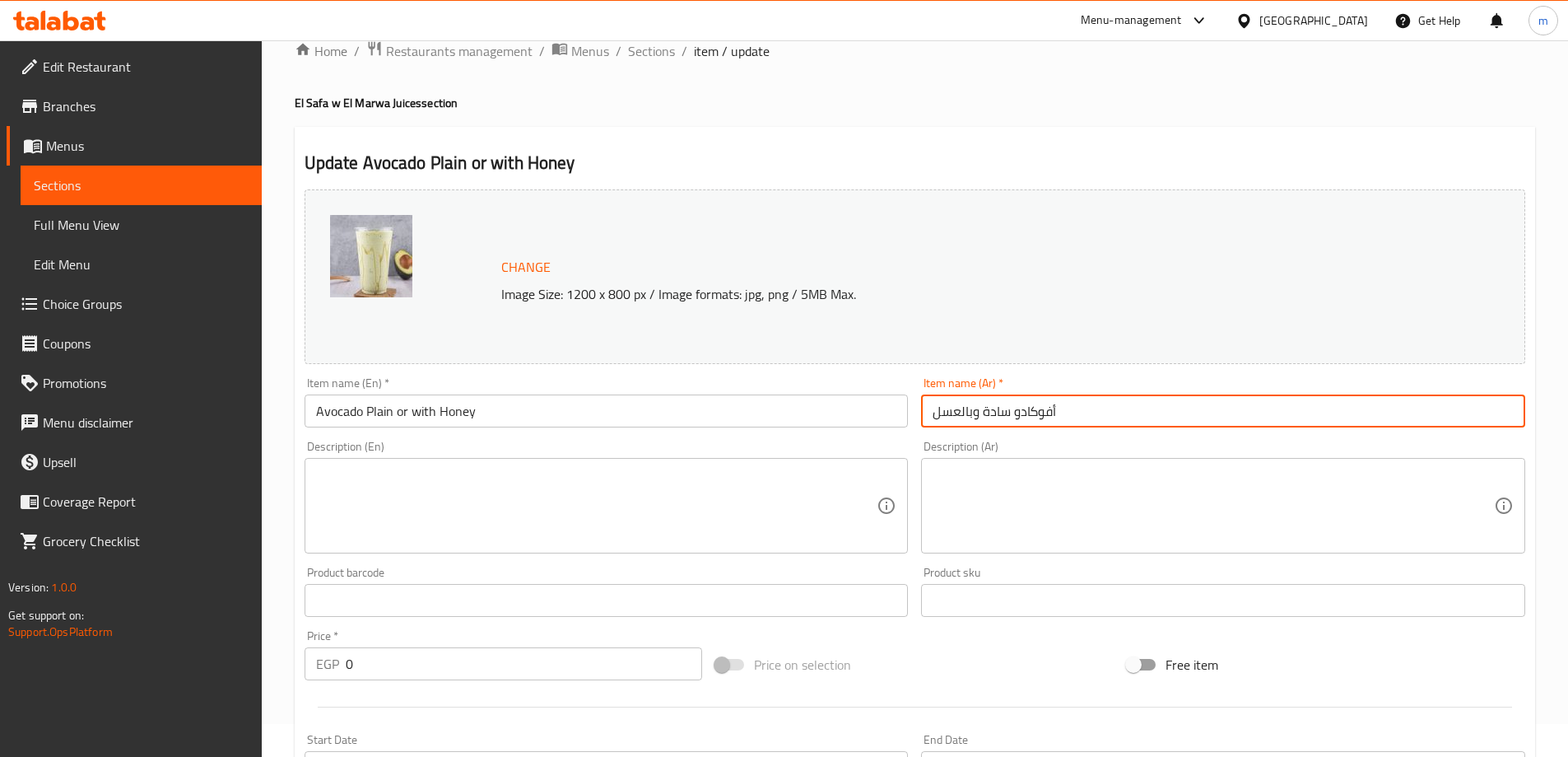
type input "أفوكادو سادة وبالعسل"
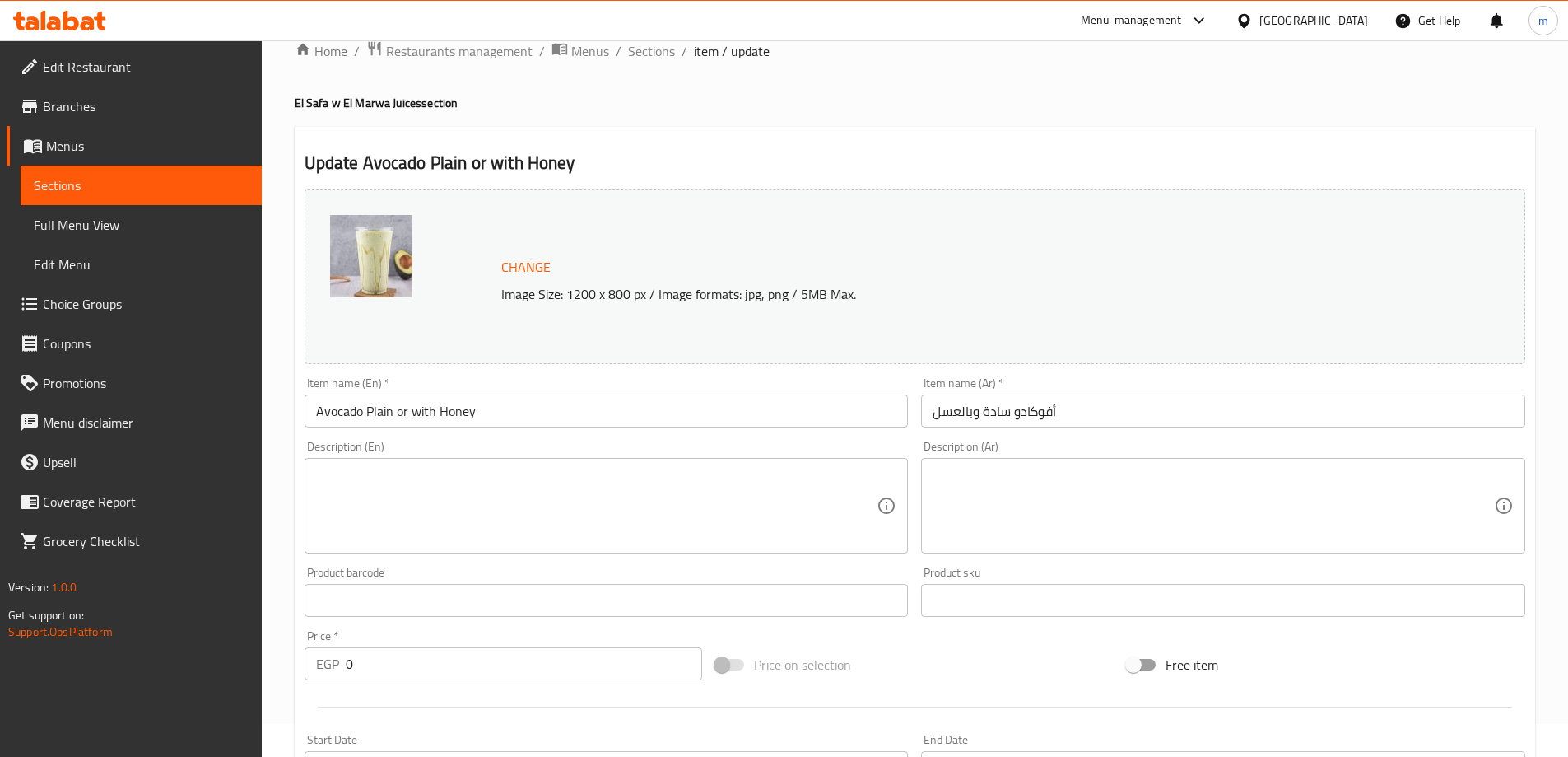
click at [1058, 414] on input "أفوكادو سادة وبالعسل" at bounding box center [1223, 411] width 605 height 33
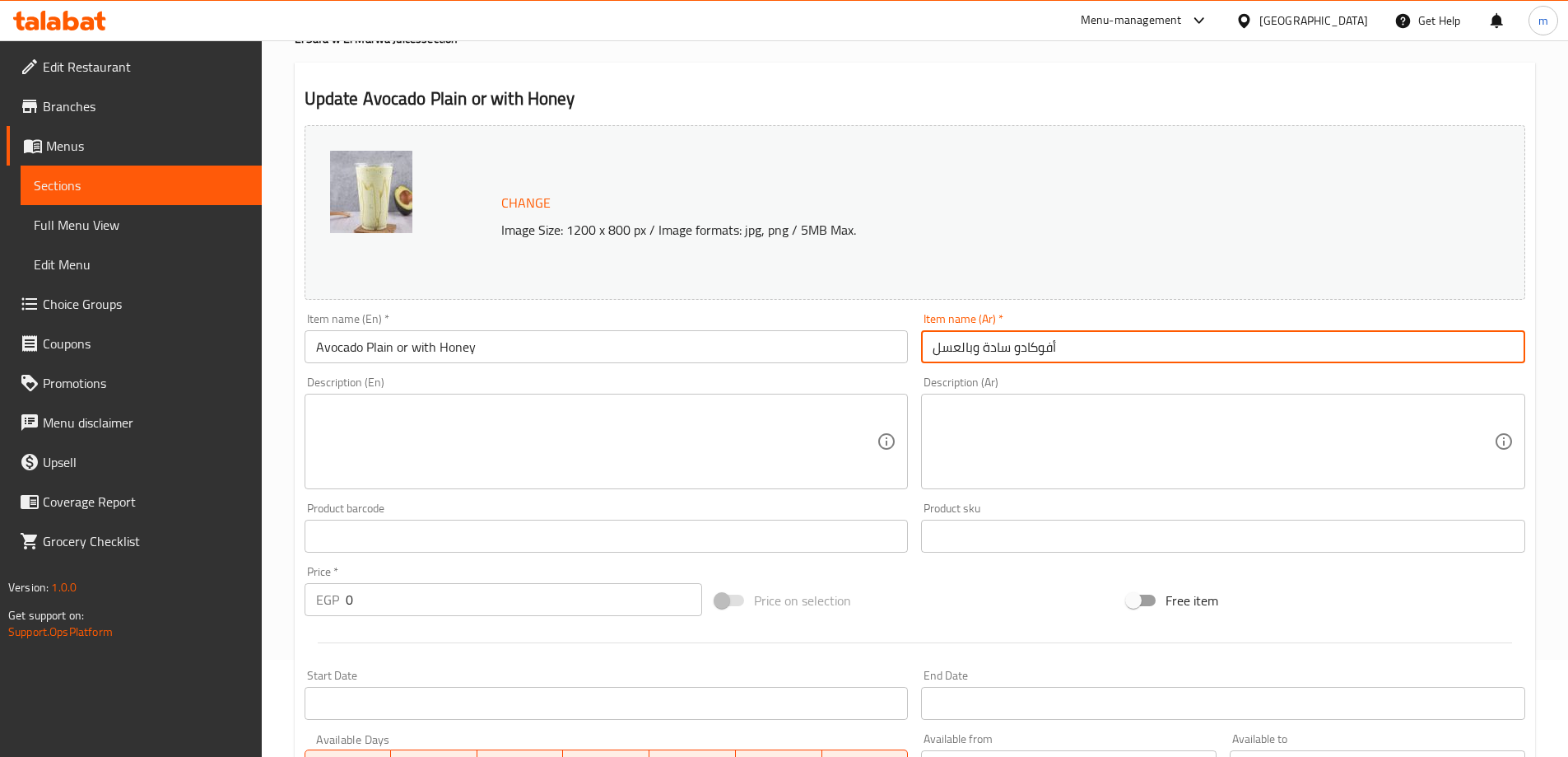
scroll to position [0, 0]
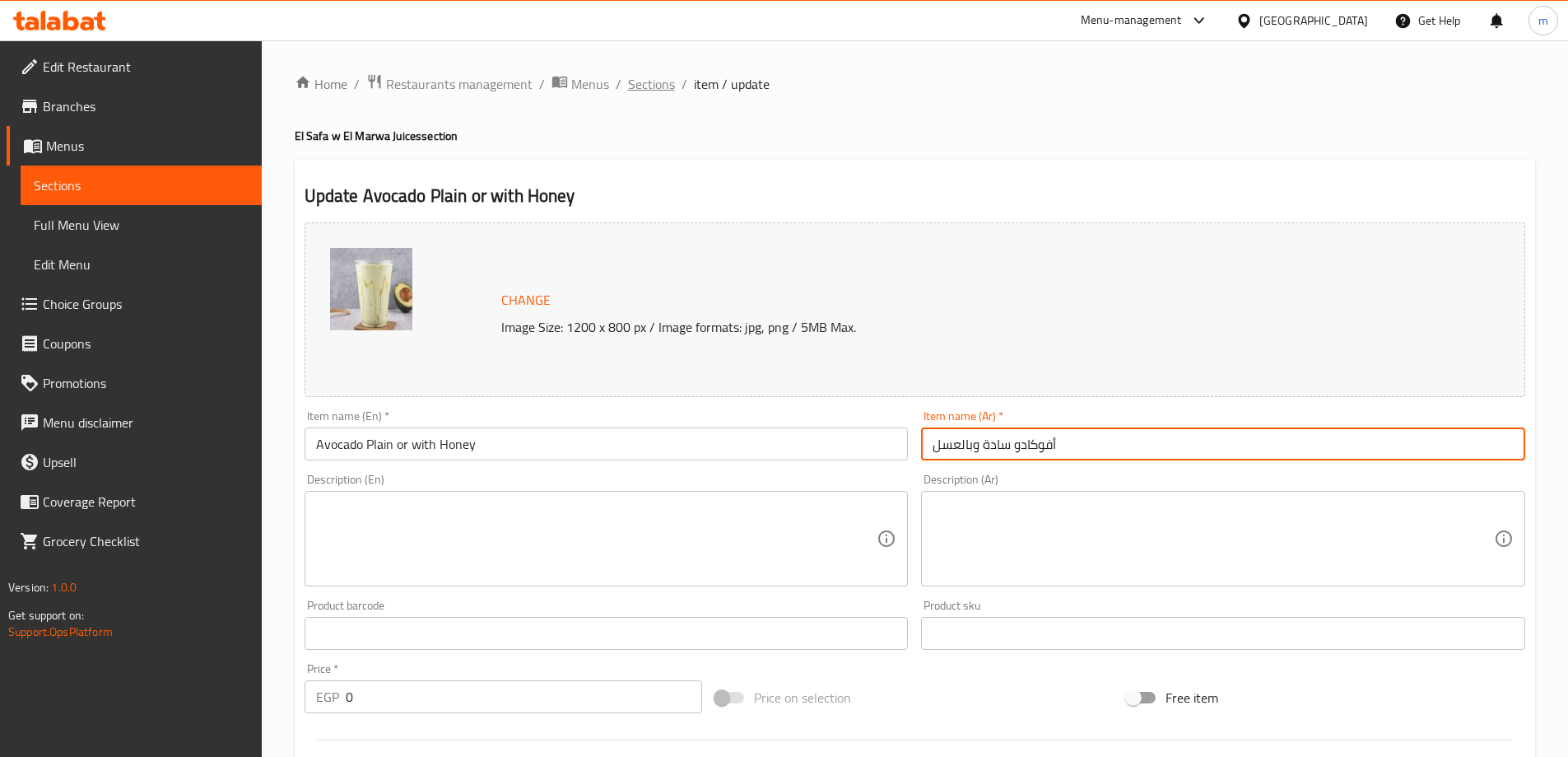
click at [639, 84] on span "Sections" at bounding box center [651, 84] width 47 height 20
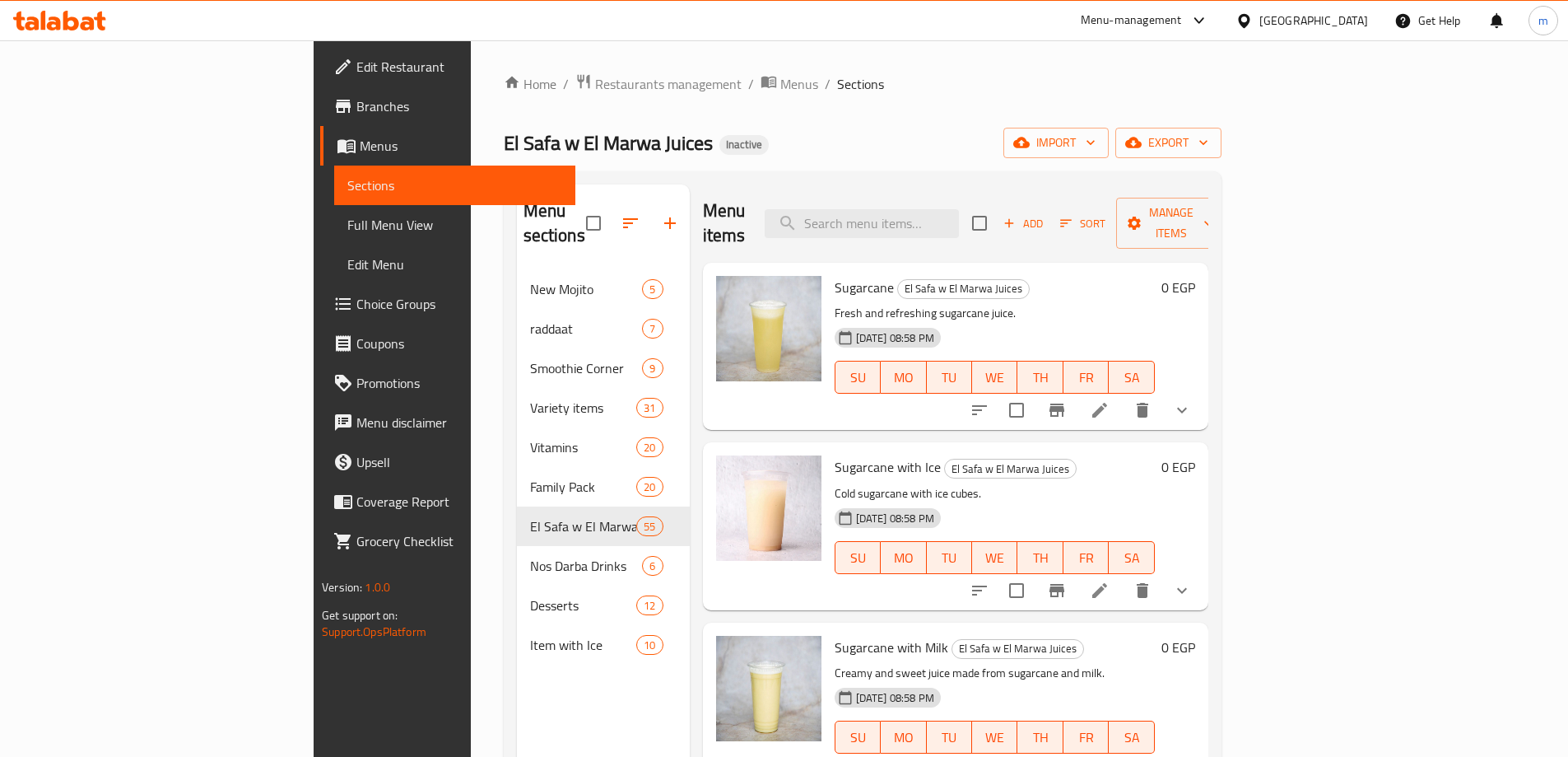
click at [1222, 76] on ol "Home / Restaurants management / Menus / Sections" at bounding box center [863, 83] width 718 height 21
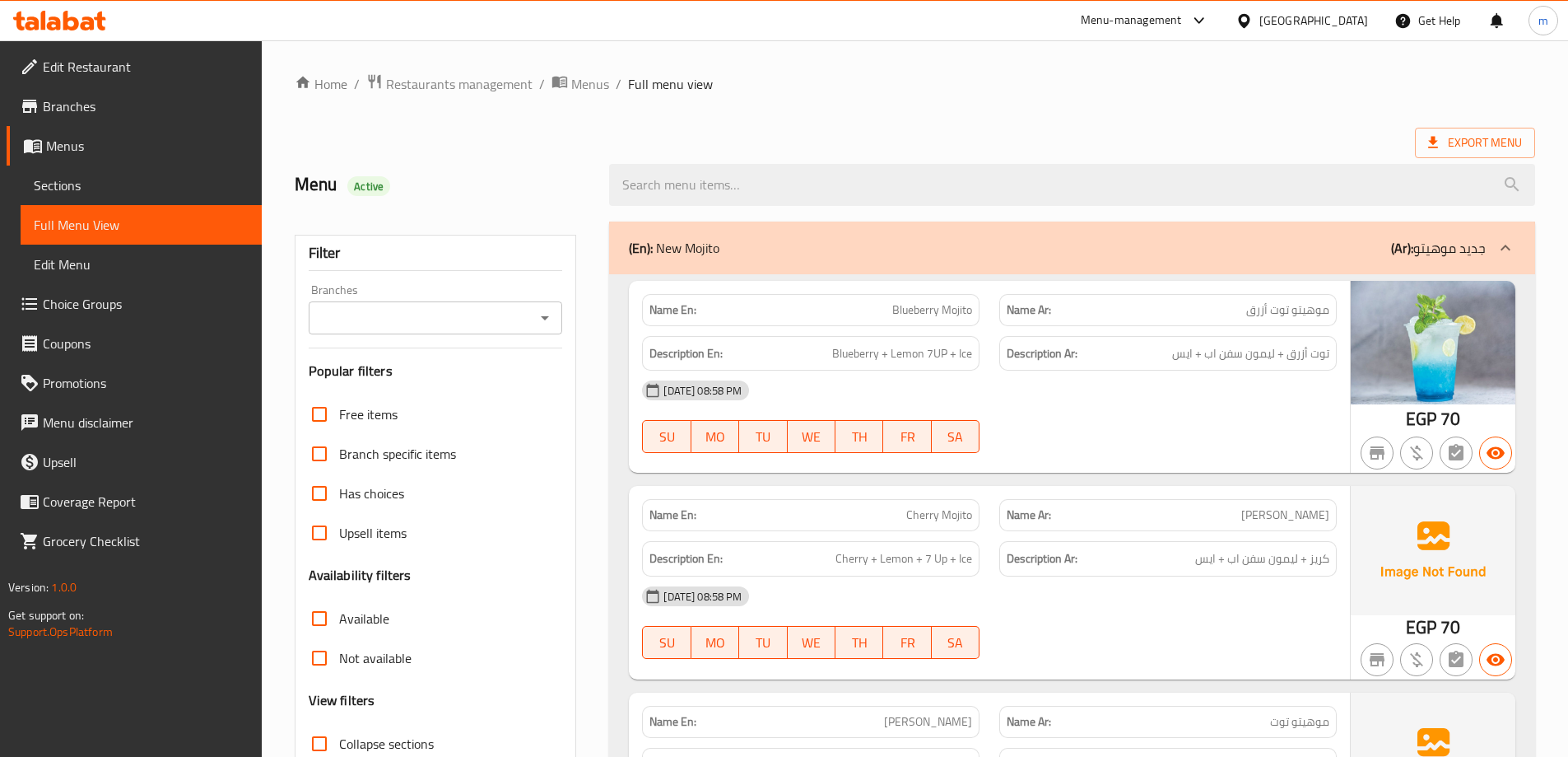
click at [1283, 252] on div "(En): New Mojito (Ar): جديد موهيتو" at bounding box center [1058, 248] width 857 height 20
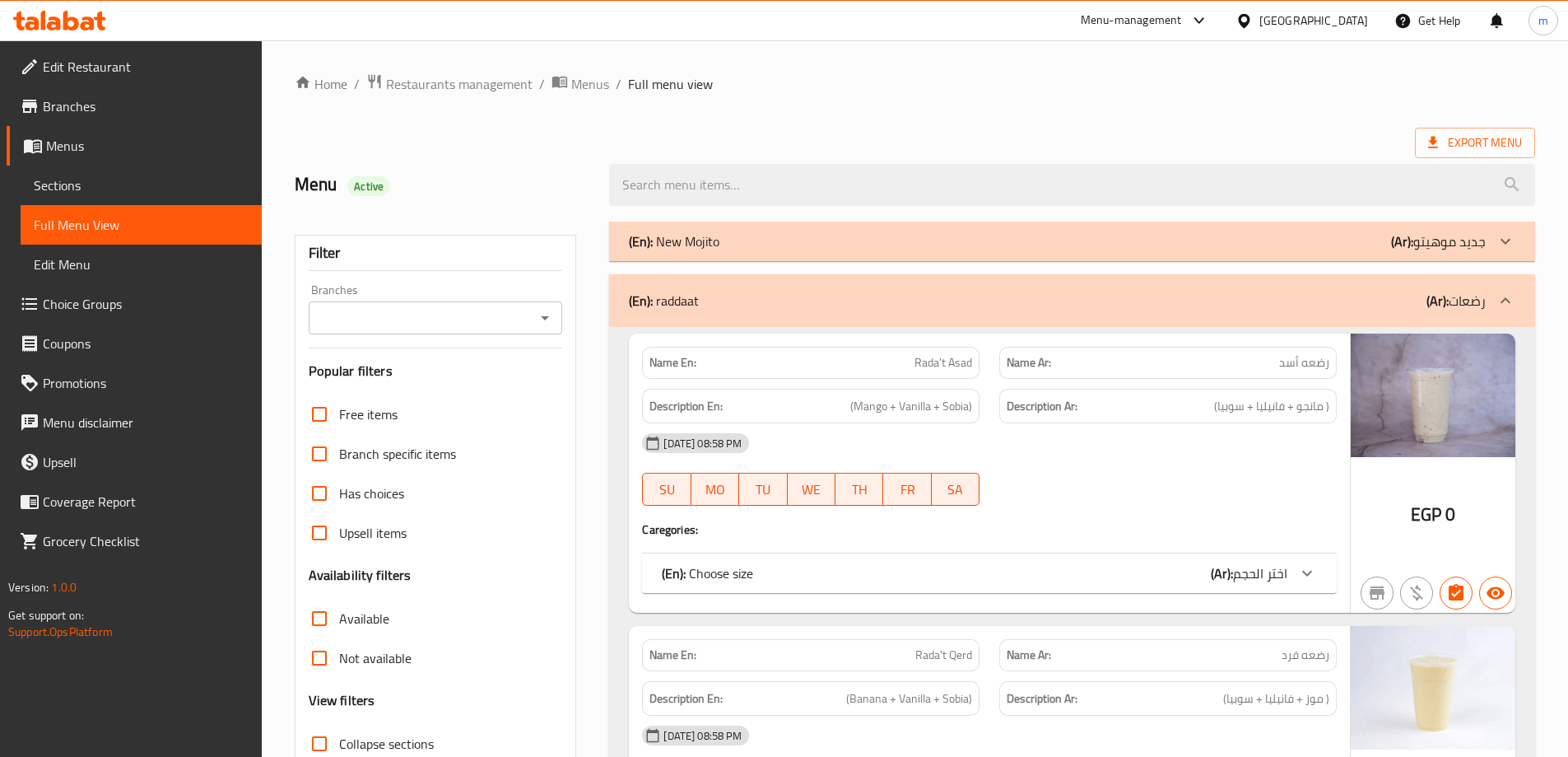
click at [1388, 307] on div "(En): raddaat (Ar): رضعات" at bounding box center [1058, 301] width 857 height 20
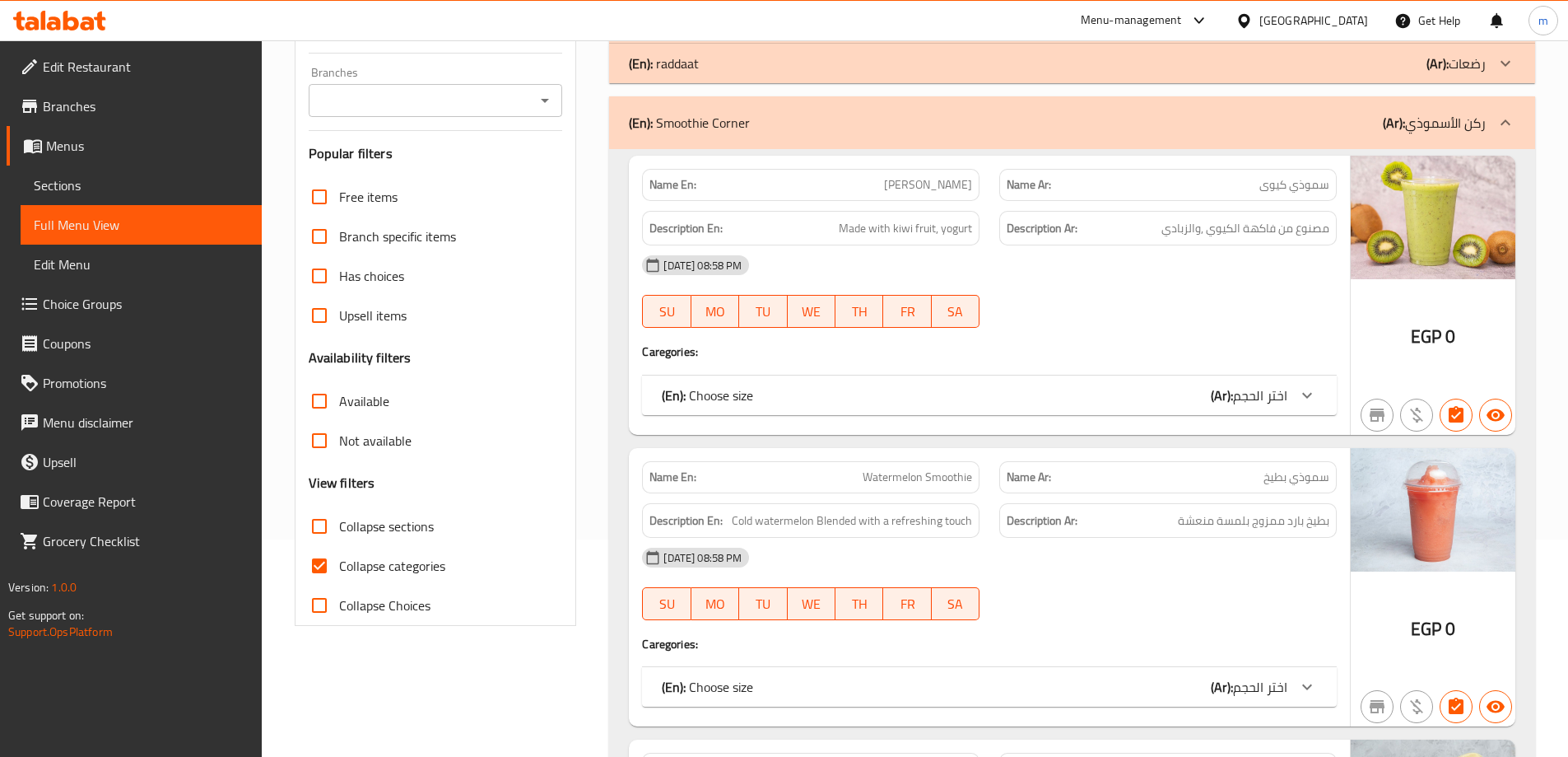
scroll to position [247, 0]
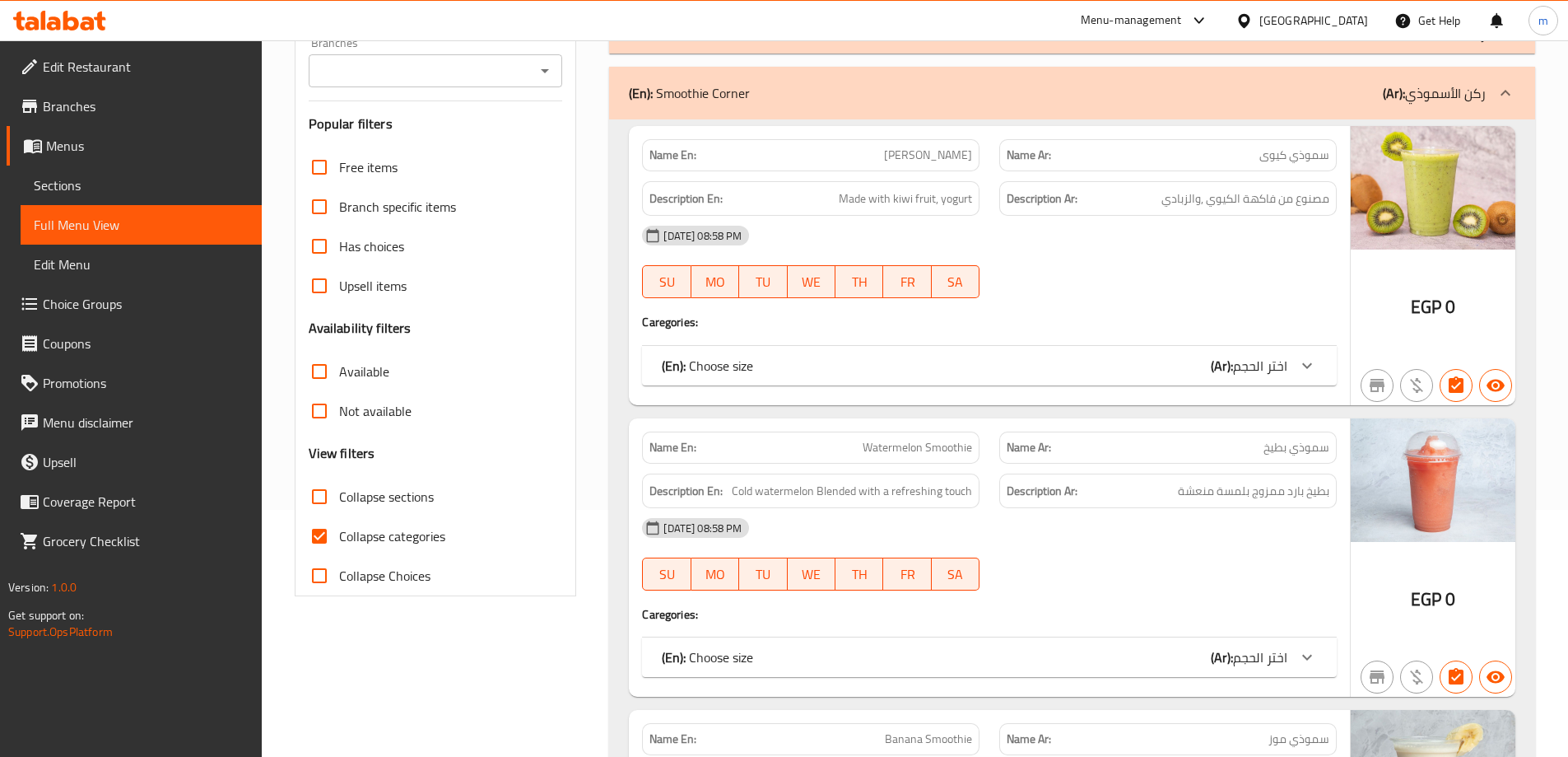
click at [1196, 97] on div "(En): Smoothie Corner (Ar): ركن الأسموذي" at bounding box center [1058, 93] width 857 height 20
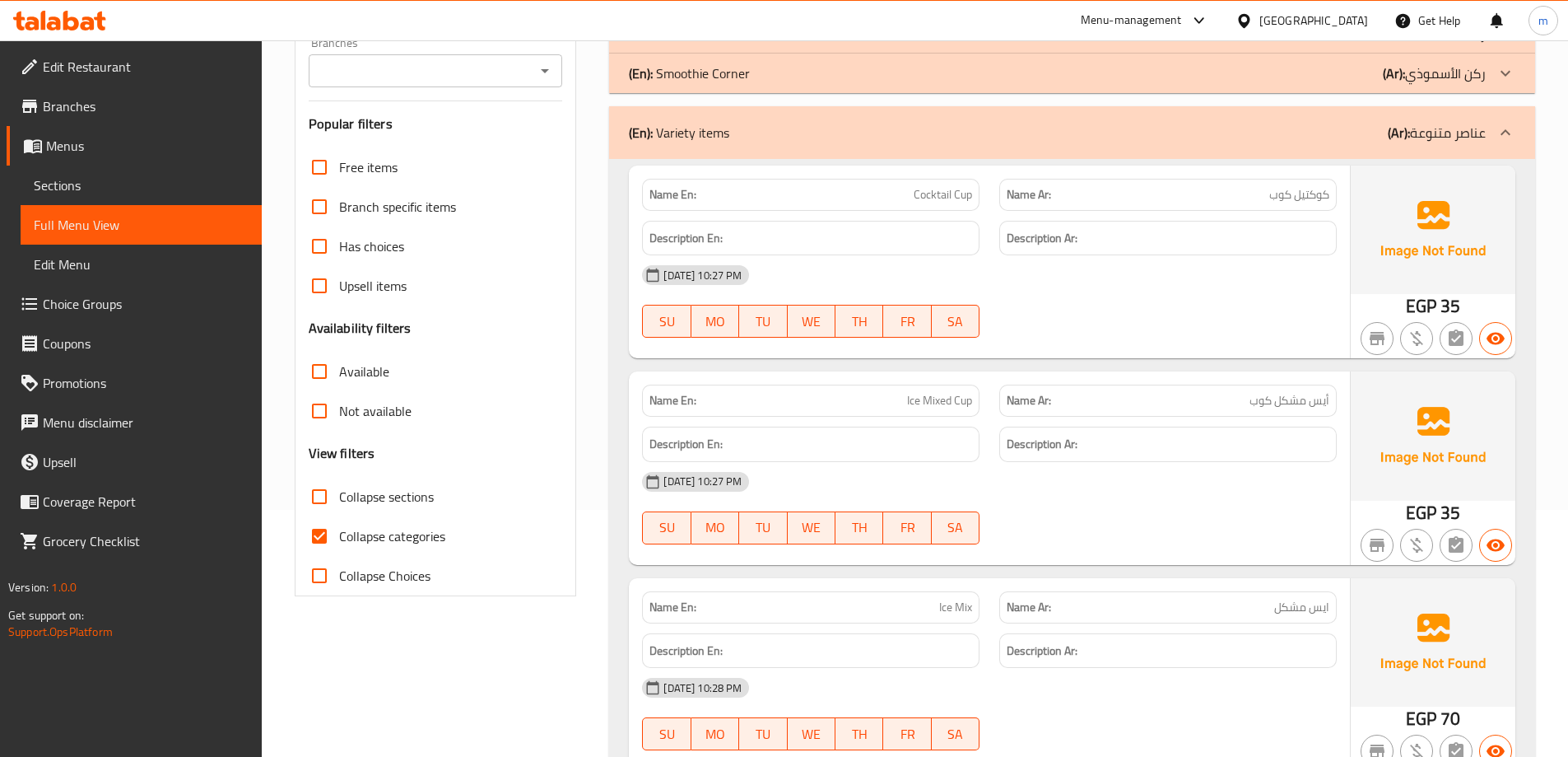
click at [389, 504] on span "Collapse sections" at bounding box center [386, 497] width 94 height 20
click at [339, 504] on input "Collapse sections" at bounding box center [319, 496] width 39 height 39
checkbox input "true"
click at [381, 538] on span "Collapse categories" at bounding box center [392, 536] width 106 height 20
click at [339, 538] on input "Collapse categories" at bounding box center [319, 535] width 39 height 39
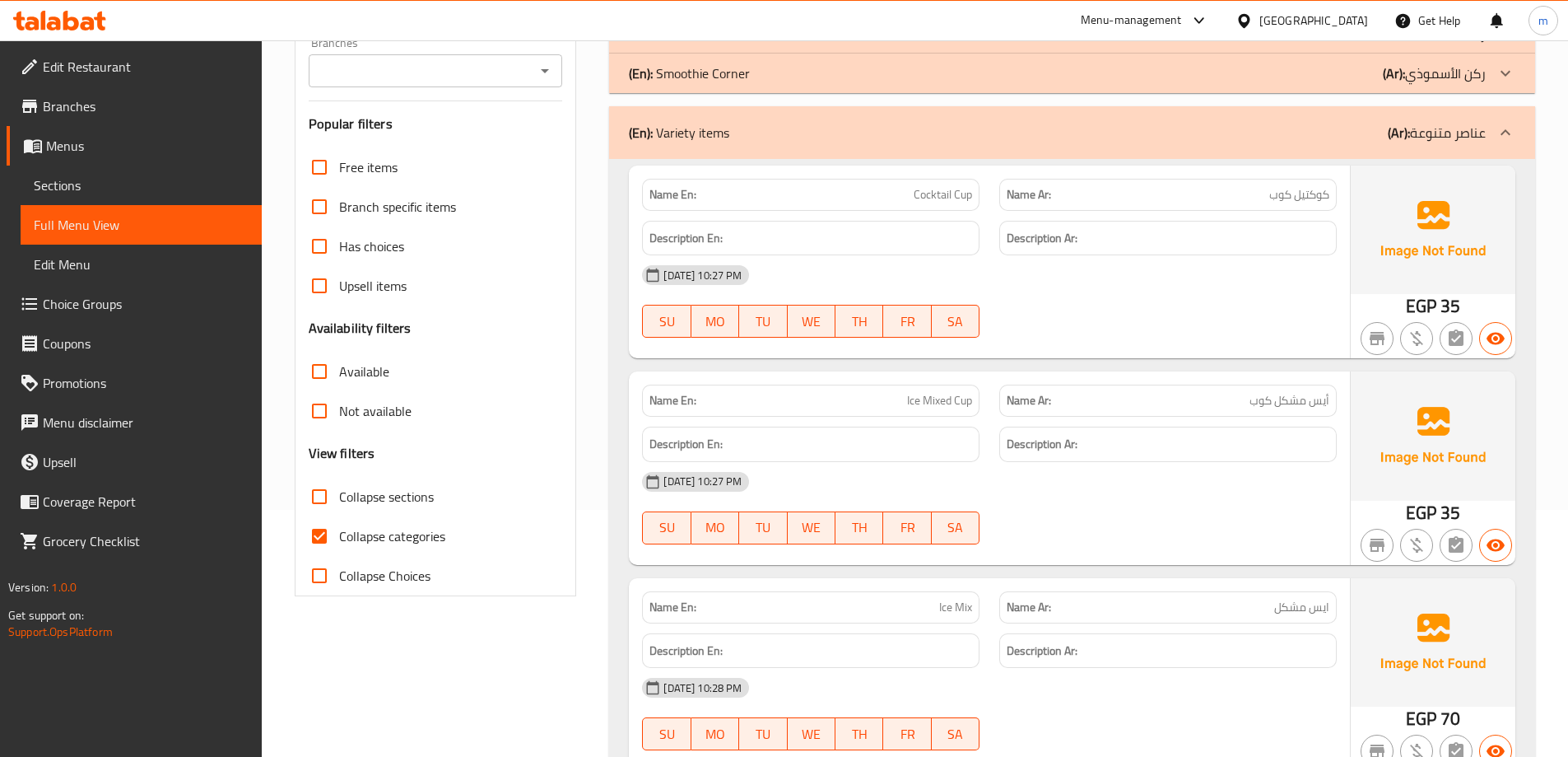
checkbox input "false"
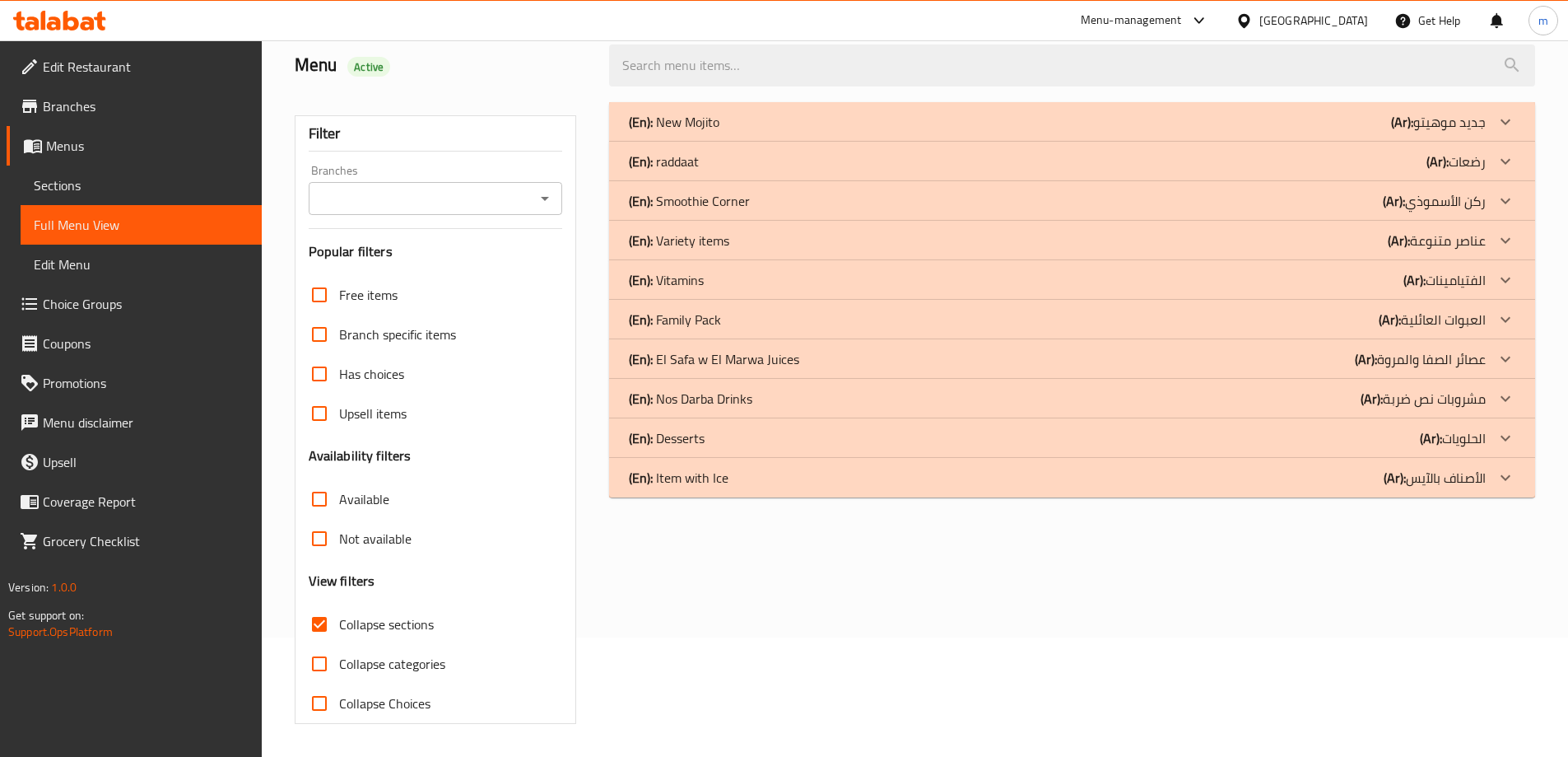
scroll to position [119, 0]
click at [1447, 362] on p "(Ar): عصائر الصفا والمروة" at bounding box center [1420, 360] width 131 height 20
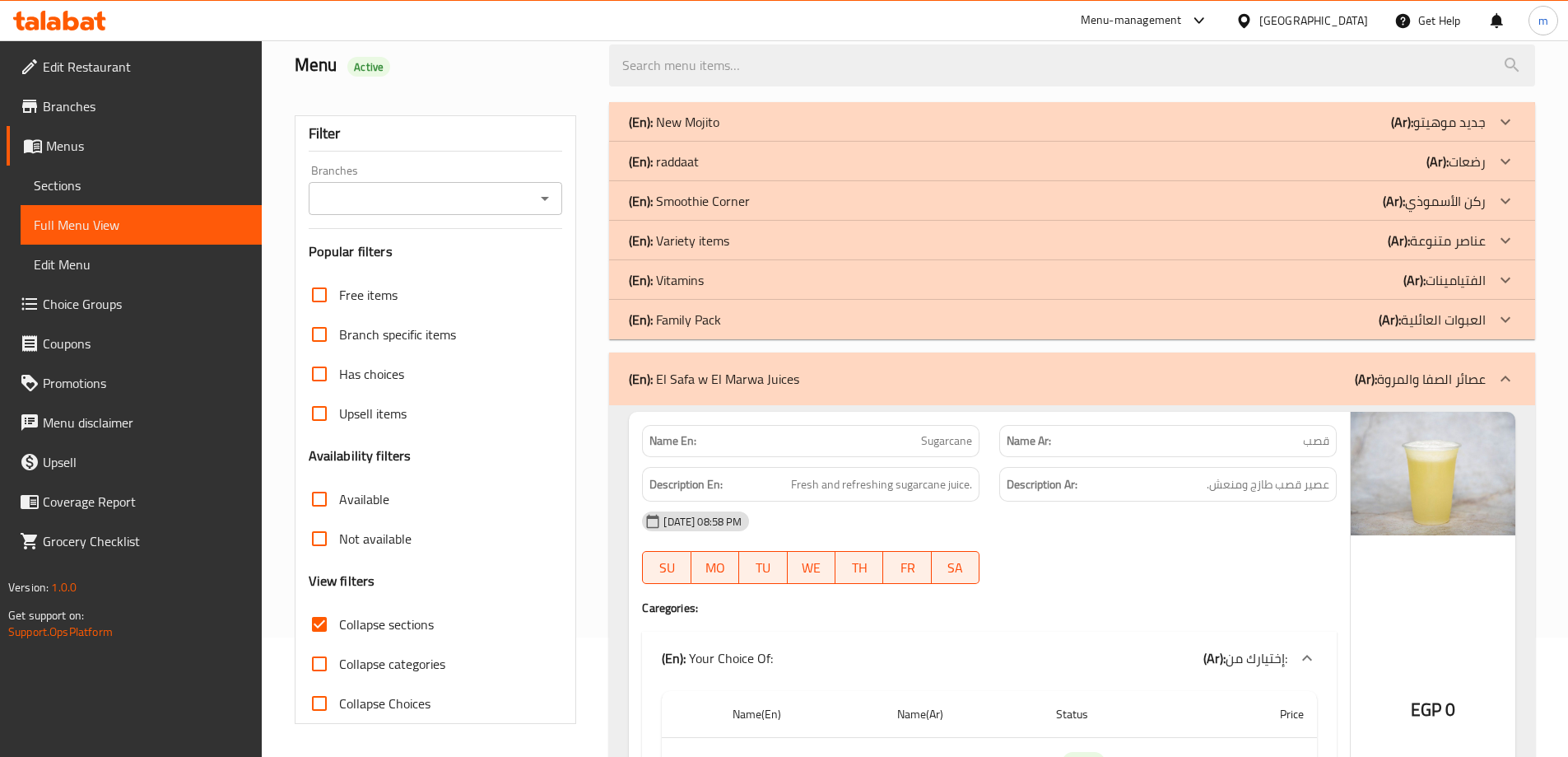
click at [1454, 241] on p "(Ar): عناصر متنوعة" at bounding box center [1436, 241] width 98 height 20
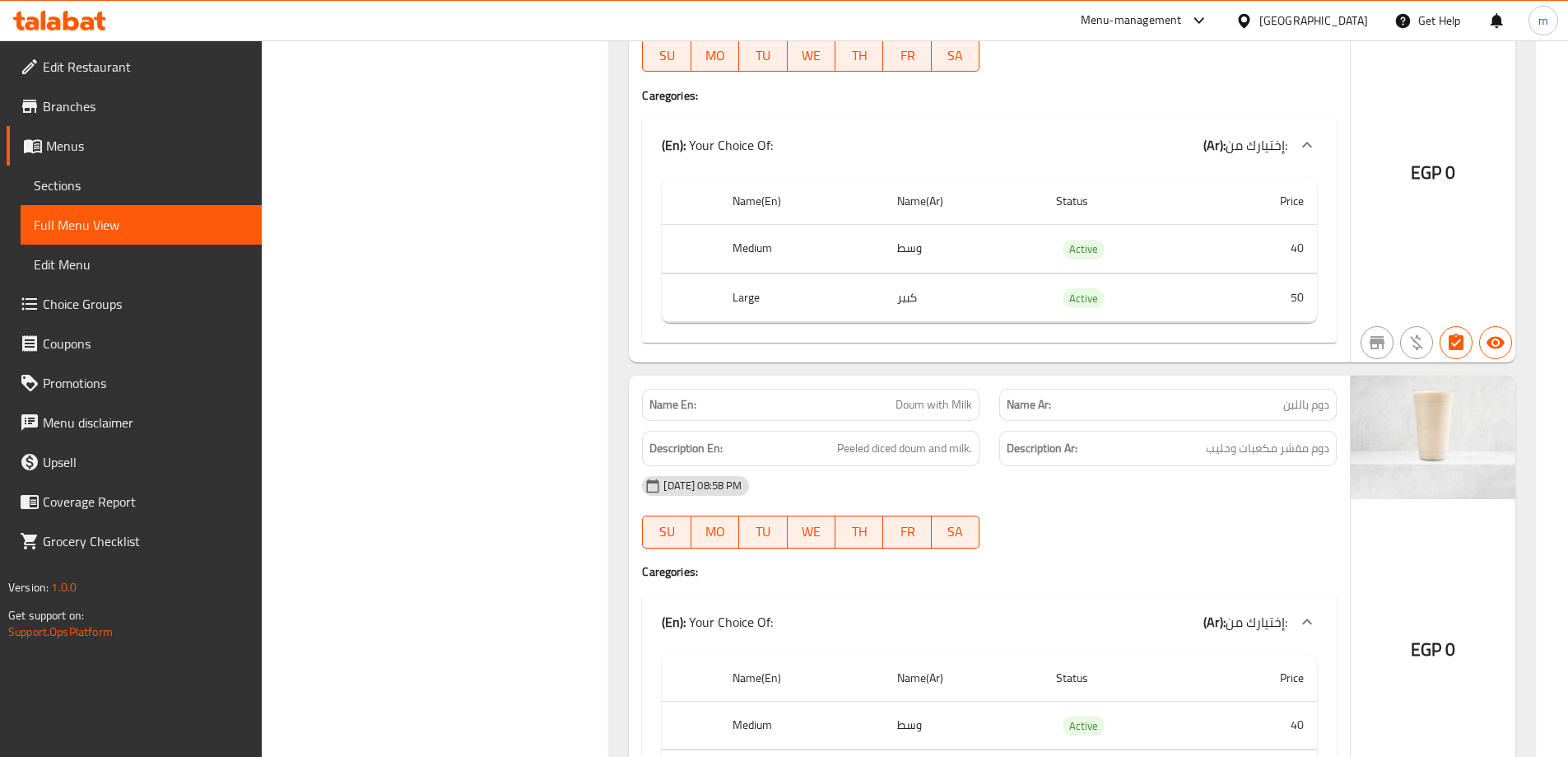
scroll to position [11735, 0]
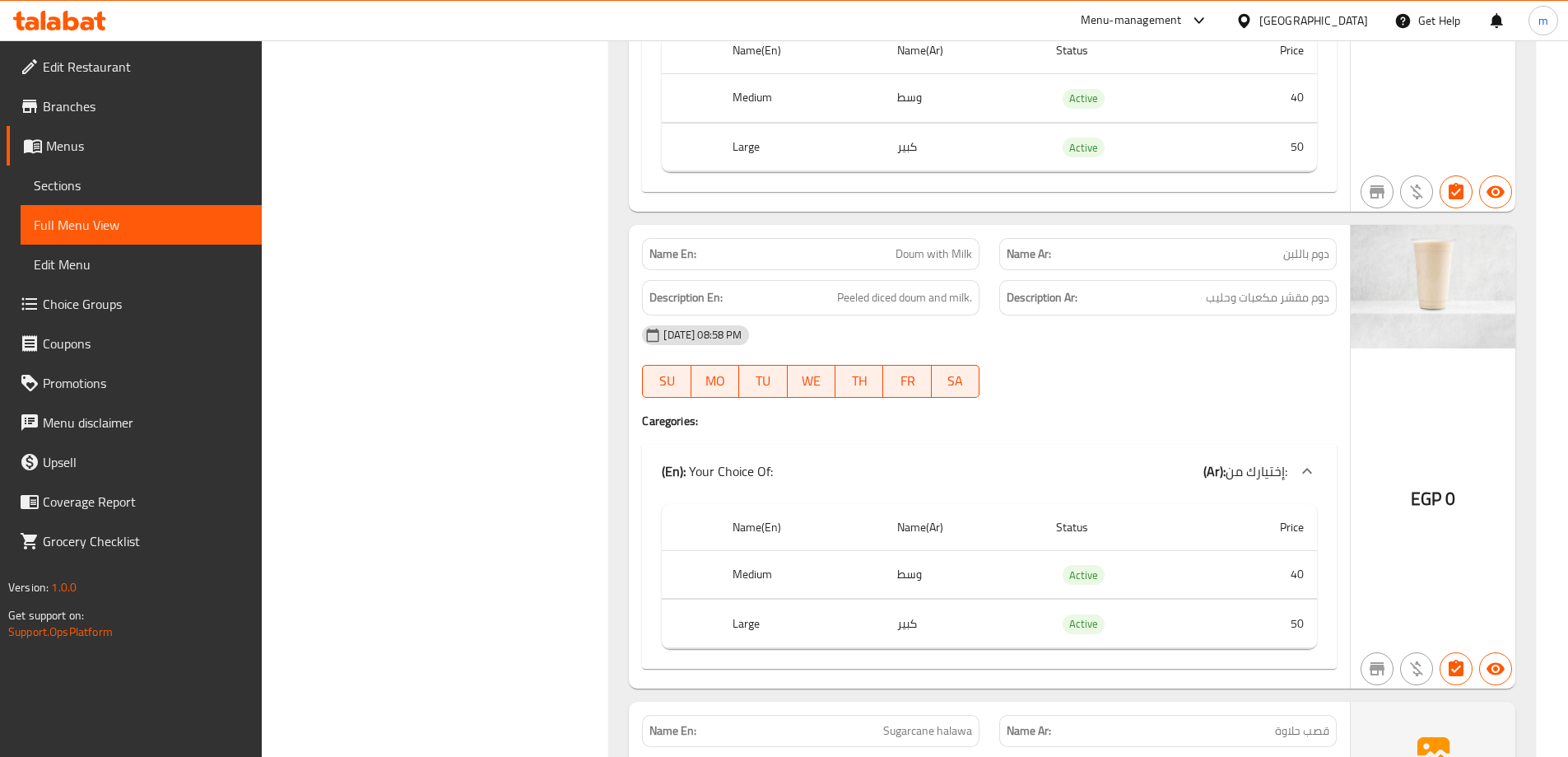
click at [1189, 332] on div "[DATE] 08:58 PM" at bounding box center [989, 335] width 714 height 39
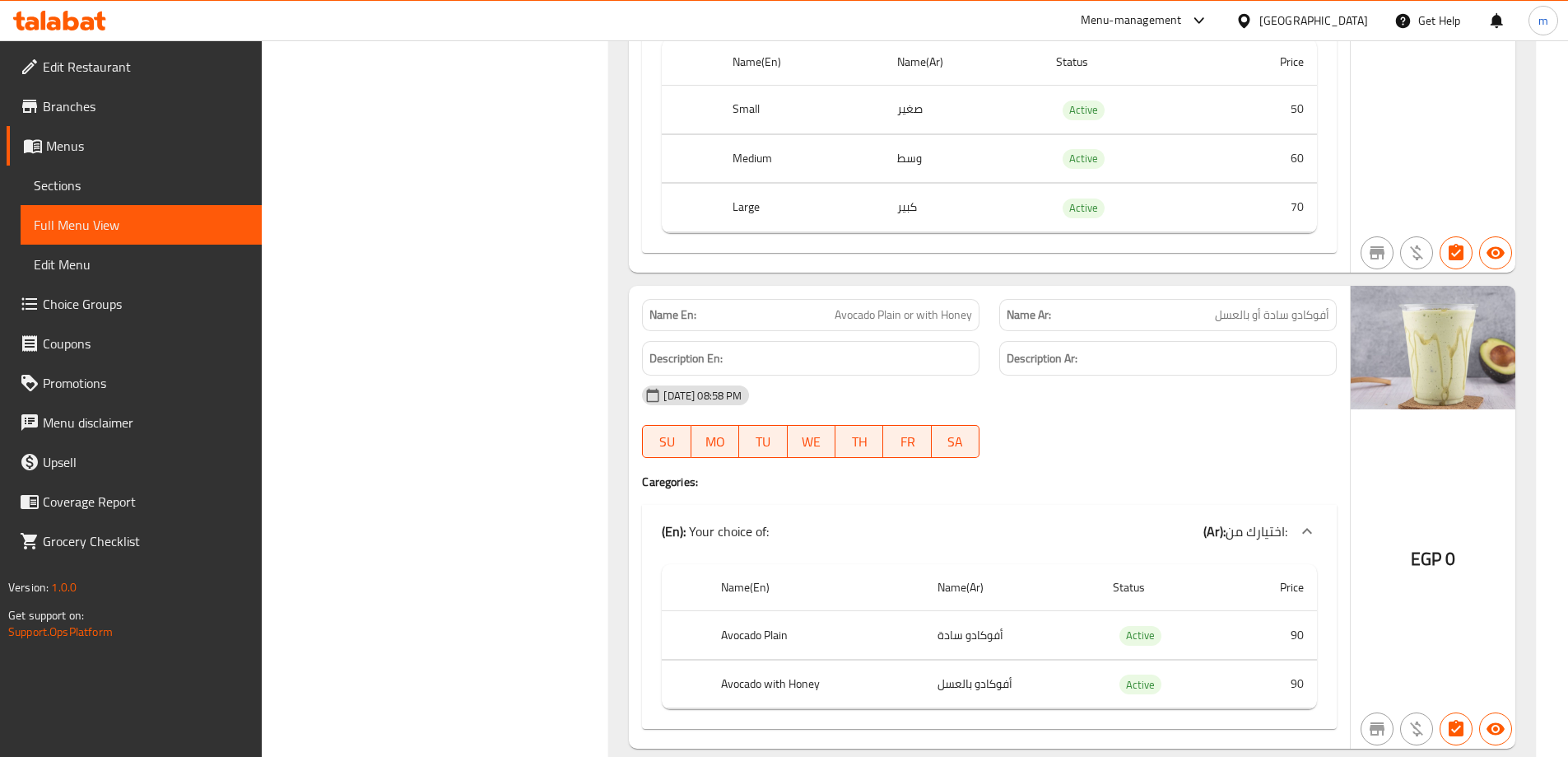
scroll to position [26251, 0]
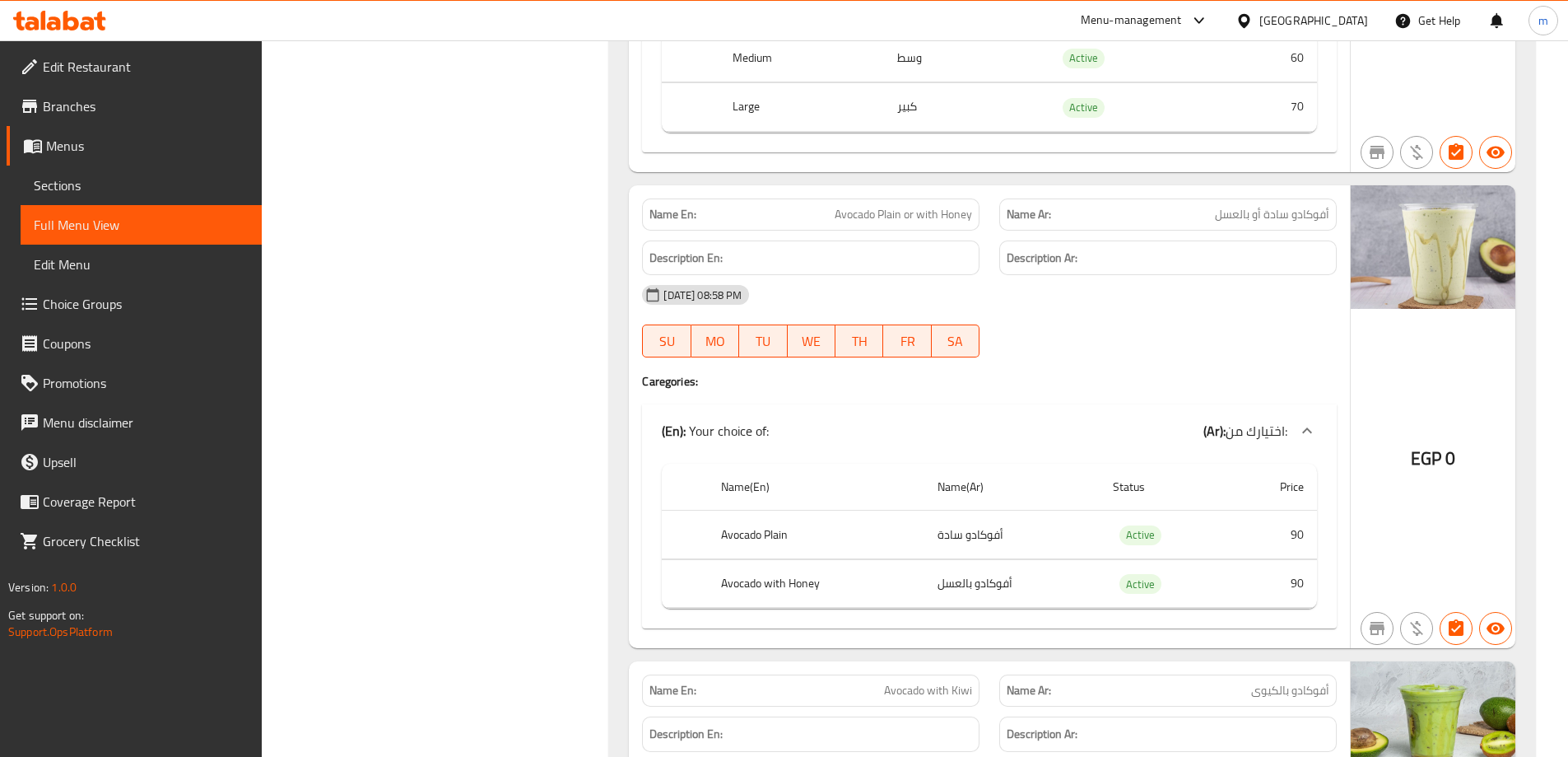
click at [1165, 256] on h6 "Description Ar:" at bounding box center [1168, 258] width 323 height 20
click at [936, 206] on span "Avocado Plain or with Honey" at bounding box center [904, 214] width 137 height 17
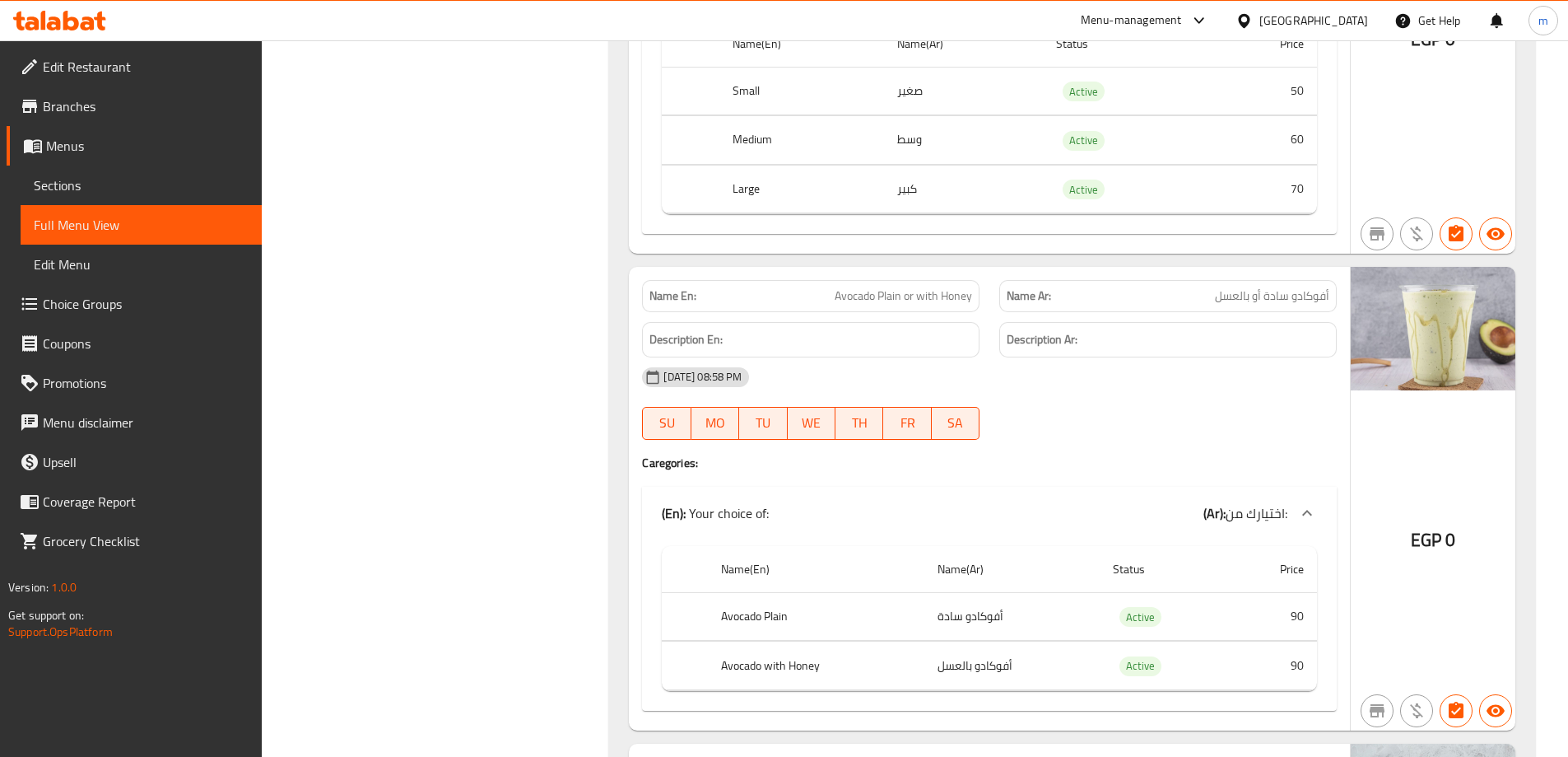
scroll to position [26253, 0]
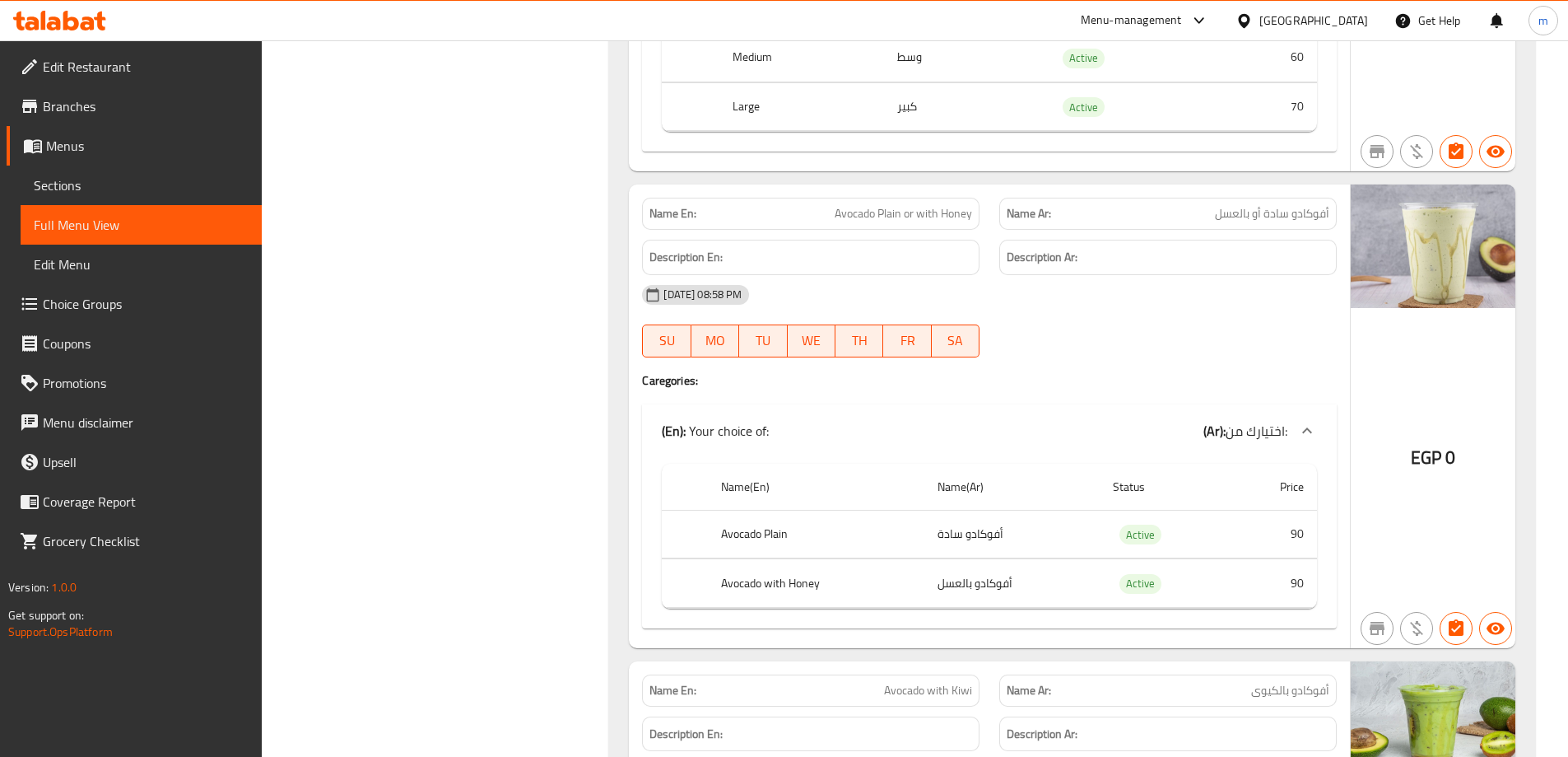
click at [1254, 211] on span "أفوكادو سادة أو بالعسل" at bounding box center [1272, 213] width 114 height 17
click at [1256, 211] on span "أفوكادو سادة أو بالعسل" at bounding box center [1272, 213] width 114 height 17
click at [1261, 213] on span "أفوكادو سادة أو بالعسل" at bounding box center [1272, 213] width 114 height 17
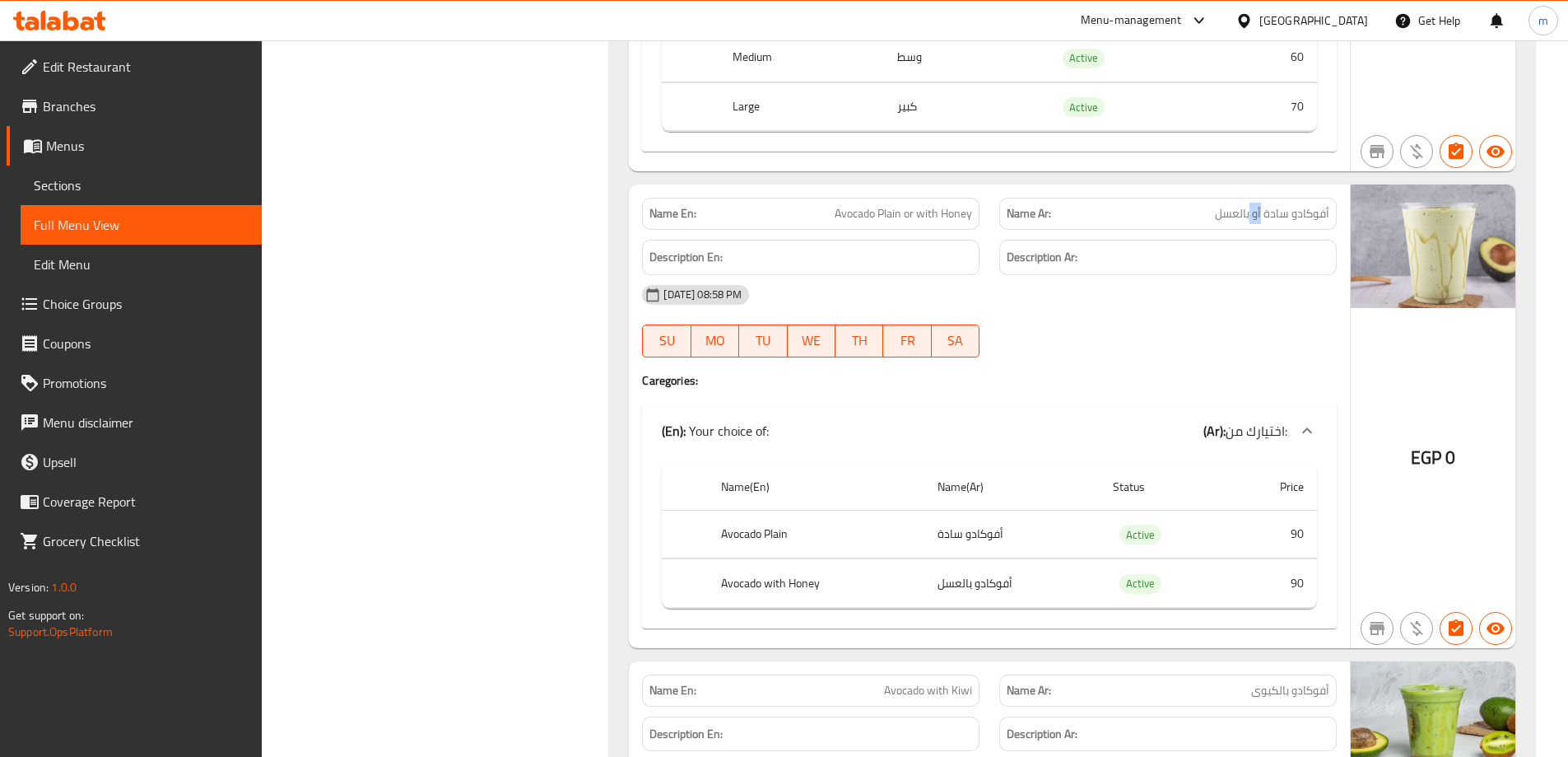
click at [1261, 213] on span "أفوكادو سادة أو بالعسل" at bounding box center [1272, 213] width 114 height 17
click at [1260, 212] on span "أفوكادو سادة أو بالعسل" at bounding box center [1272, 213] width 114 height 17
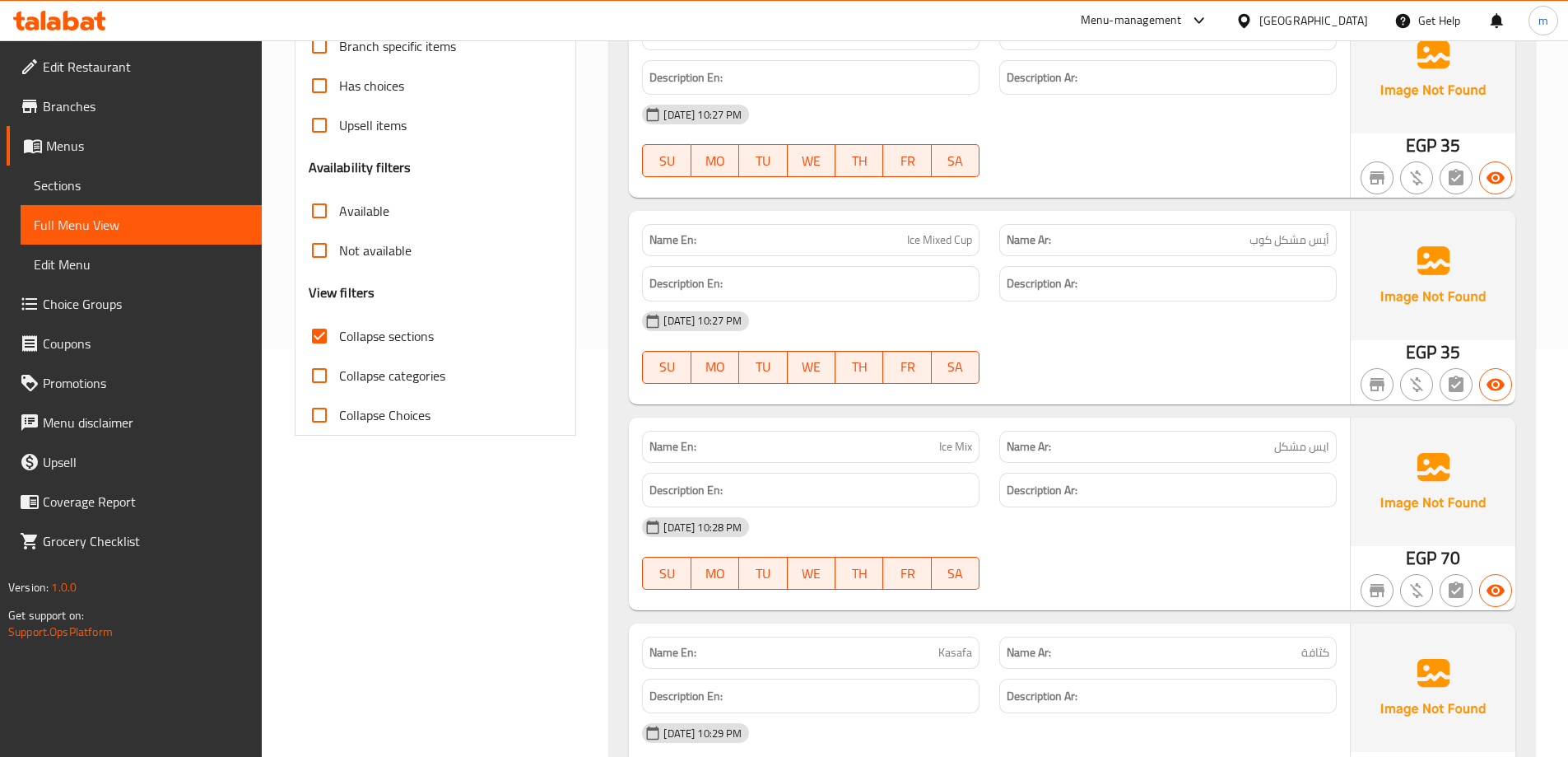
scroll to position [0, 0]
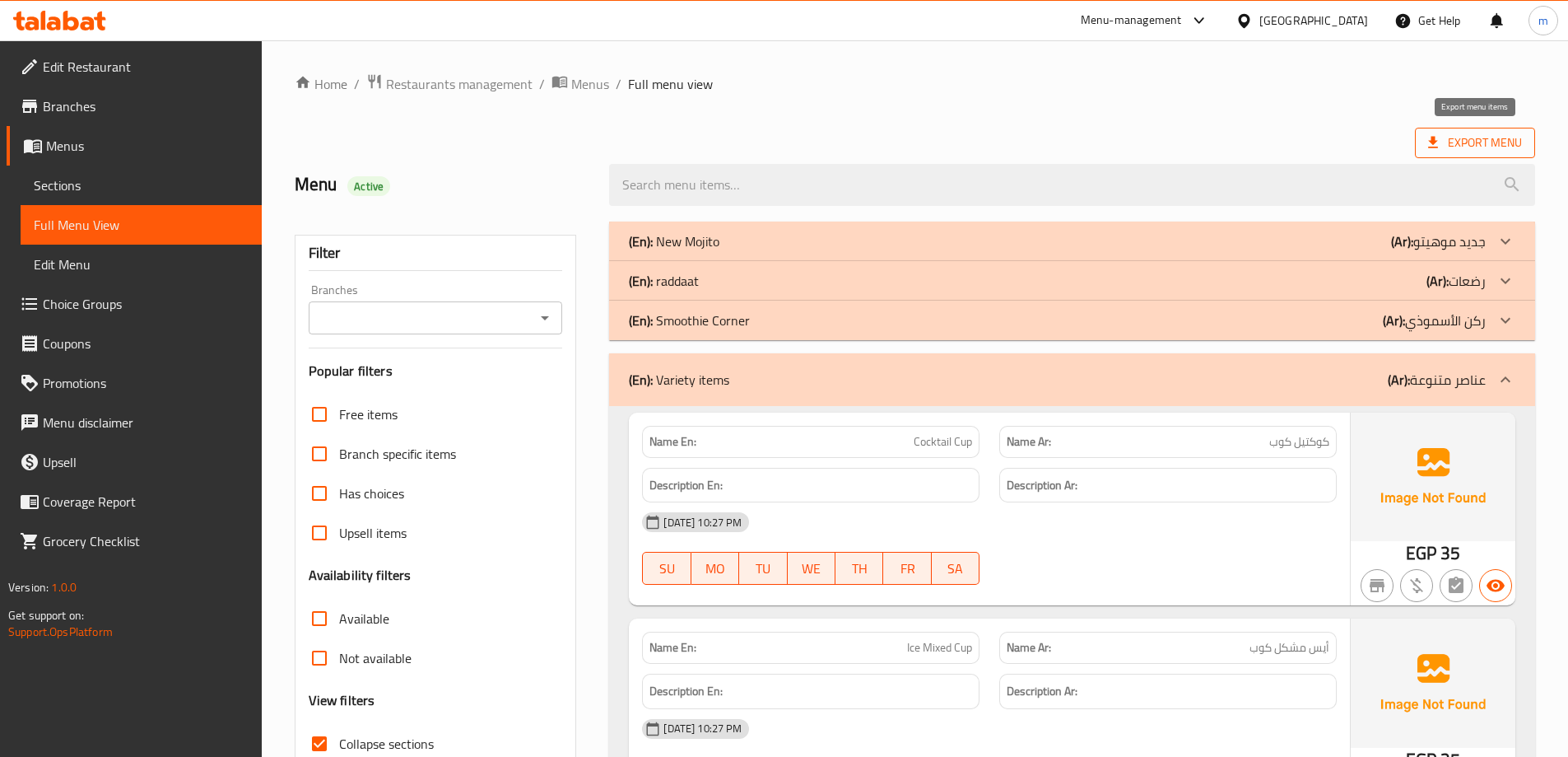
click at [1452, 135] on span "Export Menu" at bounding box center [1475, 143] width 94 height 20
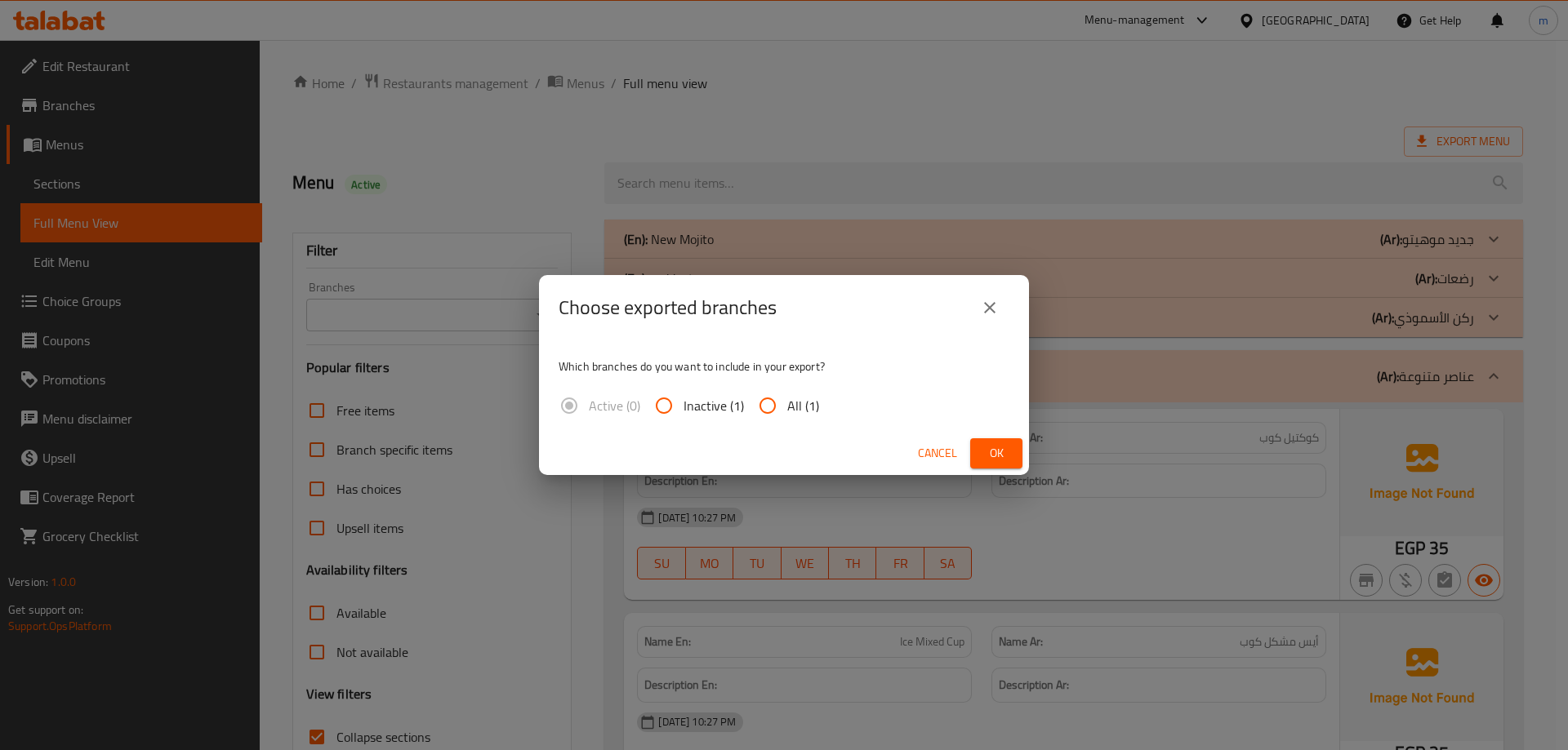
click at [810, 400] on span "All (1)" at bounding box center [803, 405] width 32 height 20
click at [788, 400] on input "All (1)" at bounding box center [767, 405] width 39 height 39
radio input "true"
click at [988, 461] on span "Ok" at bounding box center [996, 453] width 26 height 20
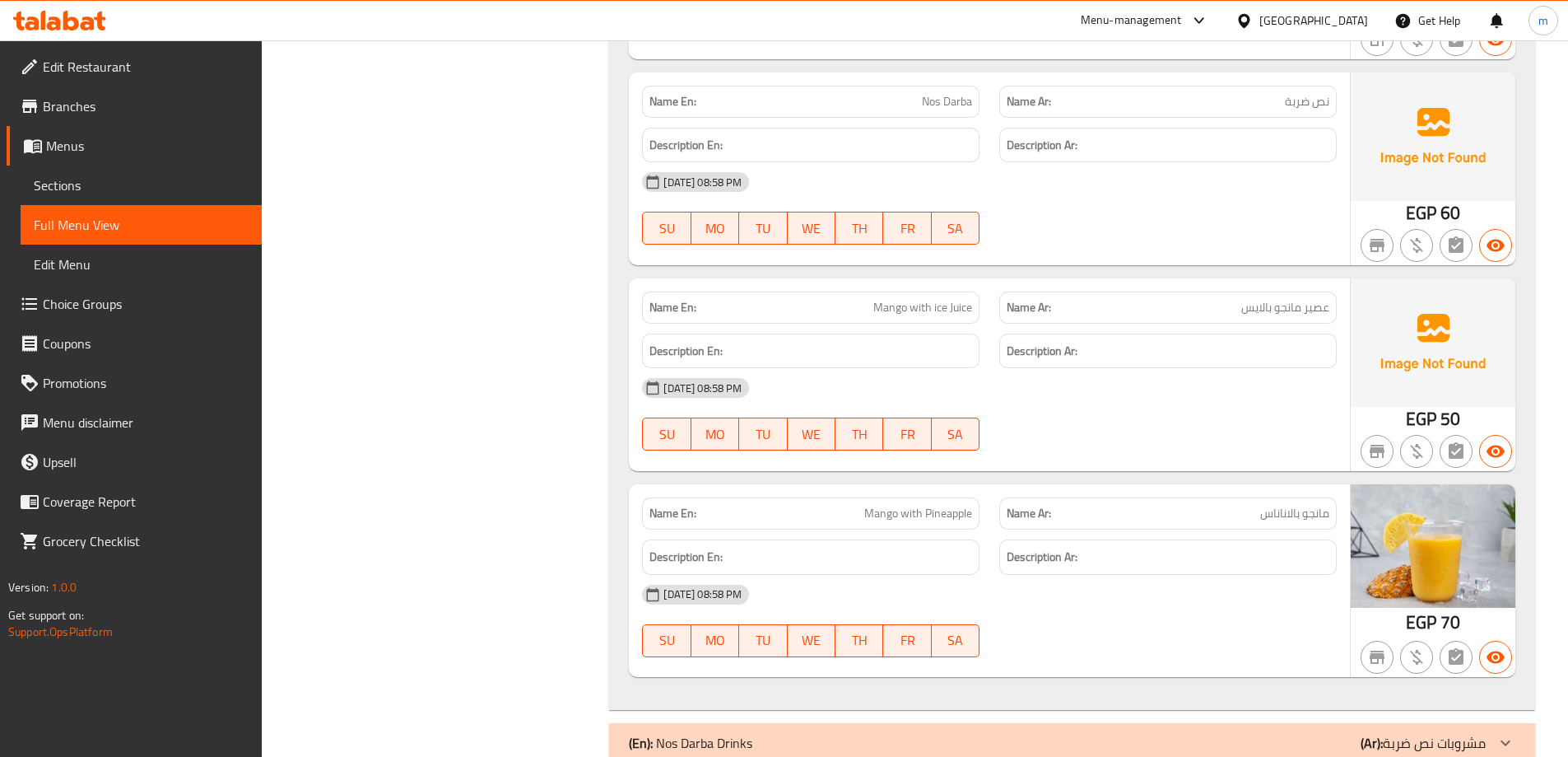
scroll to position [28606, 0]
